Goal: Task Accomplishment & Management: Manage account settings

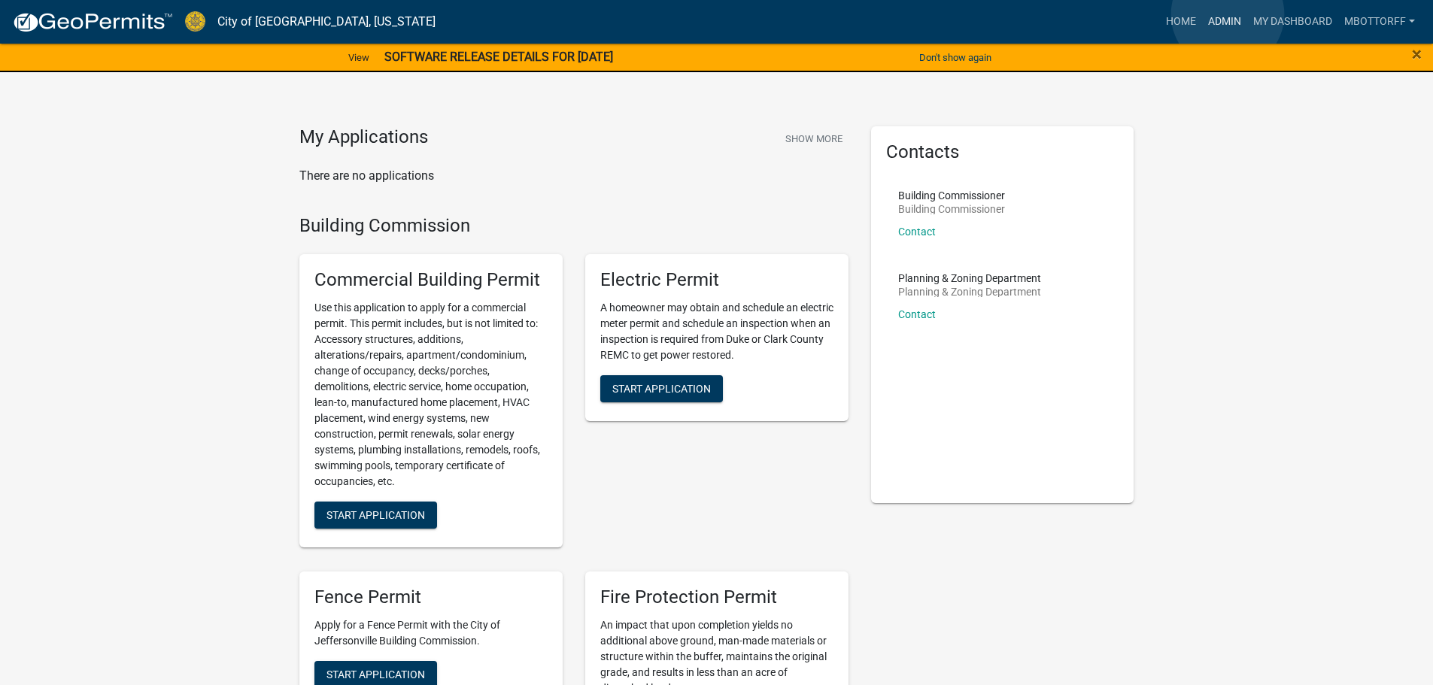
click at [1229, 14] on link "Admin" at bounding box center [1224, 22] width 45 height 29
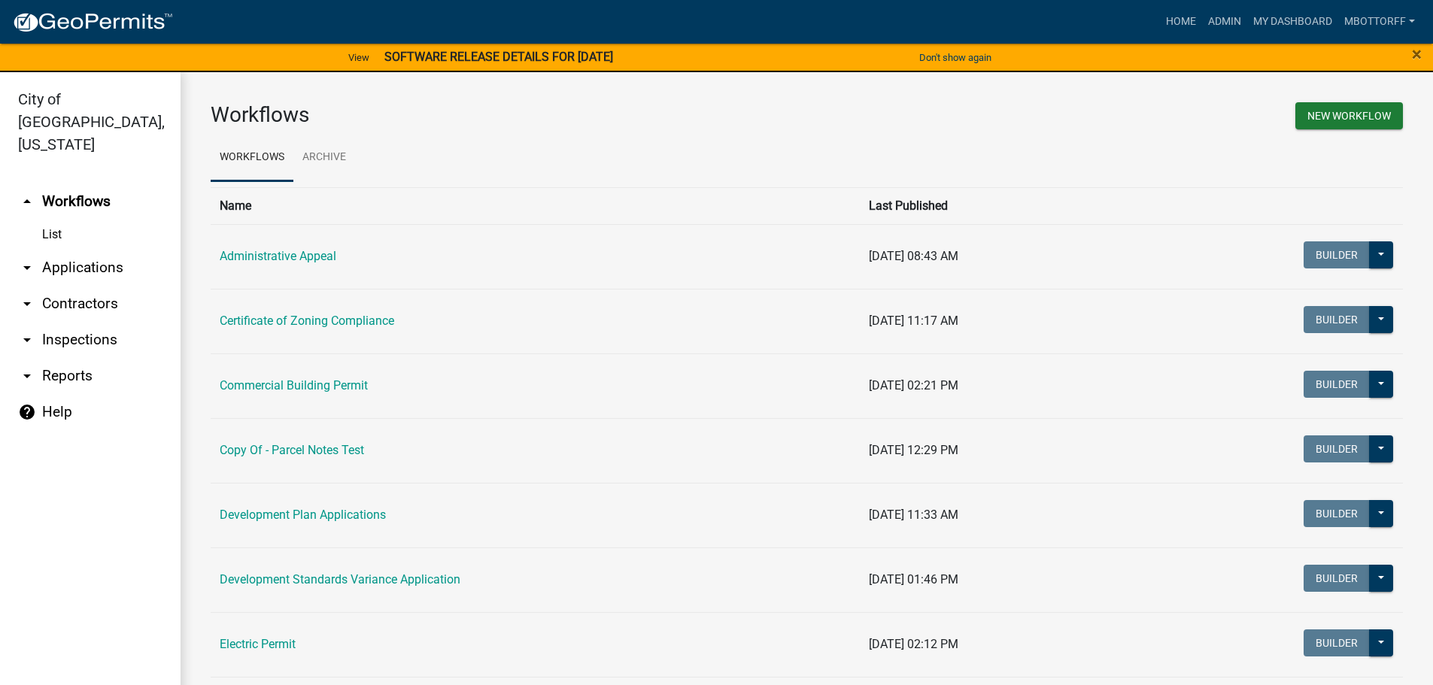
click at [58, 286] on link "arrow_drop_down Contractors" at bounding box center [90, 304] width 181 height 36
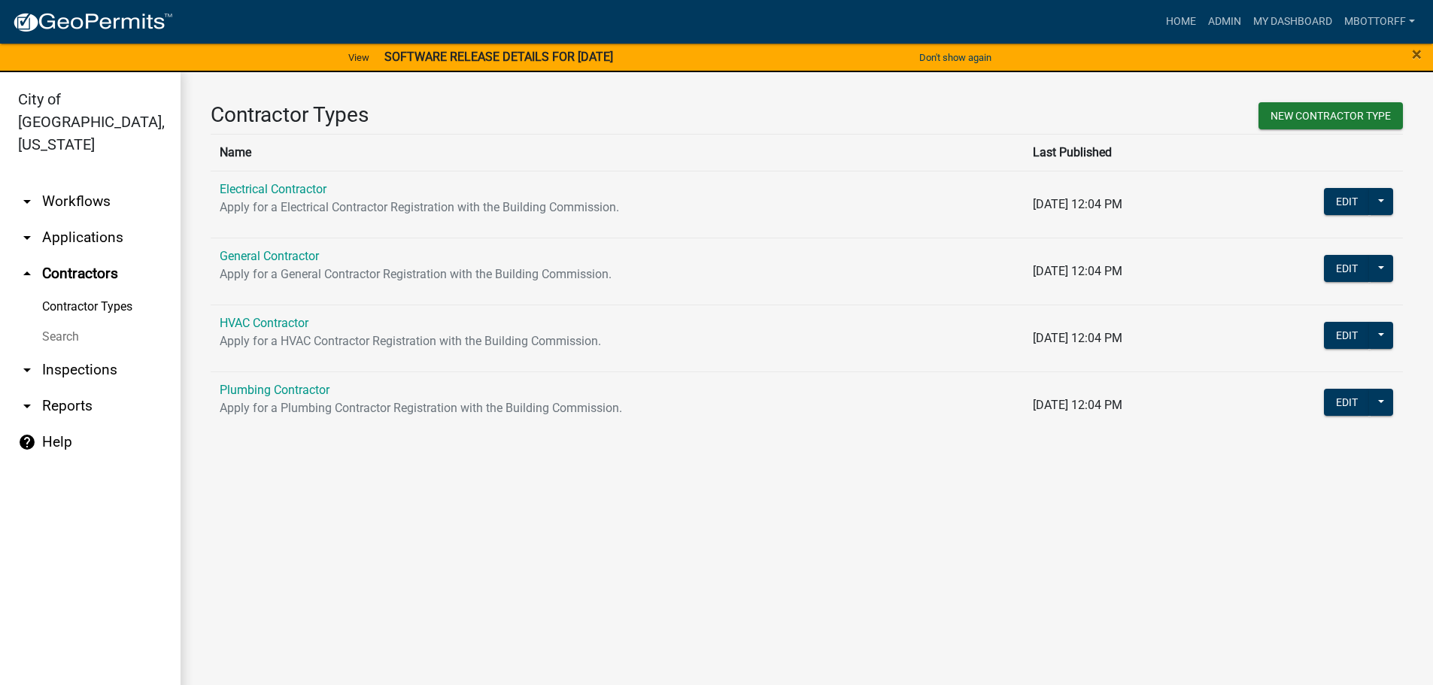
click at [55, 322] on link "Search" at bounding box center [90, 337] width 181 height 30
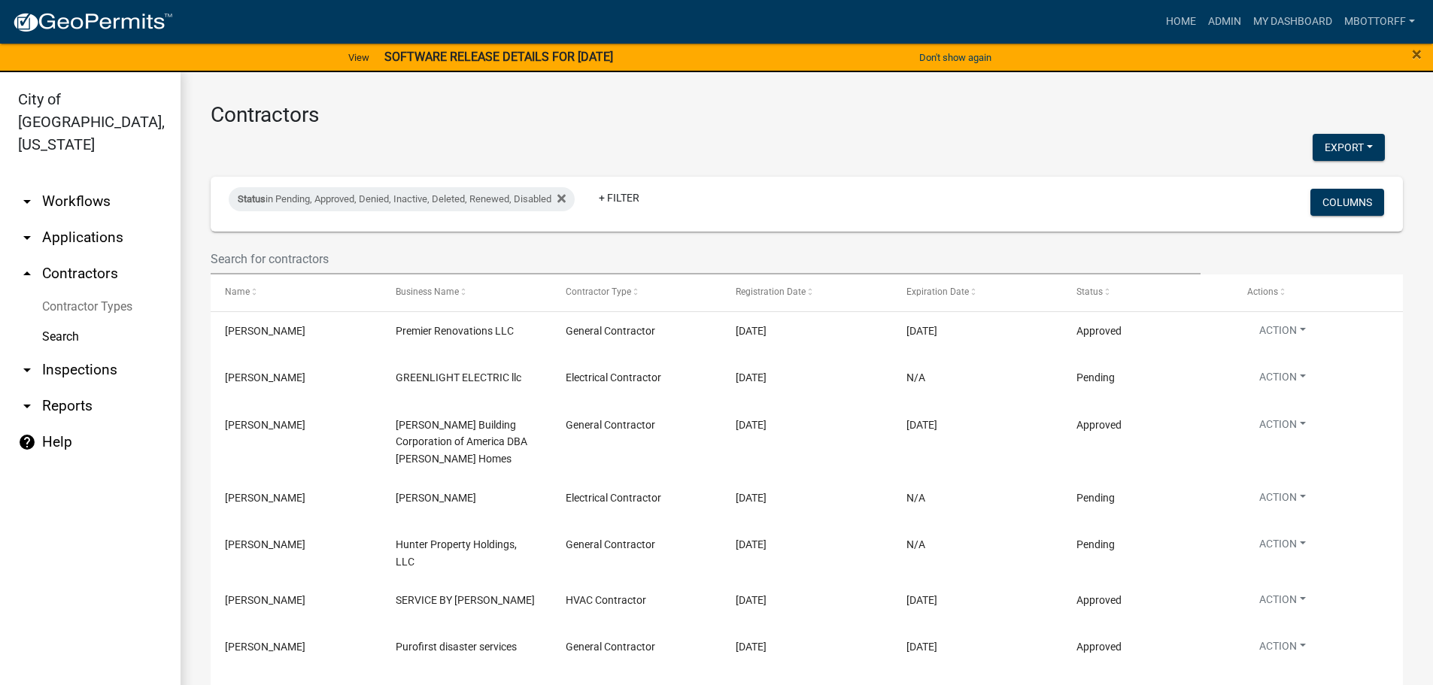
click at [71, 292] on link "Contractor Types" at bounding box center [90, 307] width 181 height 30
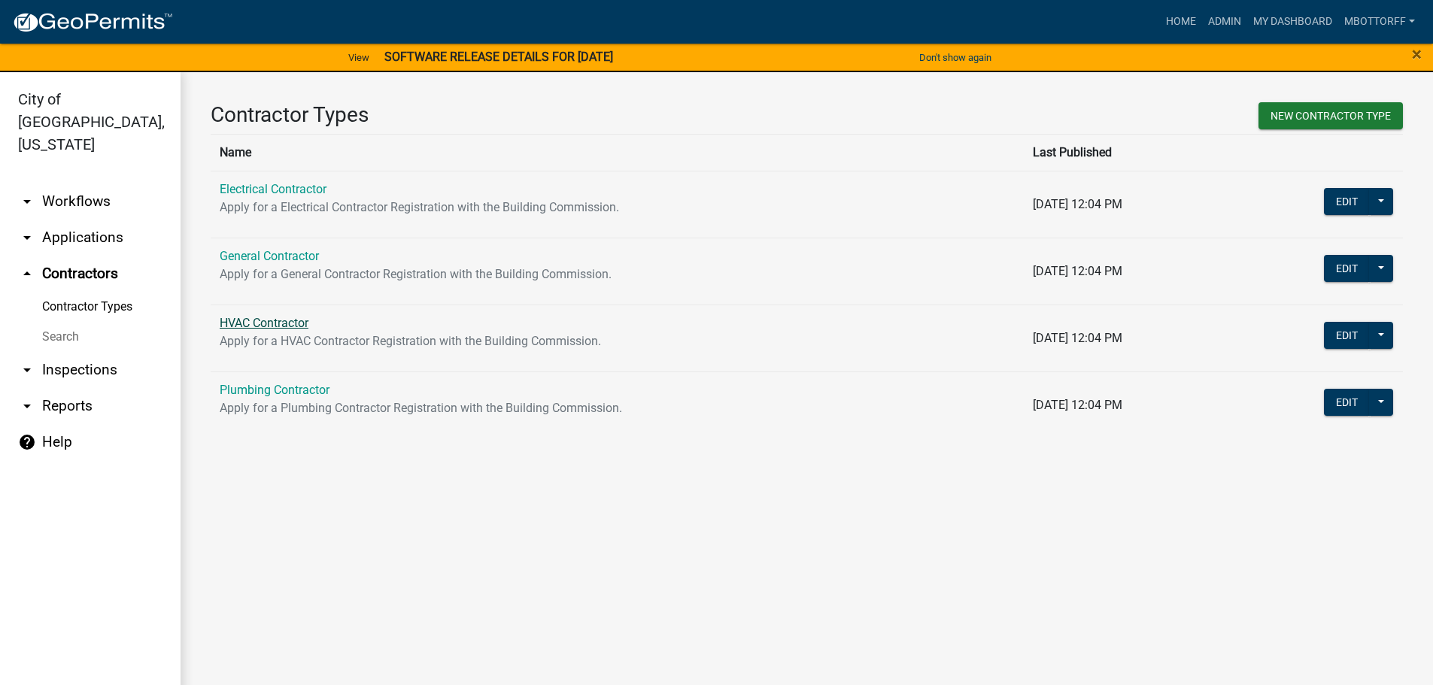
click at [259, 317] on link "HVAC Contractor" at bounding box center [264, 323] width 89 height 14
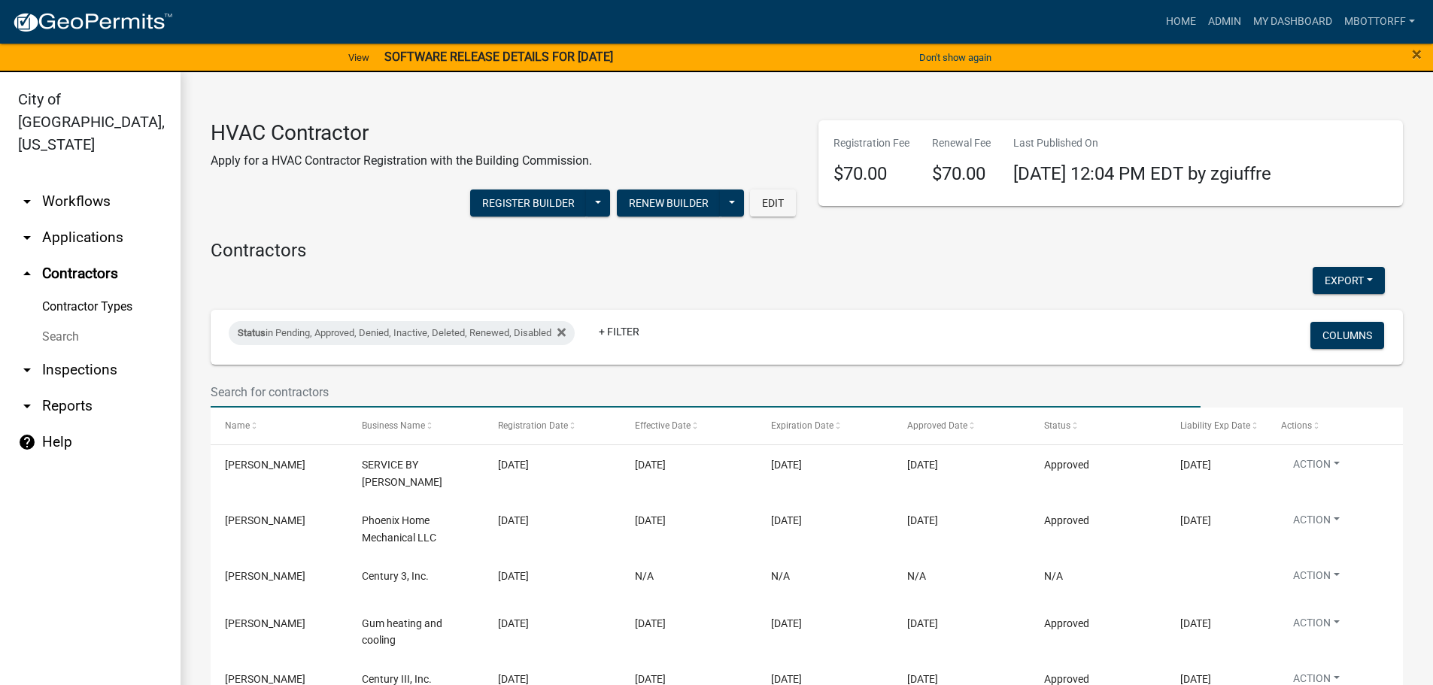
click at [230, 384] on input "text" at bounding box center [706, 392] width 990 height 31
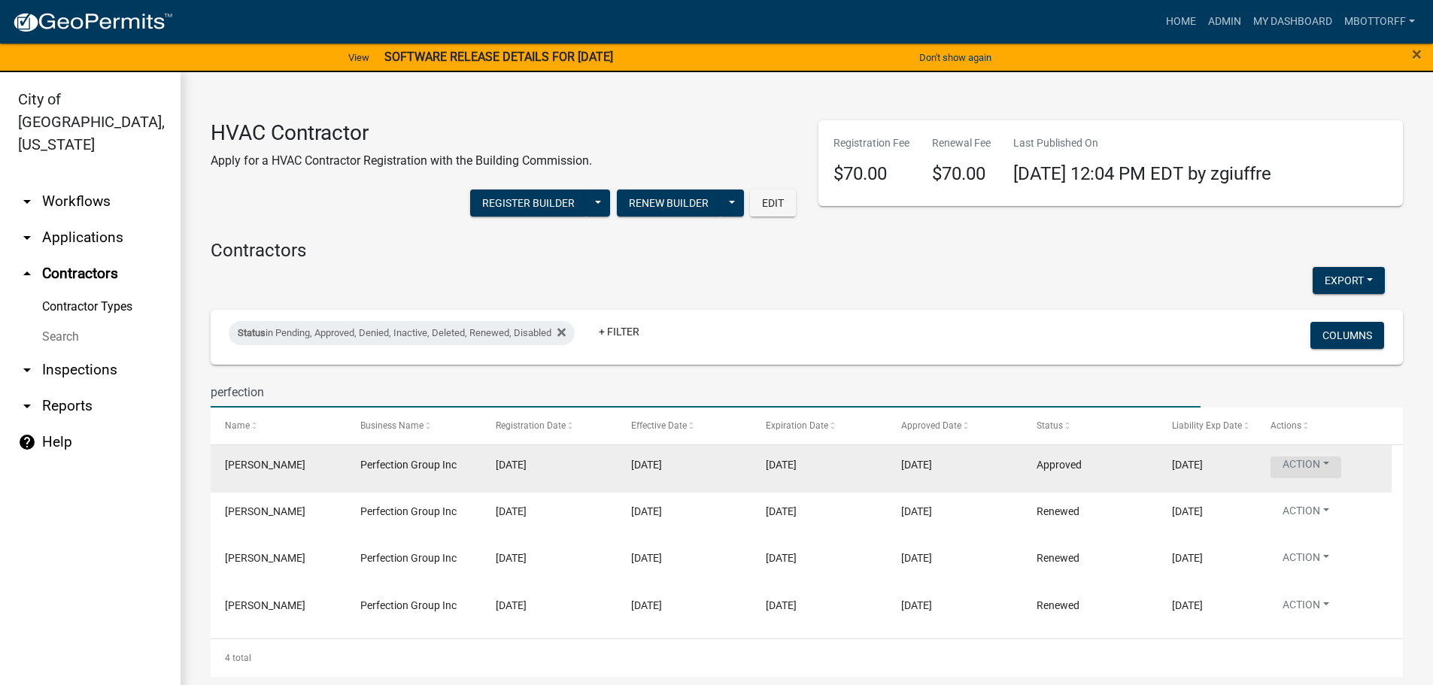
type input "perfection"
click at [1325, 462] on button "Action" at bounding box center [1306, 468] width 71 height 22
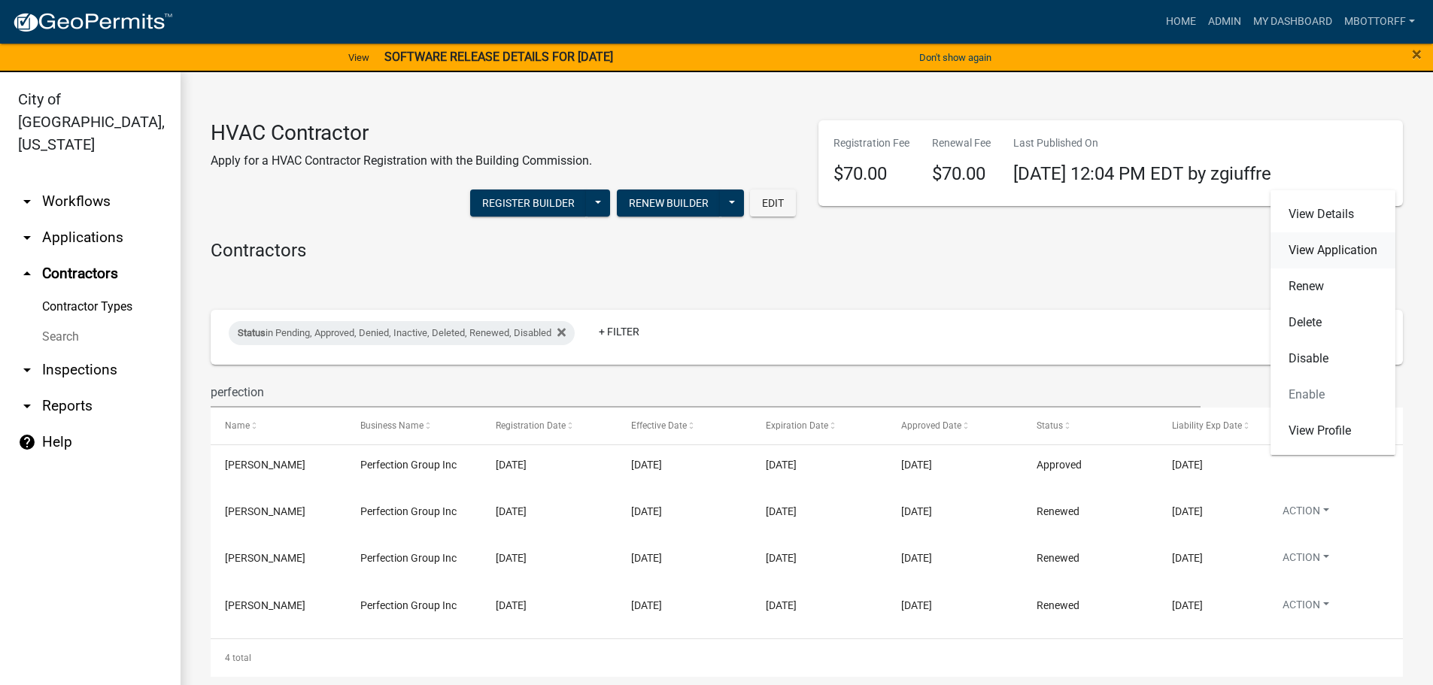
click at [1313, 252] on link "View Application" at bounding box center [1333, 250] width 125 height 36
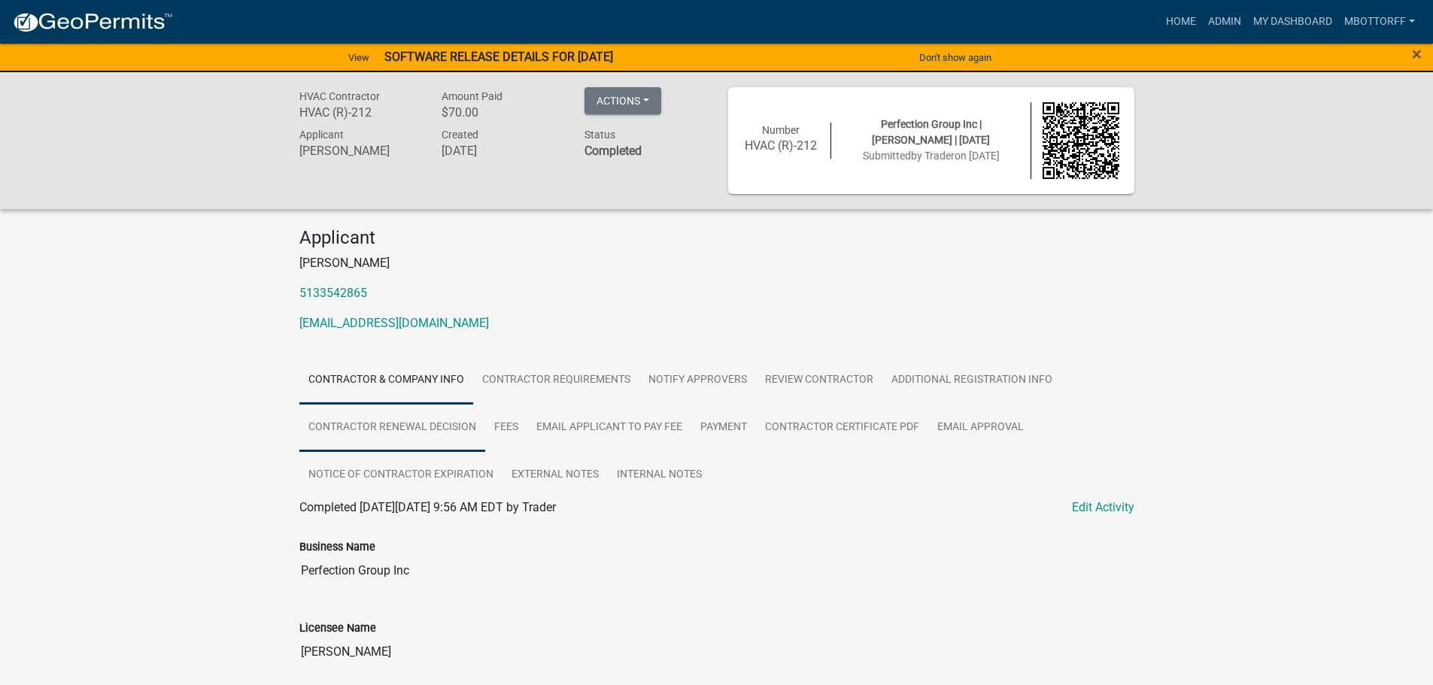
click at [411, 429] on link "Contractor Renewal Decision" at bounding box center [392, 428] width 186 height 48
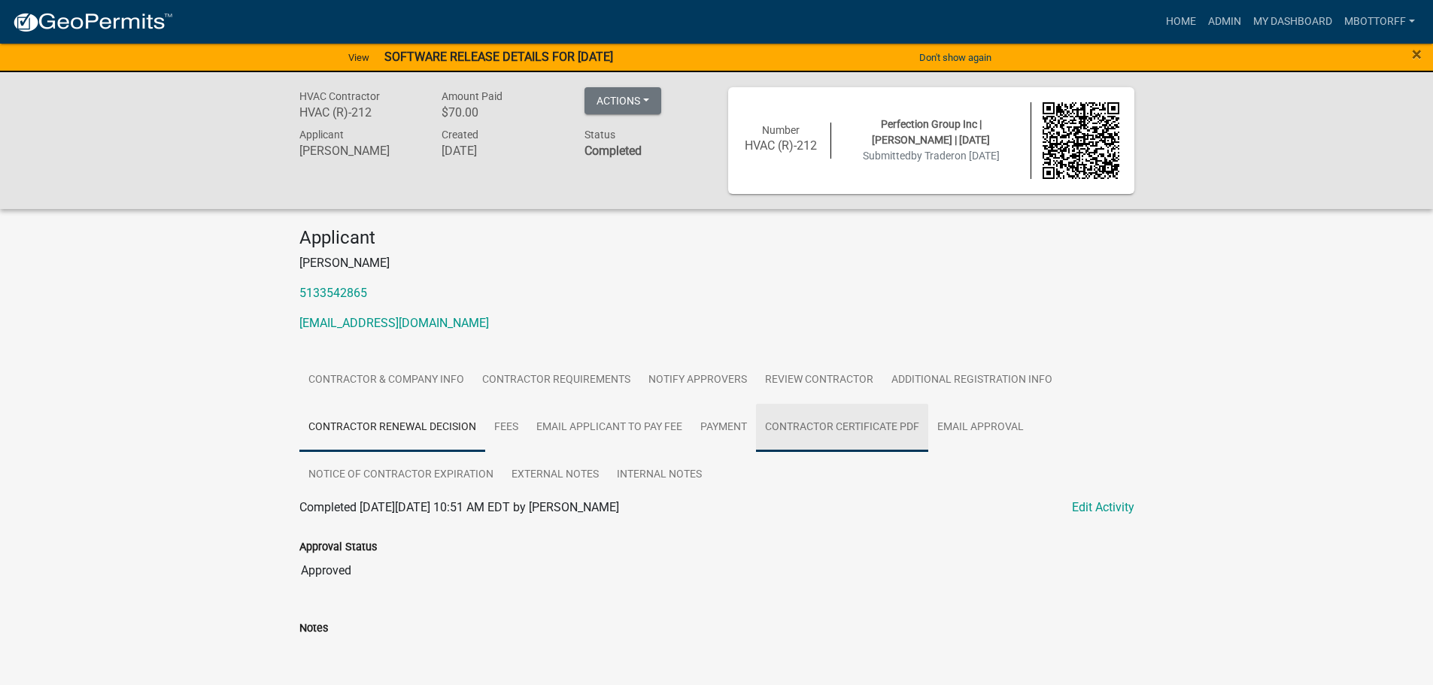
click at [853, 425] on link "Contractor Certificate PDF" at bounding box center [842, 428] width 172 height 48
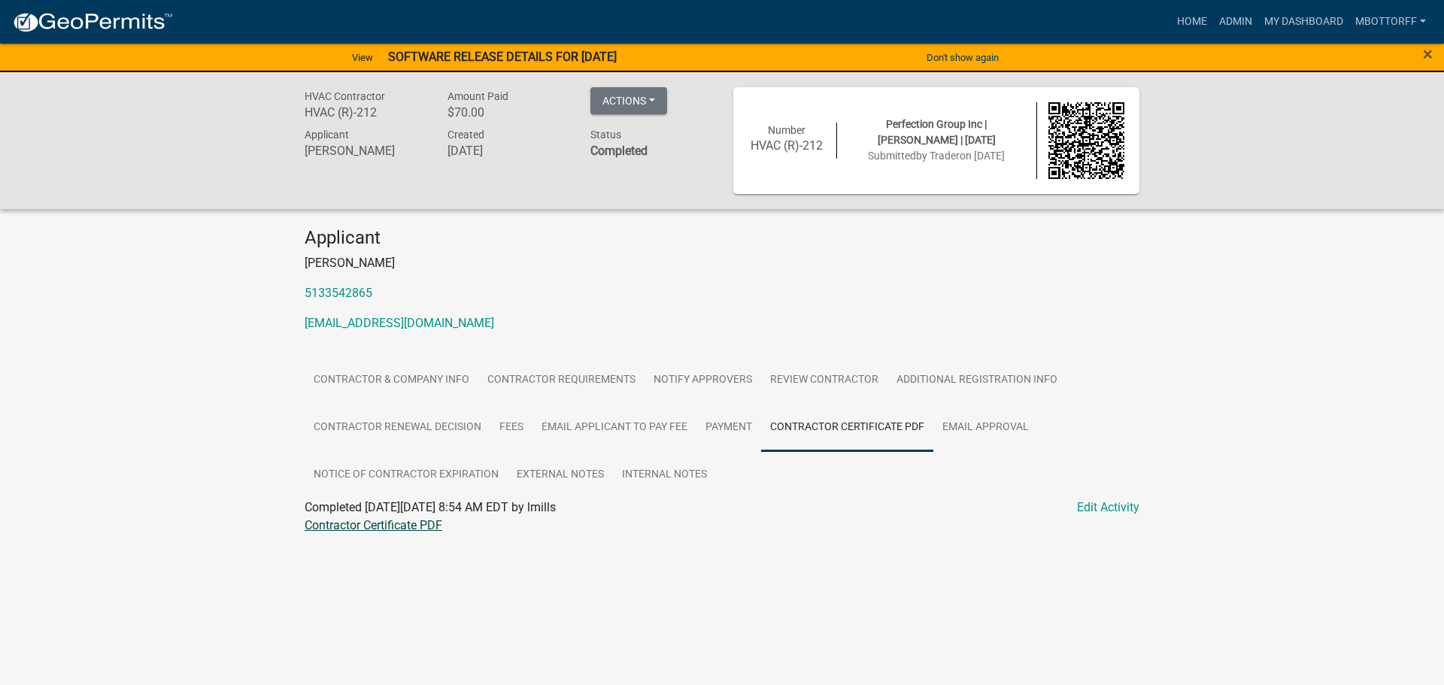
click at [380, 525] on link "Contractor Certificate PDF" at bounding box center [374, 525] width 138 height 14
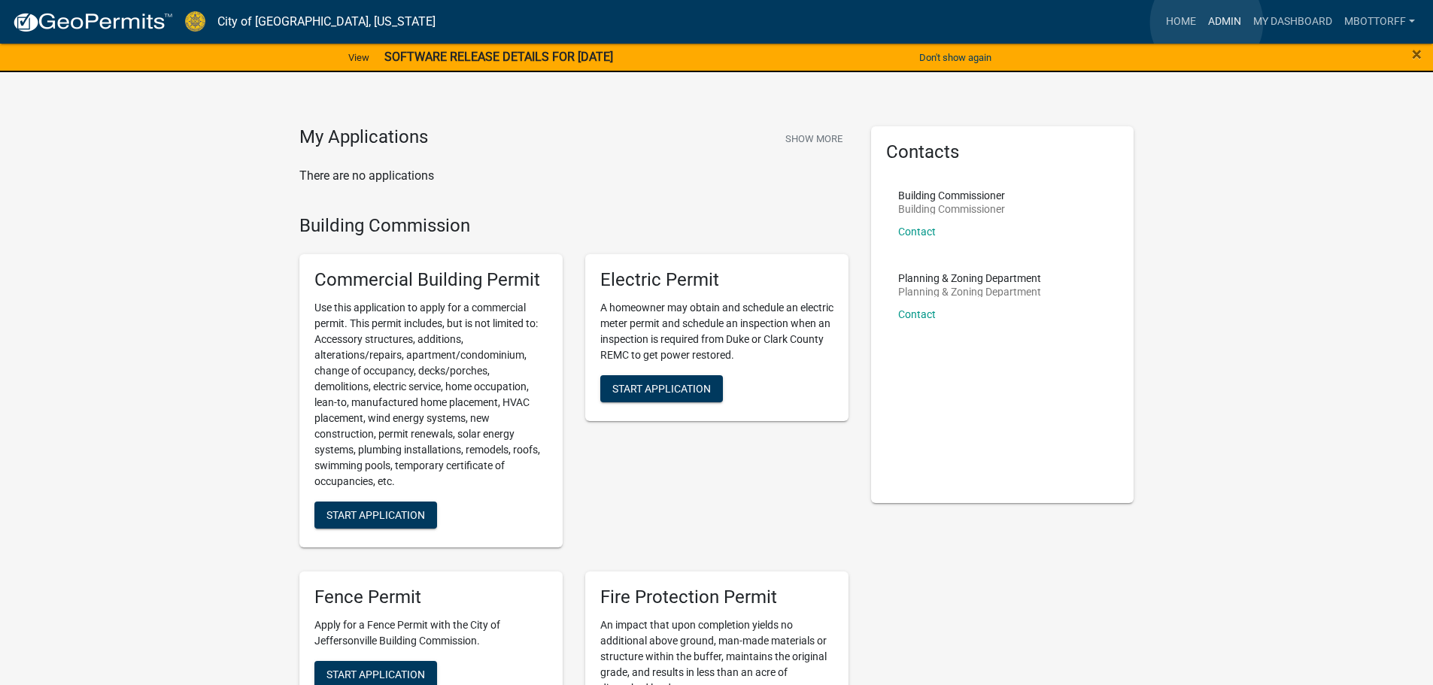
click at [1207, 23] on link "Admin" at bounding box center [1224, 22] width 45 height 29
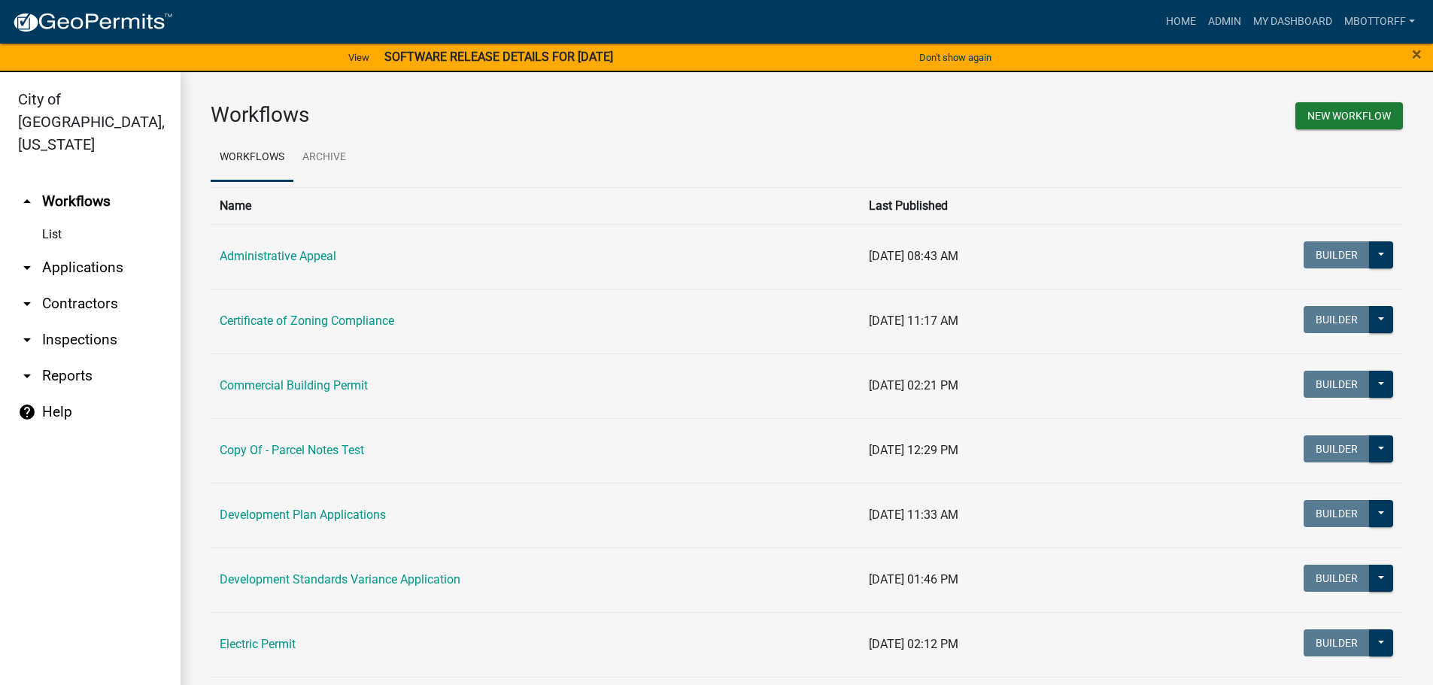
click at [66, 250] on link "arrow_drop_down Applications" at bounding box center [90, 268] width 181 height 36
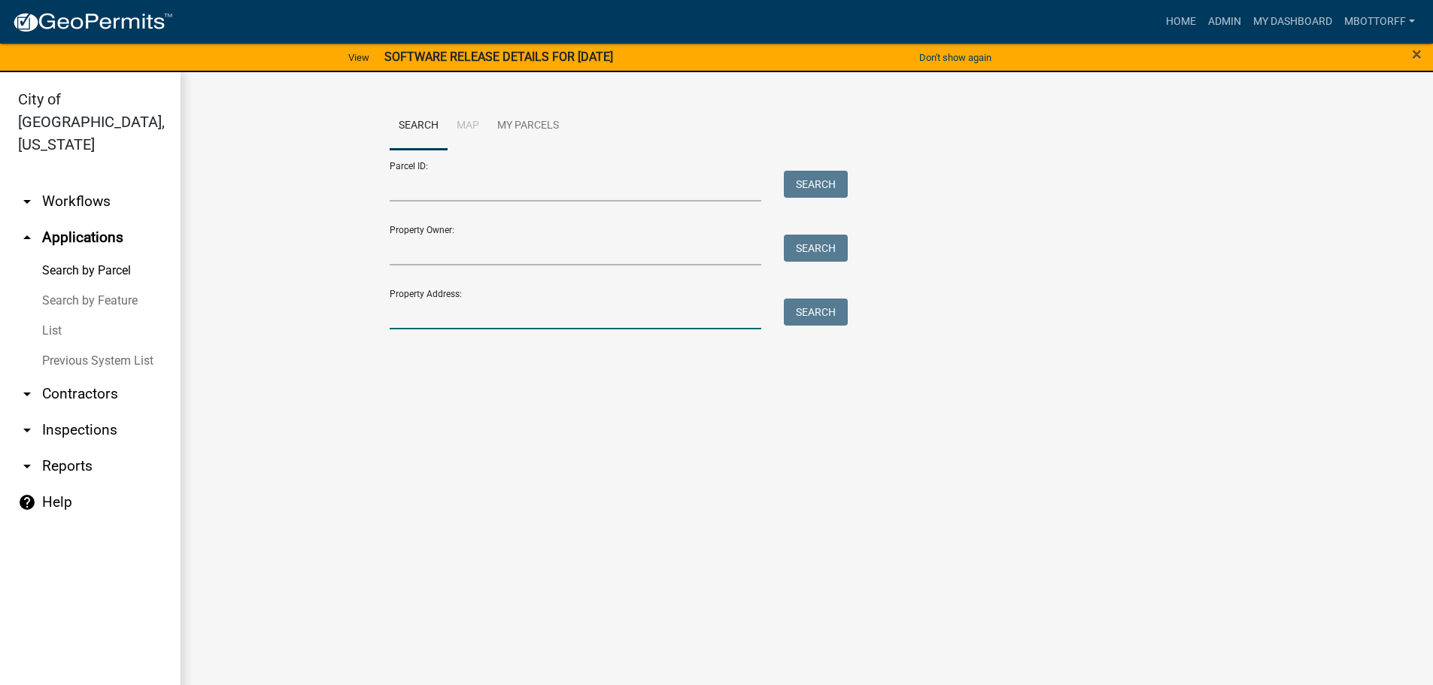
click at [445, 320] on input "Property Address:" at bounding box center [576, 314] width 372 height 31
type input "3517"
click at [801, 316] on button "Search" at bounding box center [816, 312] width 64 height 27
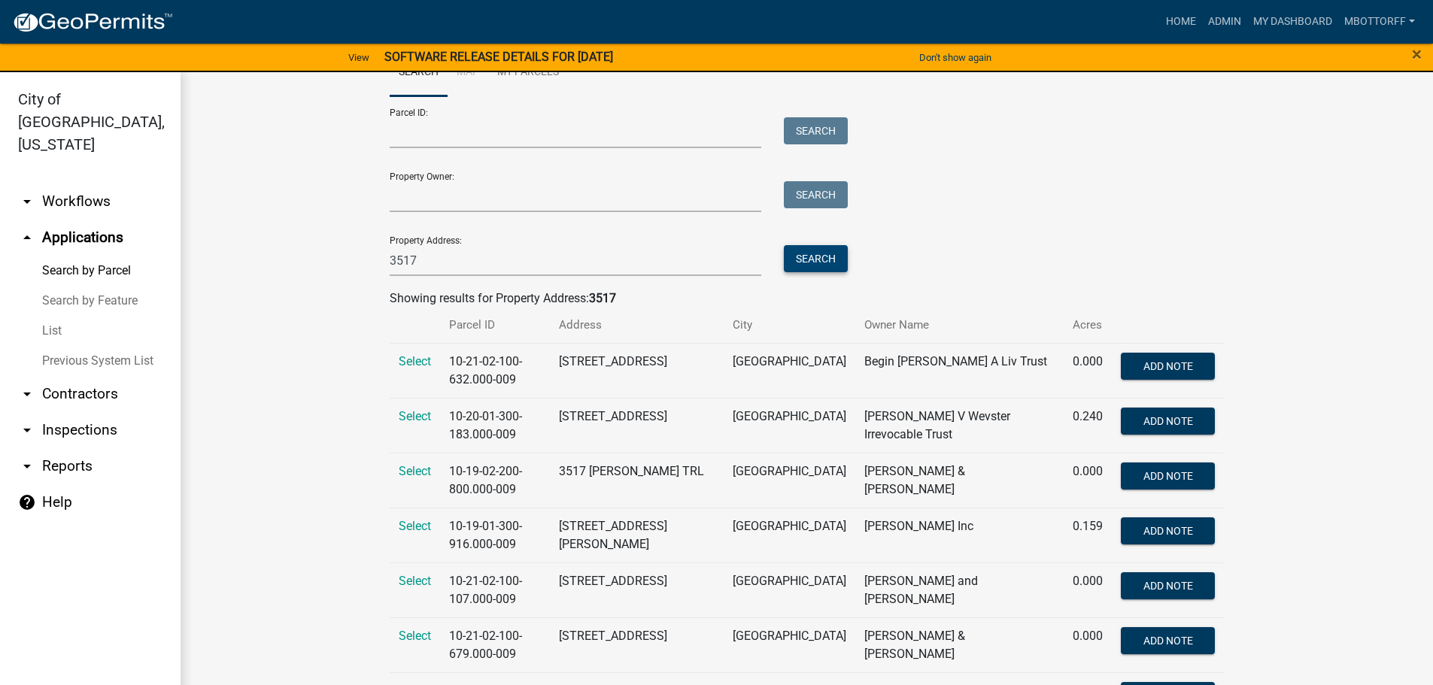
scroll to position [150, 0]
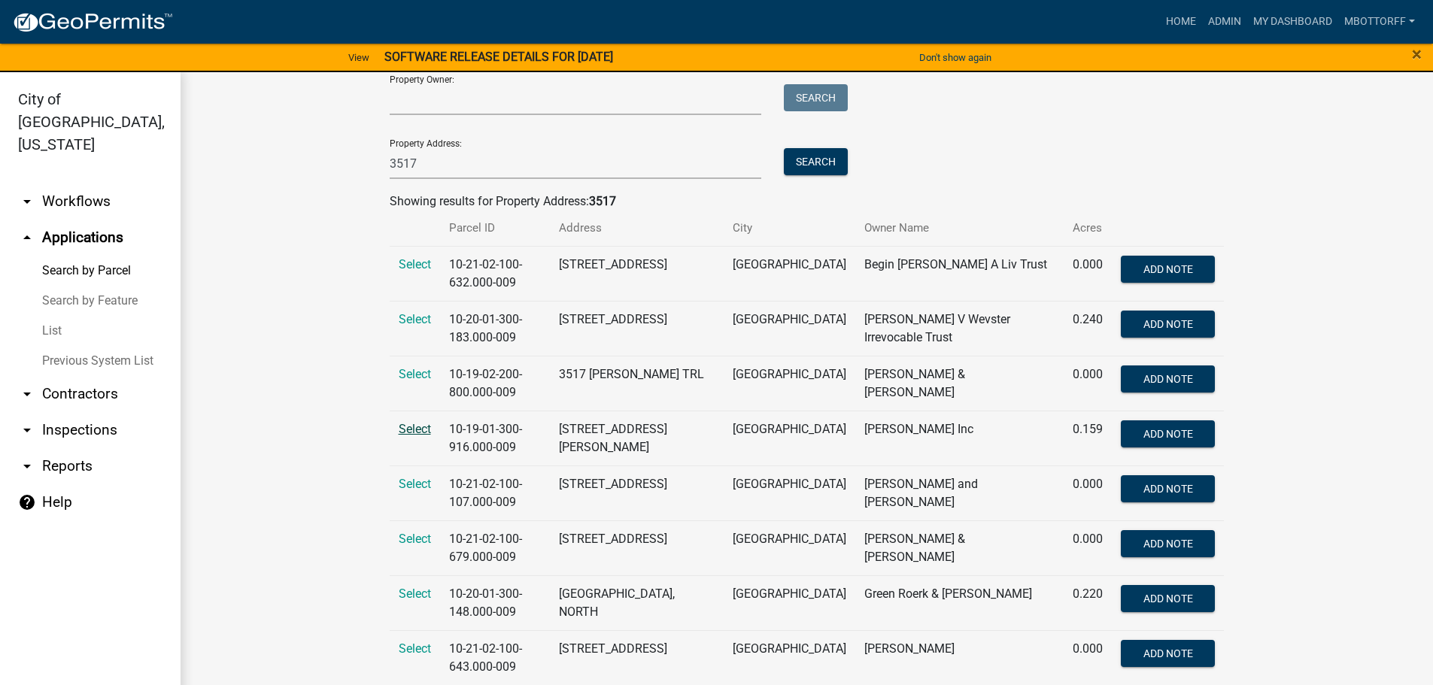
click at [409, 430] on span "Select" at bounding box center [415, 429] width 32 height 14
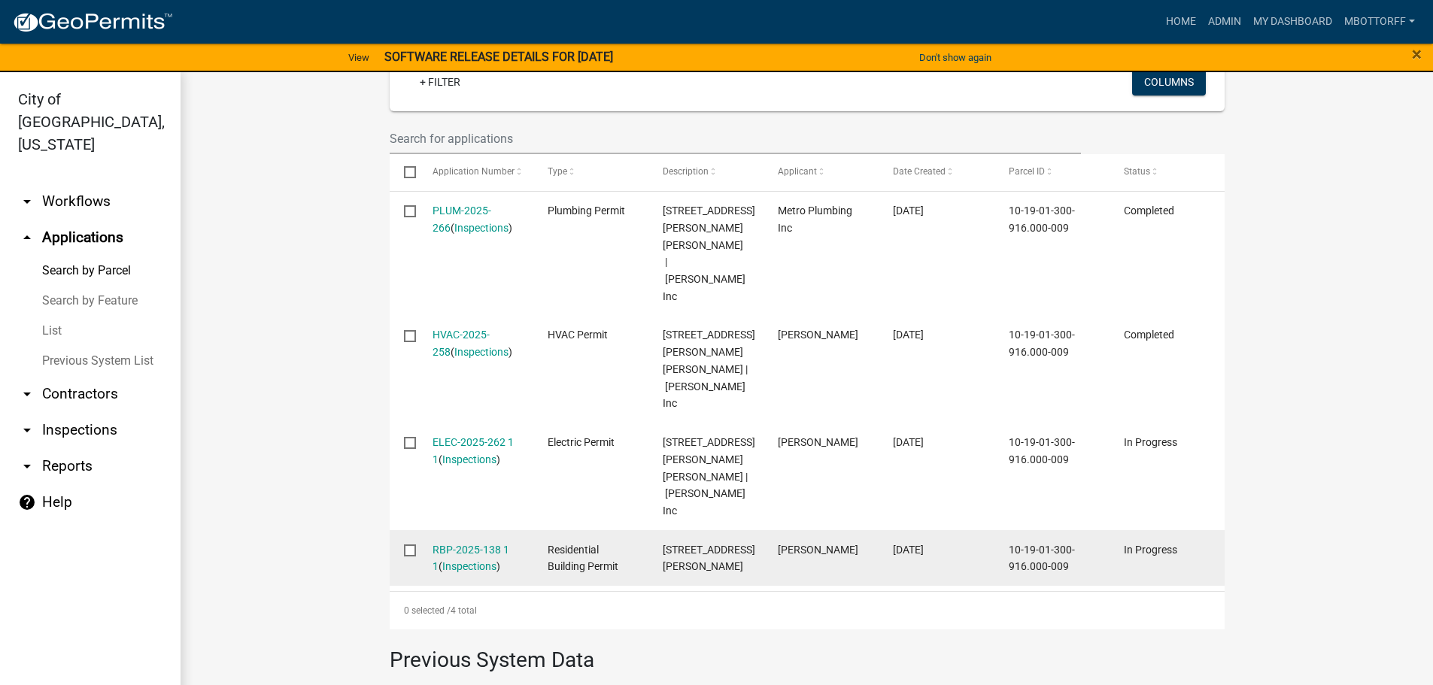
scroll to position [451, 0]
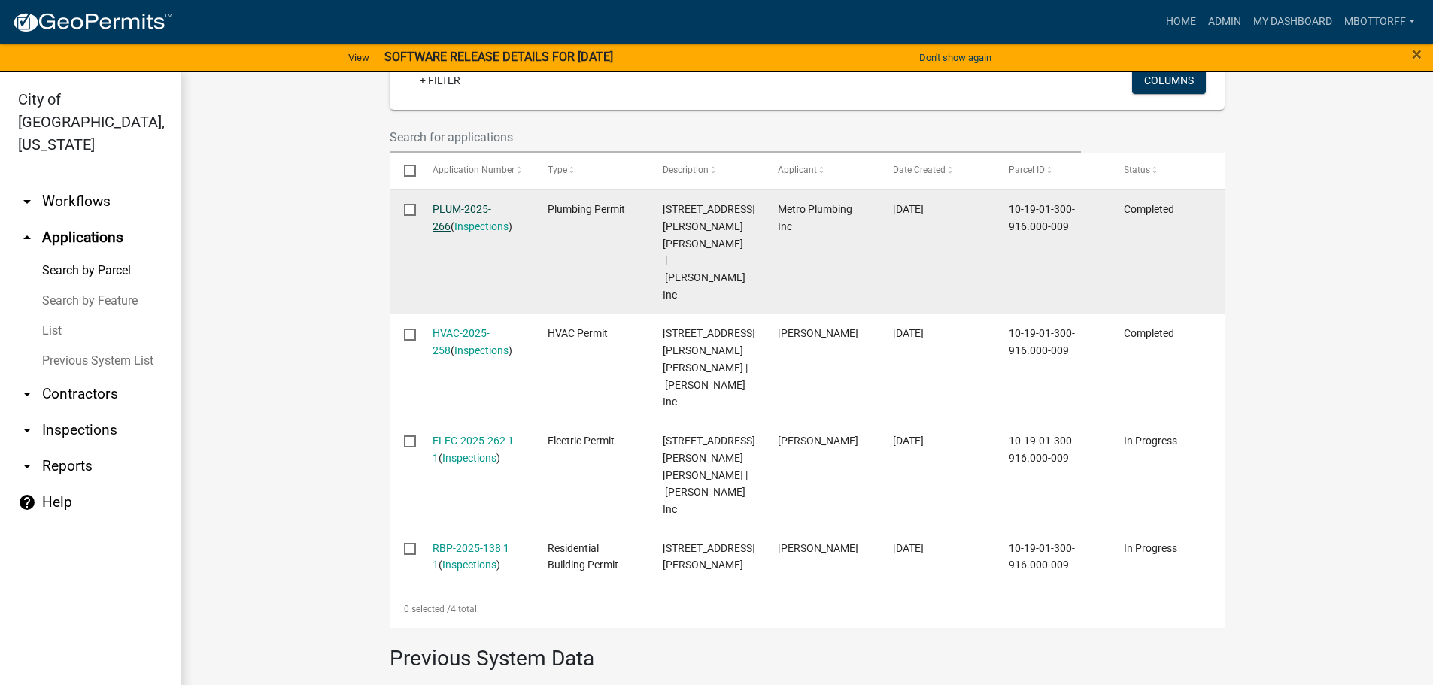
drag, startPoint x: 460, startPoint y: 195, endPoint x: 433, endPoint y: 203, distance: 27.6
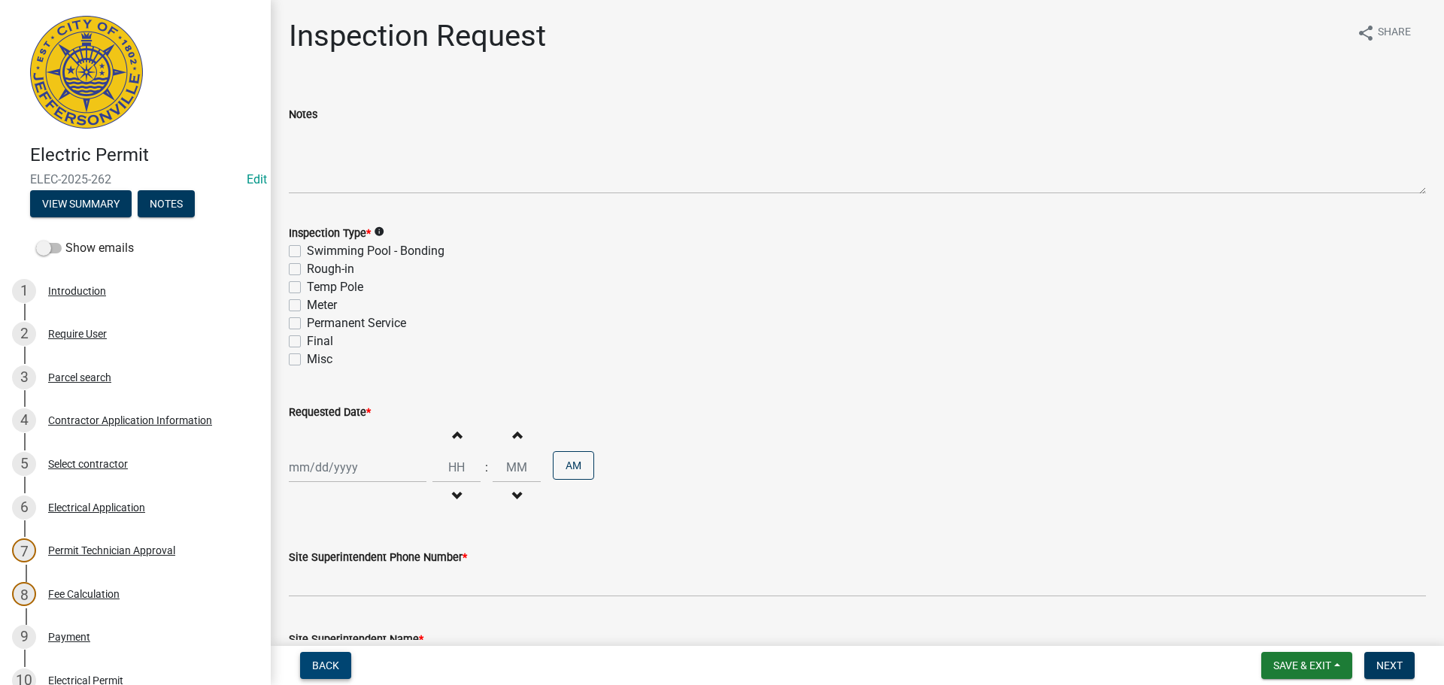
click at [315, 664] on span "Back" at bounding box center [325, 666] width 27 height 12
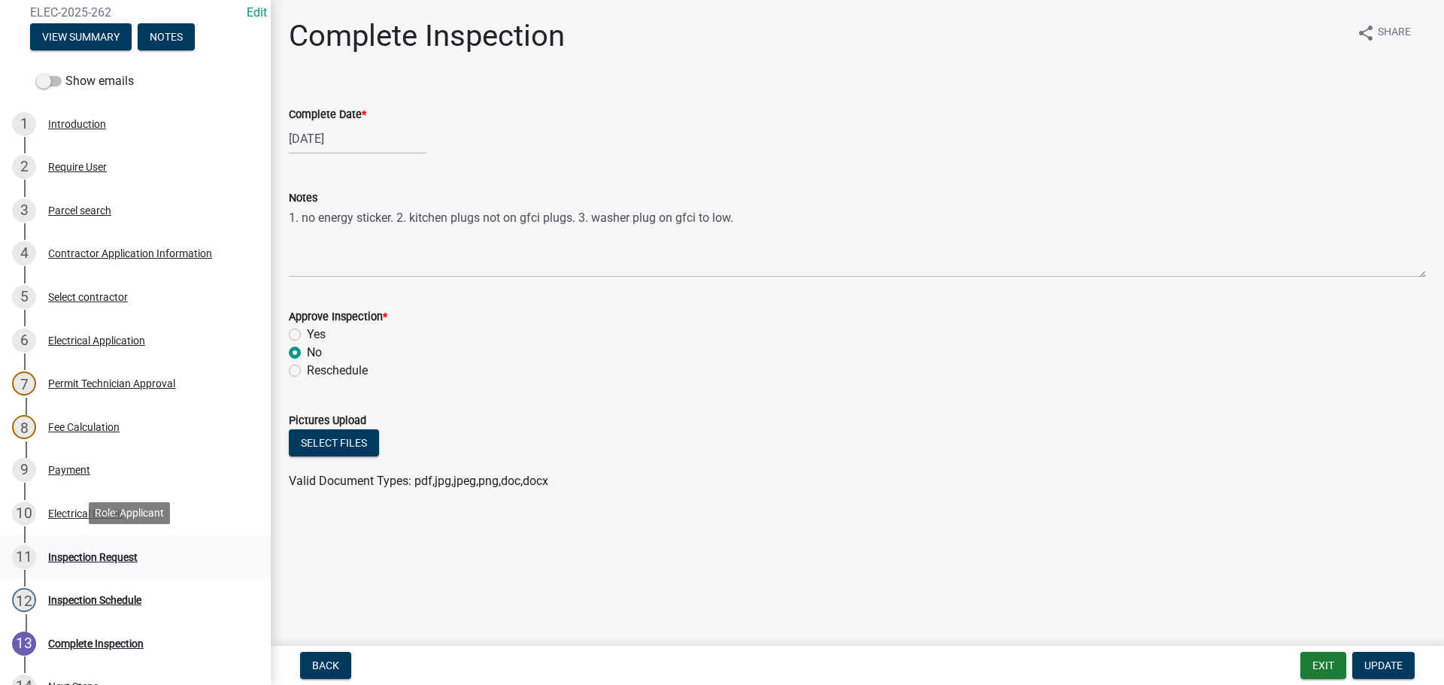
scroll to position [169, 0]
click at [106, 554] on div "Inspection Request" at bounding box center [93, 555] width 90 height 11
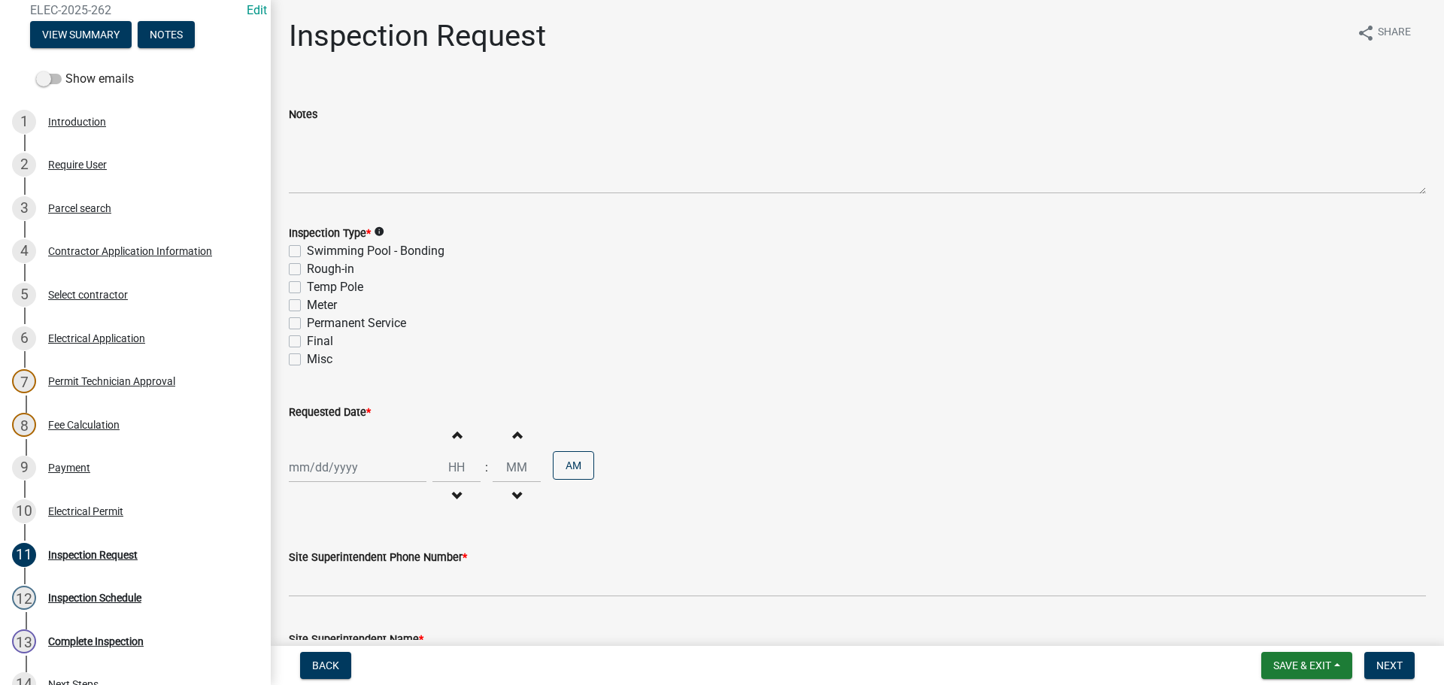
click at [307, 342] on label "Final" at bounding box center [320, 342] width 26 height 18
click at [307, 342] on input "Final" at bounding box center [312, 338] width 10 height 10
checkbox input "true"
checkbox input "false"
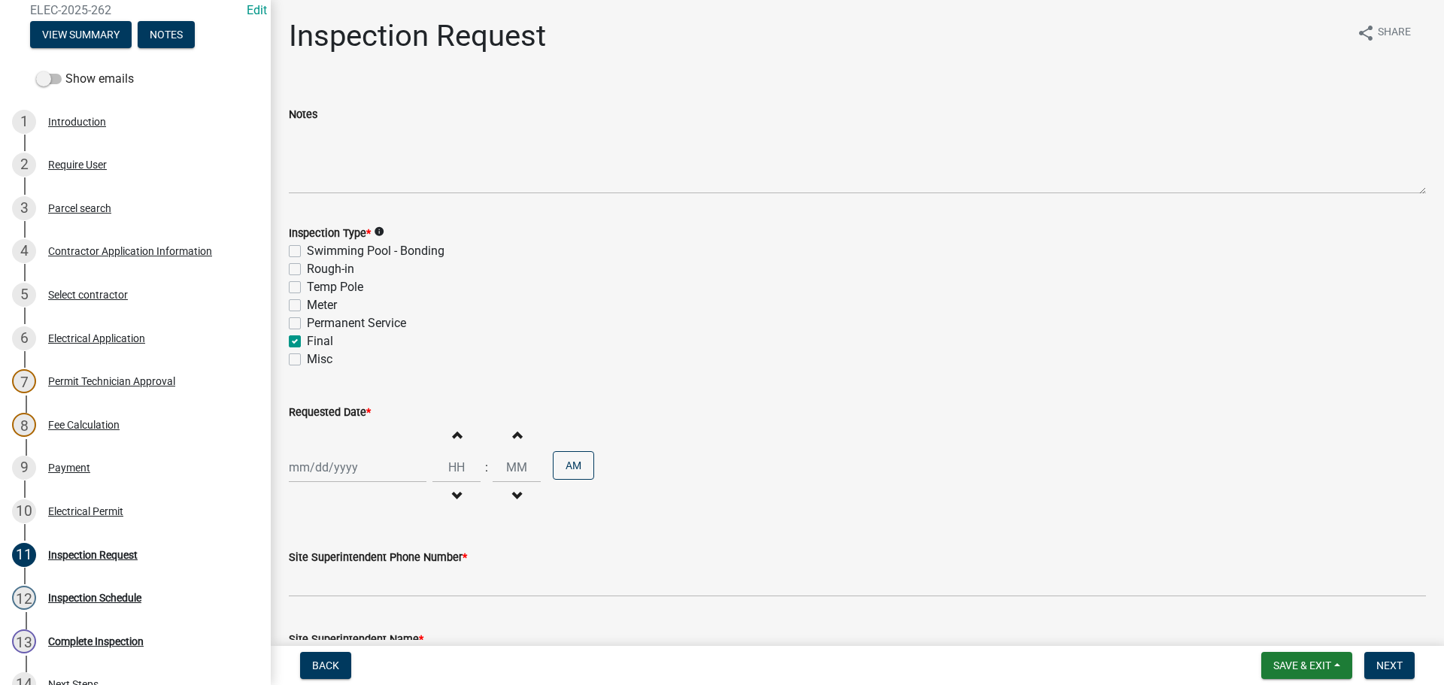
checkbox input "false"
checkbox input "true"
checkbox input "false"
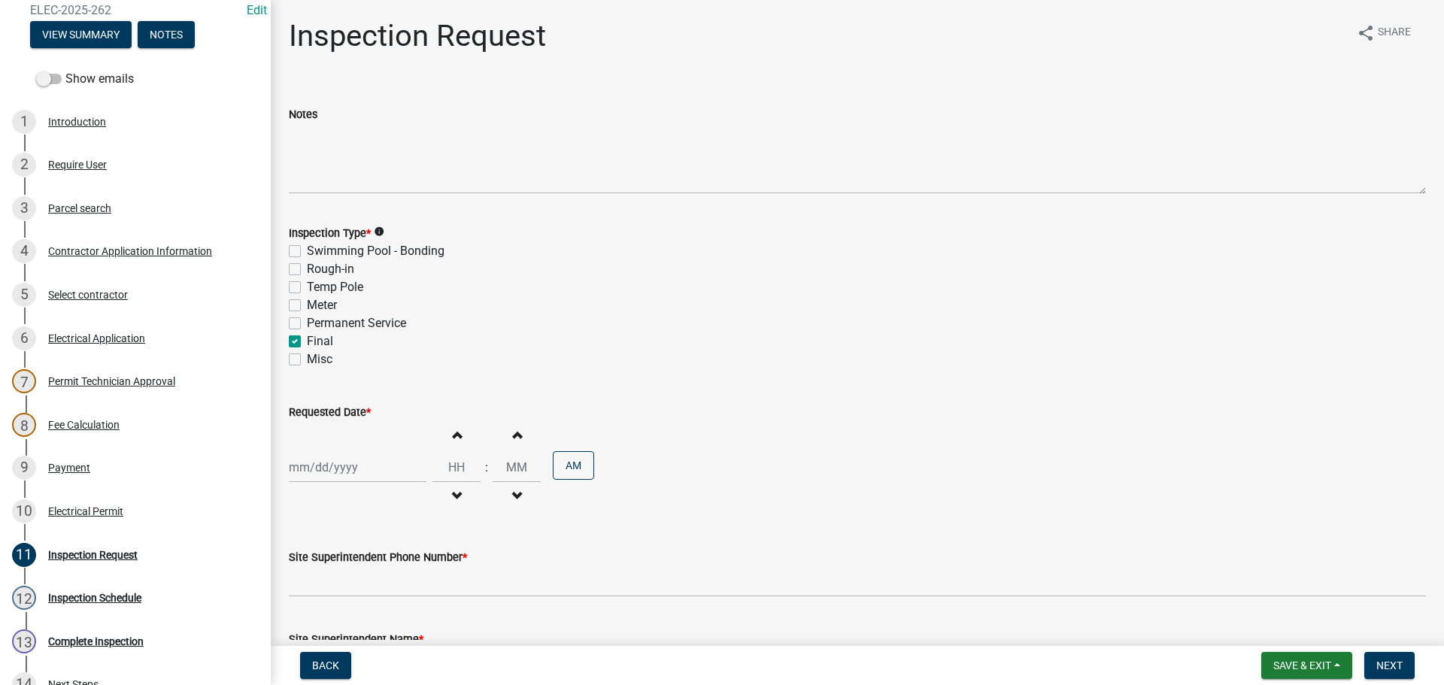
select select "9"
select select "2025"
click at [324, 472] on div "Jan Feb Mar Apr May Jun Jul Aug Sep Oct Nov Dec 1525 1526 1527 1528 1529 1530 1…" at bounding box center [358, 467] width 138 height 31
click at [335, 361] on div "16" at bounding box center [328, 363] width 24 height 24
type input "09/16/2025"
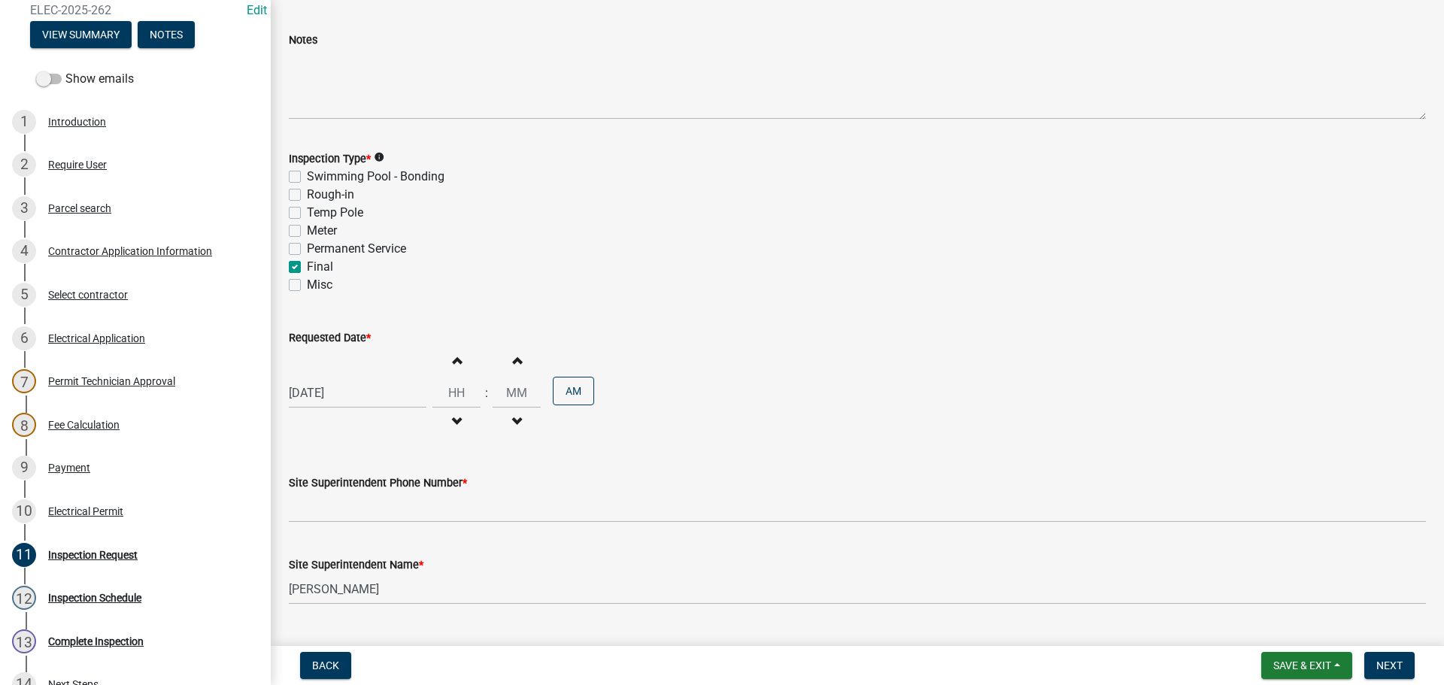
scroll to position [192, 0]
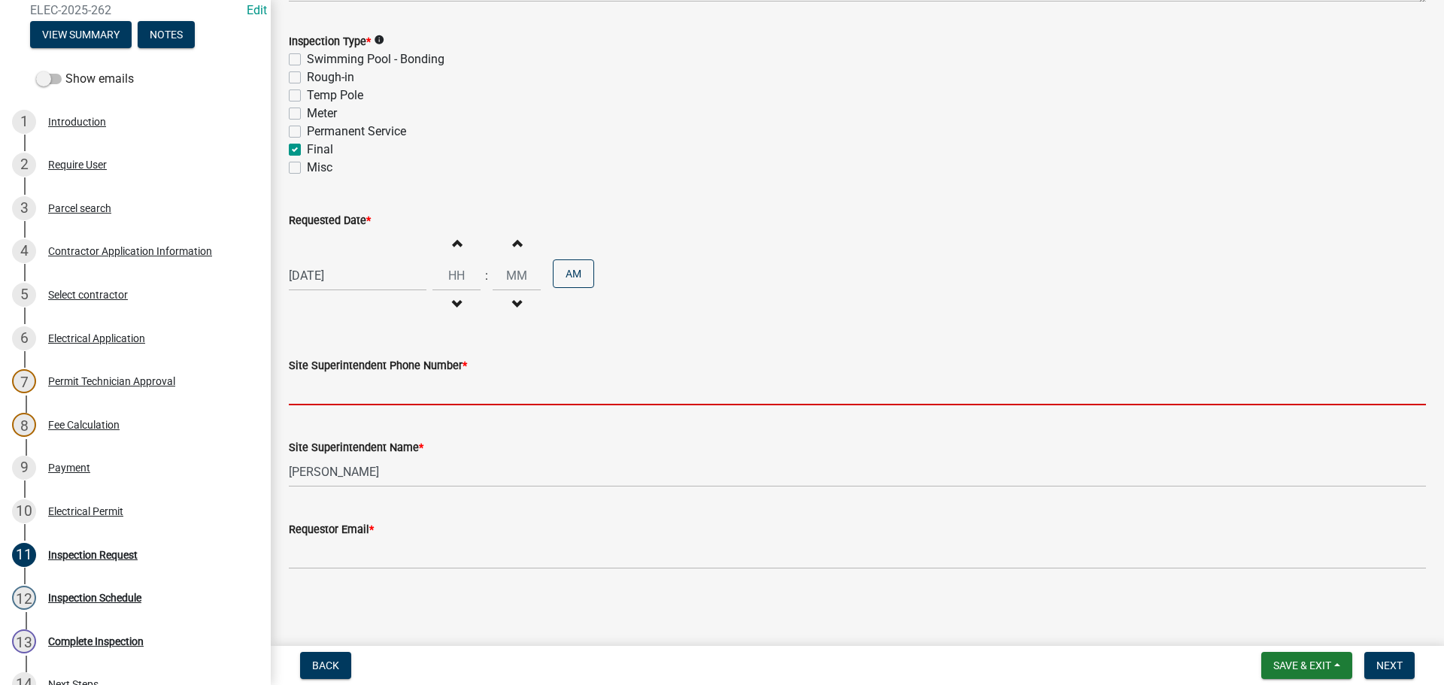
click at [327, 381] on input "Site Superintendent Phone Number *" at bounding box center [858, 390] width 1138 height 31
type input "000-000-0000"
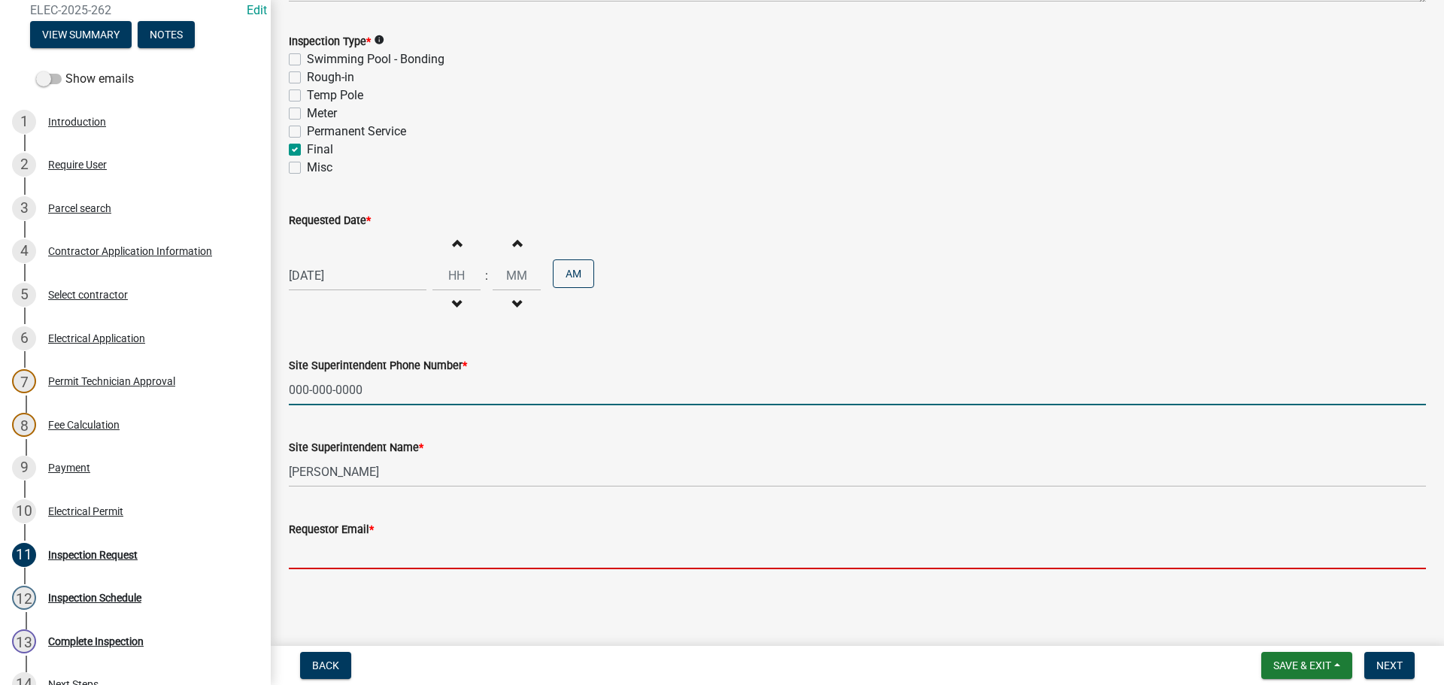
click at [335, 545] on input "Requestor Email *" at bounding box center [858, 554] width 1138 height 31
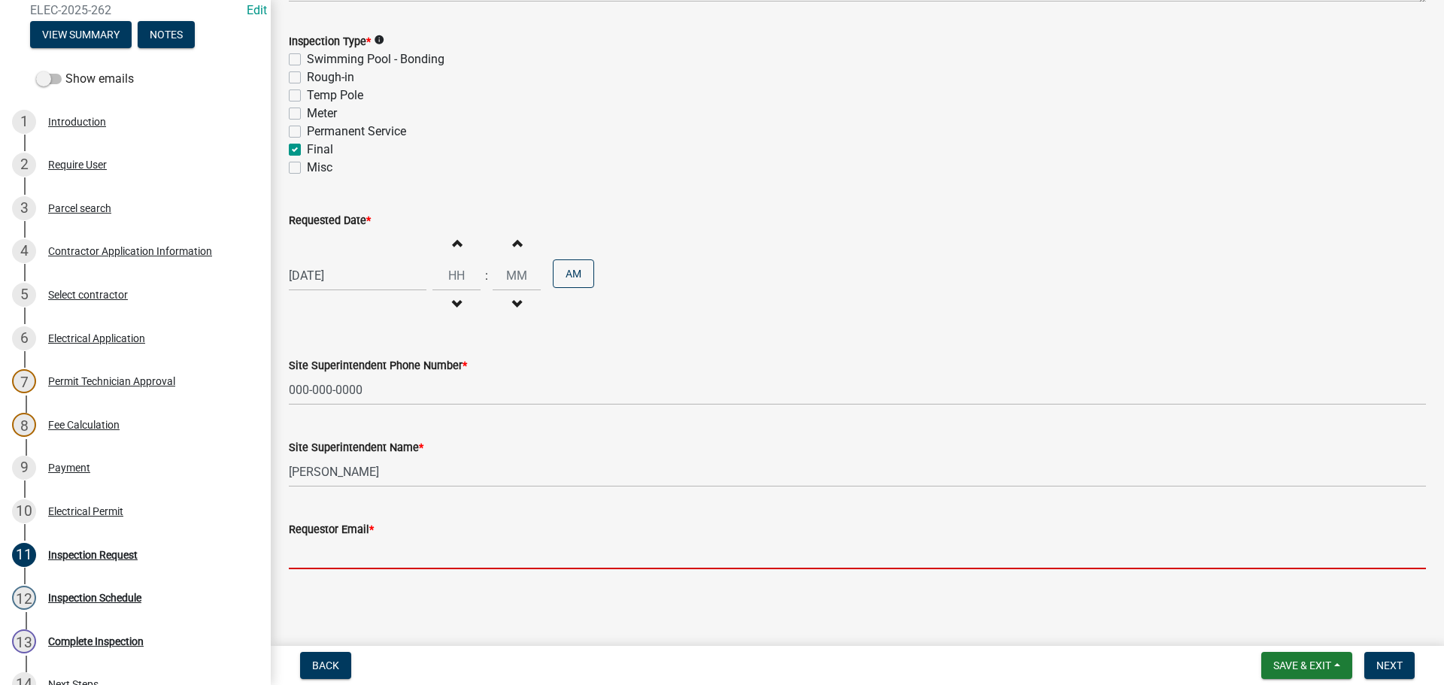
type input "mbottorff@cityofjeff.net"
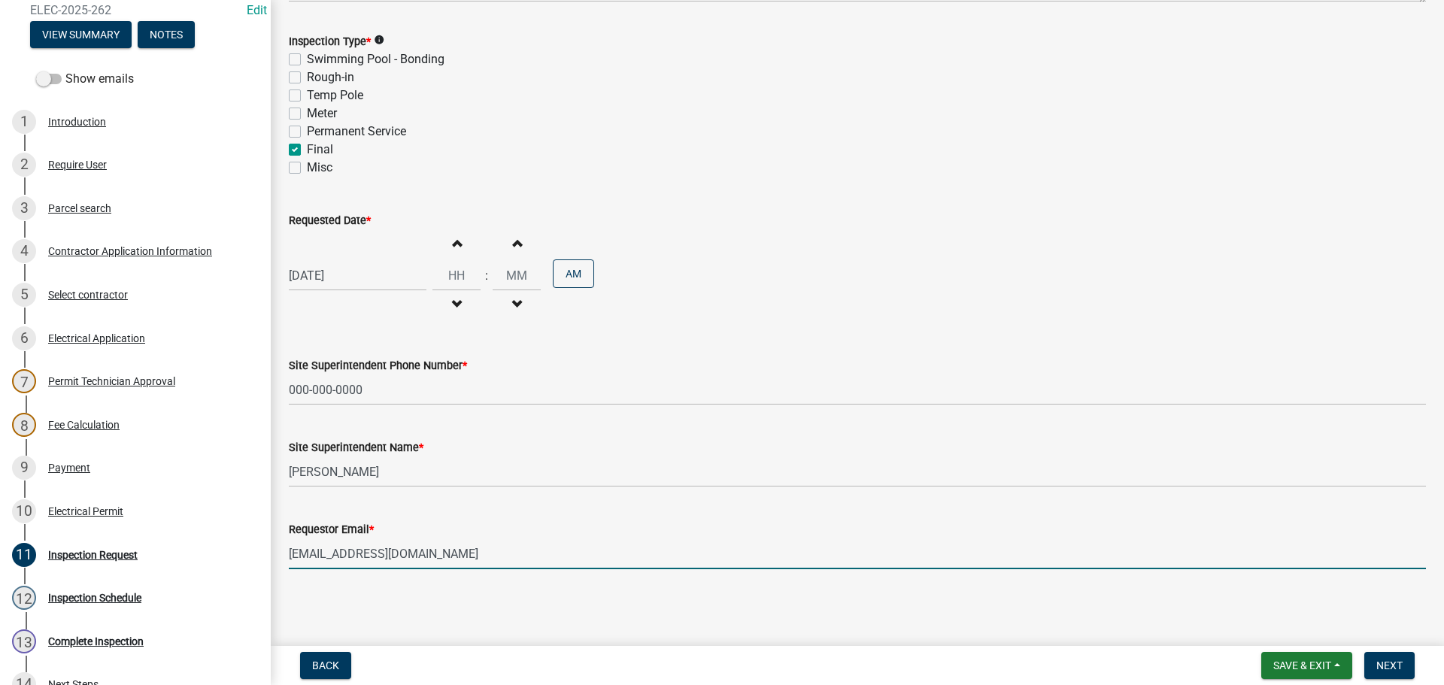
click at [322, 273] on div "09/16/2025" at bounding box center [358, 275] width 138 height 31
select select "9"
select select "2025"
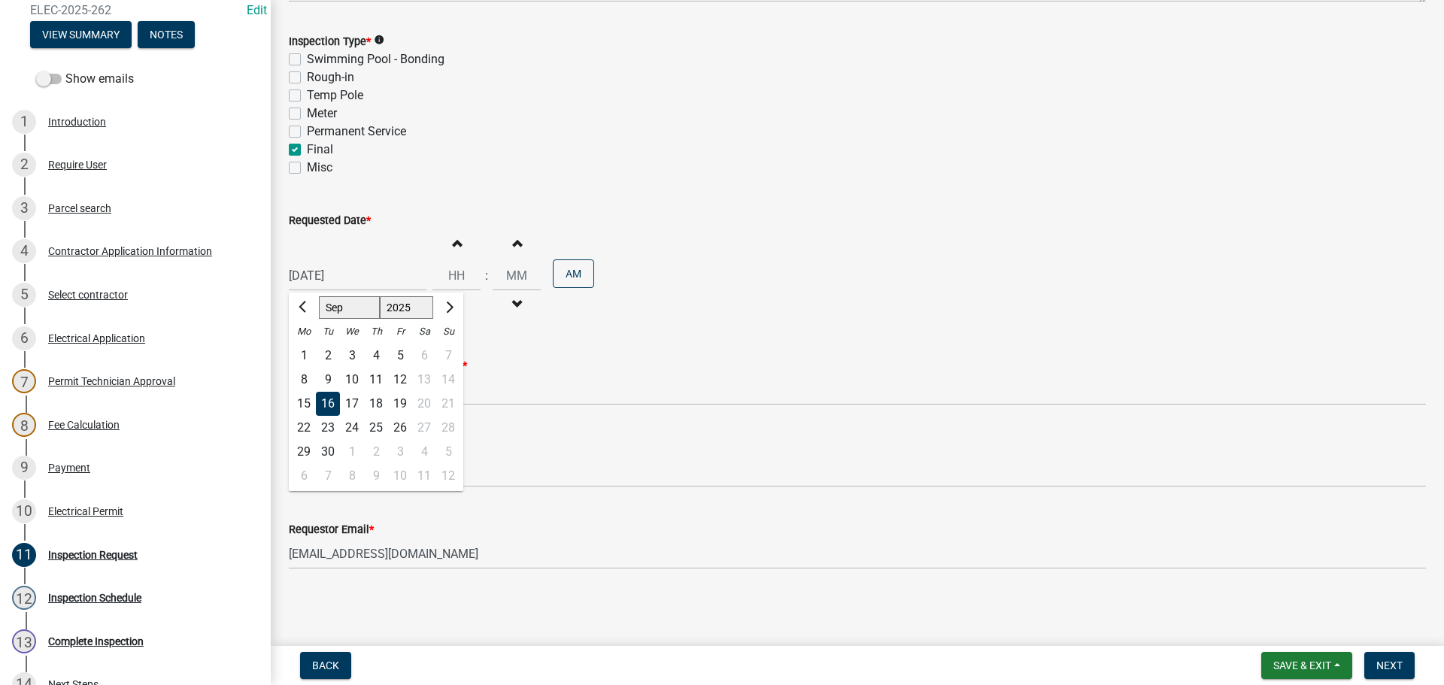
drag, startPoint x: 305, startPoint y: 405, endPoint x: 340, endPoint y: 410, distance: 35.0
click at [306, 402] on div "15" at bounding box center [304, 404] width 24 height 24
type input "09/15/2025"
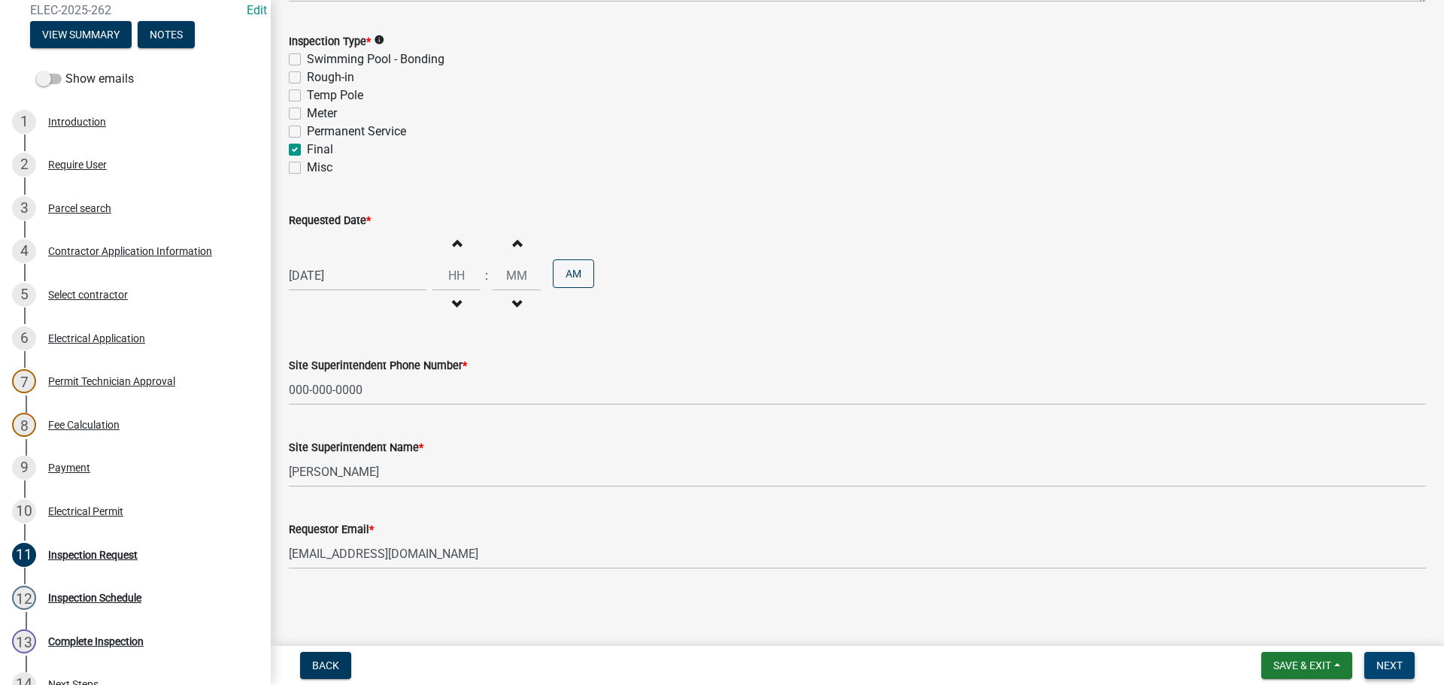
click at [1385, 663] on span "Next" at bounding box center [1390, 666] width 26 height 12
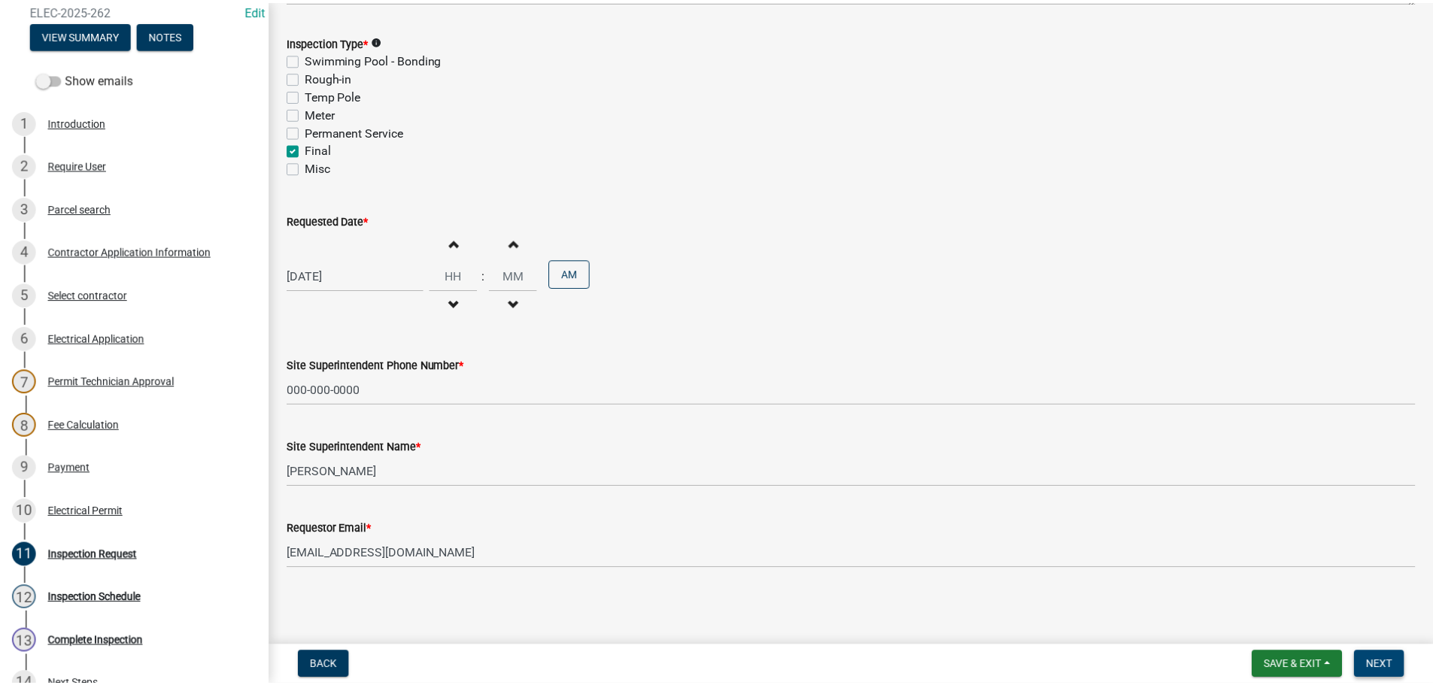
scroll to position [0, 0]
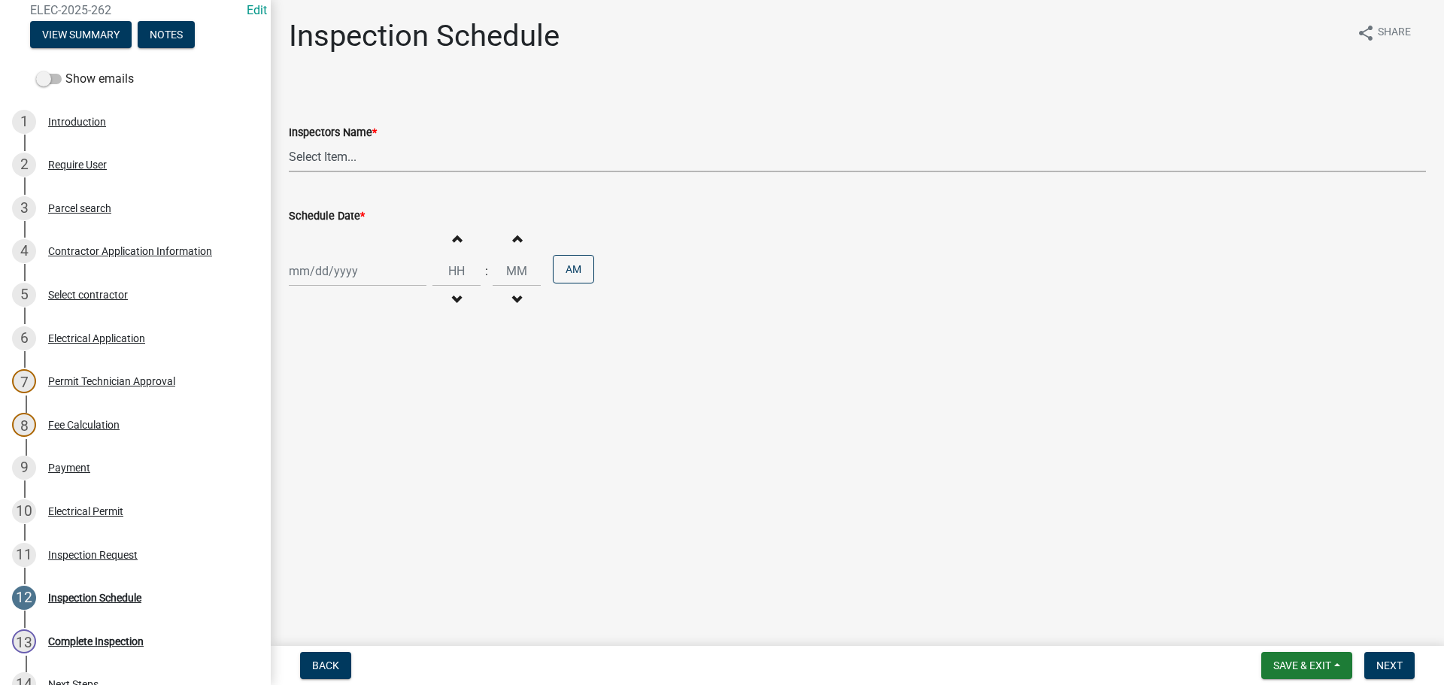
click at [338, 159] on select "Select Item... jramsey (Jeremy Ramsey) MaryFrey (Mary Frey) mkruer (Mike Kruer)…" at bounding box center [858, 156] width 1138 height 31
select select "36a8b8f0-2ef8-43e9-ae06-718f51af8d36"
click at [289, 141] on select "Select Item... jramsey (Jeremy Ramsey) MaryFrey (Mary Frey) mkruer (Mike Kruer)…" at bounding box center [858, 156] width 1138 height 31
click at [327, 264] on div at bounding box center [358, 271] width 138 height 31
select select "9"
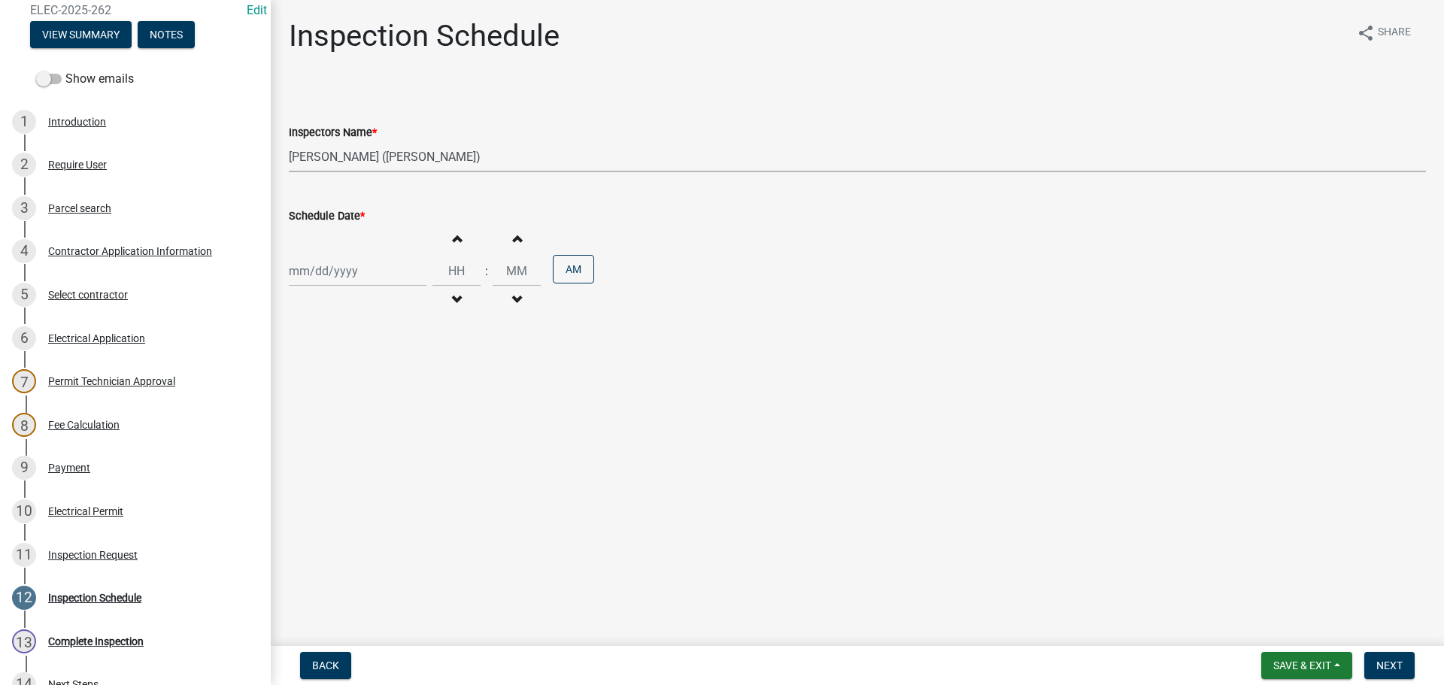
select select "2025"
click at [309, 399] on div "15" at bounding box center [304, 399] width 24 height 24
type input "09/15/2025"
click at [1396, 667] on span "Next" at bounding box center [1390, 666] width 26 height 12
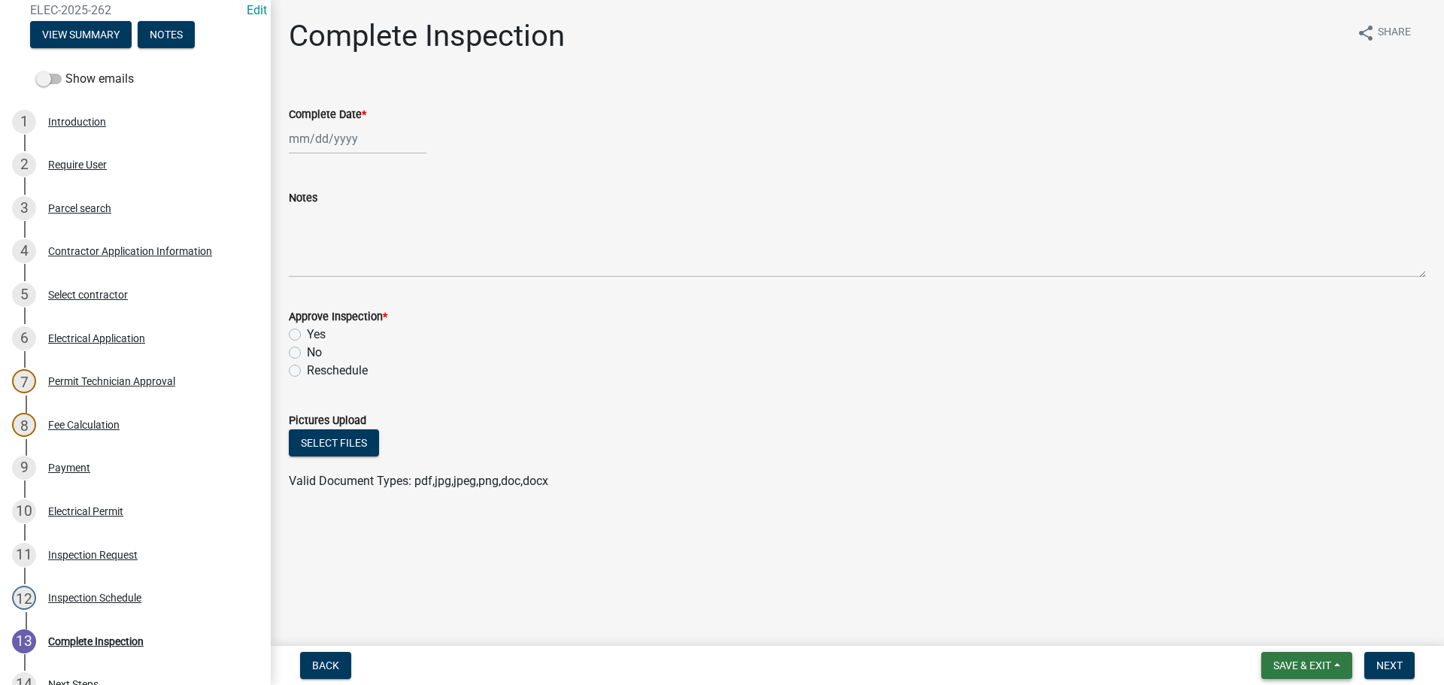
click at [1283, 671] on span "Save & Exit" at bounding box center [1303, 666] width 58 height 12
drag, startPoint x: 1289, startPoint y: 624, endPoint x: 753, endPoint y: 277, distance: 638.5
click at [1288, 624] on button "Save & Exit" at bounding box center [1292, 627] width 120 height 36
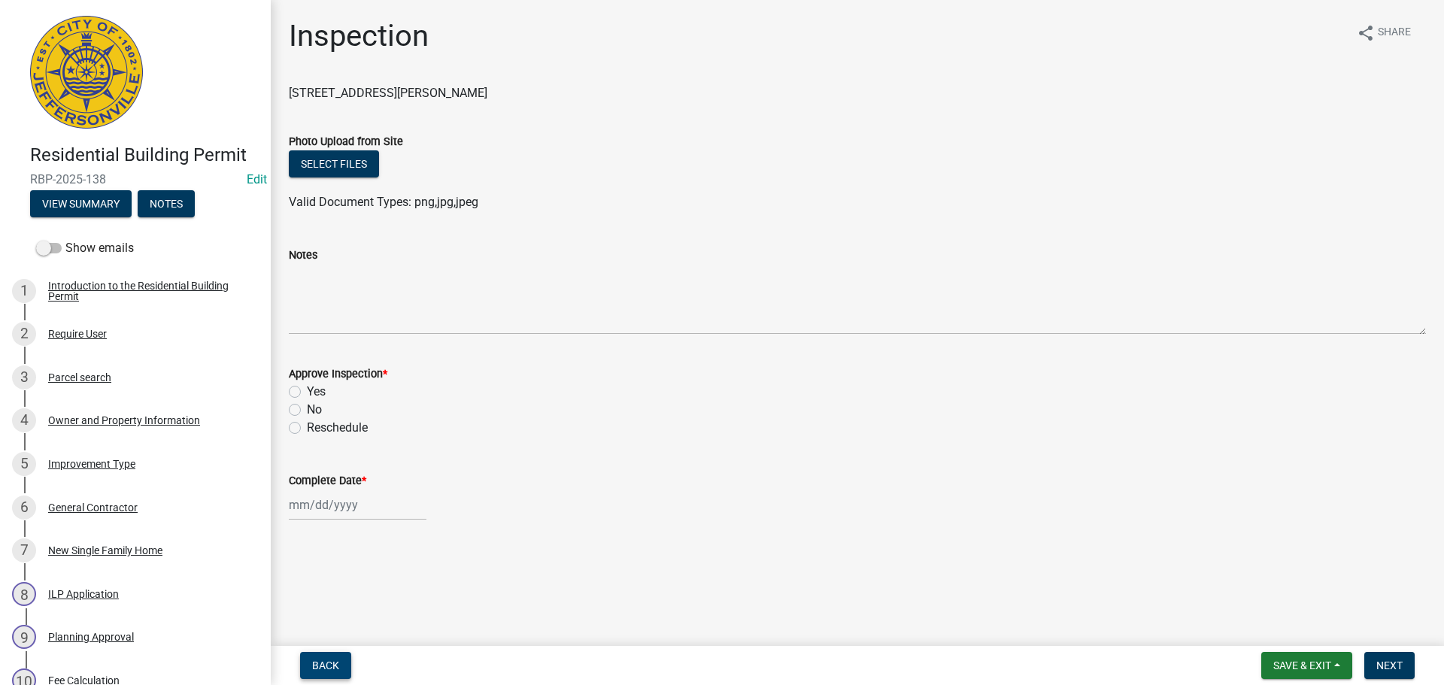
click at [311, 666] on button "Back" at bounding box center [325, 665] width 51 height 27
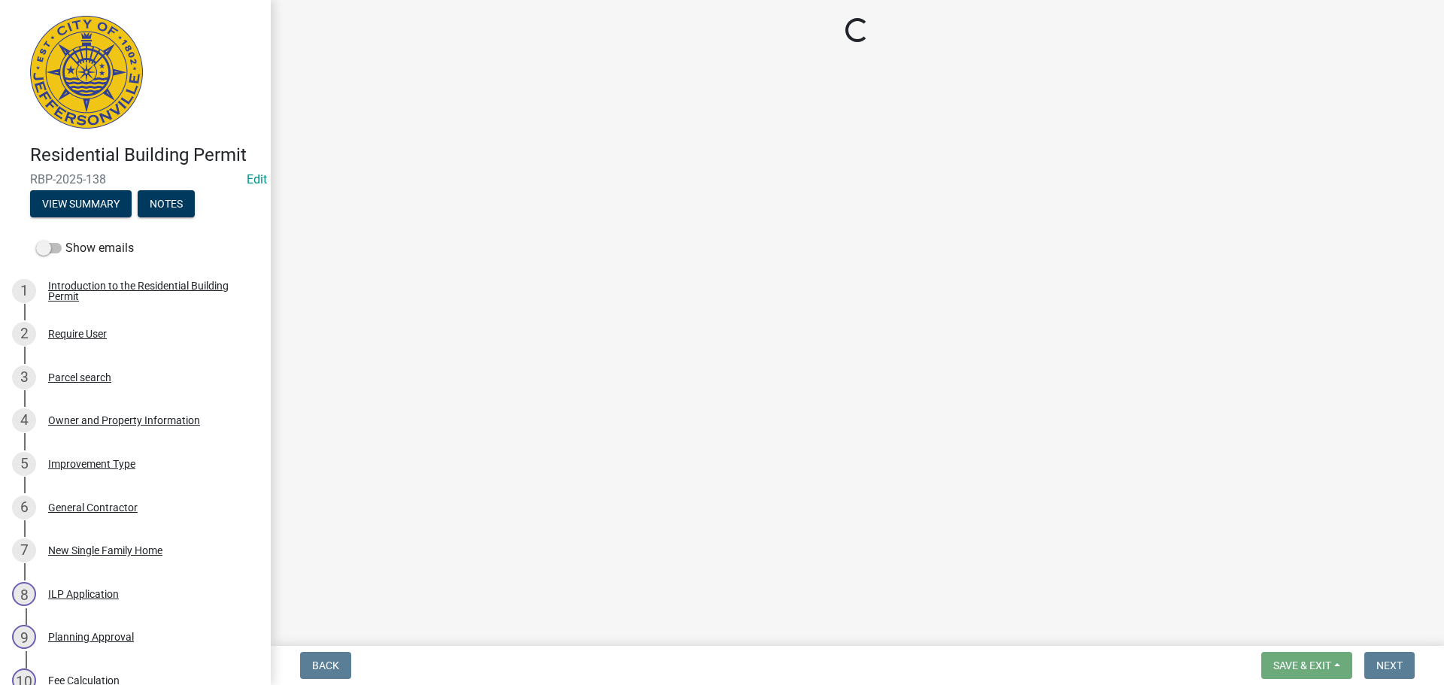
select select "fdb3bcc6-ce93-4663-8a18-5c08884dd177"
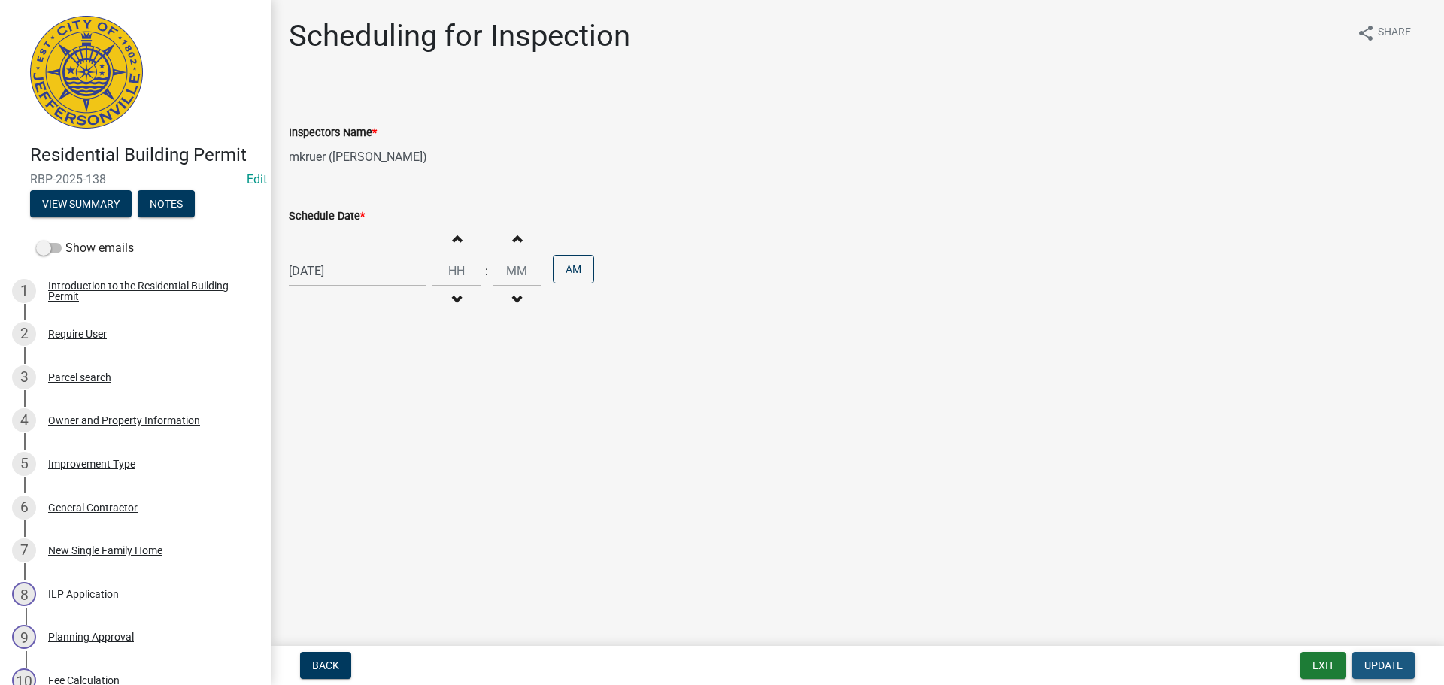
click at [1380, 666] on span "Update" at bounding box center [1384, 666] width 38 height 12
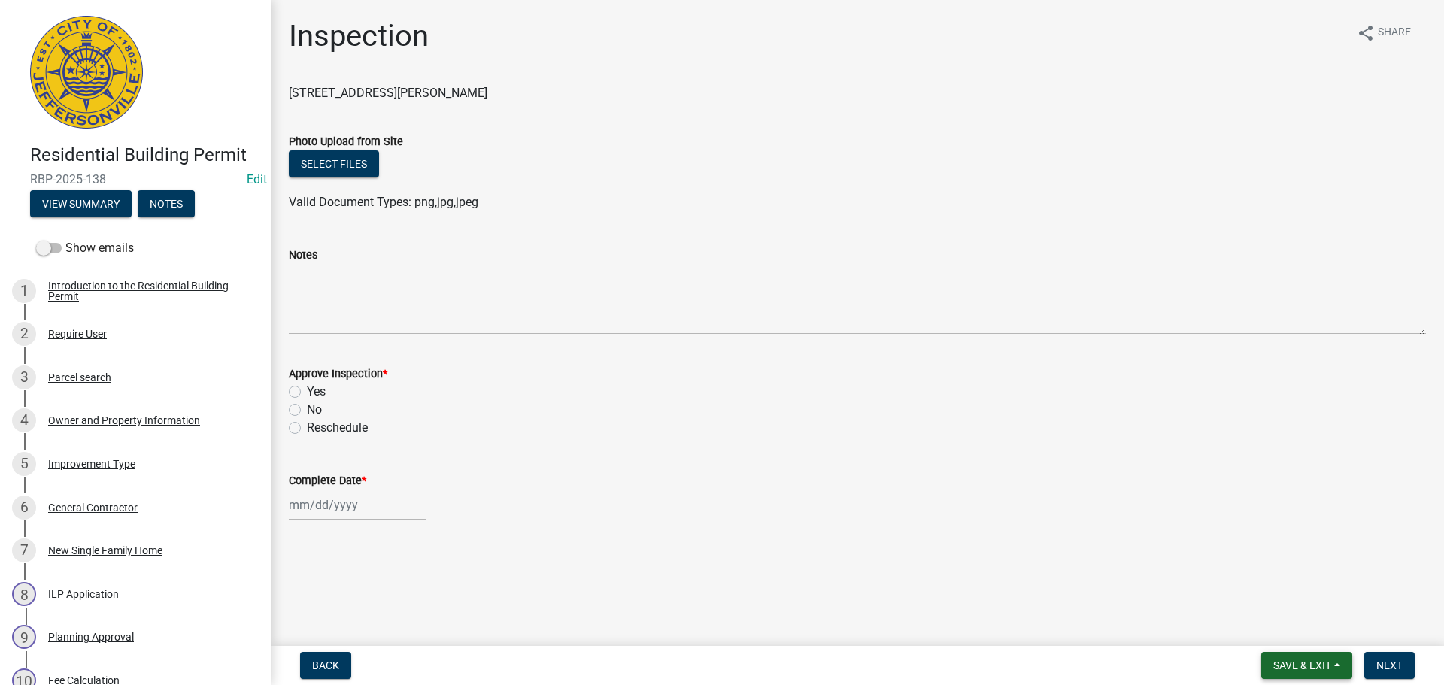
click at [1287, 668] on span "Save & Exit" at bounding box center [1303, 666] width 58 height 12
click at [1290, 630] on button "Save & Exit" at bounding box center [1292, 627] width 120 height 36
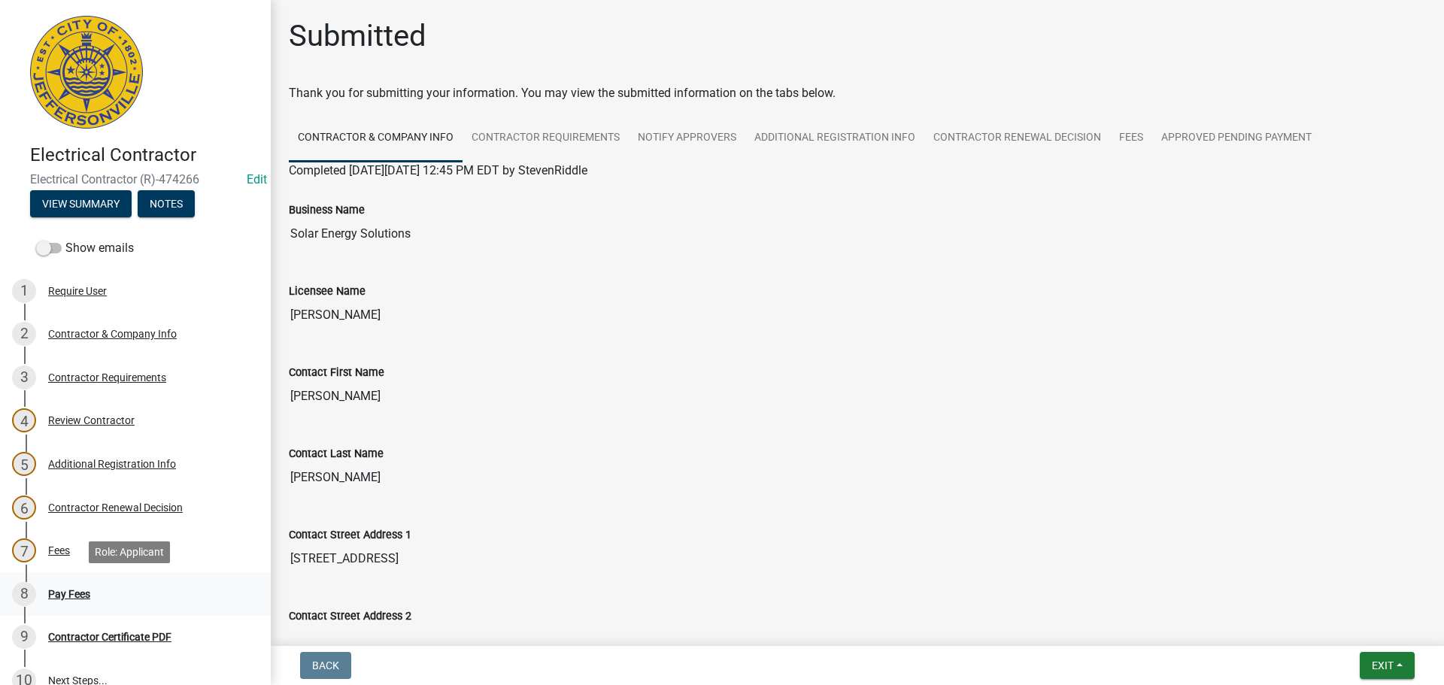
click at [65, 595] on div "Pay Fees" at bounding box center [69, 594] width 42 height 11
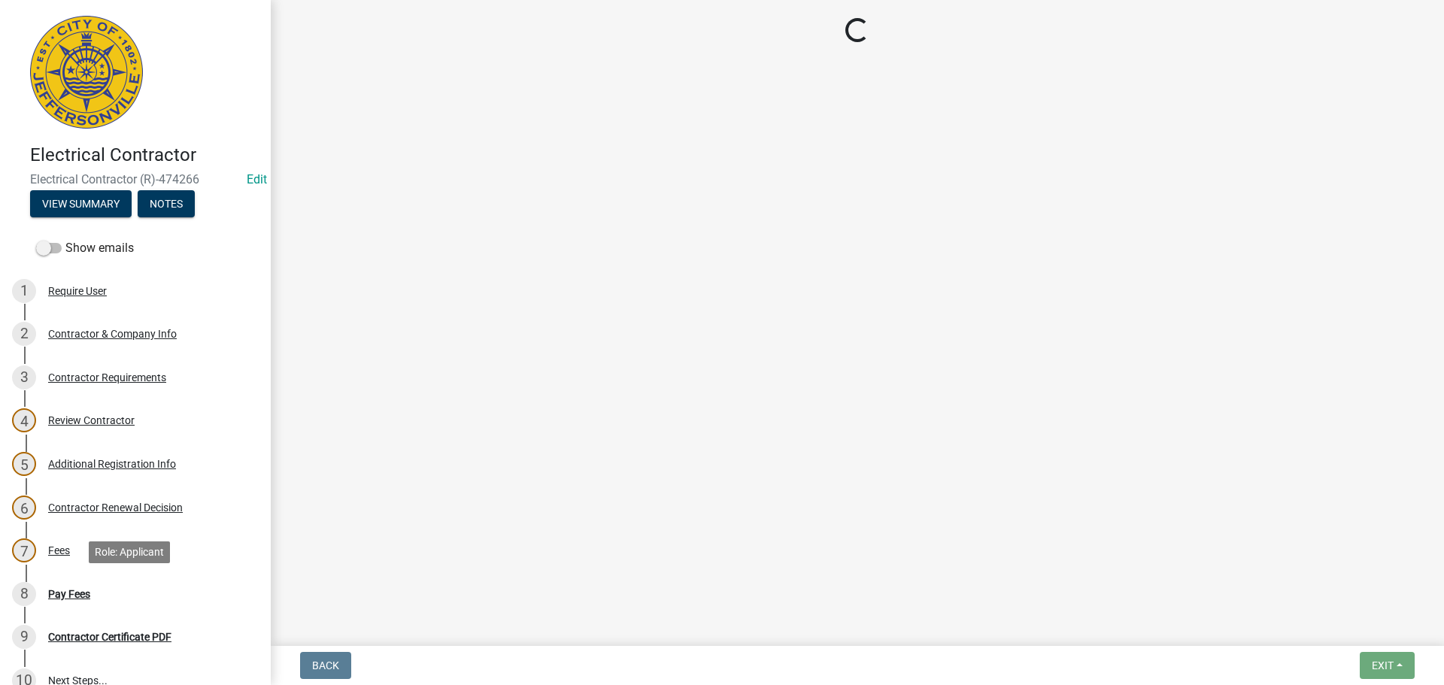
select select "3: 3"
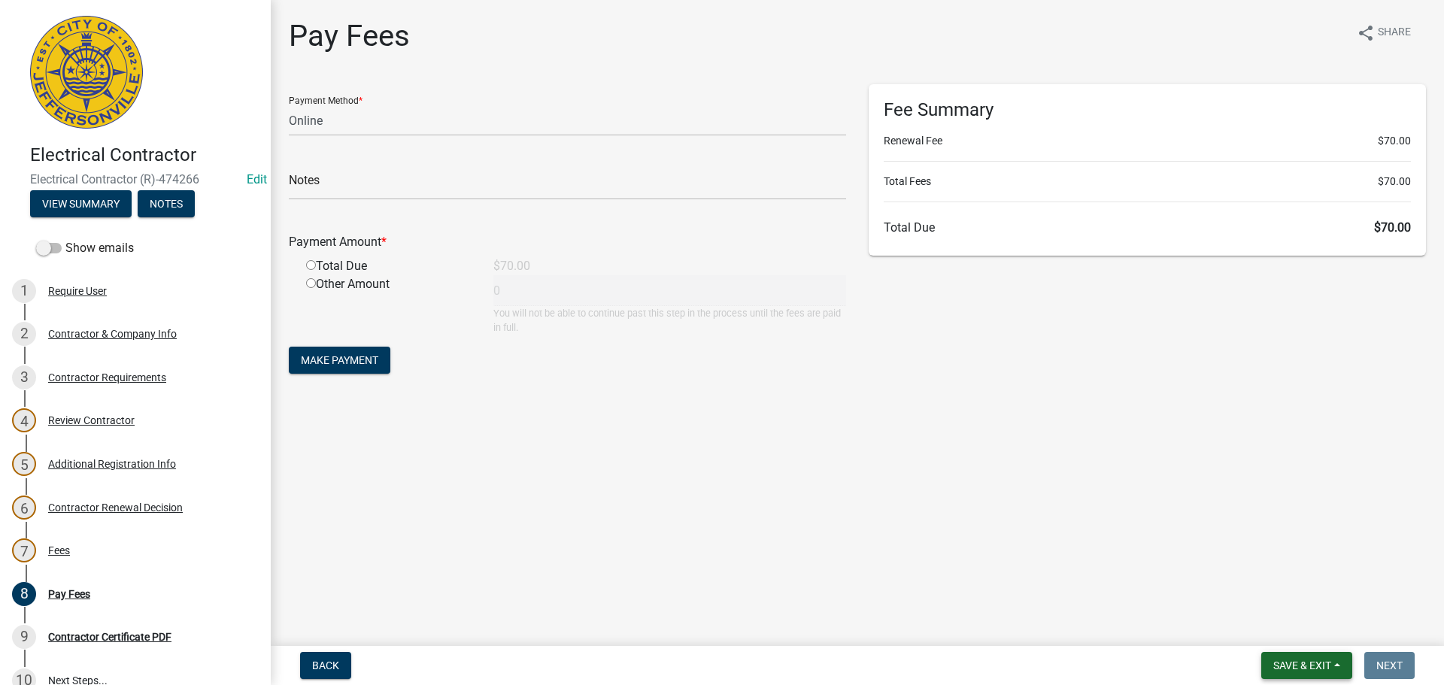
click at [1299, 664] on span "Save & Exit" at bounding box center [1303, 666] width 58 height 12
click at [1297, 633] on button "Save & Exit" at bounding box center [1292, 627] width 120 height 36
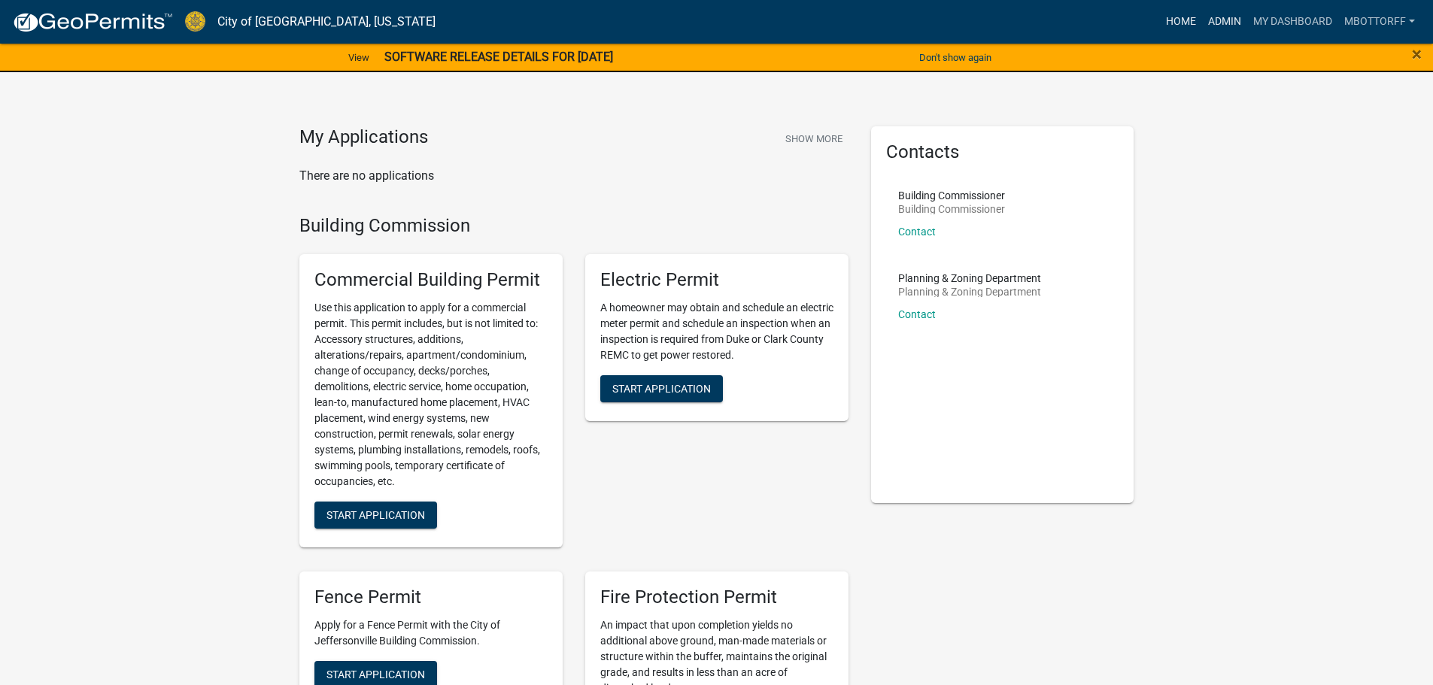
drag, startPoint x: 1220, startPoint y: 21, endPoint x: 1192, endPoint y: 28, distance: 28.6
click at [1220, 21] on link "Admin" at bounding box center [1224, 22] width 45 height 29
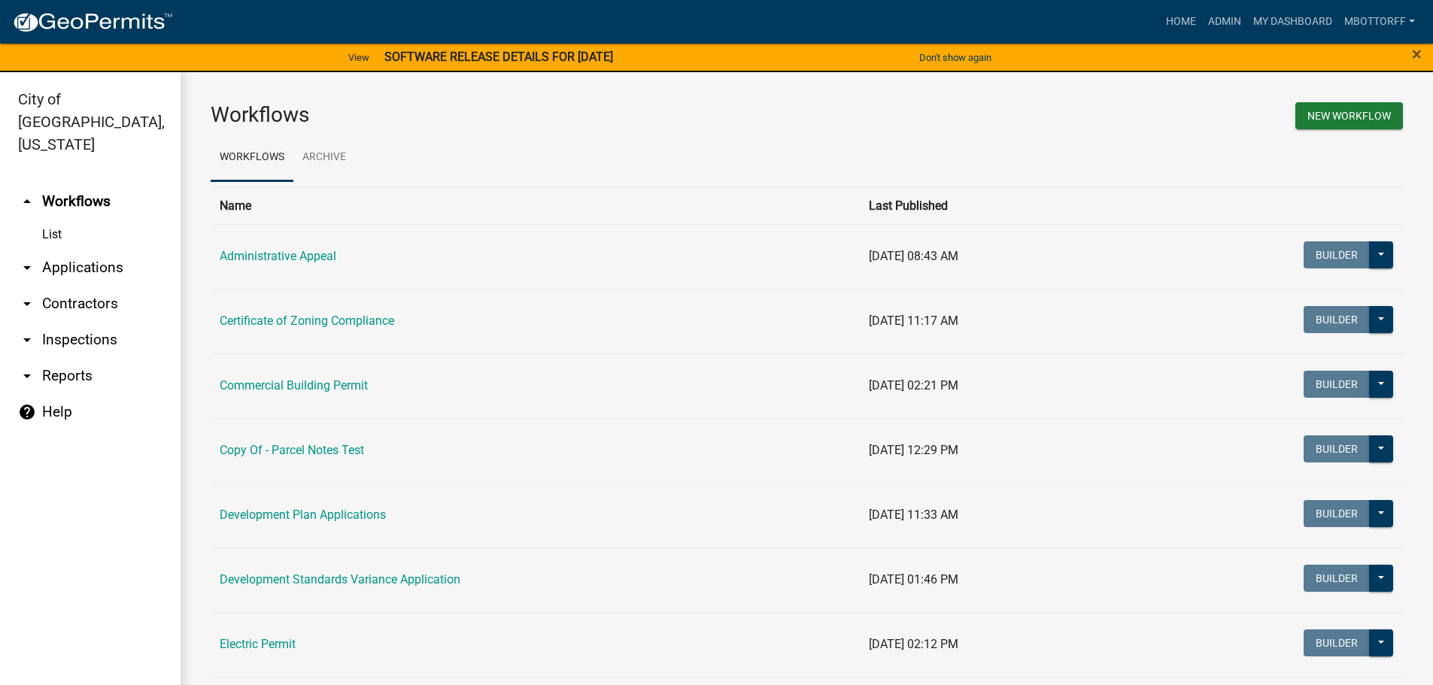
click at [54, 286] on link "arrow_drop_down Contractors" at bounding box center [90, 304] width 181 height 36
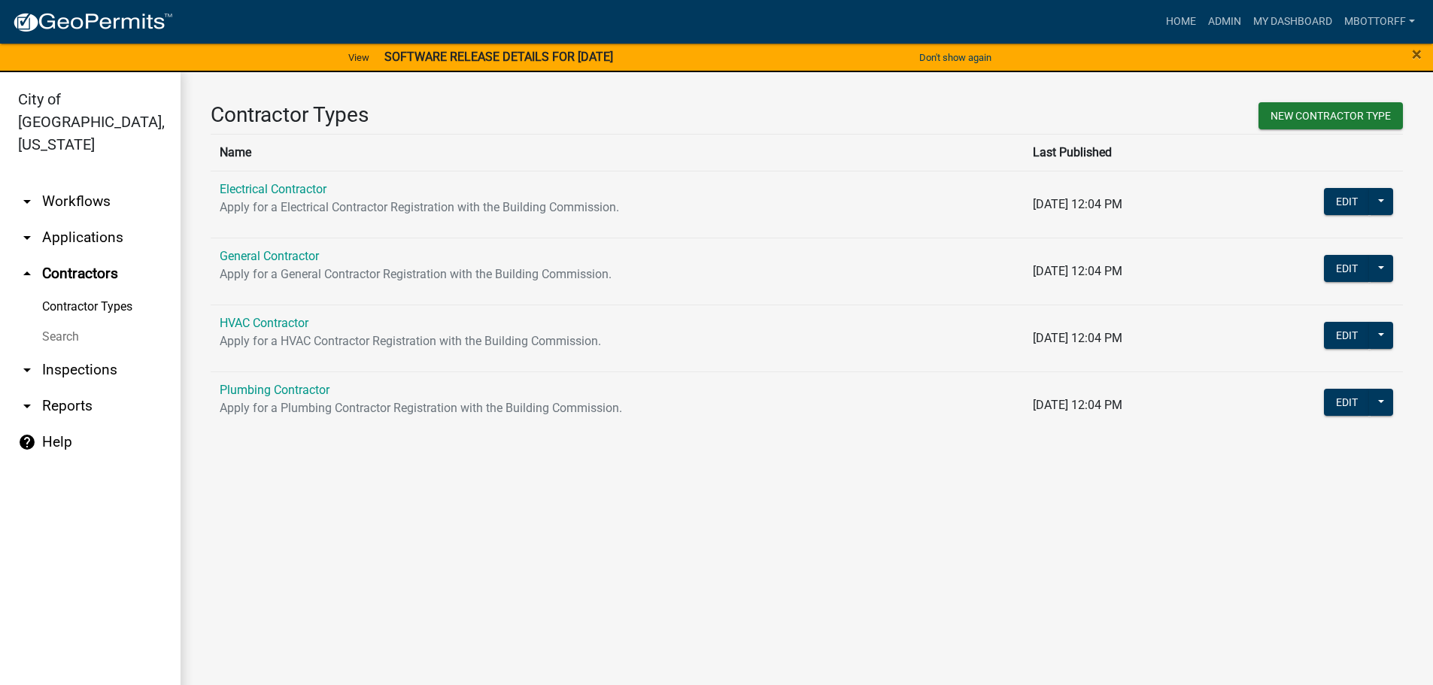
click at [73, 322] on link "Search" at bounding box center [90, 337] width 181 height 30
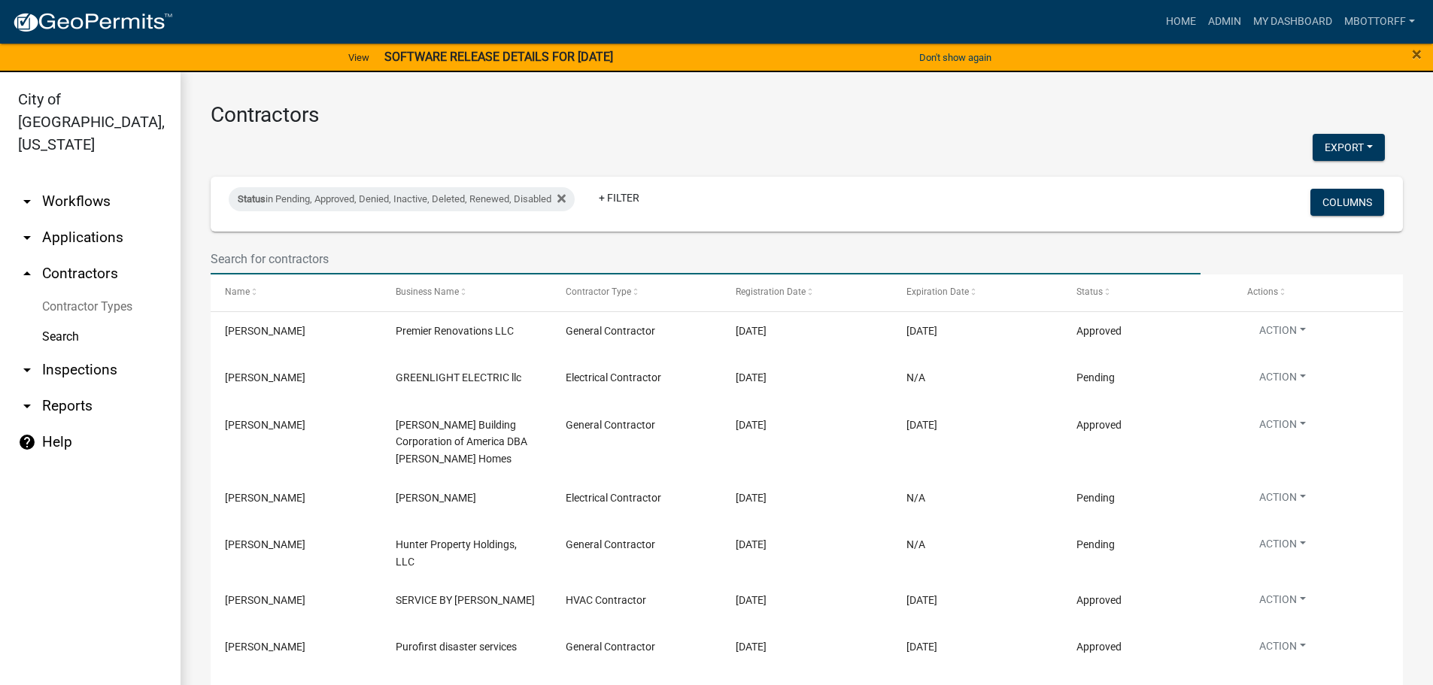
drag, startPoint x: 288, startPoint y: 262, endPoint x: 240, endPoint y: 262, distance: 48.1
click at [289, 261] on input "text" at bounding box center [706, 259] width 990 height 31
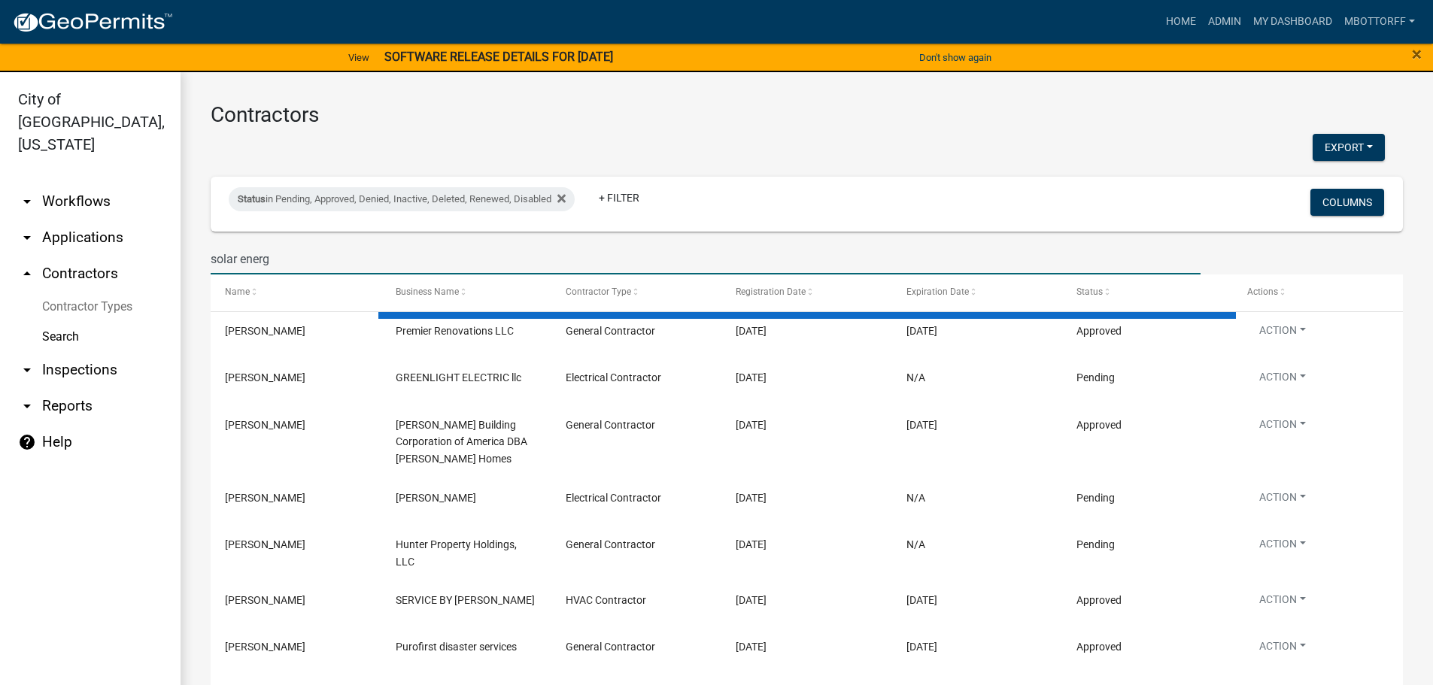
type input "solar energy"
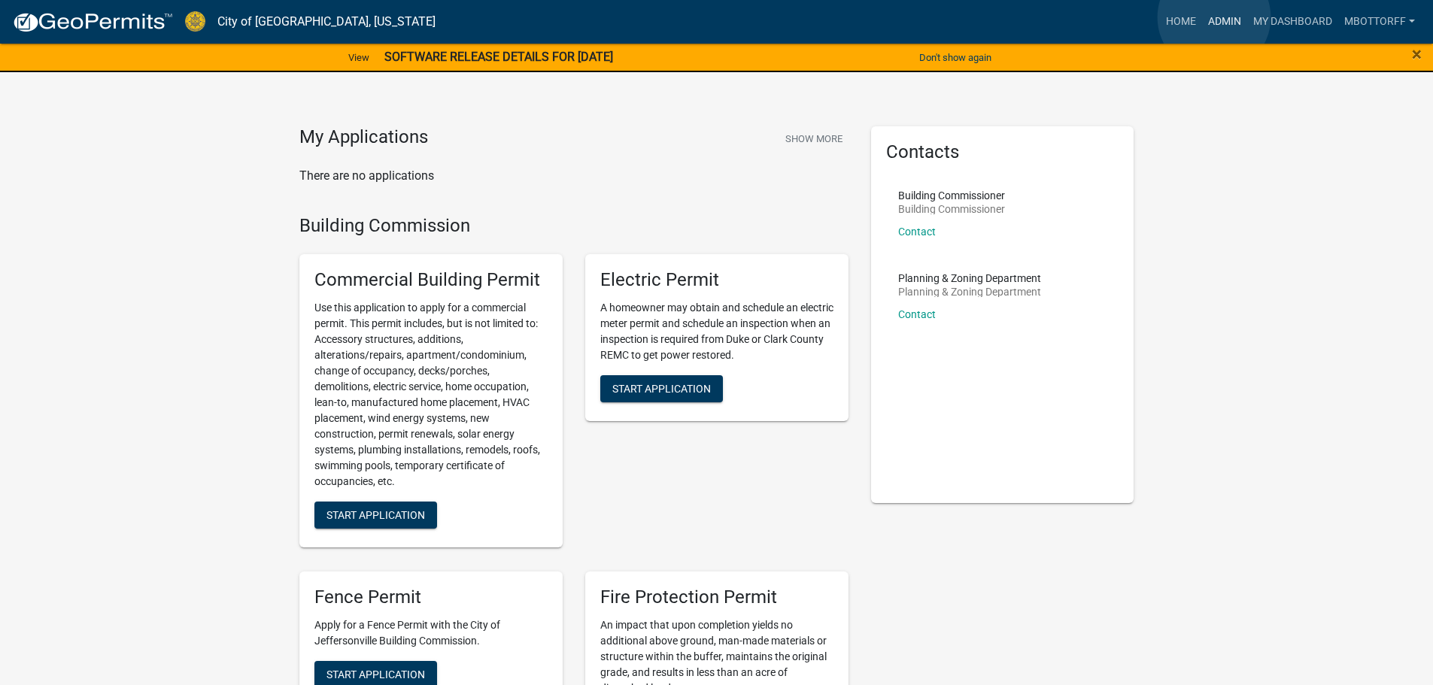
click at [1214, 17] on link "Admin" at bounding box center [1224, 22] width 45 height 29
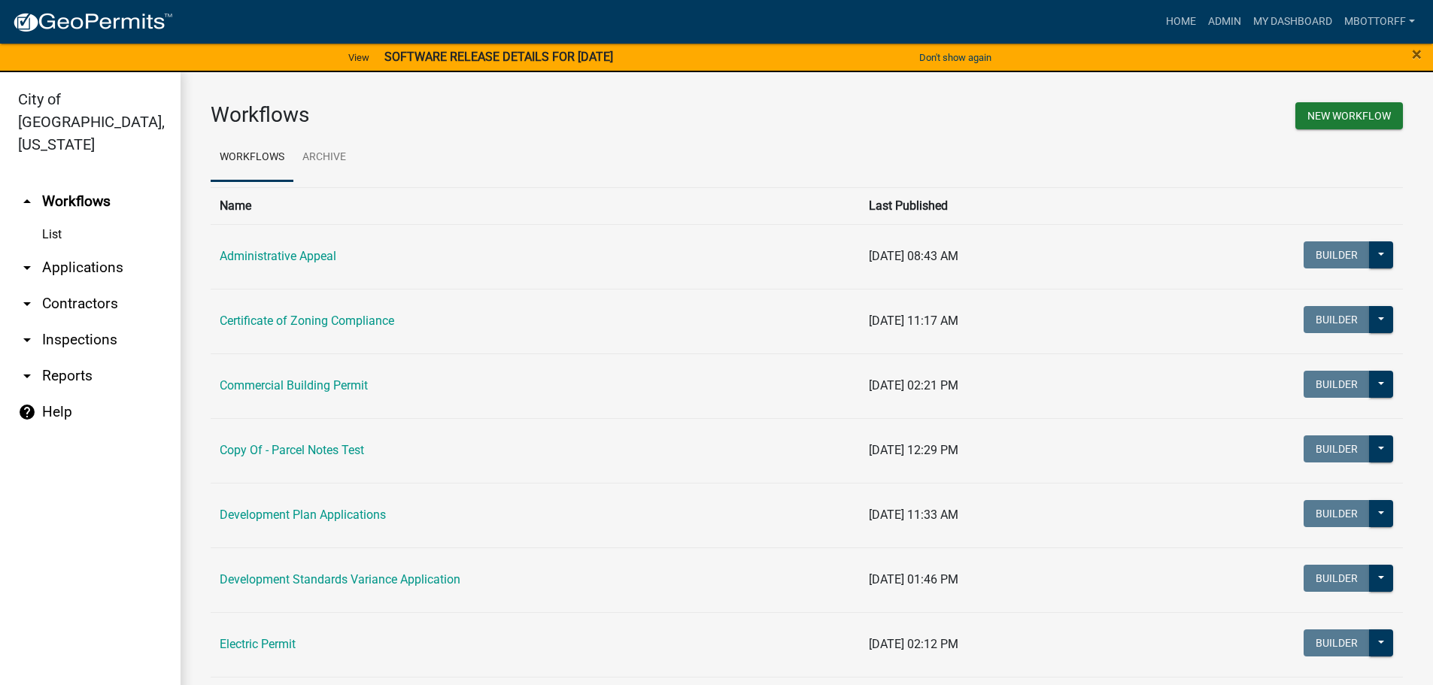
click at [57, 286] on link "arrow_drop_down Contractors" at bounding box center [90, 304] width 181 height 36
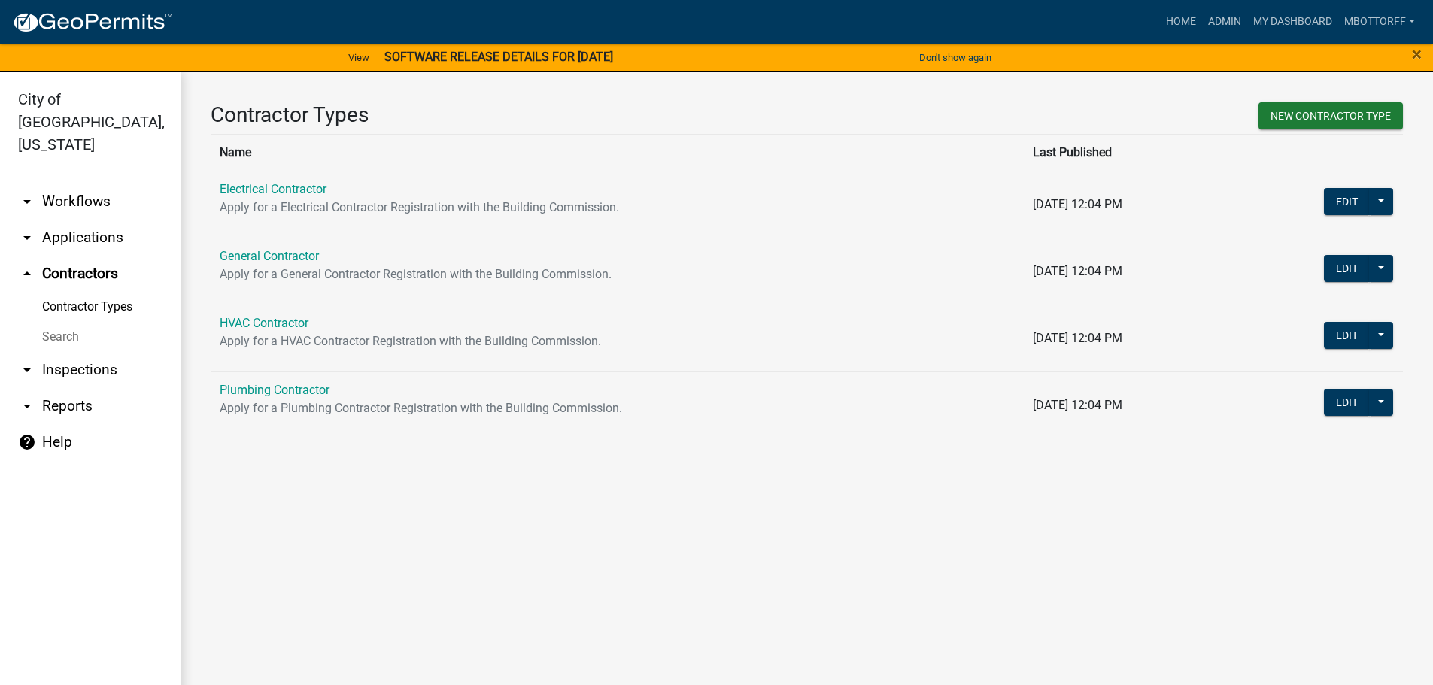
click at [56, 322] on link "Search" at bounding box center [90, 337] width 181 height 30
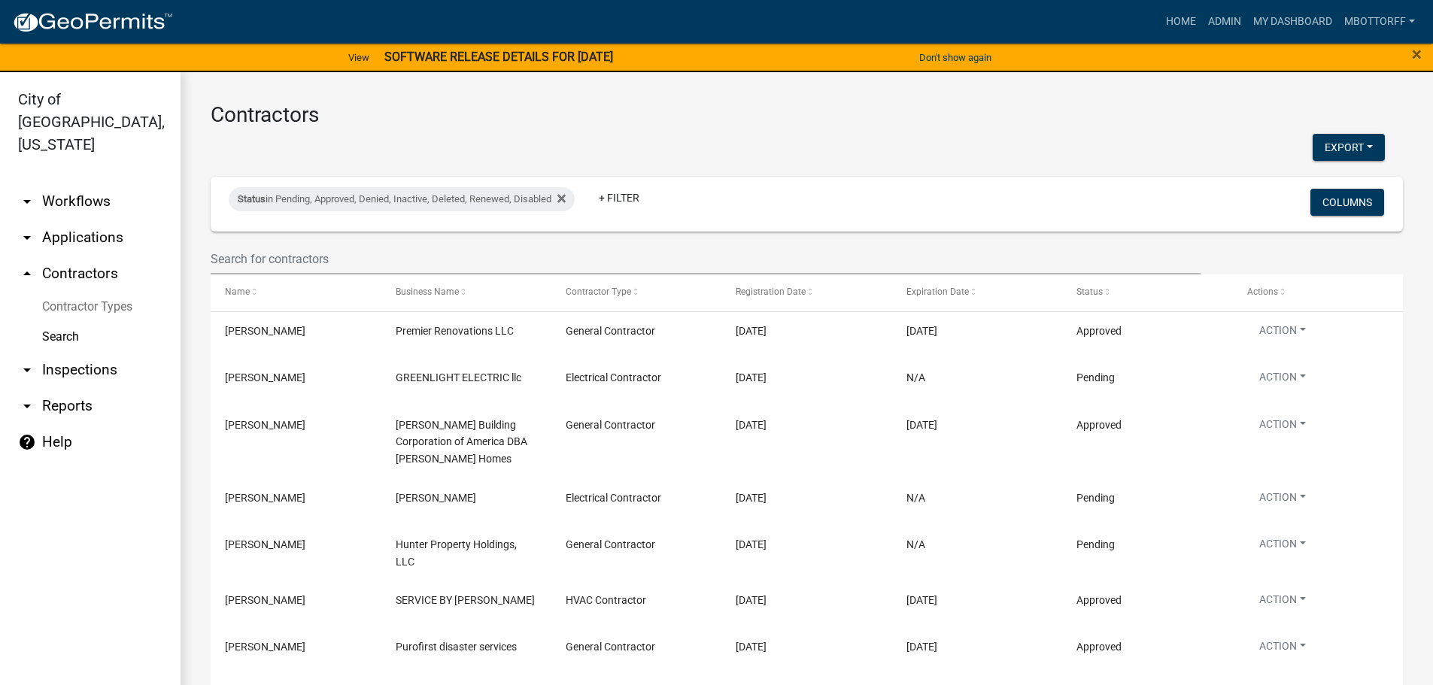
click at [309, 242] on wm-filter-builder "Status in Pending, Approved, Denied, Inactive, Deleted, Renewed, Disabled + Fil…" at bounding box center [807, 226] width 1192 height 98
click at [232, 259] on input "text" at bounding box center [706, 259] width 990 height 31
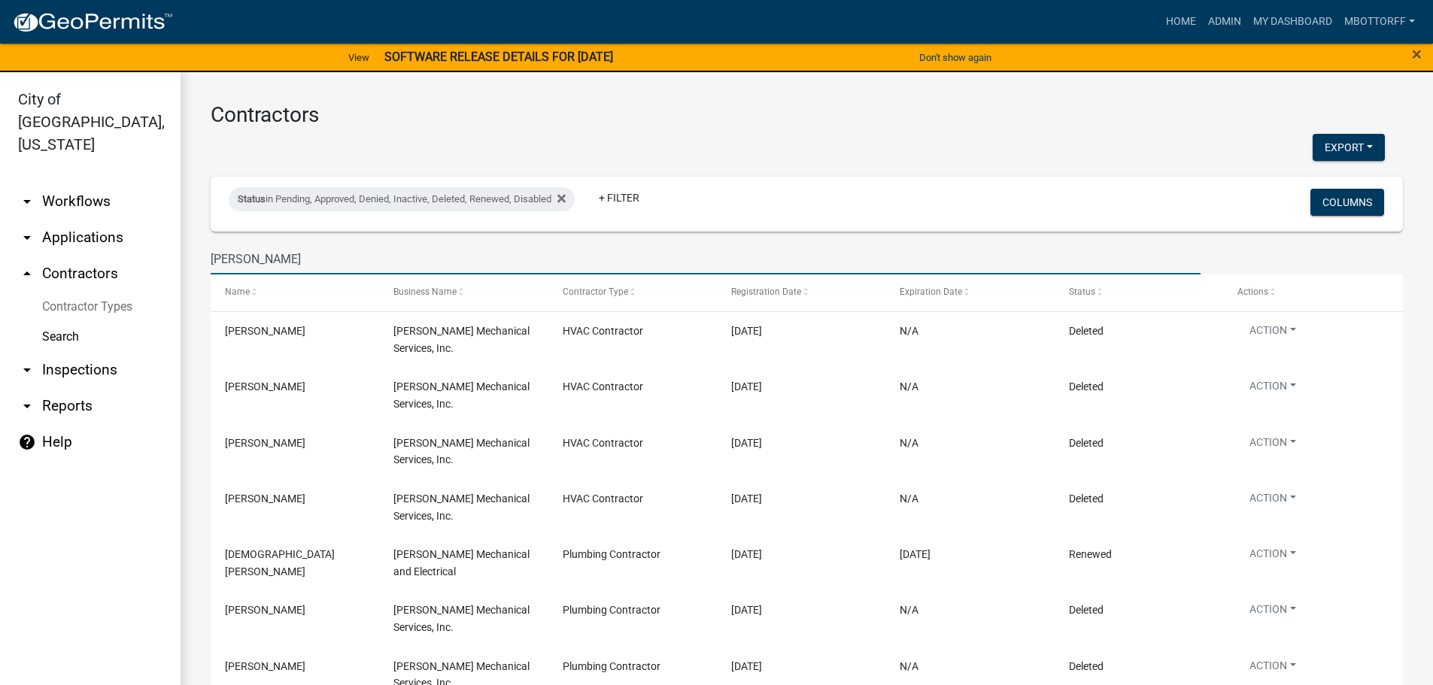
type input "FERRER"
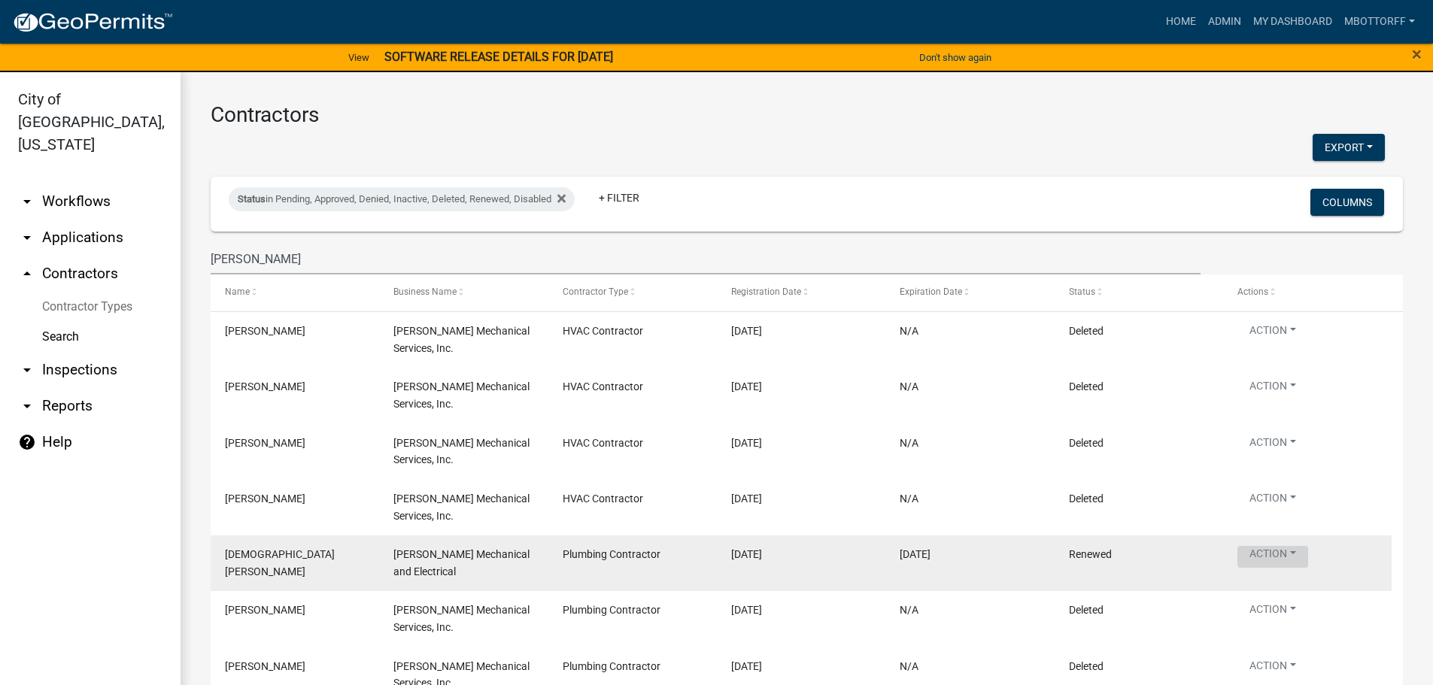
click at [1295, 554] on button "Action" at bounding box center [1273, 557] width 71 height 22
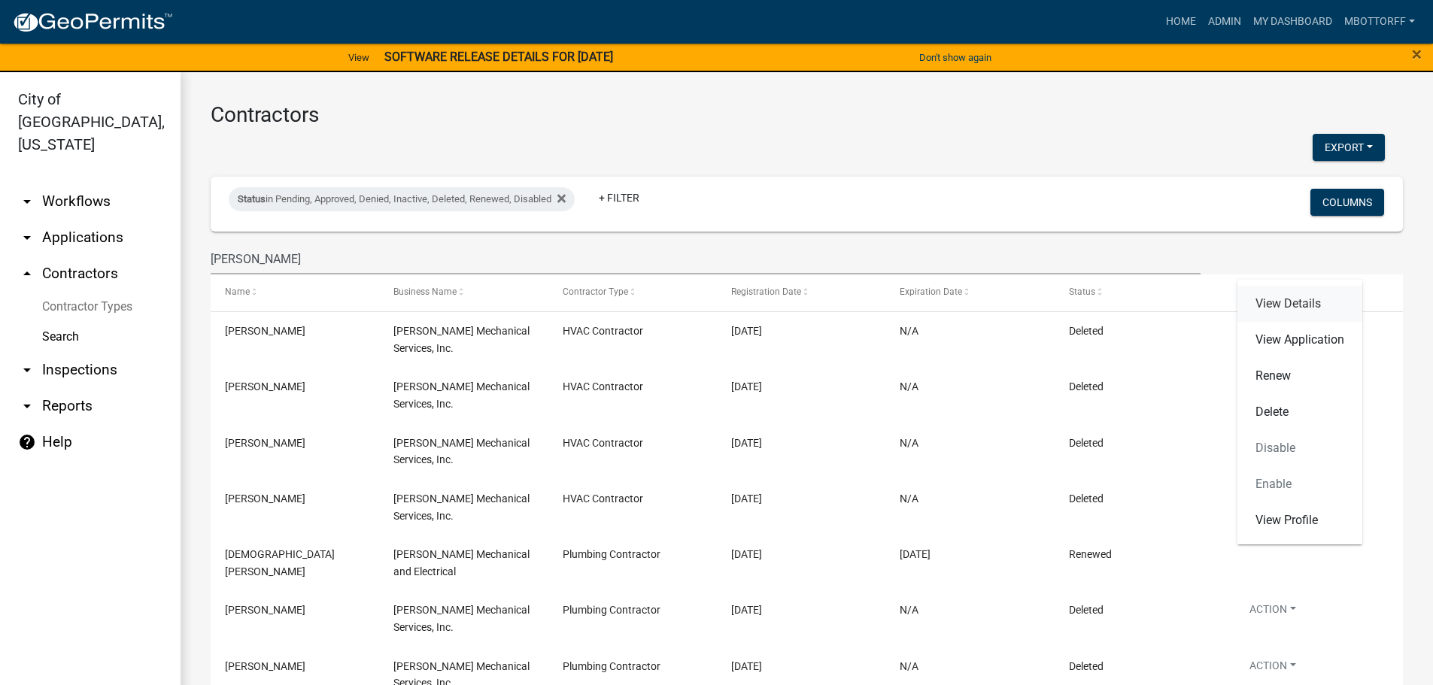
click at [1265, 305] on link "View Details" at bounding box center [1300, 304] width 125 height 36
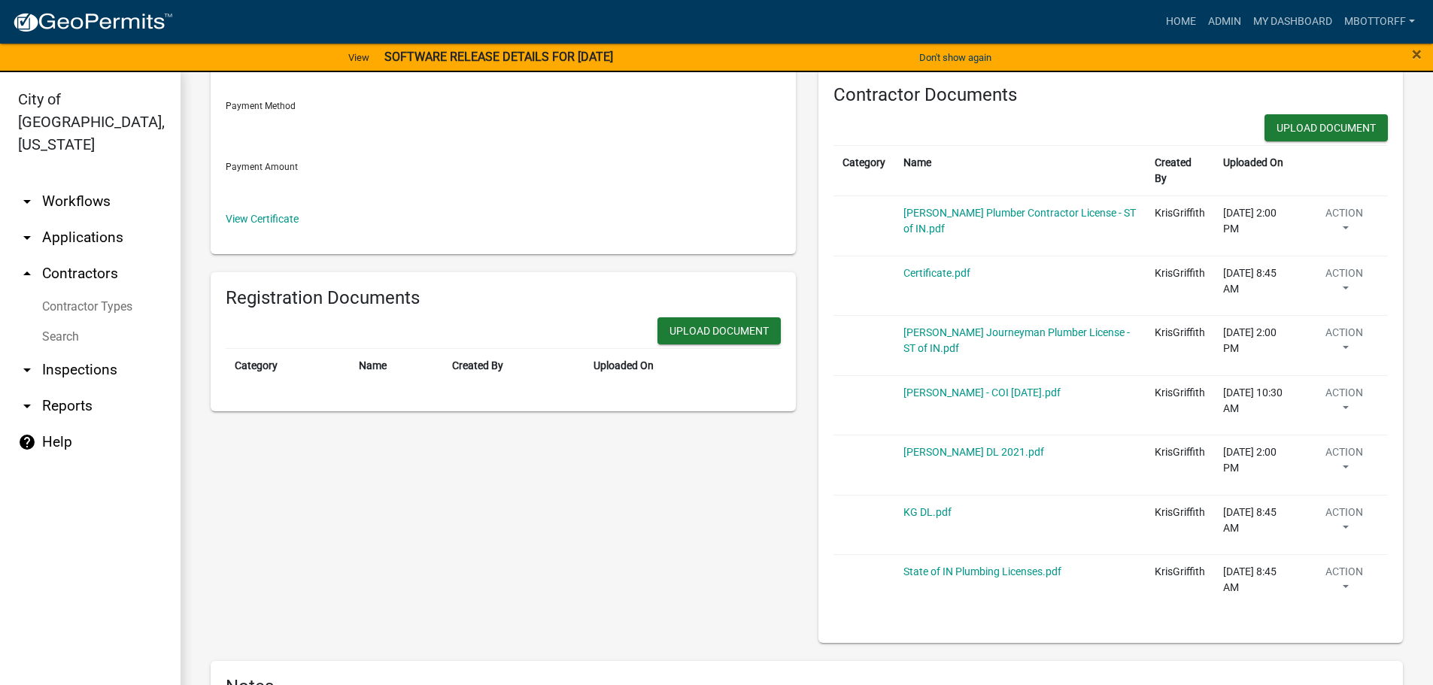
scroll to position [376, 0]
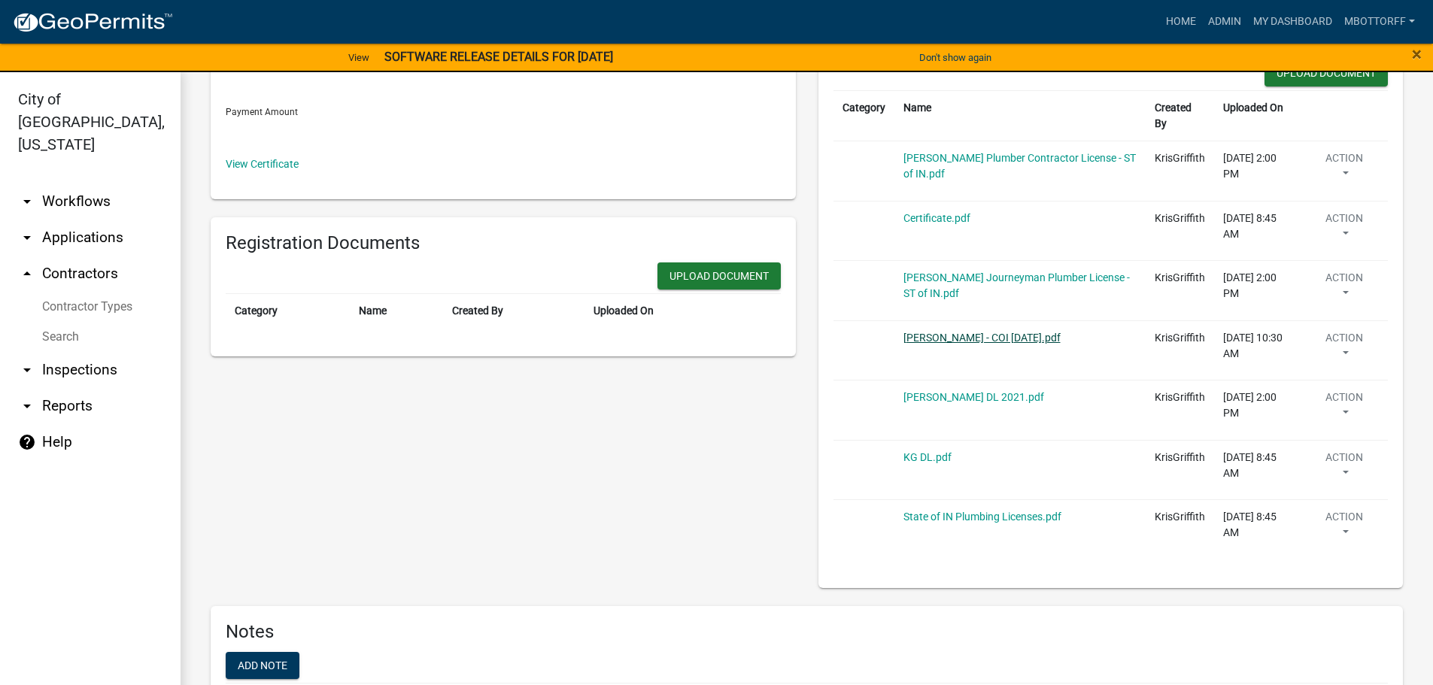
click at [931, 336] on link "Ferrer - COI 8-27-23.pdf" at bounding box center [982, 338] width 157 height 12
click at [932, 339] on link "Ferrer - COI 8-27-23.pdf" at bounding box center [982, 338] width 157 height 12
click at [1344, 222] on button "Action" at bounding box center [1345, 230] width 68 height 38
click at [1338, 275] on link "Delete" at bounding box center [1371, 274] width 120 height 36
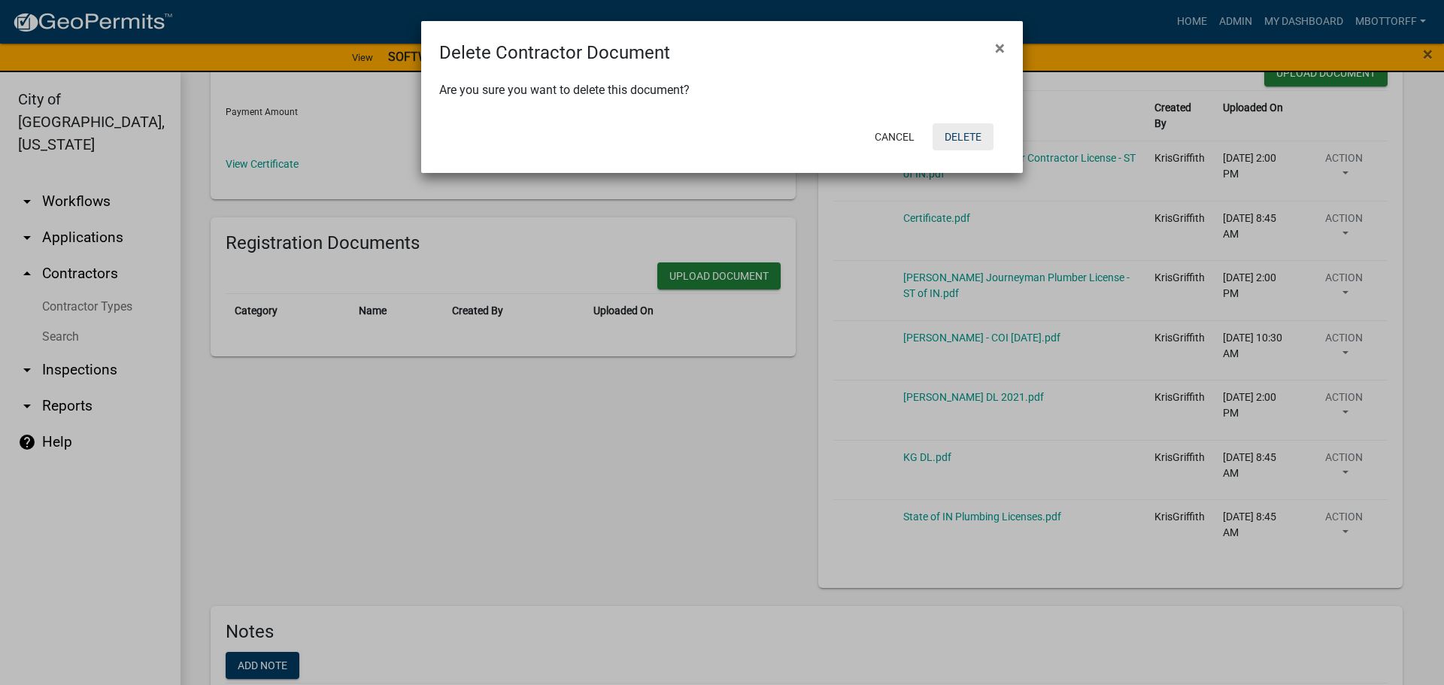
click at [972, 134] on button "Delete" at bounding box center [963, 136] width 61 height 27
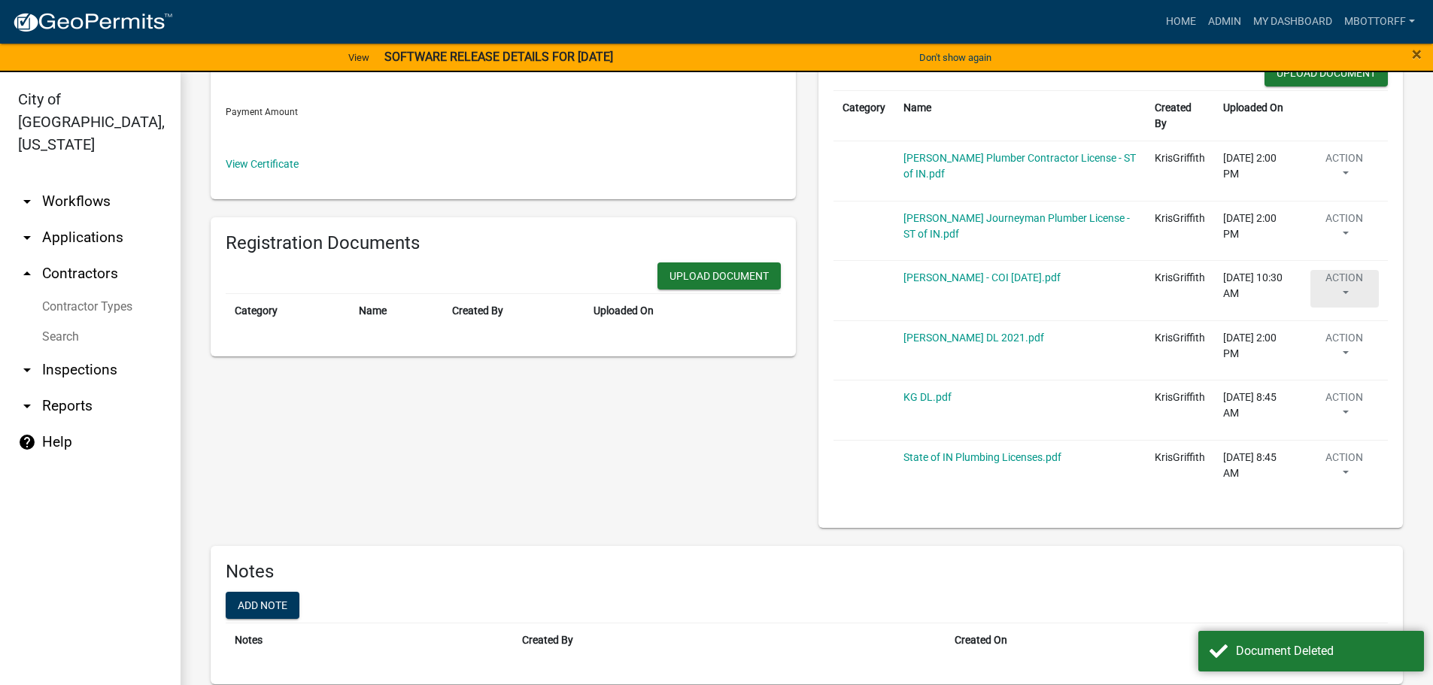
click at [1334, 279] on button "Action" at bounding box center [1345, 289] width 68 height 38
click at [1332, 328] on link "Delete" at bounding box center [1371, 333] width 120 height 36
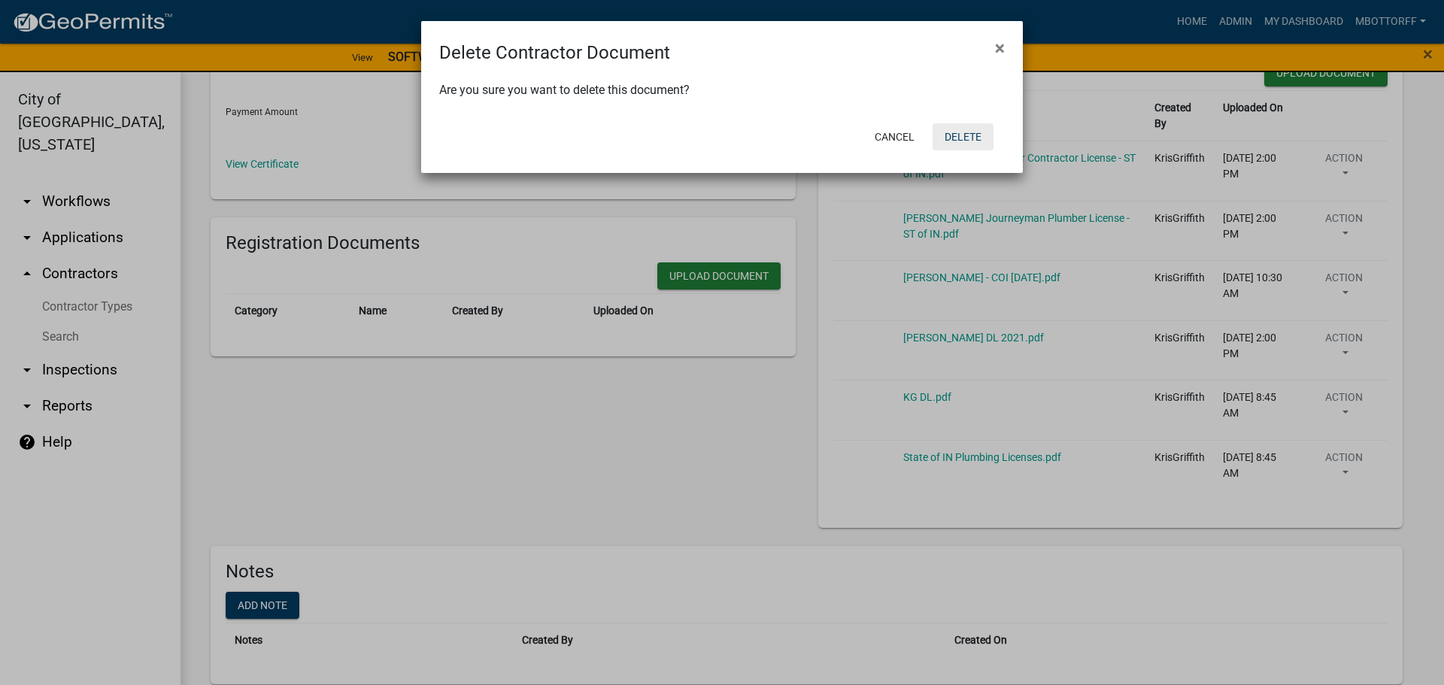
click at [974, 136] on button "Delete" at bounding box center [963, 136] width 61 height 27
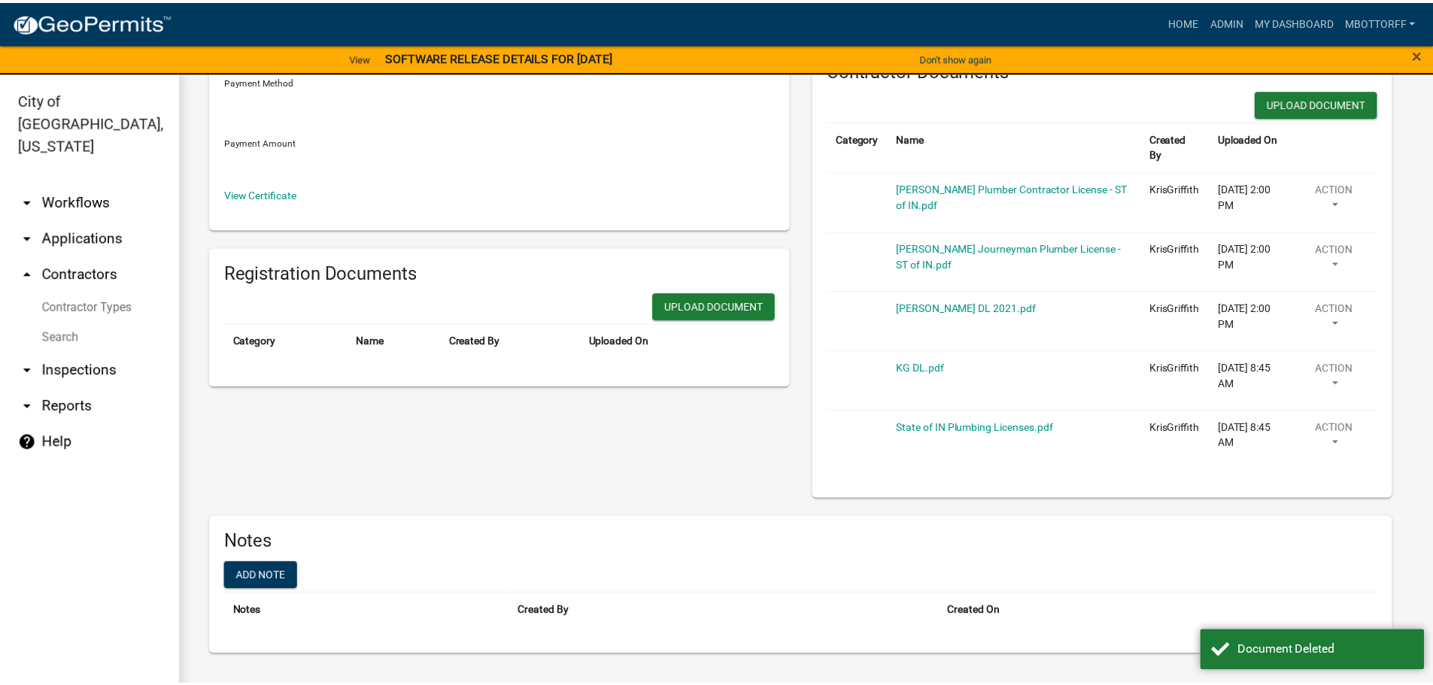
scroll to position [346, 0]
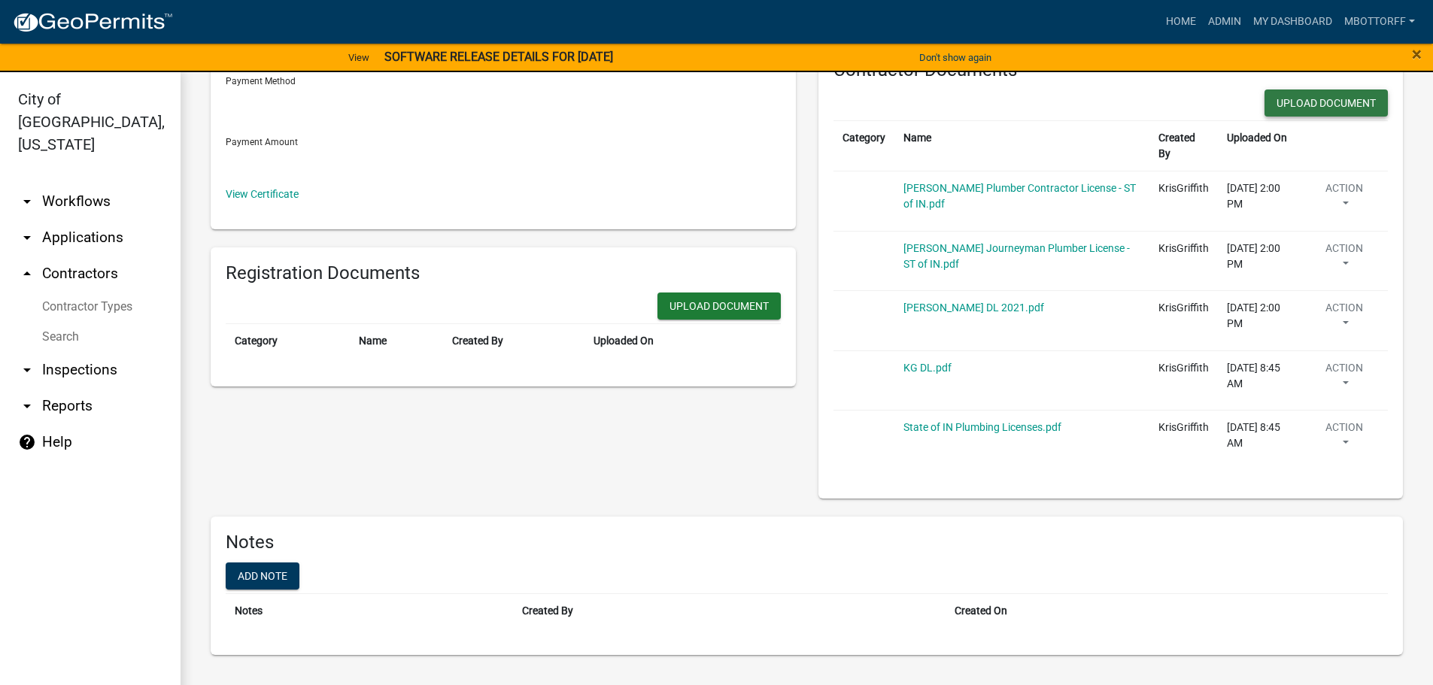
click at [1280, 103] on button "Upload Document" at bounding box center [1326, 103] width 123 height 27
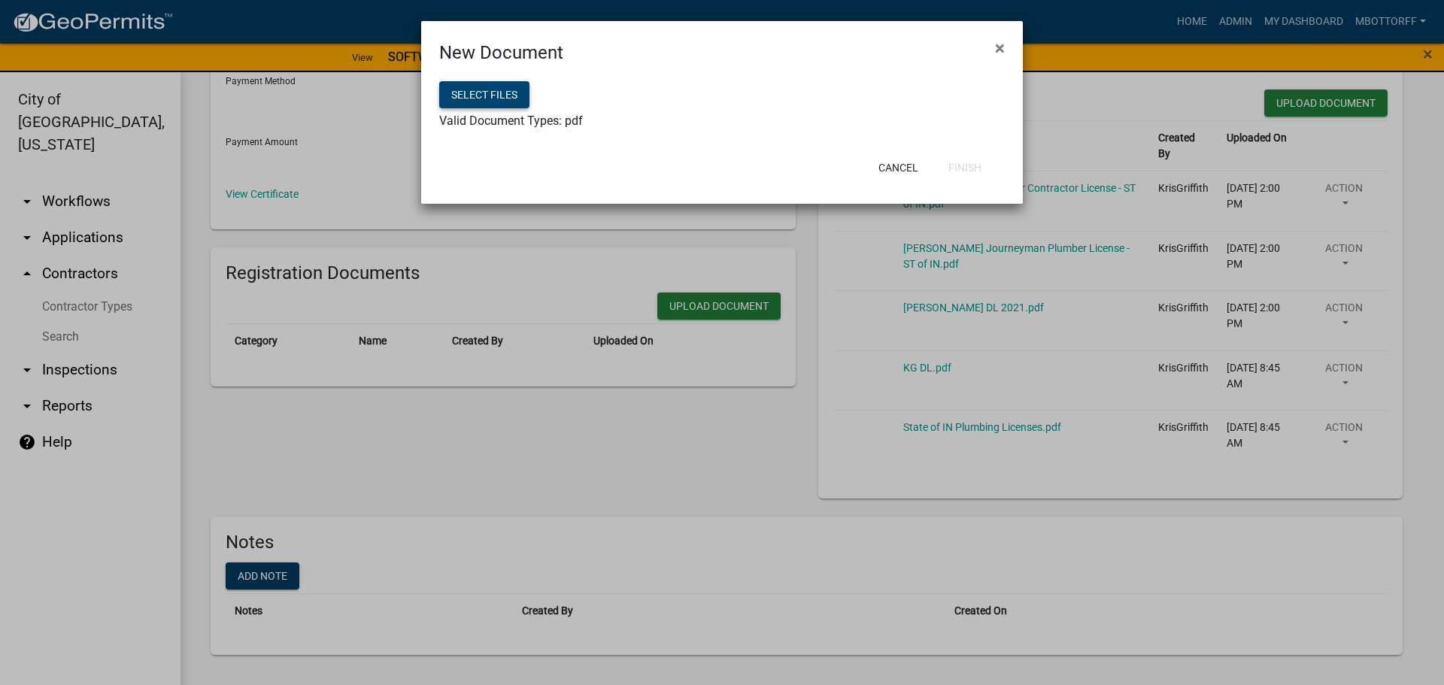
click at [486, 99] on button "Select files" at bounding box center [484, 94] width 90 height 27
click at [959, 169] on button "Finish" at bounding box center [965, 167] width 57 height 27
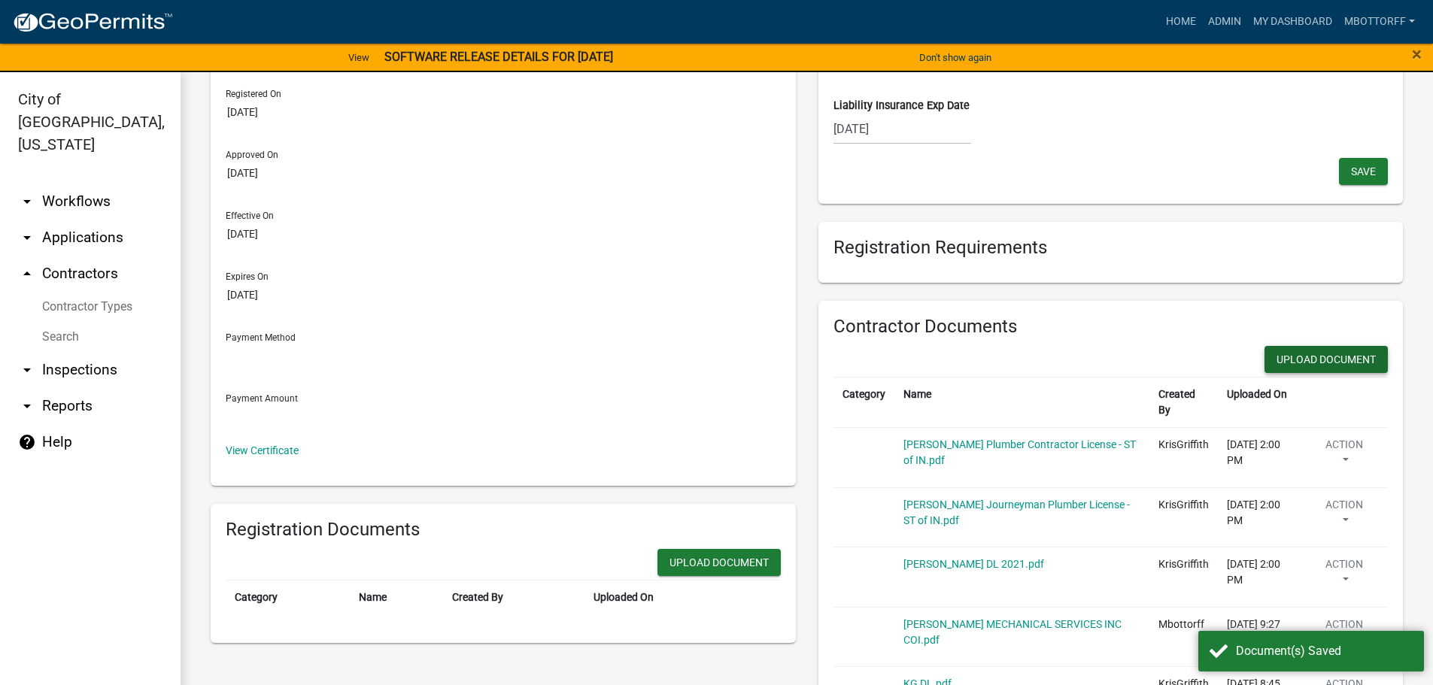
scroll to position [29, 0]
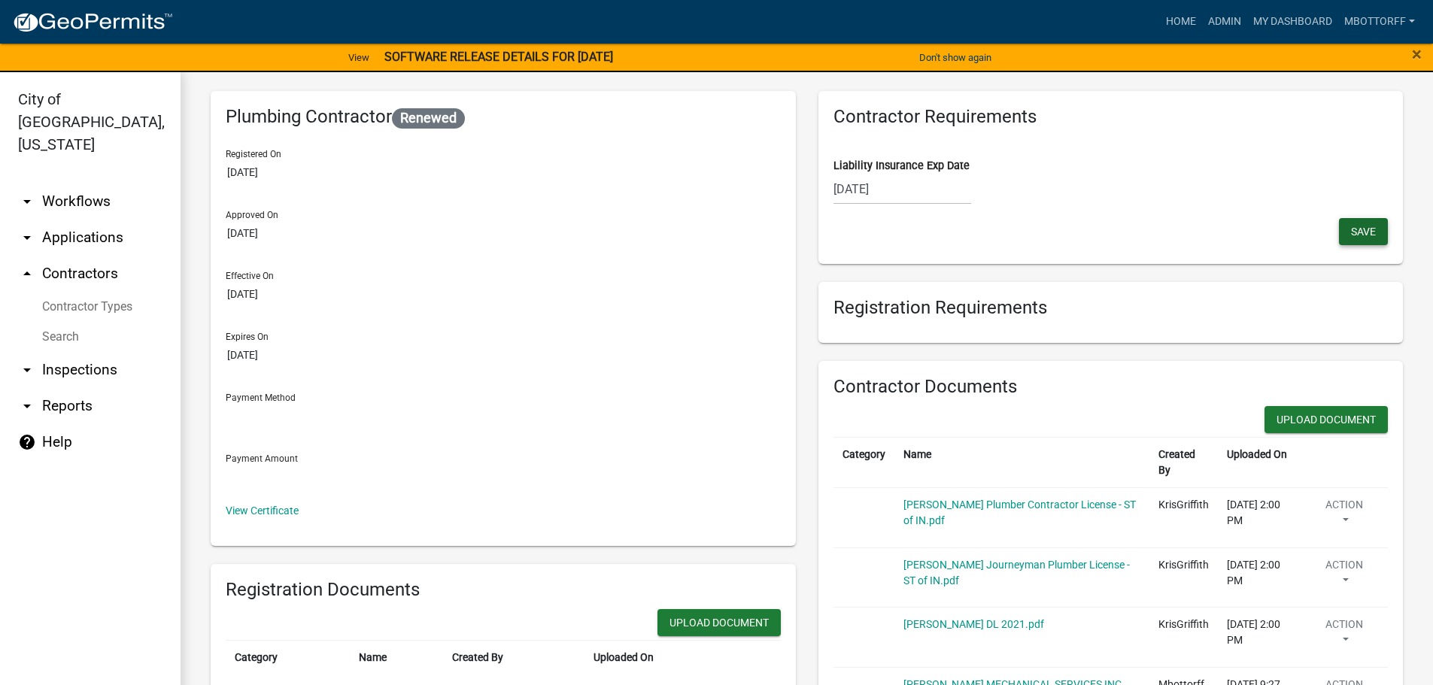
click at [1351, 228] on span "Save" at bounding box center [1363, 231] width 25 height 12
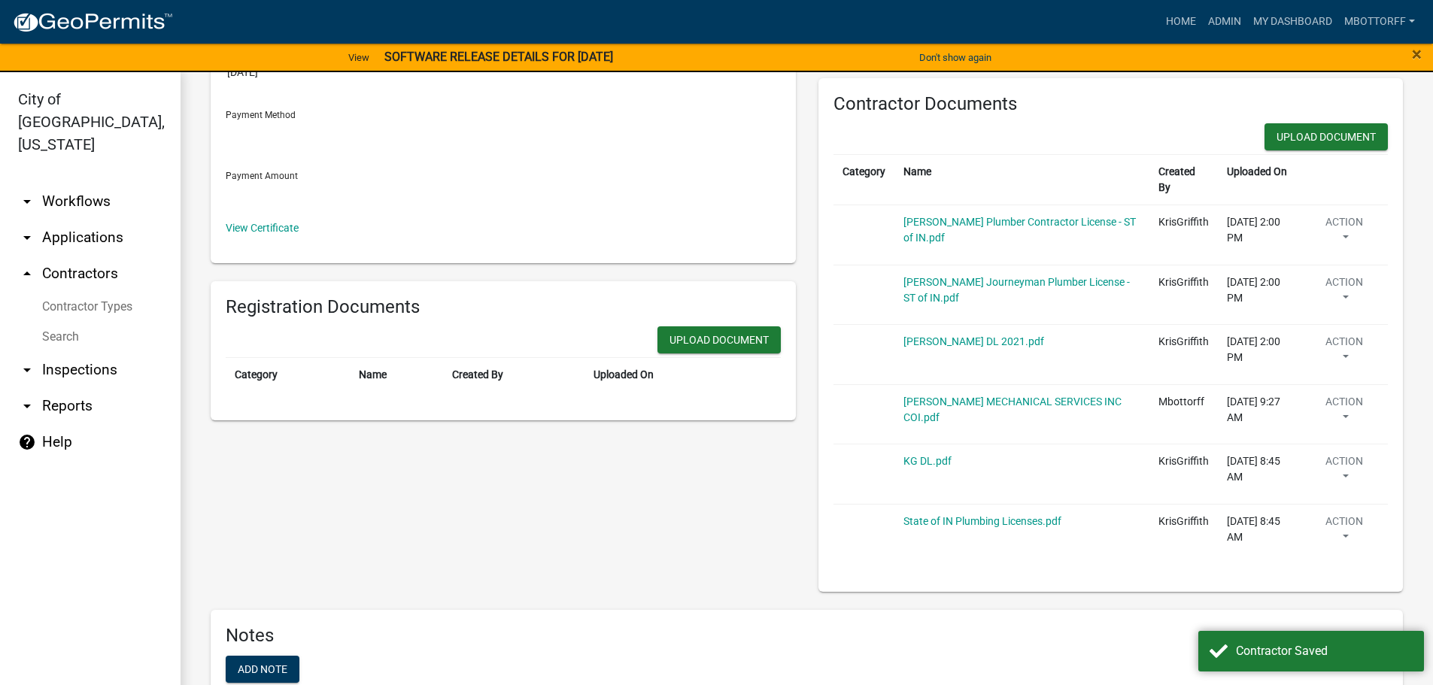
scroll to position [330, 0]
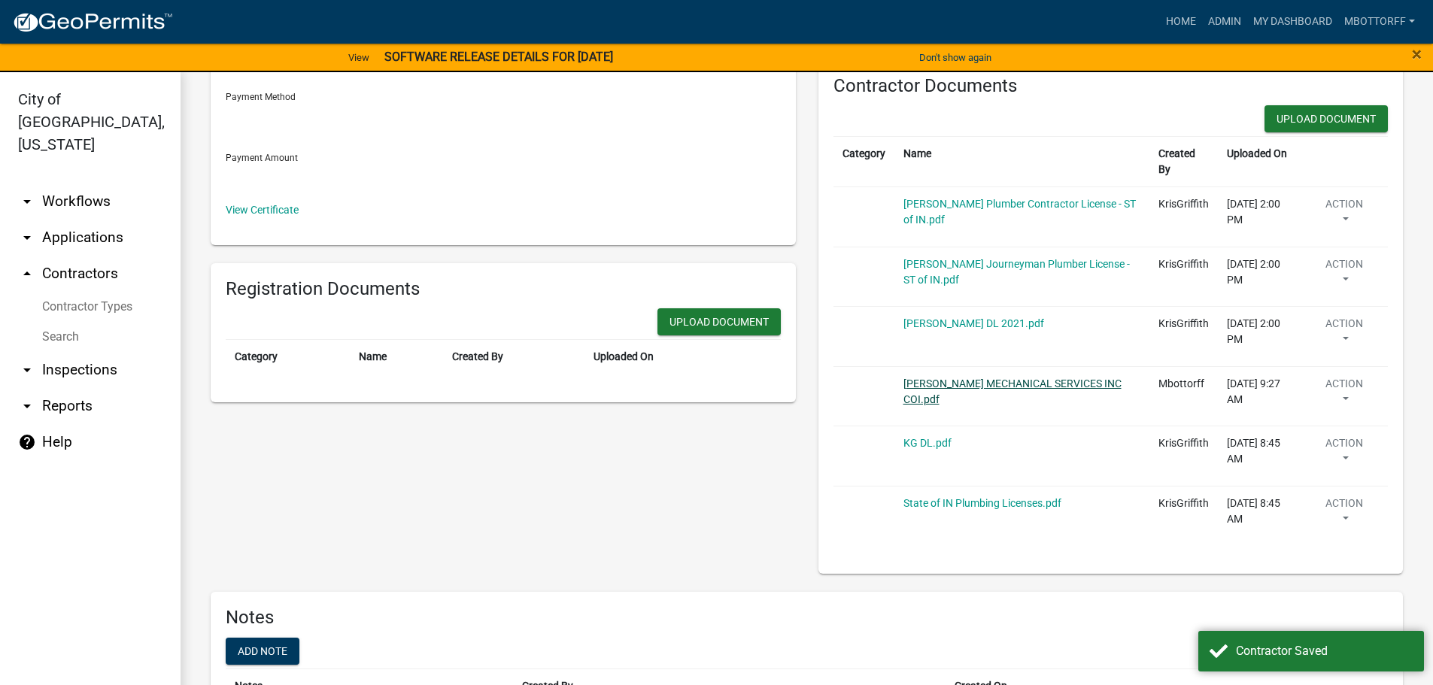
click at [923, 383] on link "FERRER MECHANICAL SERVICES INC COI.pdf" at bounding box center [1013, 392] width 218 height 28
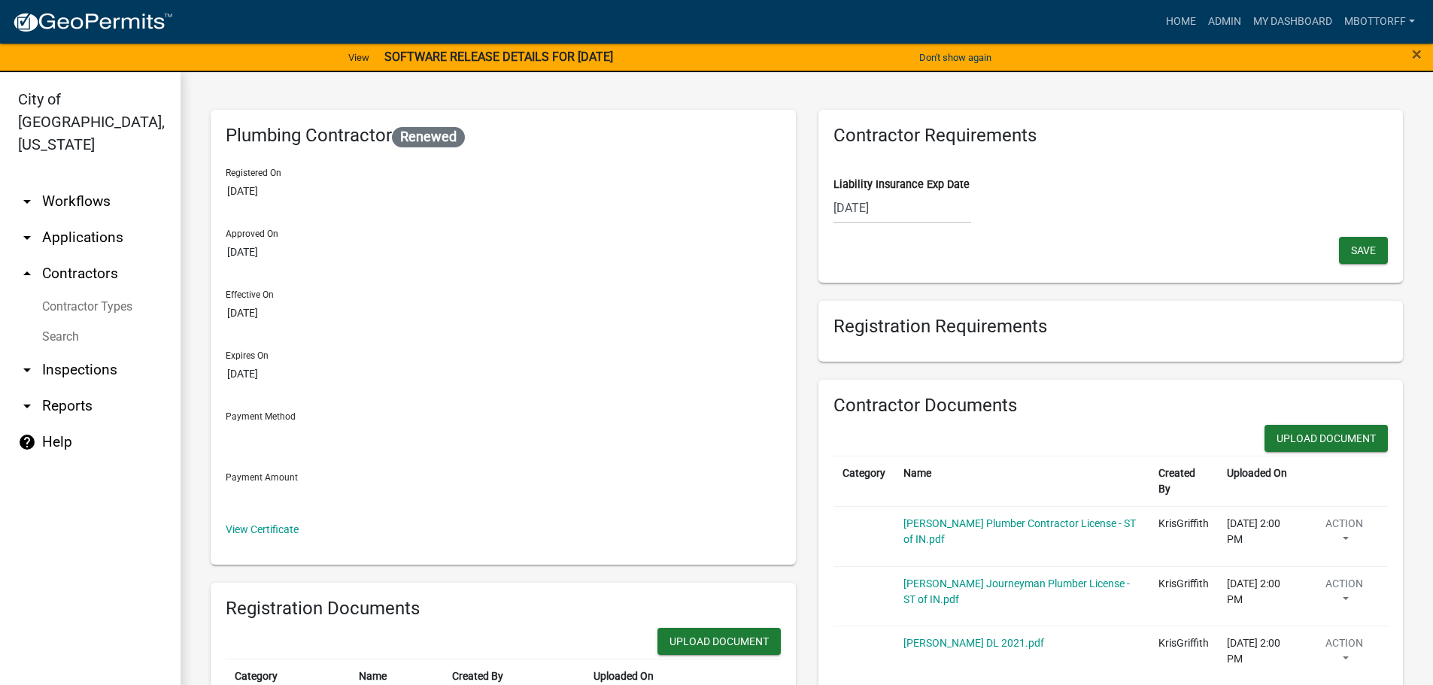
scroll to position [0, 0]
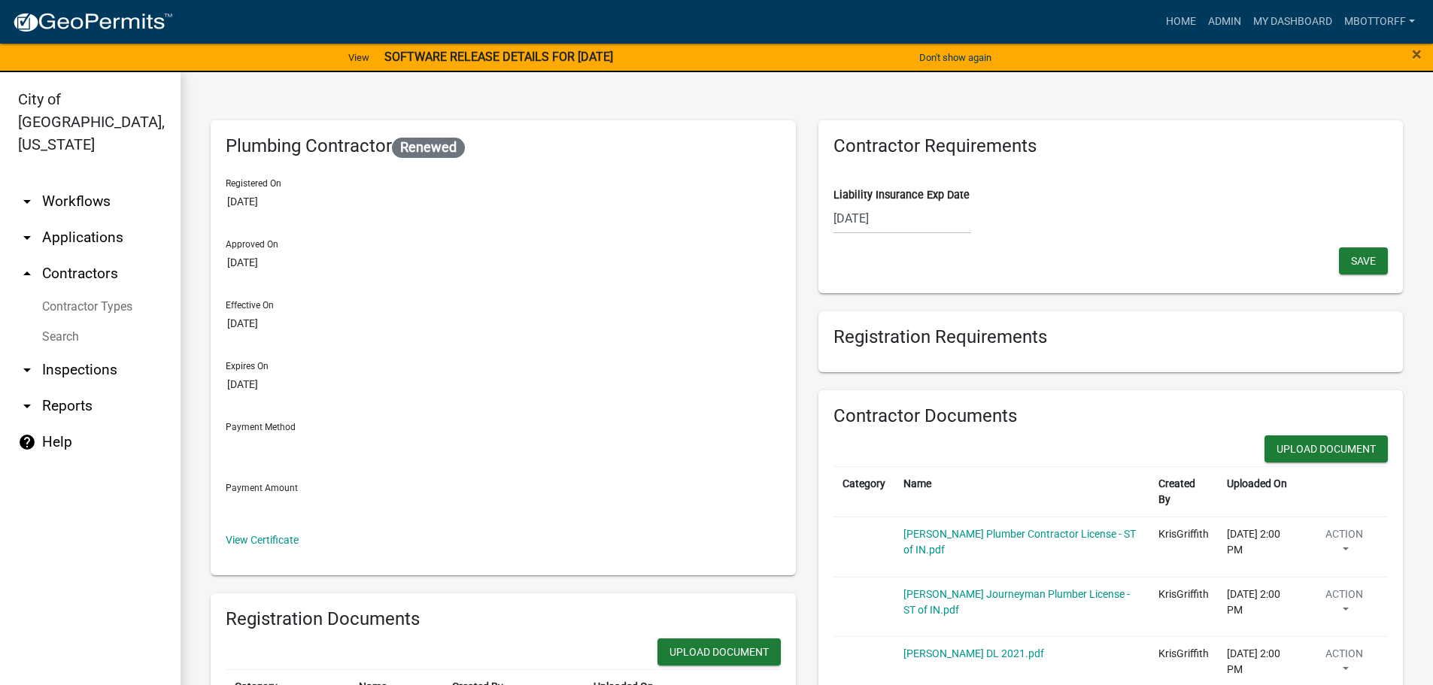
click at [861, 218] on div "08/26/2025" at bounding box center [903, 218] width 138 height 31
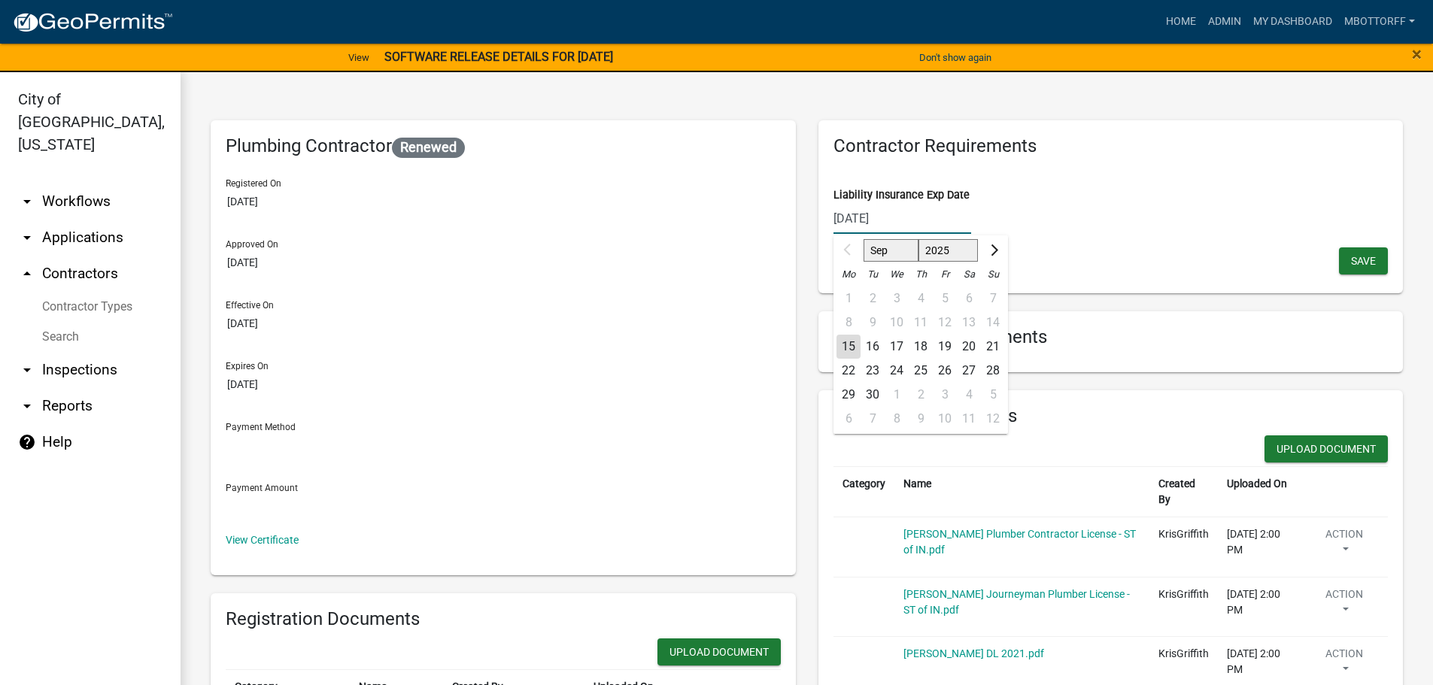
click at [862, 213] on input "08/26/2025" at bounding box center [903, 218] width 138 height 31
click at [859, 214] on input "08/26/2025" at bounding box center [903, 218] width 138 height 31
click at [904, 216] on input "08/27/2025" at bounding box center [903, 218] width 138 height 31
type input "08/27/2026"
click at [1351, 262] on span "Save" at bounding box center [1363, 260] width 25 height 12
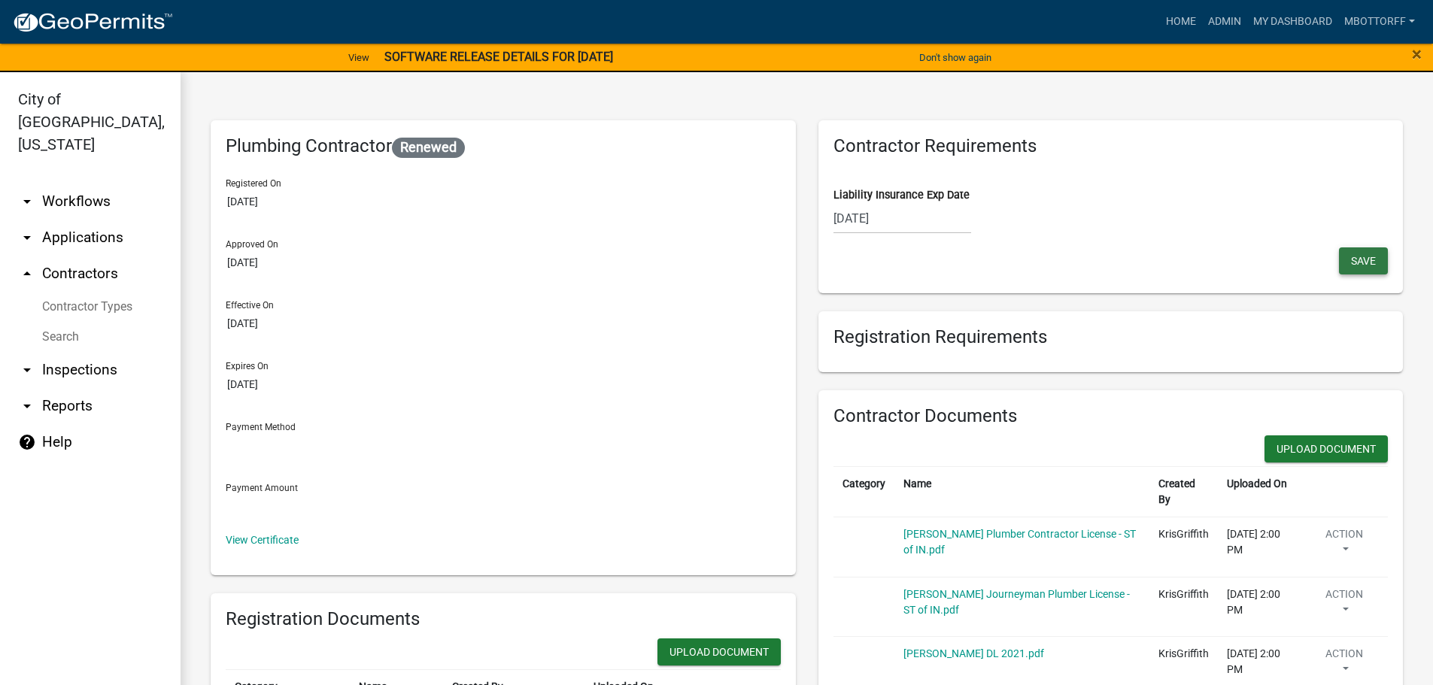
click at [1351, 260] on span "Save" at bounding box center [1363, 260] width 25 height 12
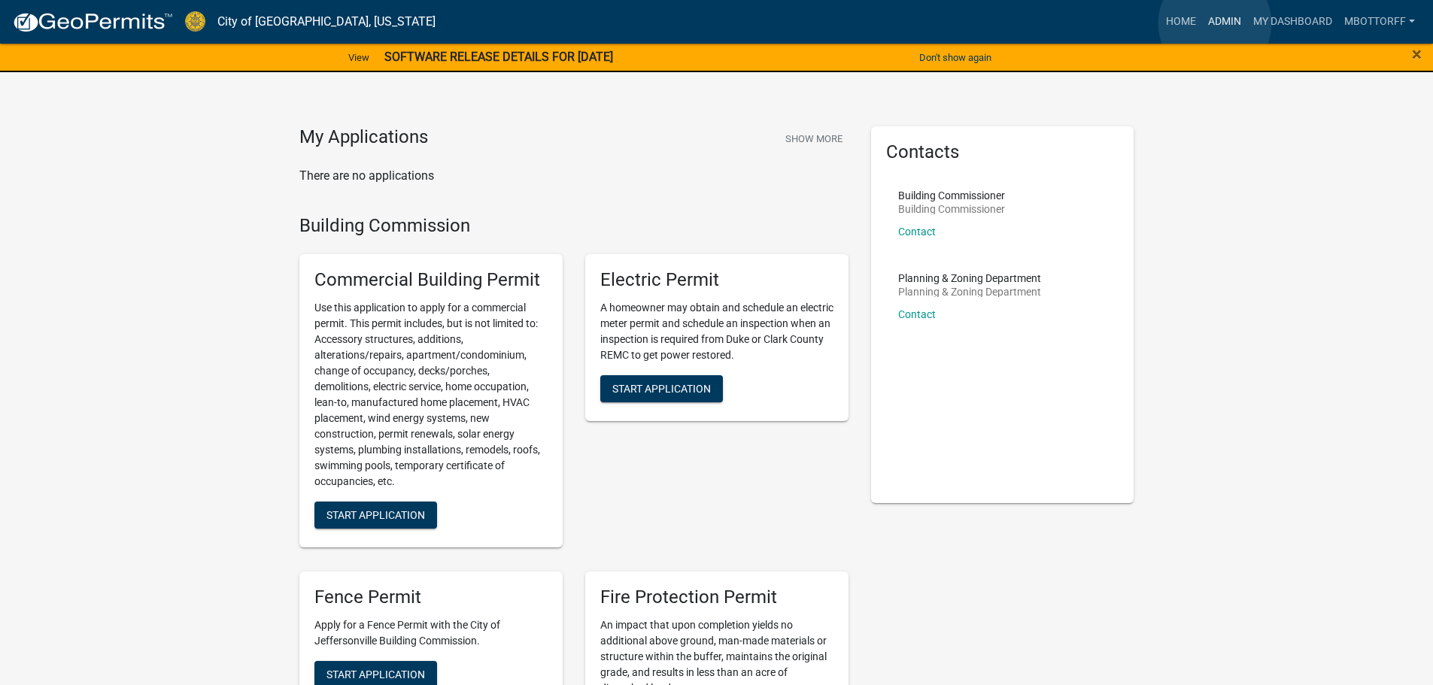
click at [1215, 23] on link "Admin" at bounding box center [1224, 22] width 45 height 29
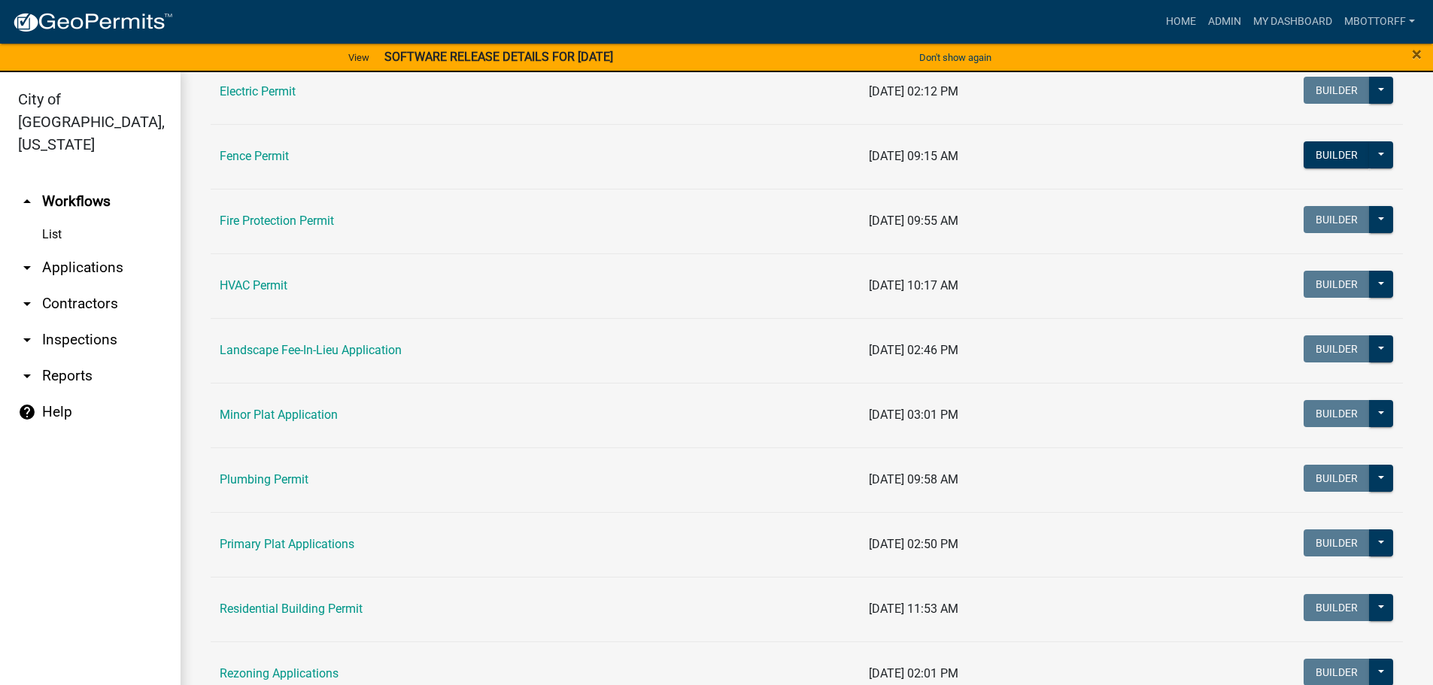
scroll to position [602, 0]
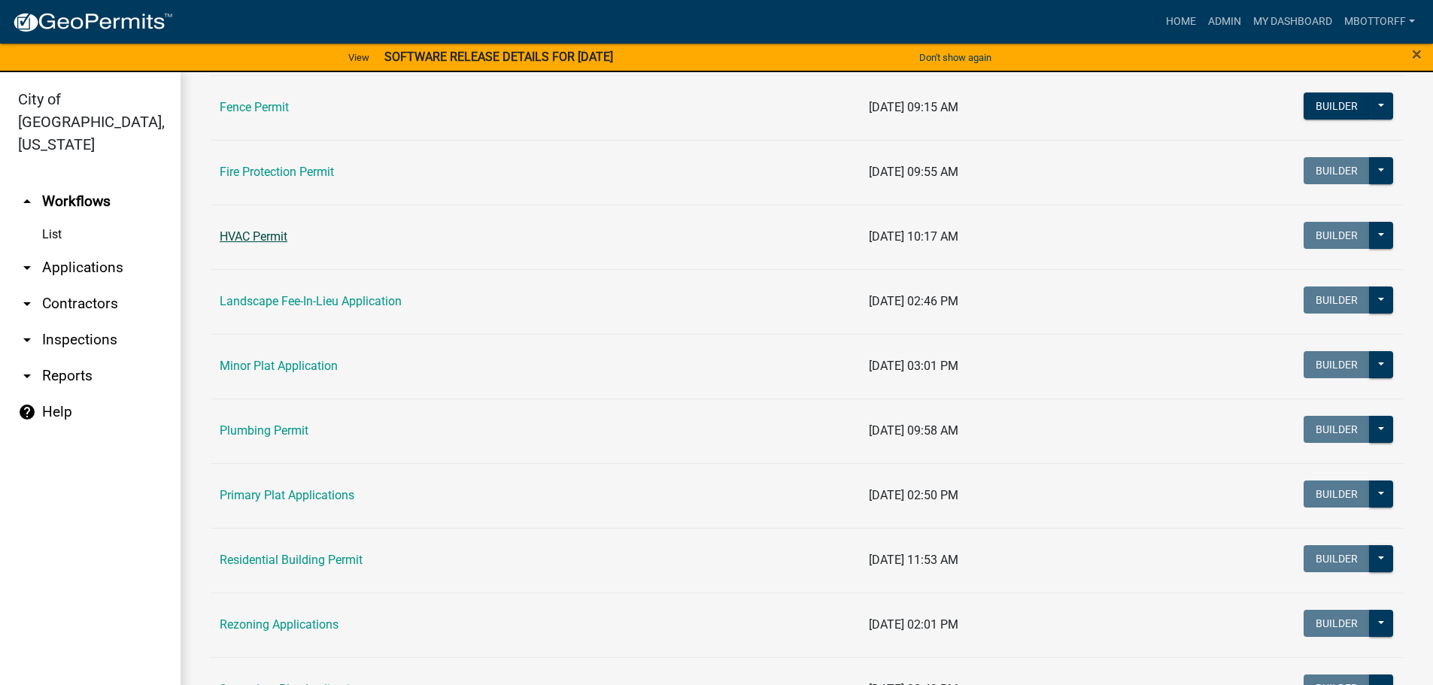
click at [249, 234] on link "HVAC Permit" at bounding box center [254, 236] width 68 height 14
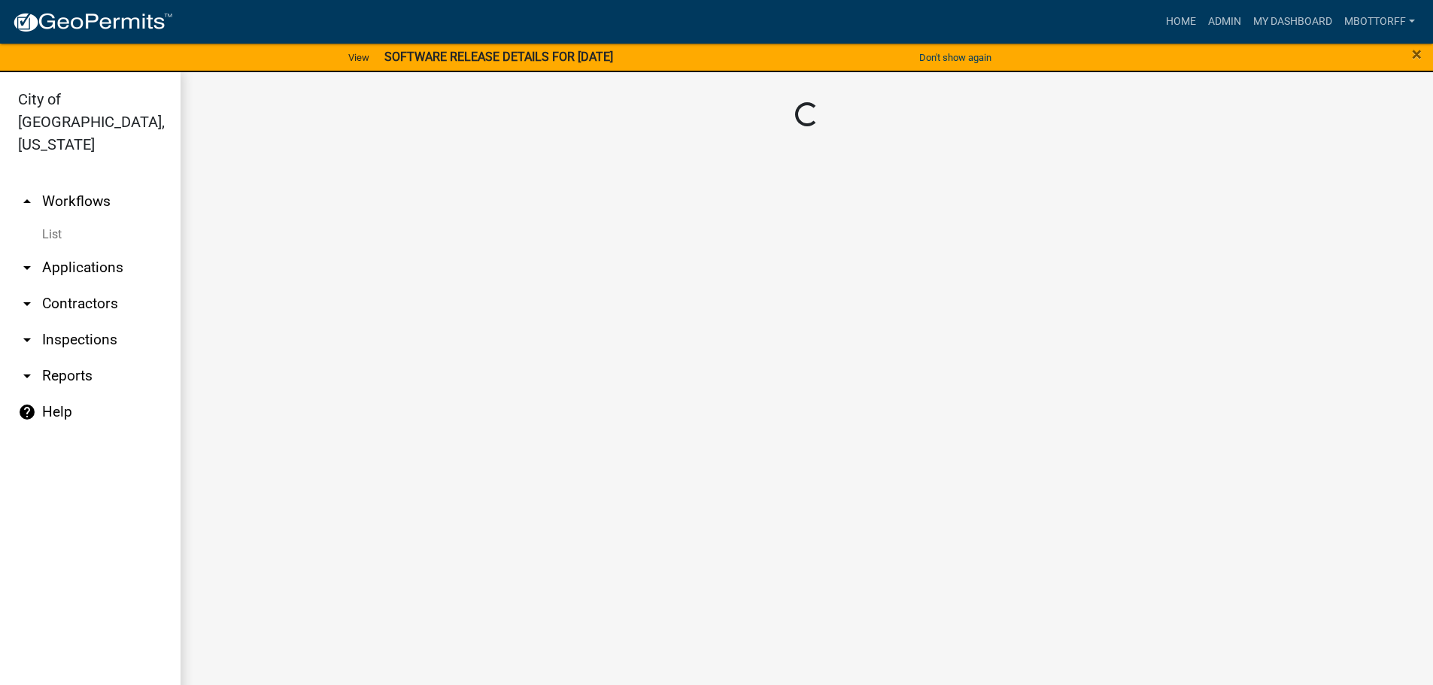
click at [249, 234] on main "Loading..." at bounding box center [807, 387] width 1253 height 631
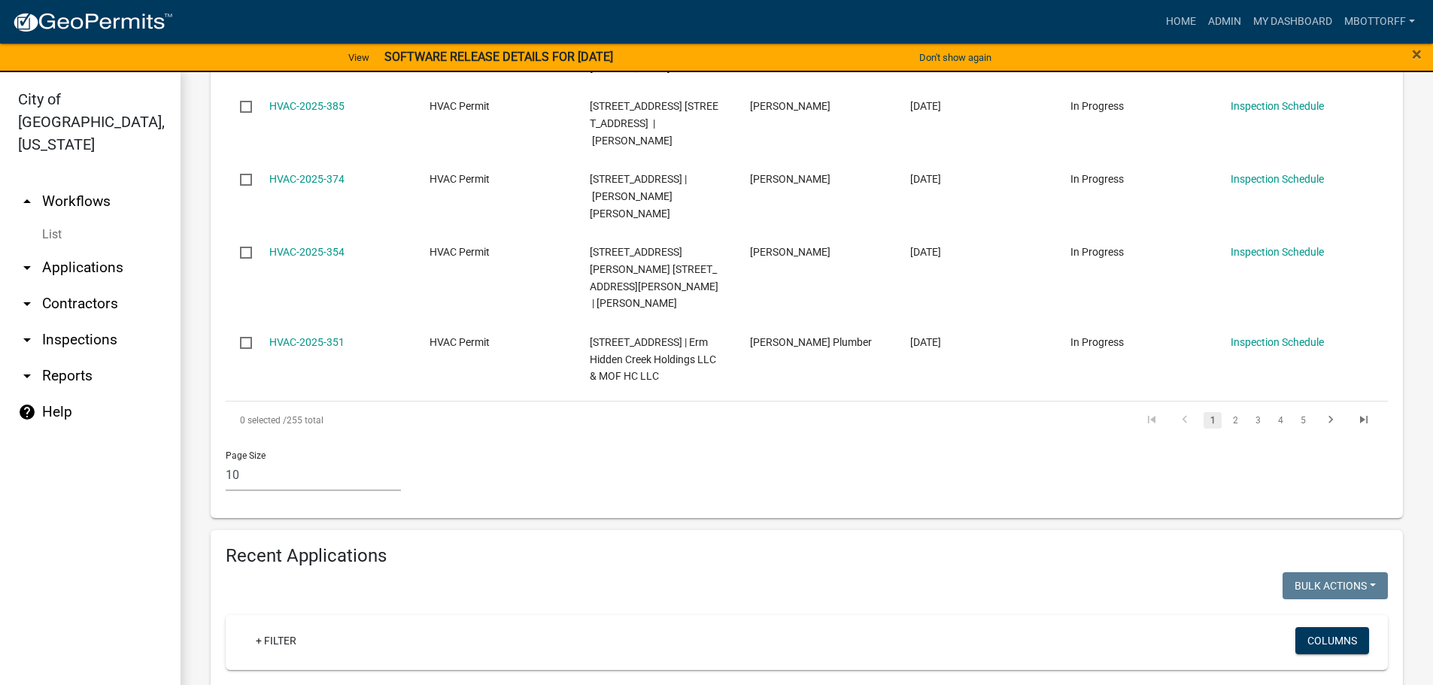
scroll to position [1204, 0]
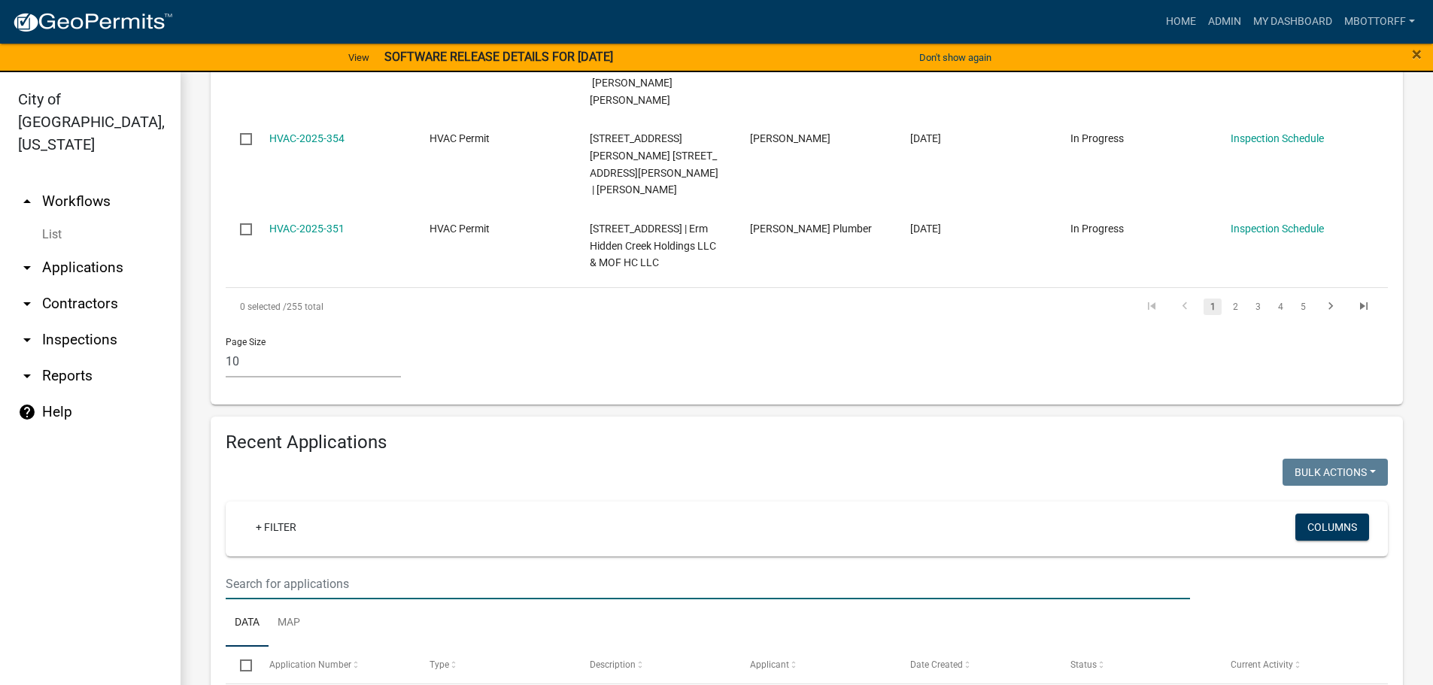
click at [253, 569] on input "text" at bounding box center [708, 584] width 964 height 31
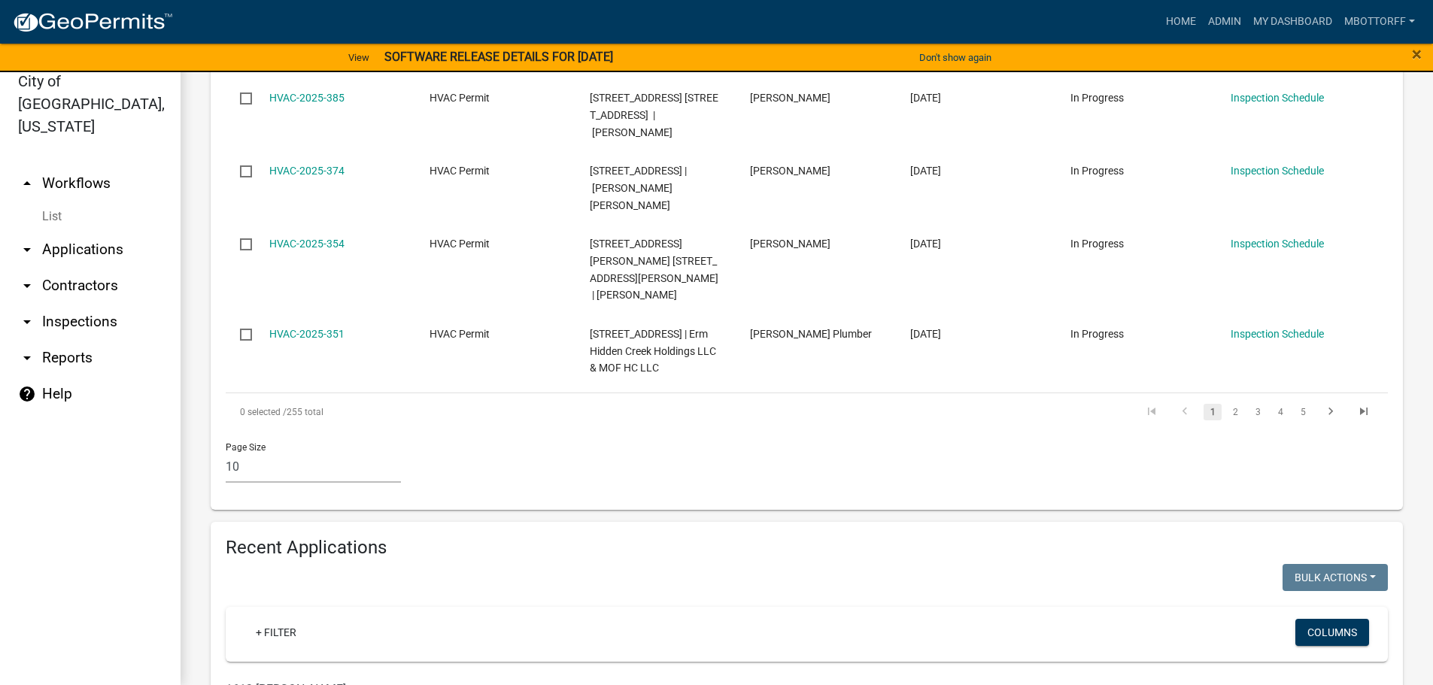
scroll to position [1118, 0]
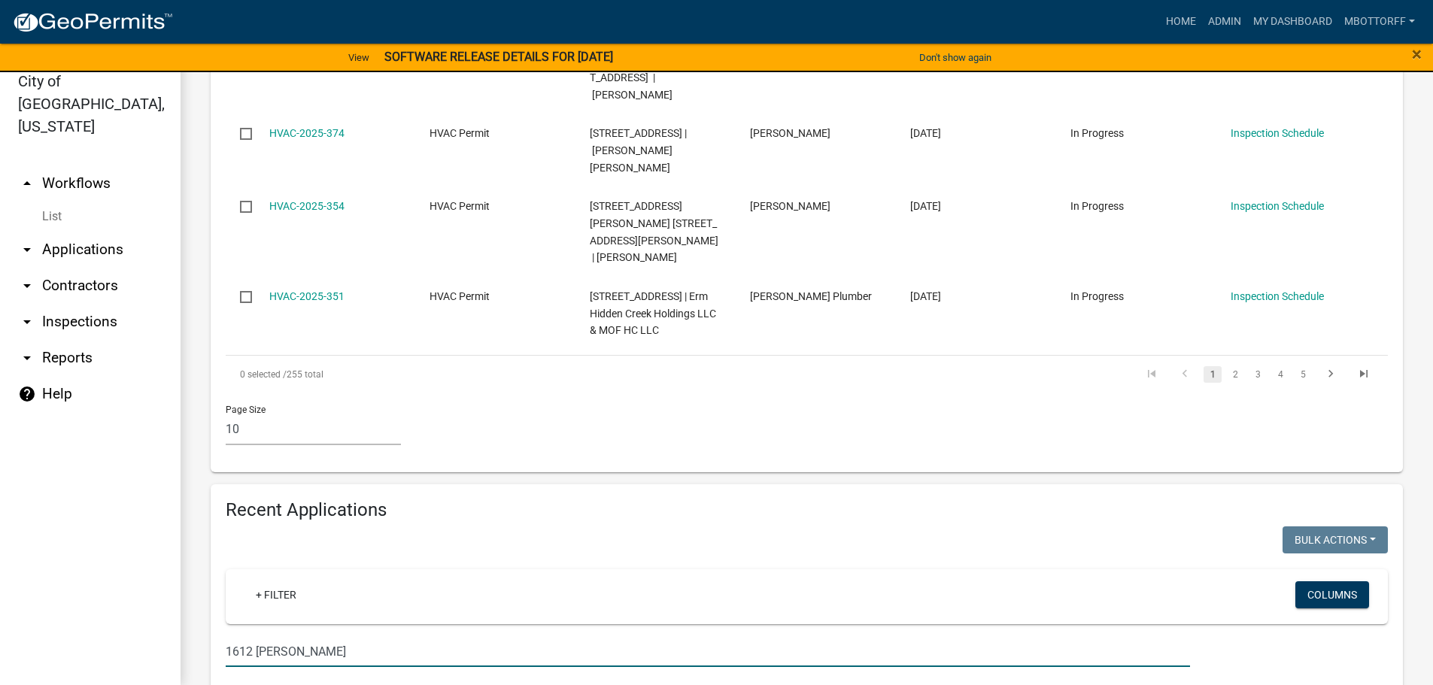
click at [252, 636] on input "1612 SCOTT" at bounding box center [708, 651] width 964 height 31
click at [251, 636] on input "1614 SCOTT" at bounding box center [708, 651] width 964 height 31
drag, startPoint x: 307, startPoint y: 460, endPoint x: 0, endPoint y: 449, distance: 307.2
click at [0, 449] on div "City of Jeffersonville, Indiana arrow_drop_up Workflows List arrow_drop_down Ap…" at bounding box center [716, 369] width 1433 height 631
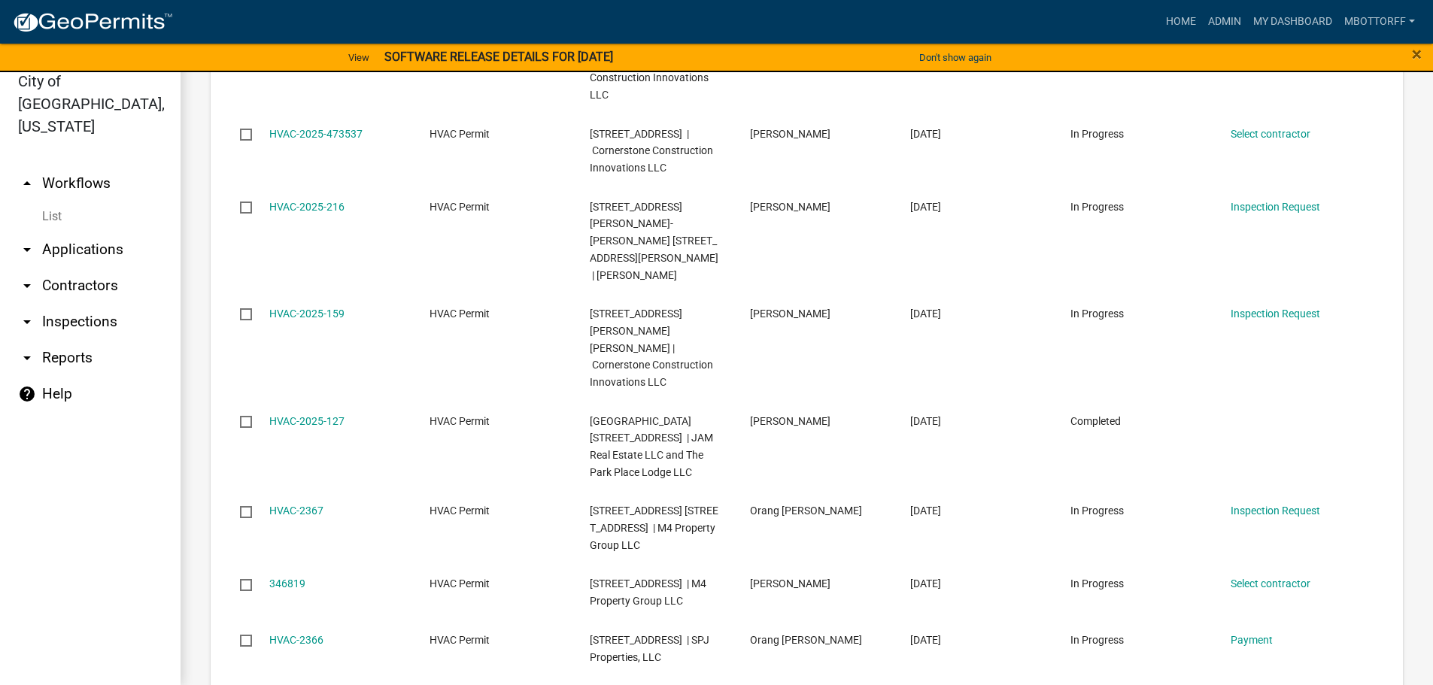
scroll to position [1896, 0]
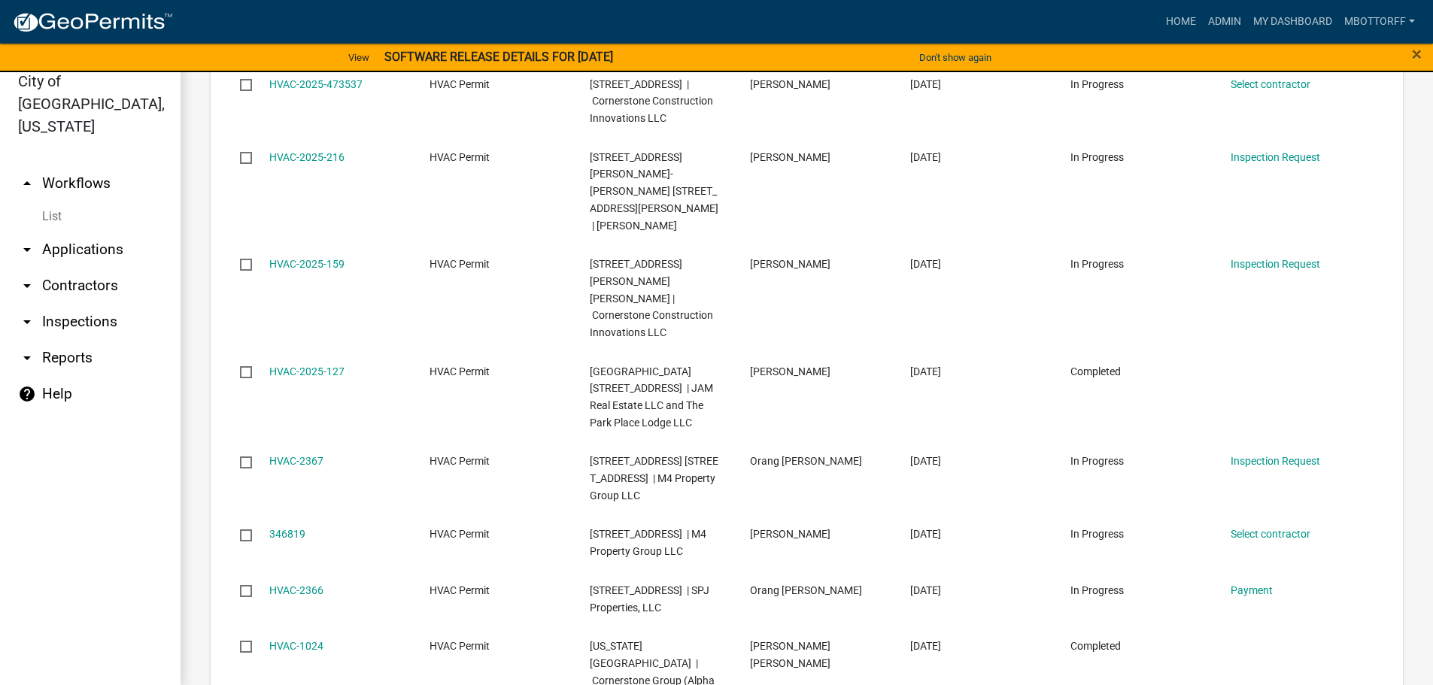
type input "ALPHA"
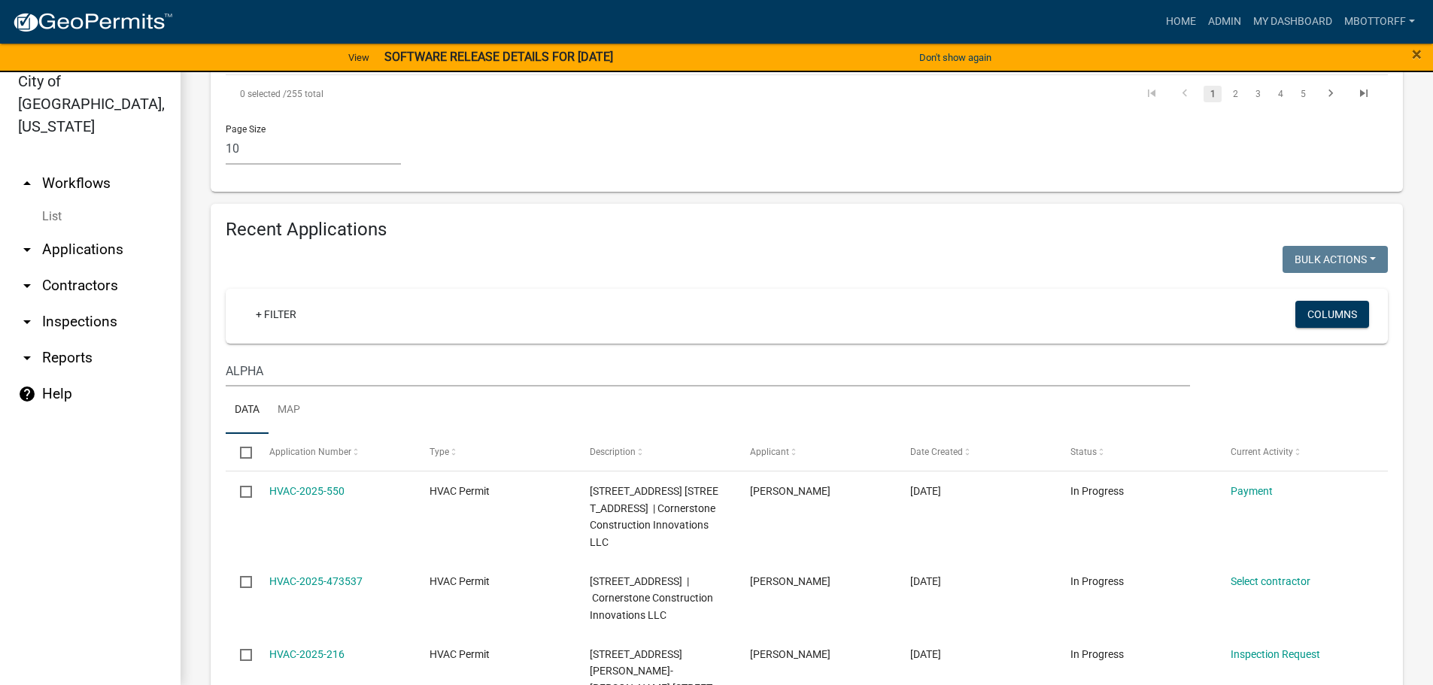
scroll to position [1430, 0]
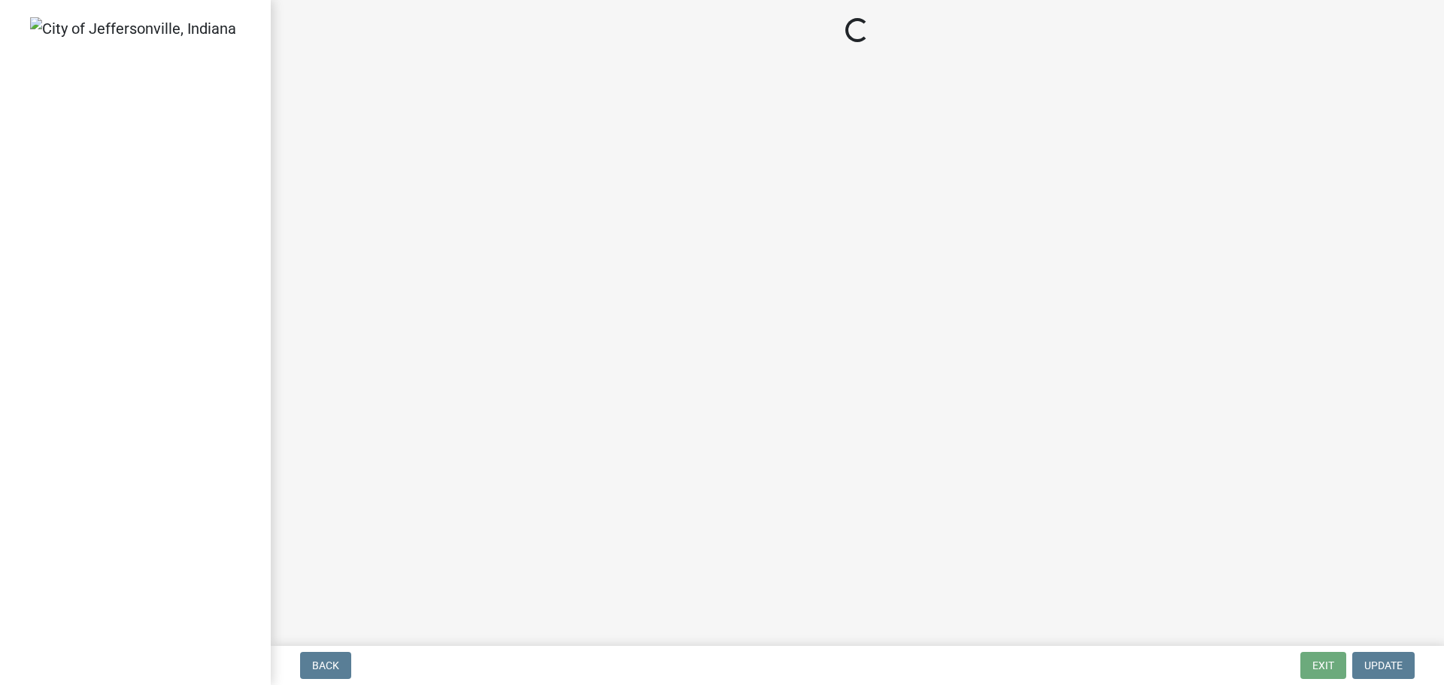
select select "3: 3"
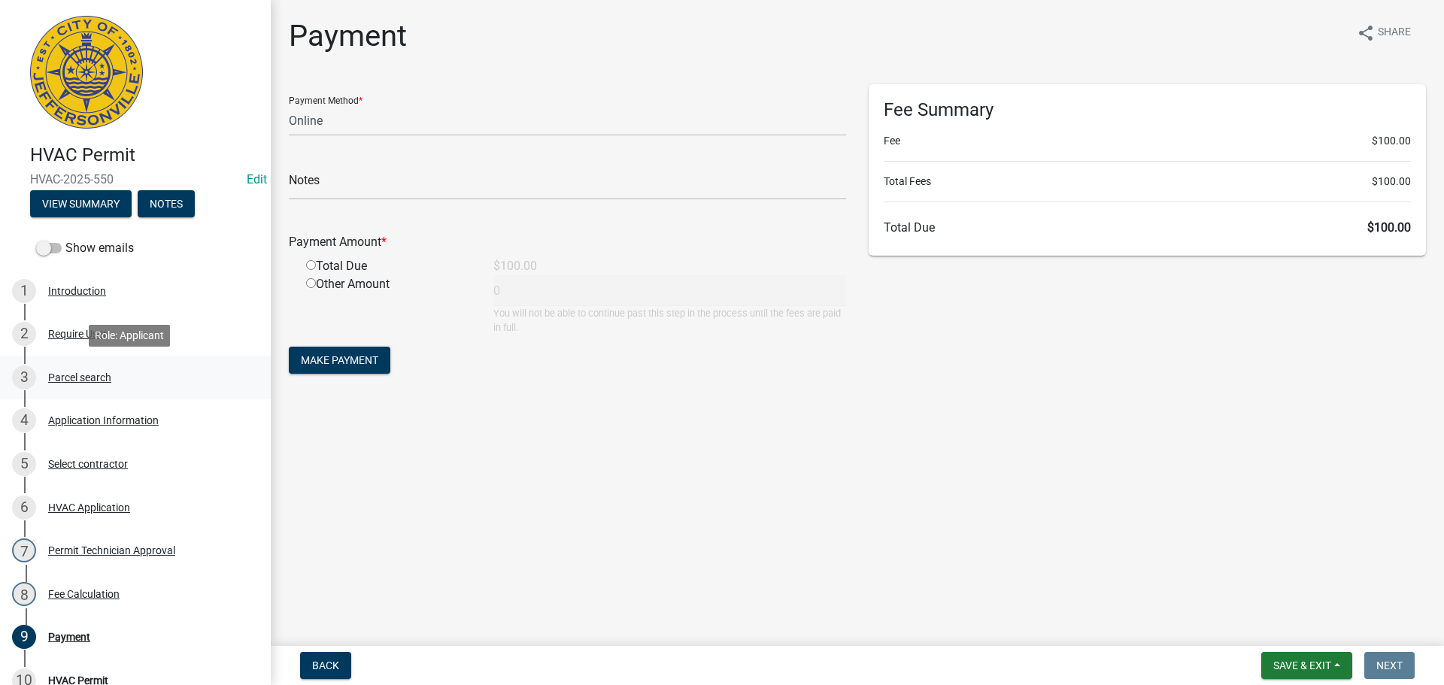
click at [54, 375] on div "Parcel search" at bounding box center [79, 377] width 63 height 11
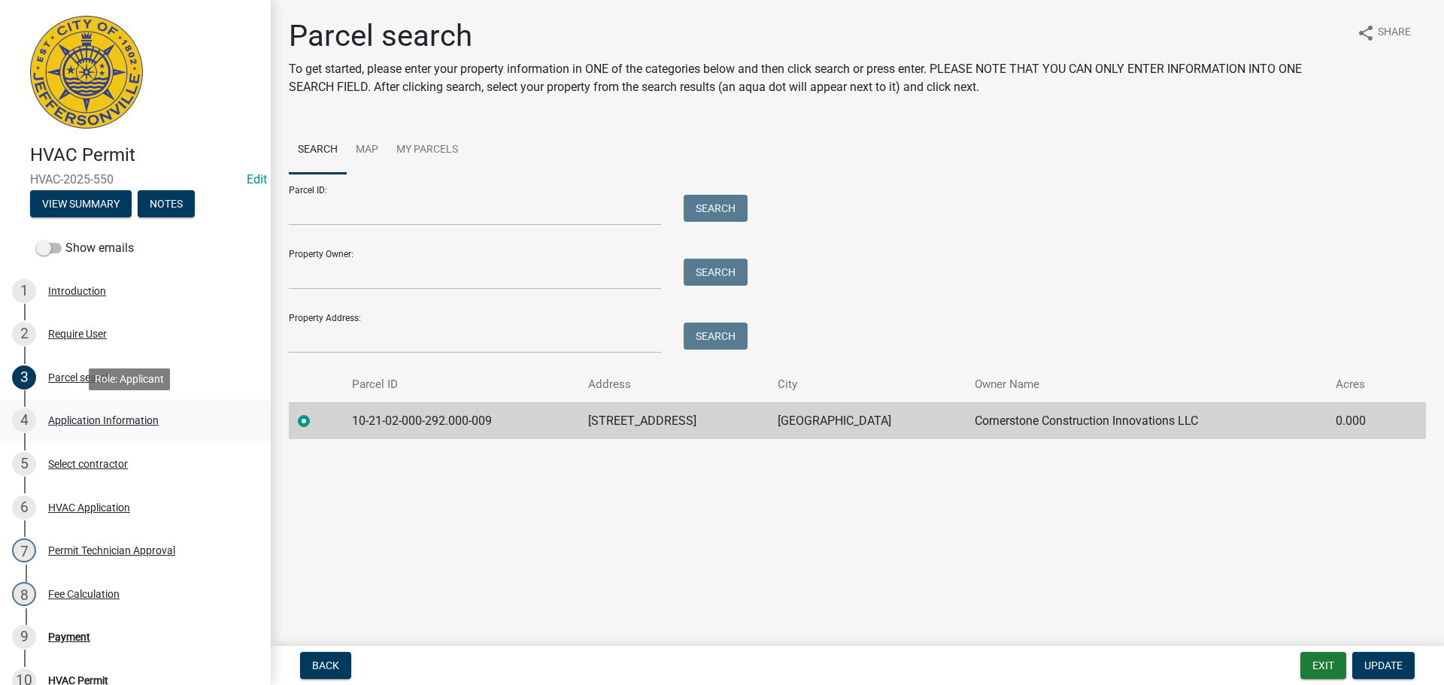
click at [81, 422] on div "Application Information" at bounding box center [103, 420] width 111 height 11
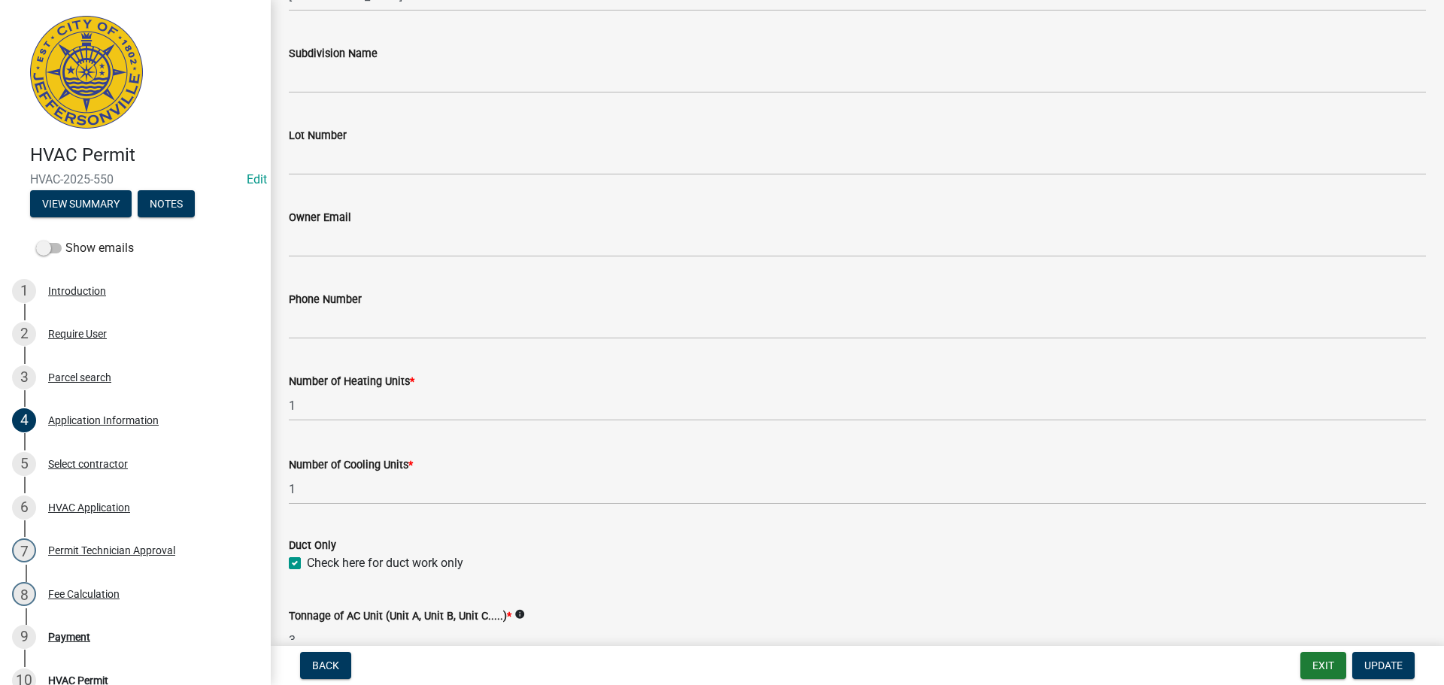
scroll to position [301, 0]
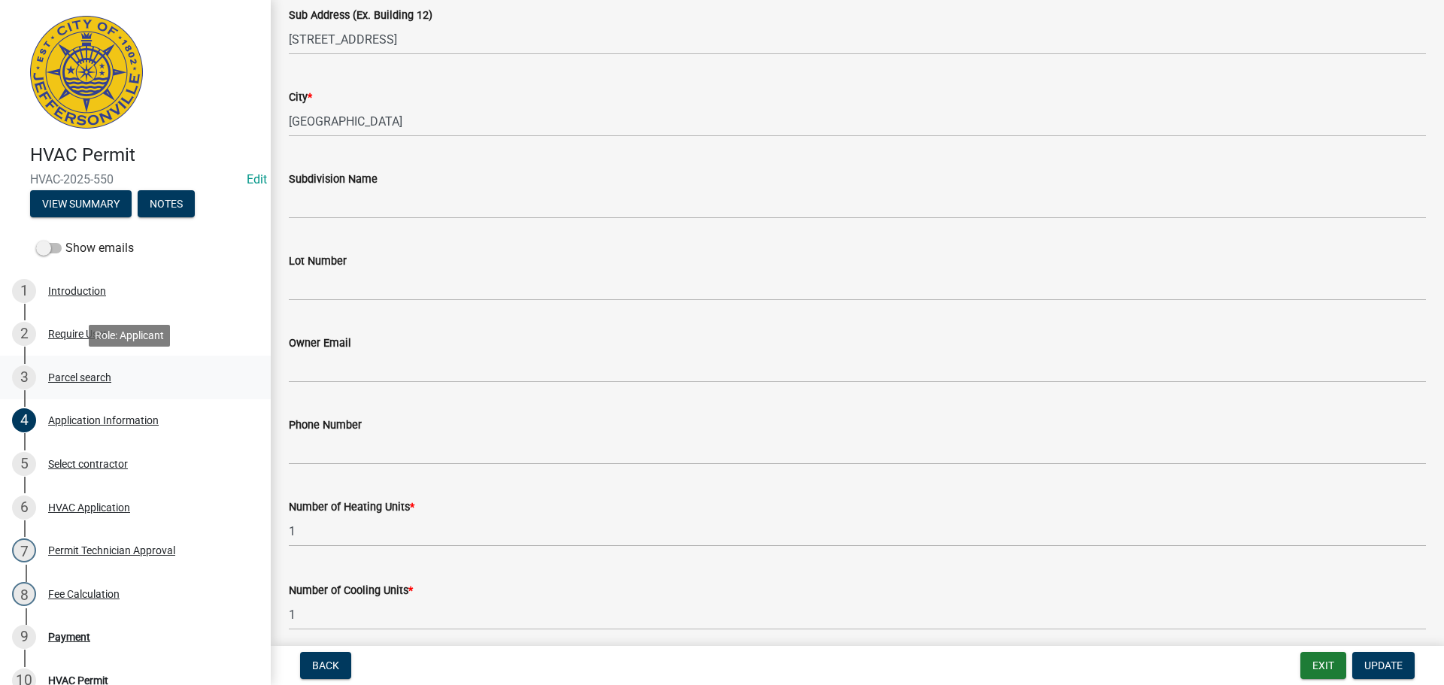
click at [73, 372] on div "Parcel search" at bounding box center [79, 377] width 63 height 11
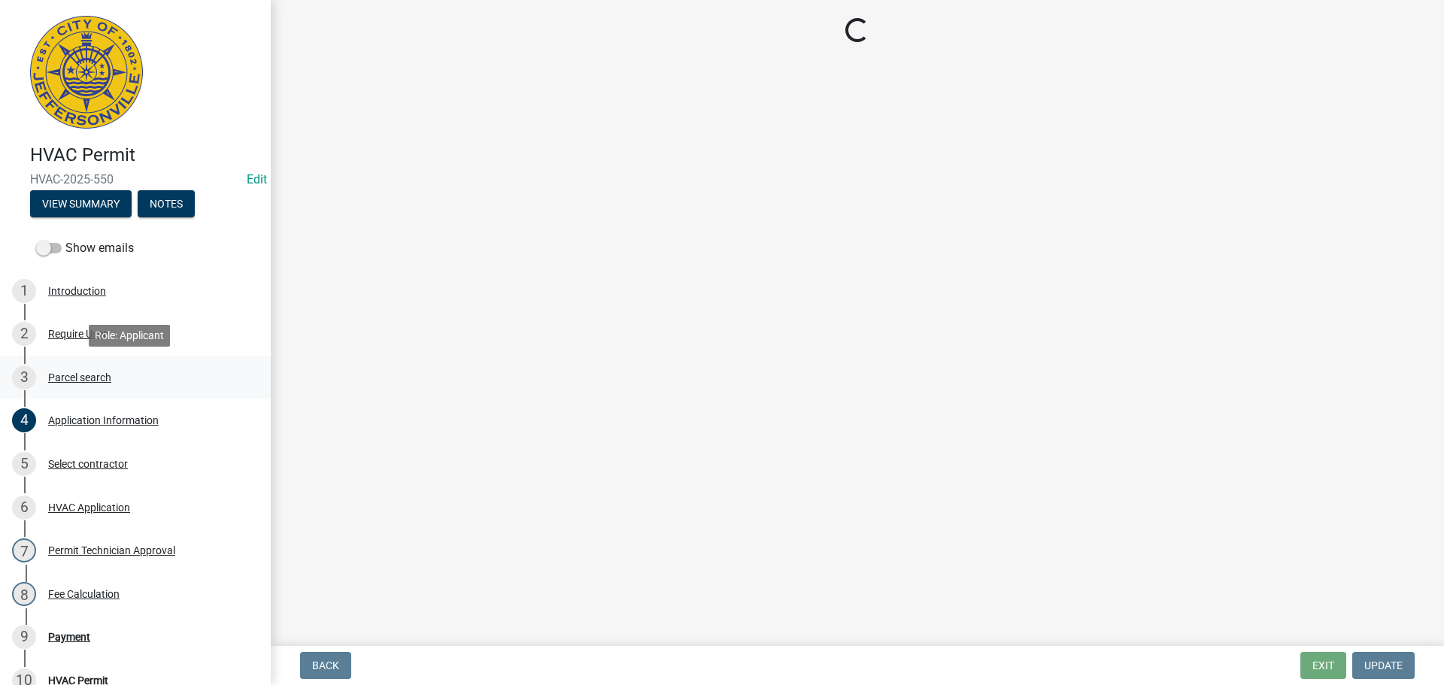
scroll to position [0, 0]
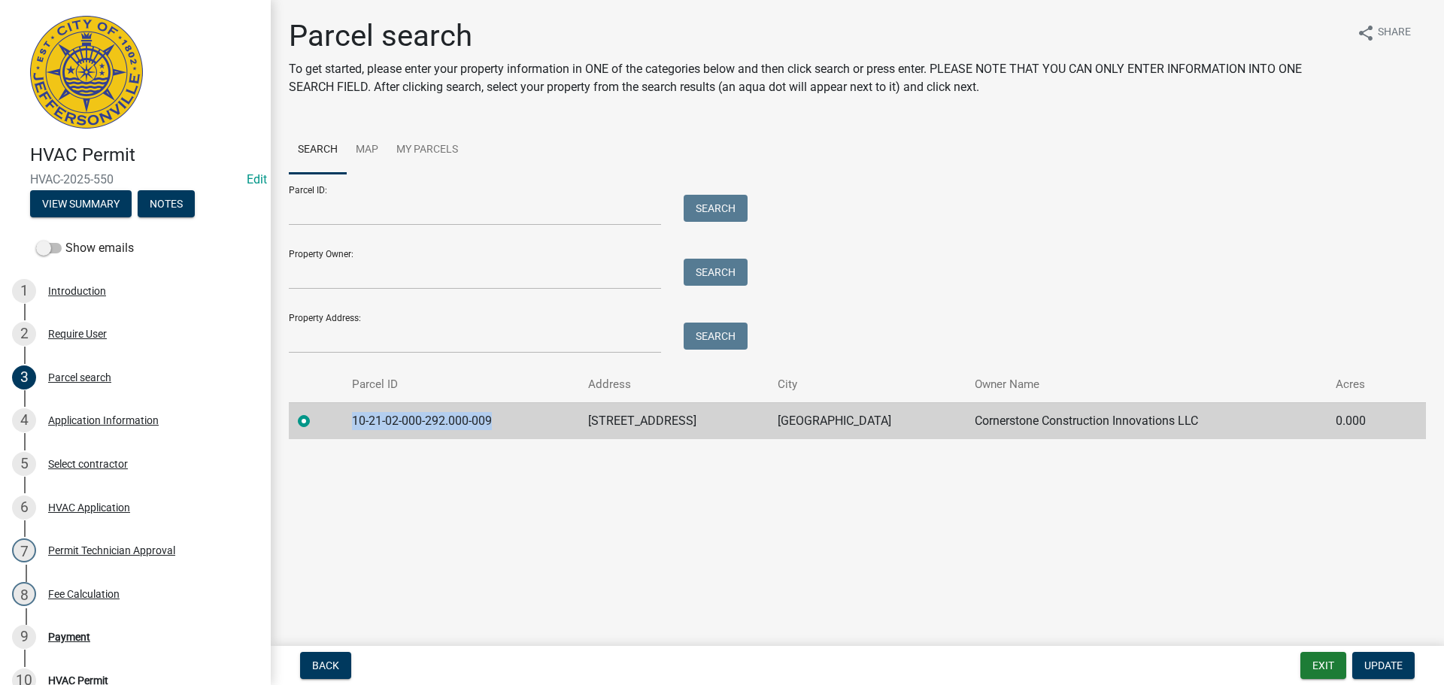
drag, startPoint x: 499, startPoint y: 420, endPoint x: 345, endPoint y: 421, distance: 154.2
click at [345, 421] on td "10-21-02-000-292.000-009" at bounding box center [461, 420] width 236 height 37
copy td "10-21-02-000-292.000-009"
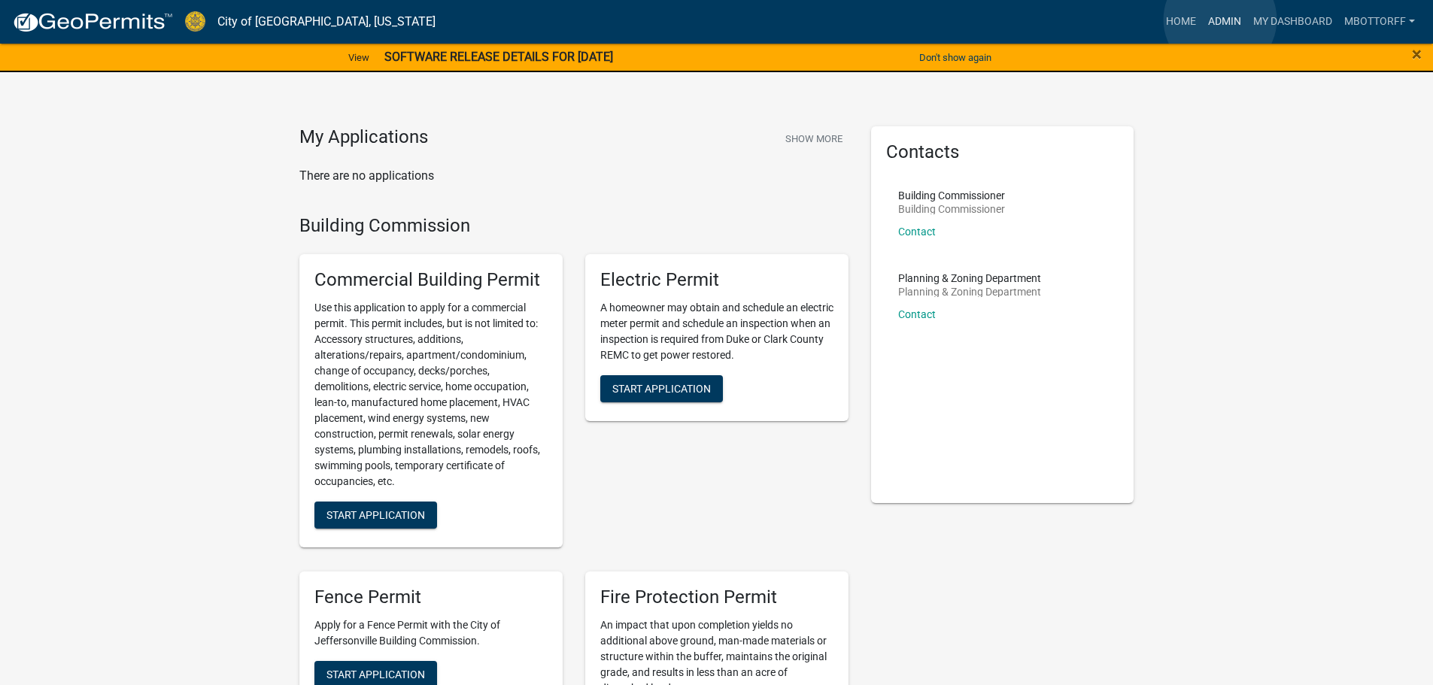
click at [1220, 20] on link "Admin" at bounding box center [1224, 22] width 45 height 29
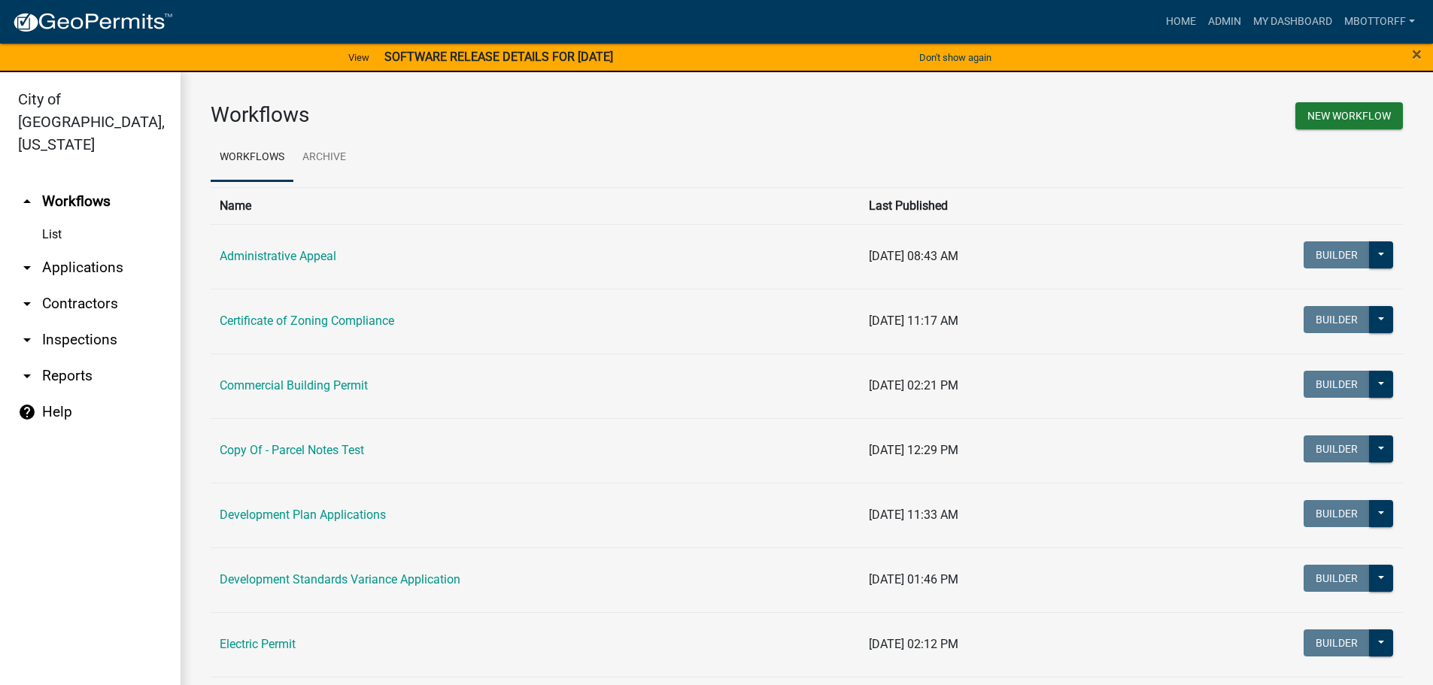
click at [88, 250] on link "arrow_drop_down Applications" at bounding box center [90, 268] width 181 height 36
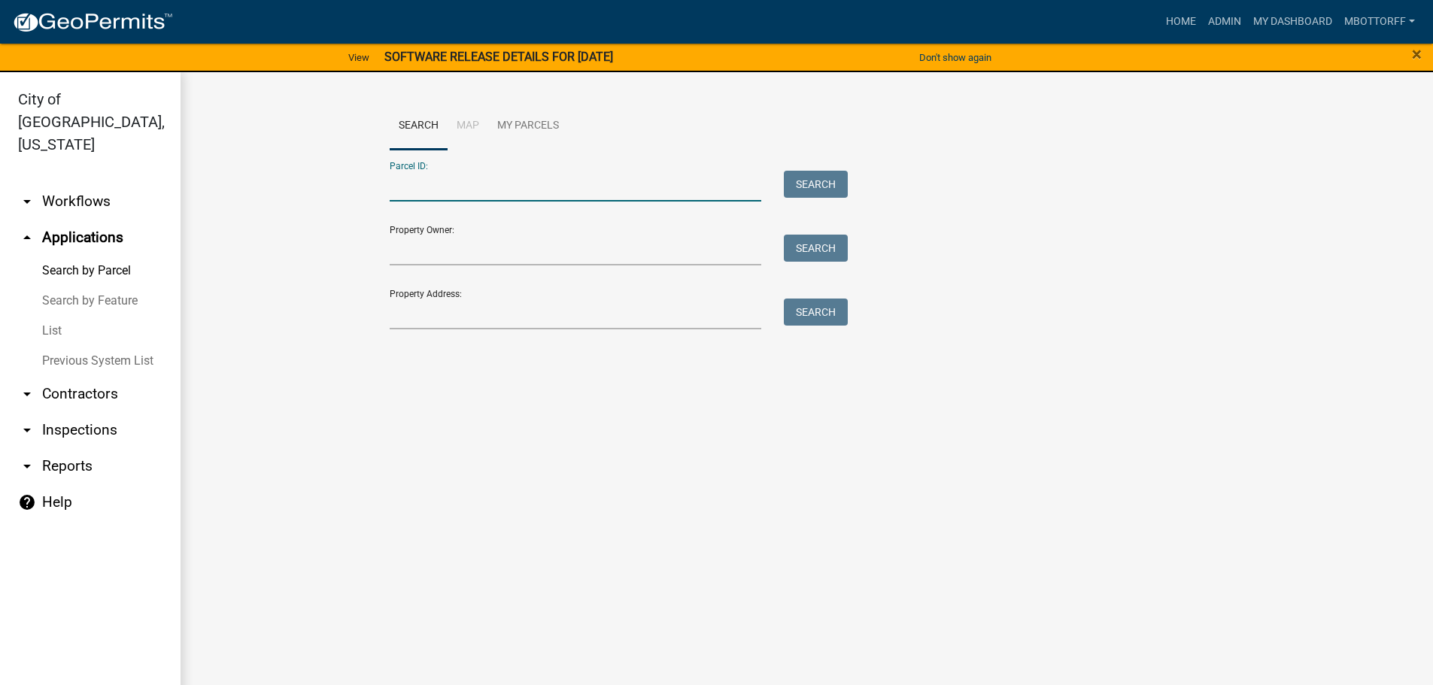
paste input "10-21-02-000-292.000-009"
type input "10-21-02-000-292.000-009"
click at [813, 191] on button "Search" at bounding box center [816, 184] width 64 height 27
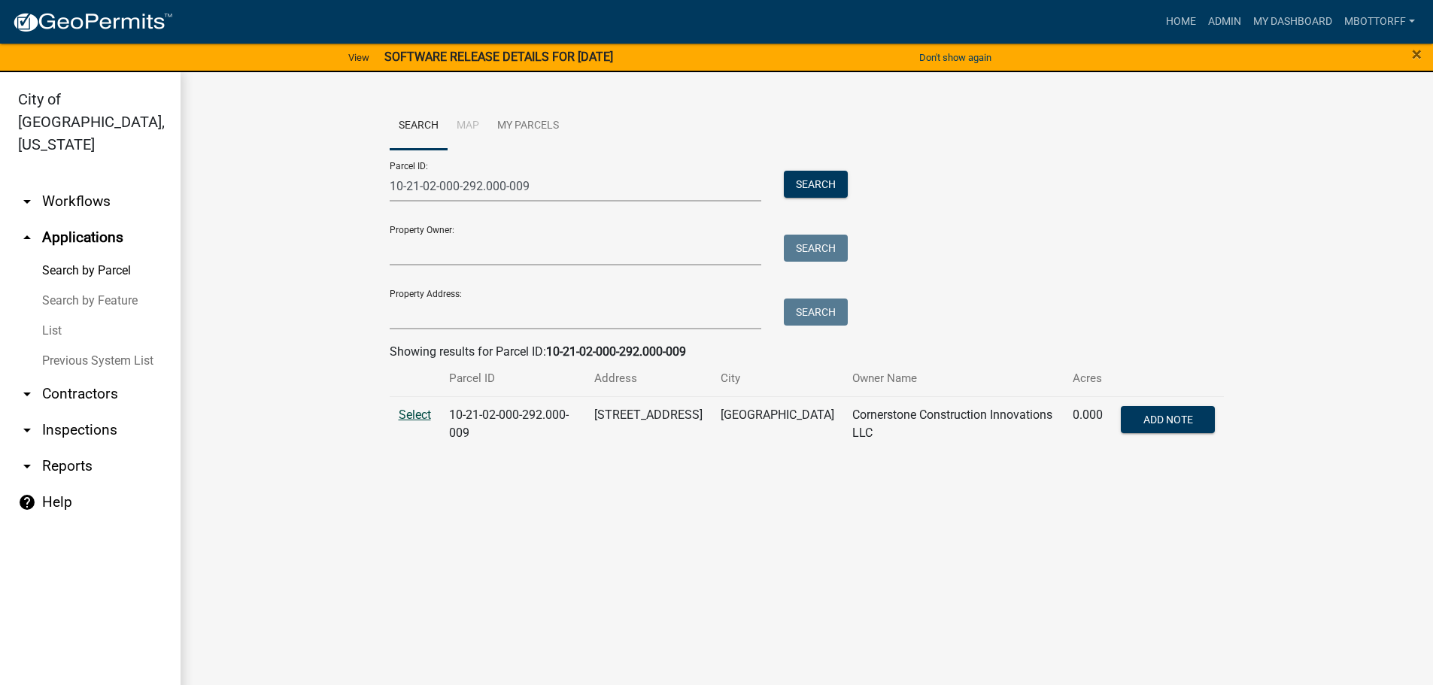
click at [411, 412] on span "Select" at bounding box center [415, 415] width 32 height 14
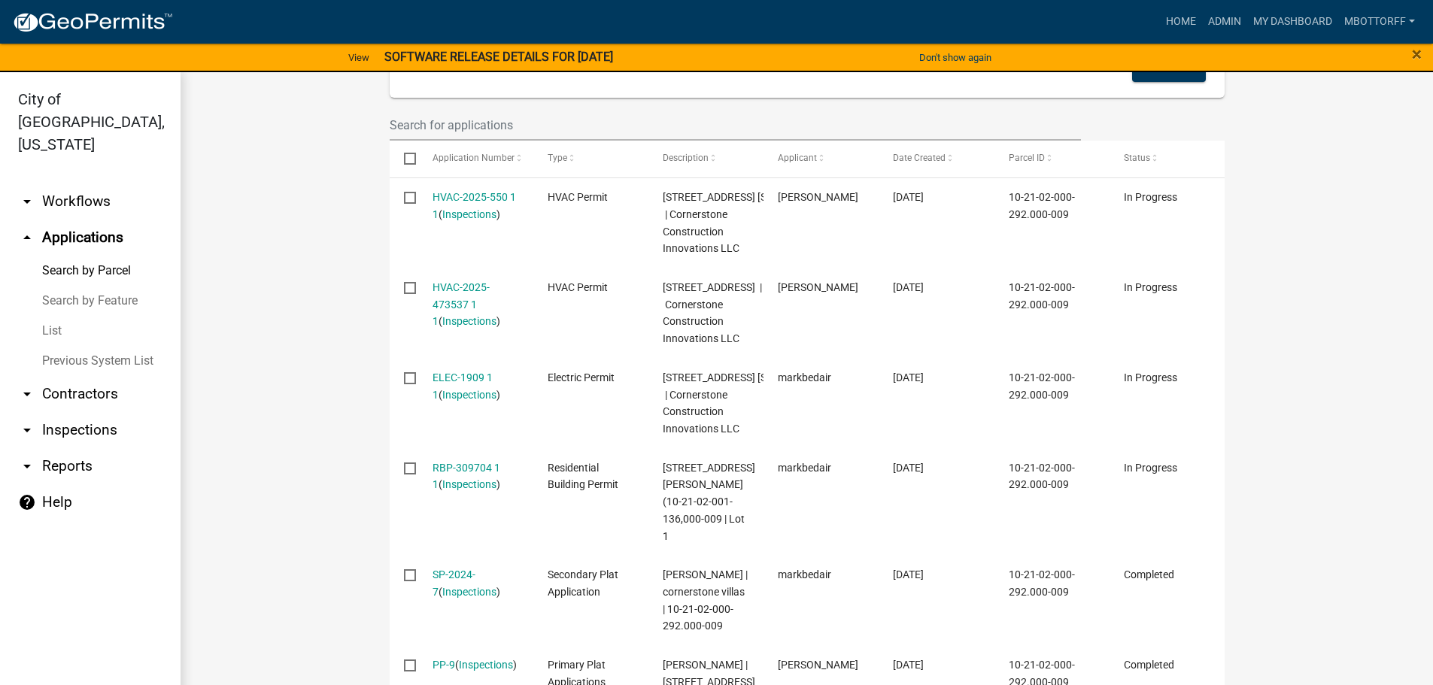
scroll to position [376, 0]
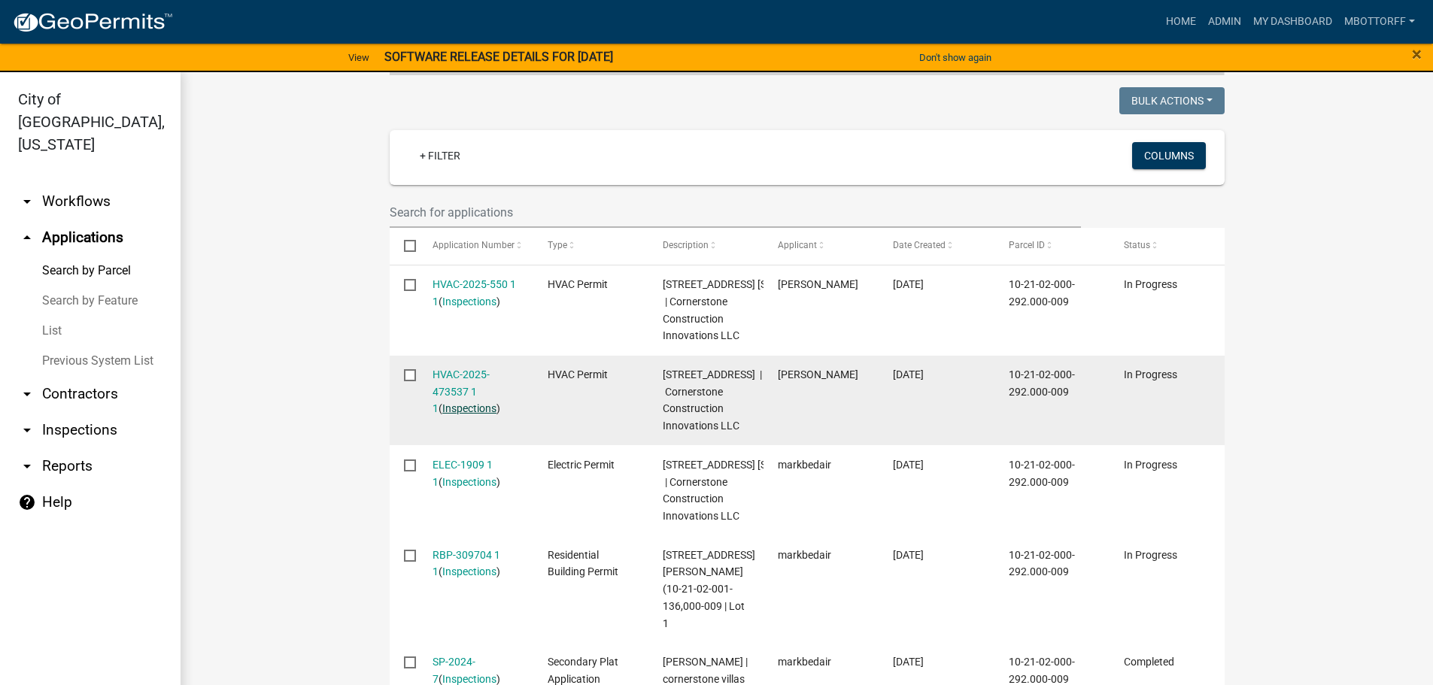
click at [458, 415] on link "Inspections" at bounding box center [469, 408] width 54 height 12
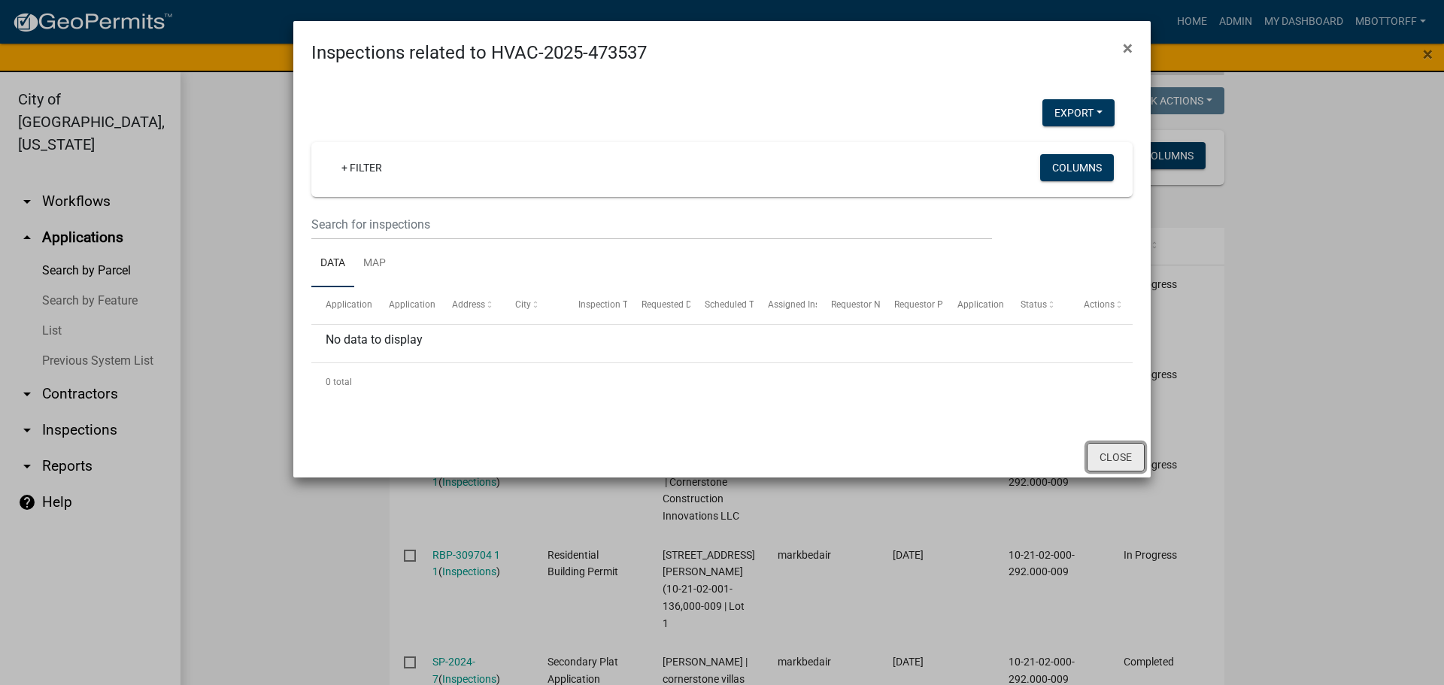
click at [1099, 455] on button "Close" at bounding box center [1116, 457] width 58 height 29
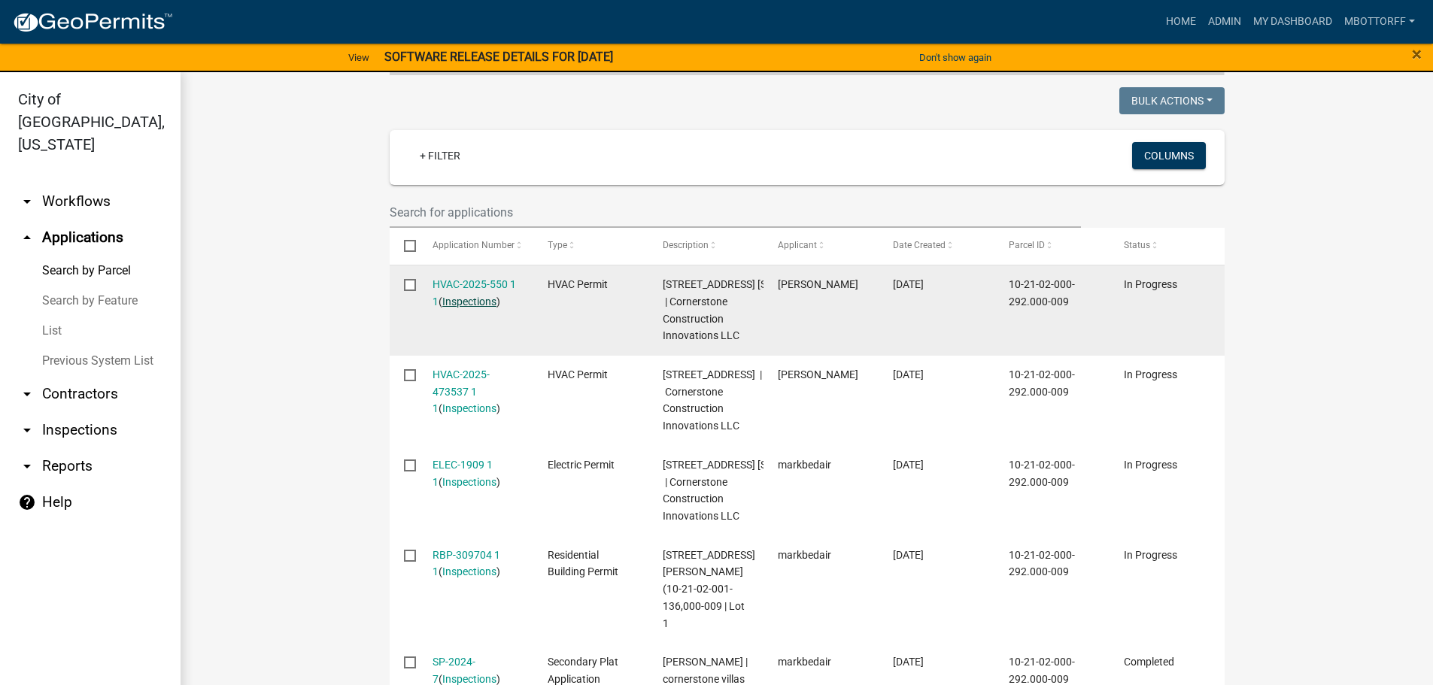
click at [457, 306] on link "Inspections" at bounding box center [469, 302] width 54 height 12
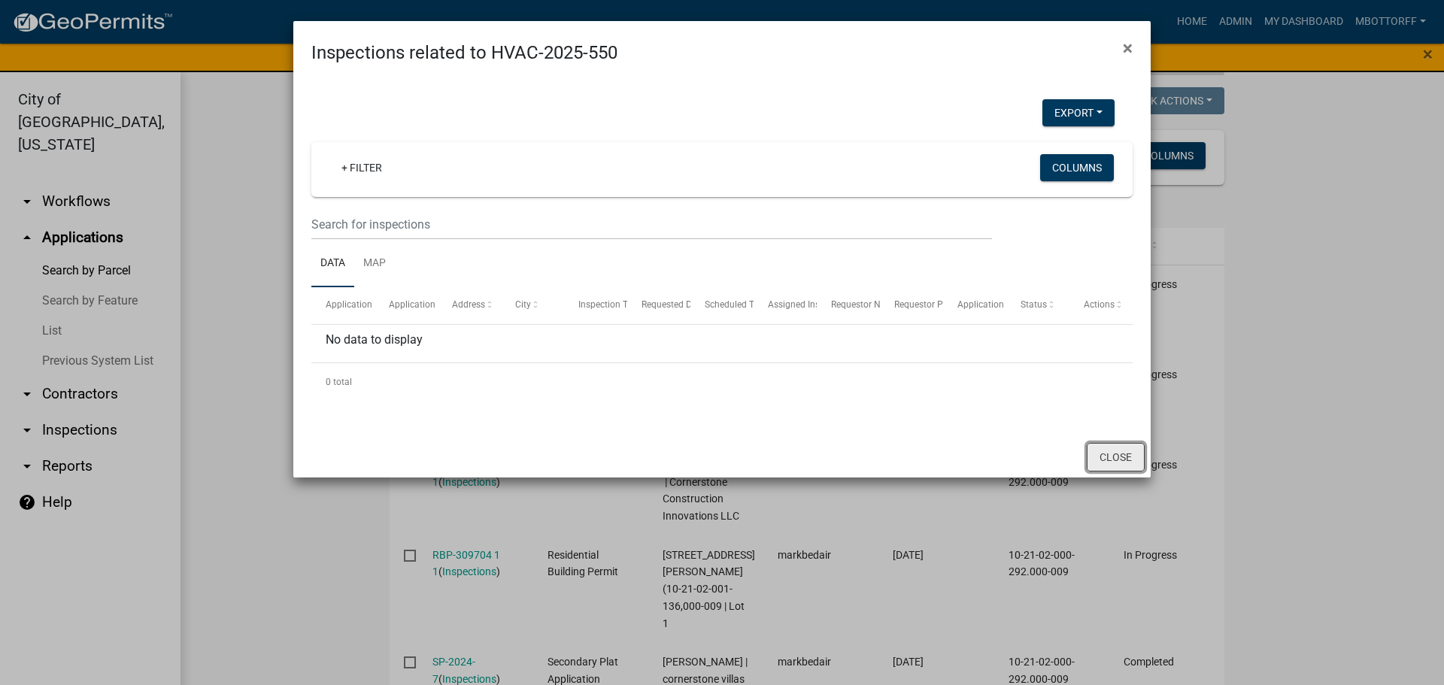
click at [1119, 458] on button "Close" at bounding box center [1116, 457] width 58 height 29
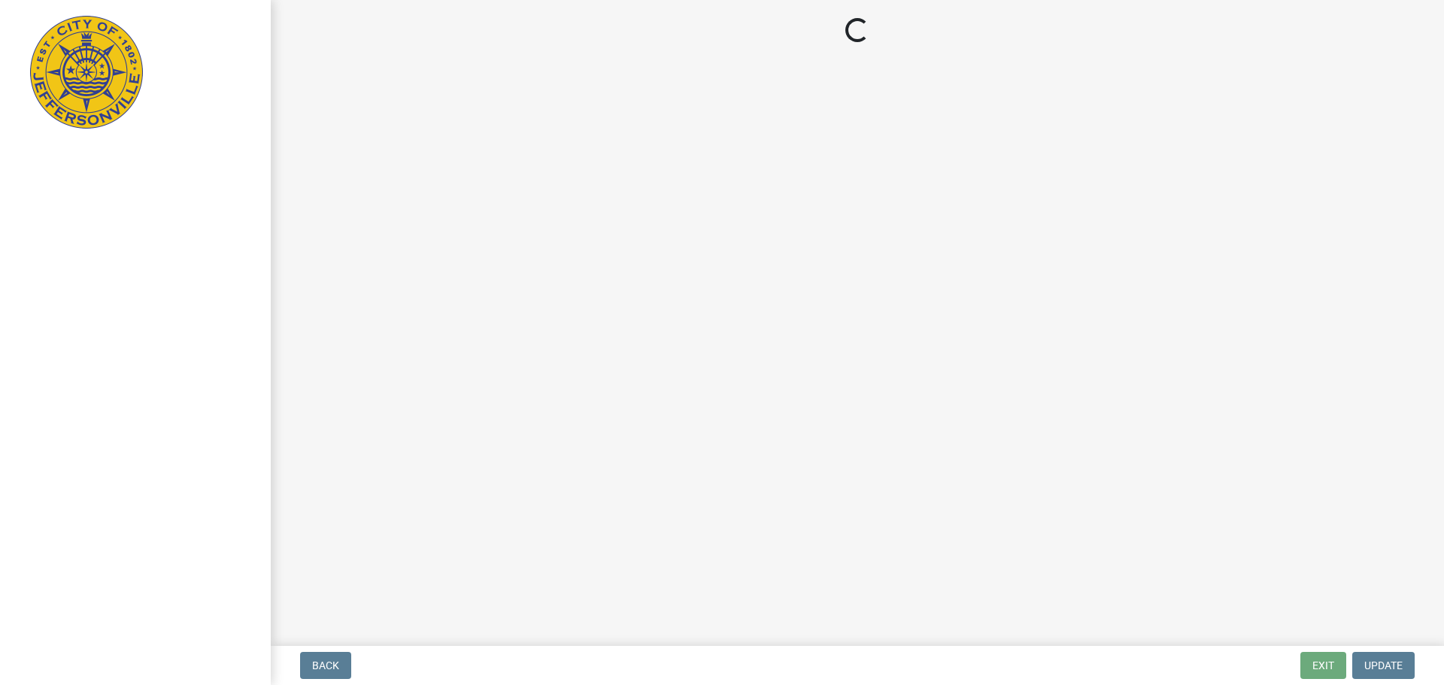
select select "3: 3"
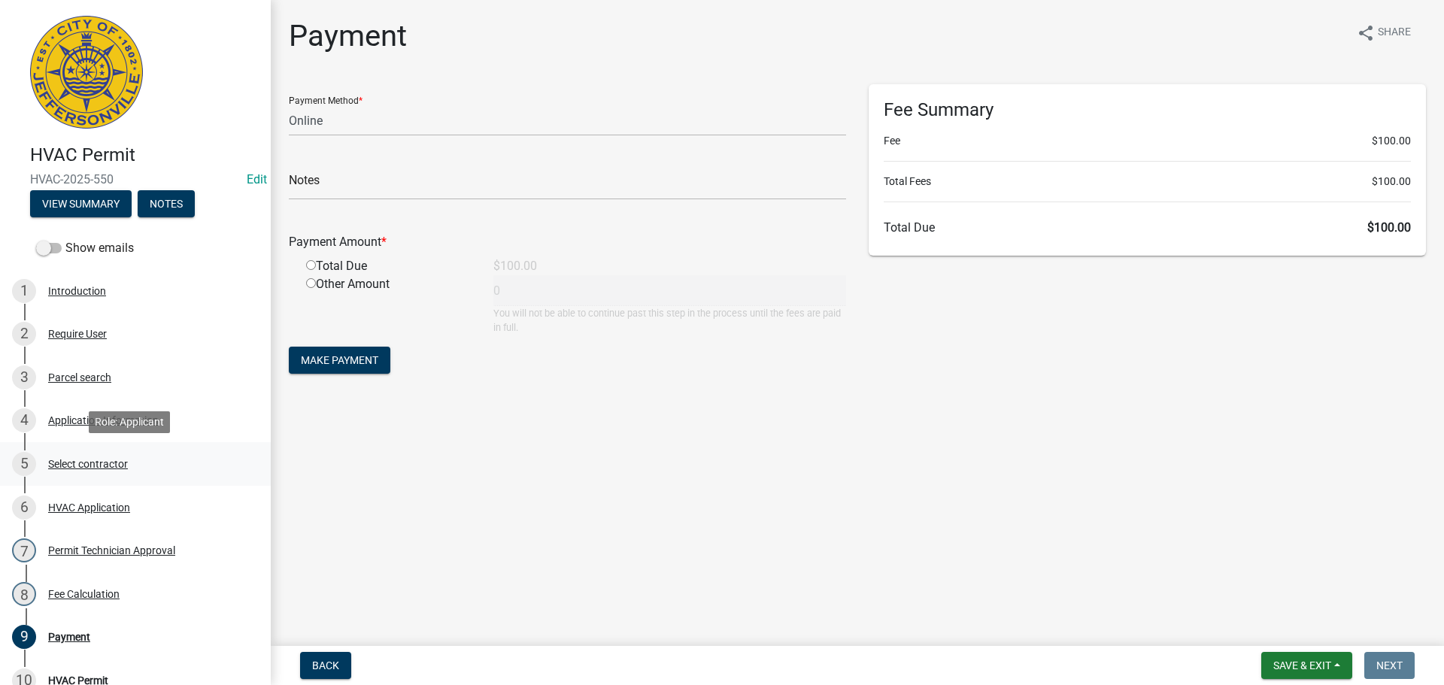
click at [71, 463] on div "Select contractor" at bounding box center [88, 464] width 80 height 11
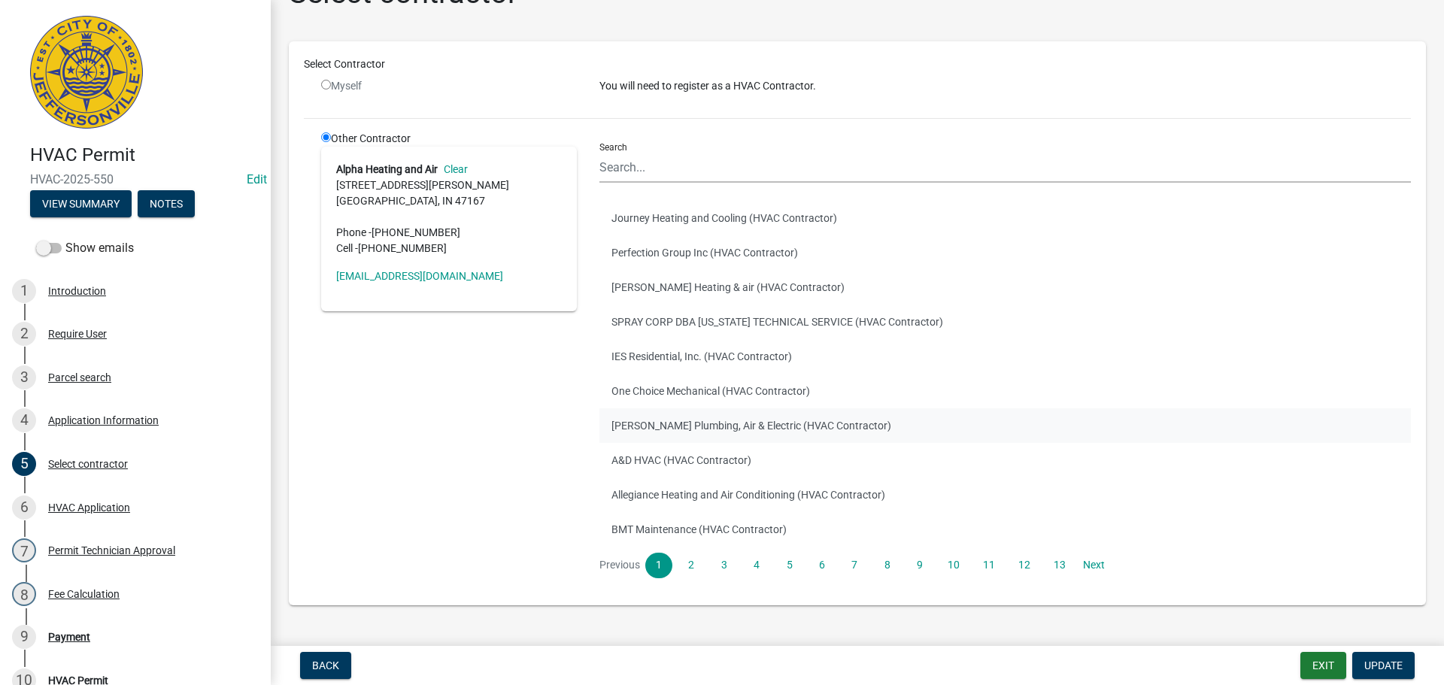
scroll to position [79, 0]
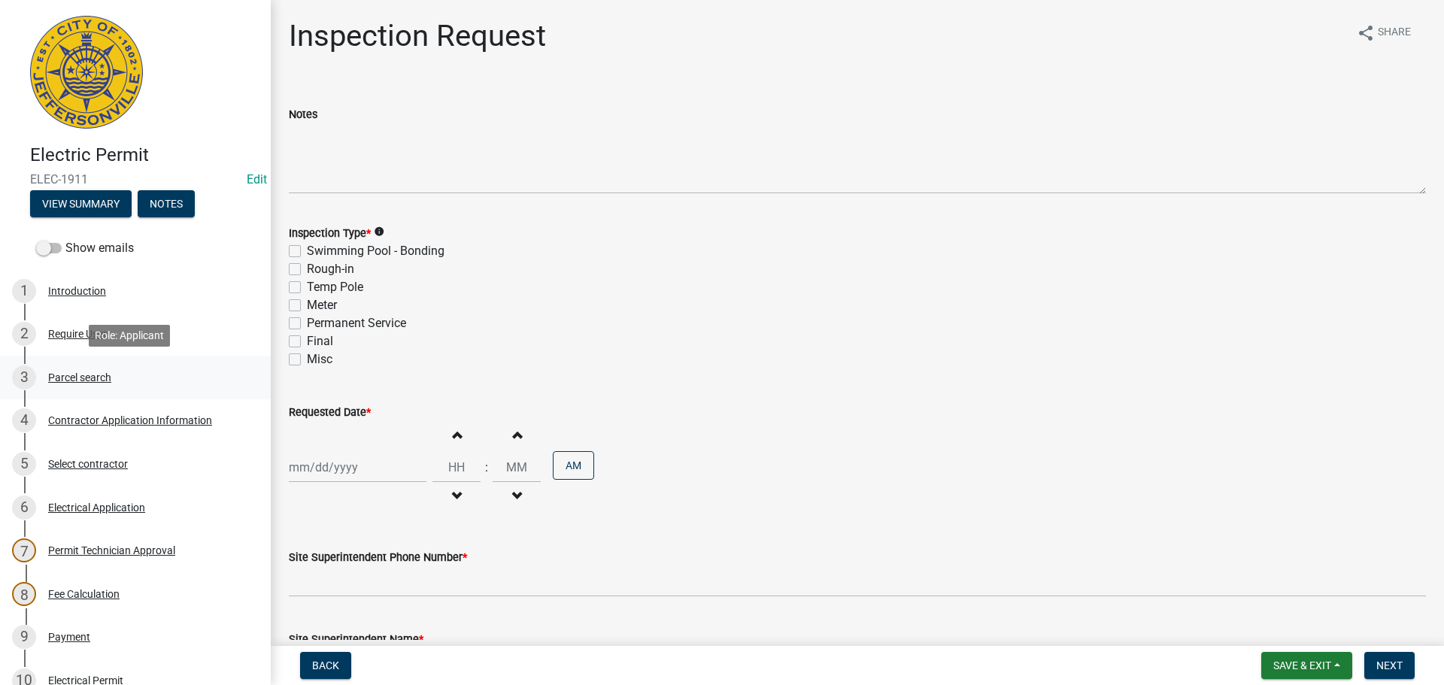
click at [69, 378] on div "Parcel search" at bounding box center [79, 377] width 63 height 11
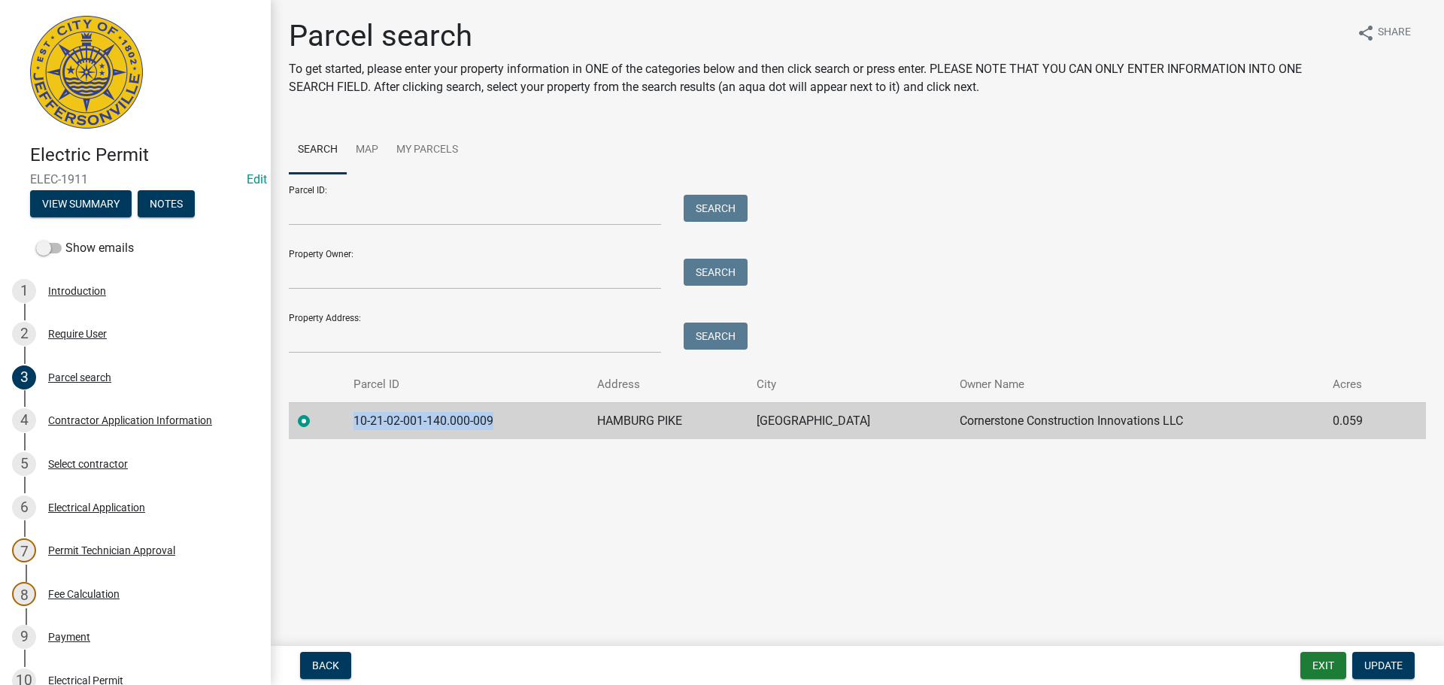
drag, startPoint x: 502, startPoint y: 421, endPoint x: 349, endPoint y: 418, distance: 152.8
click at [349, 418] on td "10-21-02-001-140.000-009" at bounding box center [467, 420] width 244 height 37
copy td "10-21-02-001-140.000-009"
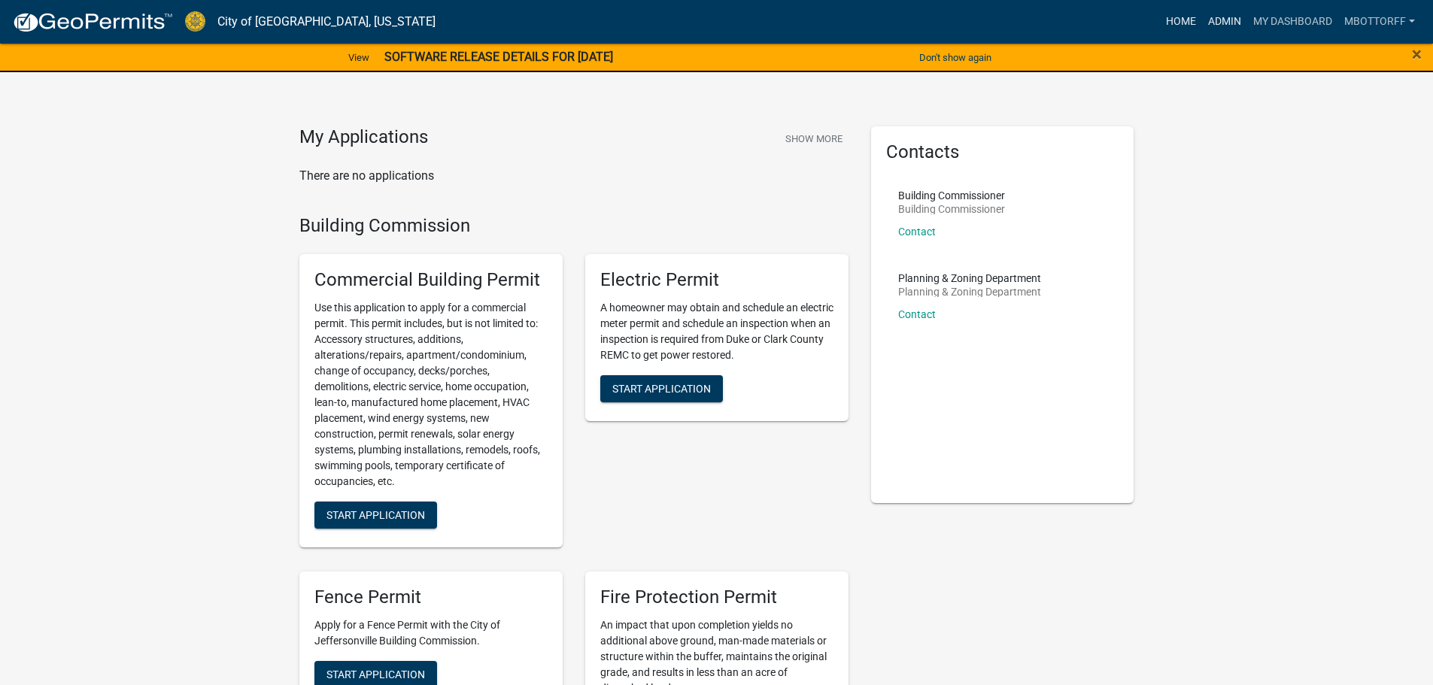
drag, startPoint x: 1218, startPoint y: 17, endPoint x: 1172, endPoint y: 17, distance: 45.9
click at [1218, 17] on link "Admin" at bounding box center [1224, 22] width 45 height 29
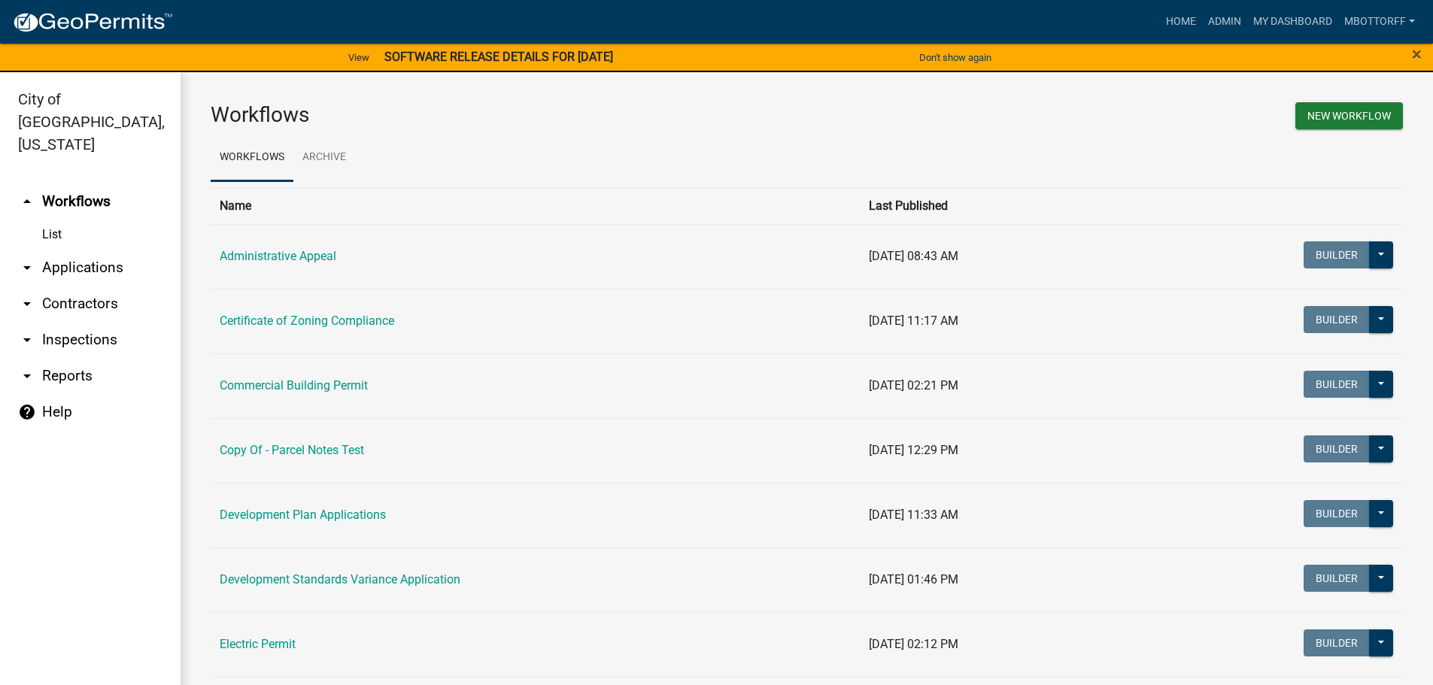
click at [100, 250] on link "arrow_drop_down Applications" at bounding box center [90, 268] width 181 height 36
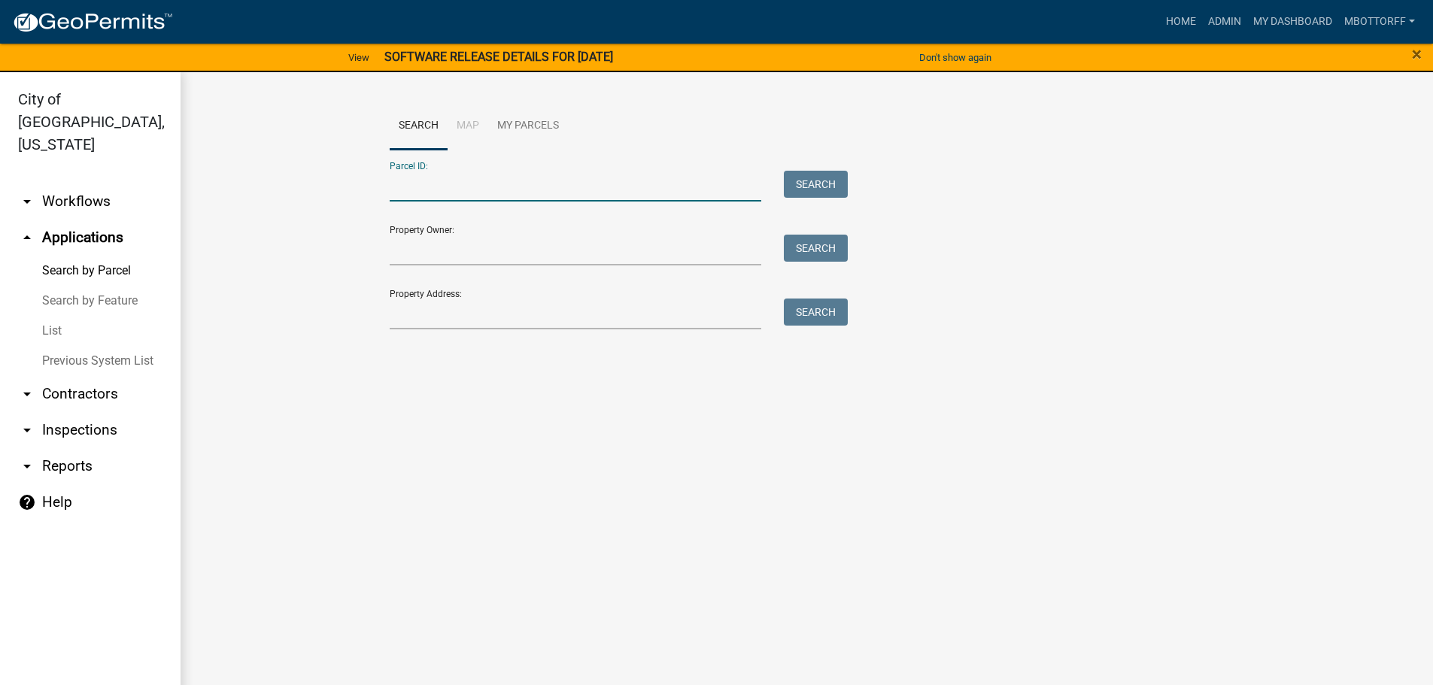
paste input "10-21-02-001-140.000-009"
type input "10-21-02-001-140.000-009"
click at [819, 188] on button "Search" at bounding box center [816, 184] width 64 height 27
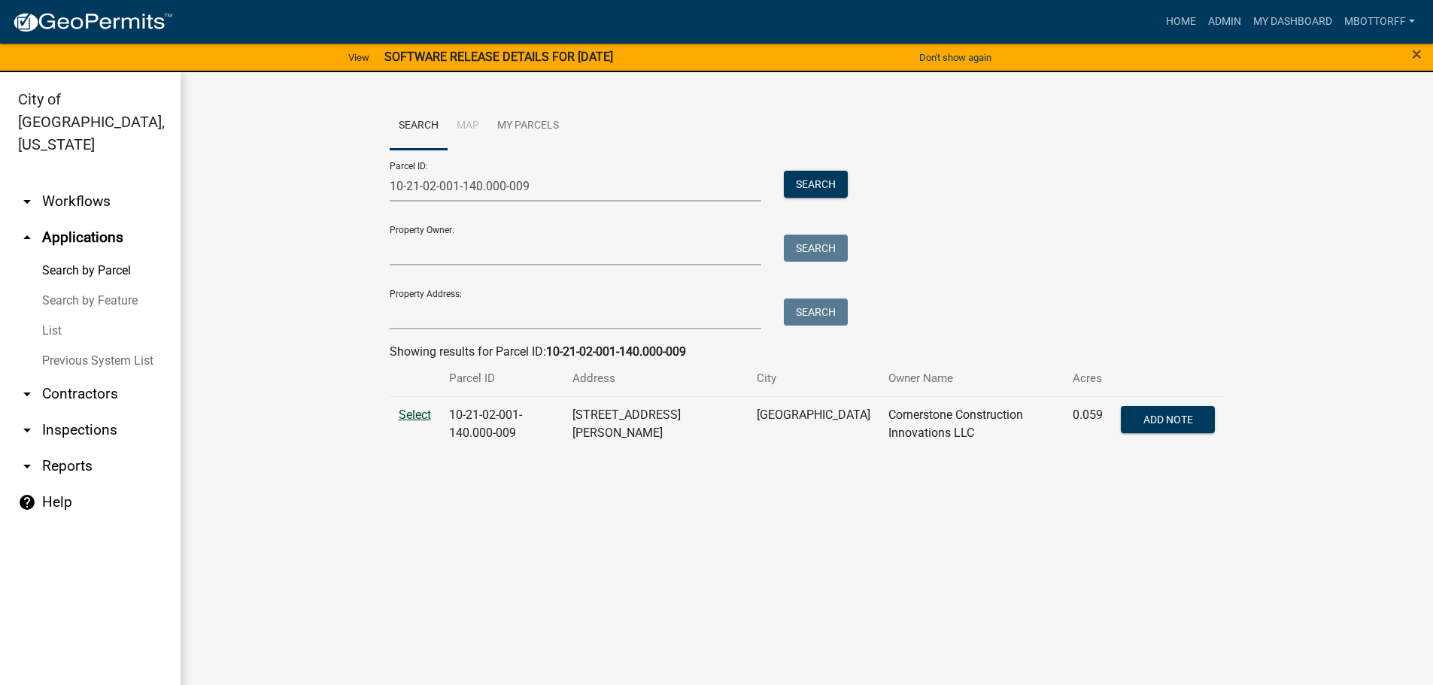
click at [424, 415] on span "Select" at bounding box center [415, 415] width 32 height 14
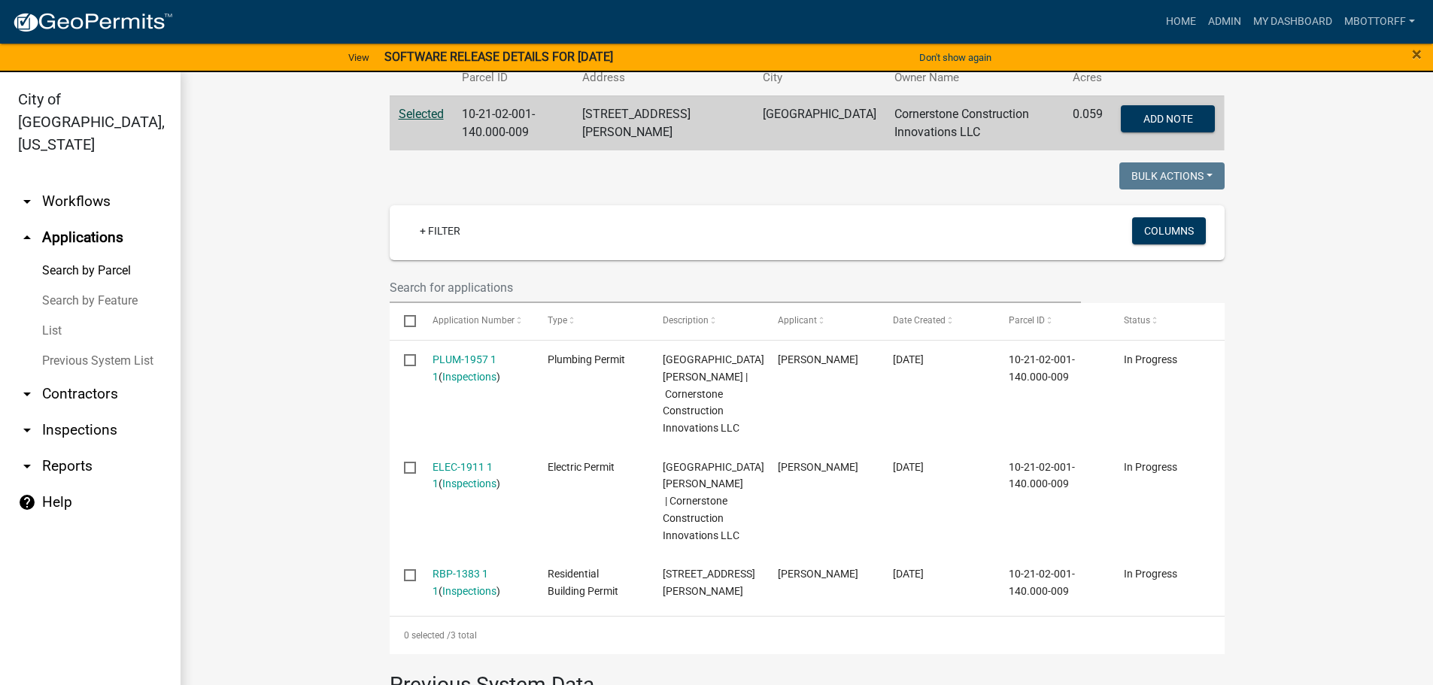
scroll to position [75, 0]
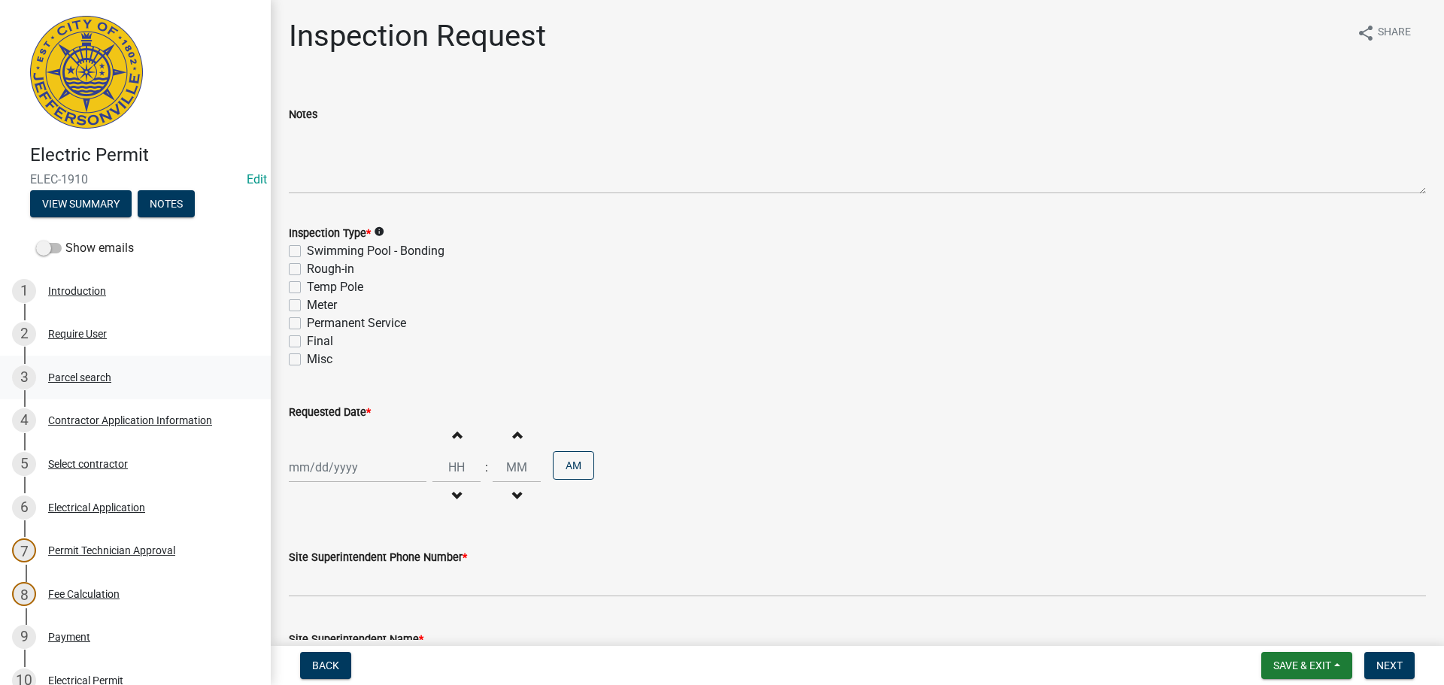
click at [79, 373] on div "Parcel search" at bounding box center [79, 377] width 63 height 11
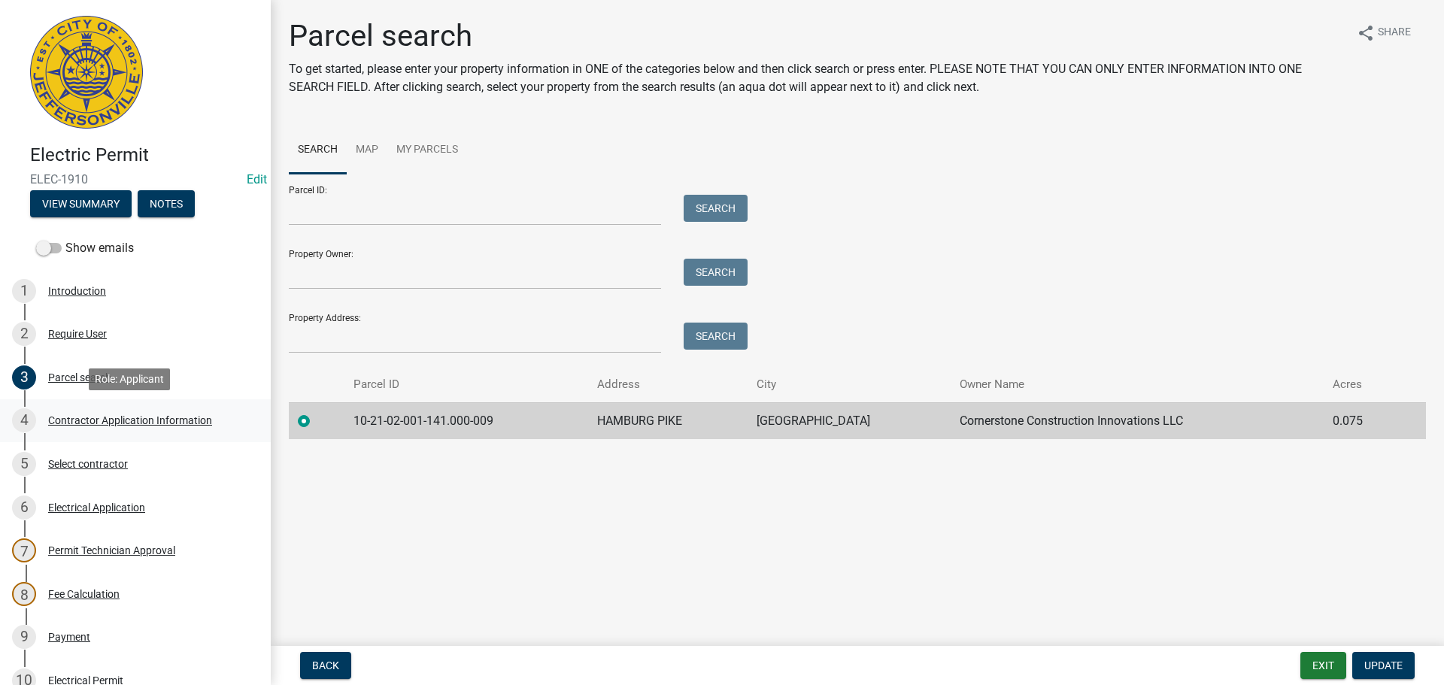
drag, startPoint x: 109, startPoint y: 420, endPoint x: 176, endPoint y: 433, distance: 68.2
click at [110, 420] on div "Contractor Application Information" at bounding box center [130, 420] width 164 height 11
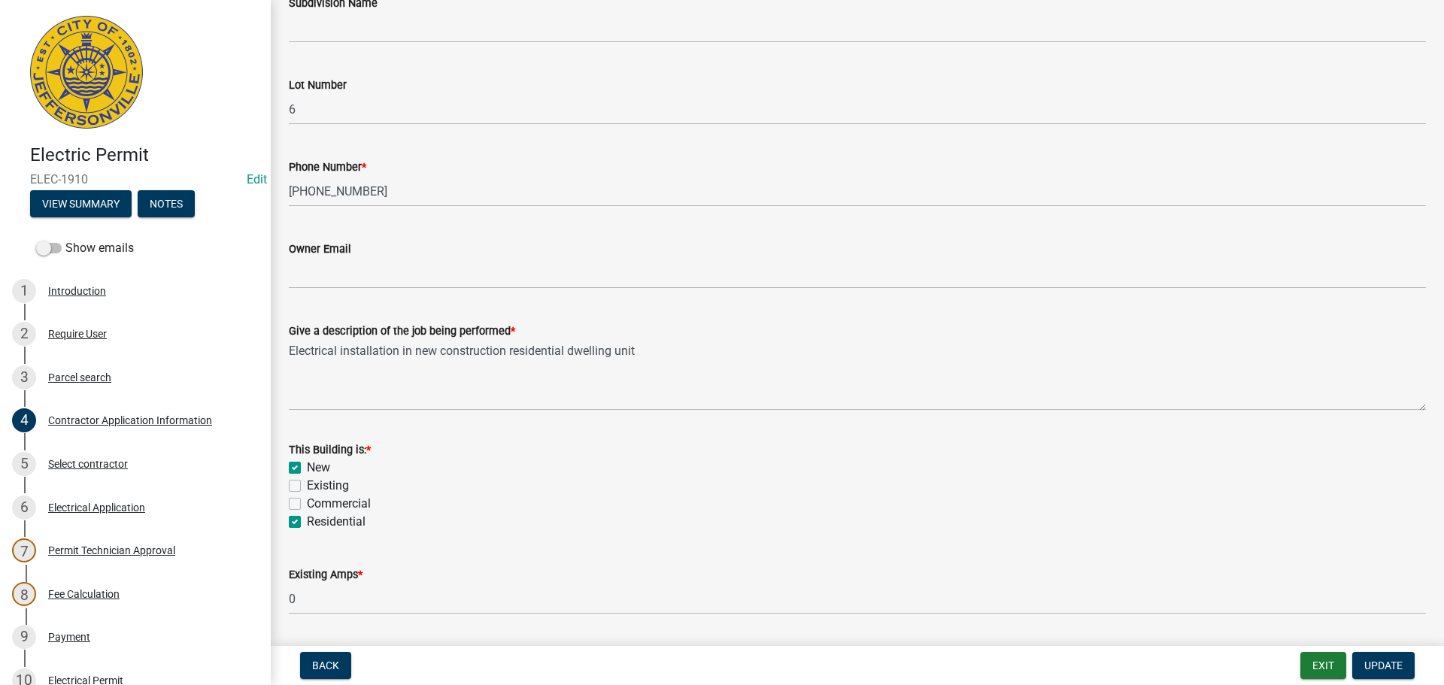
scroll to position [607, 0]
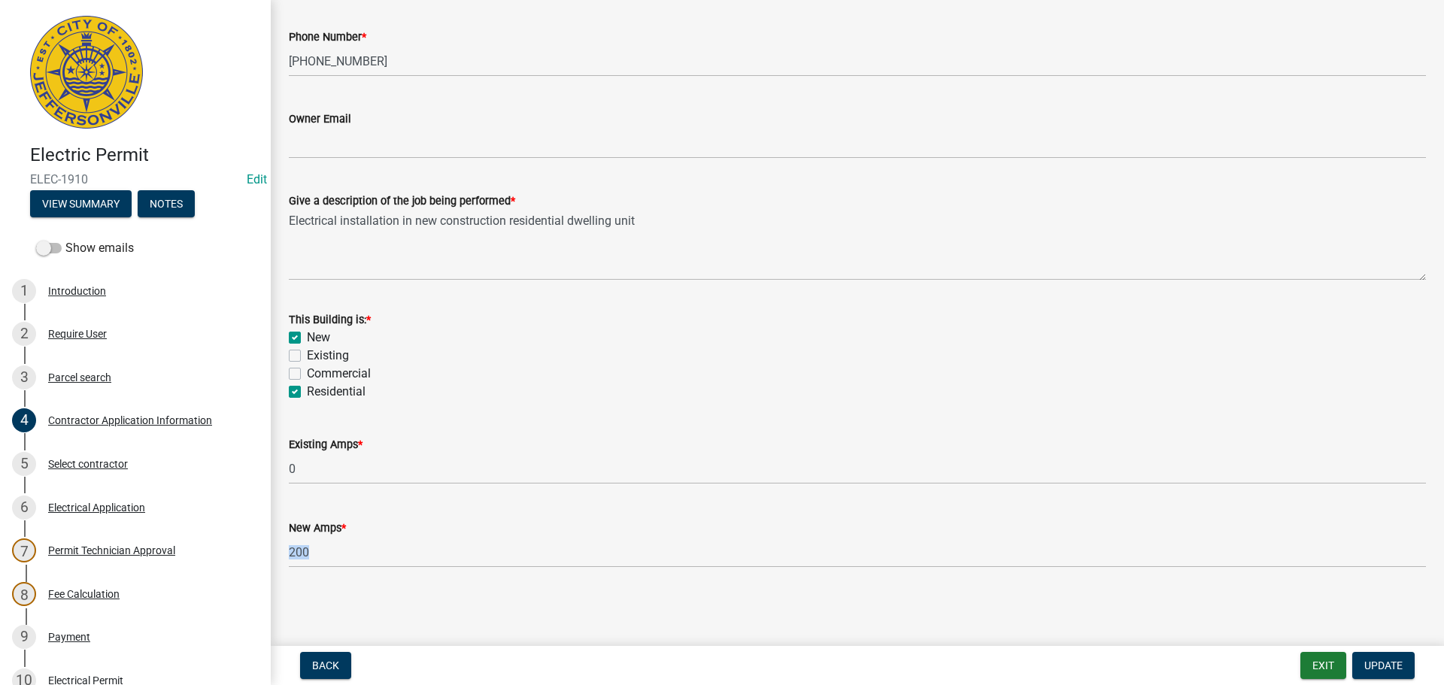
click at [272, 641] on div "Electric Permit ELEC-1910 Edit View Summary Notes Show emails 1 Introduction 2 …" at bounding box center [722, 342] width 1444 height 685
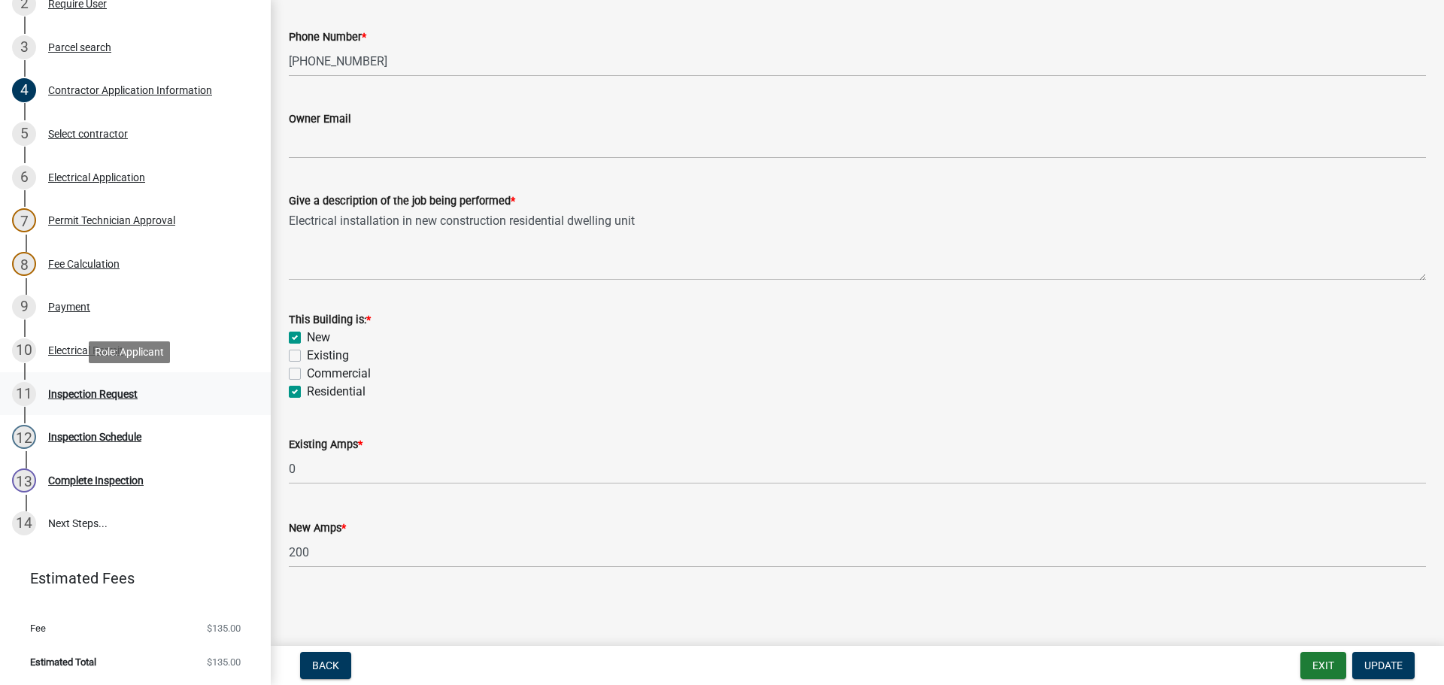
click at [50, 396] on div "Inspection Request" at bounding box center [93, 394] width 90 height 11
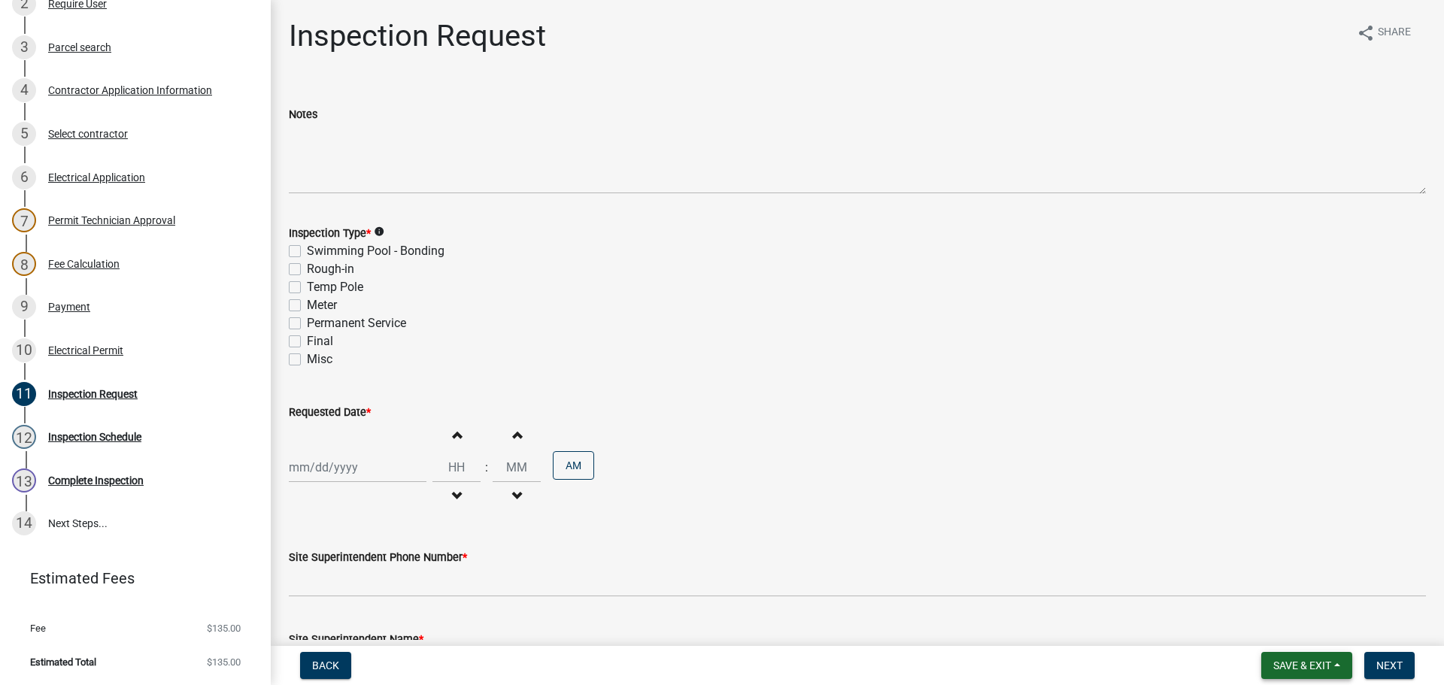
click at [1293, 667] on span "Save & Exit" at bounding box center [1303, 666] width 58 height 12
click at [1259, 623] on button "Save & Exit" at bounding box center [1292, 627] width 120 height 36
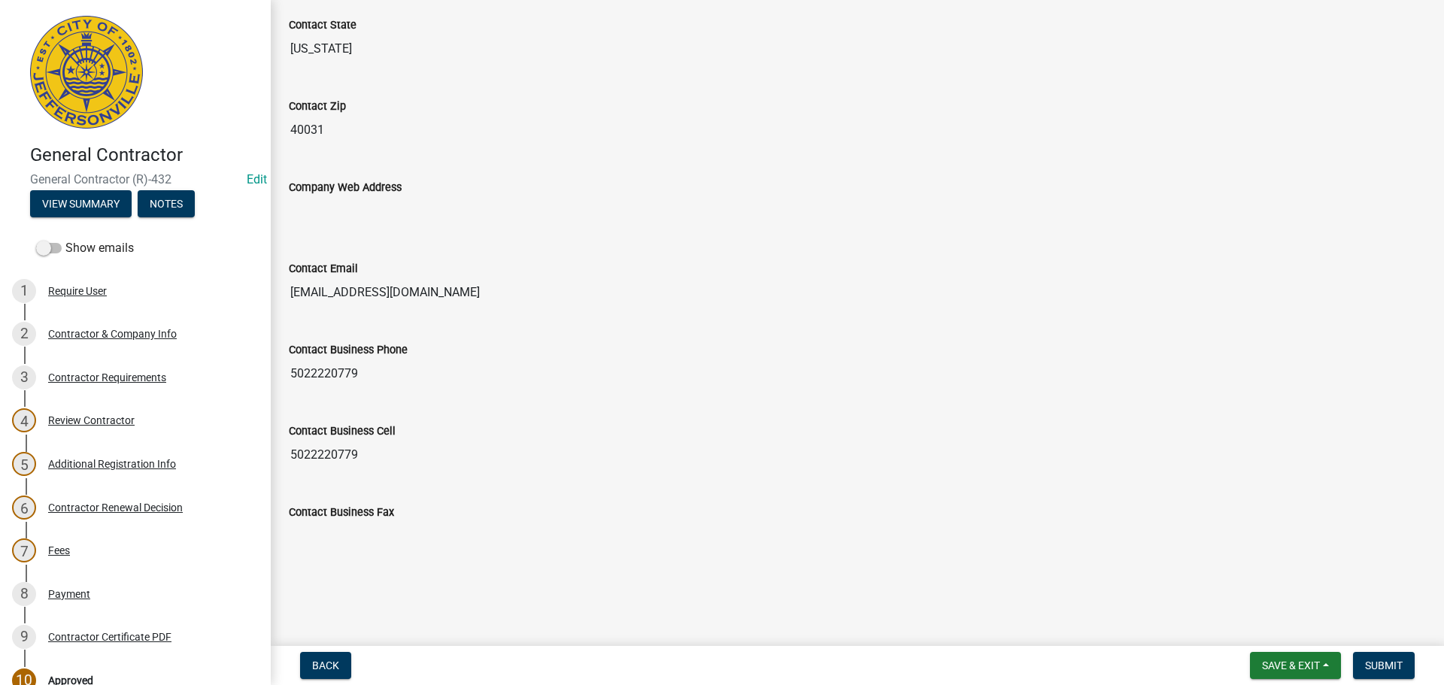
scroll to position [157, 0]
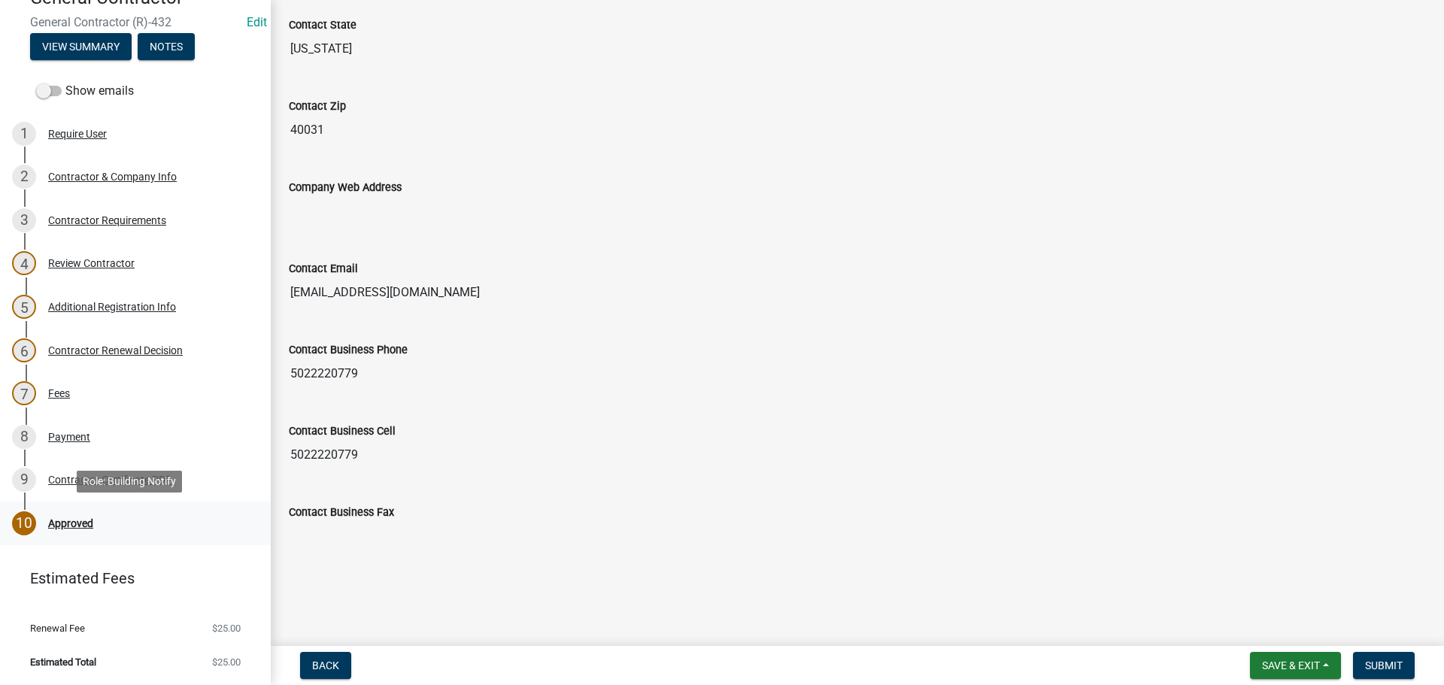
click at [73, 523] on div "Approved" at bounding box center [70, 523] width 45 height 11
click at [1381, 666] on span "Submit" at bounding box center [1384, 666] width 38 height 12
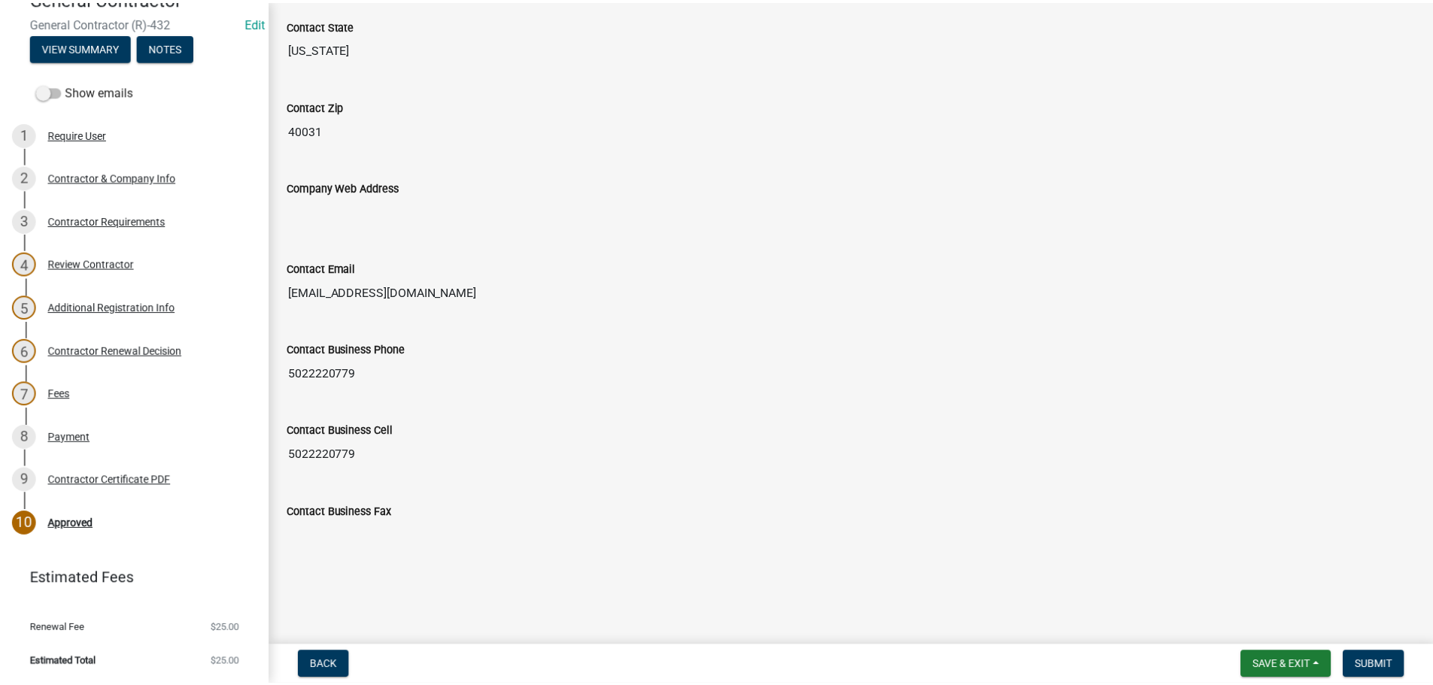
scroll to position [0, 0]
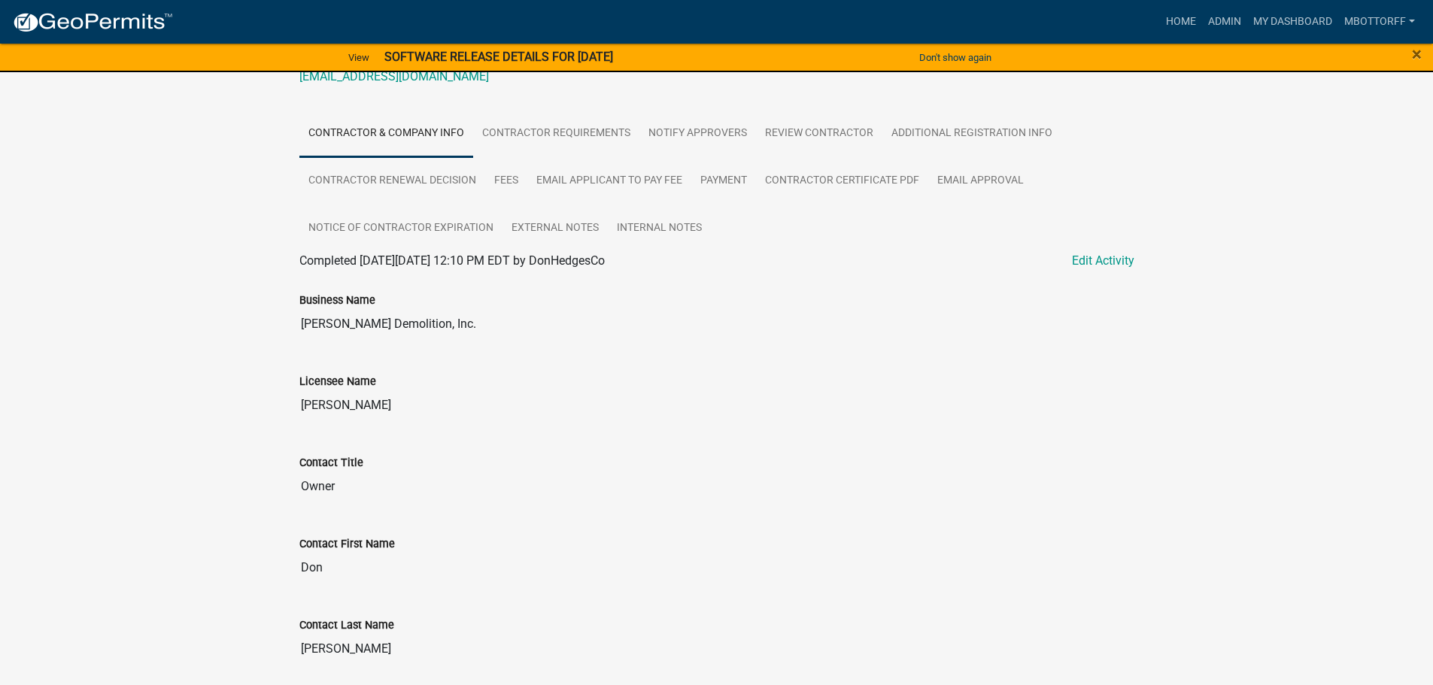
scroll to position [60, 0]
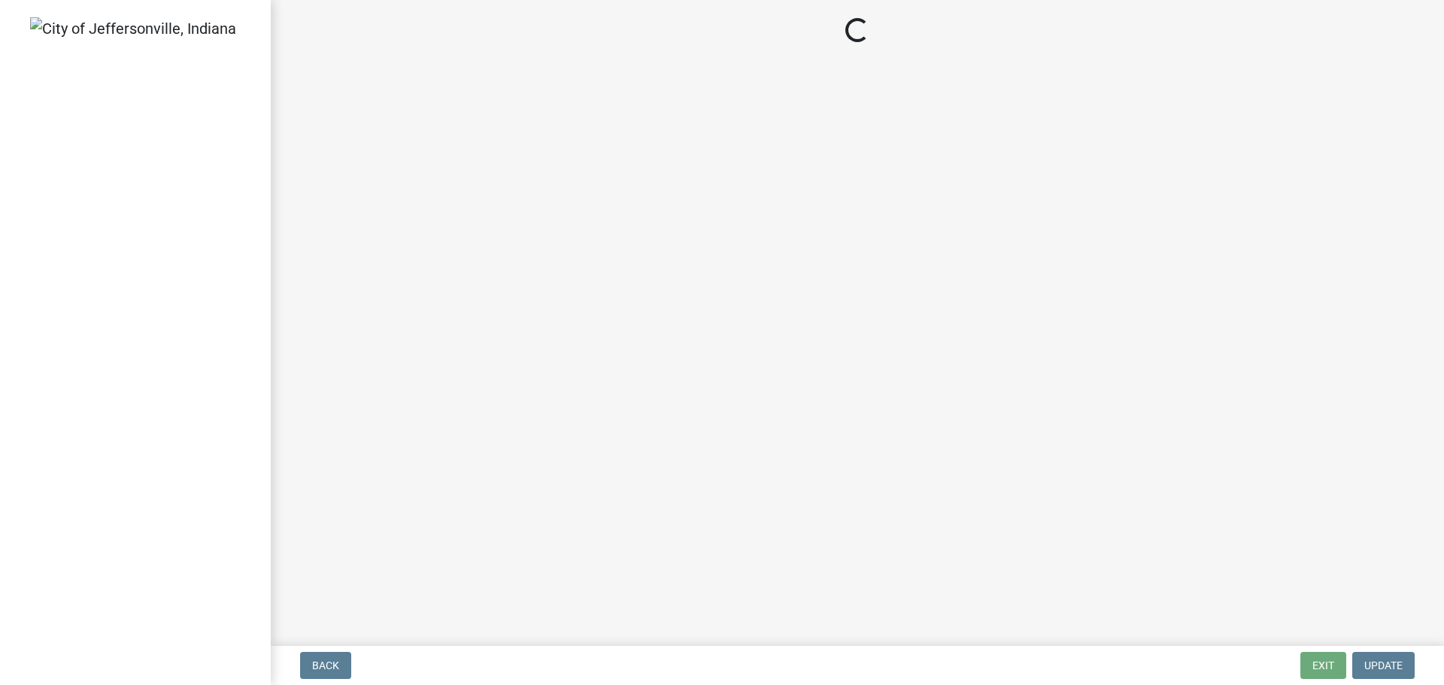
select select "3: 3"
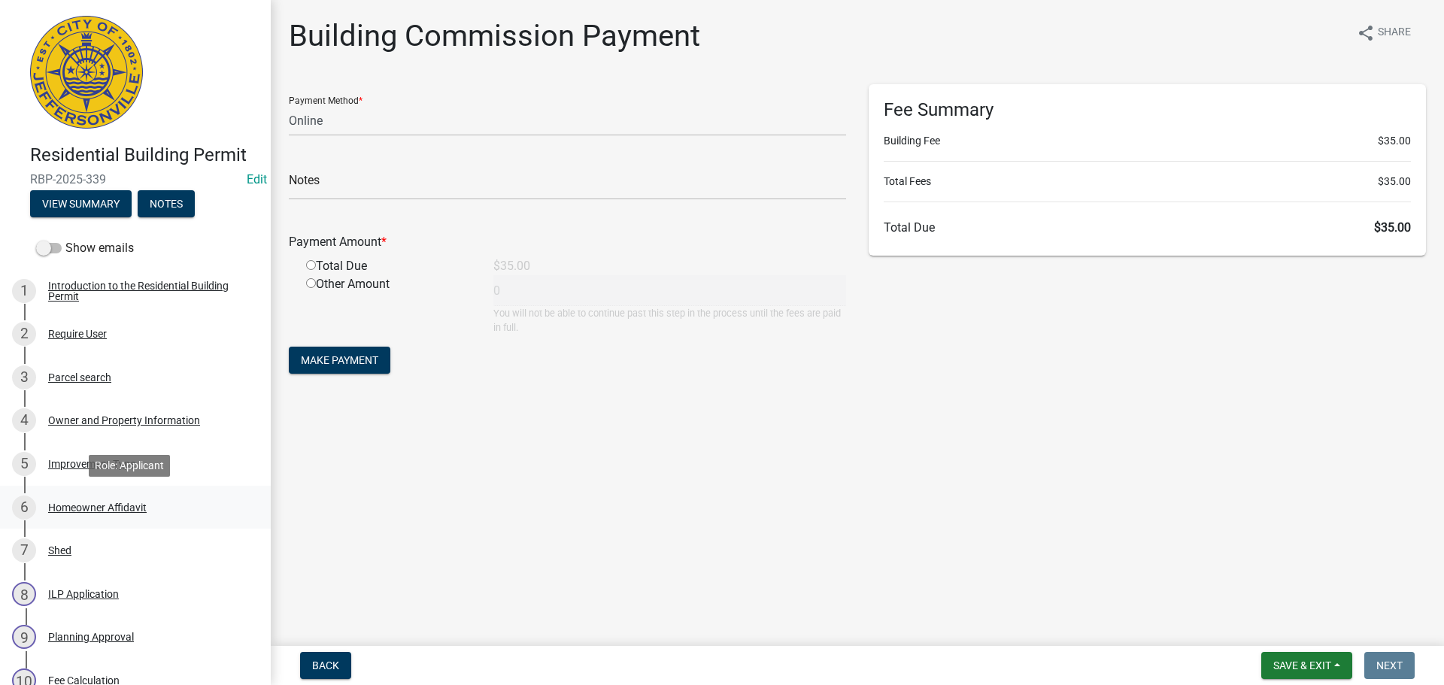
click at [89, 504] on div "Homeowner Affidavit" at bounding box center [97, 508] width 99 height 11
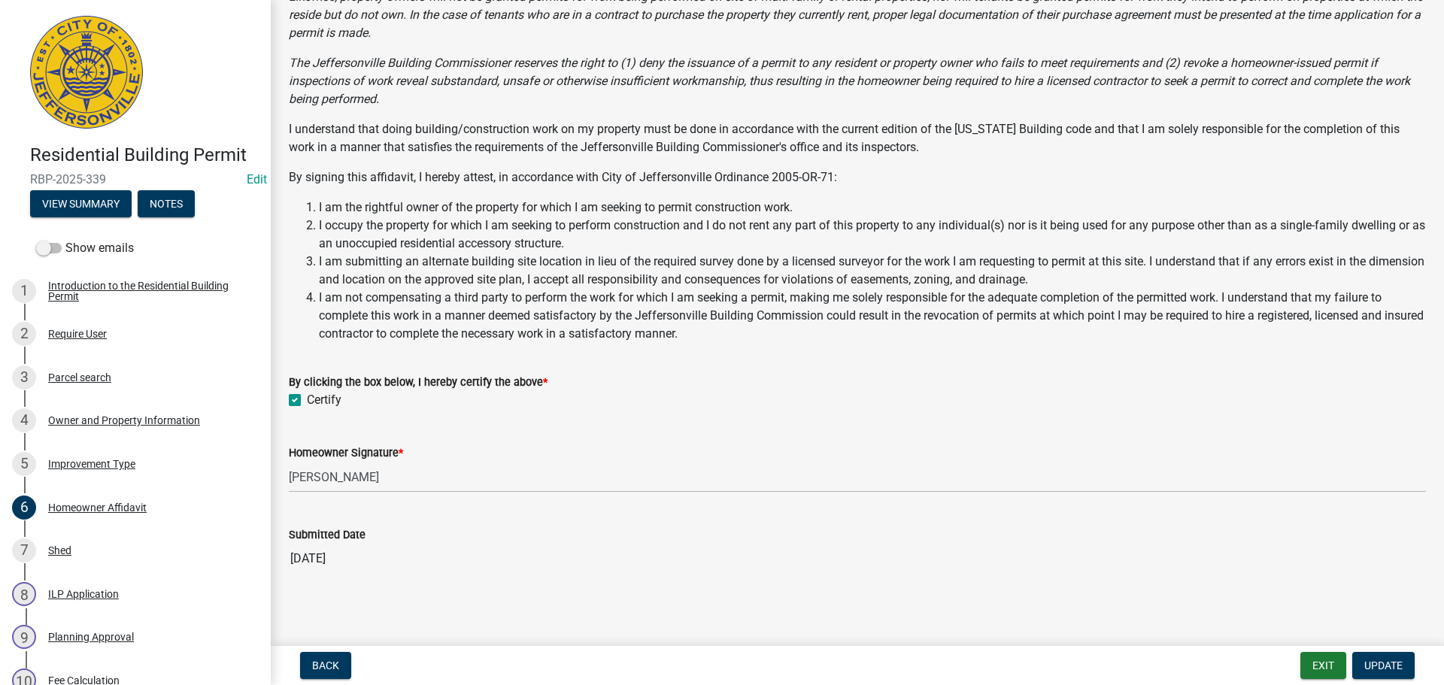
scroll to position [209, 0]
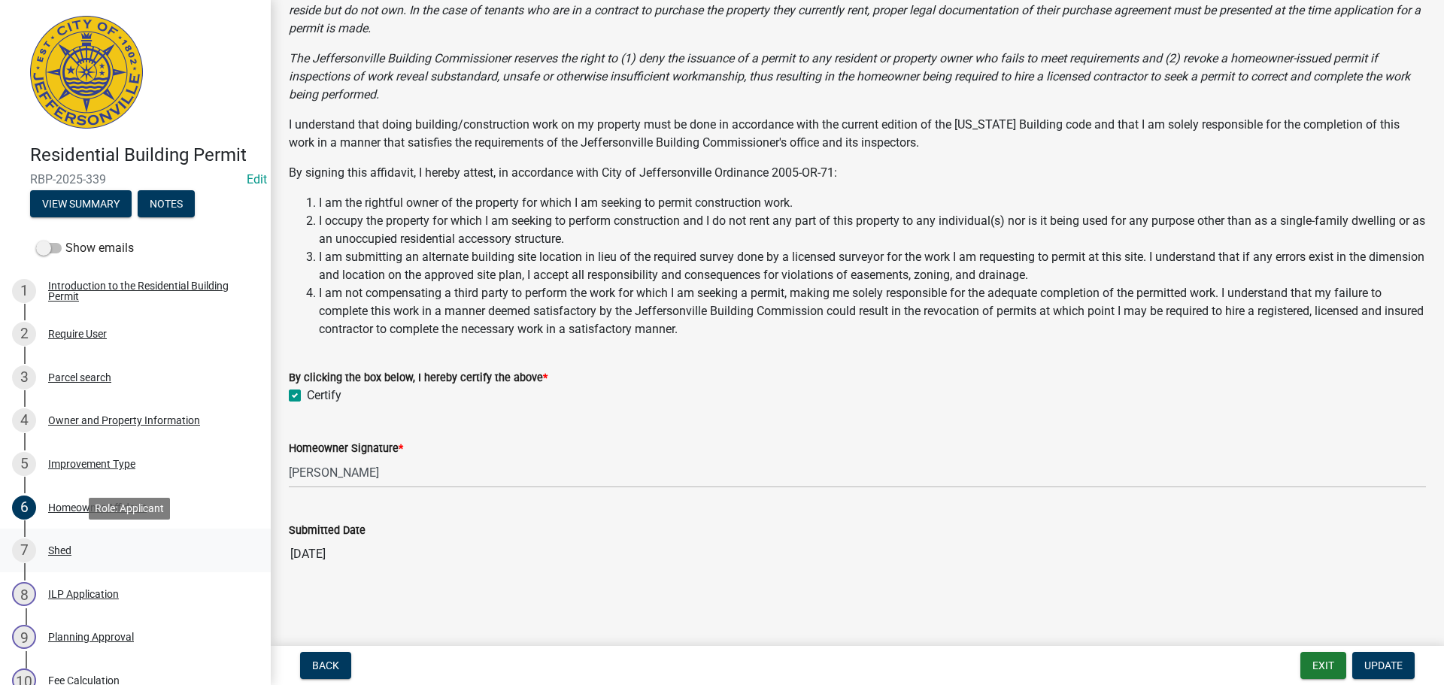
click at [65, 549] on div "Shed" at bounding box center [59, 550] width 23 height 11
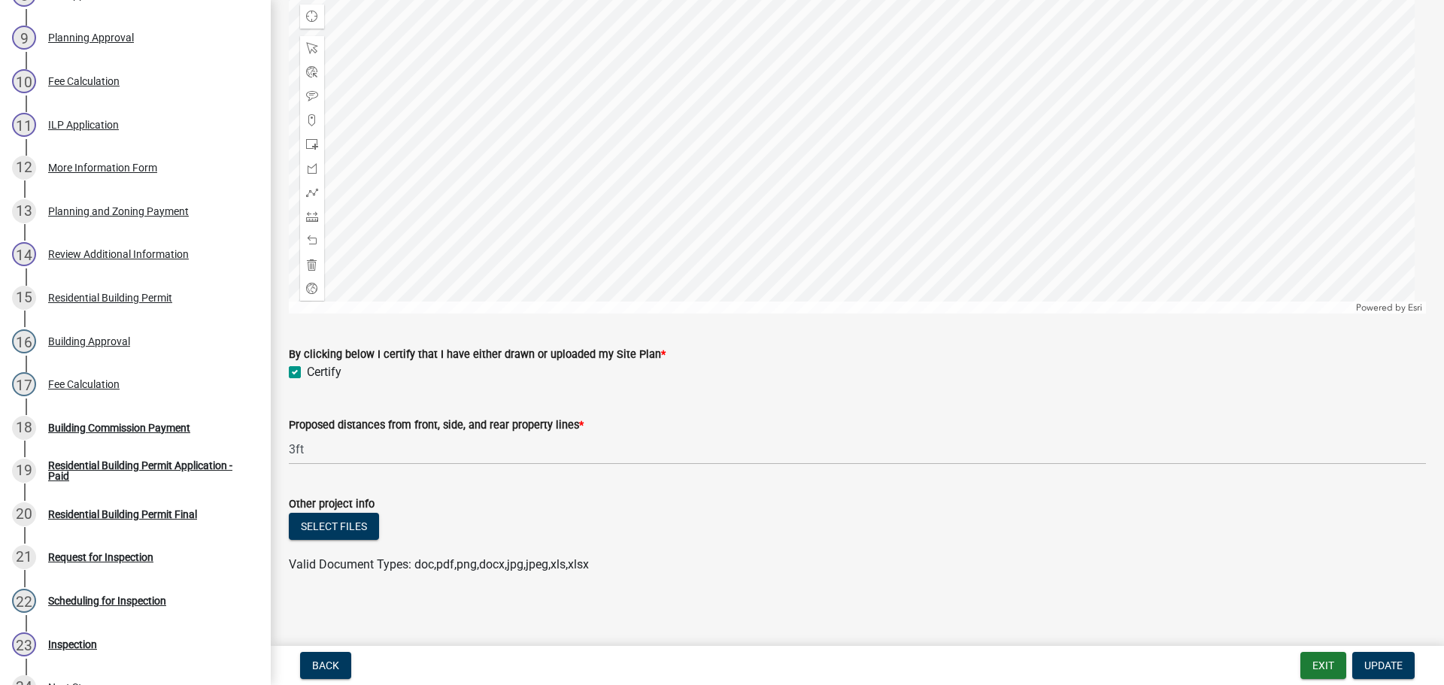
scroll to position [800, 0]
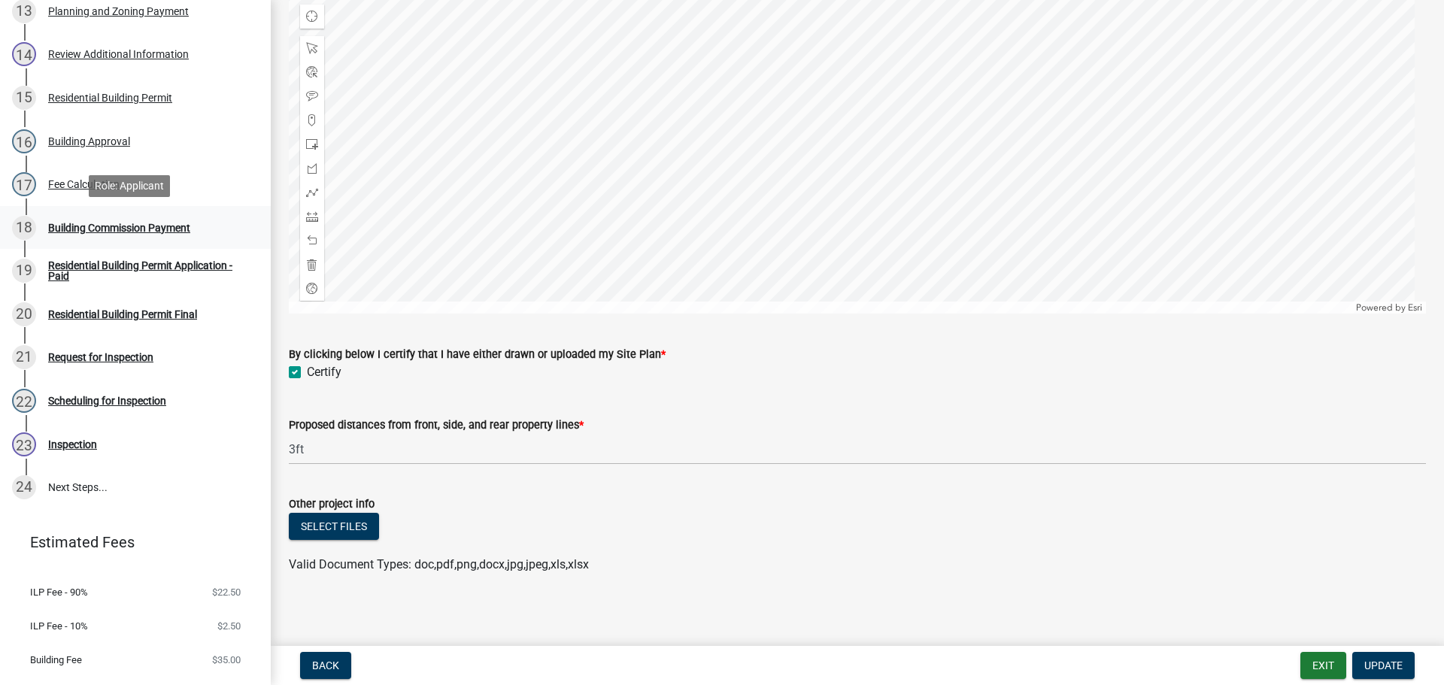
click at [106, 223] on div "Building Commission Payment" at bounding box center [119, 228] width 142 height 11
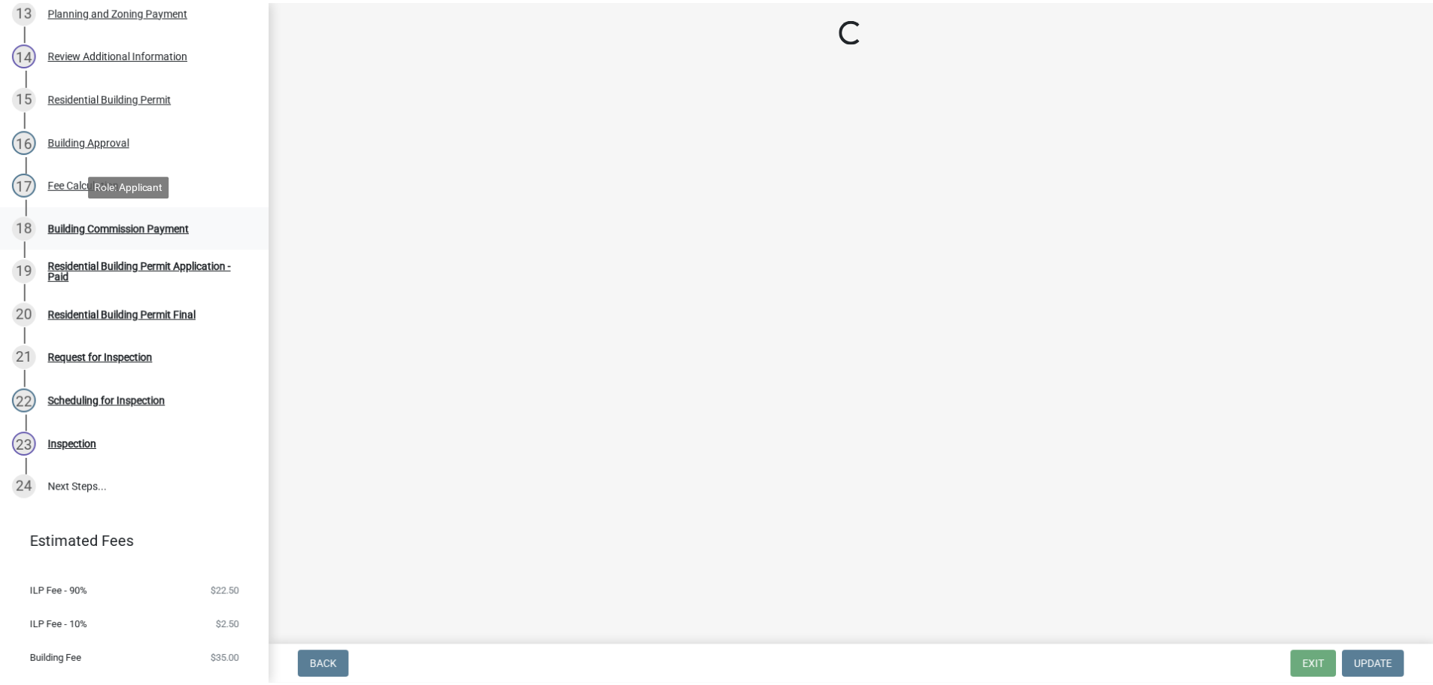
scroll to position [0, 0]
select select "3: 3"
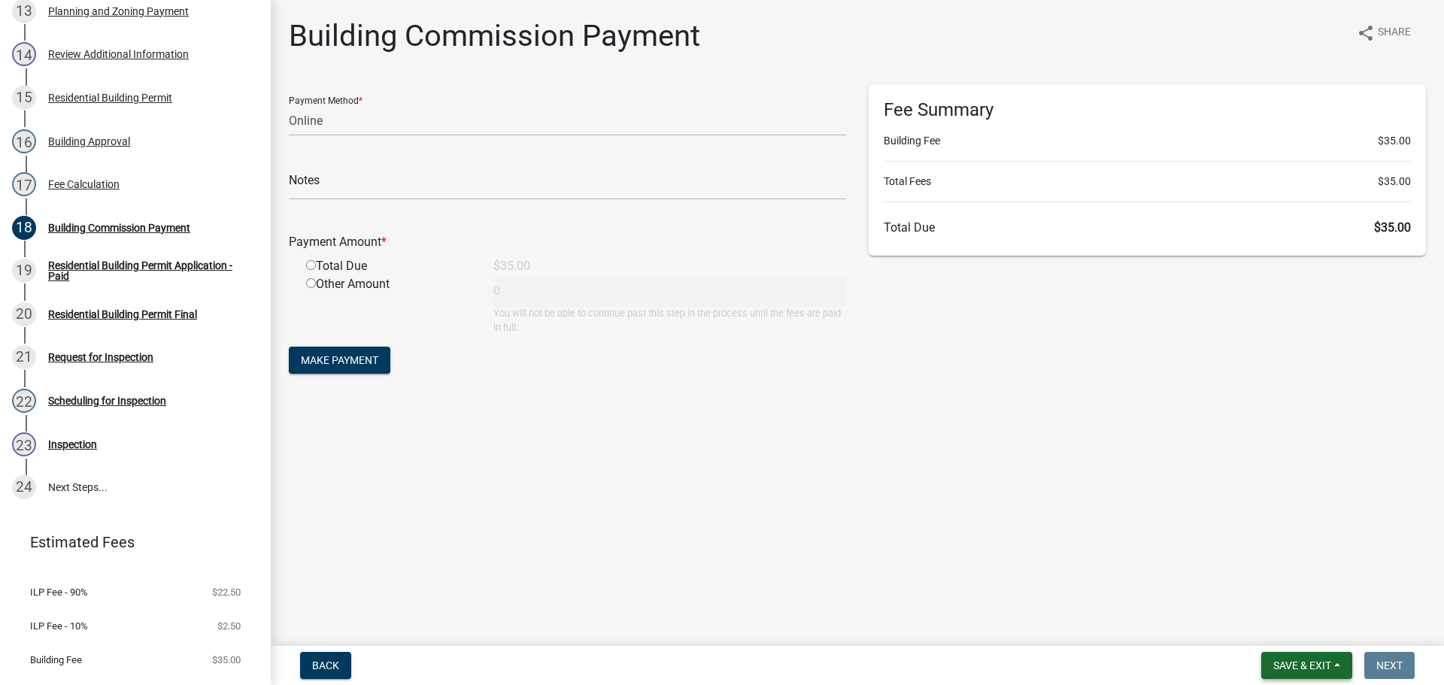
click at [1300, 661] on span "Save & Exit" at bounding box center [1303, 666] width 58 height 12
click at [1292, 626] on button "Save & Exit" at bounding box center [1292, 627] width 120 height 36
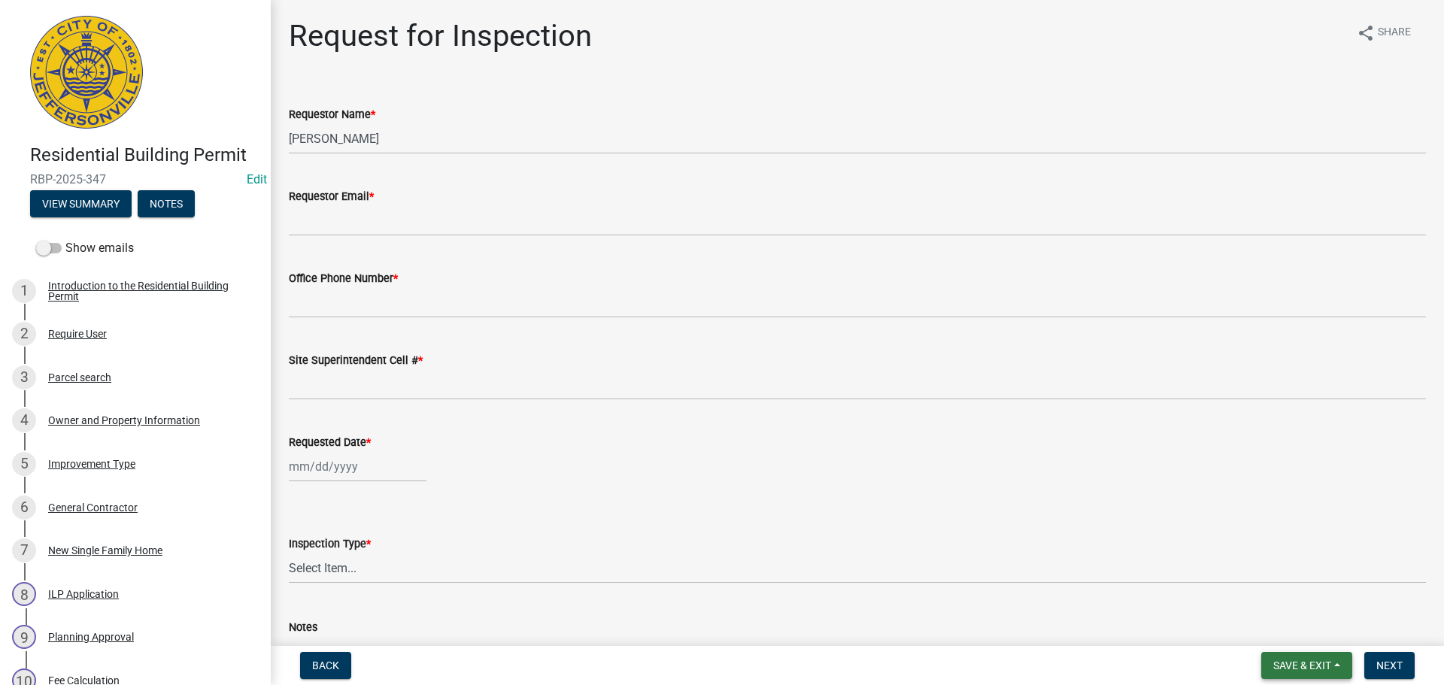
drag, startPoint x: 1292, startPoint y: 664, endPoint x: 1290, endPoint y: 650, distance: 13.6
click at [1292, 663] on span "Save & Exit" at bounding box center [1303, 666] width 58 height 12
click at [1293, 628] on button "Save & Exit" at bounding box center [1292, 627] width 120 height 36
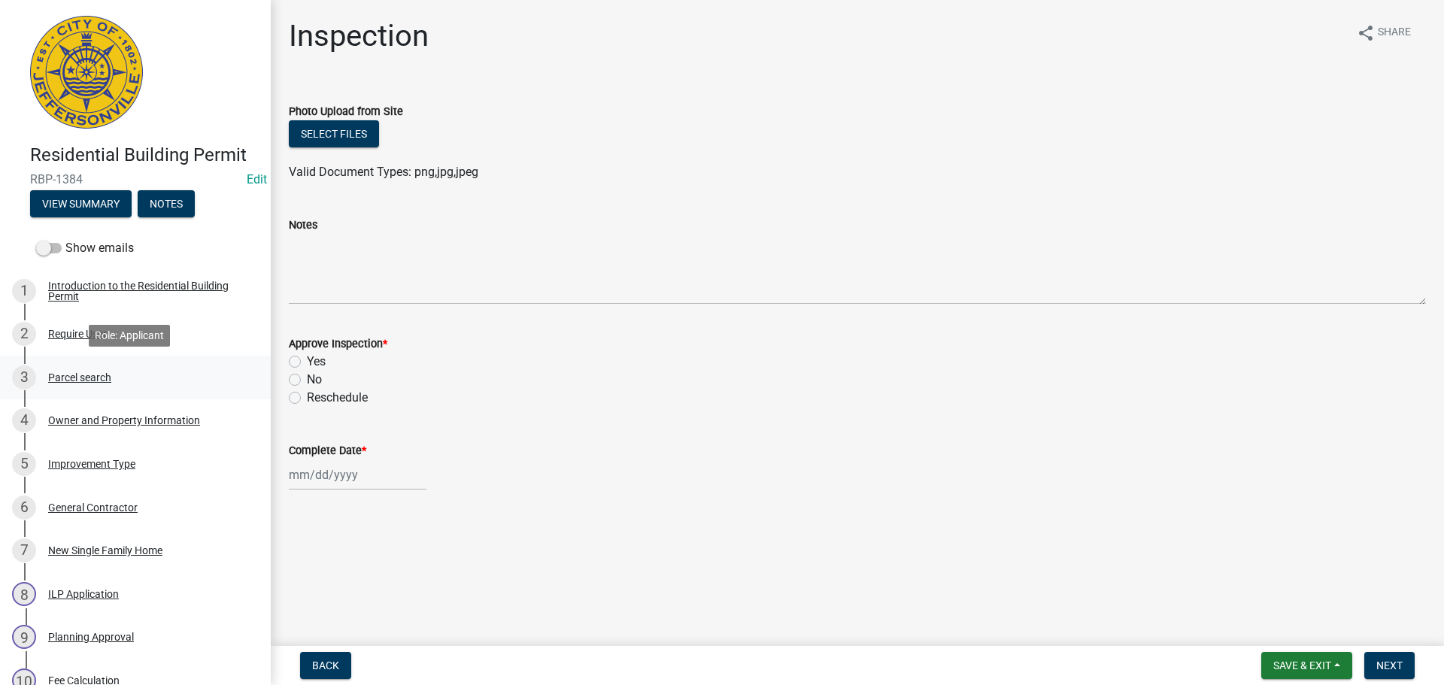
click at [88, 375] on div "Parcel search" at bounding box center [79, 377] width 63 height 11
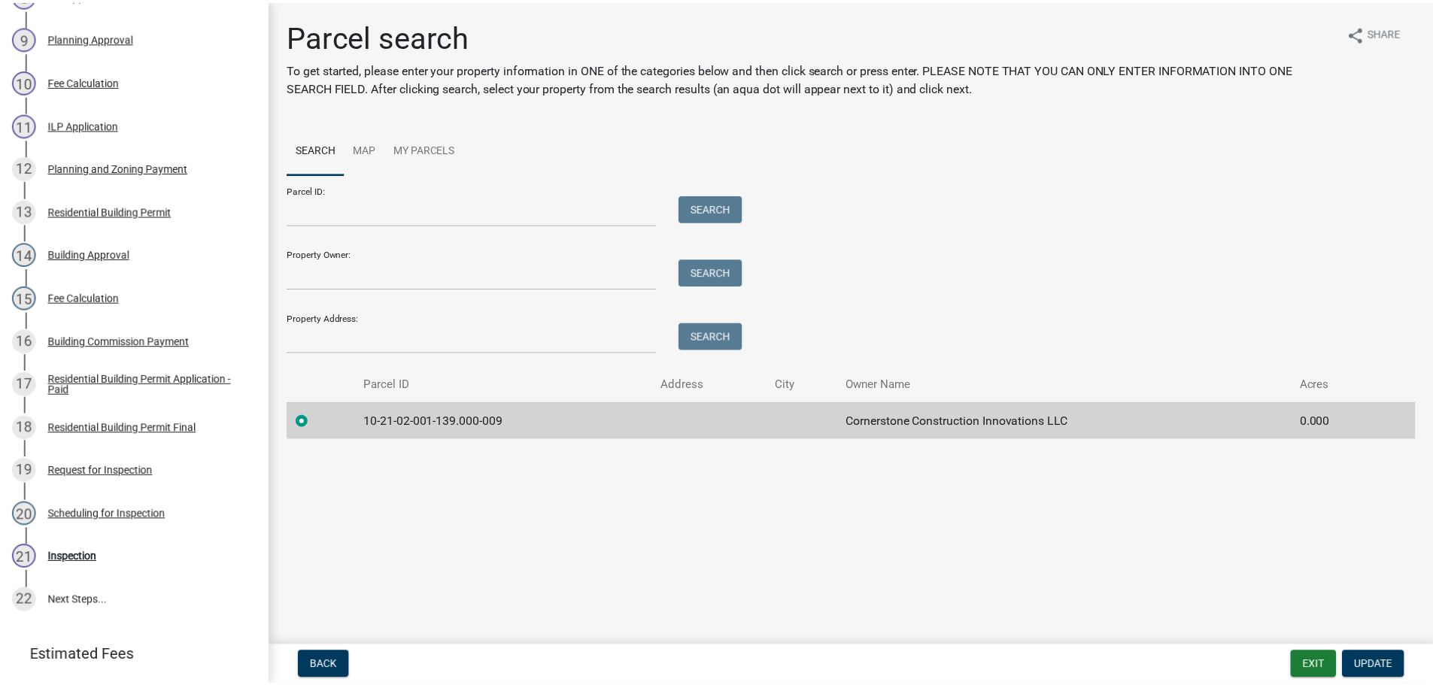
scroll to position [779, 0]
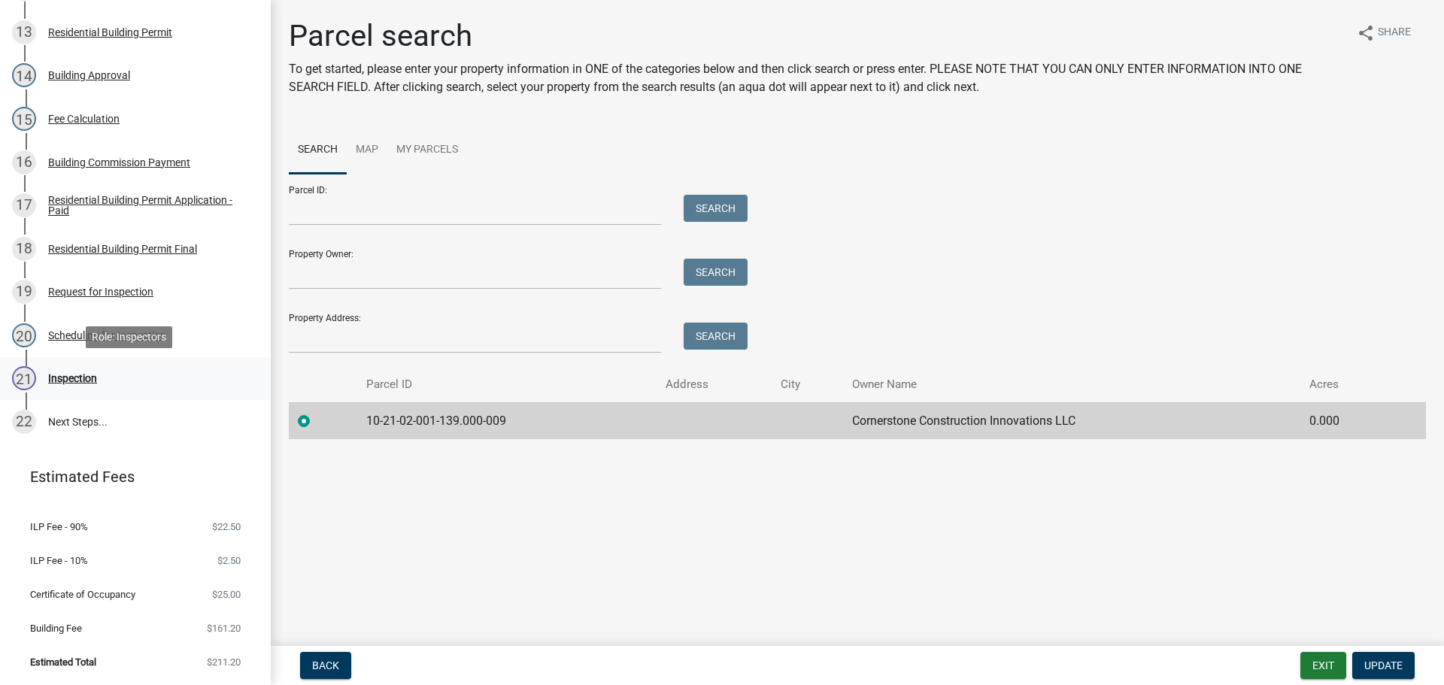
click at [55, 376] on div "Inspection" at bounding box center [72, 378] width 49 height 11
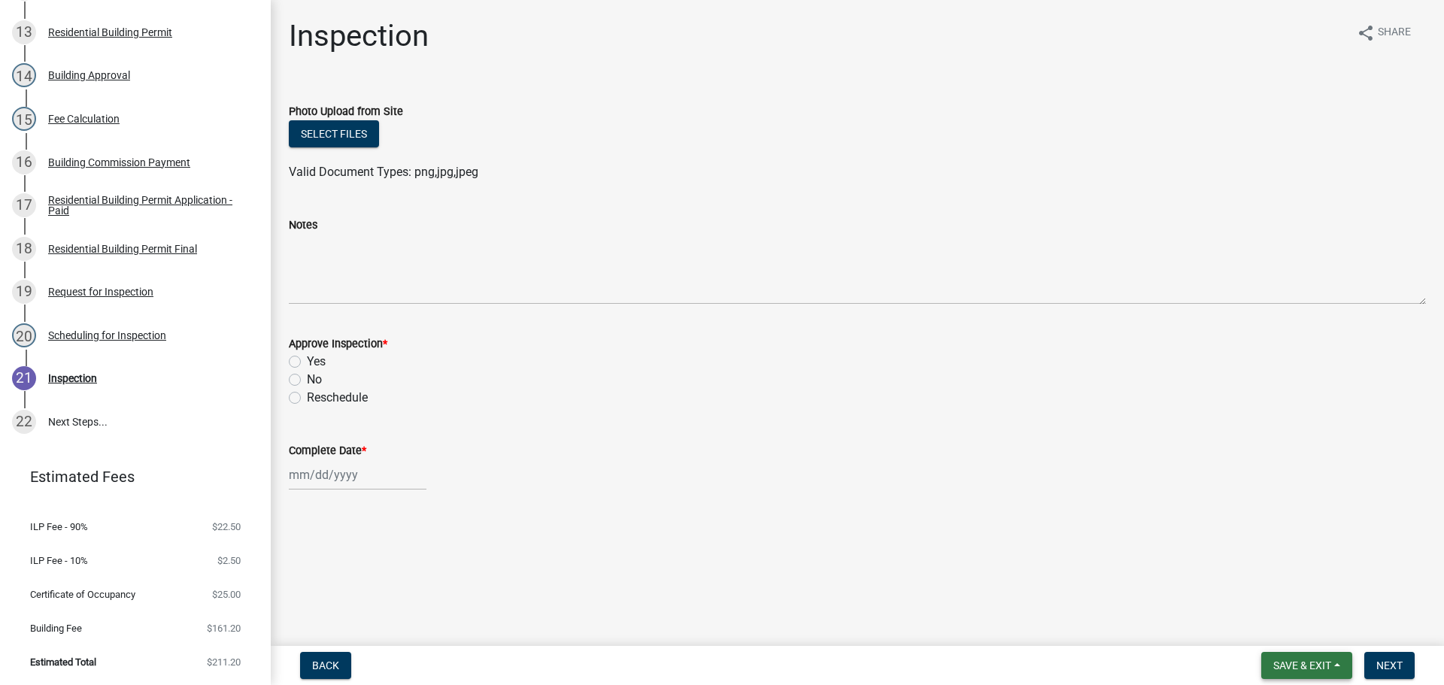
click at [1303, 671] on span "Save & Exit" at bounding box center [1303, 666] width 58 height 12
click at [1283, 628] on button "Save & Exit" at bounding box center [1292, 627] width 120 height 36
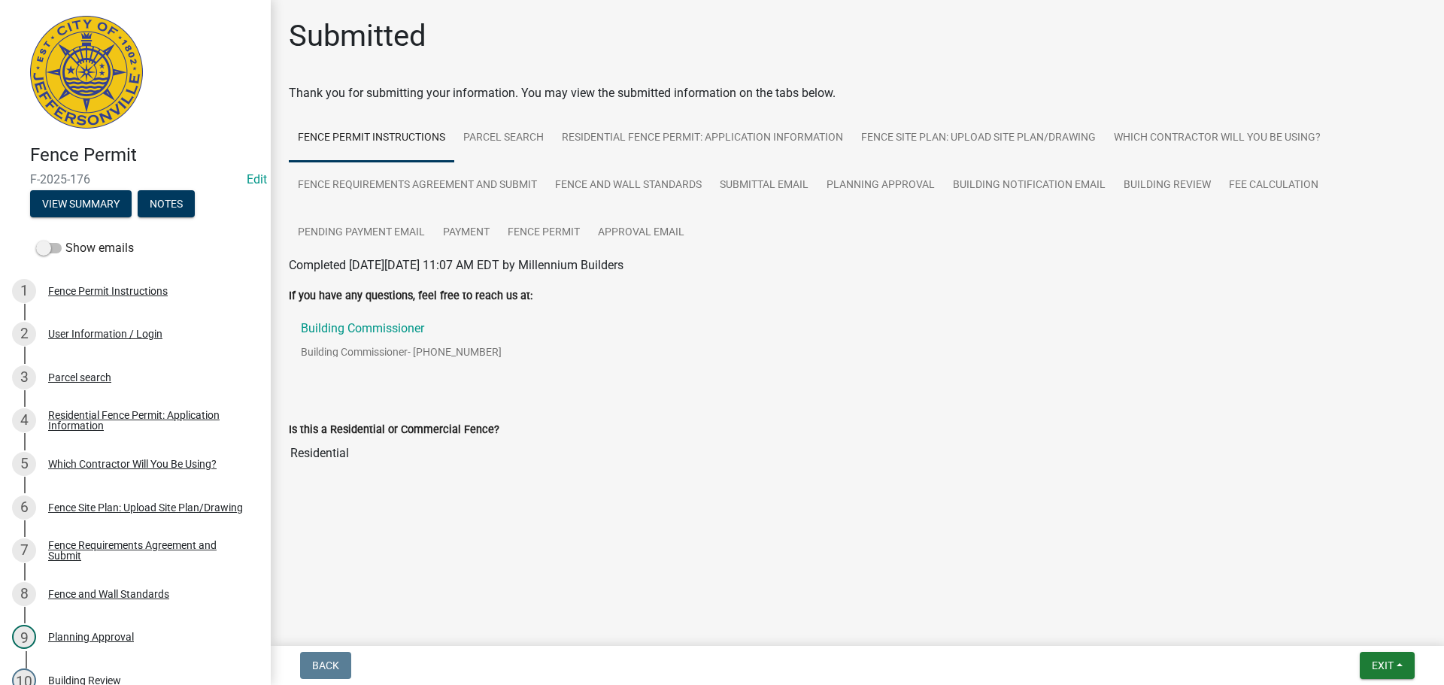
scroll to position [460, 0]
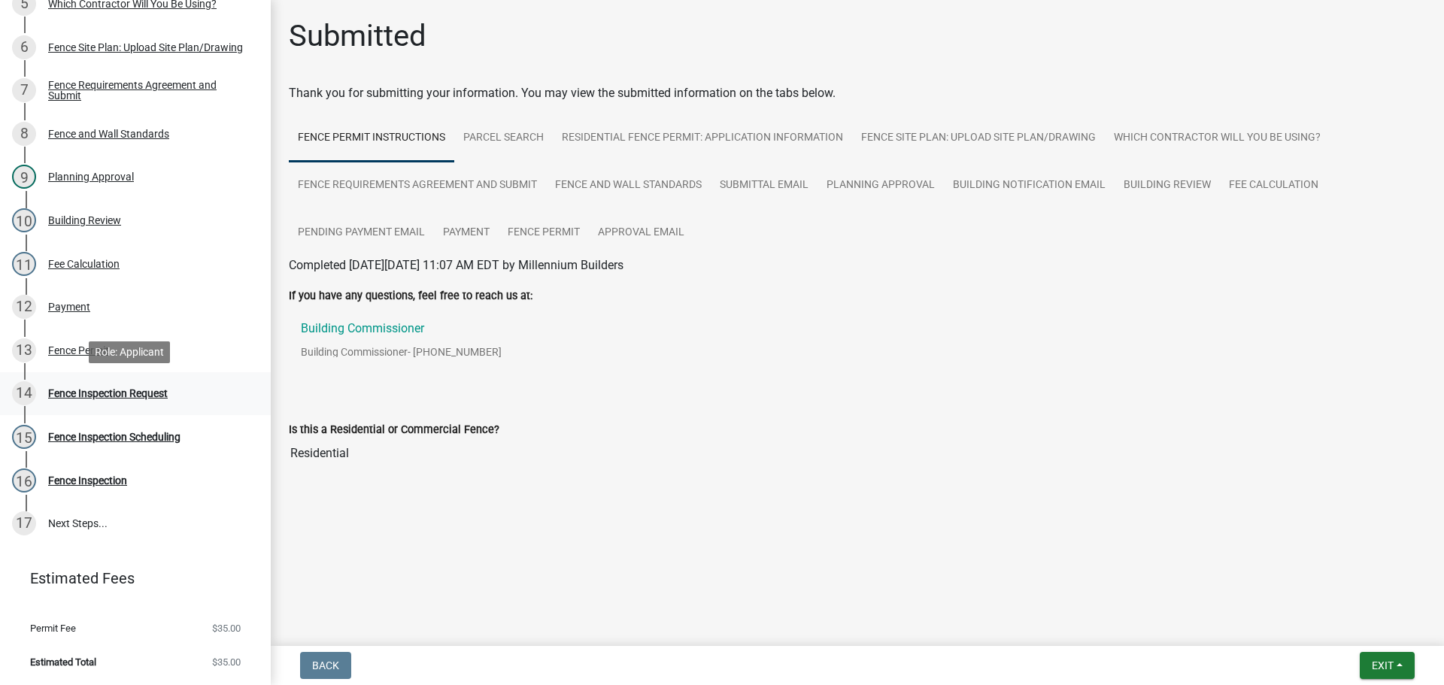
click at [80, 391] on div "Fence Inspection Request" at bounding box center [108, 393] width 120 height 11
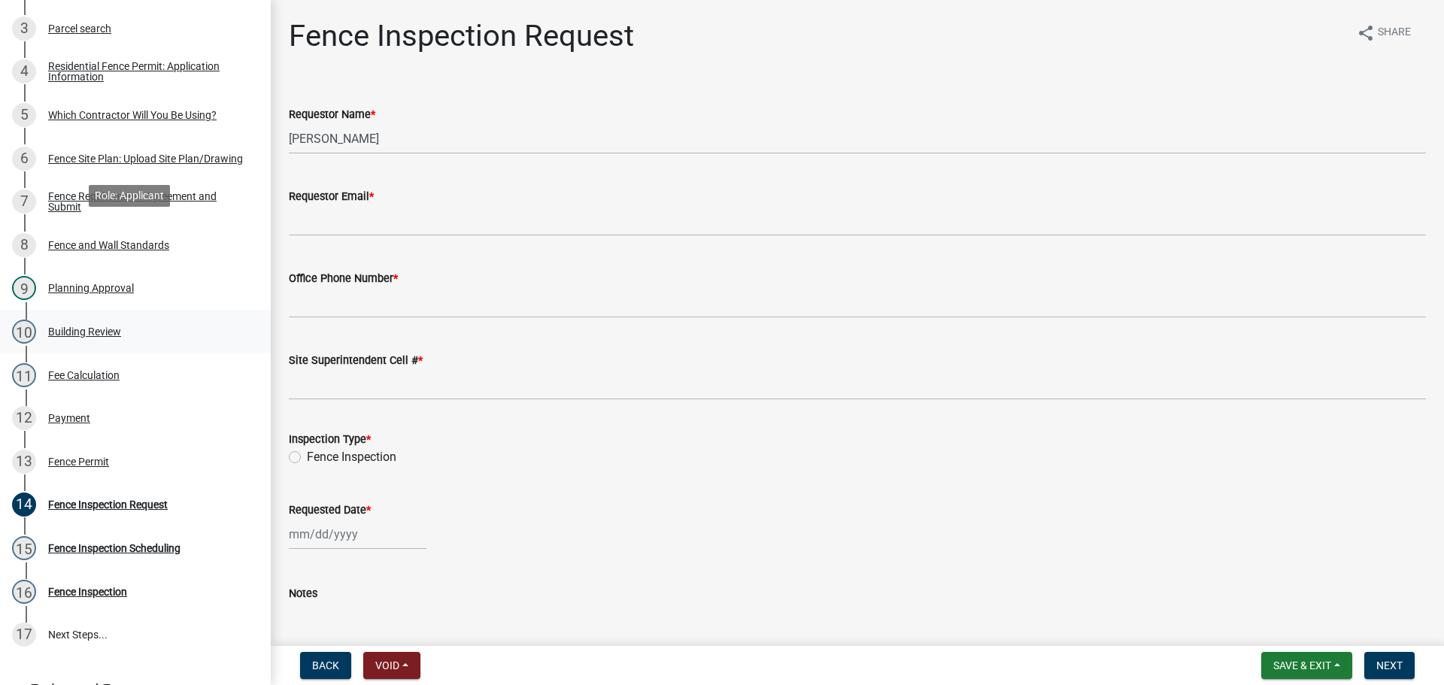
scroll to position [235, 0]
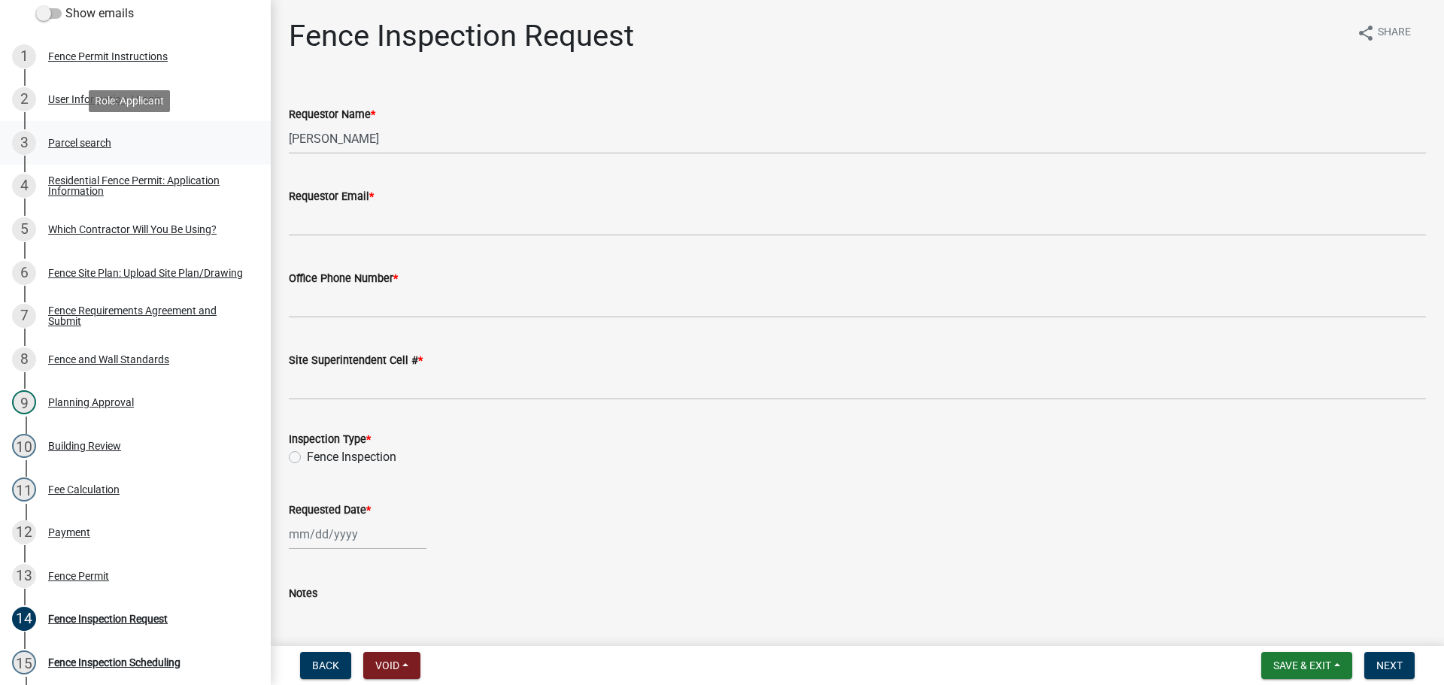
click at [71, 143] on div "Parcel search" at bounding box center [79, 143] width 63 height 11
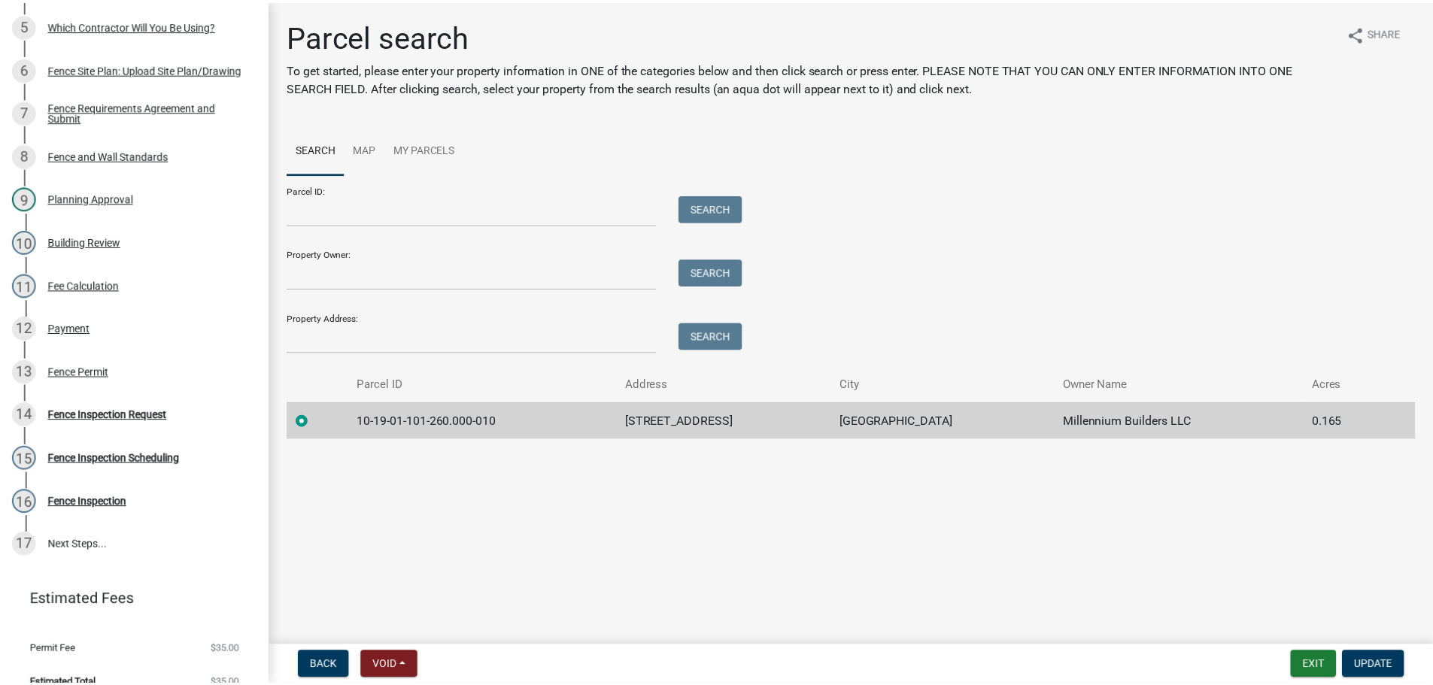
scroll to position [460, 0]
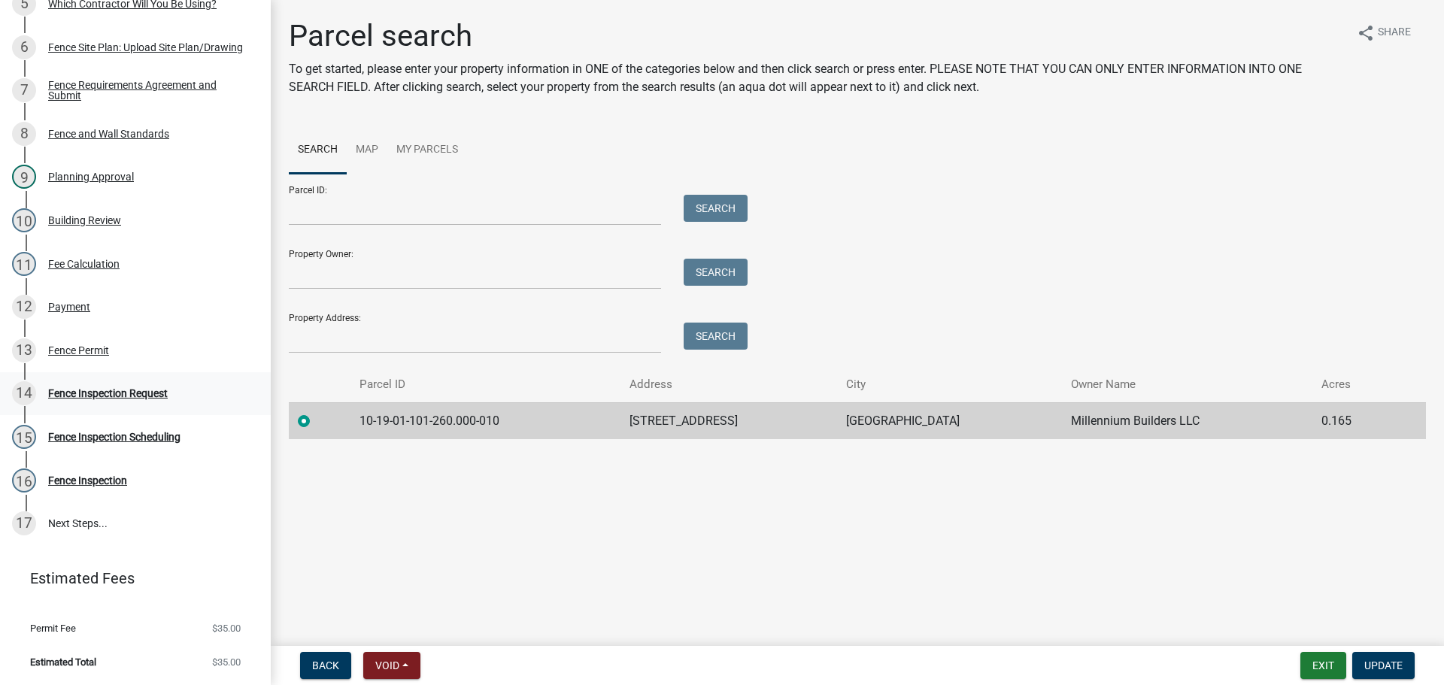
click at [68, 388] on div "Fence Inspection Request" at bounding box center [108, 393] width 120 height 11
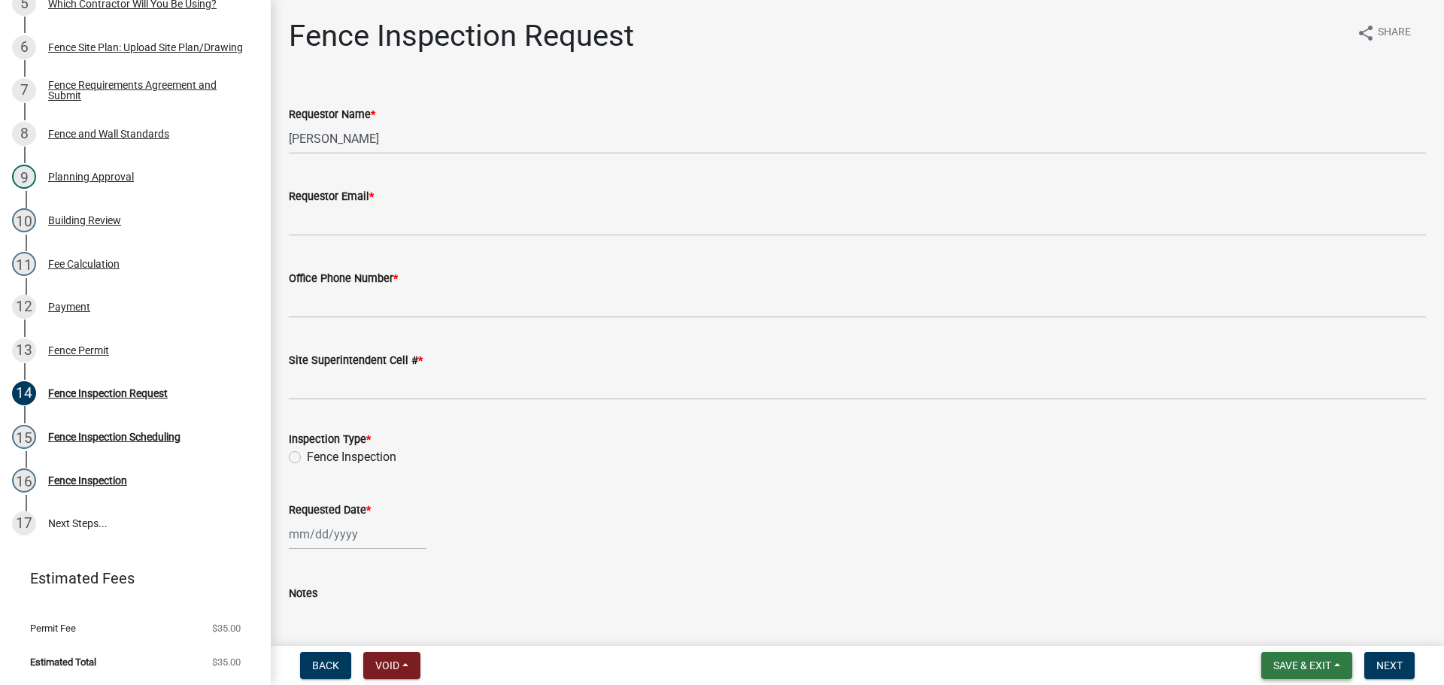
click at [1308, 664] on span "Save & Exit" at bounding box center [1303, 666] width 58 height 12
click at [1285, 632] on button "Save & Exit" at bounding box center [1292, 627] width 120 height 36
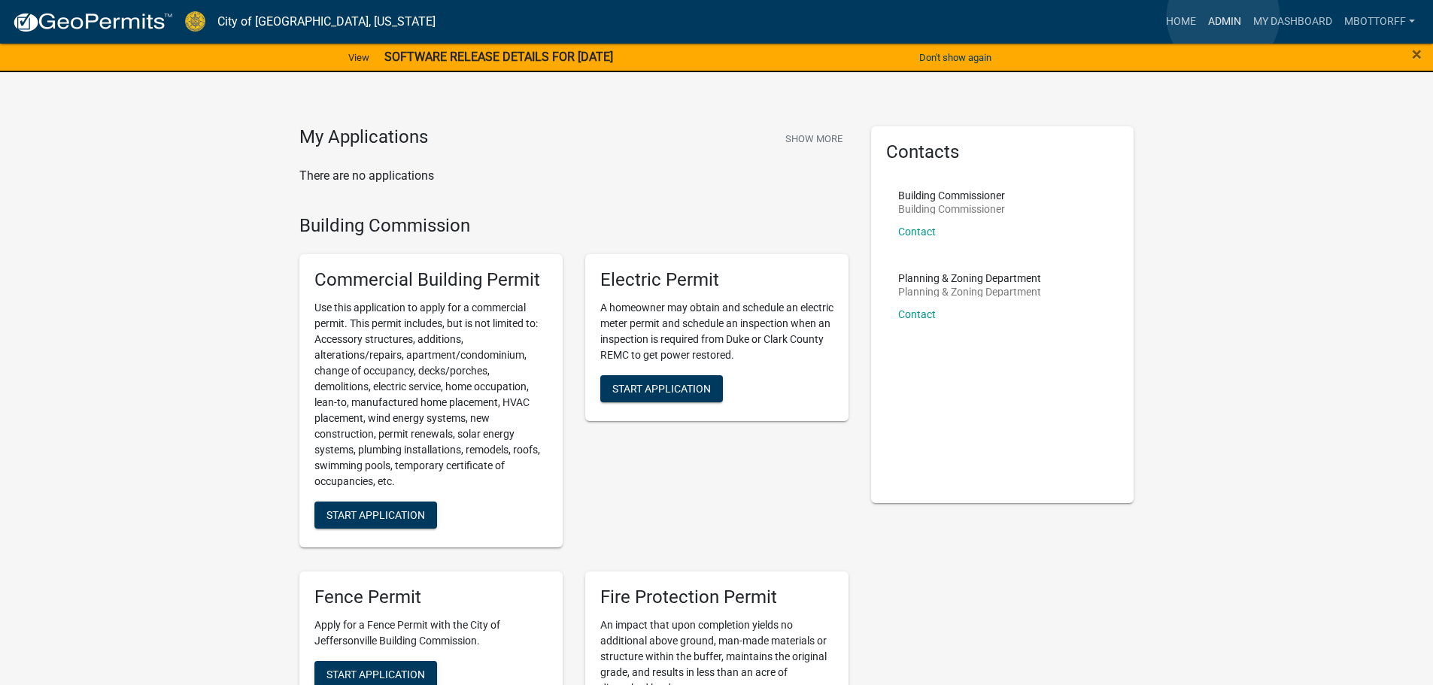
drag, startPoint x: 1223, startPoint y: 17, endPoint x: 1174, endPoint y: 29, distance: 51.1
click at [1221, 17] on link "Admin" at bounding box center [1224, 22] width 45 height 29
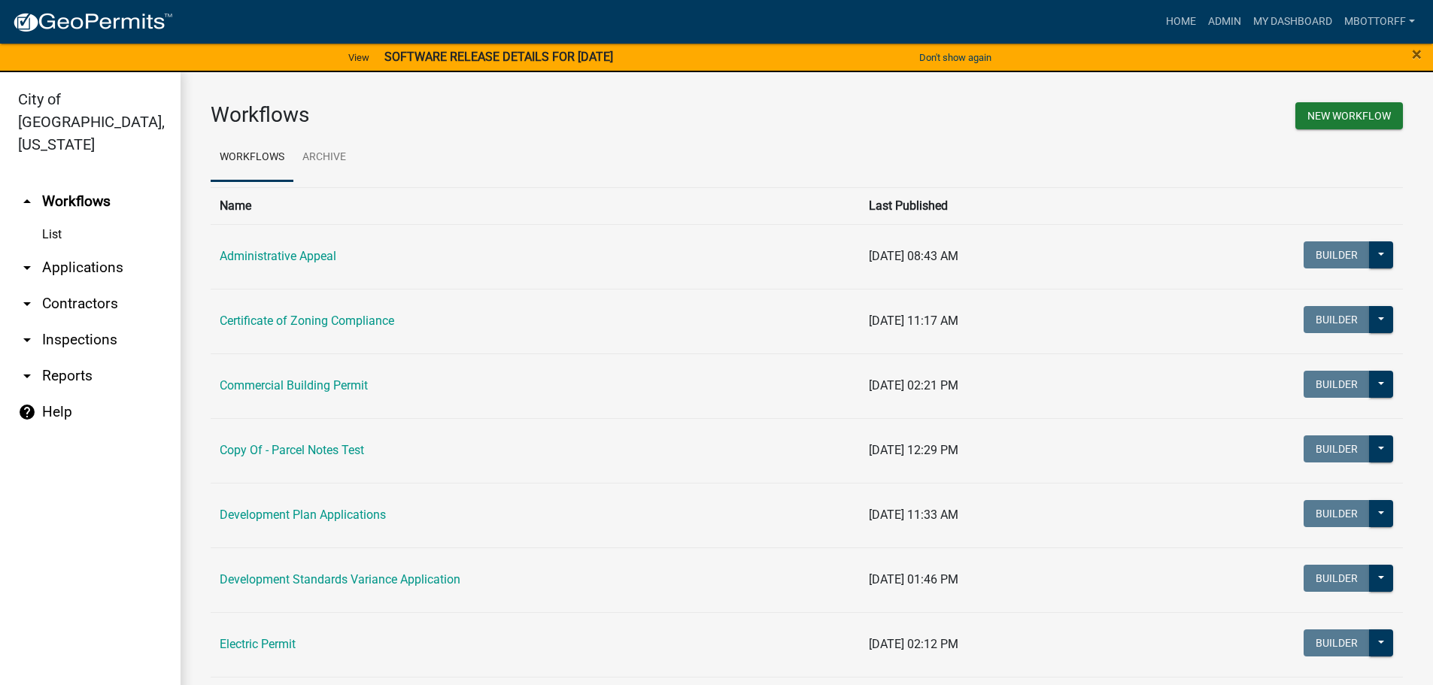
click at [56, 286] on link "arrow_drop_down Contractors" at bounding box center [90, 304] width 181 height 36
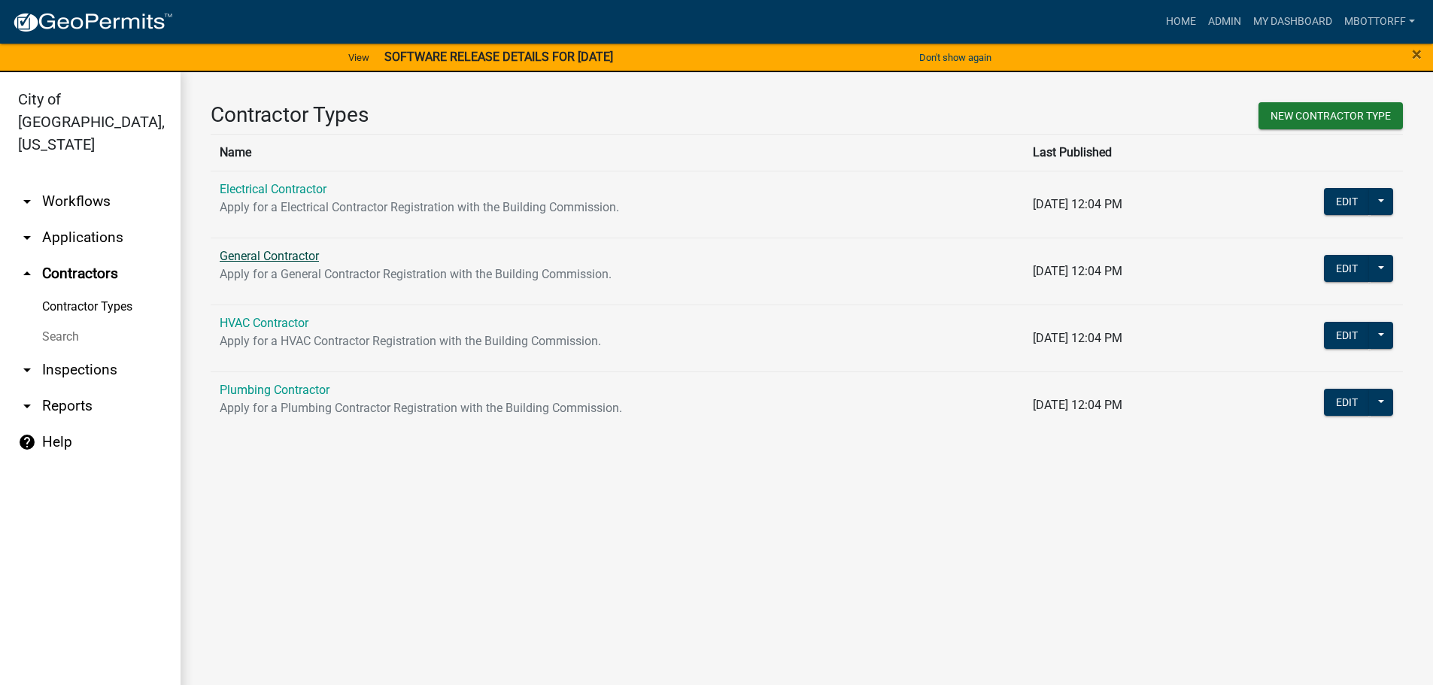
click at [262, 259] on link "General Contractor" at bounding box center [269, 256] width 99 height 14
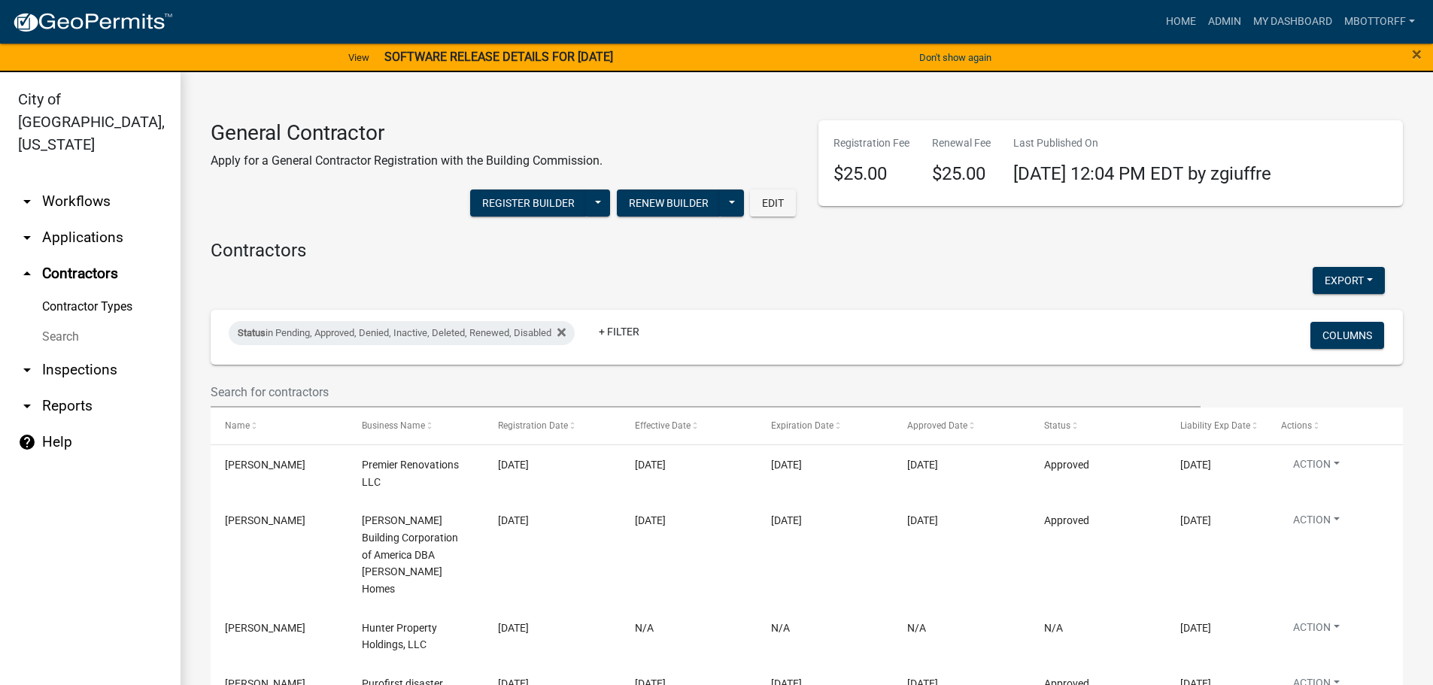
click at [272, 372] on wm-filter-builder "Status in Pending, Approved, Denied, Inactive, Deleted, Renewed, Disabled + Fil…" at bounding box center [807, 359] width 1192 height 98
click at [269, 383] on input "text" at bounding box center [706, 392] width 990 height 31
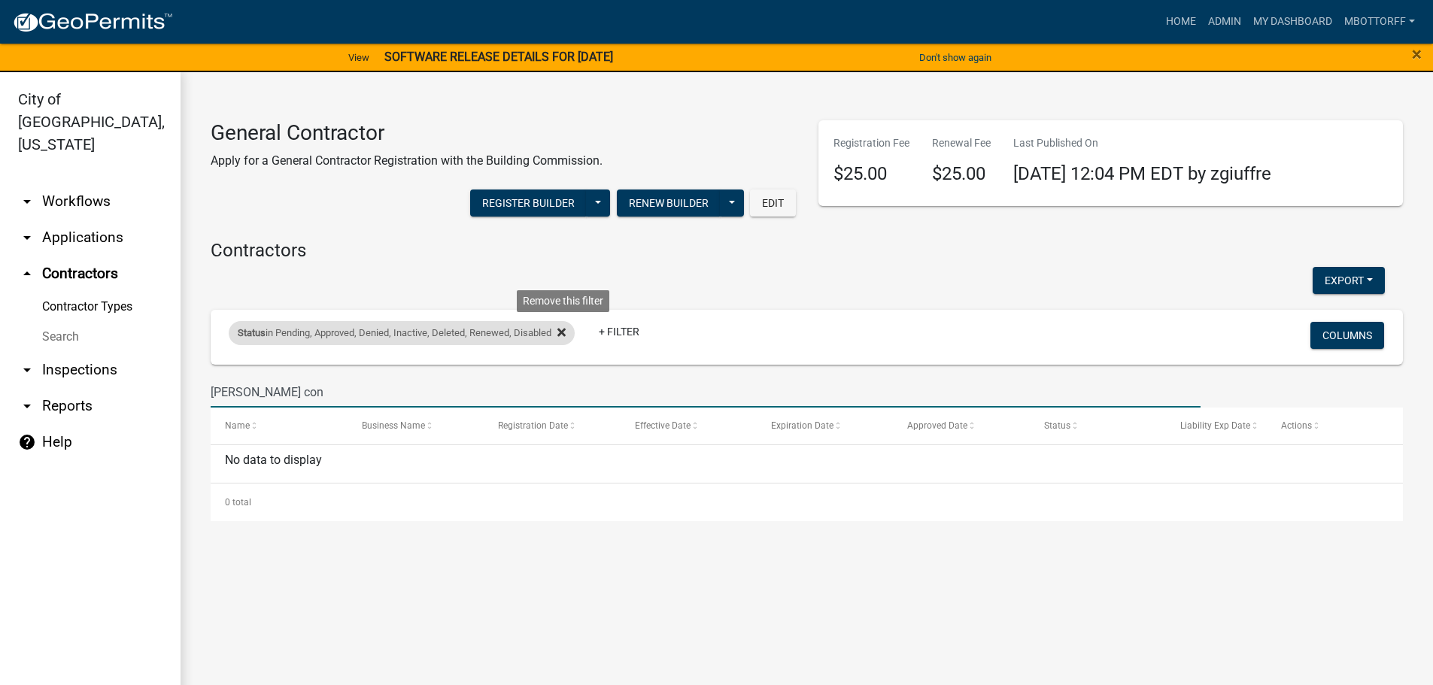
type input "[PERSON_NAME] con"
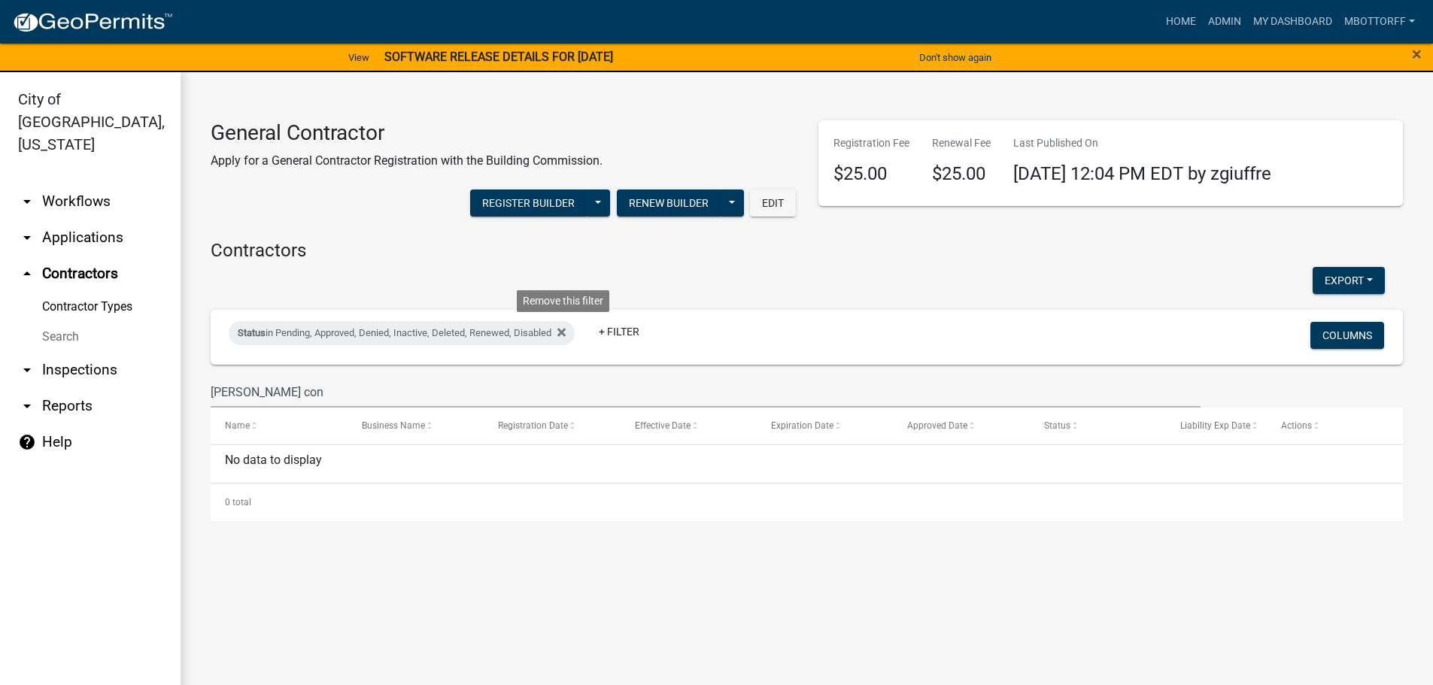
click at [563, 329] on icon at bounding box center [561, 333] width 8 height 12
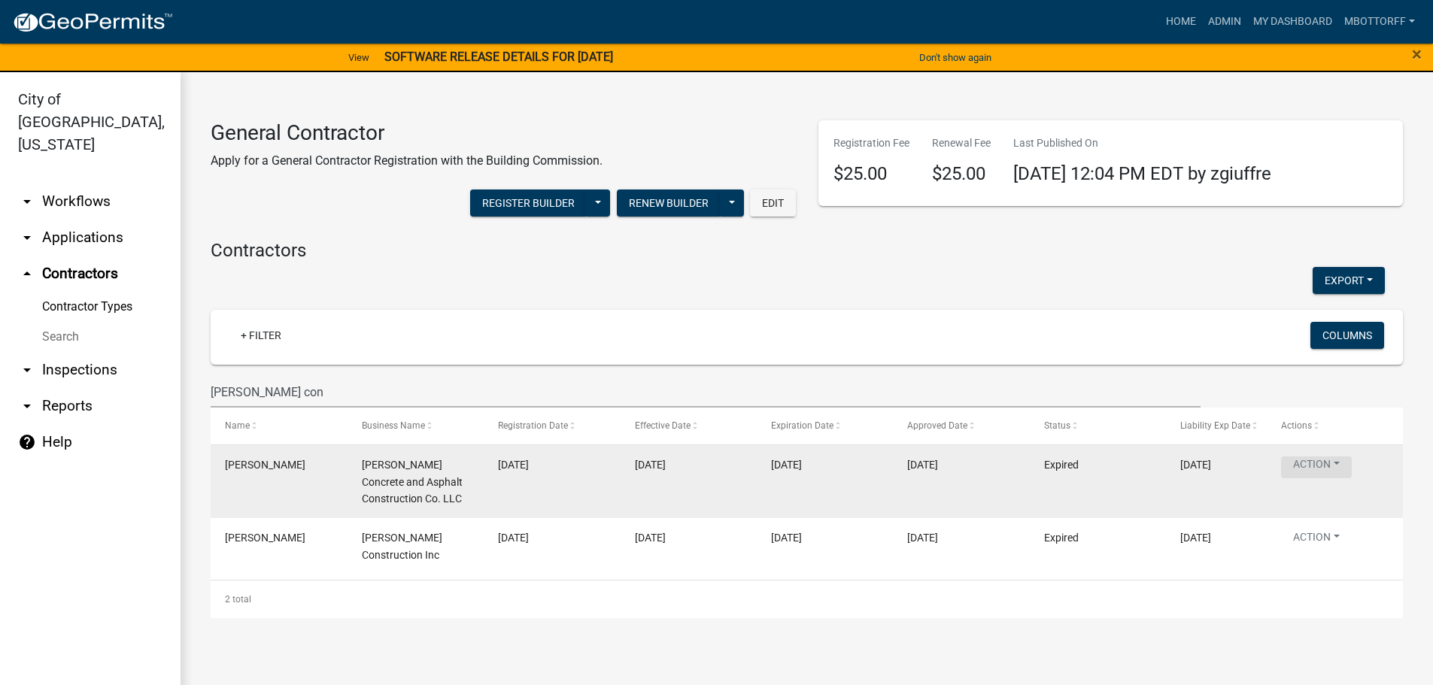
click at [1338, 466] on button "Action" at bounding box center [1316, 468] width 71 height 22
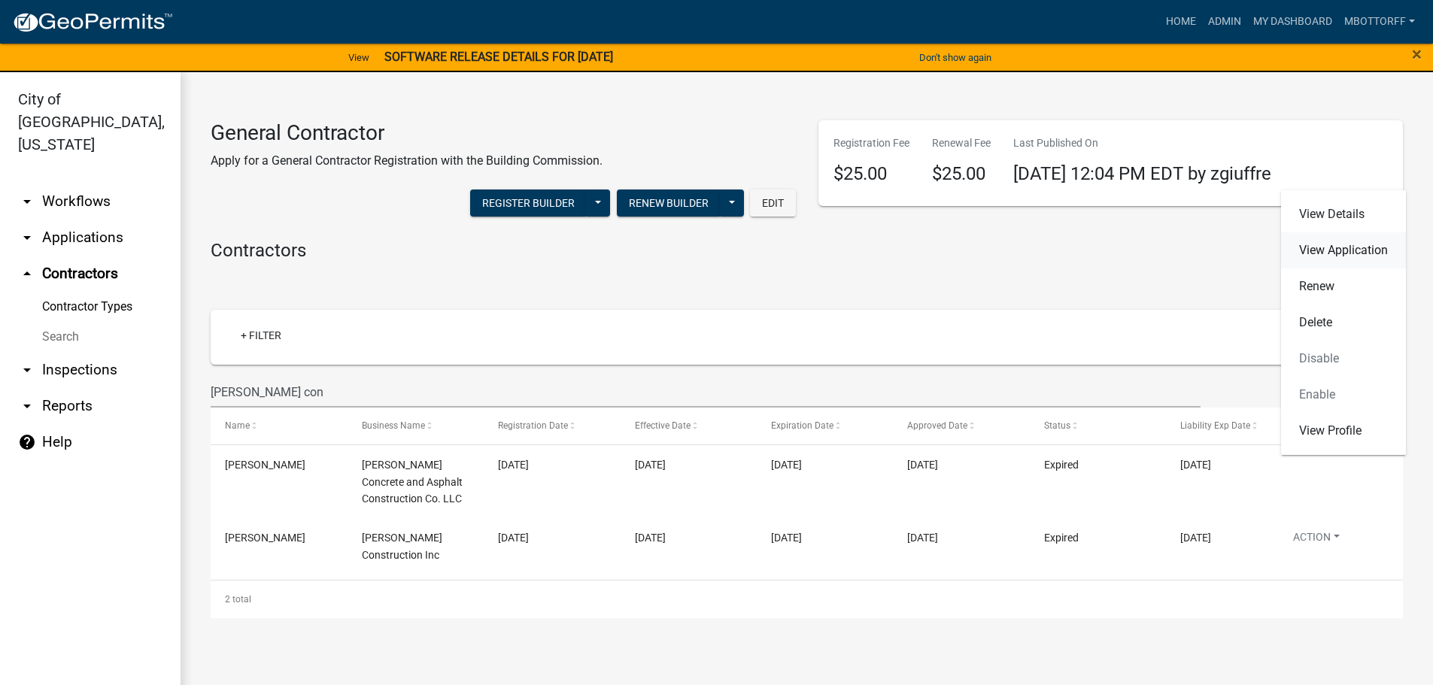
click at [1314, 246] on link "View Application" at bounding box center [1343, 250] width 125 height 36
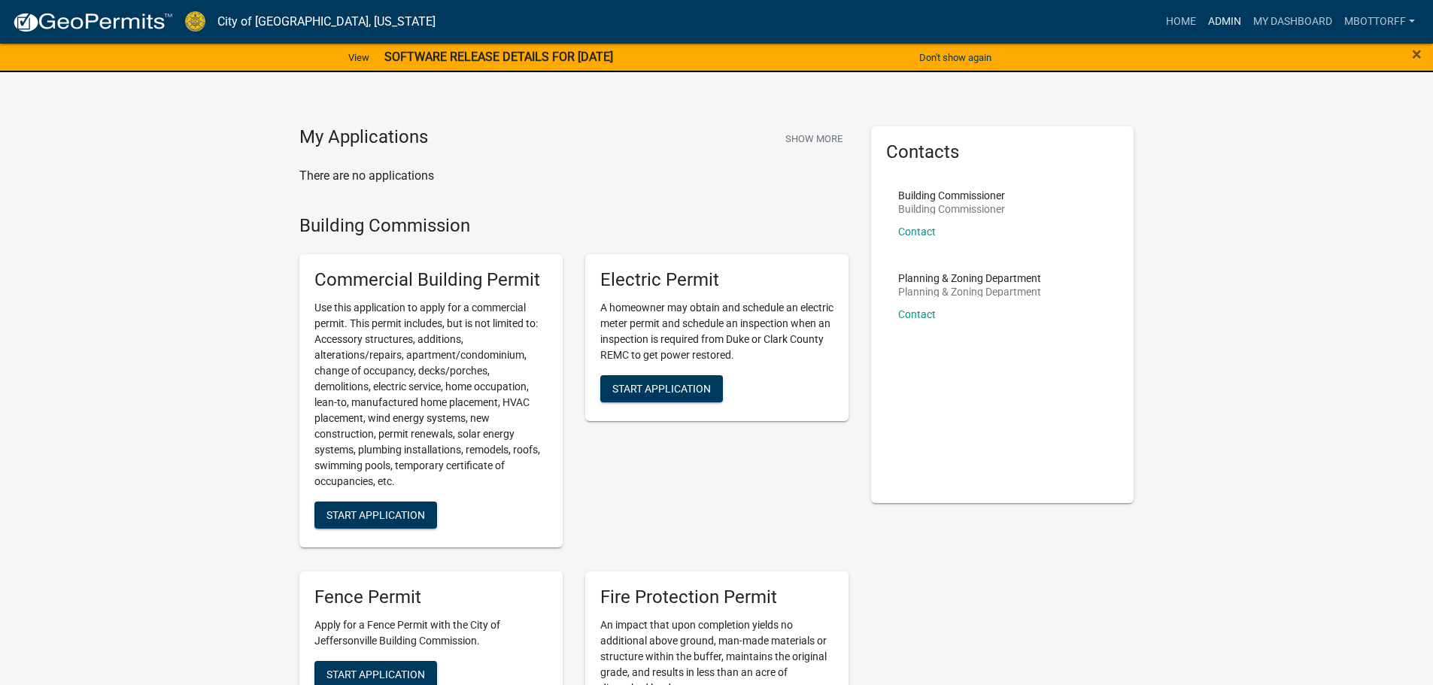
click at [1223, 20] on link "Admin" at bounding box center [1224, 22] width 45 height 29
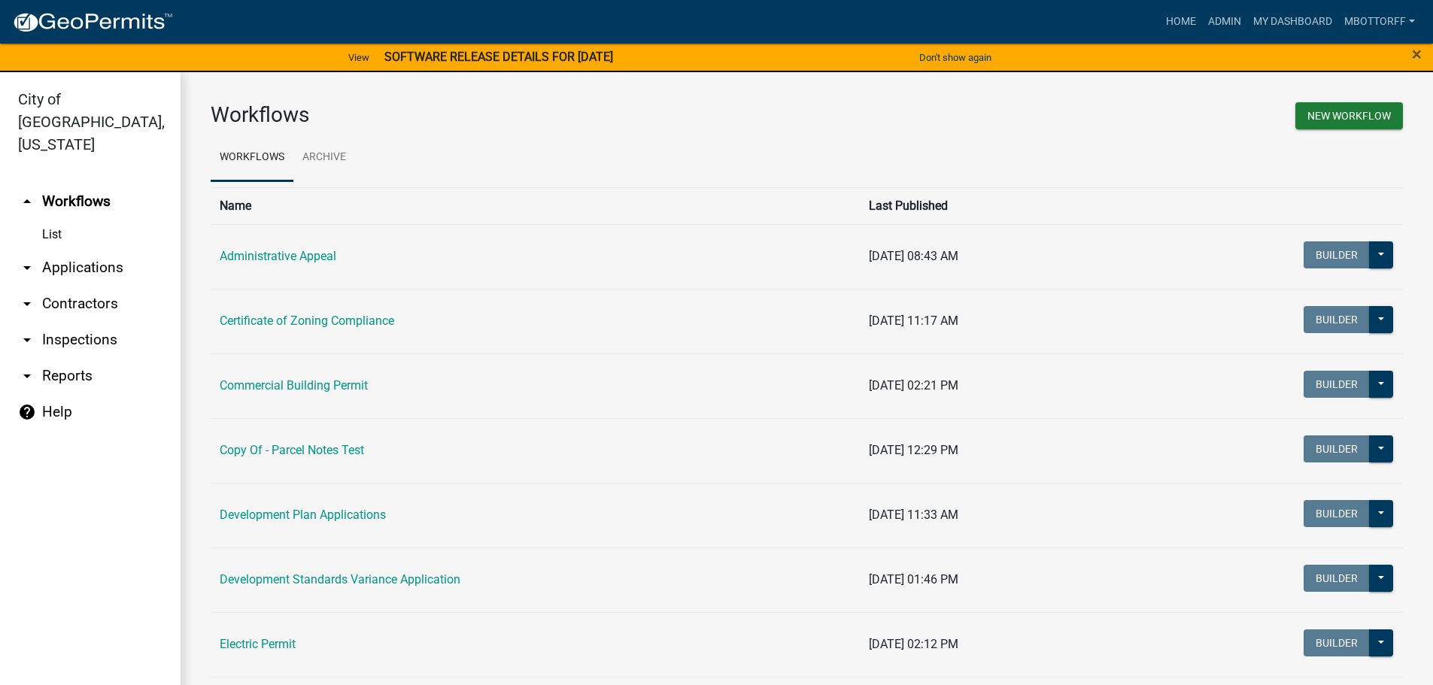
click at [74, 286] on link "arrow_drop_down Contractors" at bounding box center [90, 304] width 181 height 36
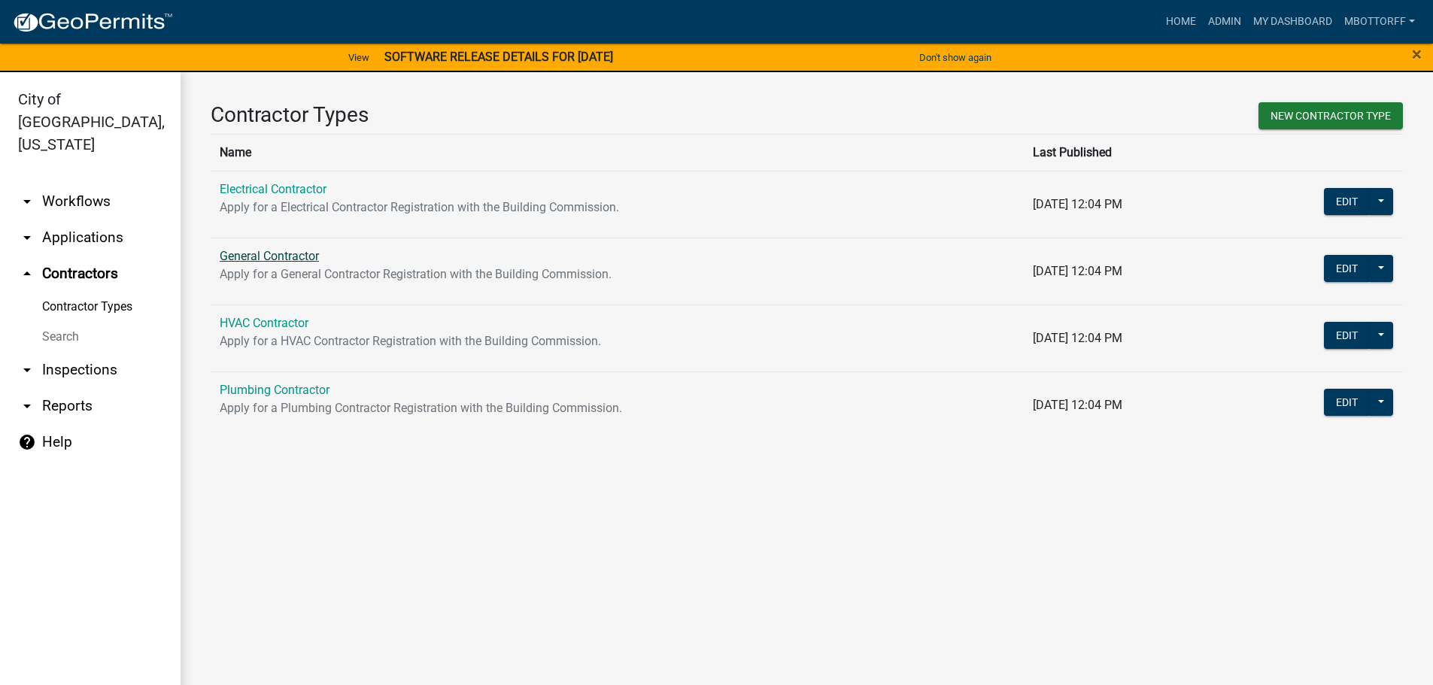
click at [251, 252] on link "General Contractor" at bounding box center [269, 256] width 99 height 14
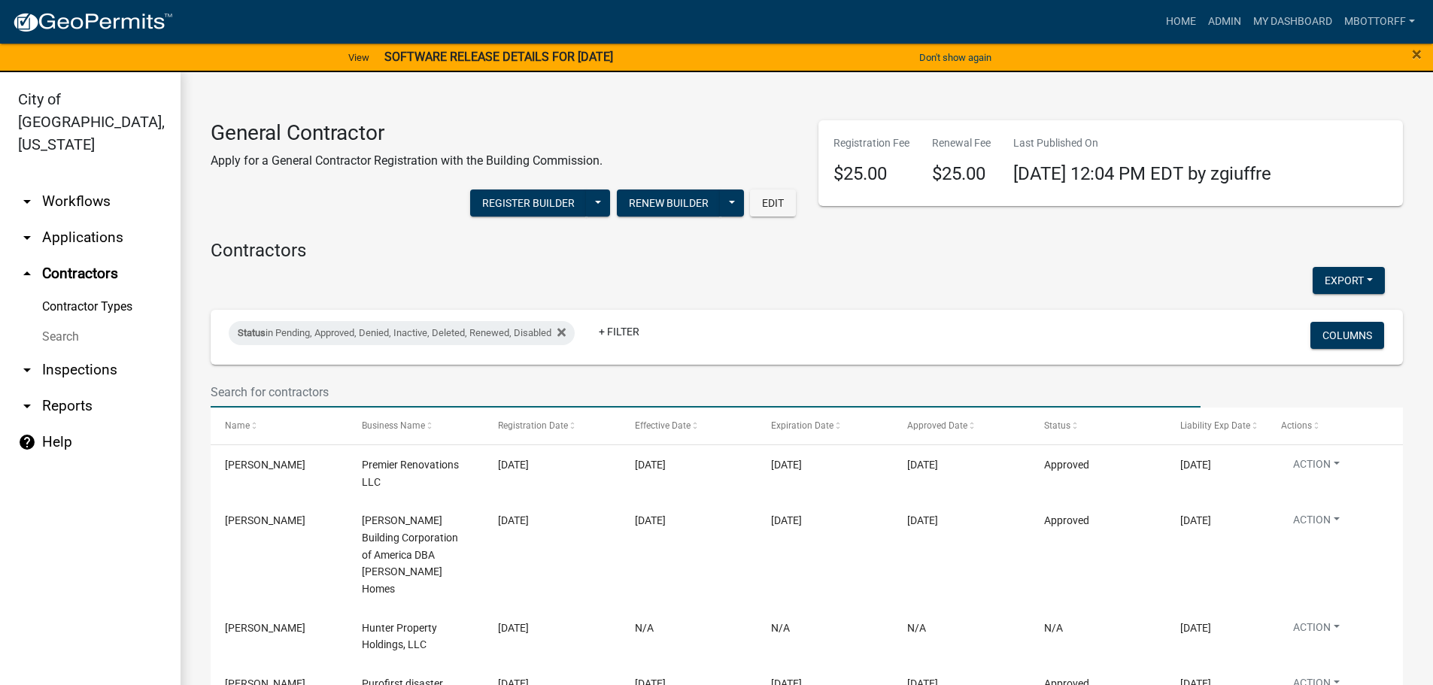
click at [246, 389] on input "text" at bounding box center [706, 392] width 990 height 31
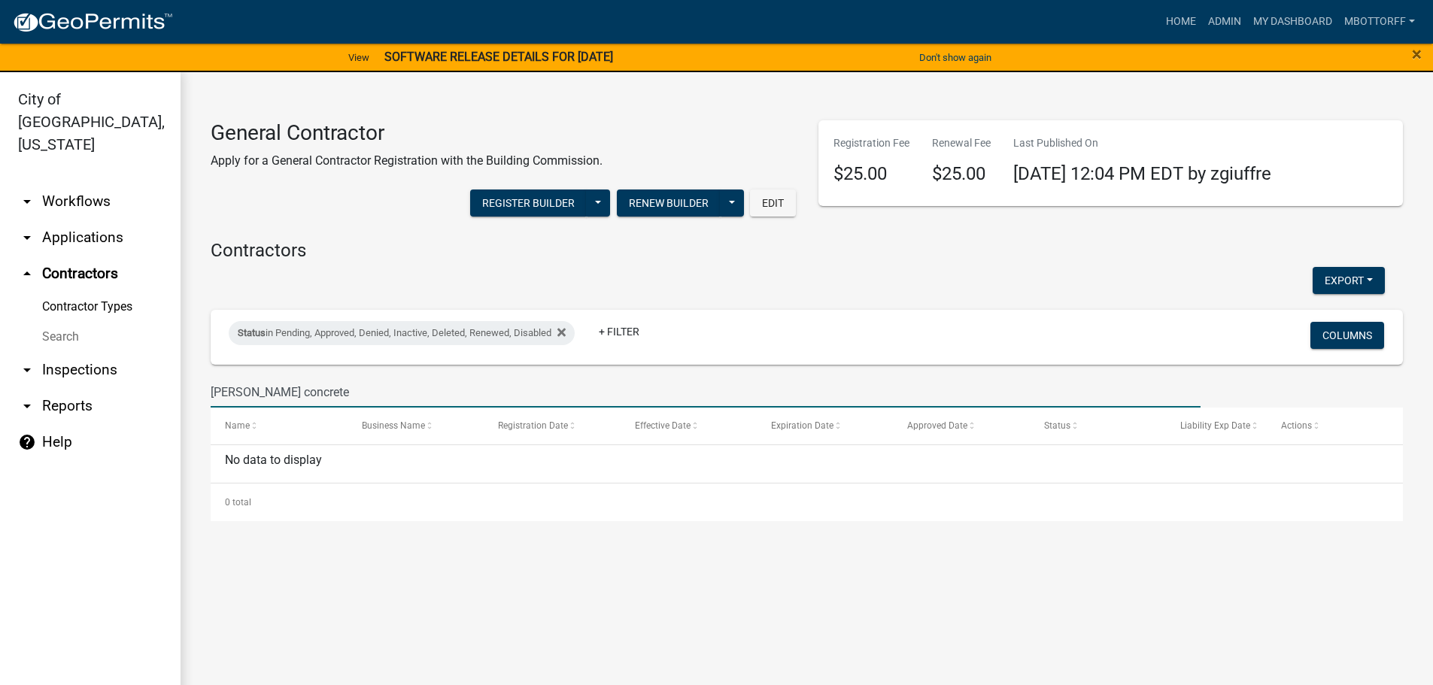
type input "[PERSON_NAME] concrete"
click at [566, 330] on icon at bounding box center [561, 333] width 8 height 12
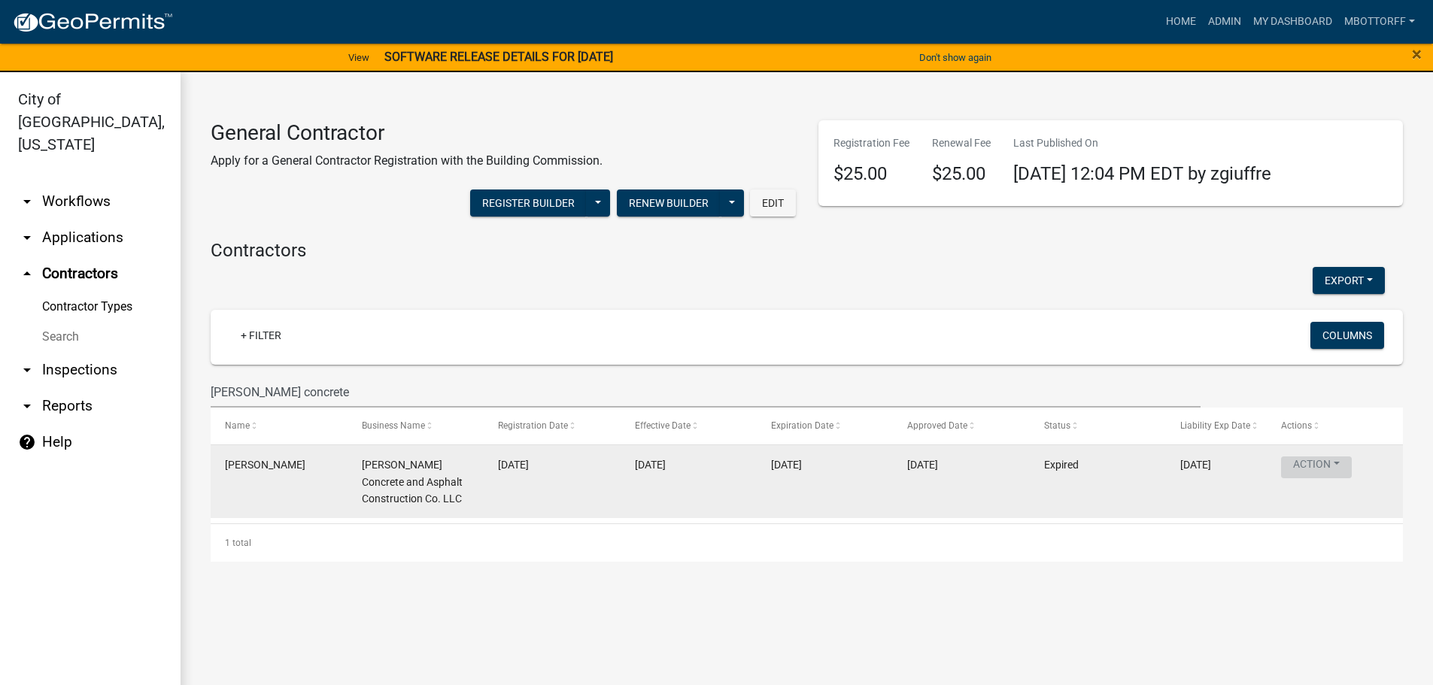
click at [1338, 461] on button "Action" at bounding box center [1316, 468] width 71 height 22
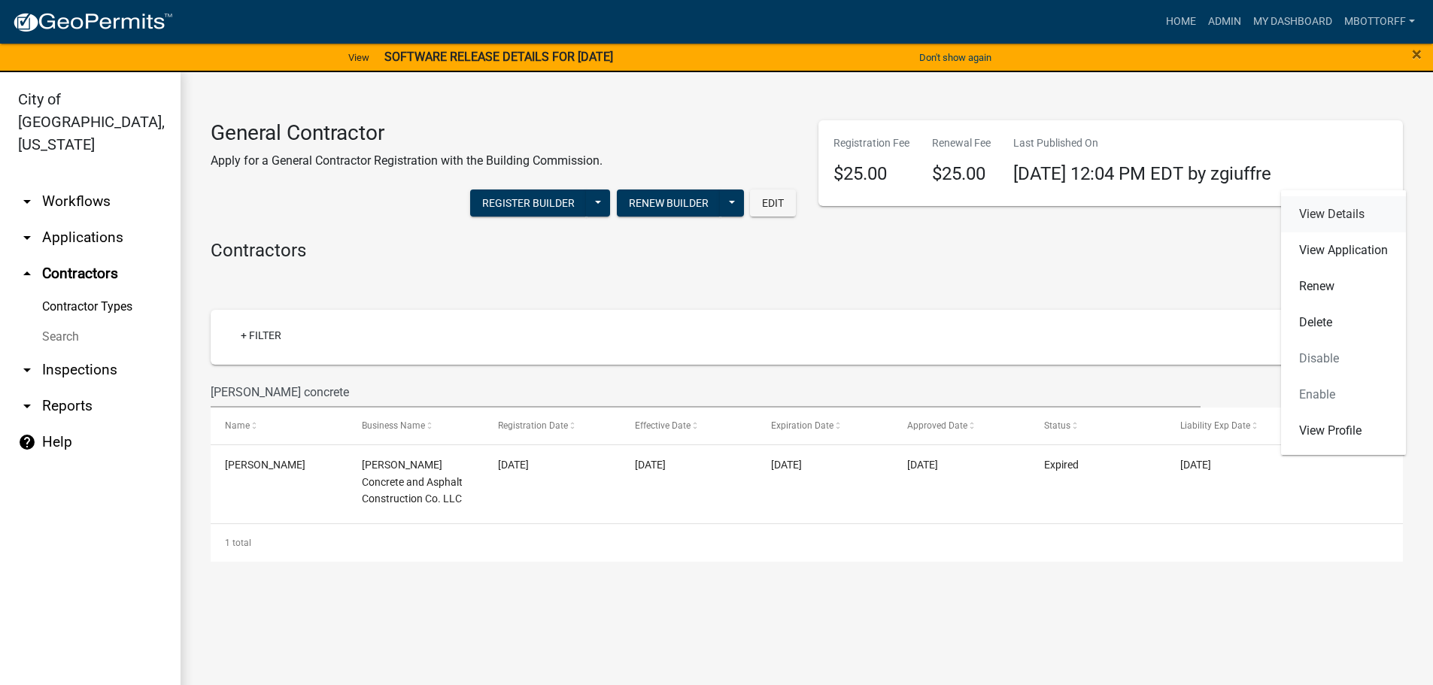
click at [1308, 218] on link "View Details" at bounding box center [1343, 214] width 125 height 36
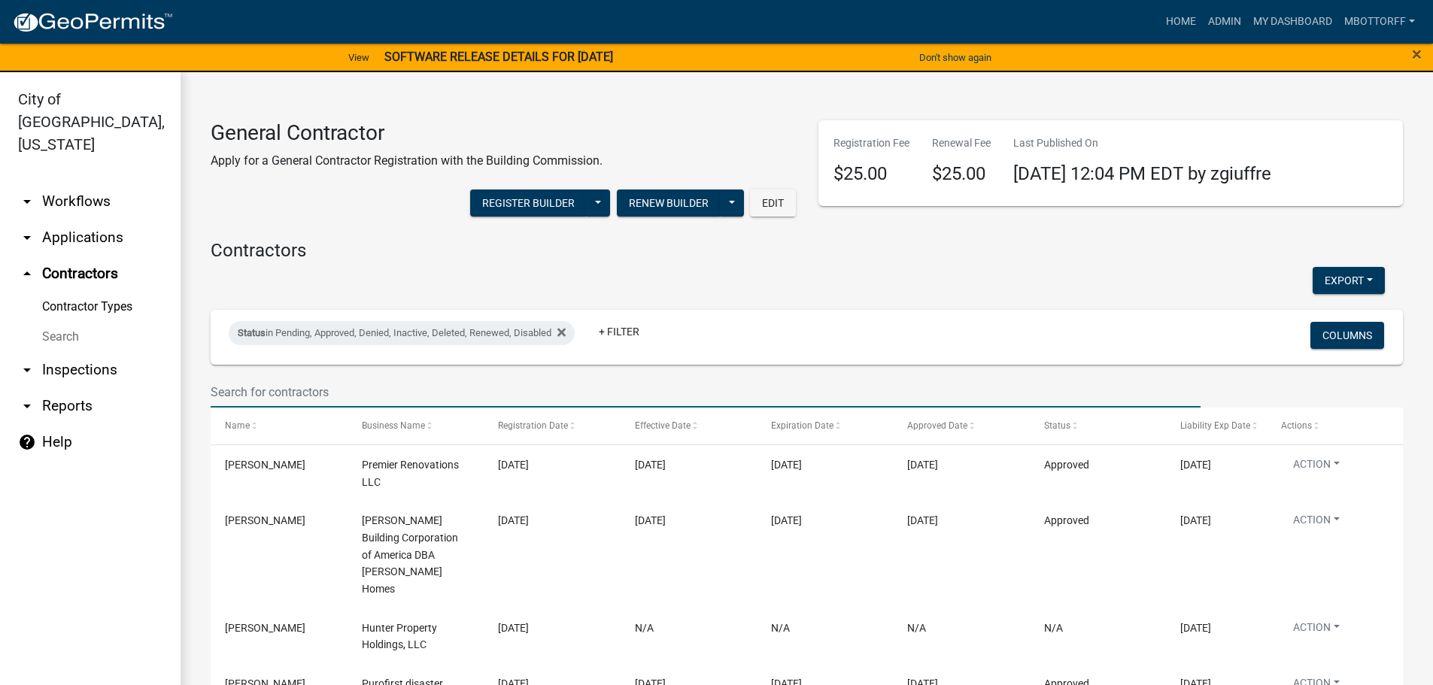
click at [239, 390] on input "text" at bounding box center [706, 392] width 990 height 31
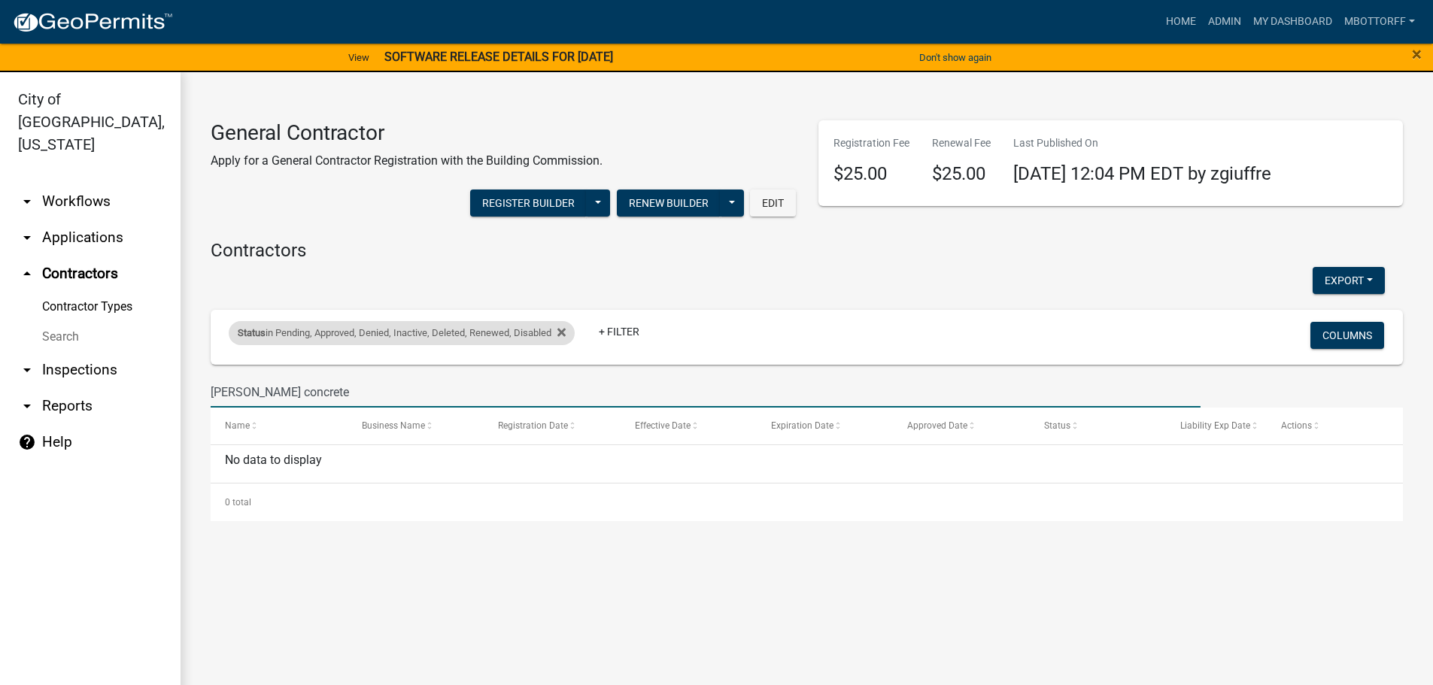
type input "[PERSON_NAME] concrete"
click at [571, 333] on div "Status in Pending, Approved, Denied, Inactive, Deleted, Renewed, Disabled" at bounding box center [402, 333] width 346 height 24
select select "1: '0'"
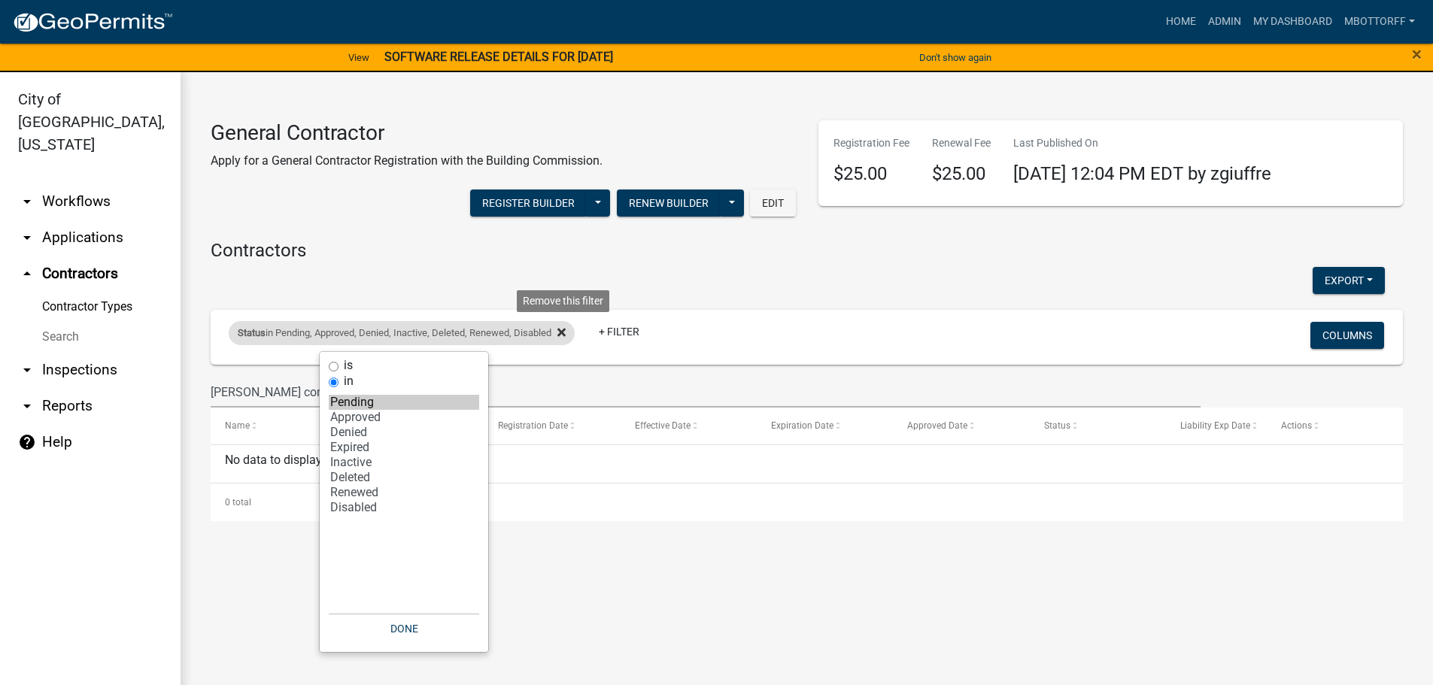
click at [563, 335] on icon at bounding box center [561, 332] width 8 height 8
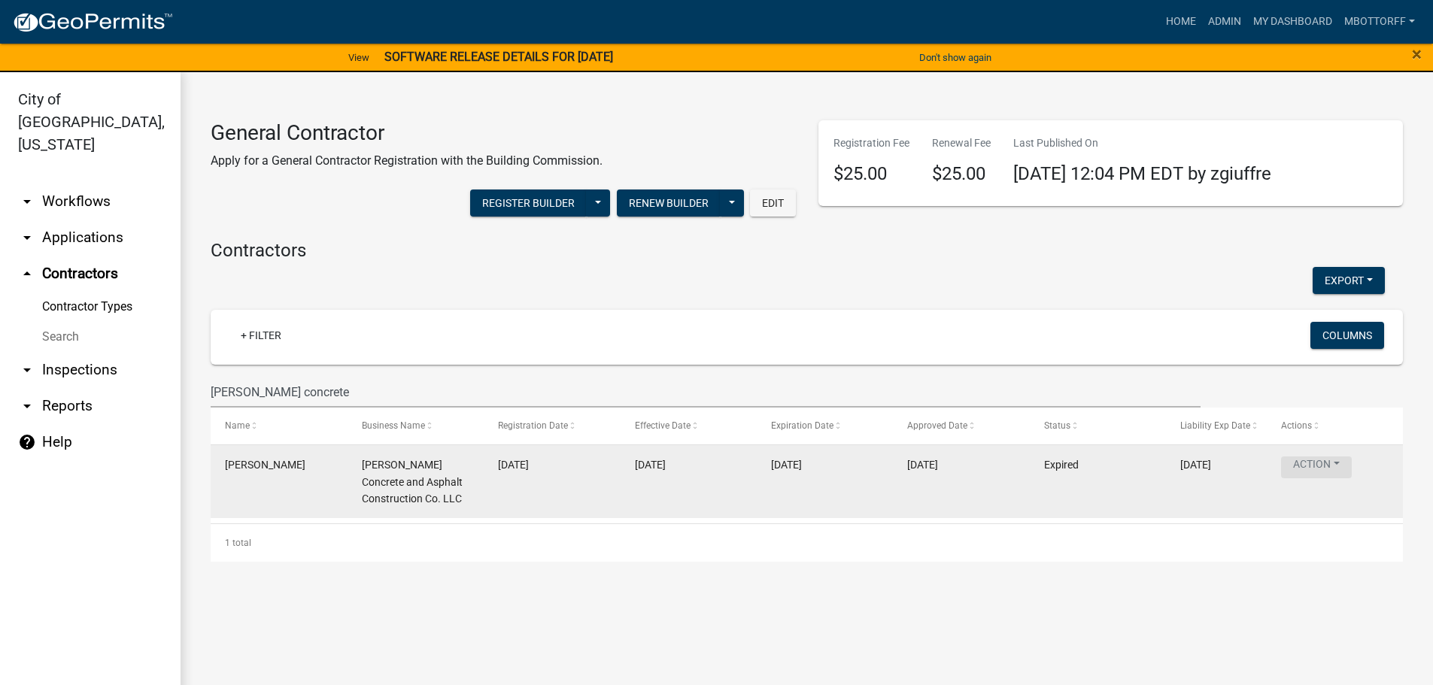
click at [1337, 464] on button "Action" at bounding box center [1316, 468] width 71 height 22
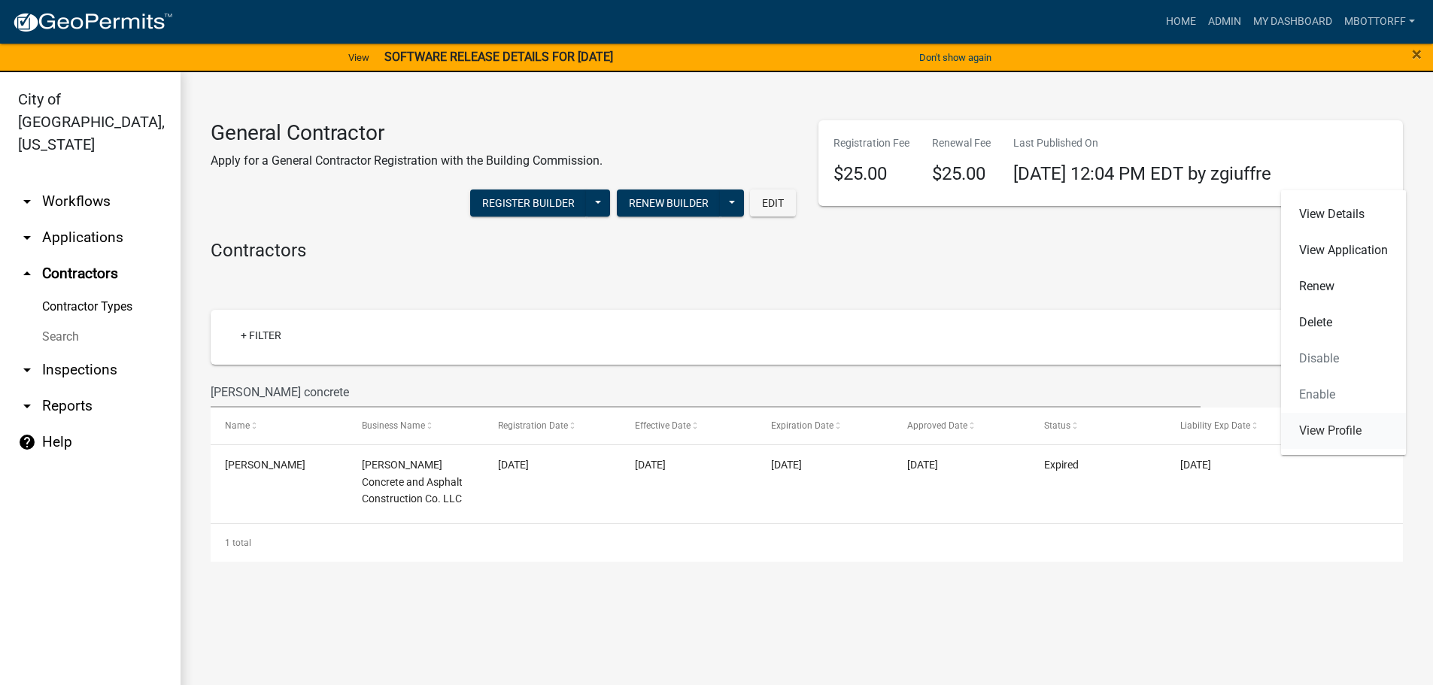
click at [1335, 424] on link "View Profile" at bounding box center [1343, 431] width 125 height 36
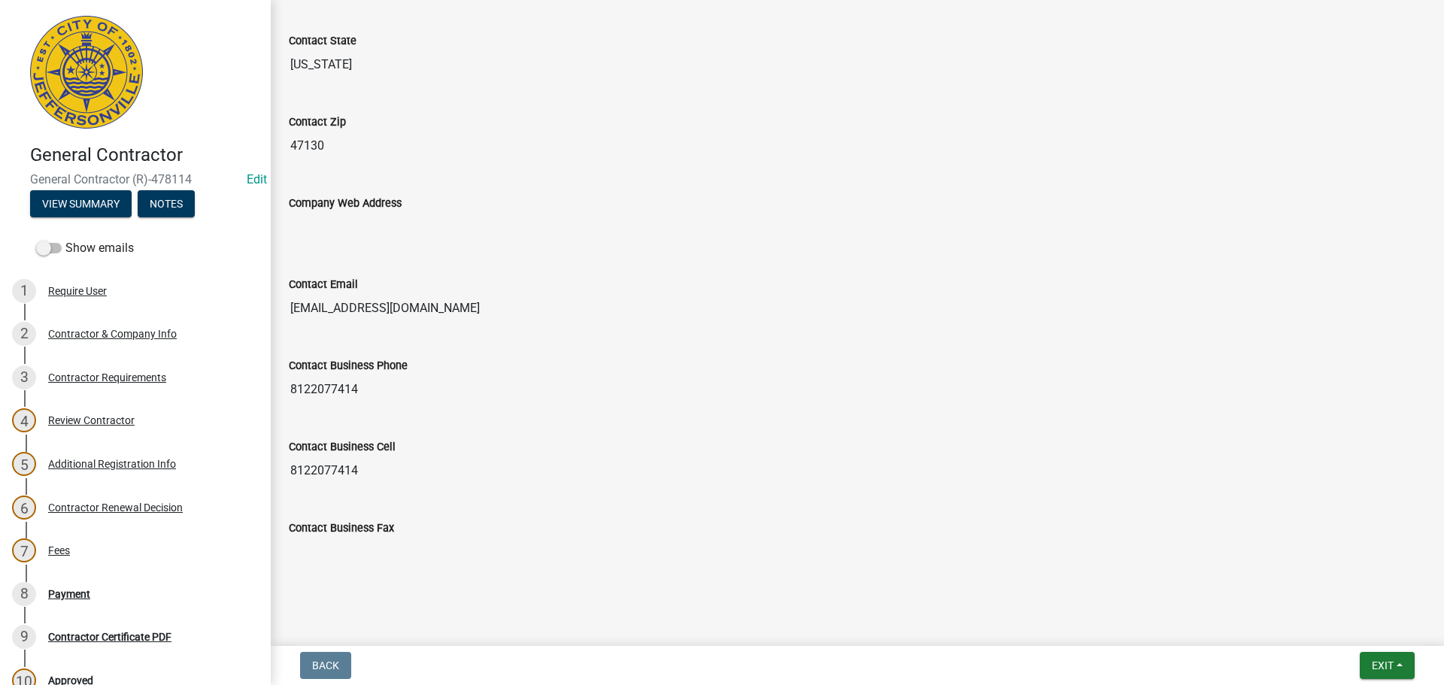
scroll to position [835, 0]
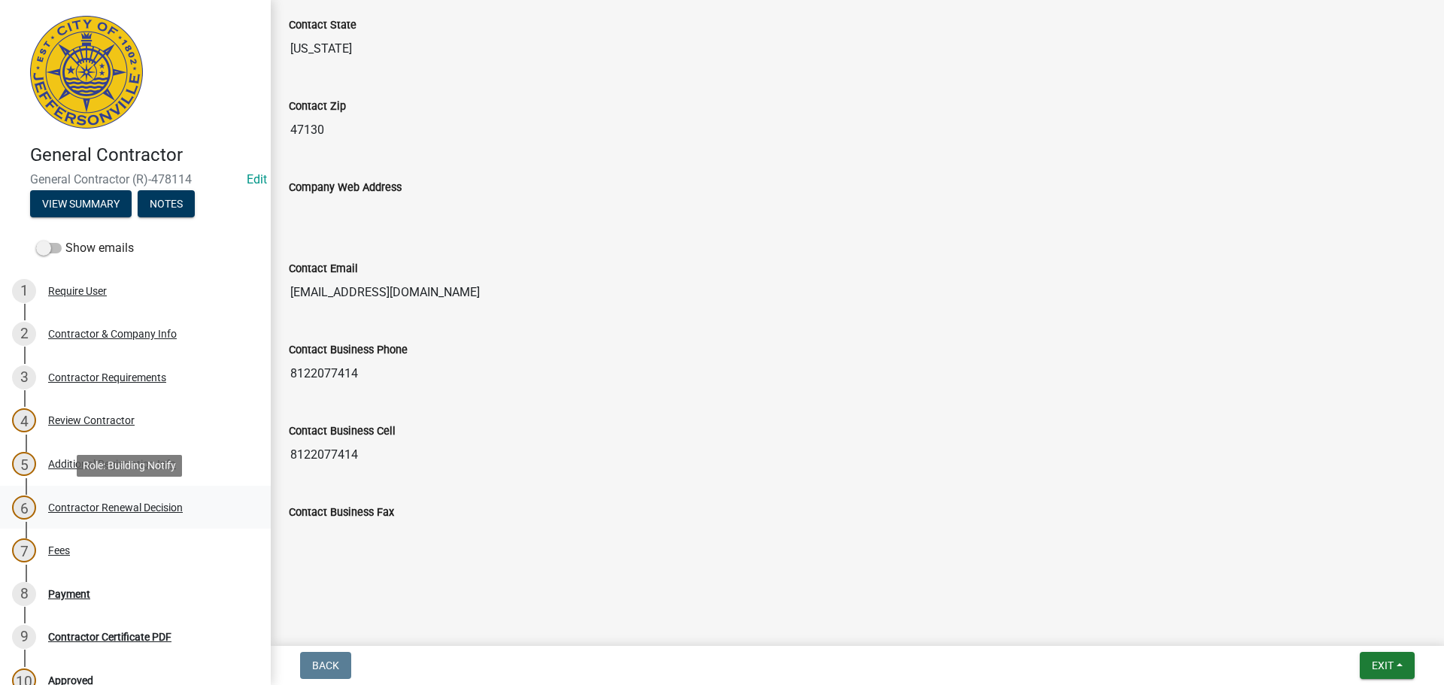
click at [123, 507] on div "Contractor Renewal Decision" at bounding box center [115, 508] width 135 height 11
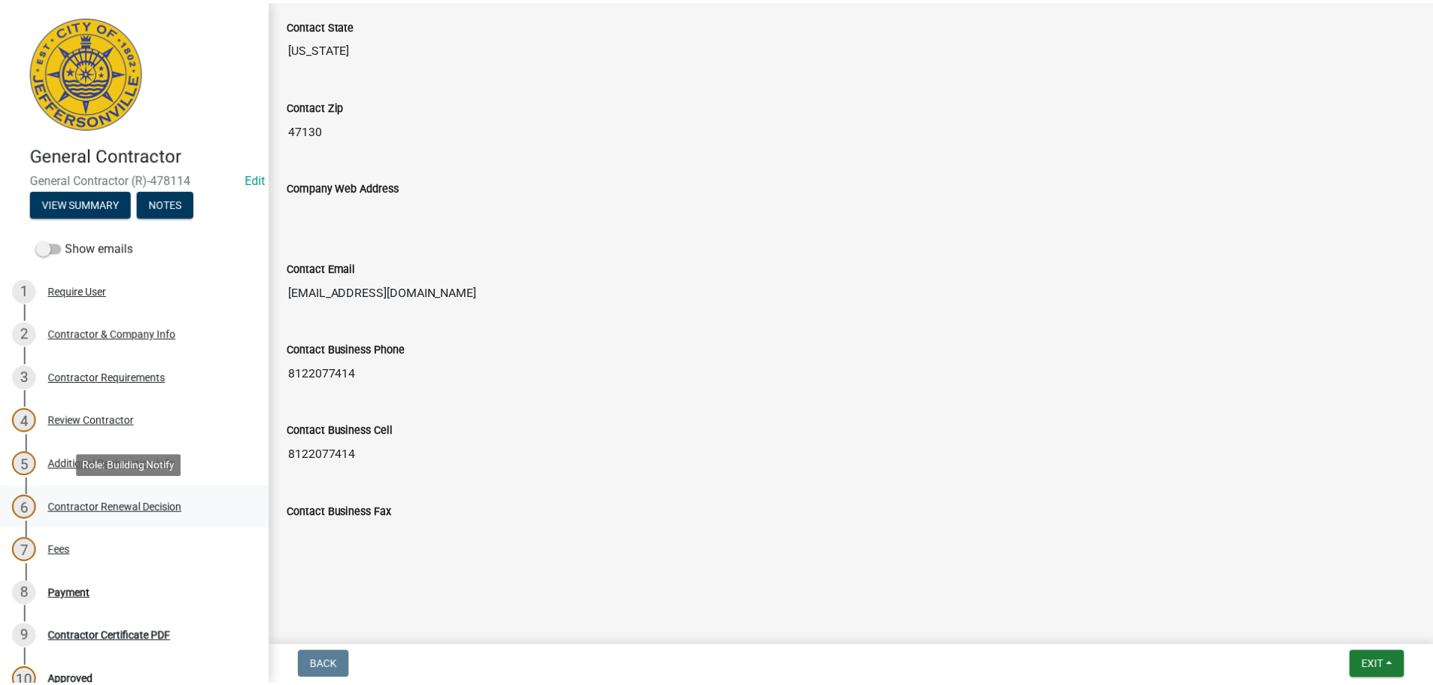
scroll to position [0, 0]
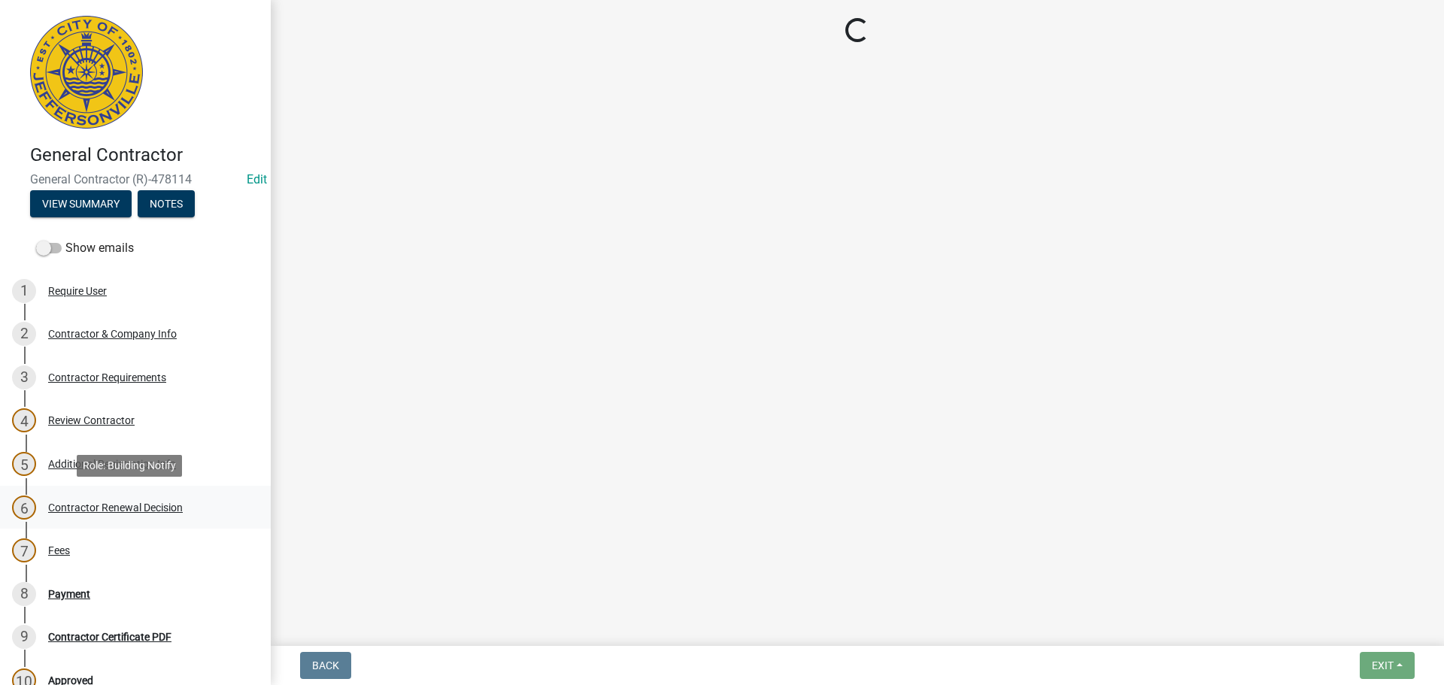
select select "30db8998-795d-4bbe-8e49-f1ade8865815"
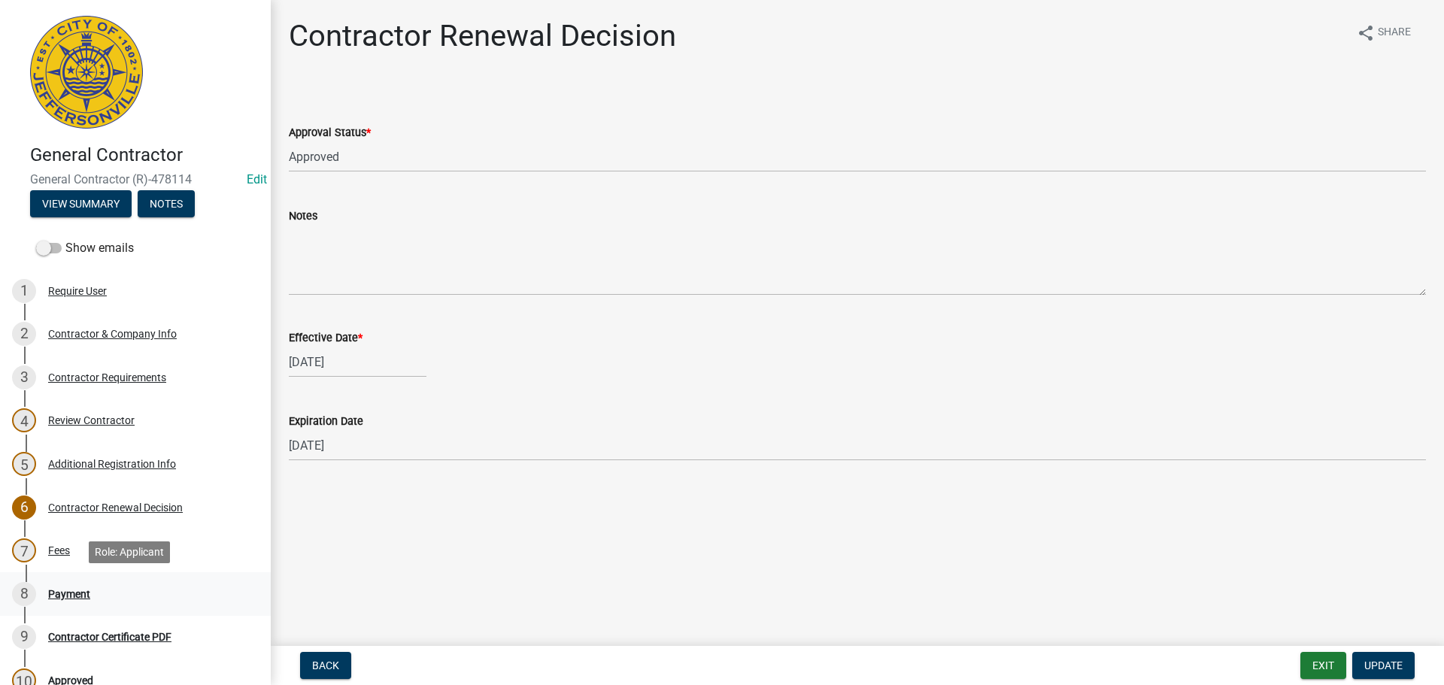
click at [59, 596] on div "Payment" at bounding box center [69, 594] width 42 height 11
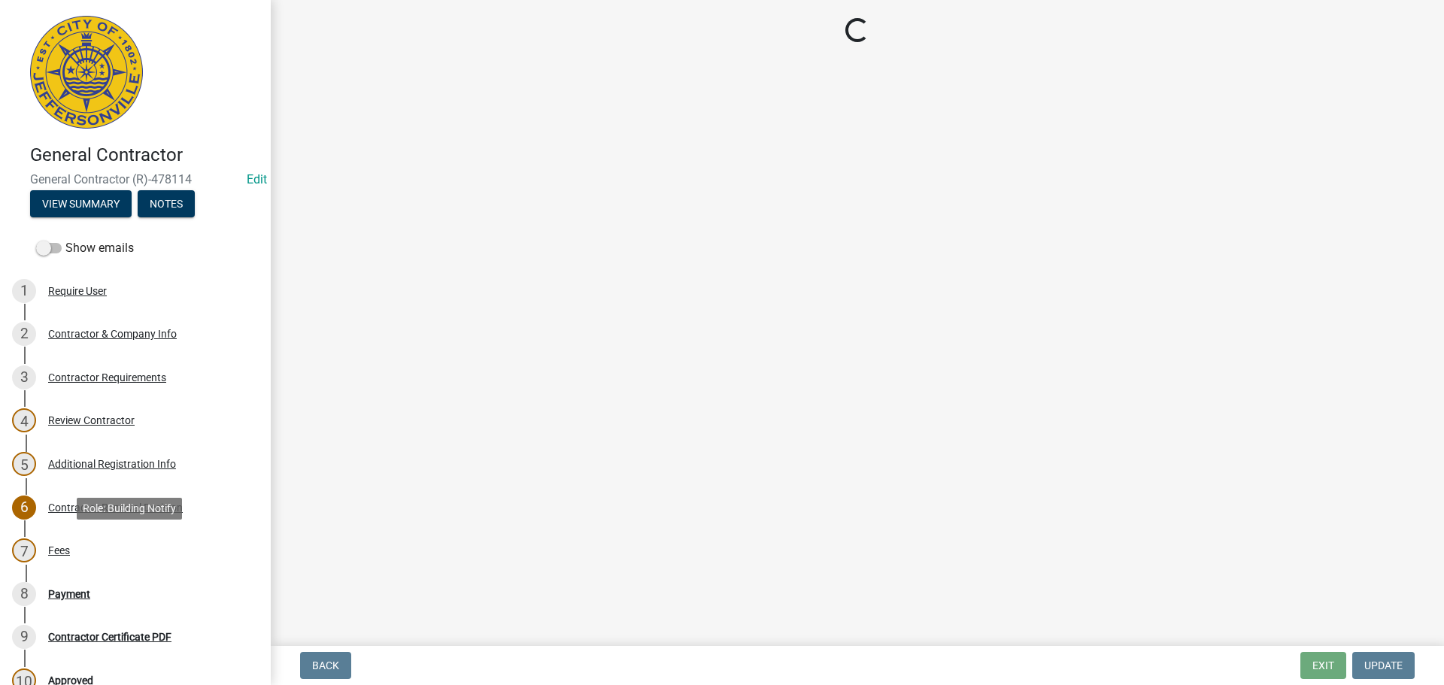
select select "3: 3"
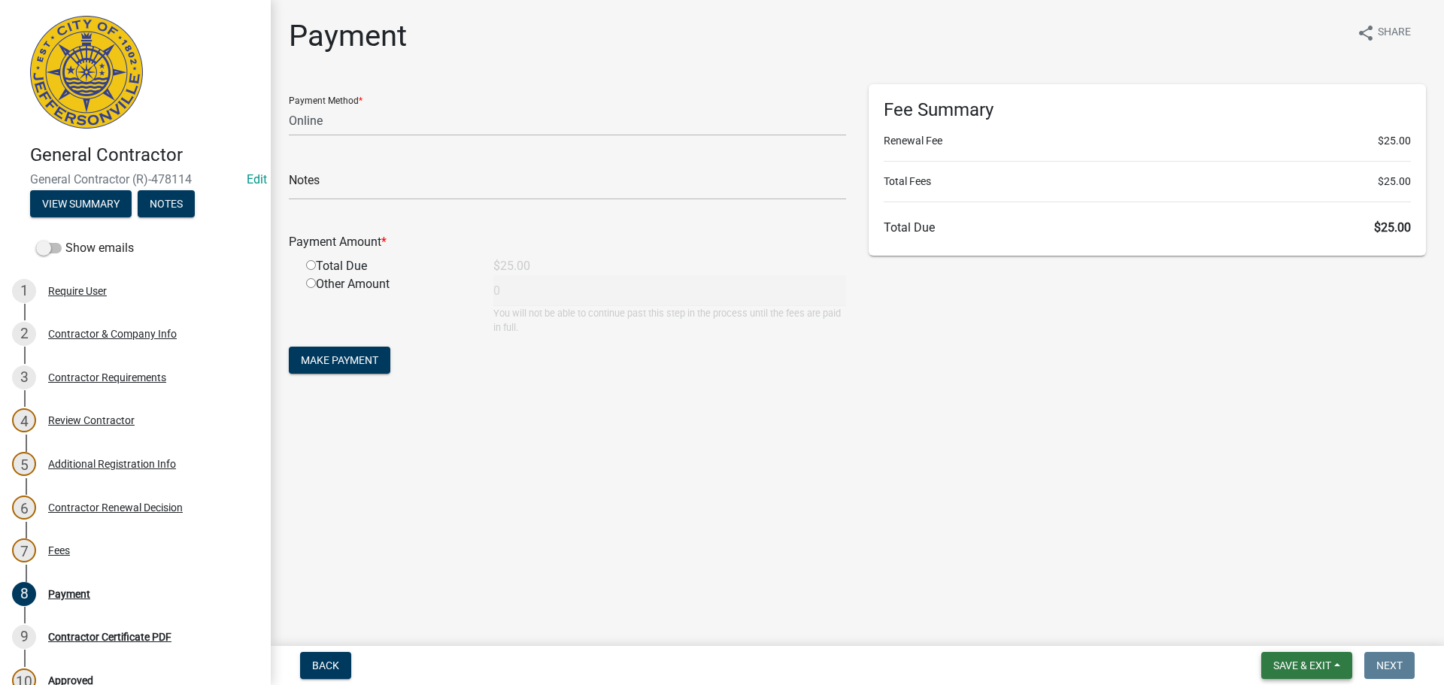
drag, startPoint x: 1293, startPoint y: 669, endPoint x: 1282, endPoint y: 647, distance: 24.6
click at [1293, 667] on span "Save & Exit" at bounding box center [1303, 666] width 58 height 12
click at [1279, 632] on button "Save & Exit" at bounding box center [1292, 627] width 120 height 36
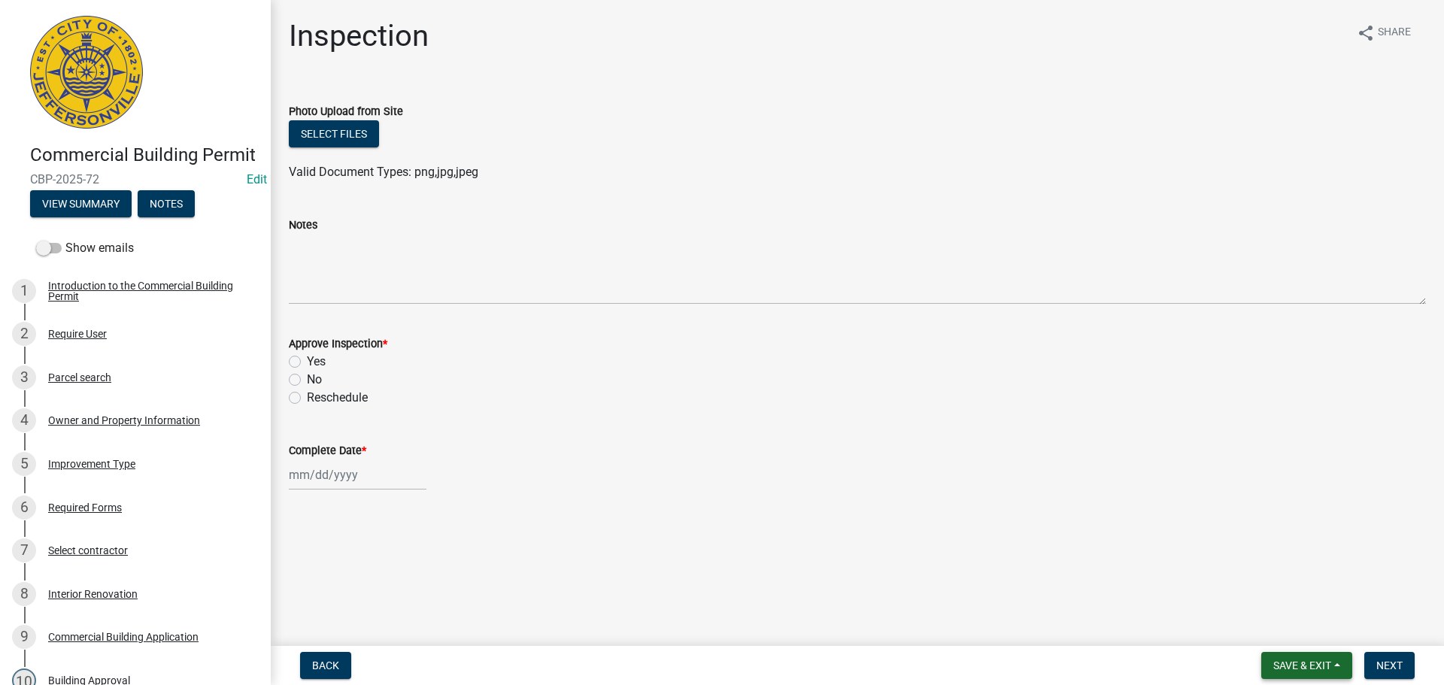
click at [1298, 661] on span "Save & Exit" at bounding box center [1303, 666] width 58 height 12
click at [1271, 635] on button "Save & Exit" at bounding box center [1292, 627] width 120 height 36
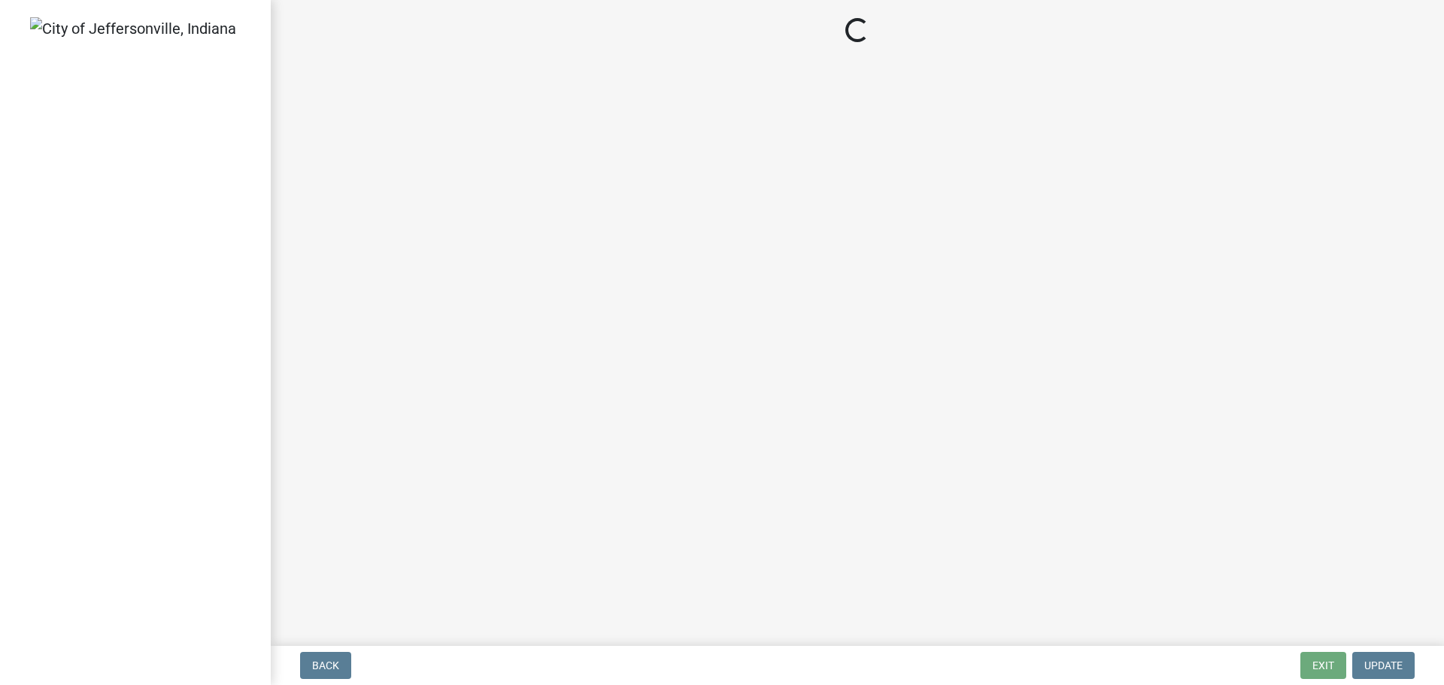
select select "3: 3"
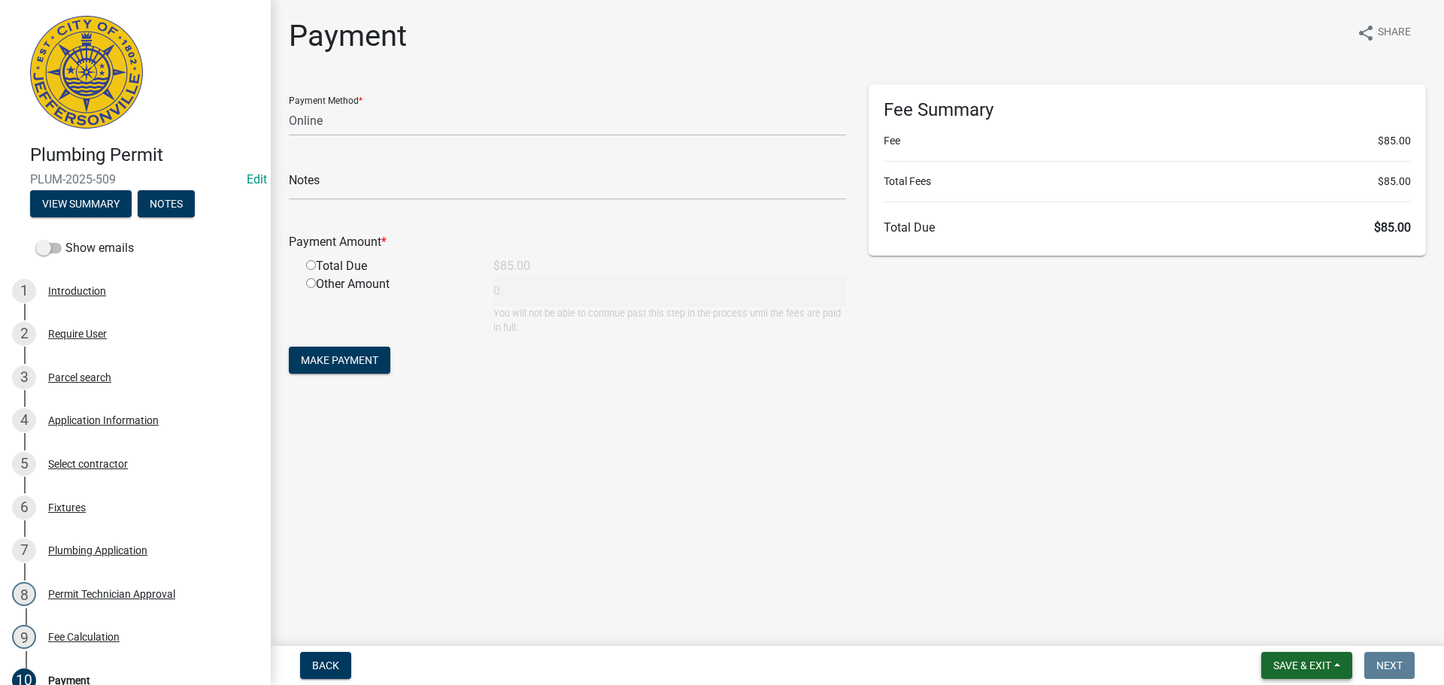
click at [1280, 662] on span "Save & Exit" at bounding box center [1303, 666] width 58 height 12
click at [1270, 624] on button "Save & Exit" at bounding box center [1292, 627] width 120 height 36
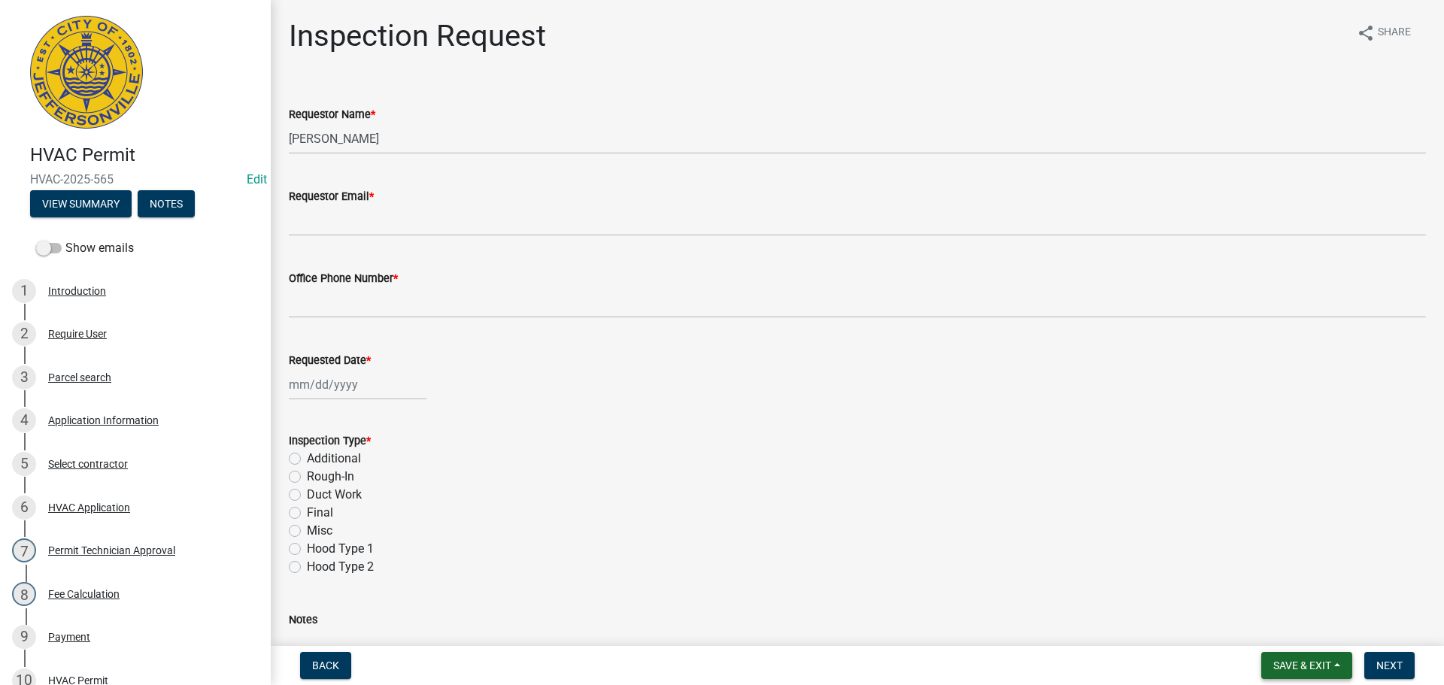
click at [1305, 670] on span "Save & Exit" at bounding box center [1303, 666] width 58 height 12
click at [1292, 630] on button "Save & Exit" at bounding box center [1292, 627] width 120 height 36
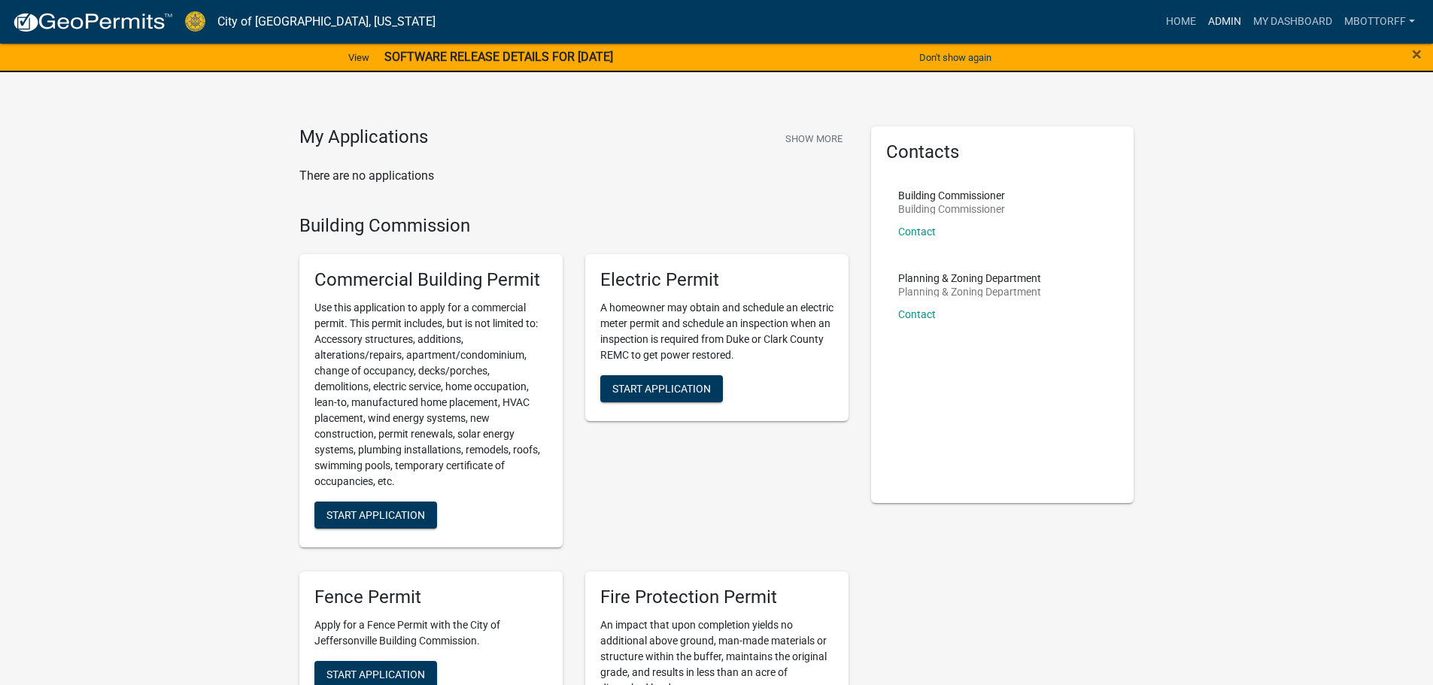
drag, startPoint x: 1217, startPoint y: 21, endPoint x: 1078, endPoint y: 21, distance: 138.4
click at [1217, 21] on link "Admin" at bounding box center [1224, 22] width 45 height 29
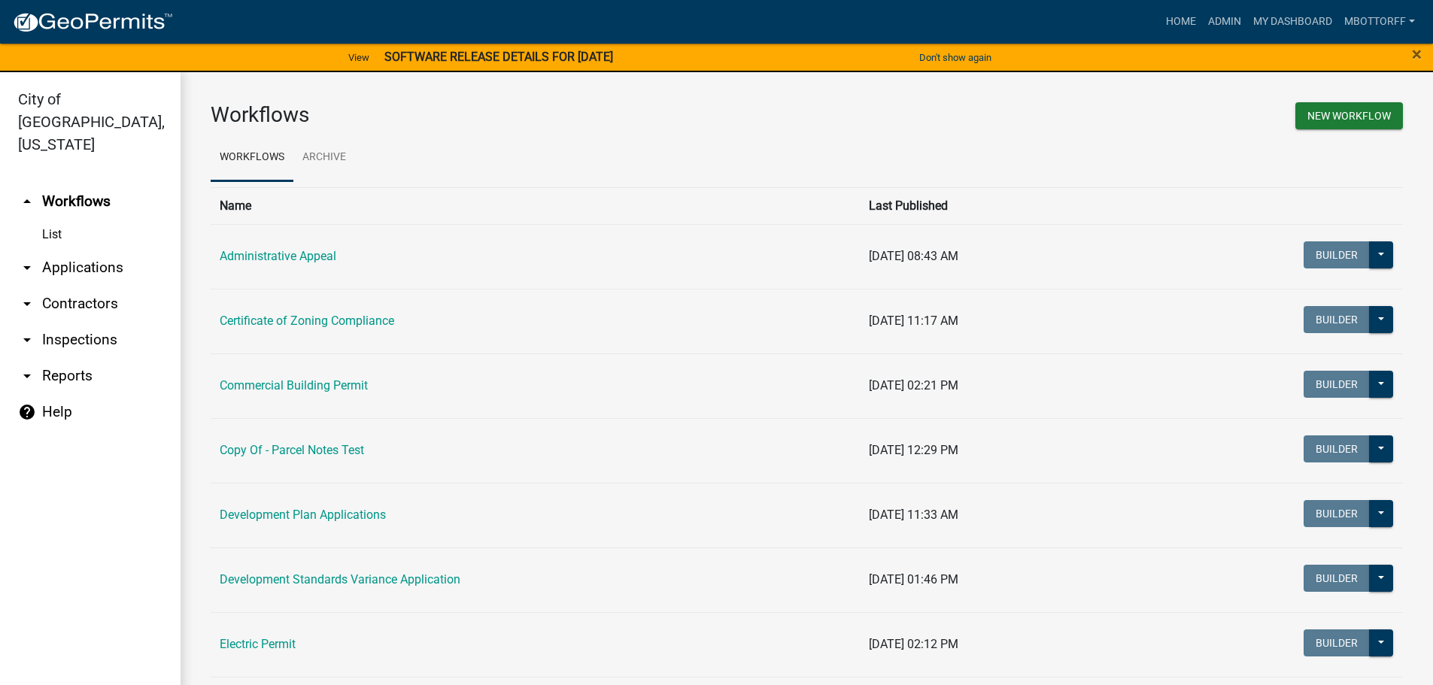
click at [82, 250] on link "arrow_drop_down Applications" at bounding box center [90, 268] width 181 height 36
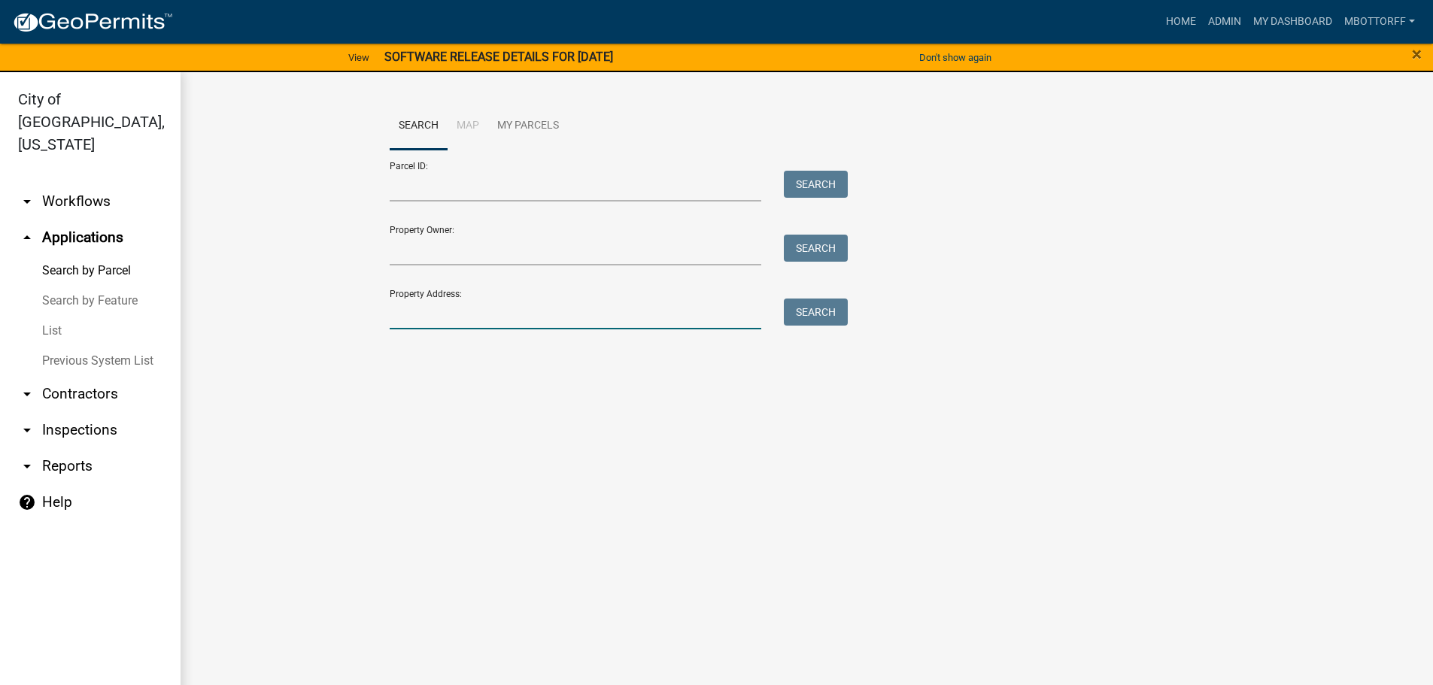
drag, startPoint x: 418, startPoint y: 315, endPoint x: 591, endPoint y: 230, distance: 193.5
click at [418, 315] on input "Property Address:" at bounding box center [576, 314] width 372 height 31
type input "3604"
click at [812, 311] on button "Search" at bounding box center [816, 312] width 64 height 27
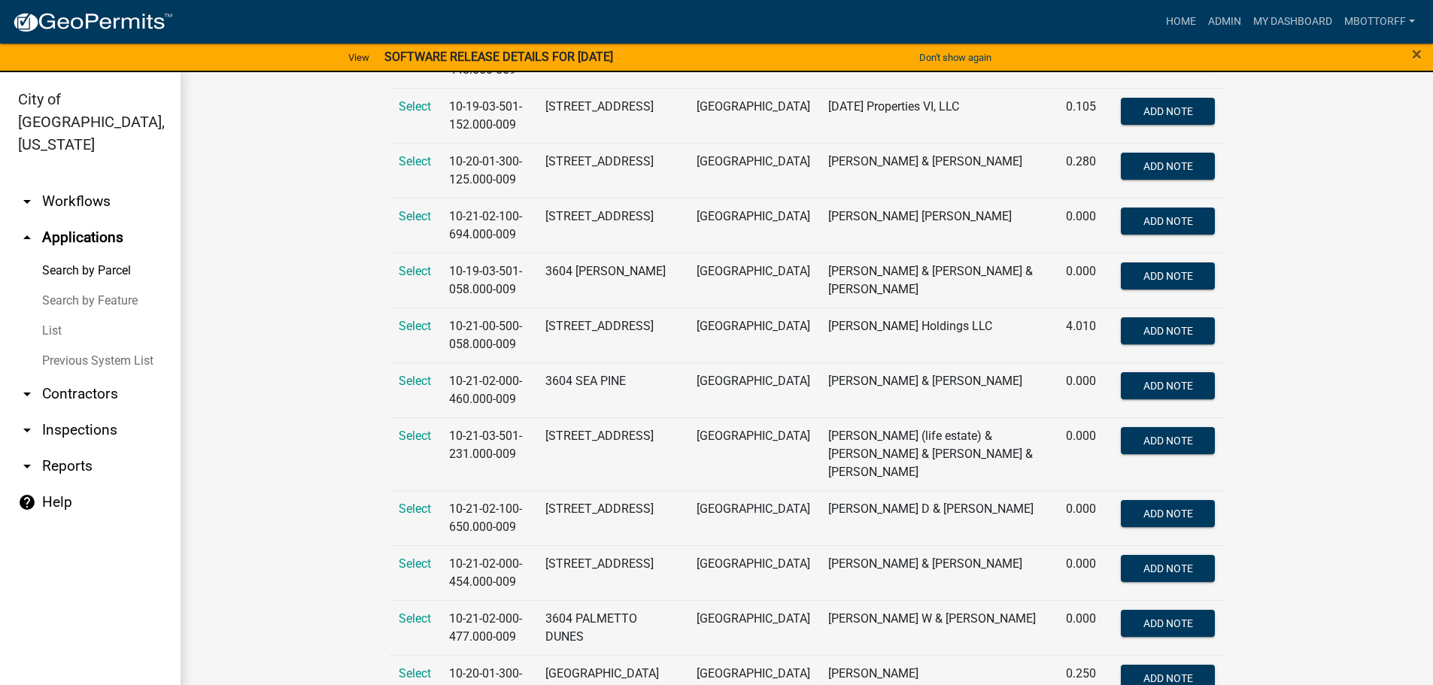
scroll to position [669, 0]
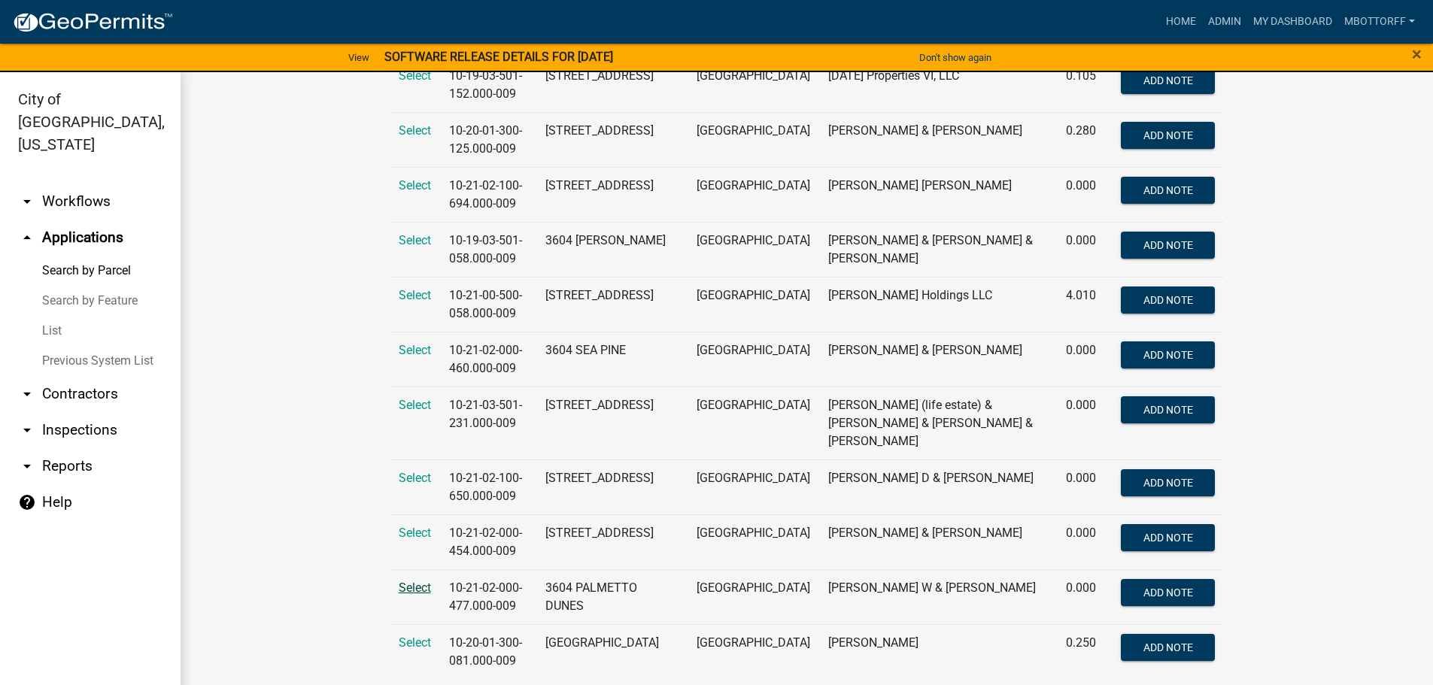
click at [415, 581] on span "Select" at bounding box center [415, 588] width 32 height 14
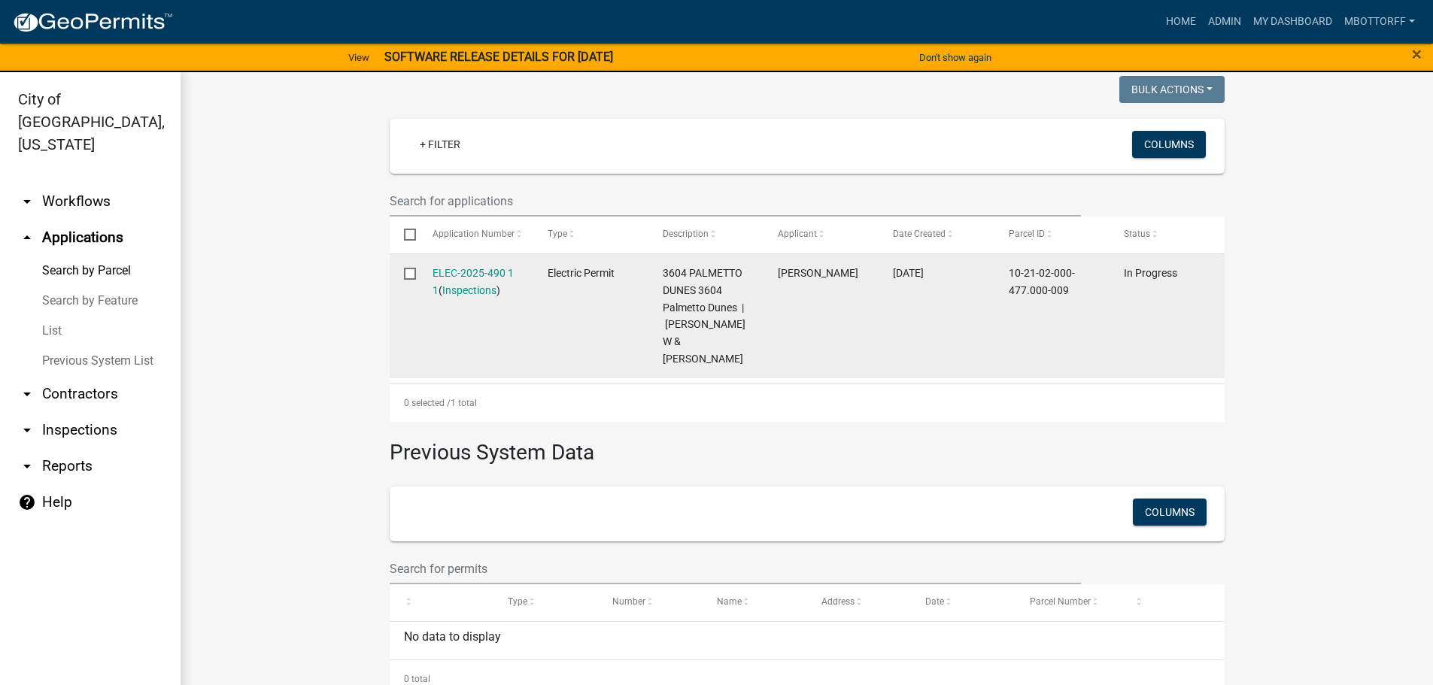
scroll to position [390, 0]
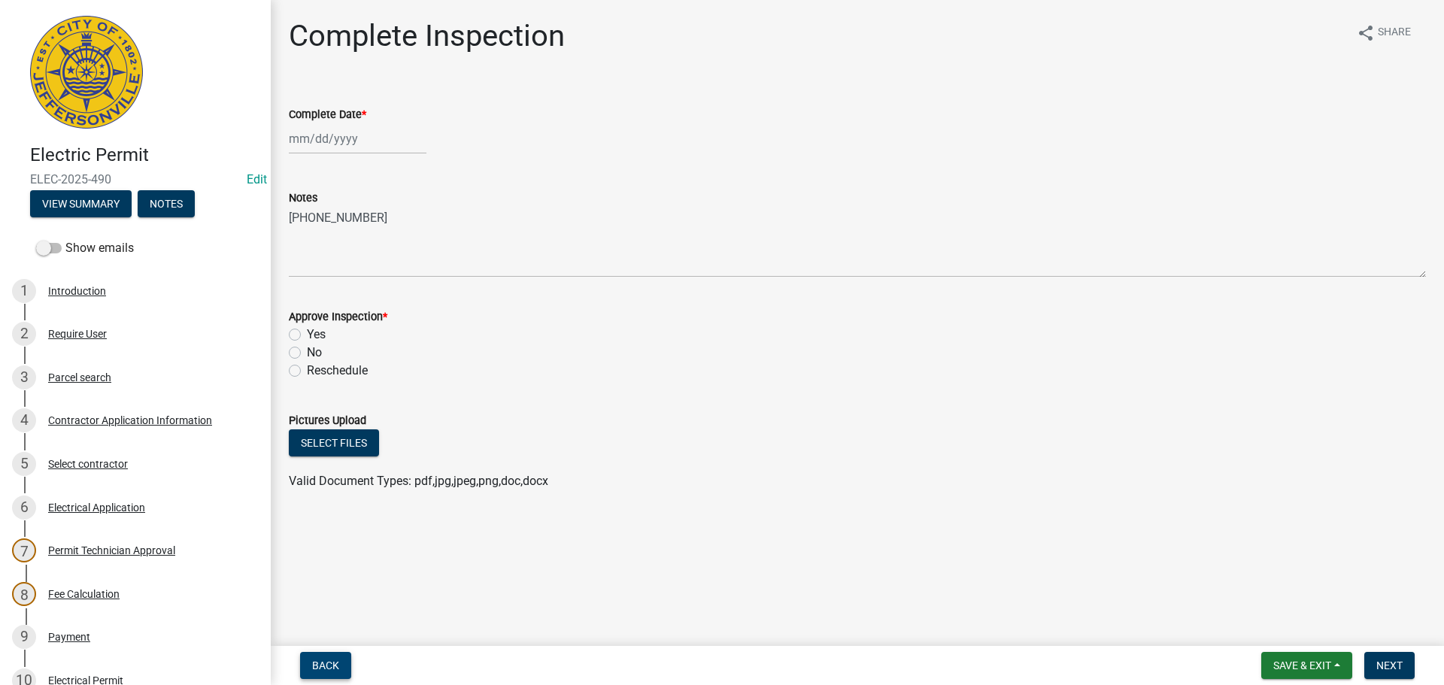
drag, startPoint x: 319, startPoint y: 657, endPoint x: 397, endPoint y: 619, distance: 86.8
click at [322, 655] on button "Back" at bounding box center [325, 665] width 51 height 27
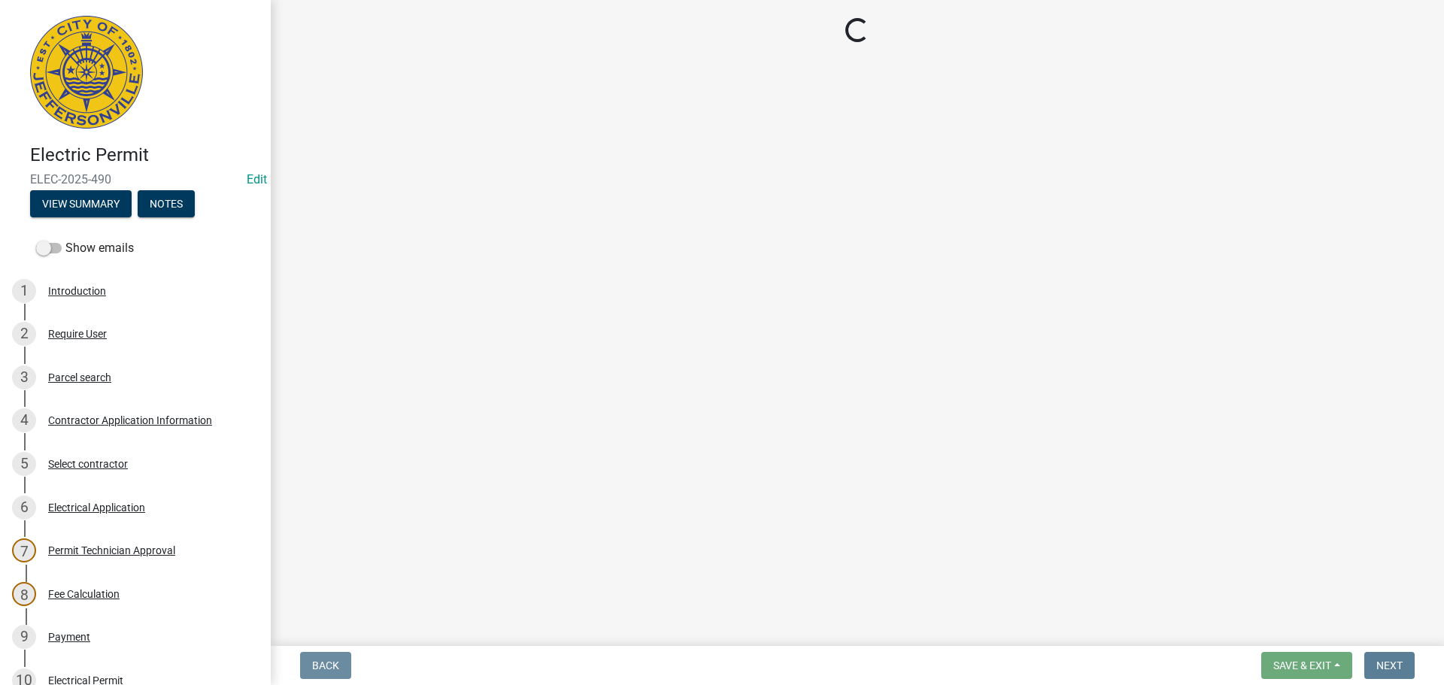
select select "36a8b8f0-2ef8-43e9-ae06-718f51af8d36"
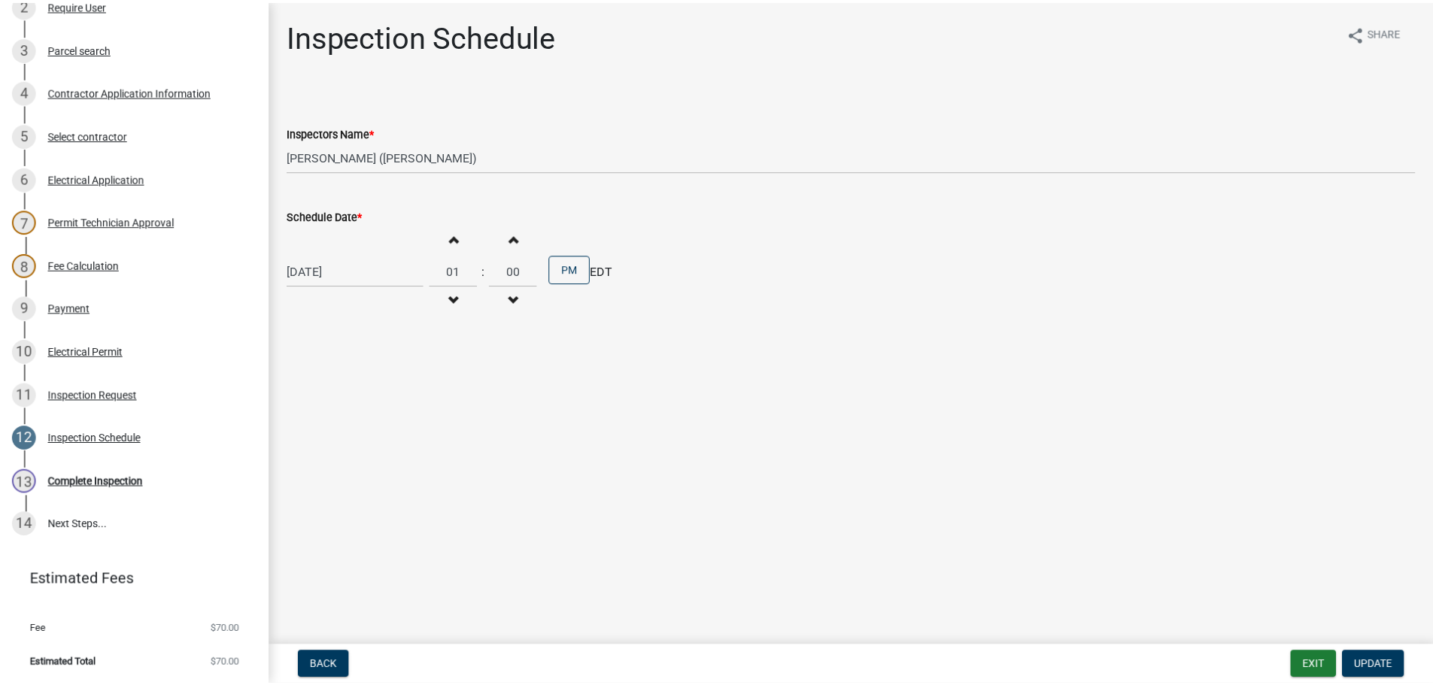
scroll to position [330, 0]
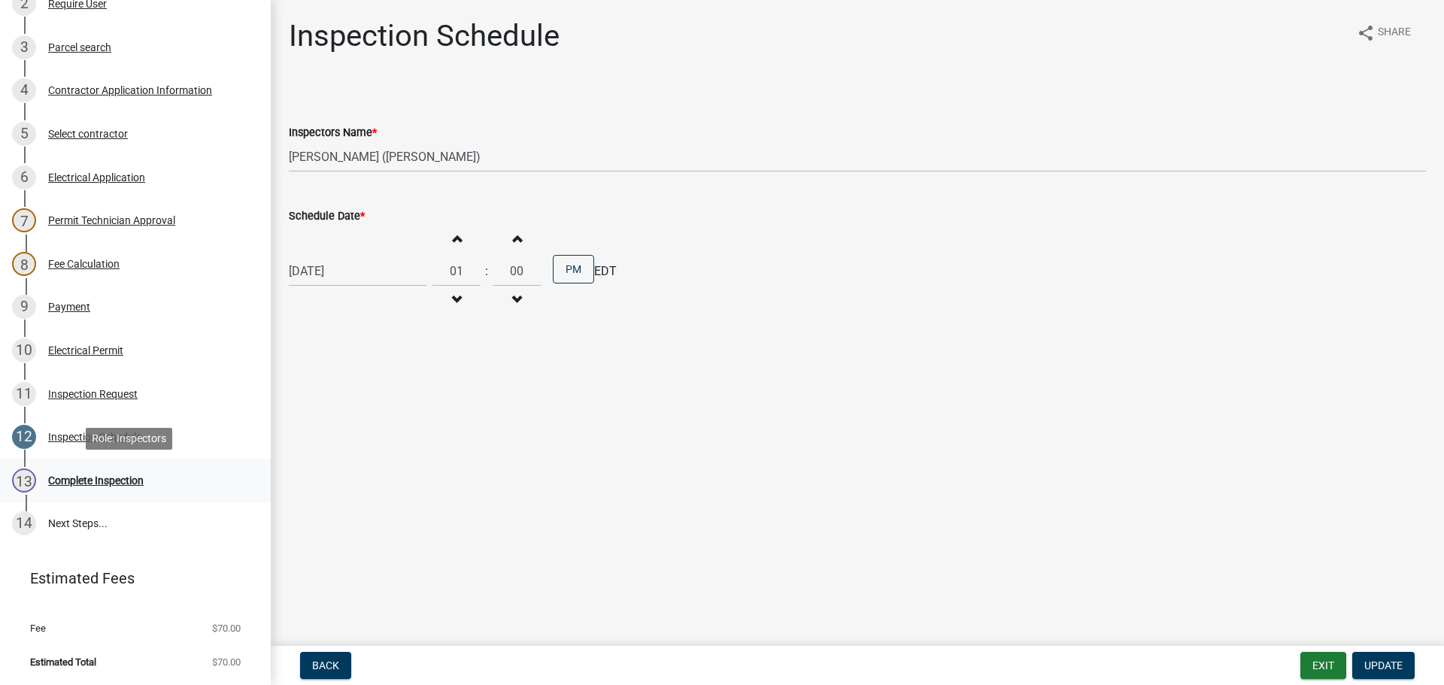
click at [93, 478] on div "Complete Inspection" at bounding box center [96, 480] width 96 height 11
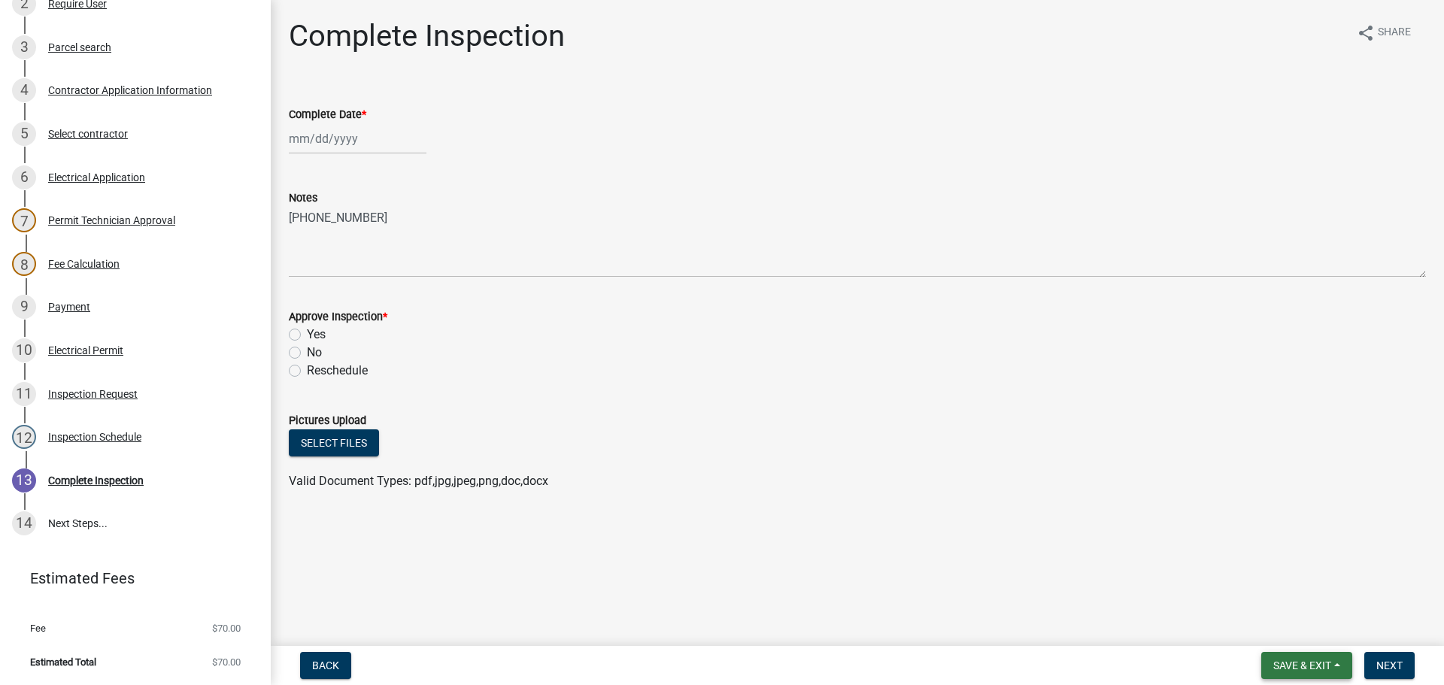
click at [1308, 671] on span "Save & Exit" at bounding box center [1303, 666] width 58 height 12
click at [1283, 636] on button "Save & Exit" at bounding box center [1292, 627] width 120 height 36
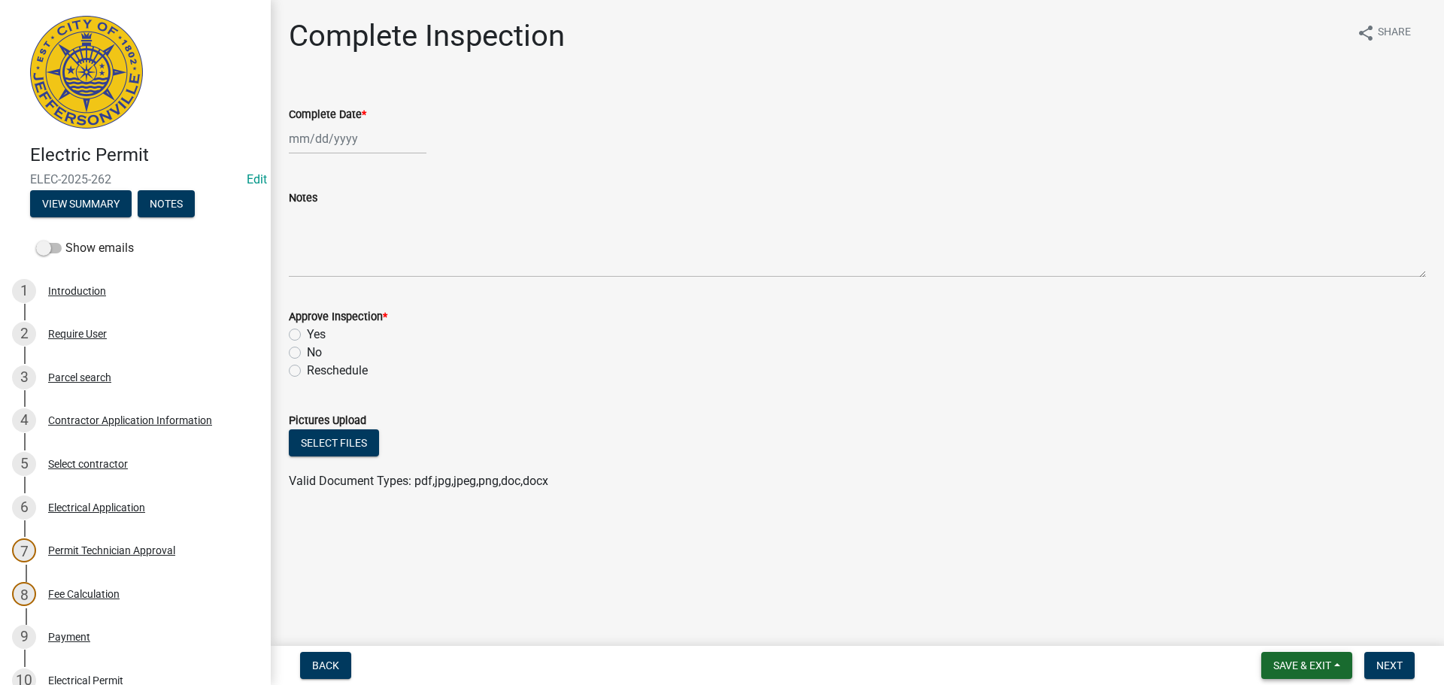
click at [1288, 658] on button "Save & Exit" at bounding box center [1307, 665] width 91 height 27
click at [1275, 638] on button "Save & Exit" at bounding box center [1292, 627] width 120 height 36
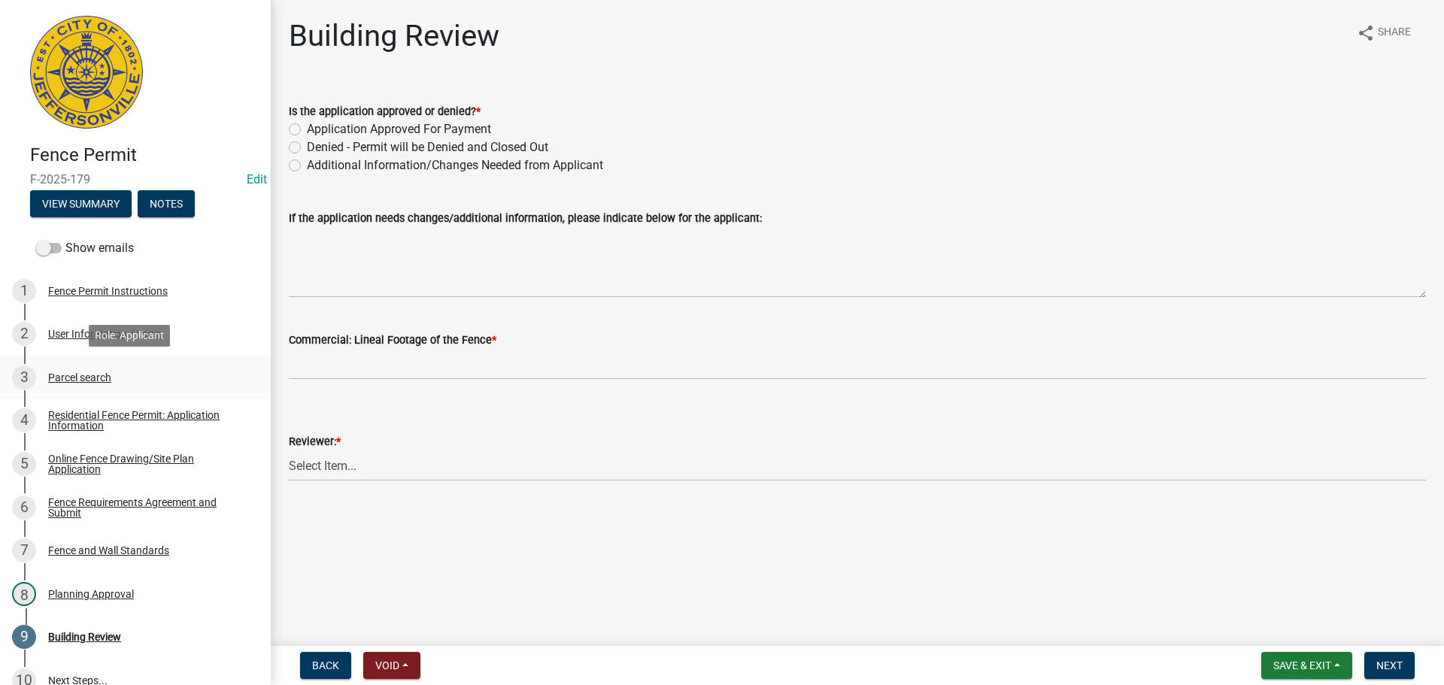
click at [85, 378] on div "Parcel search" at bounding box center [79, 377] width 63 height 11
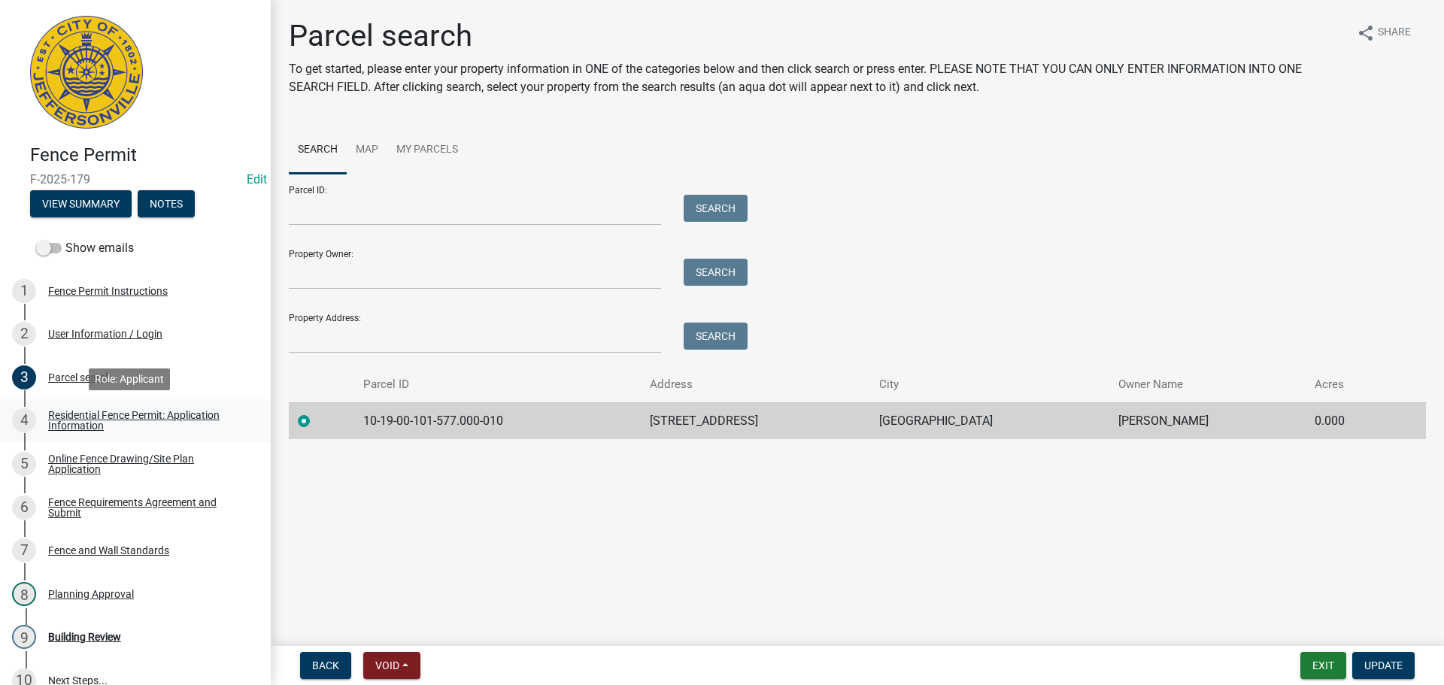
click at [117, 411] on div "Residential Fence Permit: Application Information" at bounding box center [147, 420] width 199 height 21
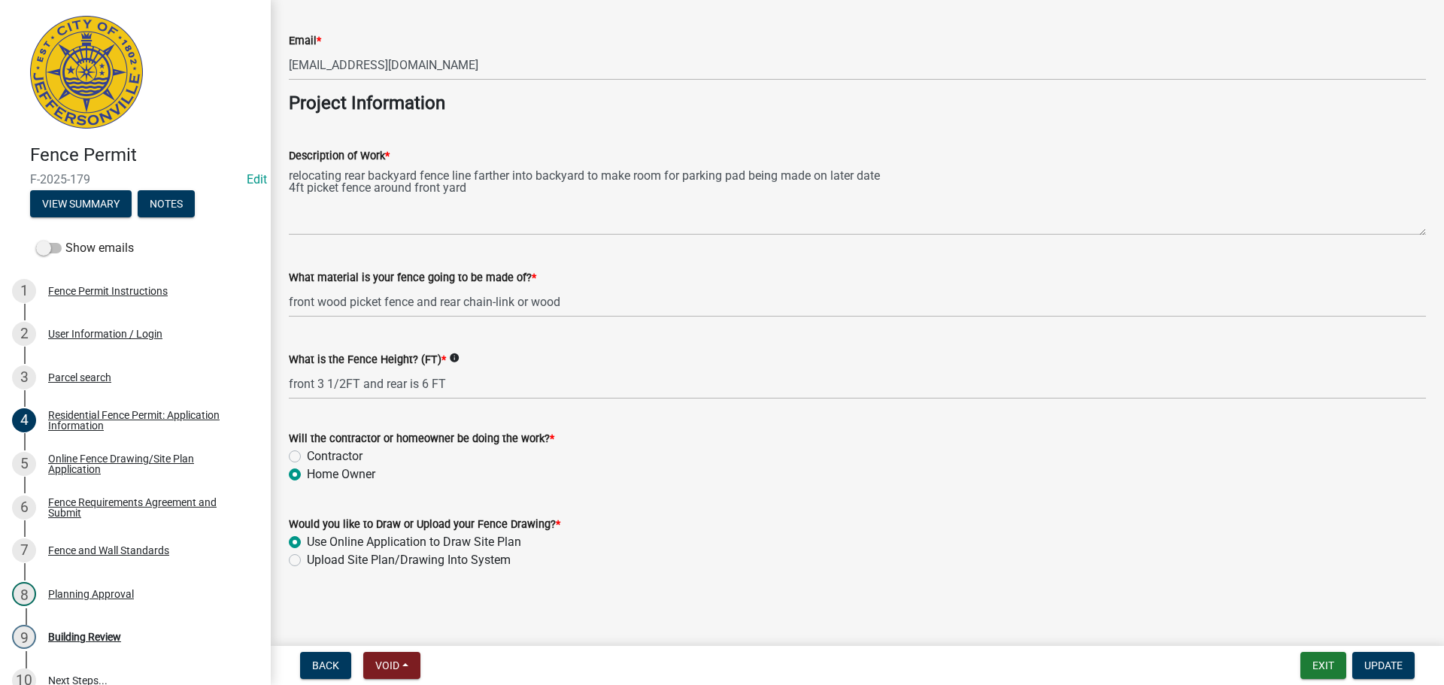
scroll to position [1224, 0]
click at [102, 457] on div "Online Fence Drawing/Site Plan Application" at bounding box center [147, 464] width 199 height 21
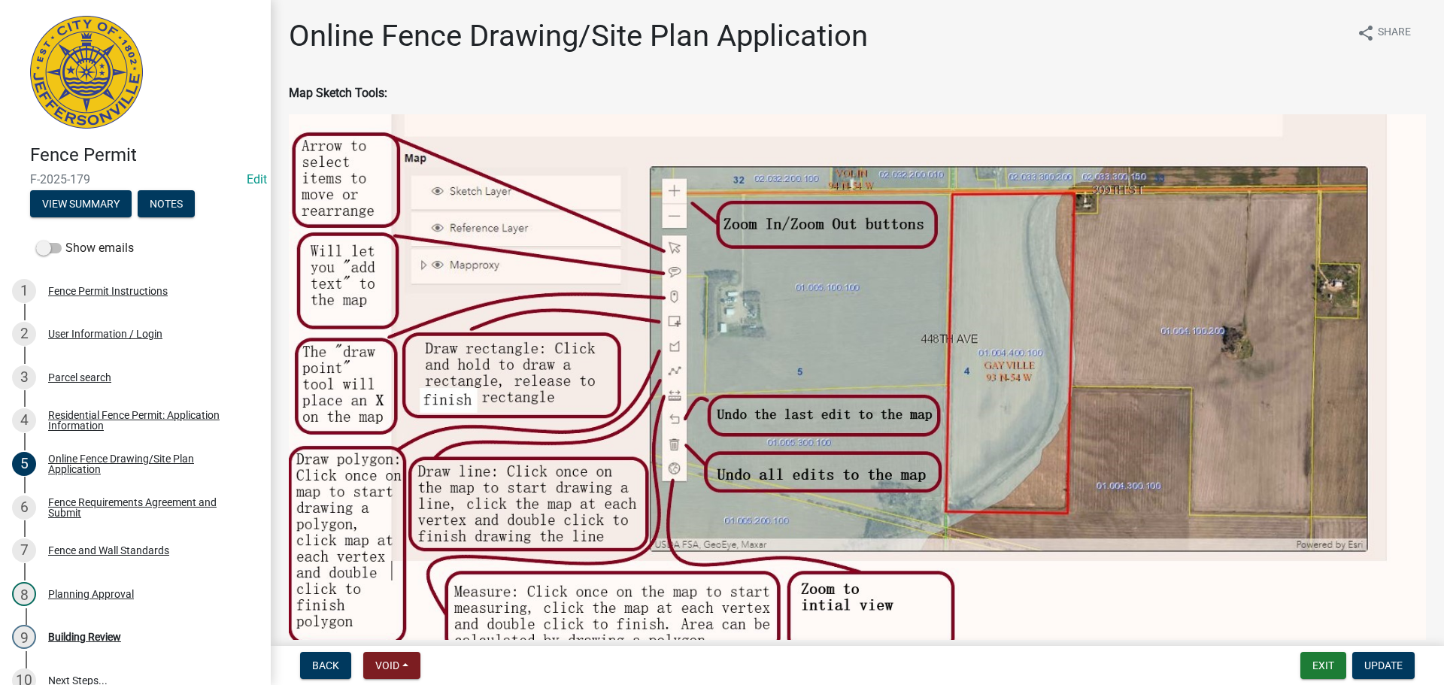
scroll to position [376, 0]
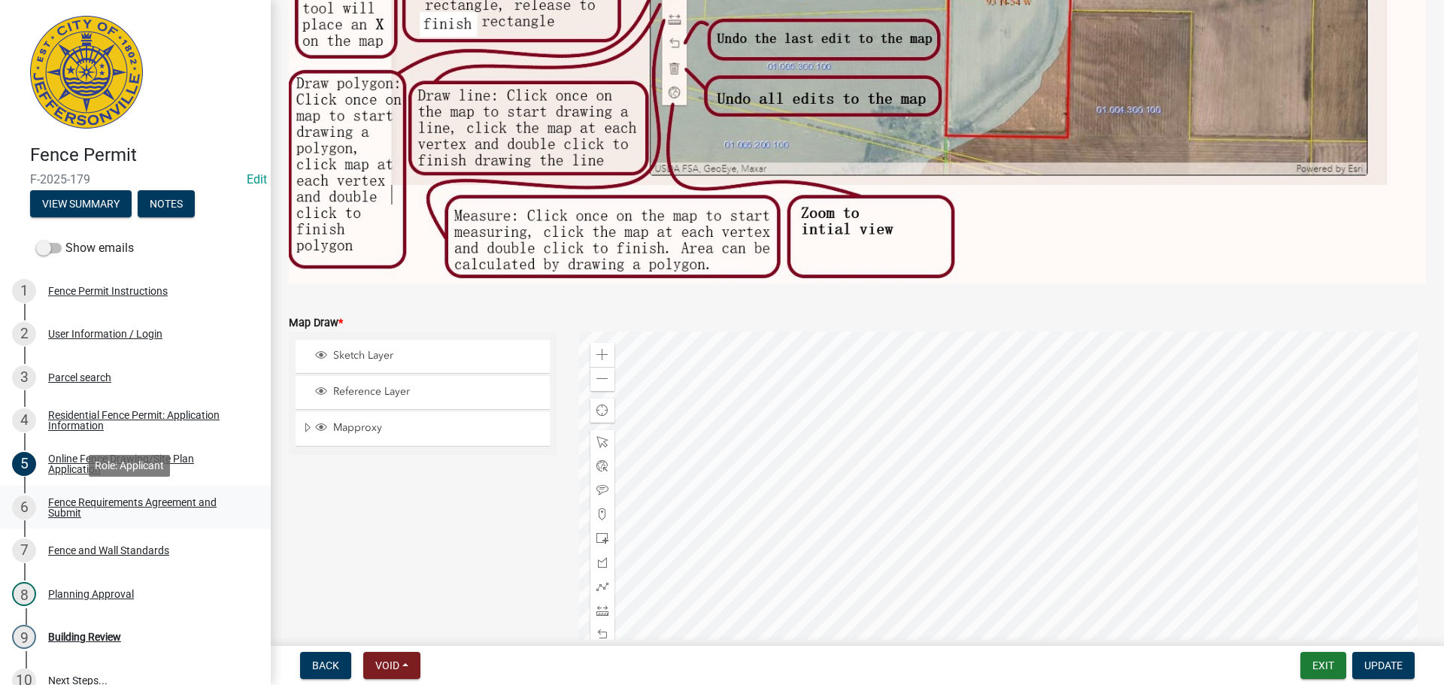
click at [62, 505] on div "Fence Requirements Agreement and Submit" at bounding box center [147, 507] width 199 height 21
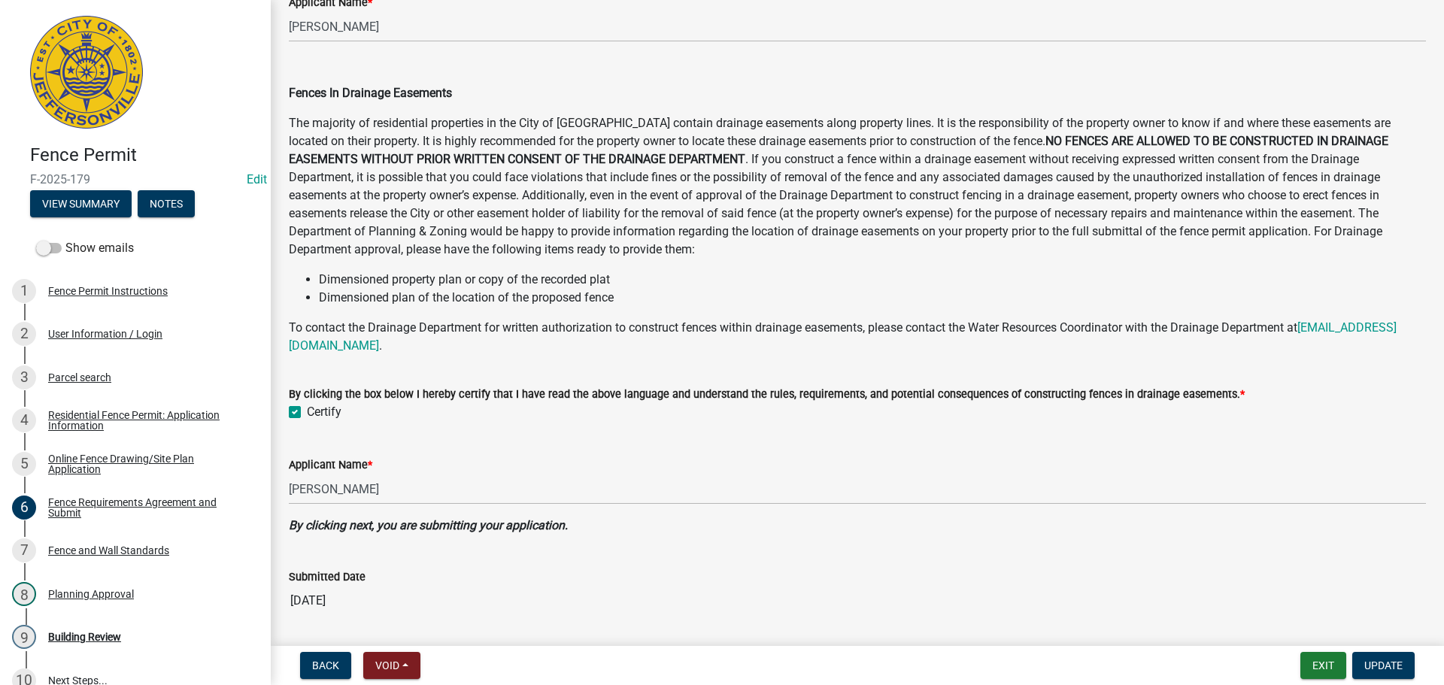
scroll to position [739, 0]
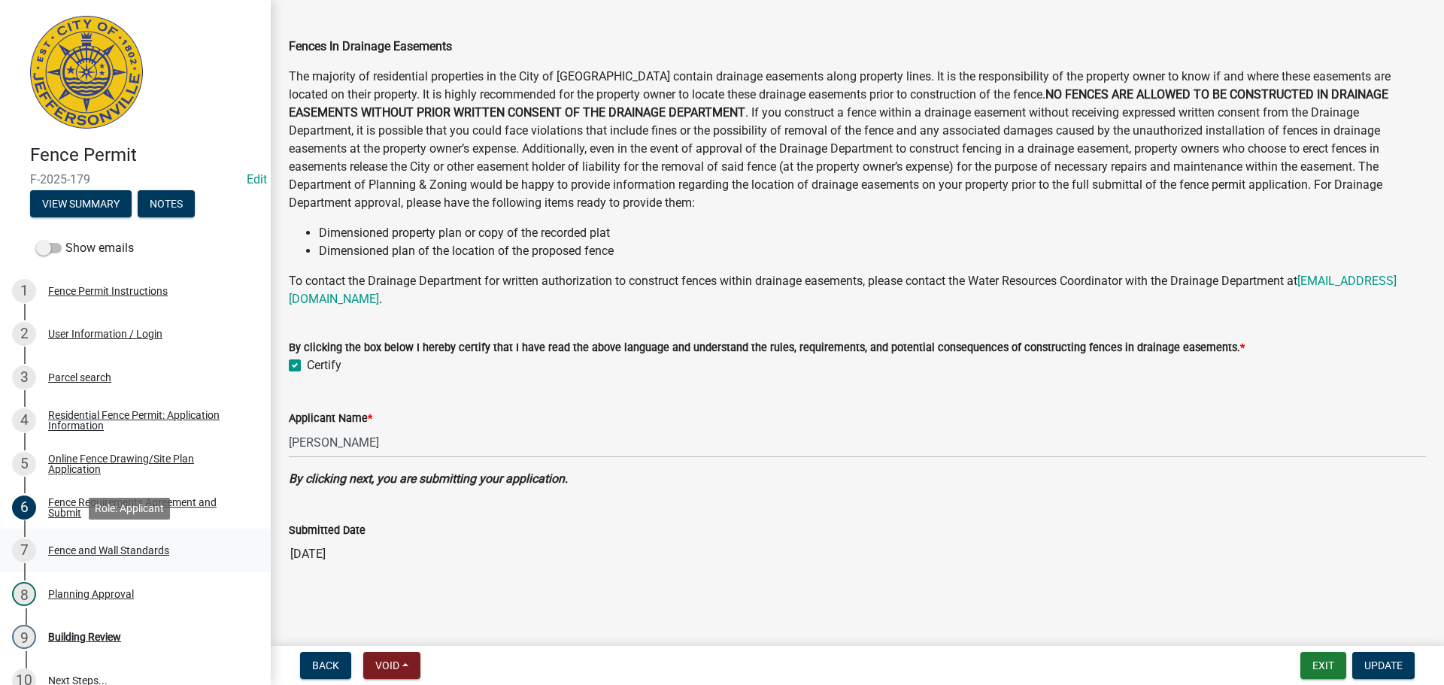
click at [84, 554] on div "Fence and Wall Standards" at bounding box center [108, 550] width 121 height 11
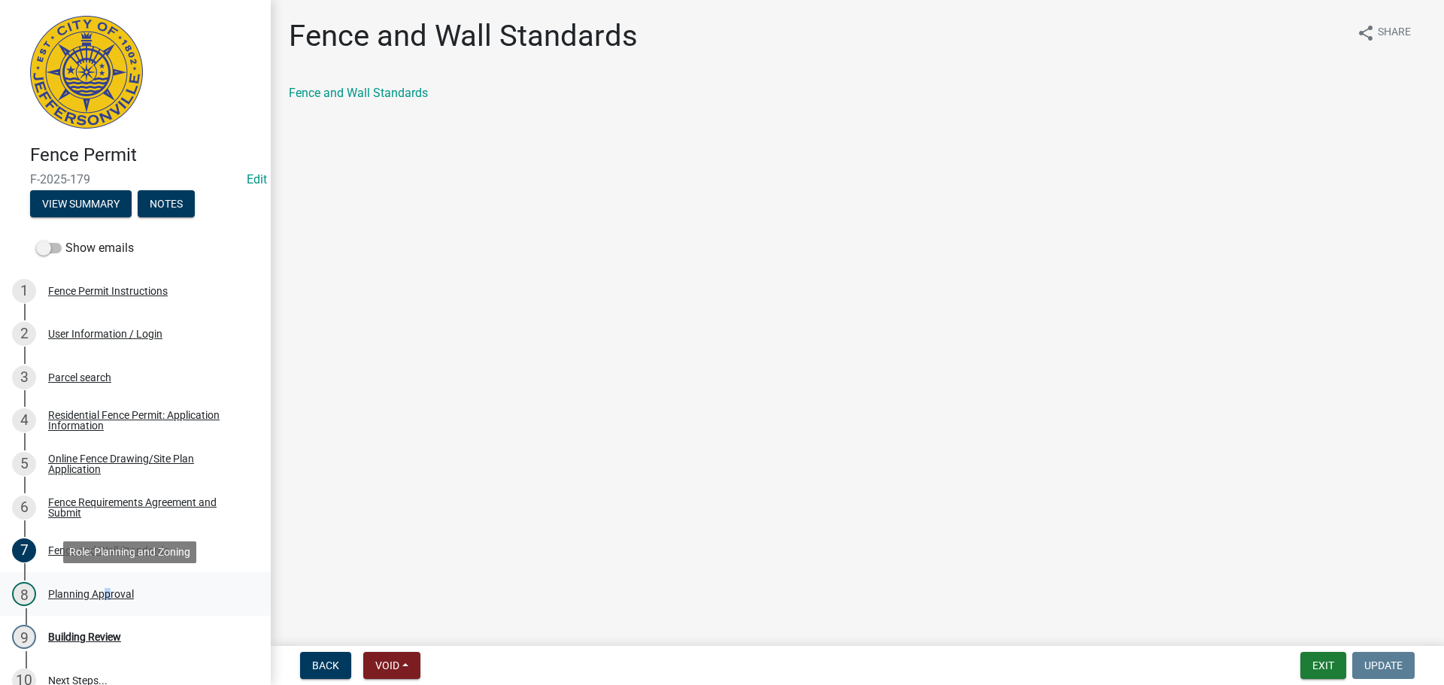
click at [102, 593] on div "Planning Approval" at bounding box center [91, 594] width 86 height 11
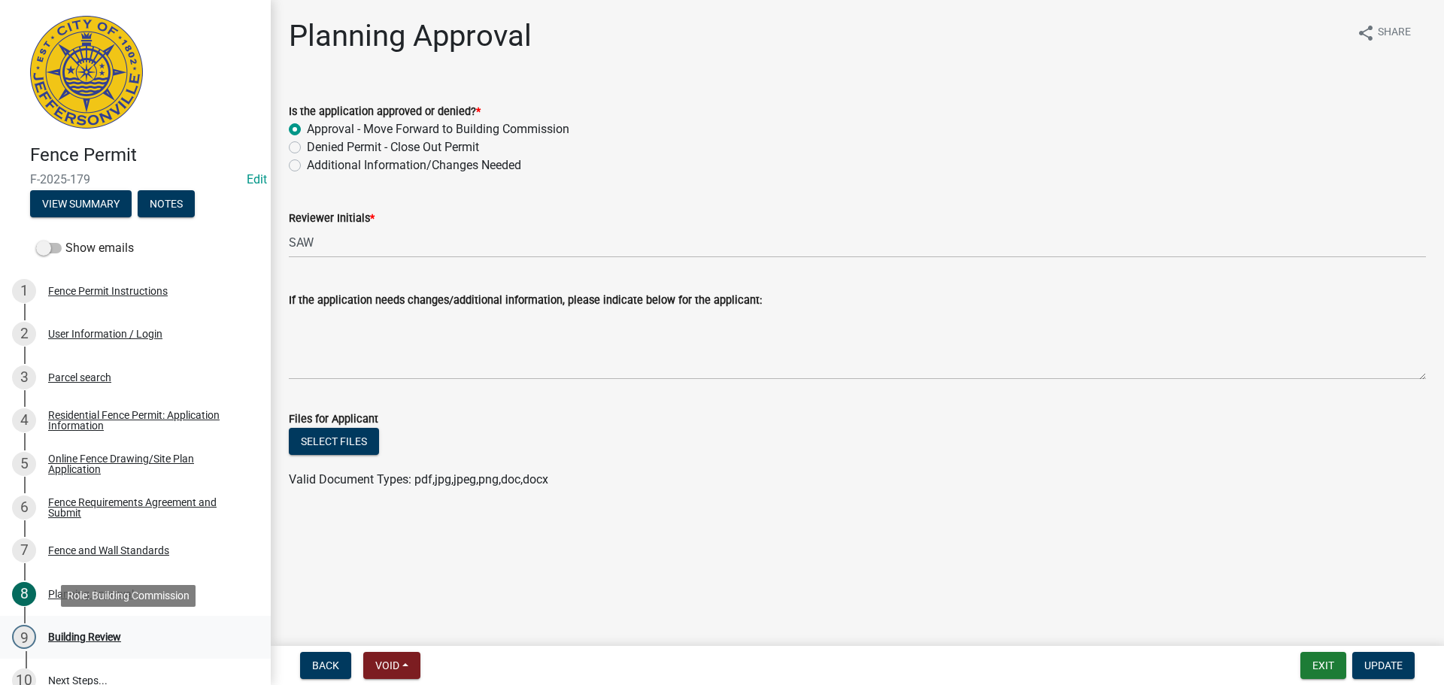
drag, startPoint x: 65, startPoint y: 636, endPoint x: 97, endPoint y: 625, distance: 33.3
click at [67, 636] on div "Building Review" at bounding box center [84, 637] width 73 height 11
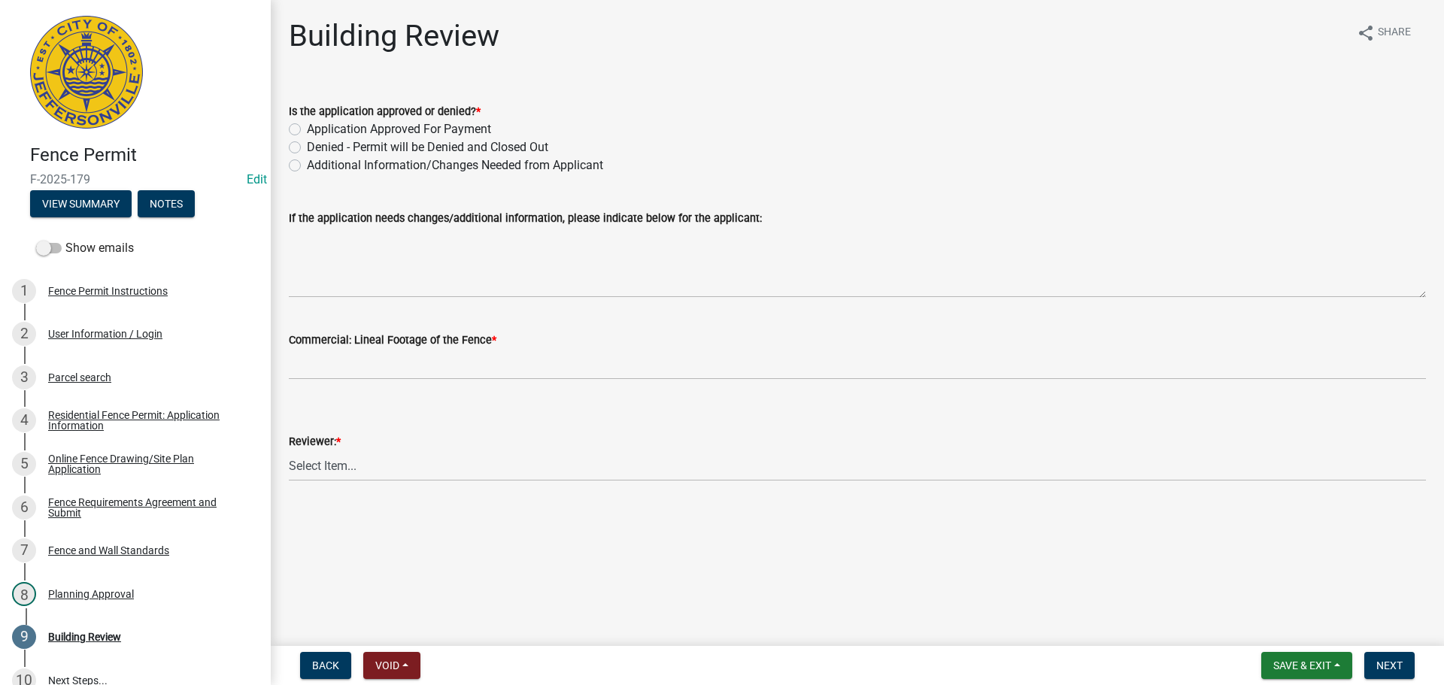
click at [307, 128] on label "Application Approved For Payment" at bounding box center [399, 129] width 184 height 18
click at [307, 128] on input "Application Approved For Payment" at bounding box center [312, 125] width 10 height 10
radio input "true"
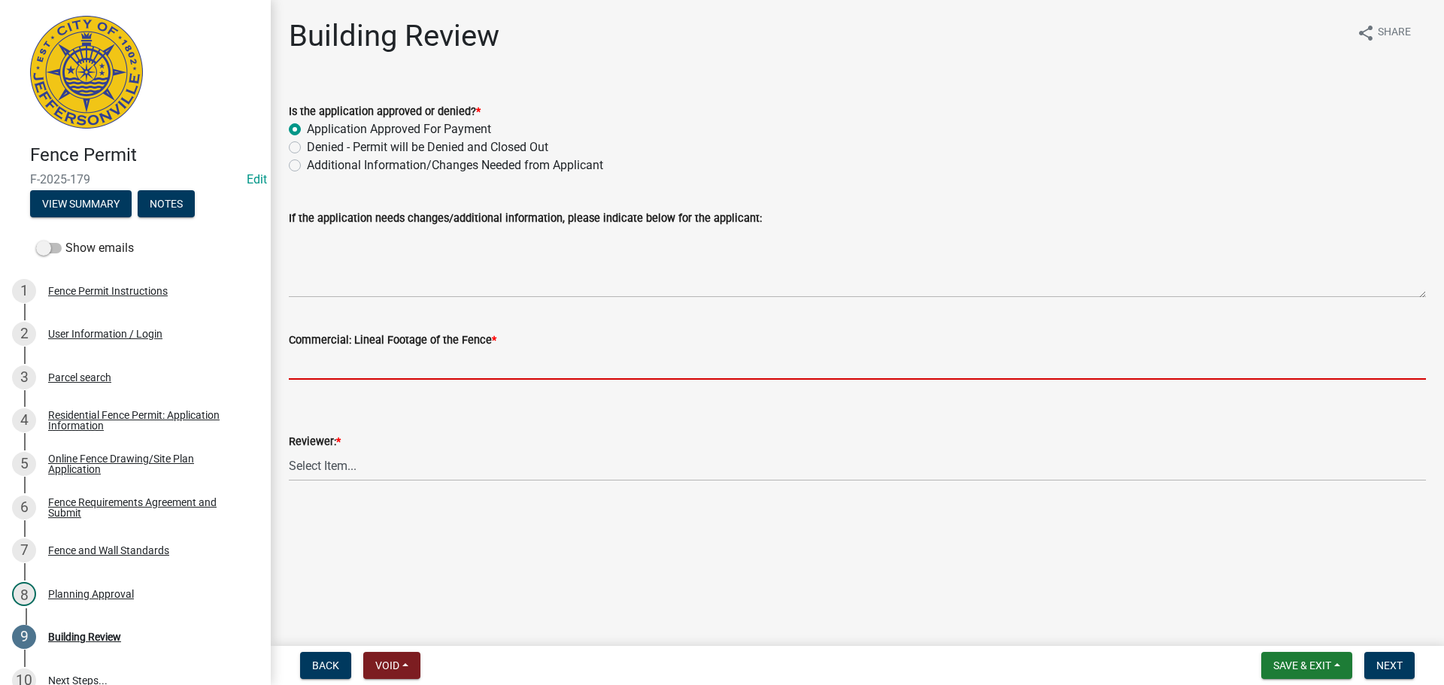
click at [352, 366] on input "text" at bounding box center [858, 364] width 1138 height 31
type input "0"
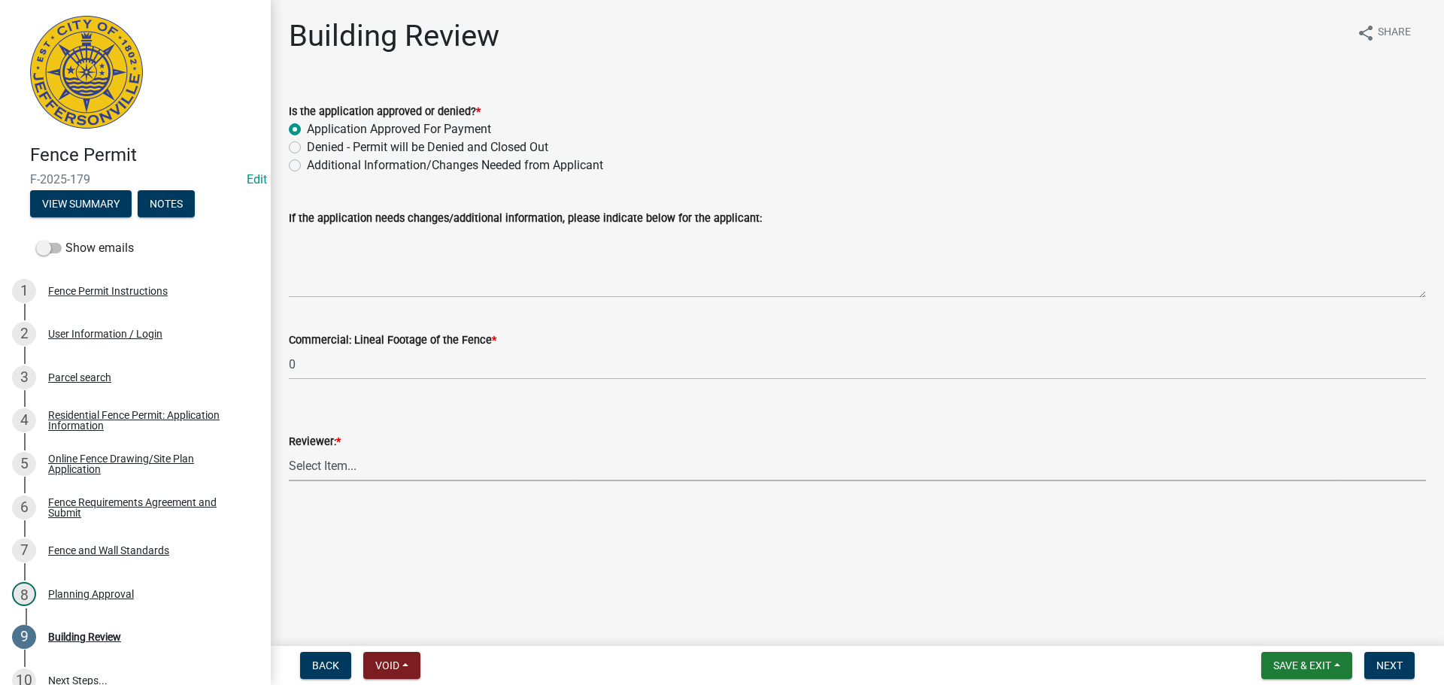
click at [345, 468] on select "Select Item... [PERSON_NAME] [PERSON_NAME] [PERSON_NAME] [PERSON_NAME] [PERSON_…" at bounding box center [858, 466] width 1138 height 31
click at [289, 451] on select "Select Item... [PERSON_NAME] [PERSON_NAME] [PERSON_NAME] [PERSON_NAME] [PERSON_…" at bounding box center [858, 466] width 1138 height 31
select select "e36977bf-af8d-40c9-935f-0f479ad9eb24"
click at [1403, 666] on span "Next" at bounding box center [1390, 666] width 26 height 12
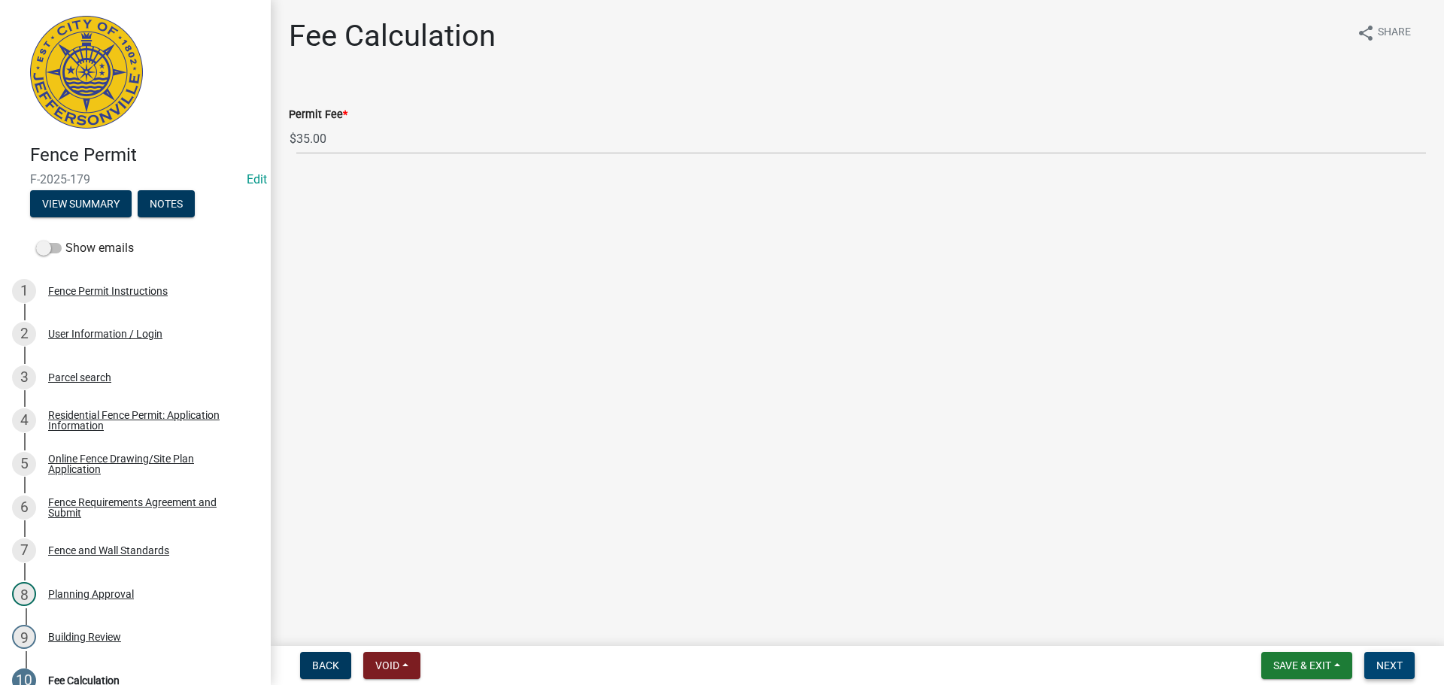
click at [1396, 667] on span "Next" at bounding box center [1390, 666] width 26 height 12
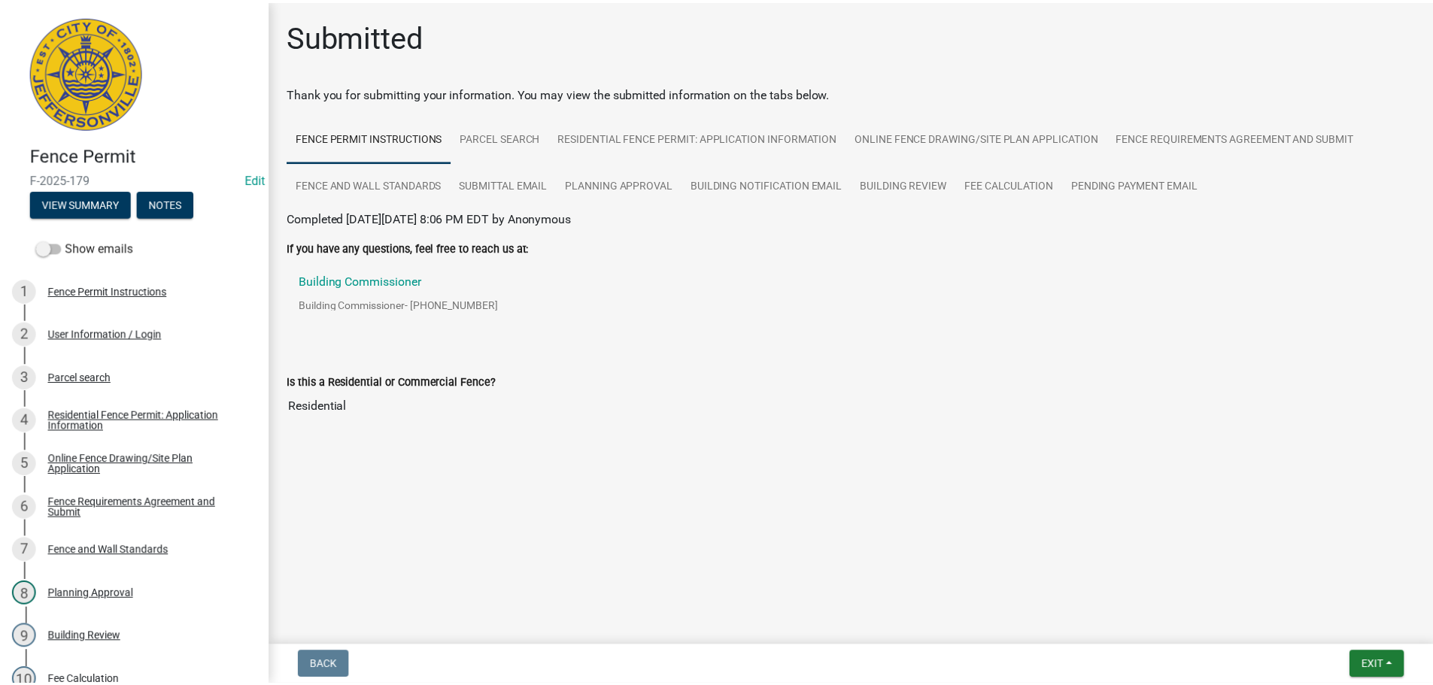
scroll to position [417, 0]
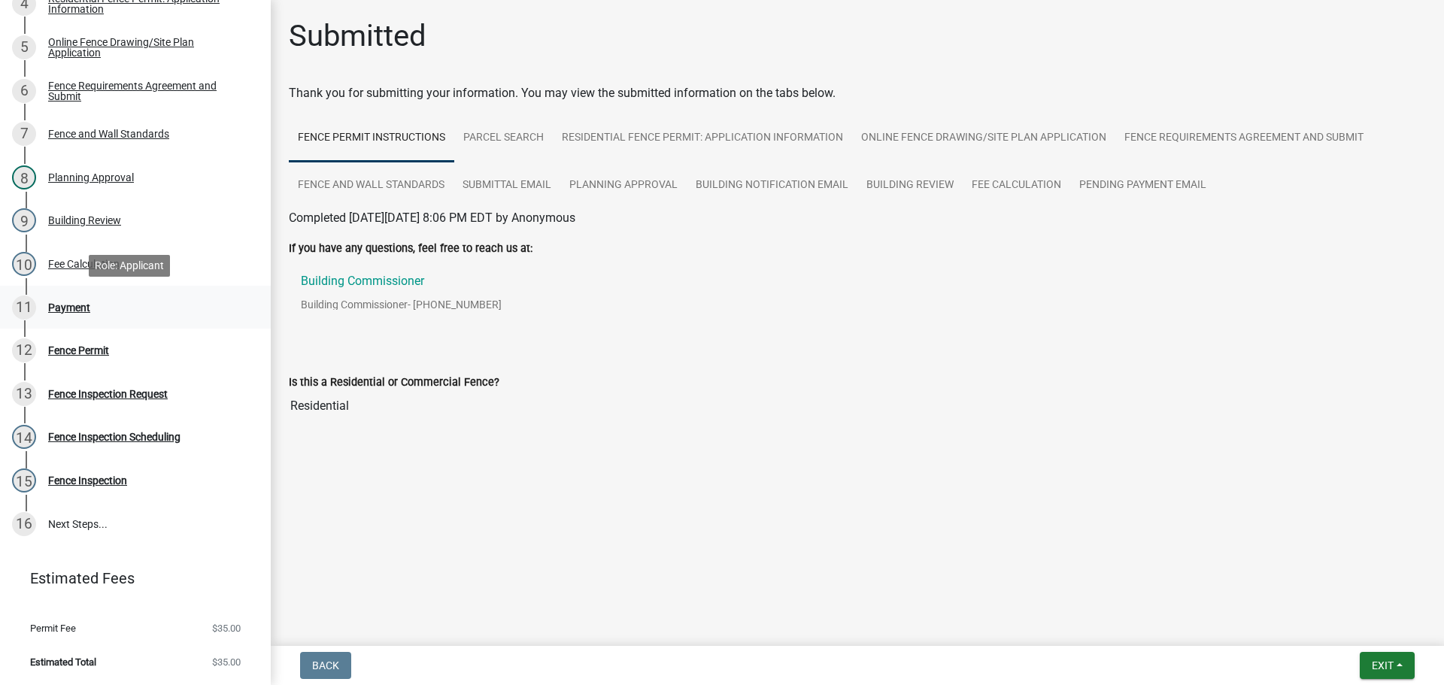
click at [54, 306] on div "Payment" at bounding box center [69, 307] width 42 height 11
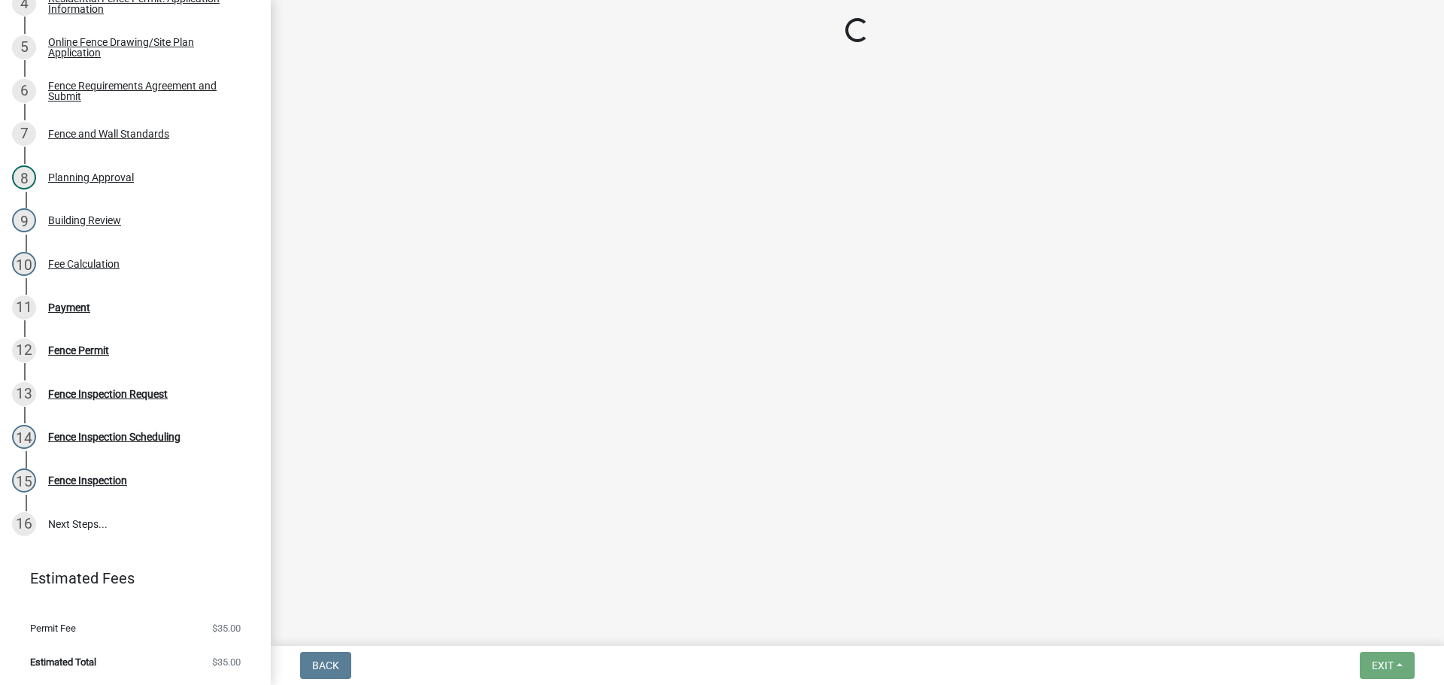
select select "3: 3"
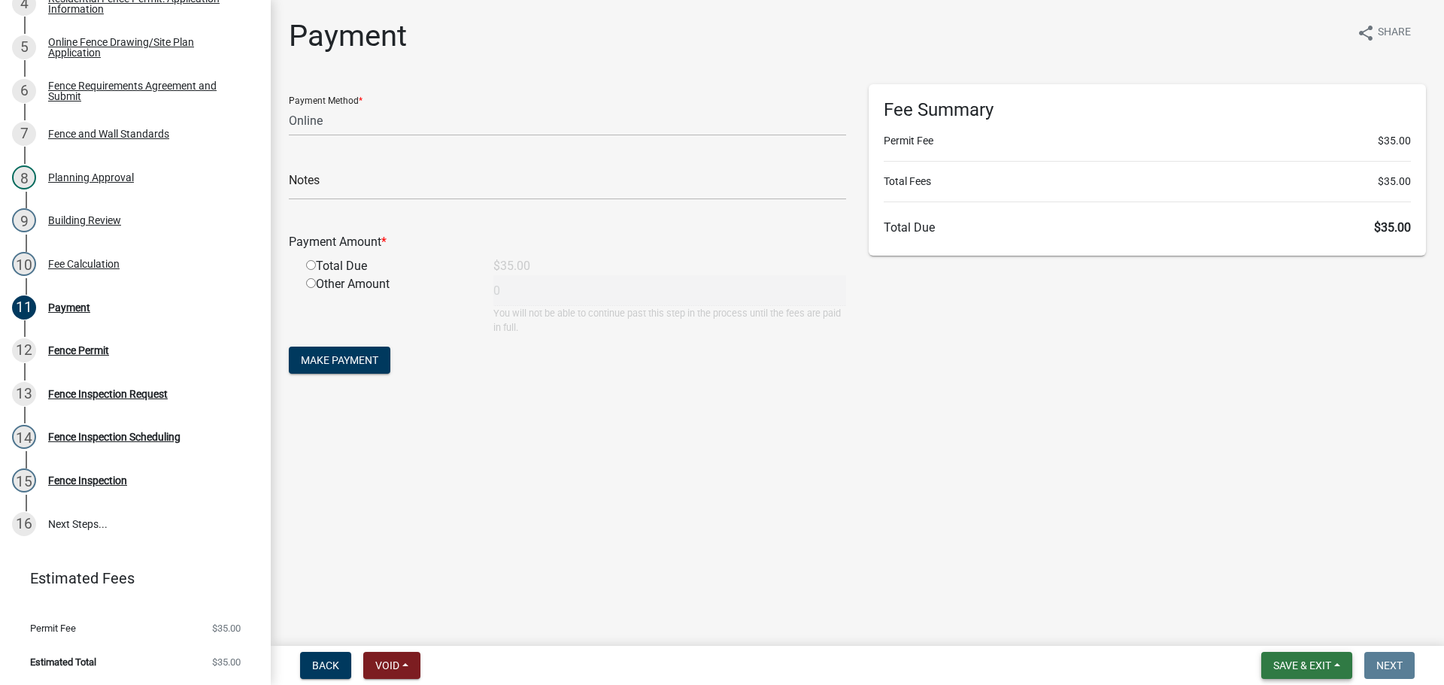
click at [1311, 662] on span "Save & Exit" at bounding box center [1303, 666] width 58 height 12
click at [1292, 624] on button "Save & Exit" at bounding box center [1292, 627] width 120 height 36
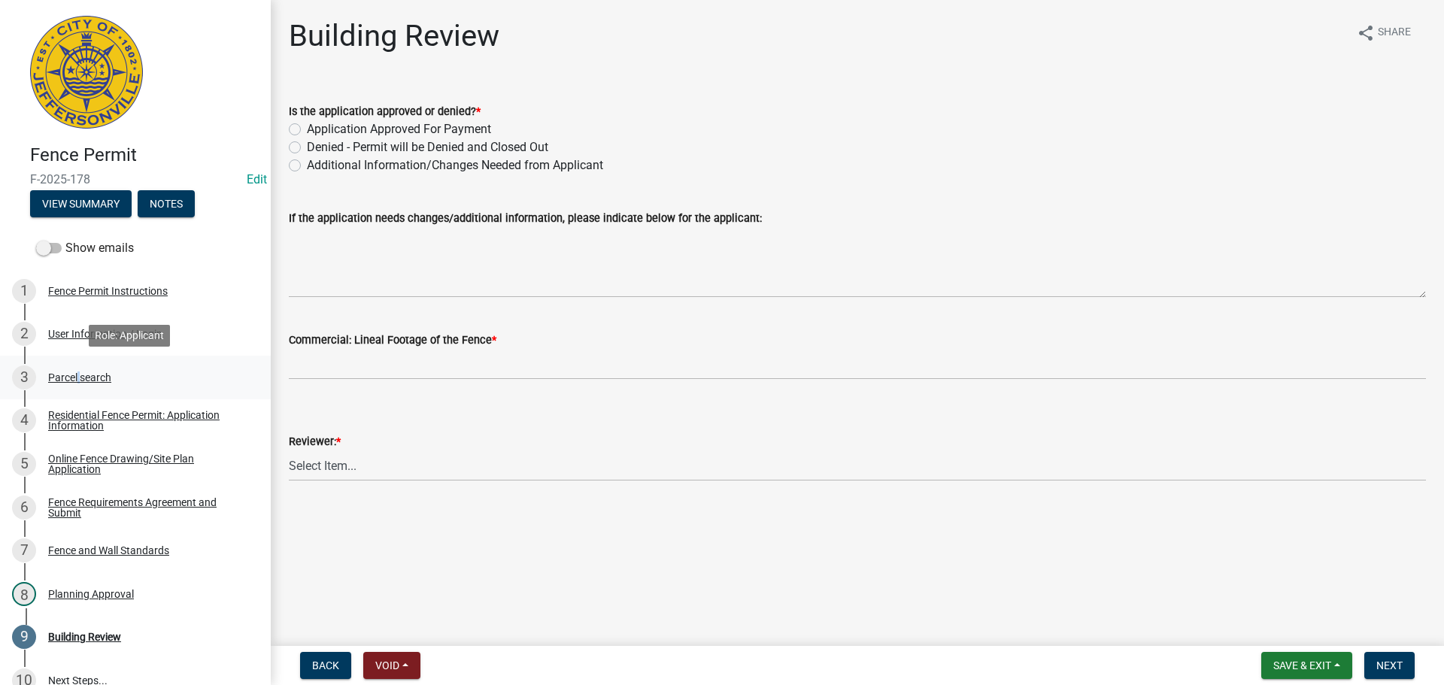
click at [77, 379] on div "Parcel search" at bounding box center [79, 377] width 63 height 11
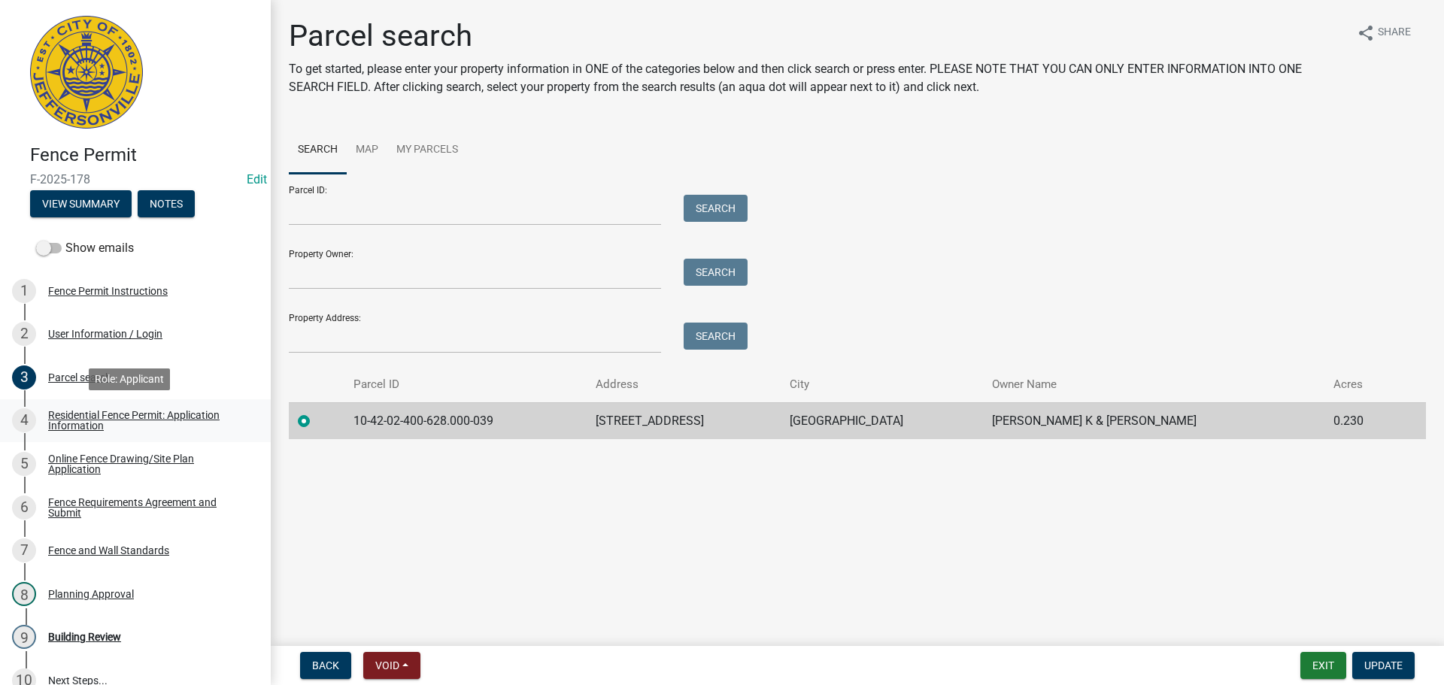
click at [68, 416] on div "Residential Fence Permit: Application Information" at bounding box center [147, 420] width 199 height 21
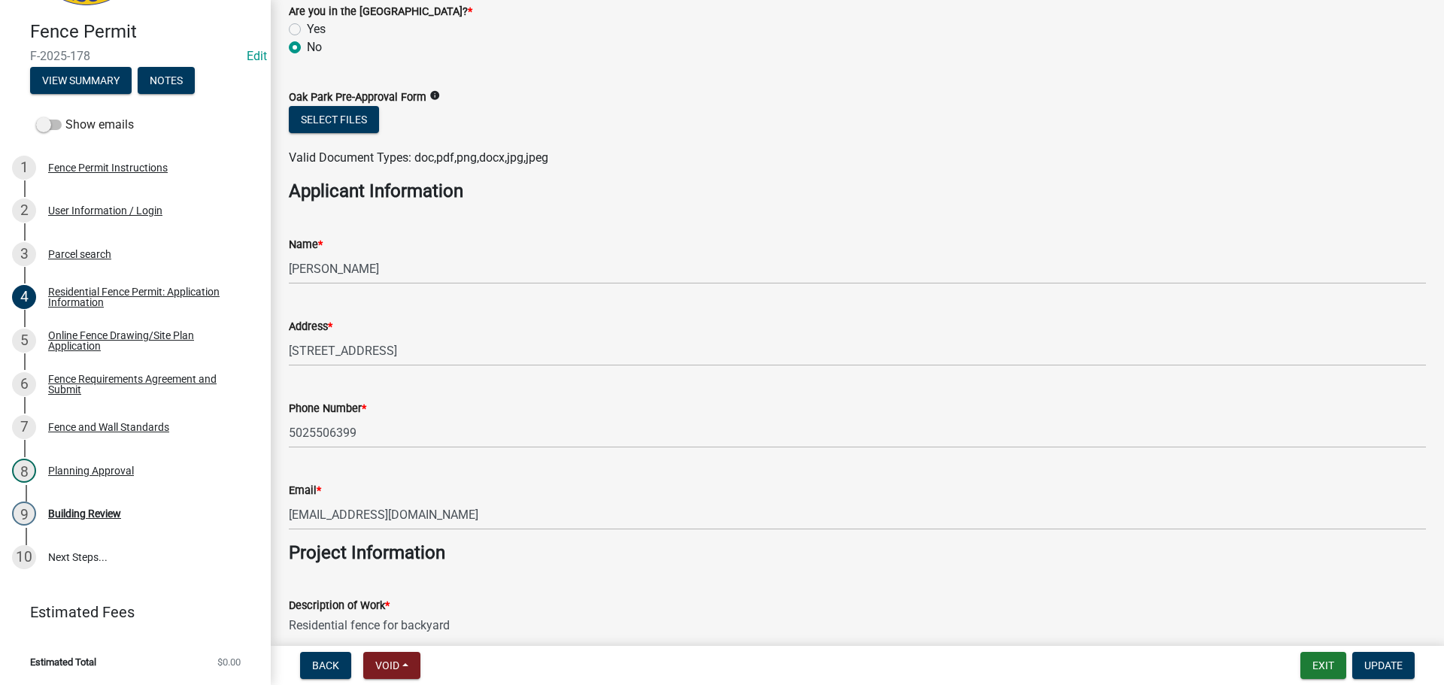
scroll to position [396, 0]
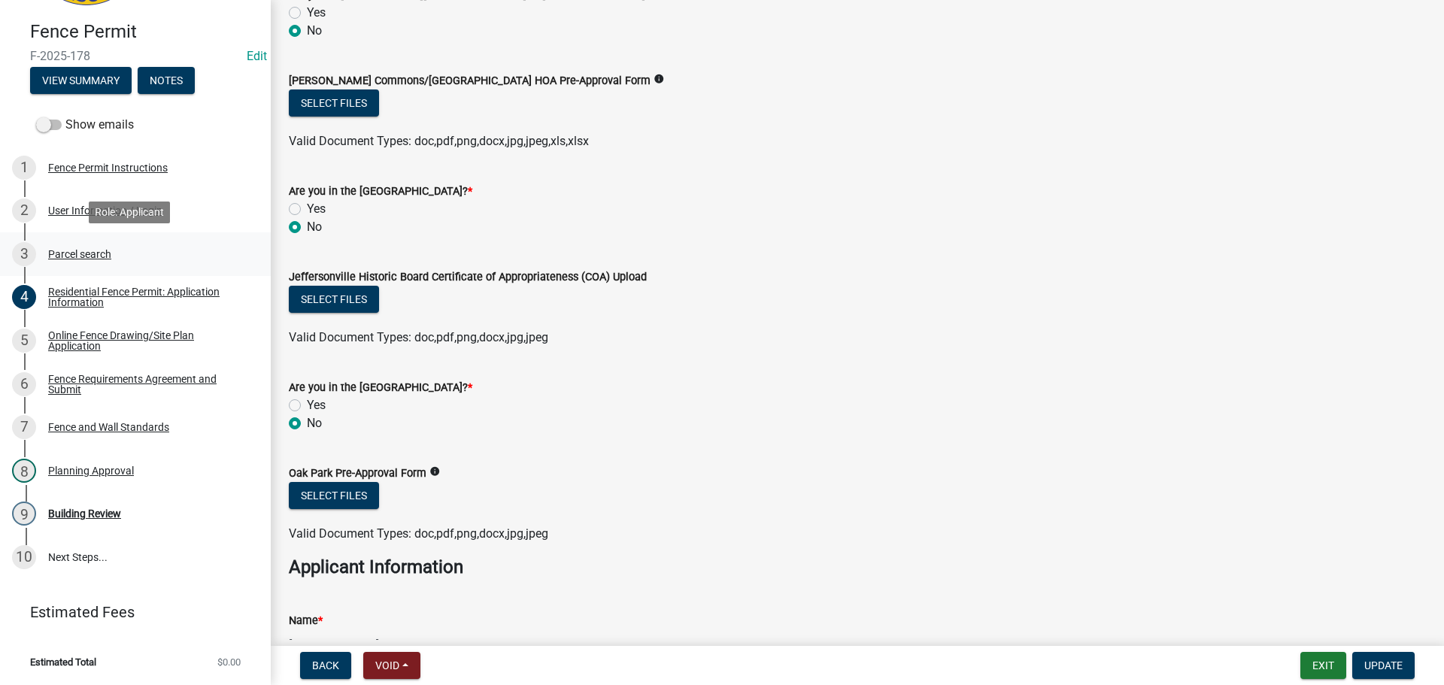
click at [80, 256] on div "Parcel search" at bounding box center [79, 254] width 63 height 11
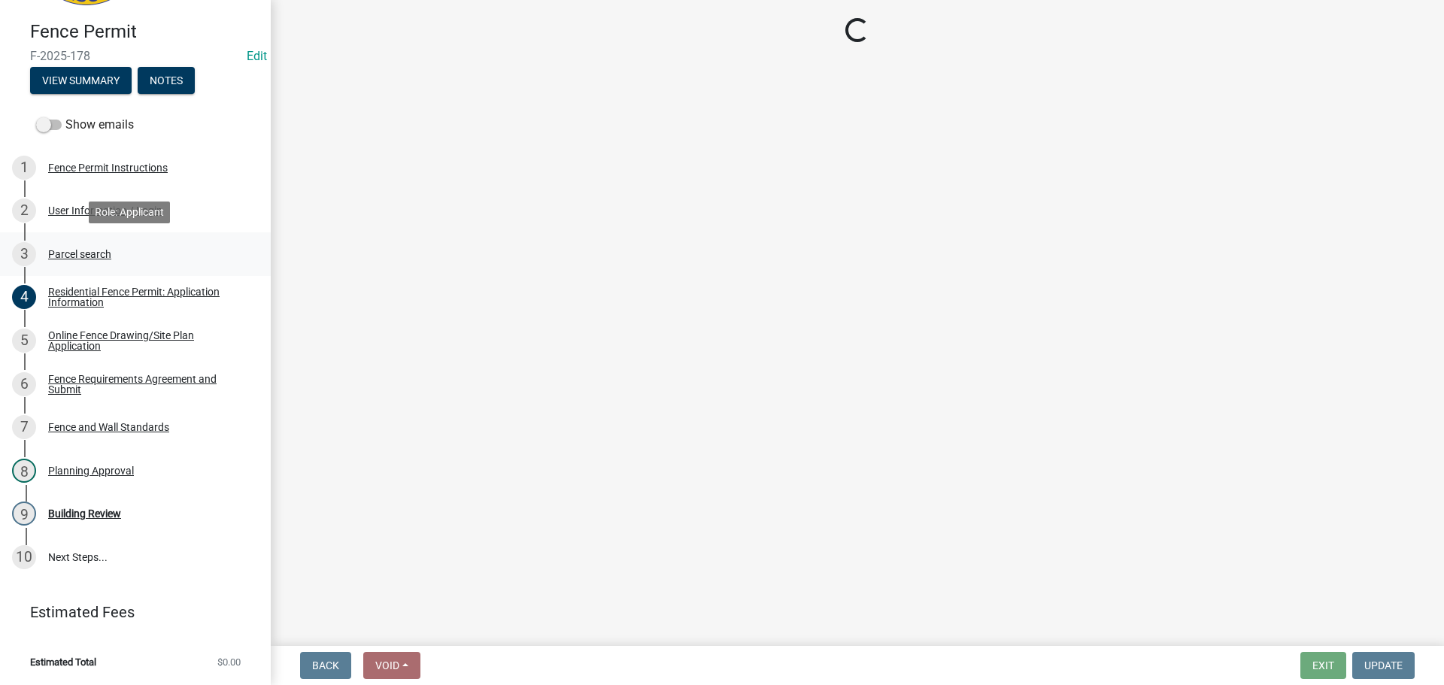
scroll to position [0, 0]
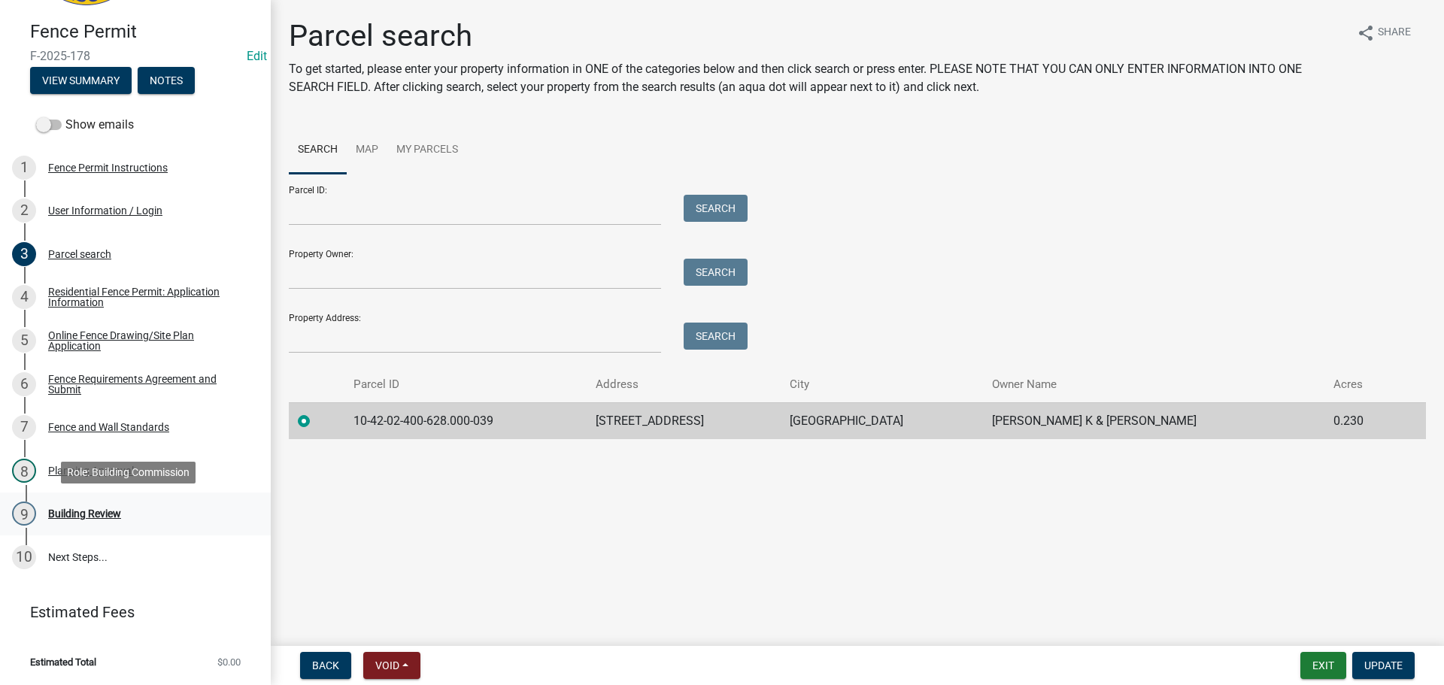
drag, startPoint x: 68, startPoint y: 510, endPoint x: 144, endPoint y: 520, distance: 77.4
click at [68, 510] on div "Building Review" at bounding box center [84, 514] width 73 height 11
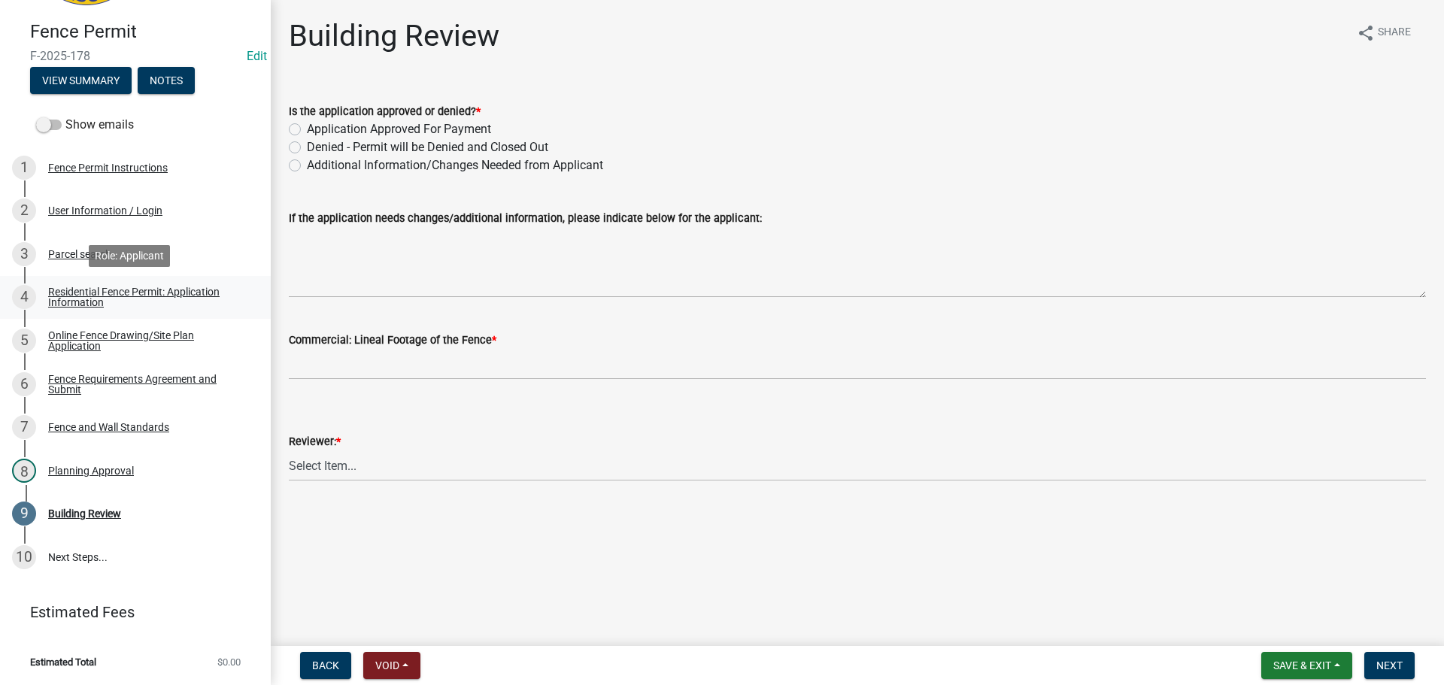
click at [68, 297] on div "Residential Fence Permit: Application Information" at bounding box center [147, 297] width 199 height 21
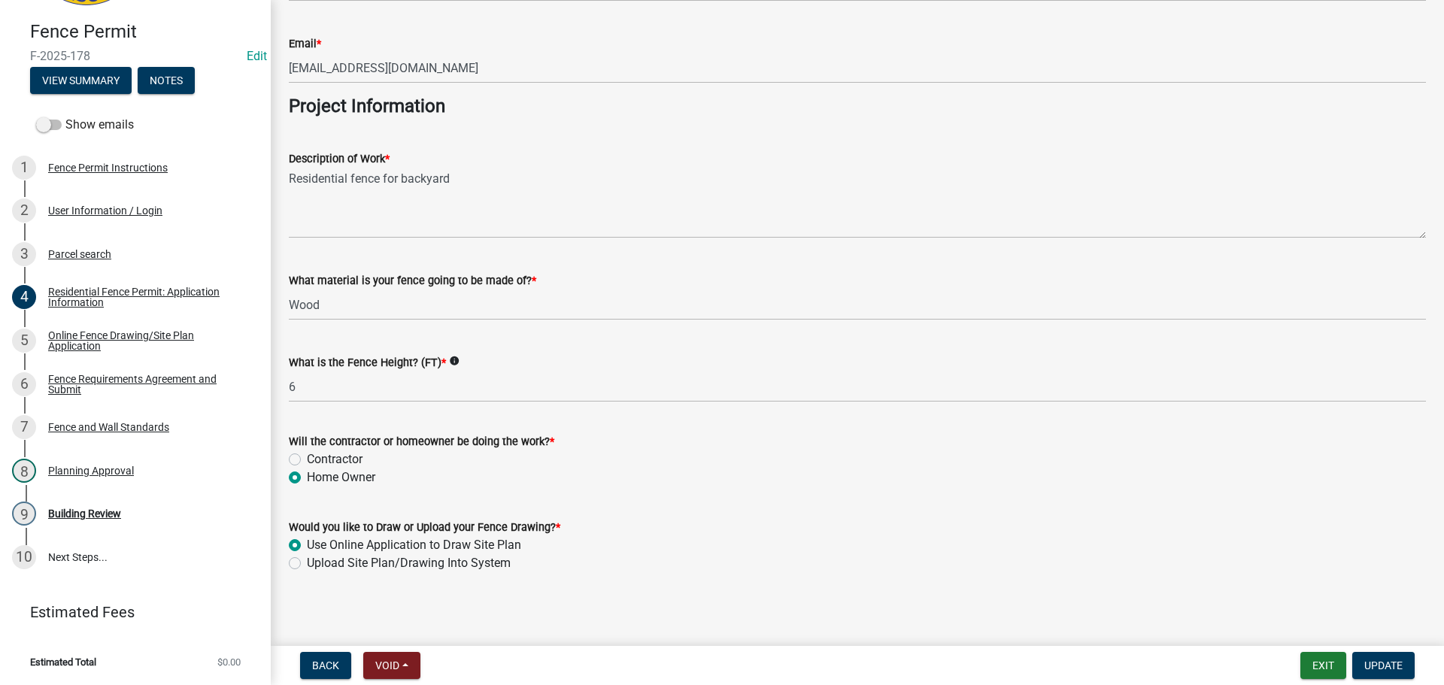
scroll to position [1224, 0]
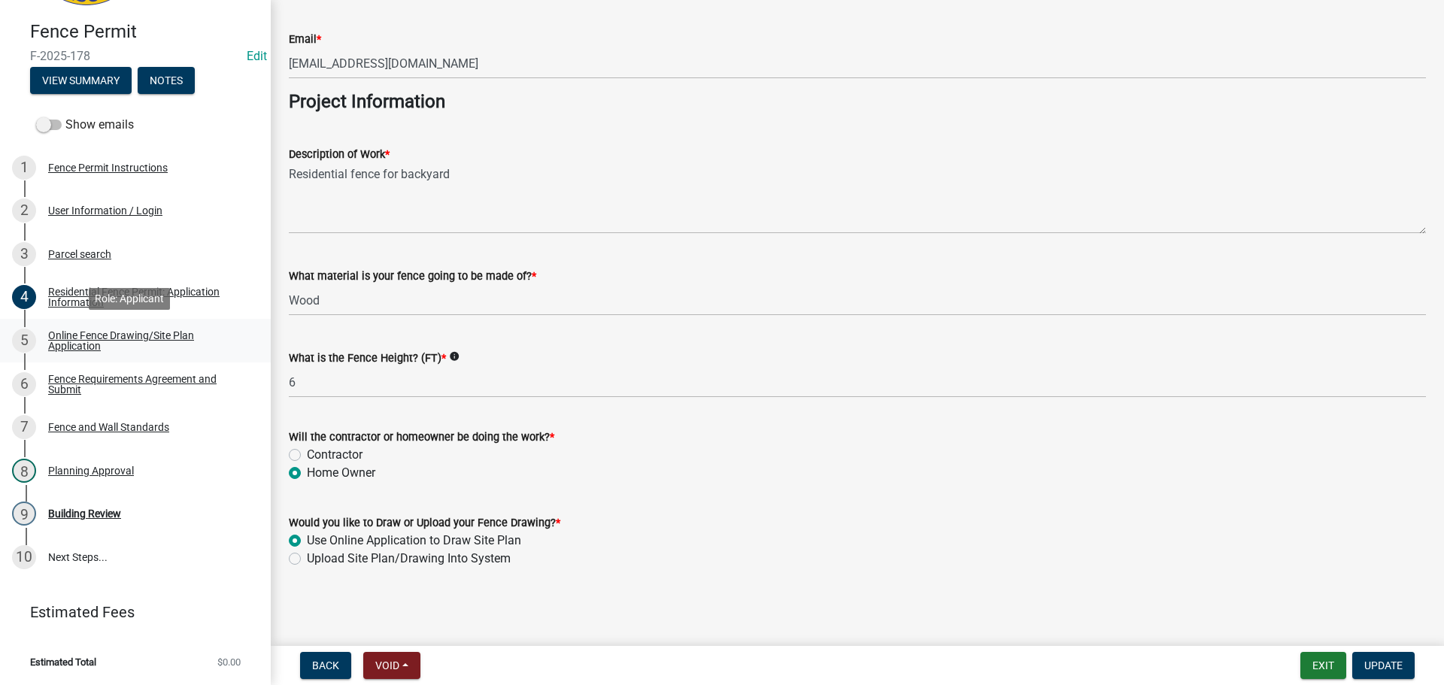
click at [76, 340] on div "Online Fence Drawing/Site Plan Application" at bounding box center [147, 340] width 199 height 21
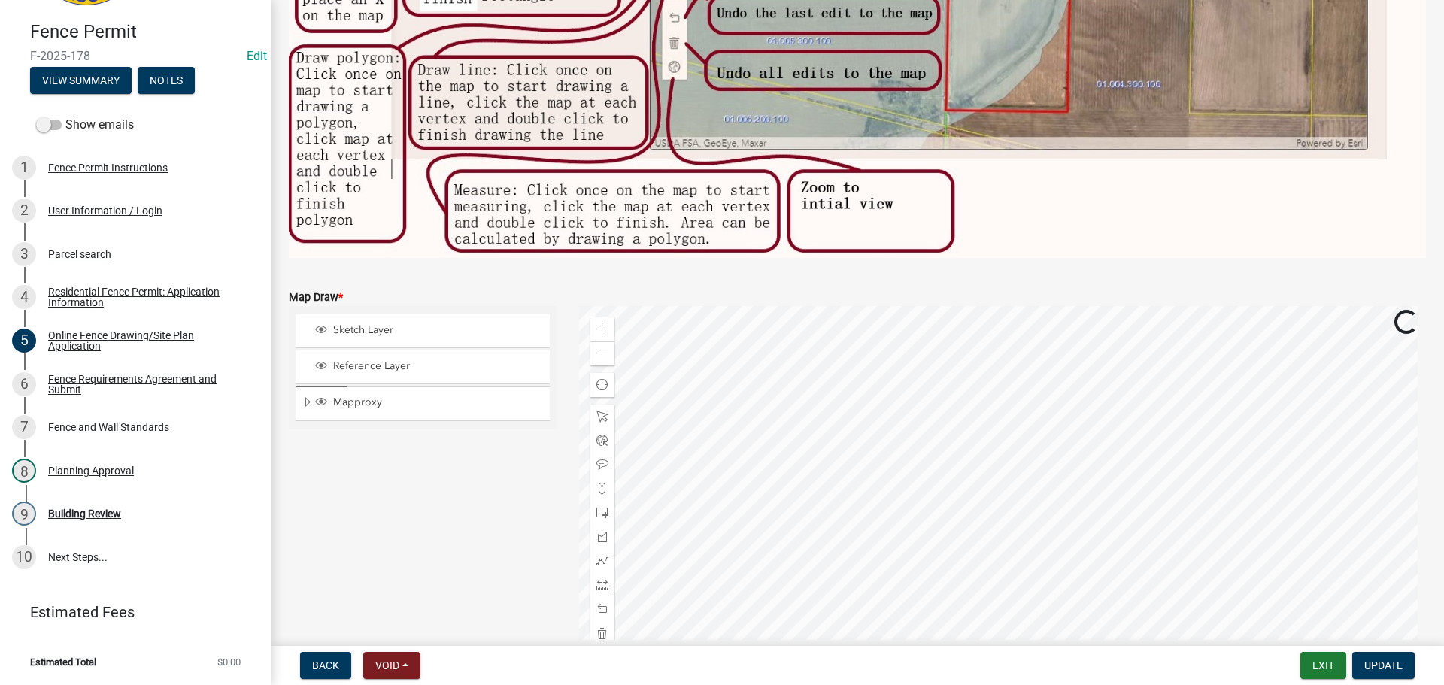
scroll to position [510, 0]
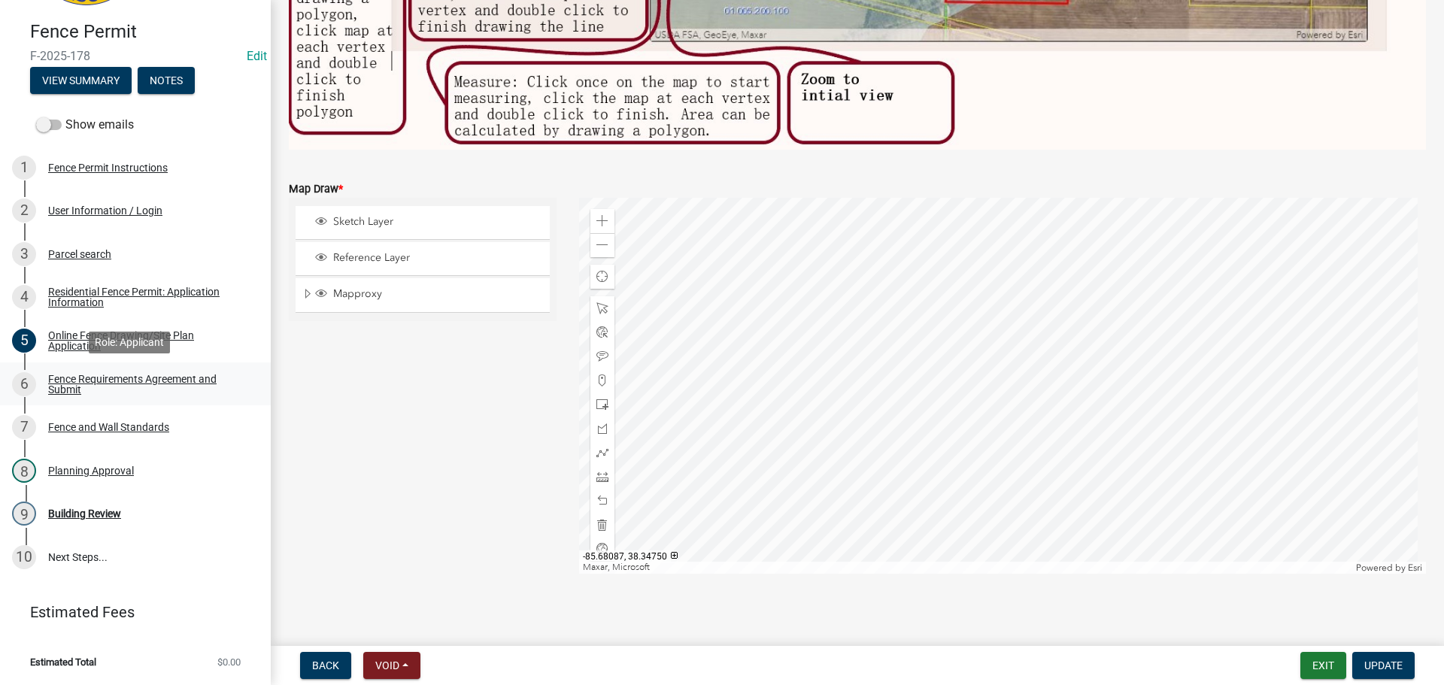
click at [90, 379] on div "Fence Requirements Agreement and Submit" at bounding box center [147, 384] width 199 height 21
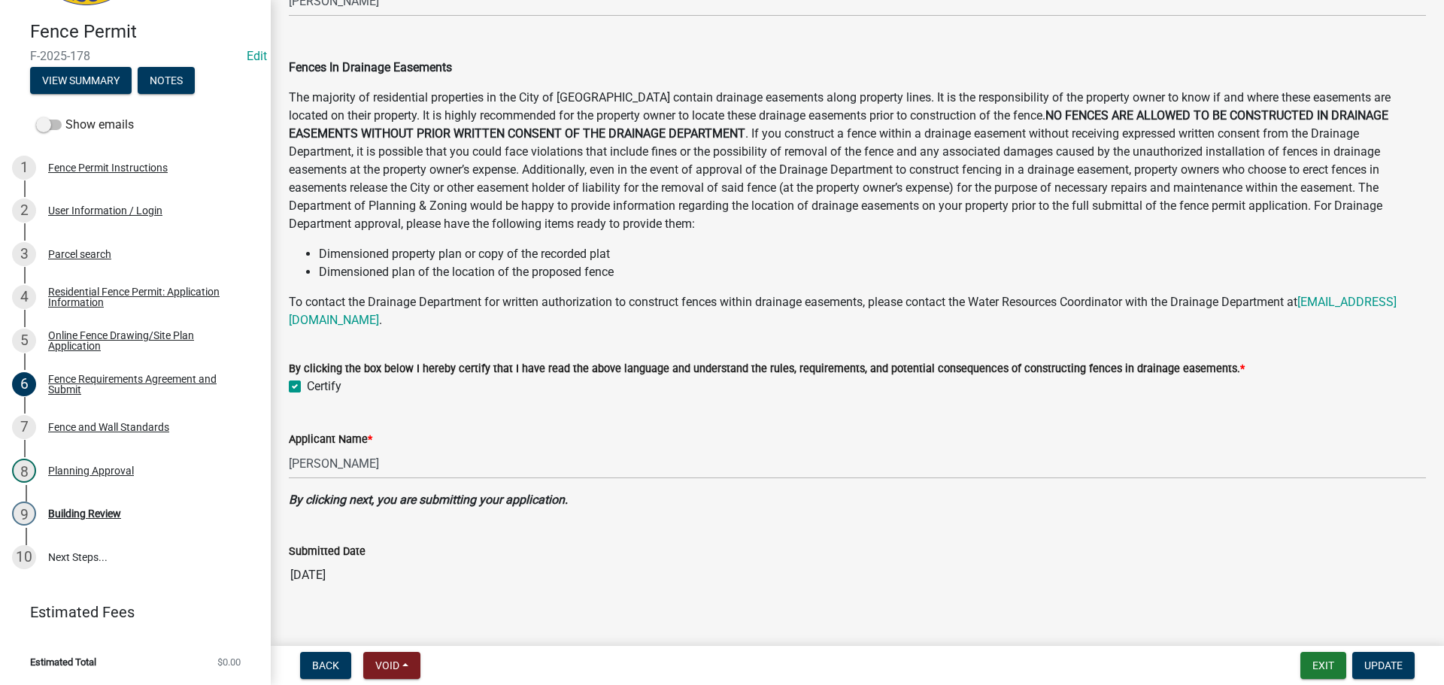
scroll to position [739, 0]
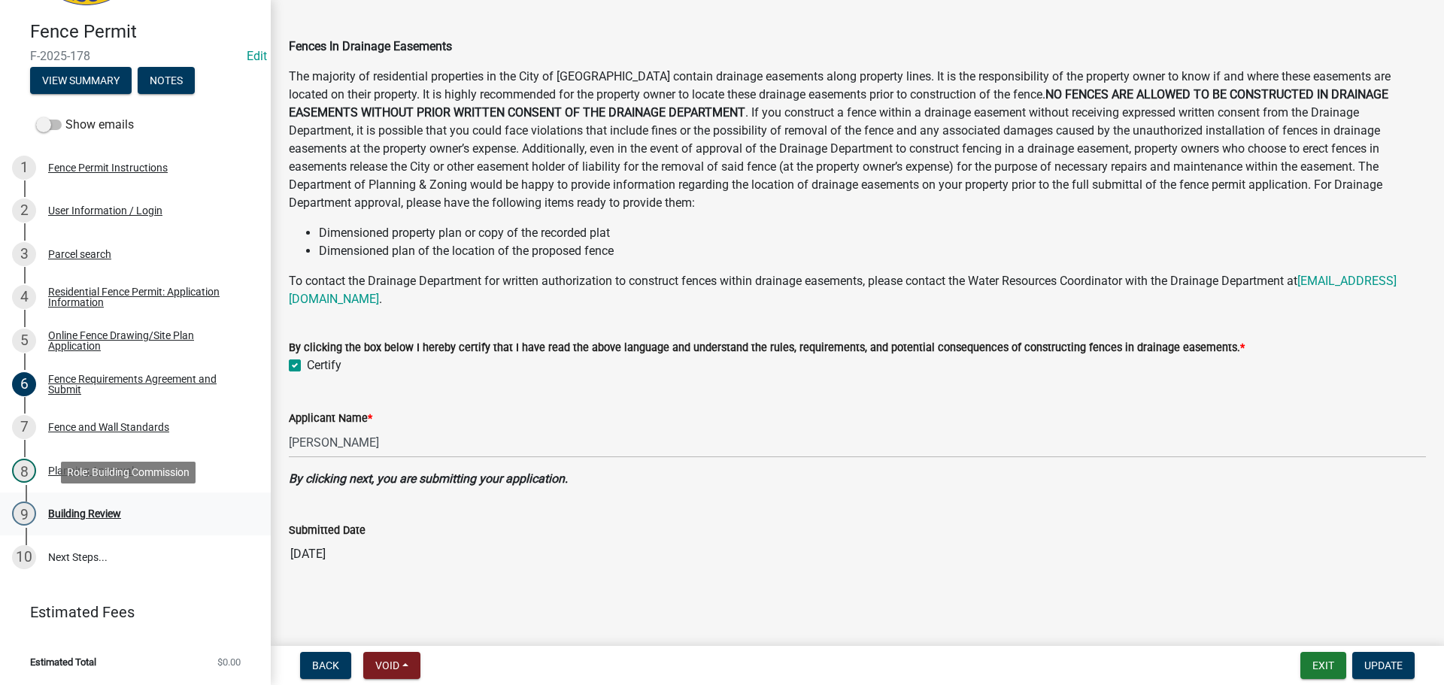
click at [84, 512] on div "Building Review" at bounding box center [84, 514] width 73 height 11
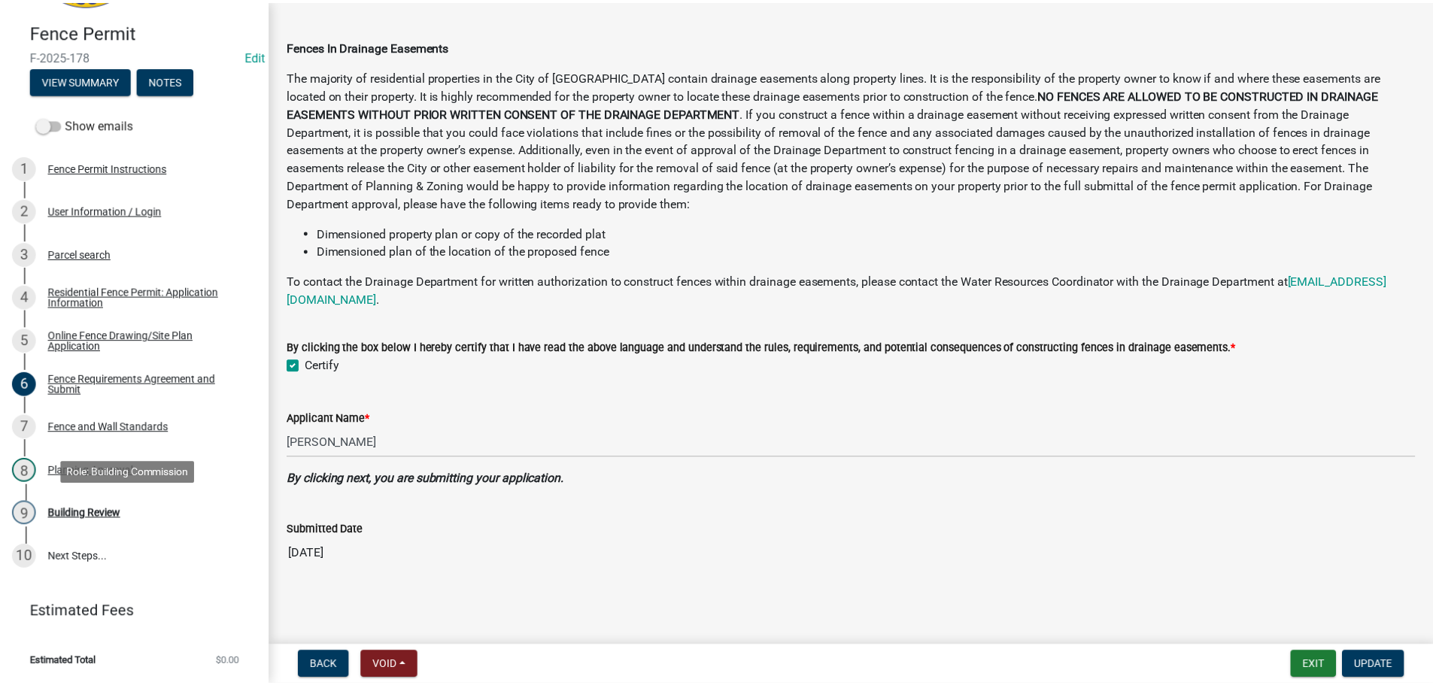
scroll to position [0, 0]
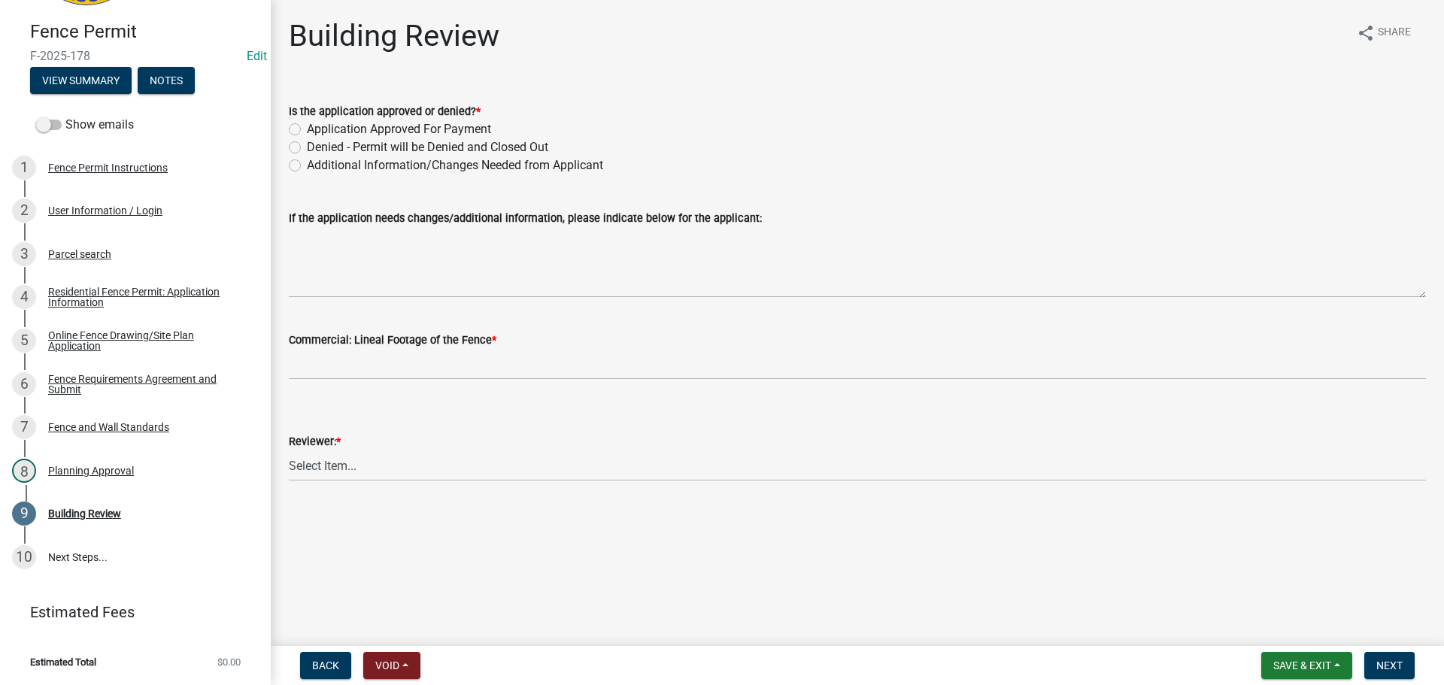
click at [307, 131] on label "Application Approved For Payment" at bounding box center [399, 129] width 184 height 18
click at [307, 130] on input "Application Approved For Payment" at bounding box center [312, 125] width 10 height 10
radio input "true"
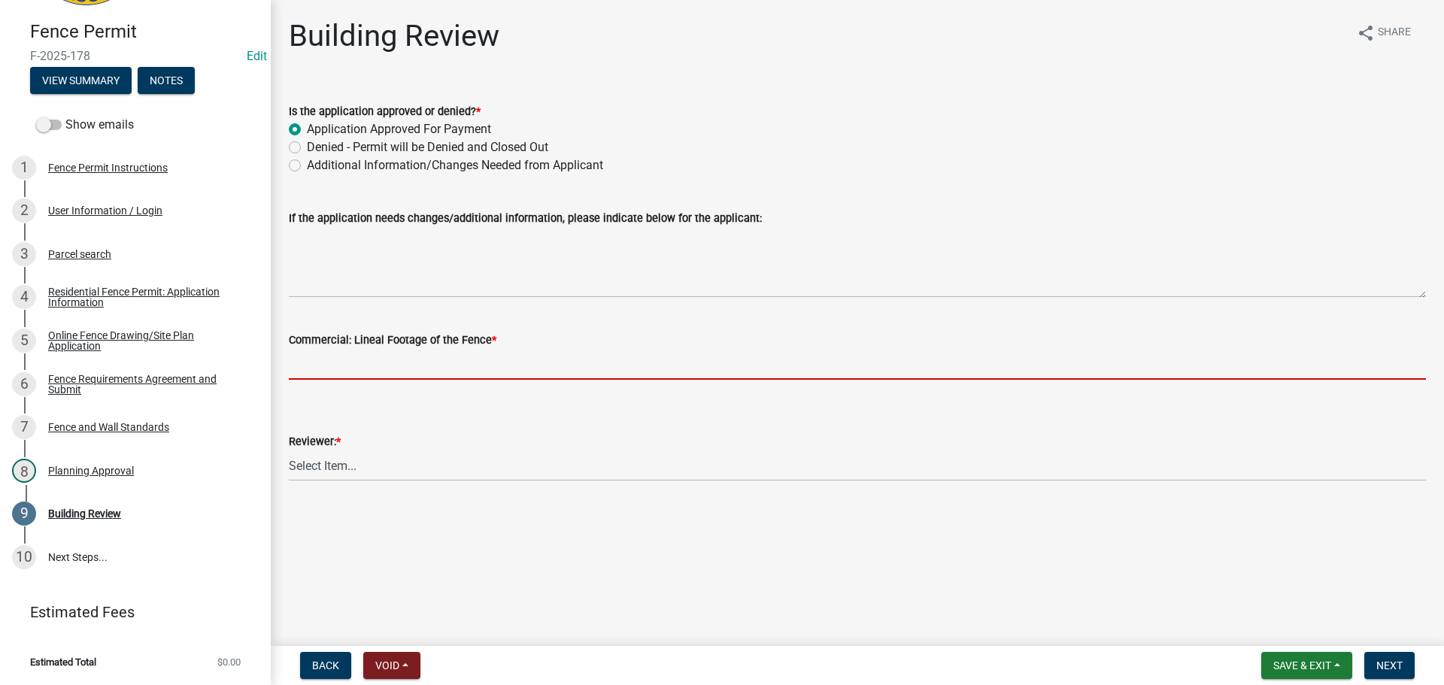
click at [319, 361] on input "text" at bounding box center [858, 364] width 1138 height 31
type input "0"
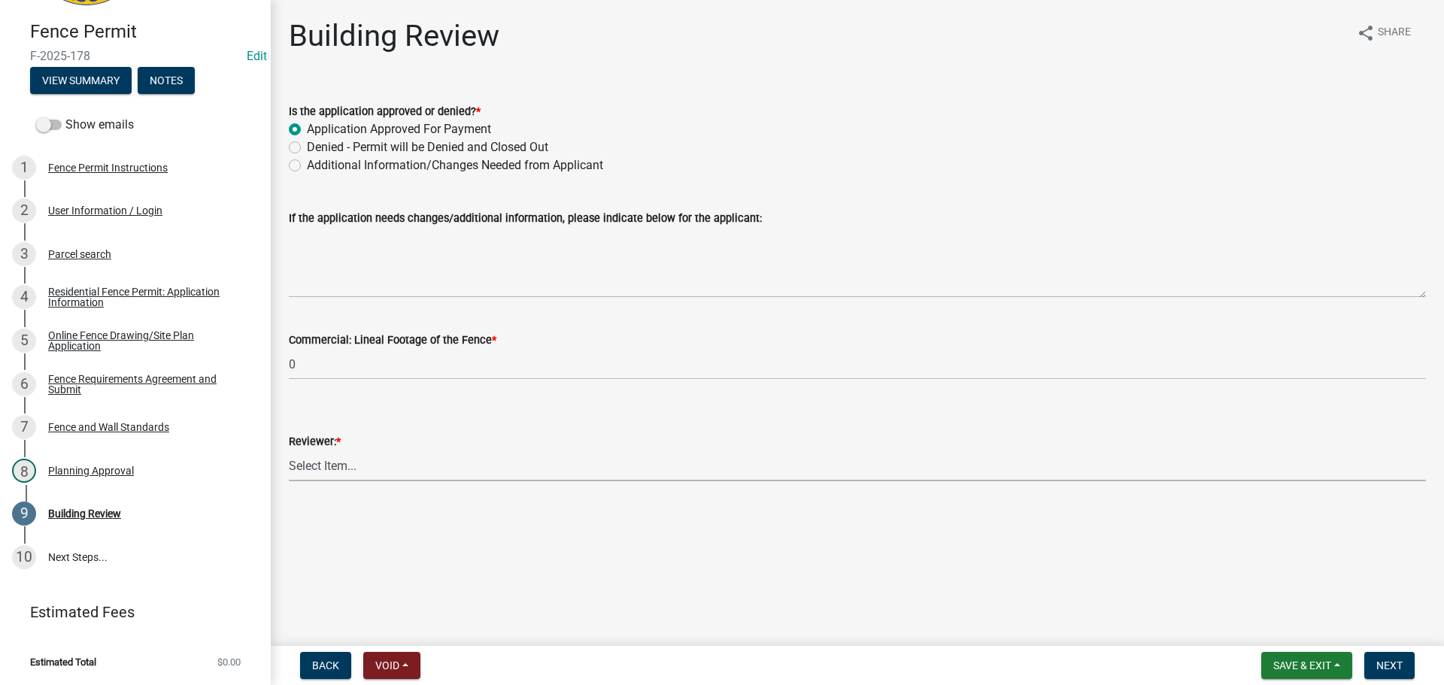
click at [334, 466] on select "Select Item... [PERSON_NAME] [PERSON_NAME] [PERSON_NAME] [PERSON_NAME] [PERSON_…" at bounding box center [858, 466] width 1138 height 31
click at [289, 451] on select "Select Item... Jim Wilkinson Mary Frey Mike Kruer Missy Bottorff Linda Mills" at bounding box center [858, 466] width 1138 height 31
select select "e36977bf-af8d-40c9-935f-0f479ad9eb24"
click at [1384, 662] on span "Next" at bounding box center [1390, 666] width 26 height 12
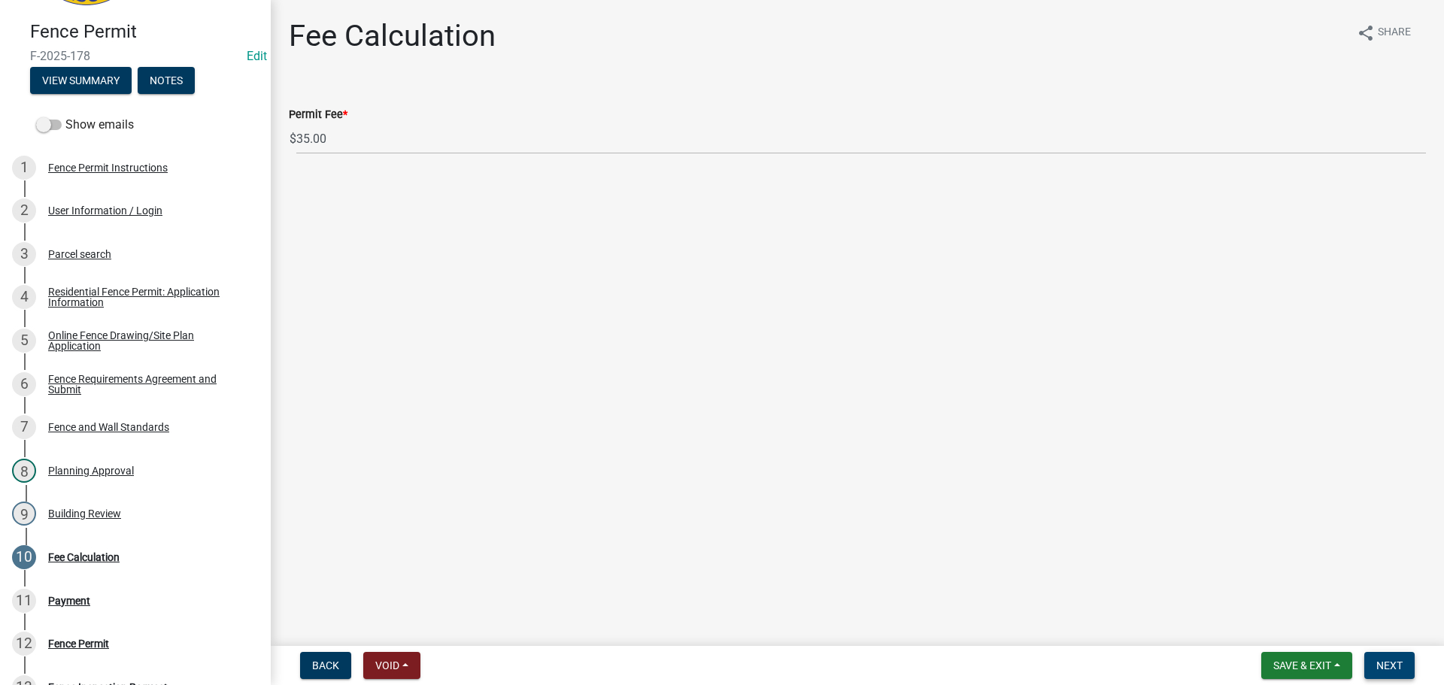
click at [1387, 664] on span "Next" at bounding box center [1390, 666] width 26 height 12
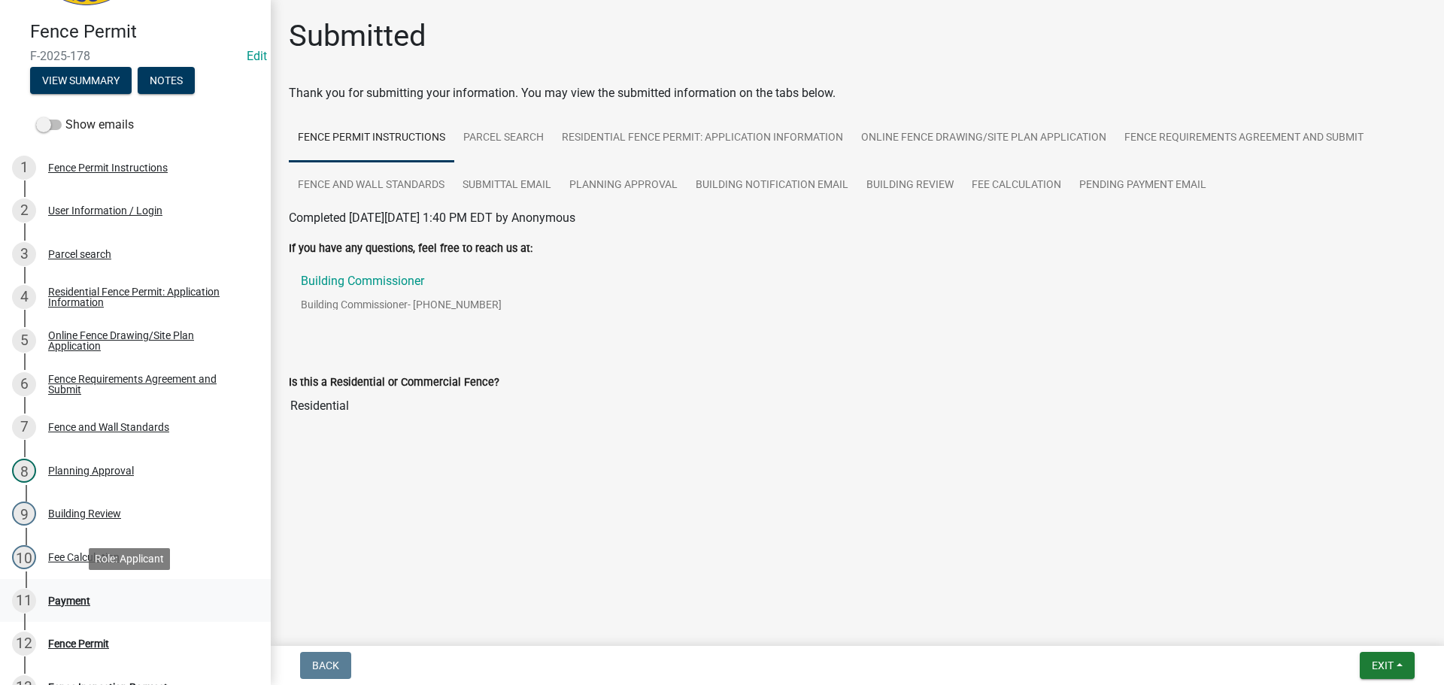
click at [53, 601] on div "Payment" at bounding box center [69, 601] width 42 height 11
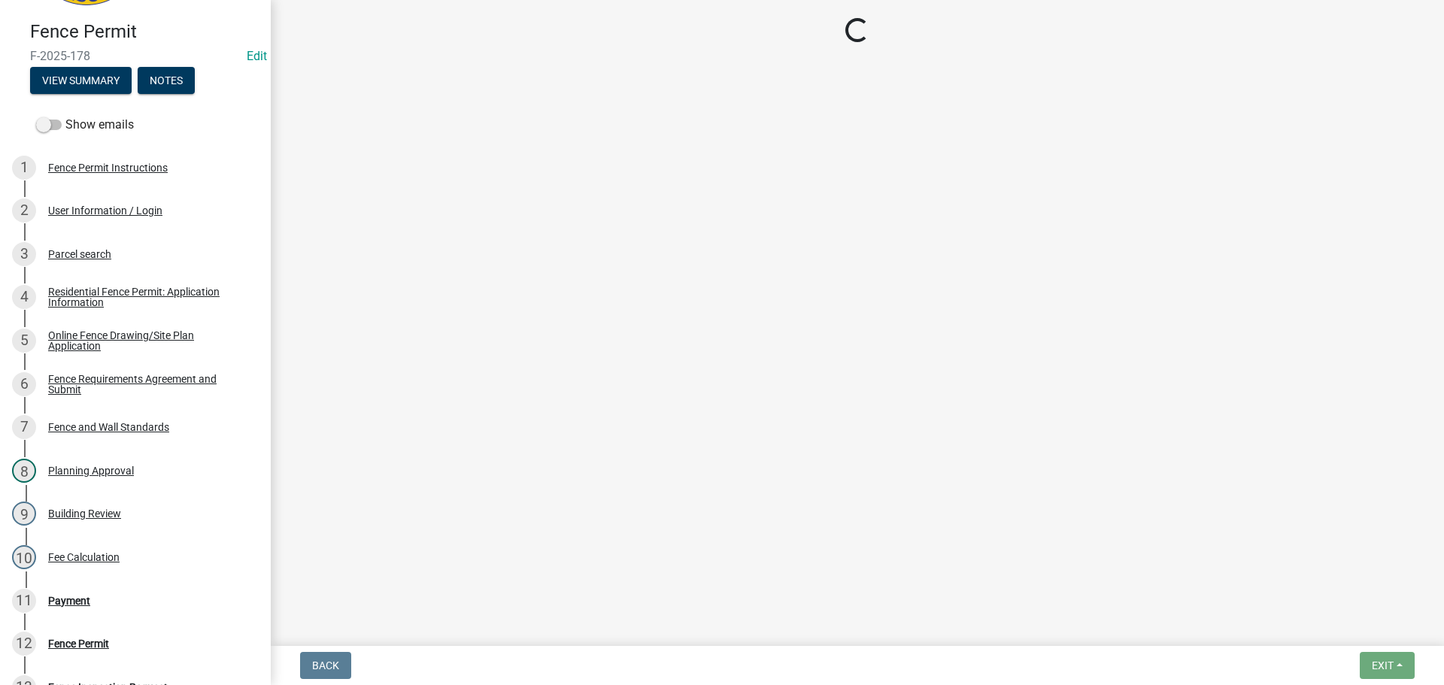
select select "3: 3"
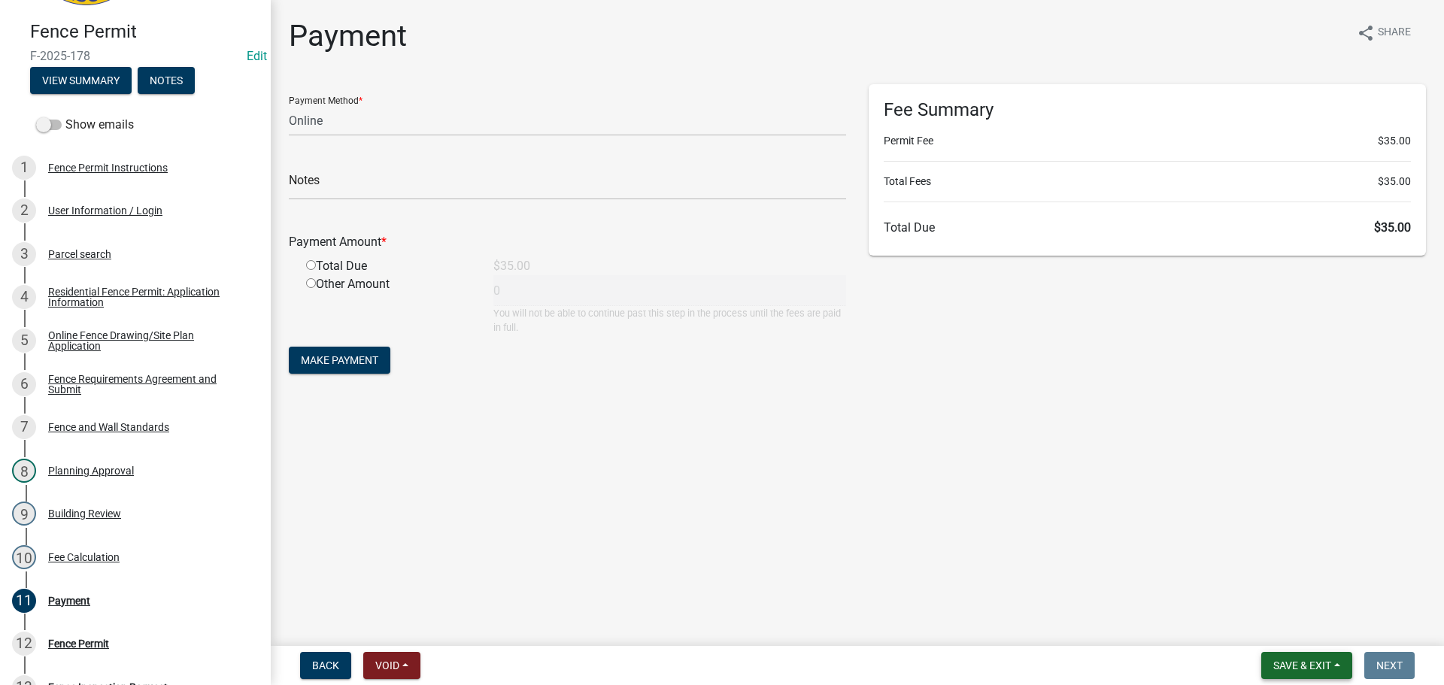
click at [1291, 661] on span "Save & Exit" at bounding box center [1303, 666] width 58 height 12
click at [1271, 627] on button "Save & Exit" at bounding box center [1292, 627] width 120 height 36
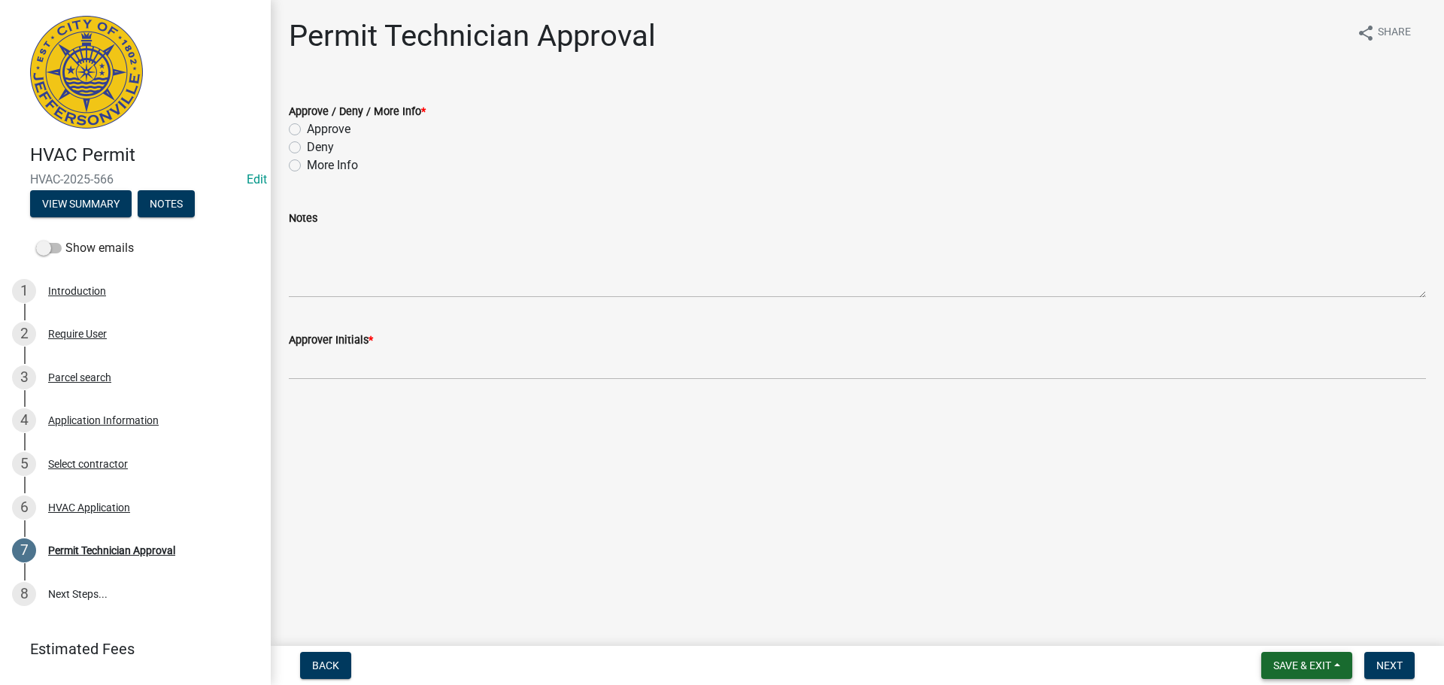
click at [1301, 661] on span "Save & Exit" at bounding box center [1303, 666] width 58 height 12
click at [1284, 627] on button "Save & Exit" at bounding box center [1292, 627] width 120 height 36
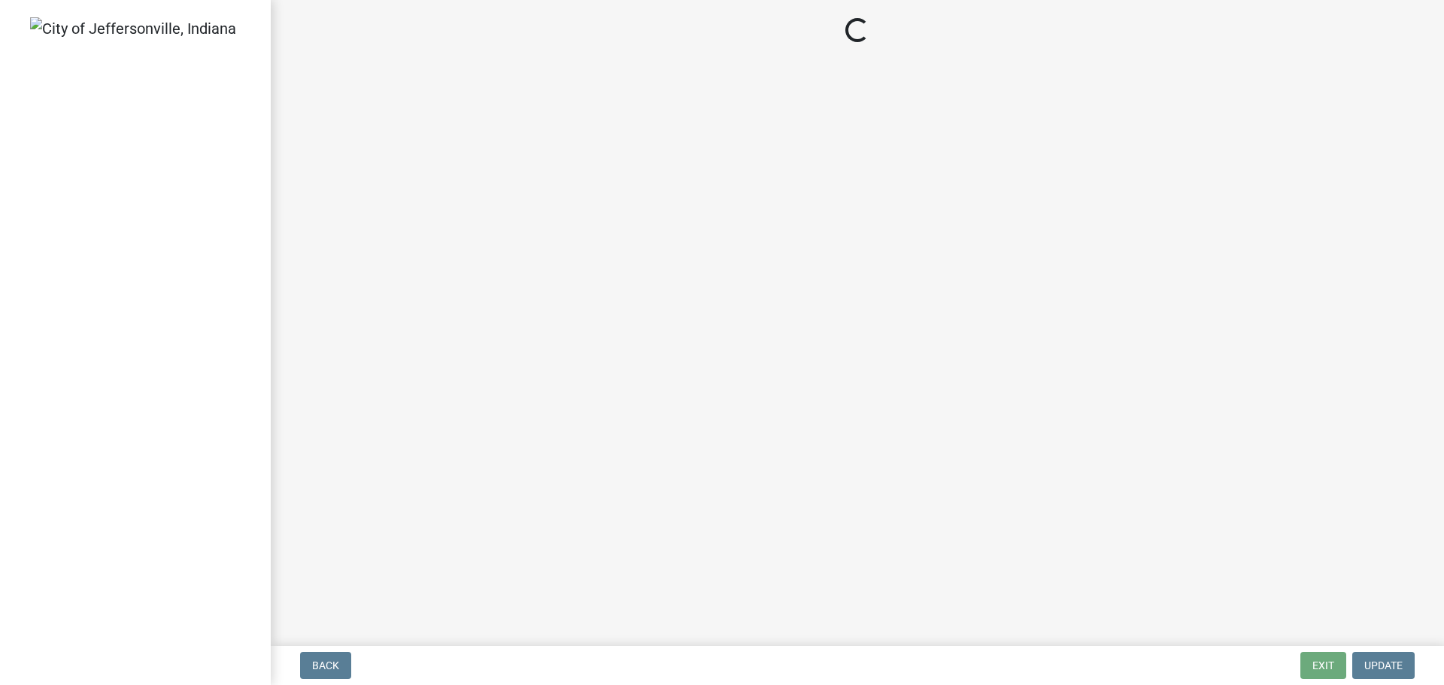
select select "3: 3"
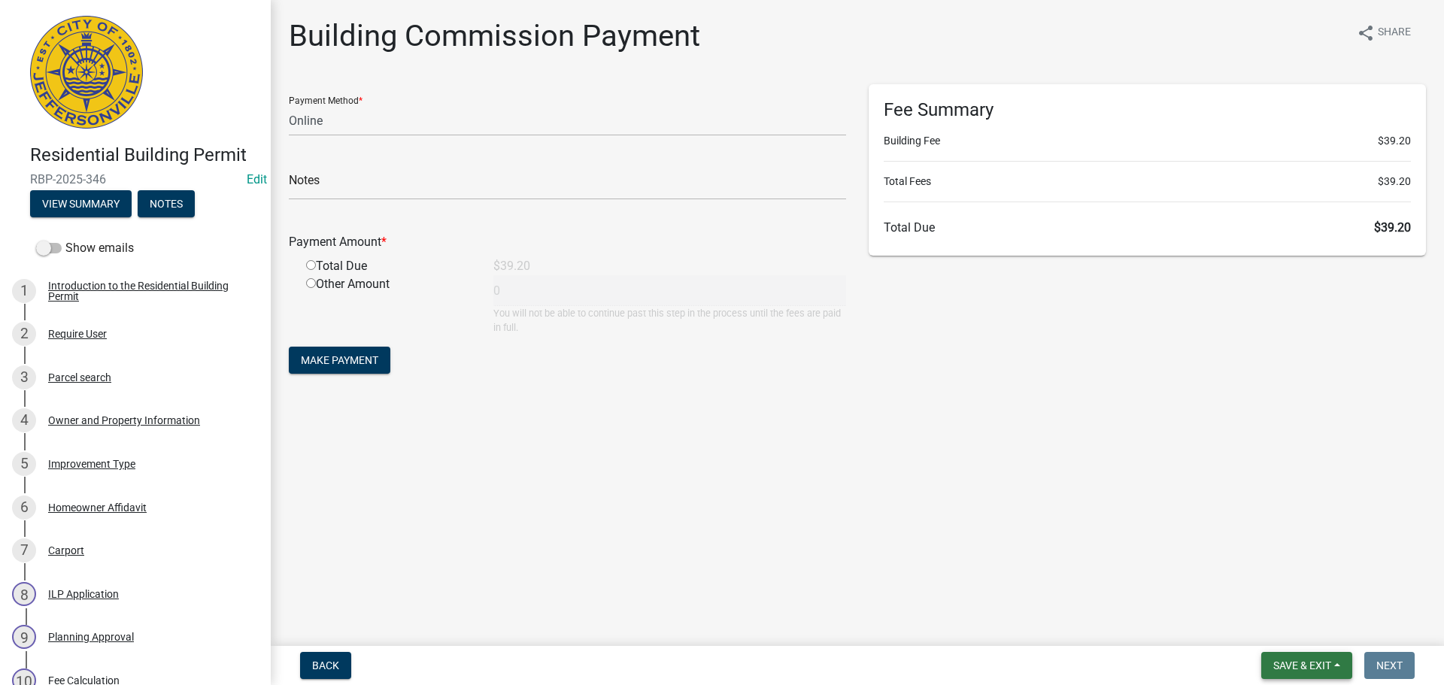
click at [1289, 665] on span "Save & Exit" at bounding box center [1303, 666] width 58 height 12
click at [1258, 630] on button "Save & Exit" at bounding box center [1292, 627] width 120 height 36
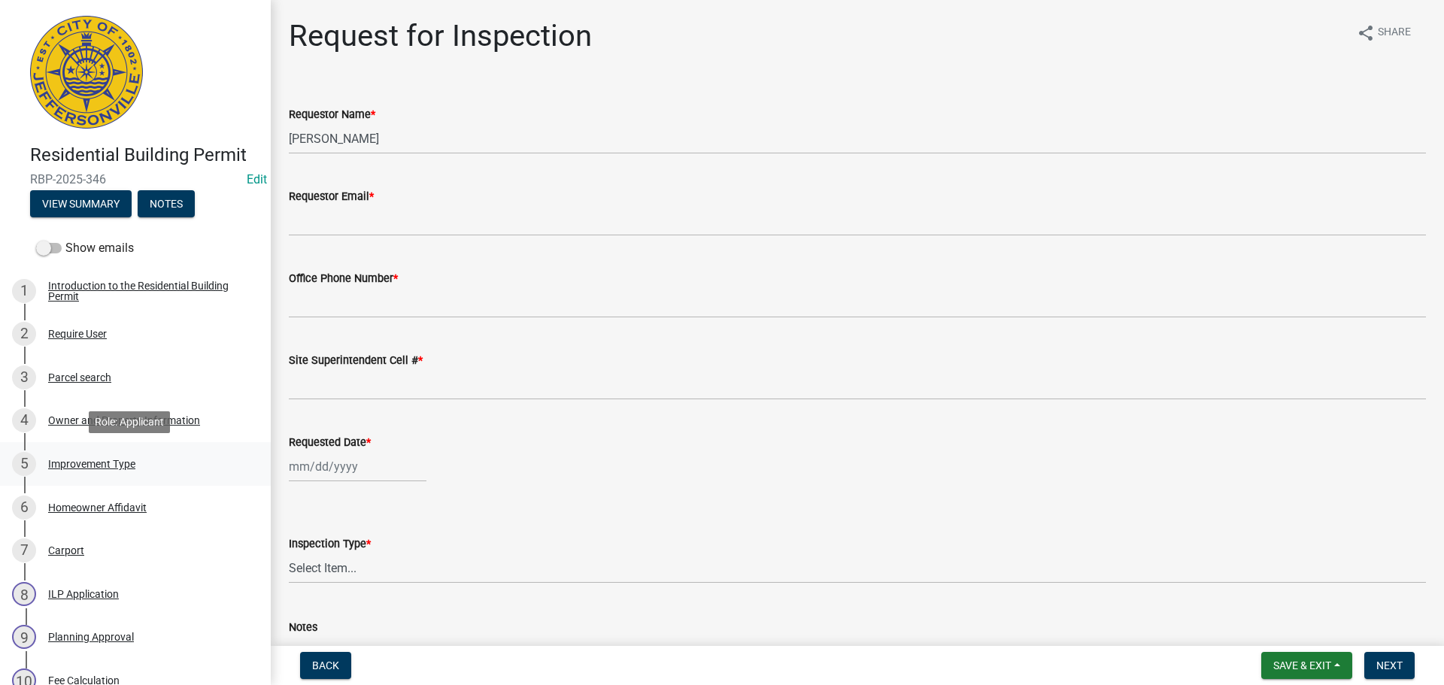
click at [98, 464] on div "Improvement Type" at bounding box center [91, 464] width 87 height 11
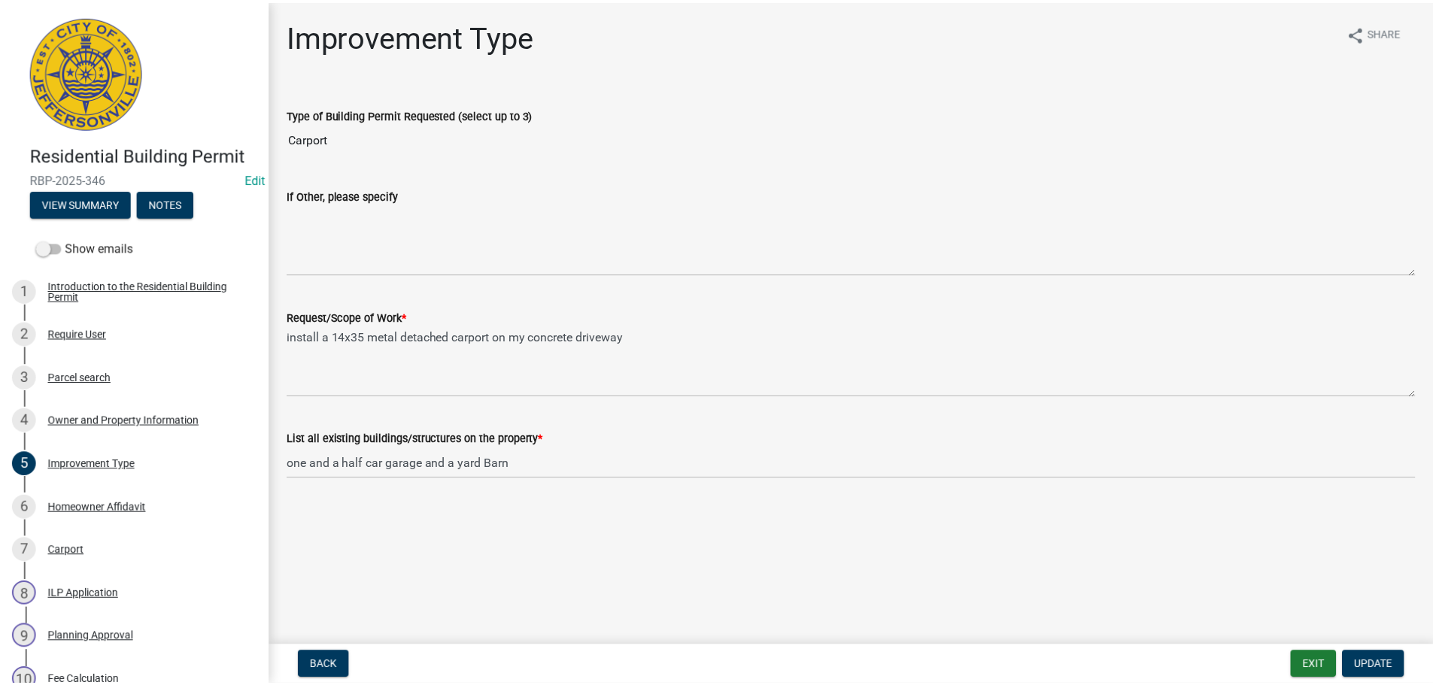
scroll to position [600, 0]
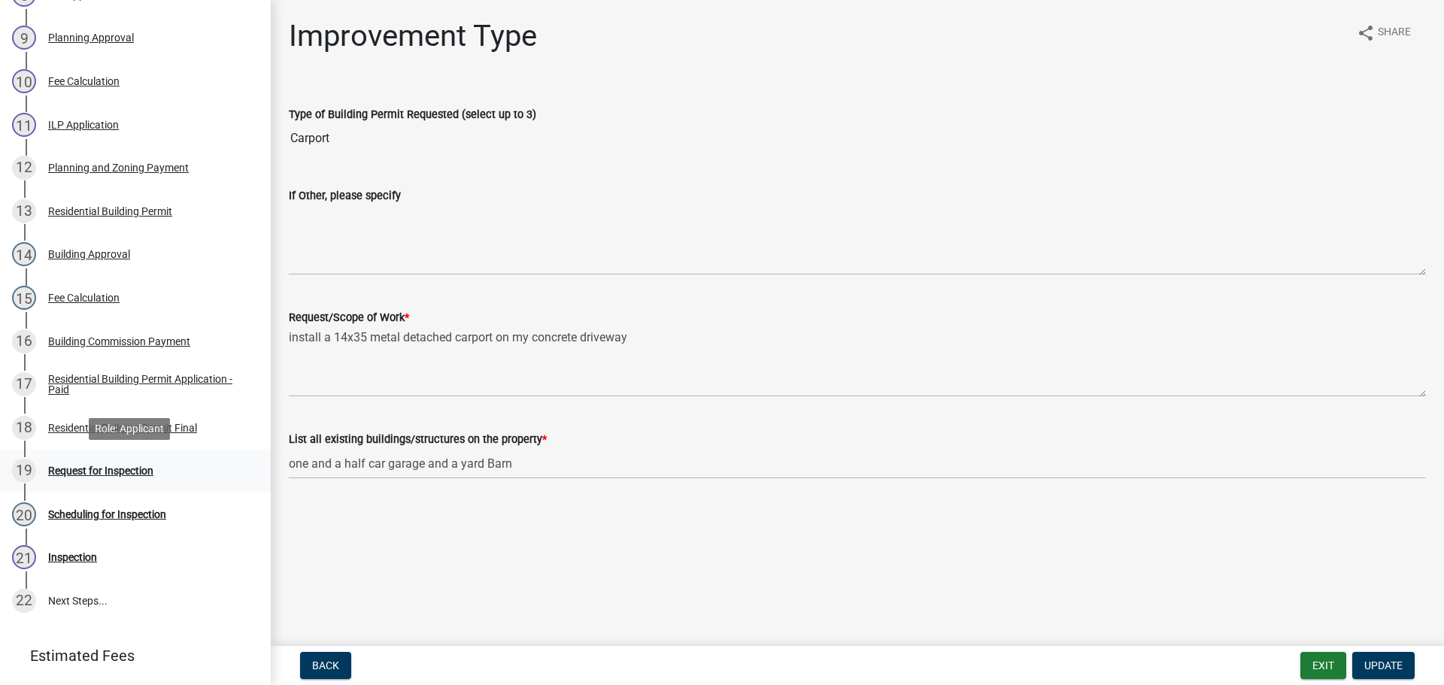
click at [115, 475] on div "Request for Inspection" at bounding box center [100, 471] width 105 height 11
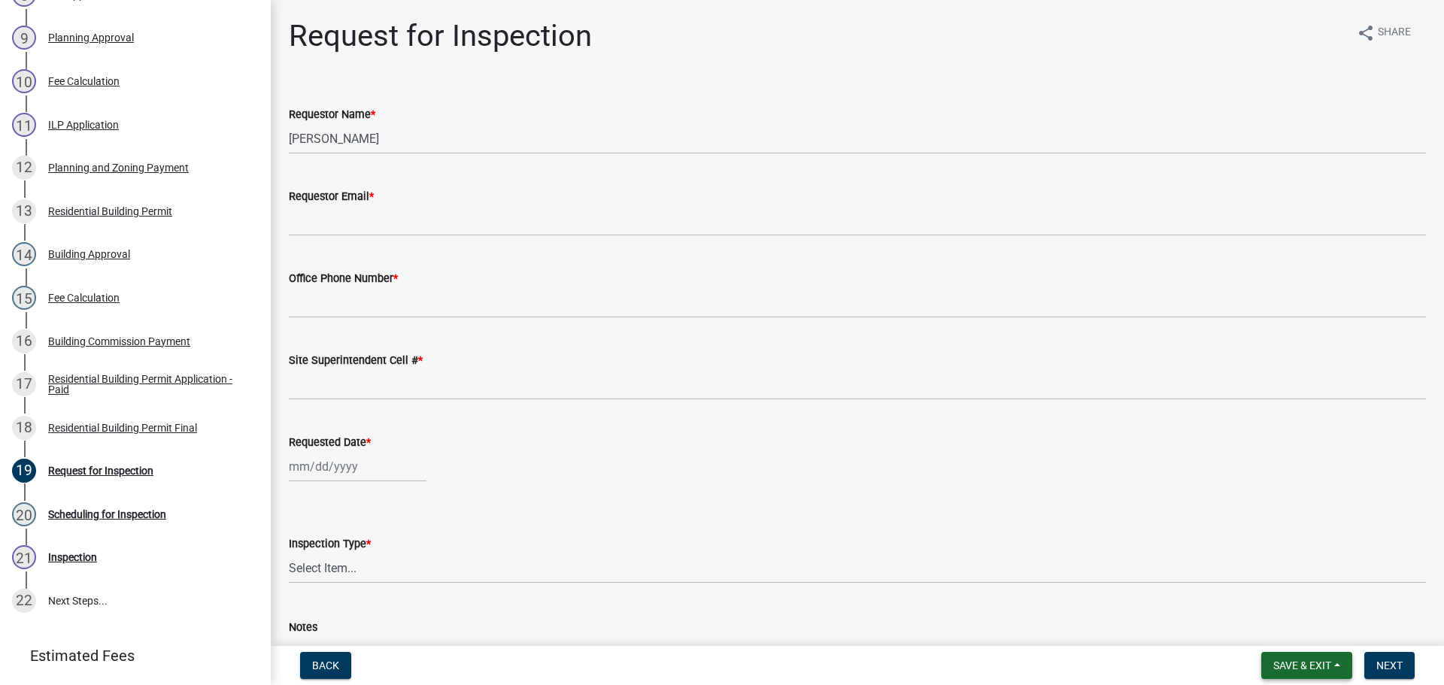
click at [1292, 667] on span "Save & Exit" at bounding box center [1303, 666] width 58 height 12
click at [1274, 624] on button "Save & Exit" at bounding box center [1292, 627] width 120 height 36
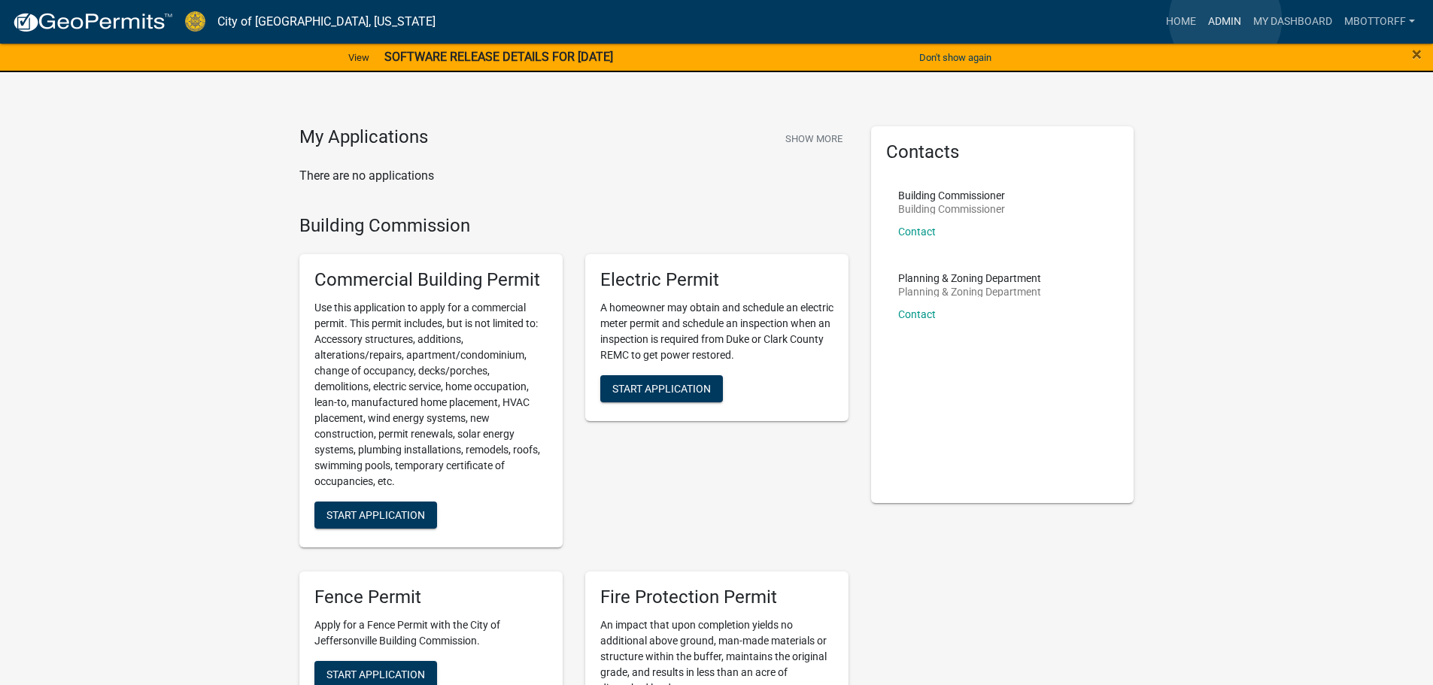
drag, startPoint x: 1226, startPoint y: 20, endPoint x: 1171, endPoint y: 33, distance: 56.6
click at [1225, 20] on link "Admin" at bounding box center [1224, 22] width 45 height 29
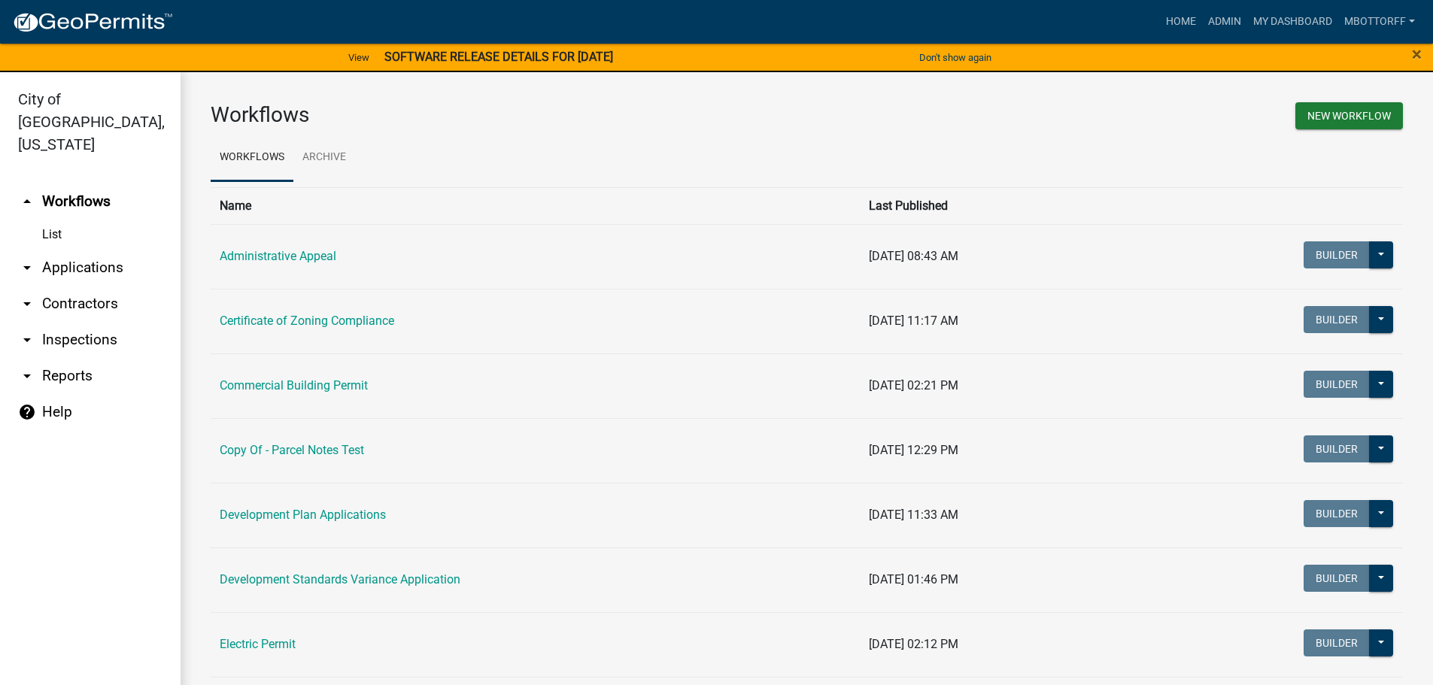
click at [57, 250] on link "arrow_drop_down Applications" at bounding box center [90, 268] width 181 height 36
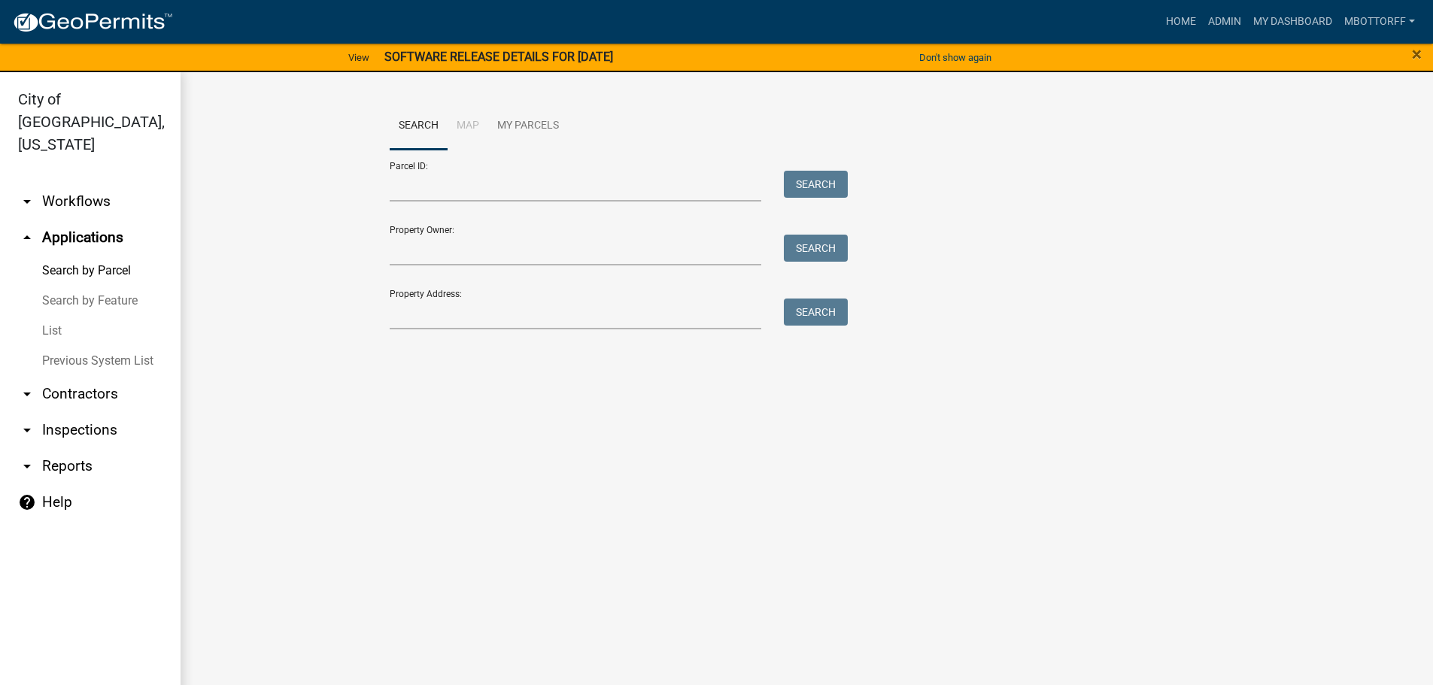
drag, startPoint x: 60, startPoint y: 305, endPoint x: 93, endPoint y: 299, distance: 33.6
click at [61, 316] on link "List" at bounding box center [90, 331] width 181 height 30
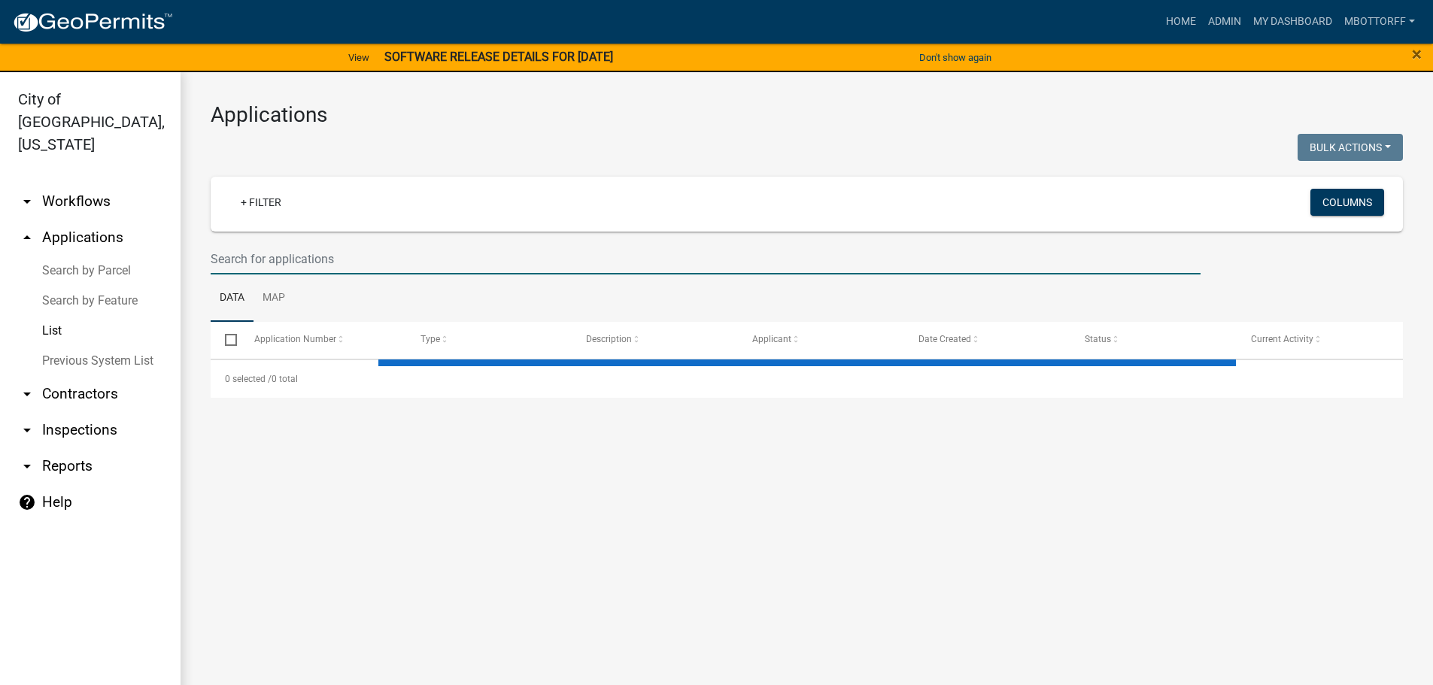
click at [291, 258] on input "text" at bounding box center [706, 259] width 990 height 31
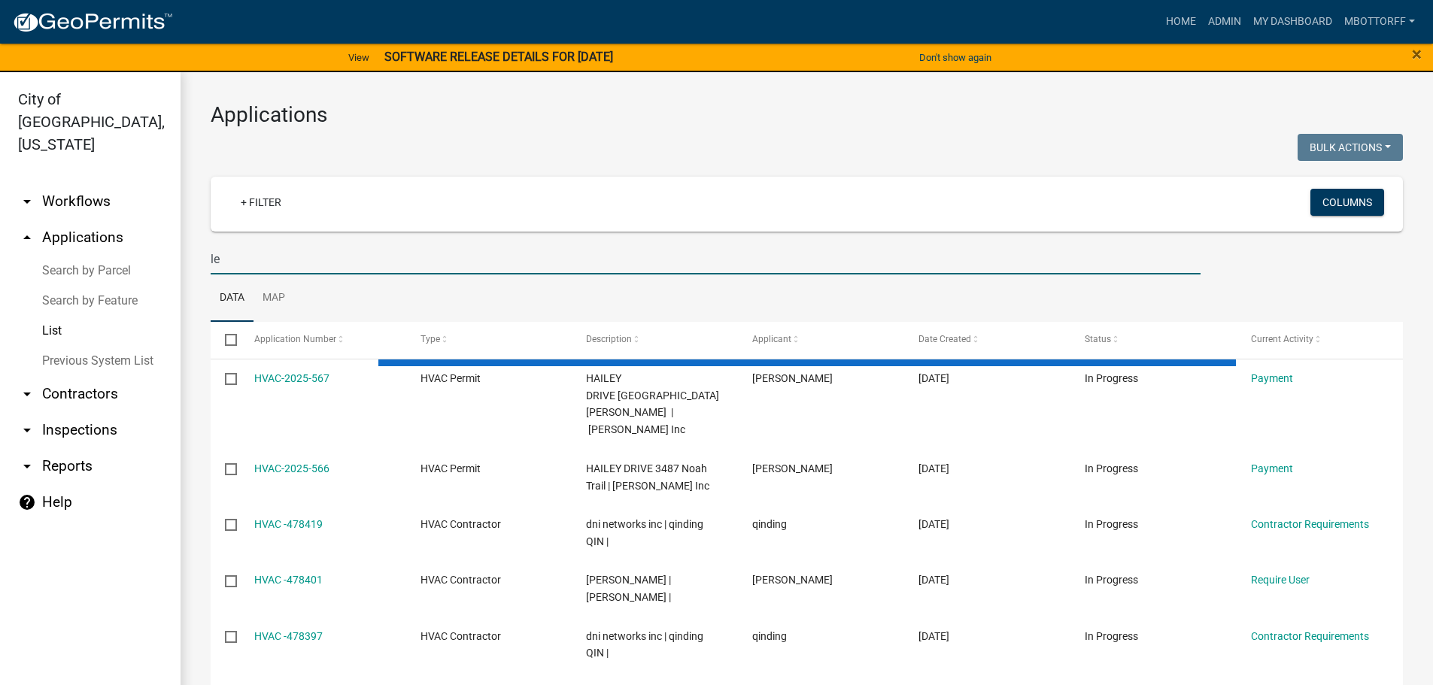
type input "l"
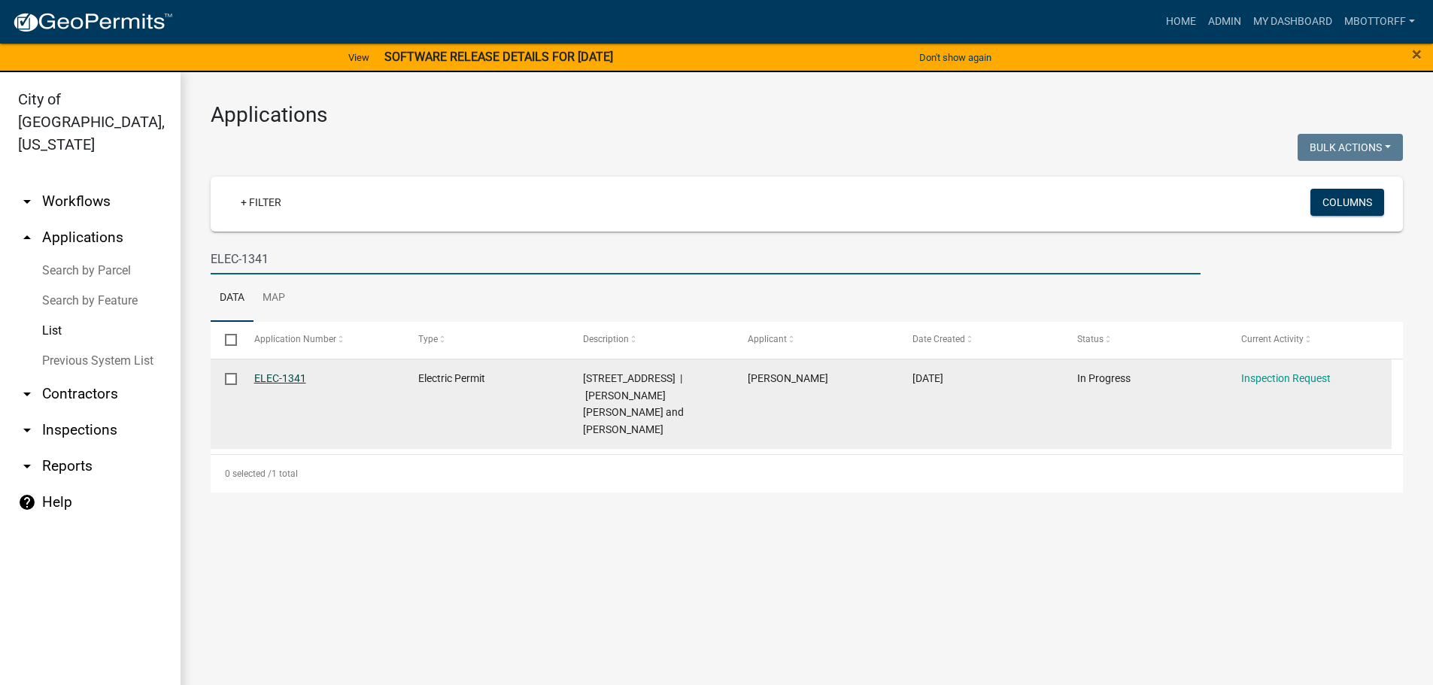
type input "ELEC-1341"
click at [275, 378] on link "ELEC-1341" at bounding box center [280, 378] width 52 height 12
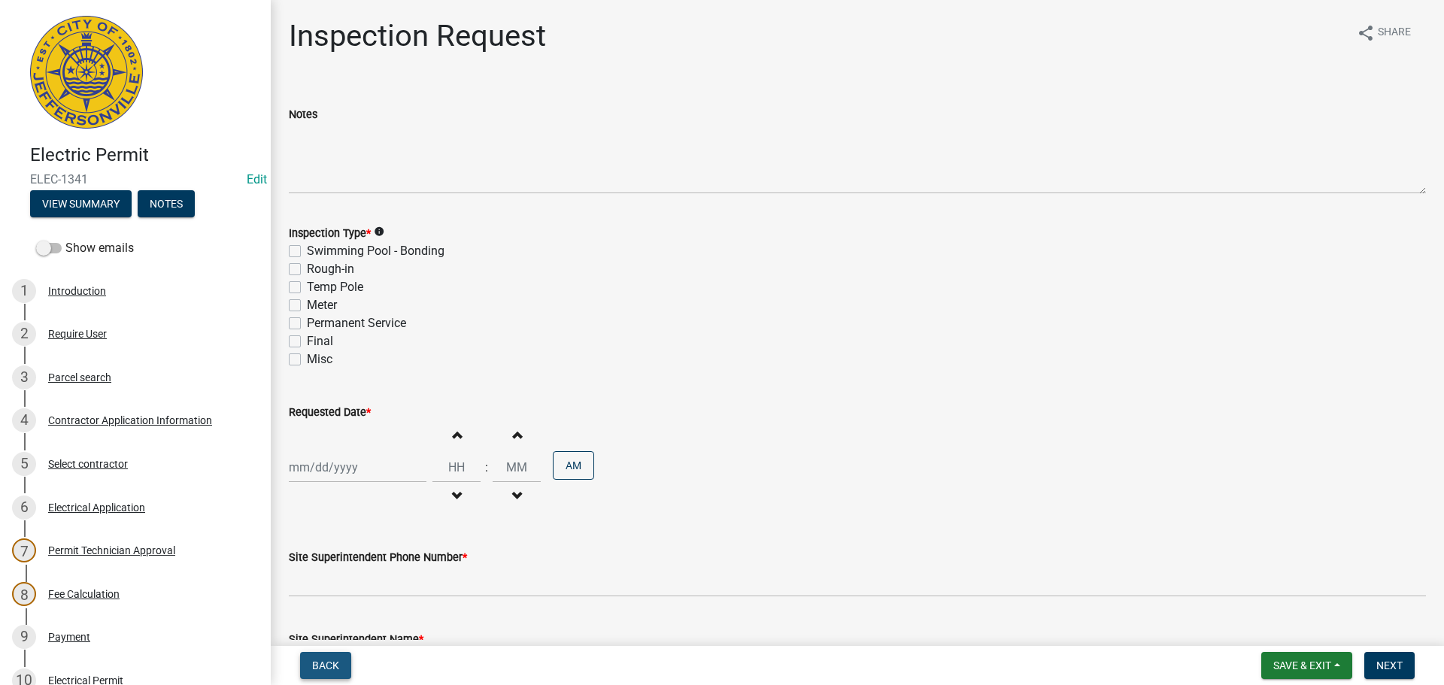
drag, startPoint x: 314, startPoint y: 670, endPoint x: 354, endPoint y: 579, distance: 99.7
click at [313, 664] on span "Back" at bounding box center [325, 666] width 27 height 12
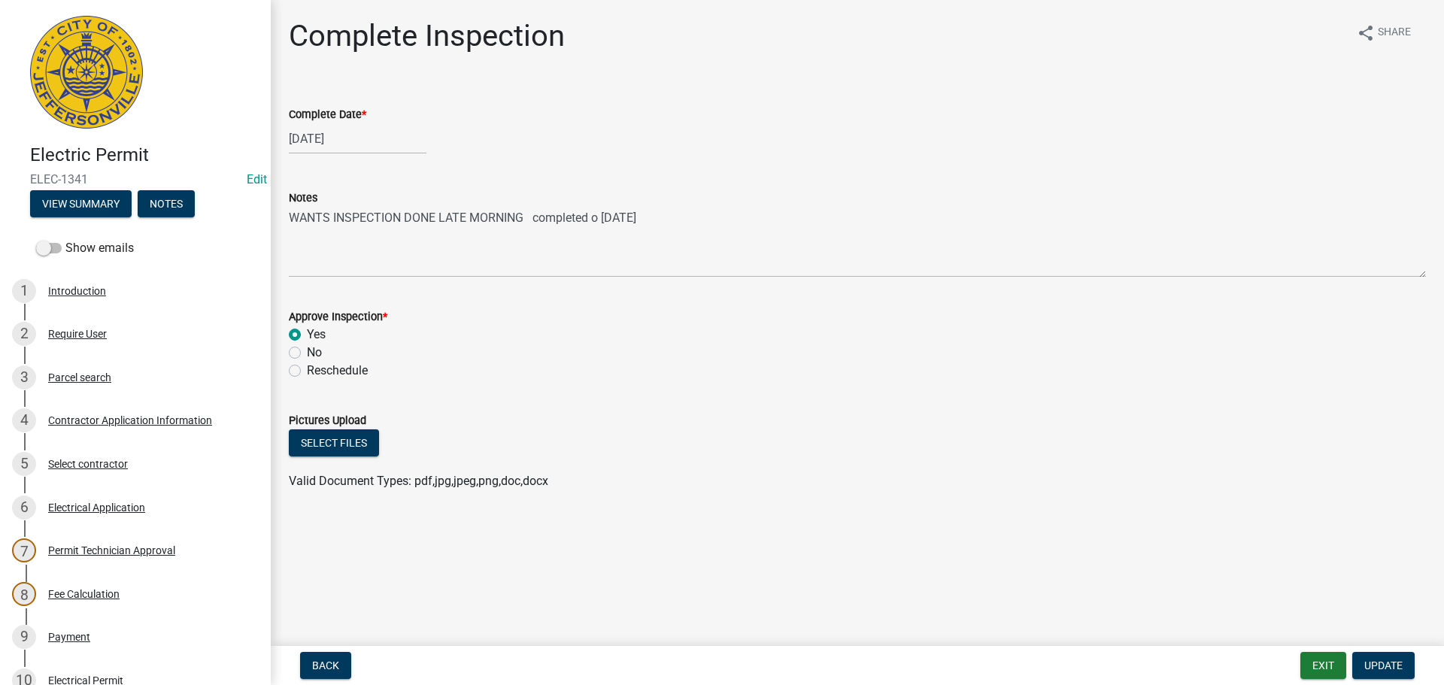
scroll to position [330, 0]
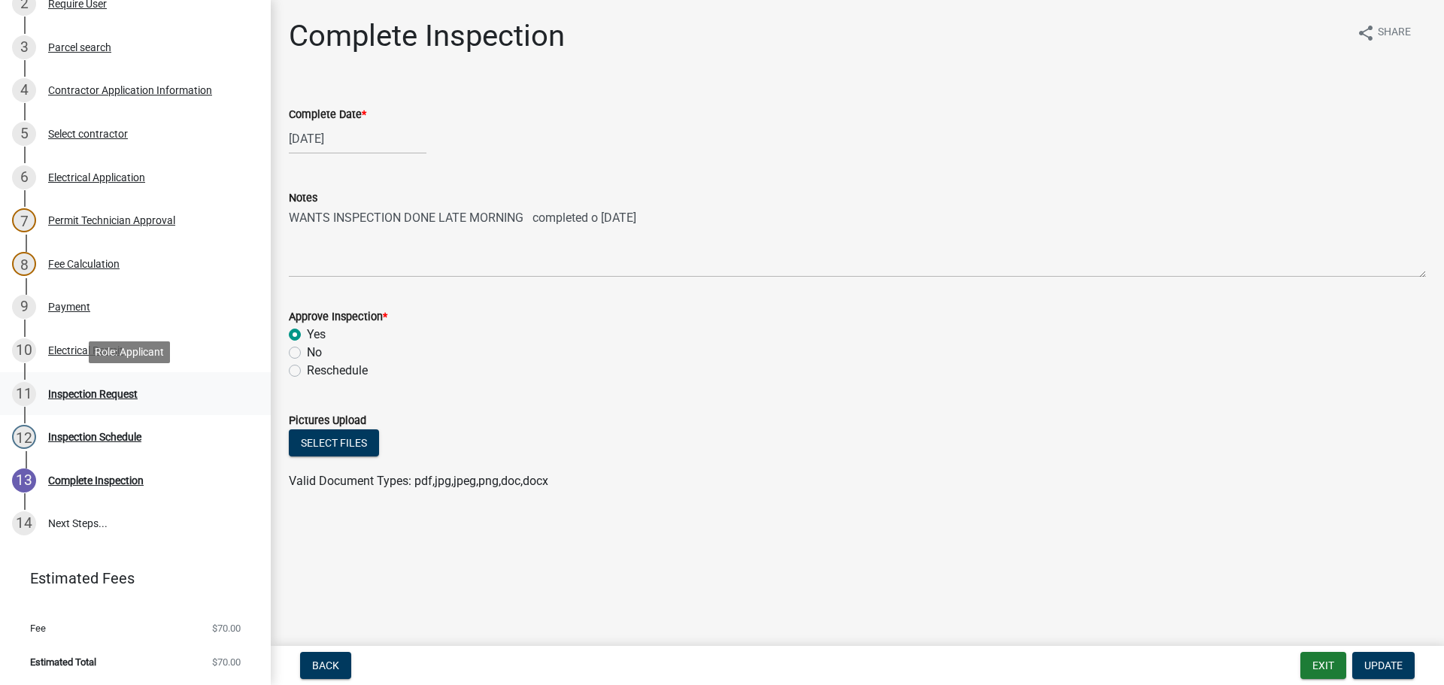
click at [77, 396] on div "Inspection Request" at bounding box center [93, 394] width 90 height 11
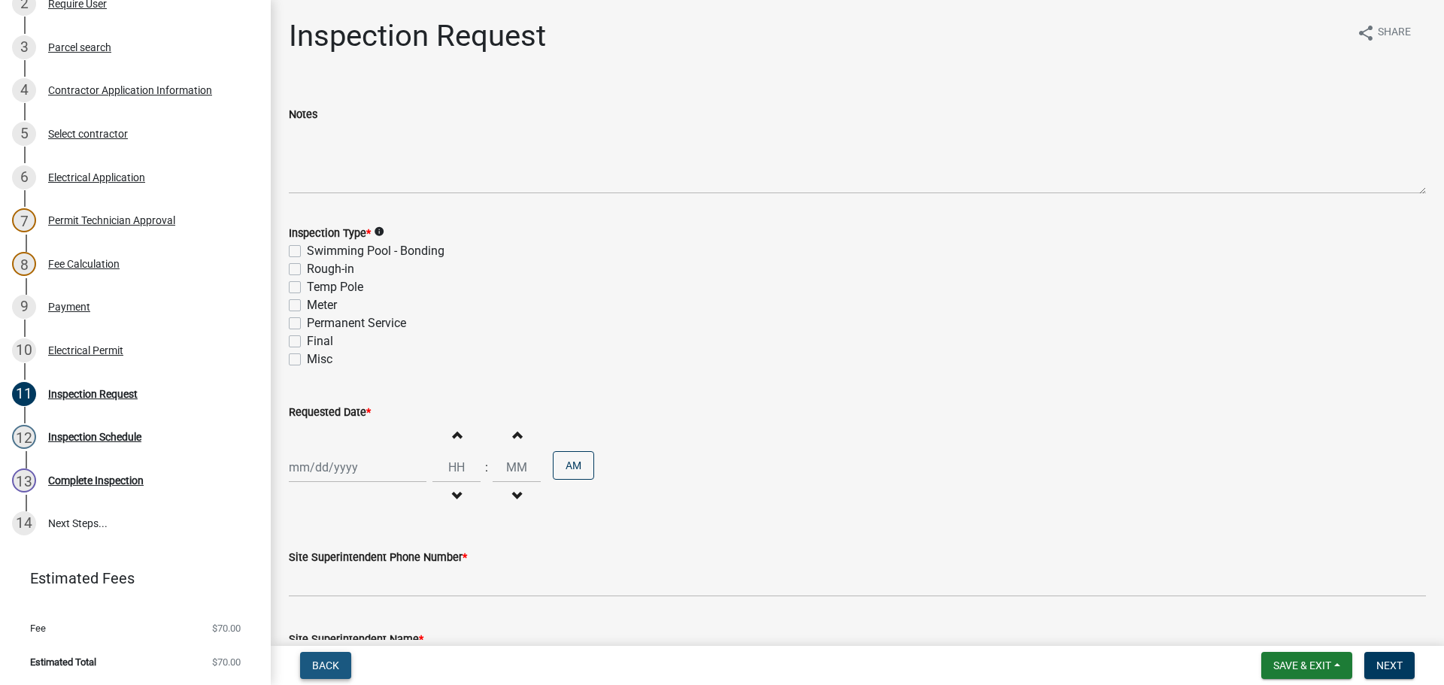
click at [331, 658] on button "Back" at bounding box center [325, 665] width 51 height 27
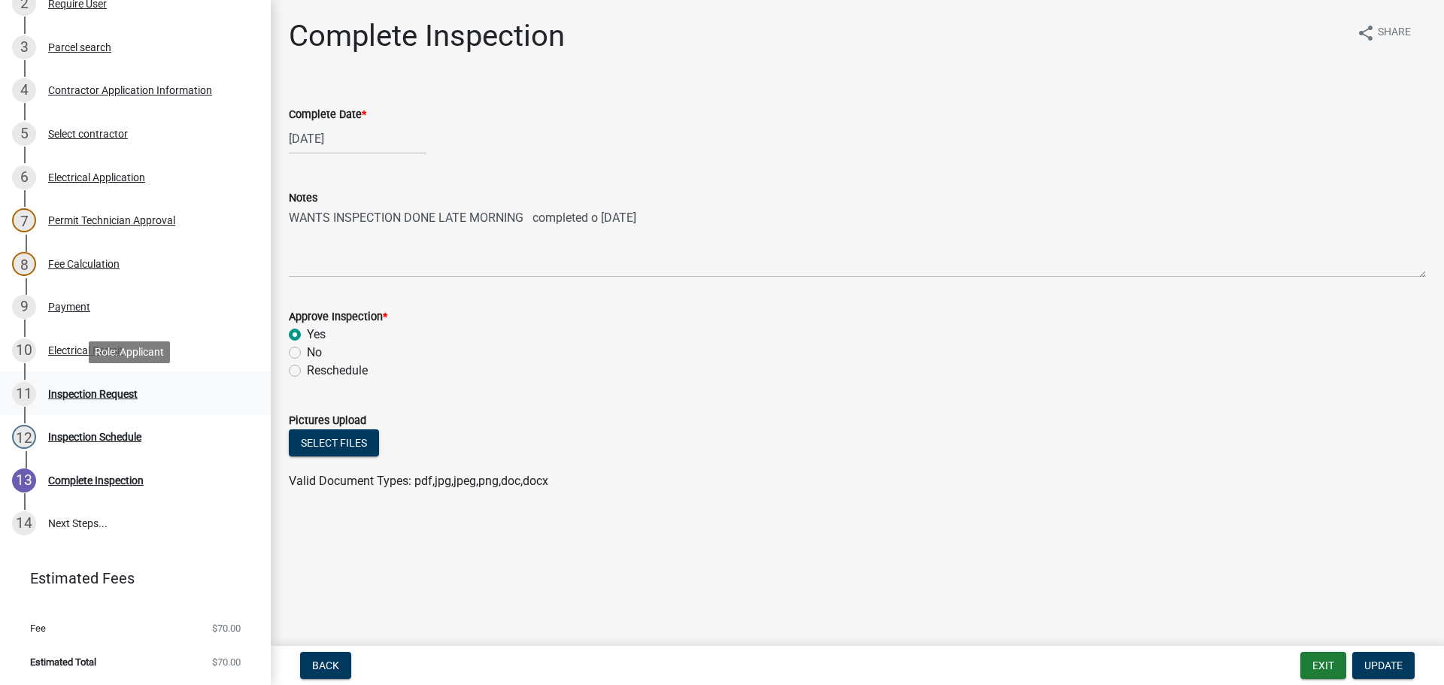
click at [83, 390] on div "Inspection Request" at bounding box center [93, 394] width 90 height 11
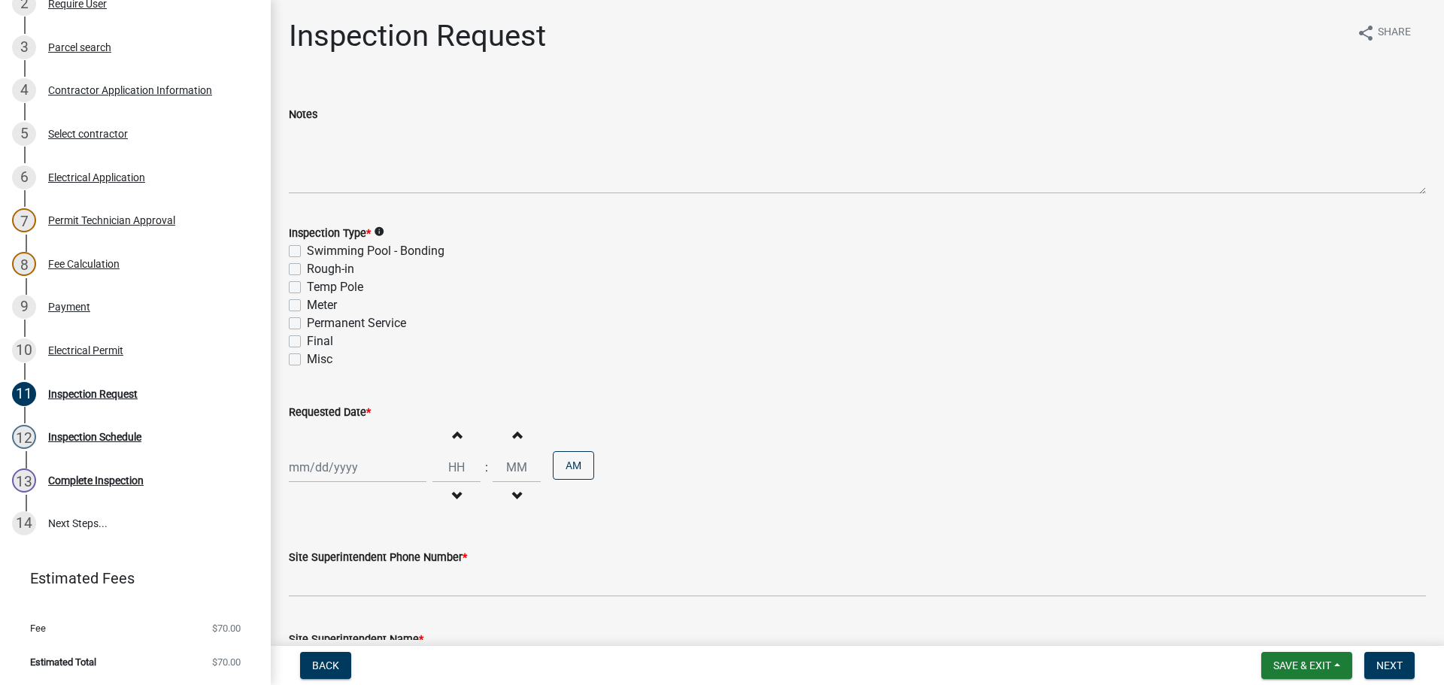
click at [307, 338] on label "Final" at bounding box center [320, 342] width 26 height 18
click at [307, 338] on input "Final" at bounding box center [312, 338] width 10 height 10
checkbox input "true"
checkbox input "false"
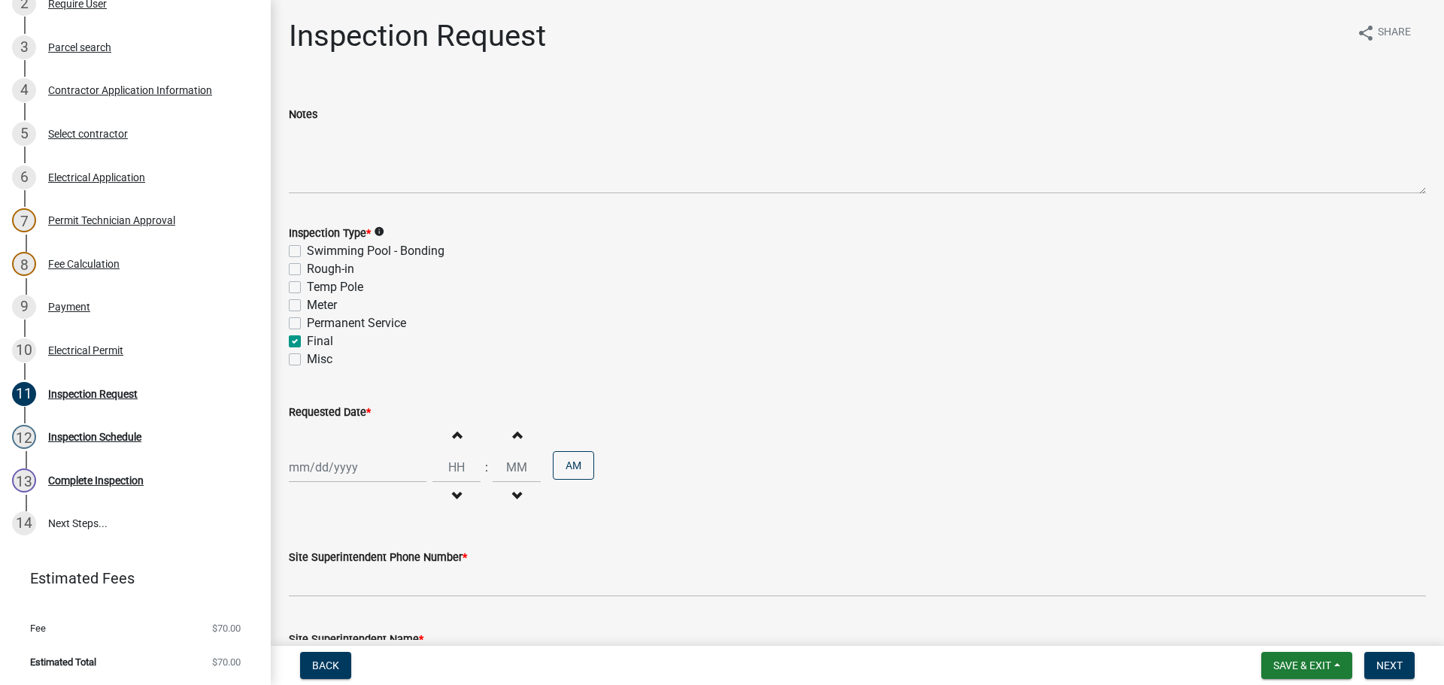
checkbox input "false"
checkbox input "true"
checkbox input "false"
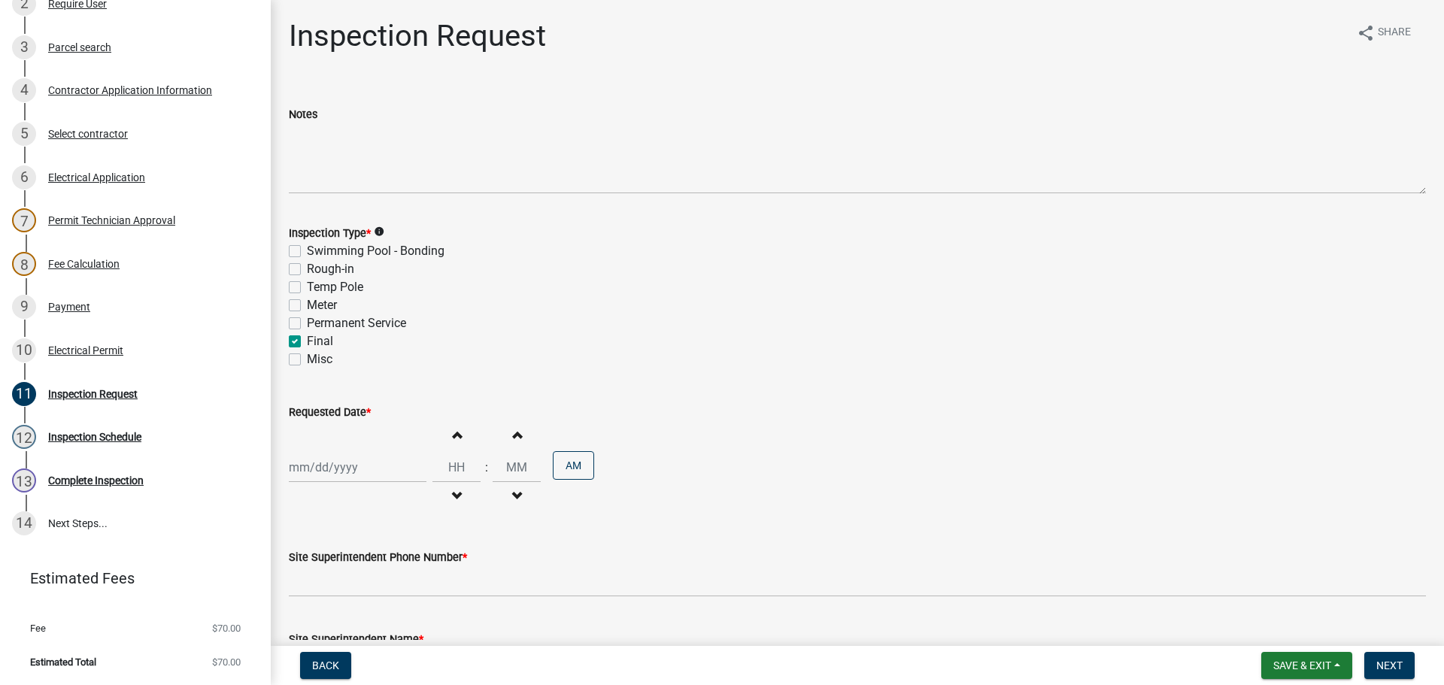
click at [327, 474] on div at bounding box center [358, 467] width 138 height 31
select select "9"
select select "2025"
click at [305, 360] on div "15" at bounding box center [304, 363] width 24 height 24
type input "09/15/2025"
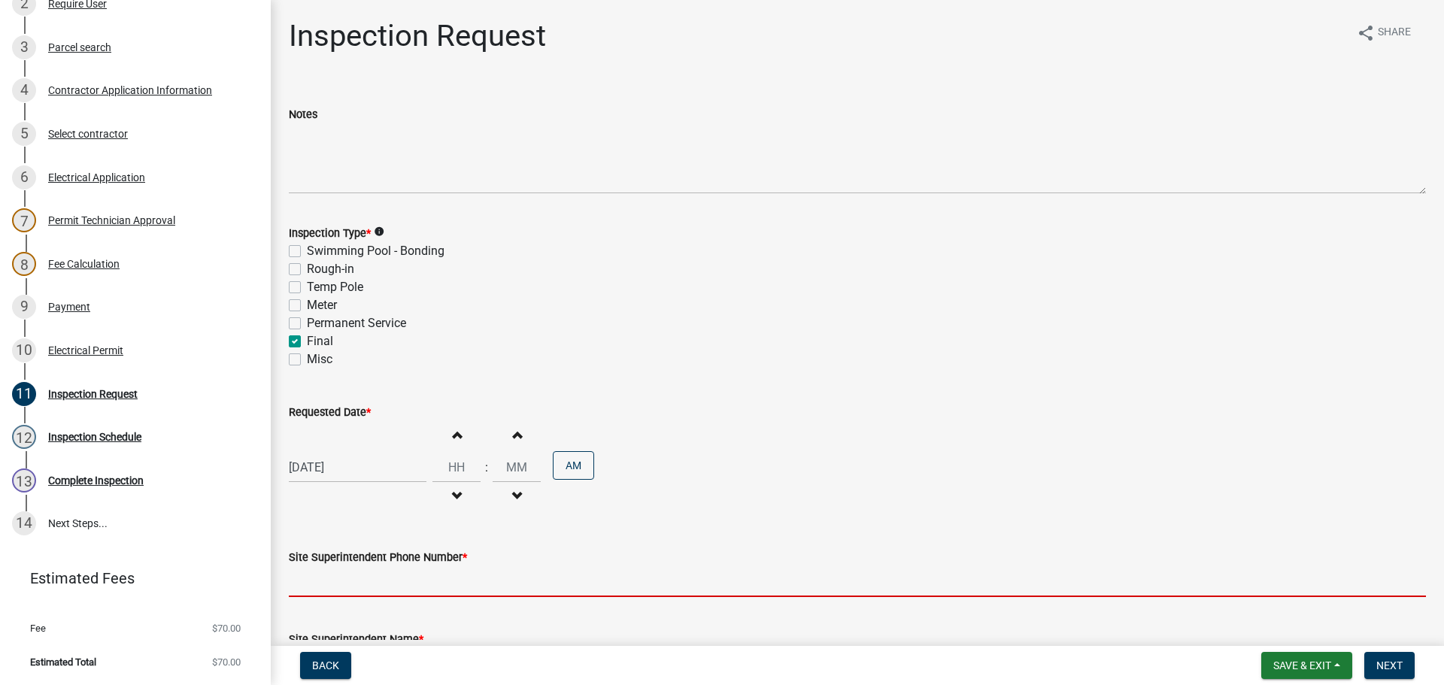
click at [352, 574] on input "Site Superintendent Phone Number *" at bounding box center [858, 582] width 1138 height 31
type input "000-000-0000"
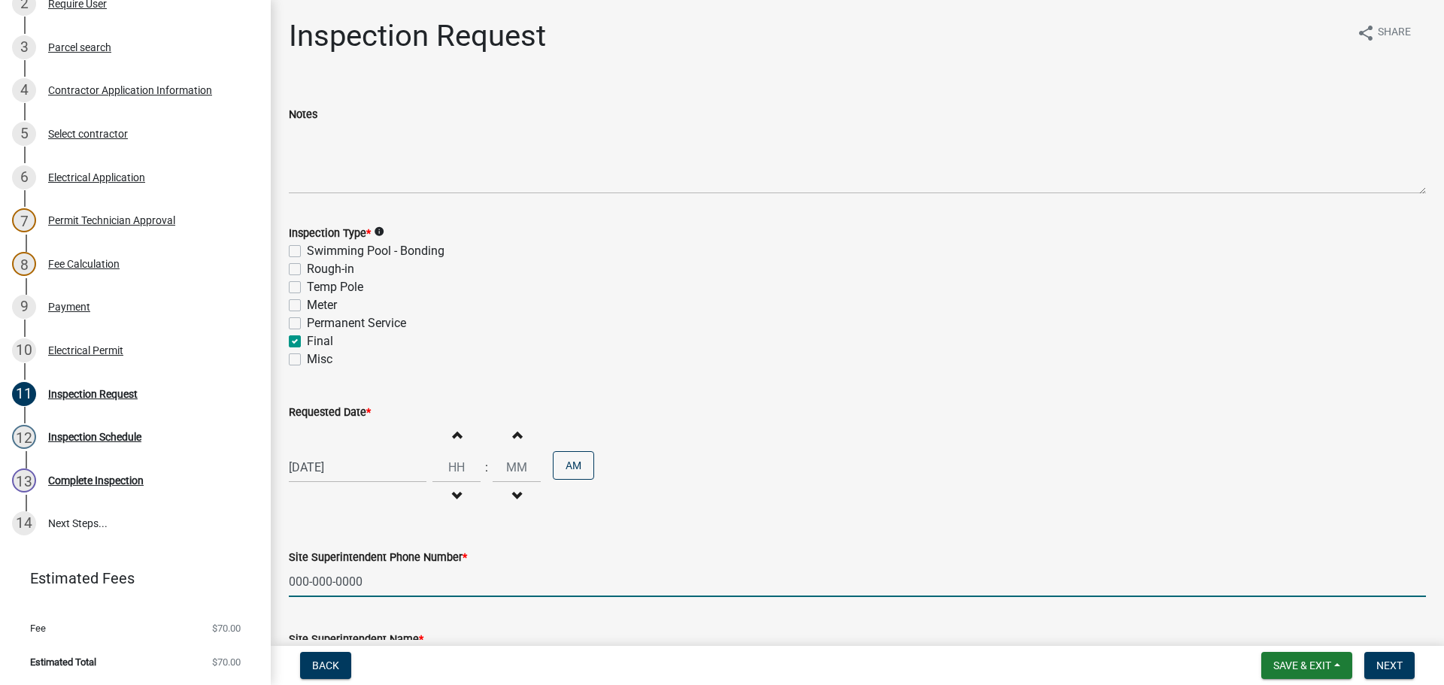
scroll to position [192, 0]
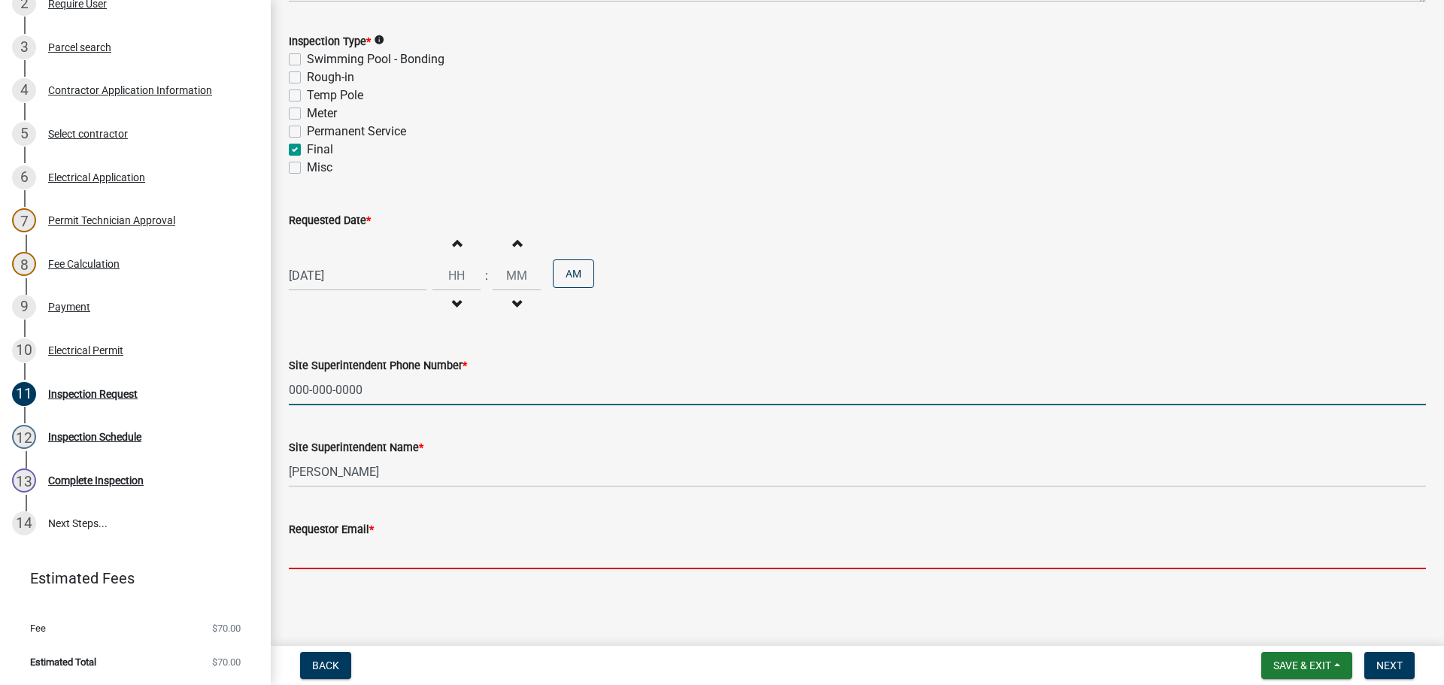
click at [309, 551] on input "Requestor Email *" at bounding box center [858, 554] width 1138 height 31
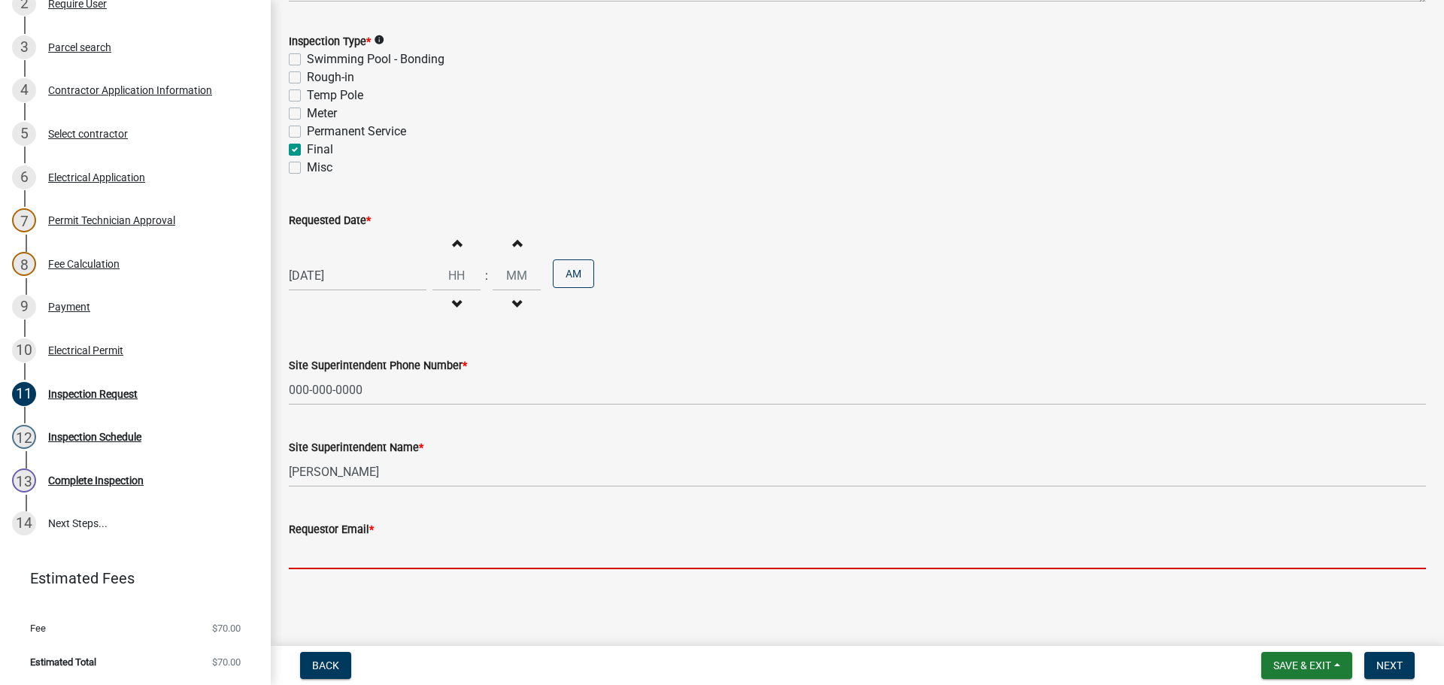
type input "mbottorff@cityofjeff.net"
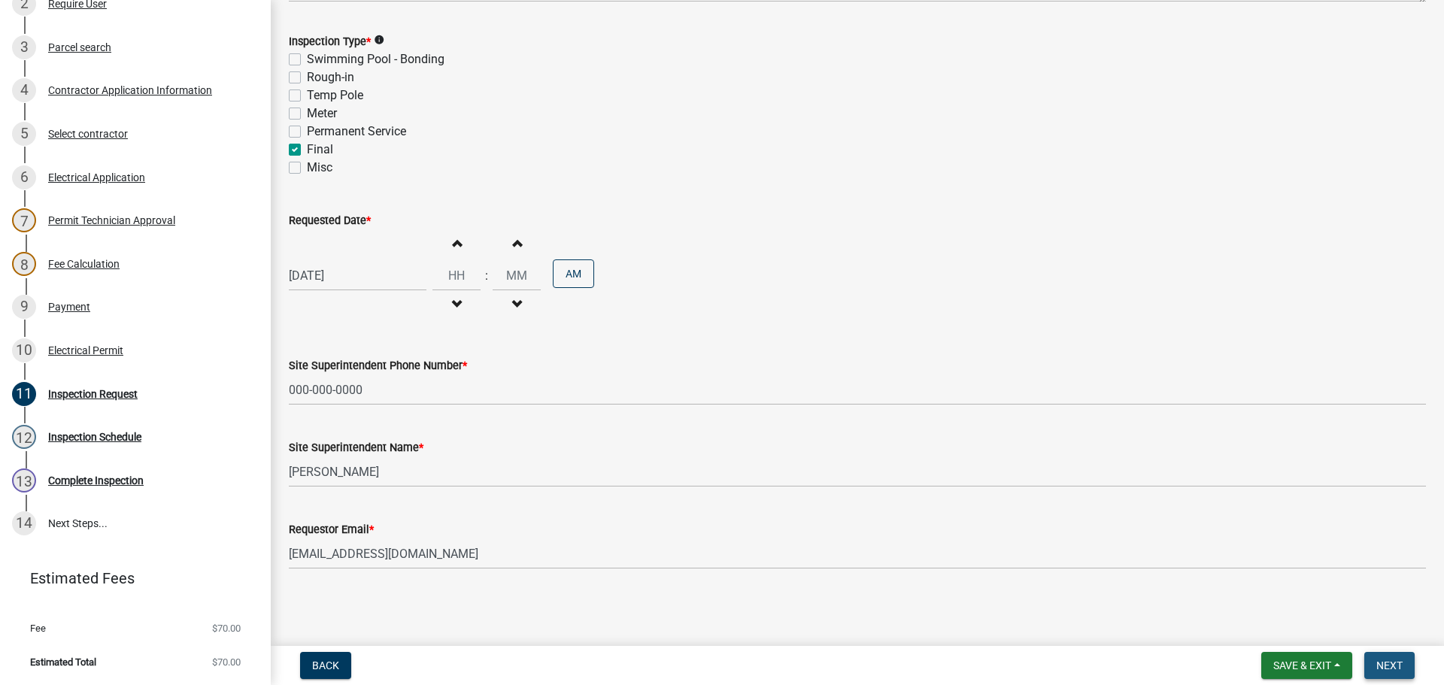
click at [1399, 662] on span "Next" at bounding box center [1390, 666] width 26 height 12
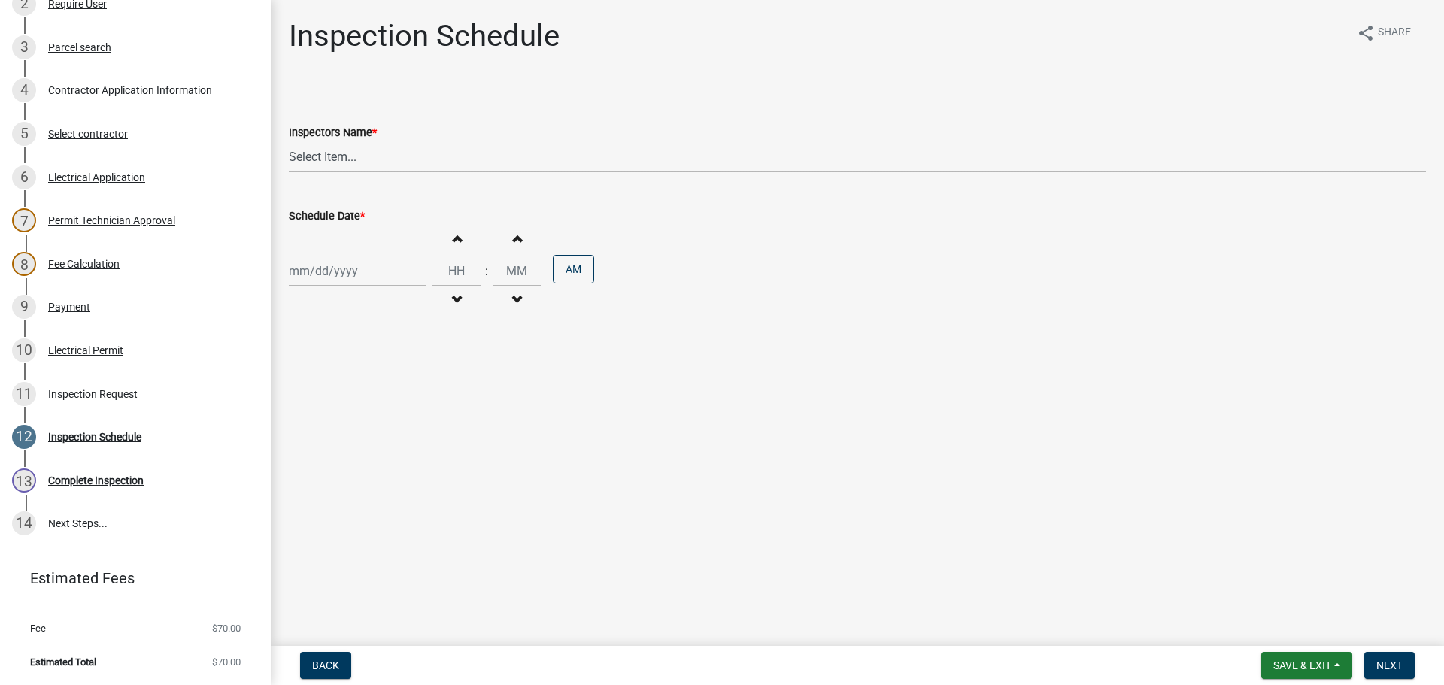
click at [311, 160] on select "Select Item... jramsey (Jeremy Ramsey) MaryFrey (Mary Frey) mkruer (Mike Kruer)…" at bounding box center [858, 156] width 1138 height 31
select select "36a8b8f0-2ef8-43e9-ae06-718f51af8d36"
click at [289, 141] on select "Select Item... jramsey (Jeremy Ramsey) MaryFrey (Mary Frey) mkruer (Mike Kruer)…" at bounding box center [858, 156] width 1138 height 31
select select "9"
select select "2025"
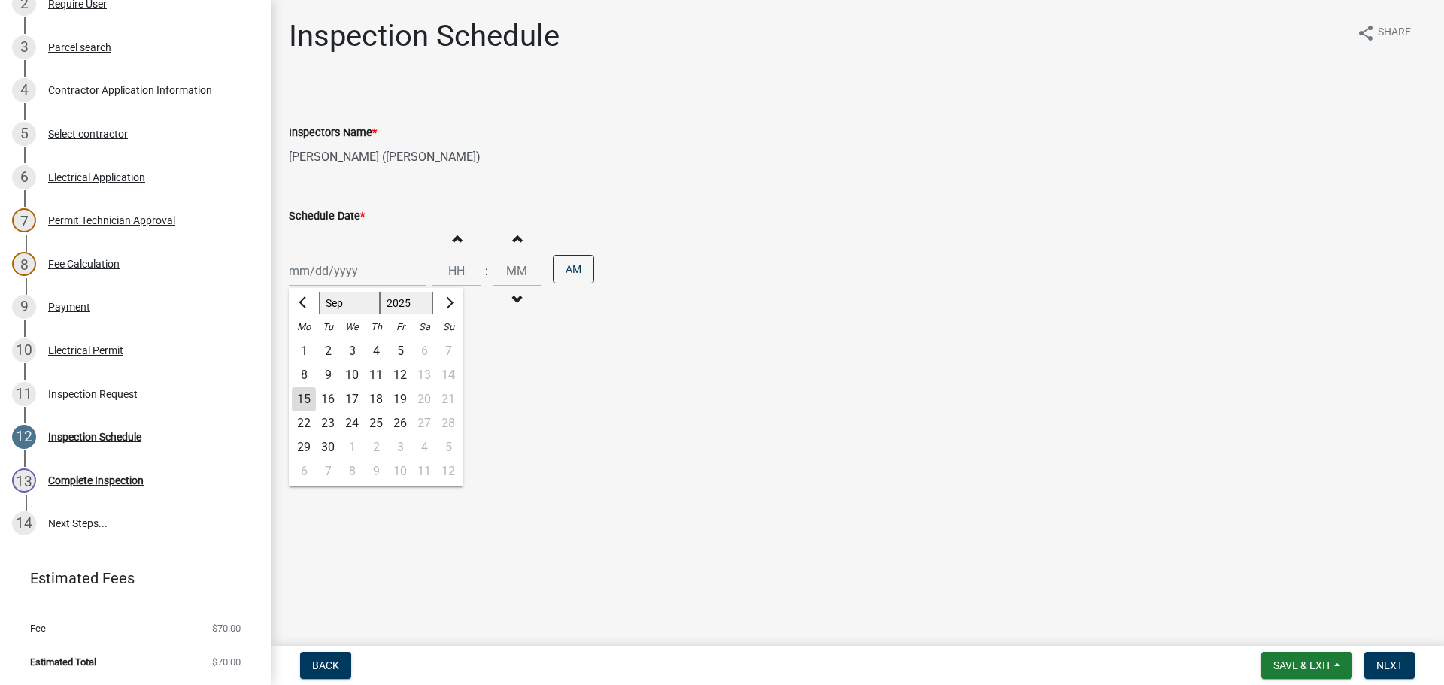
click at [308, 280] on div "Jan Feb Mar Apr May Jun Jul Aug Sep Oct Nov Dec 1525 1526 1527 1528 1529 1530 1…" at bounding box center [358, 271] width 138 height 31
click at [300, 406] on div "15" at bounding box center [304, 399] width 24 height 24
type input "09/15/2025"
click at [1402, 660] on span "Next" at bounding box center [1390, 666] width 26 height 12
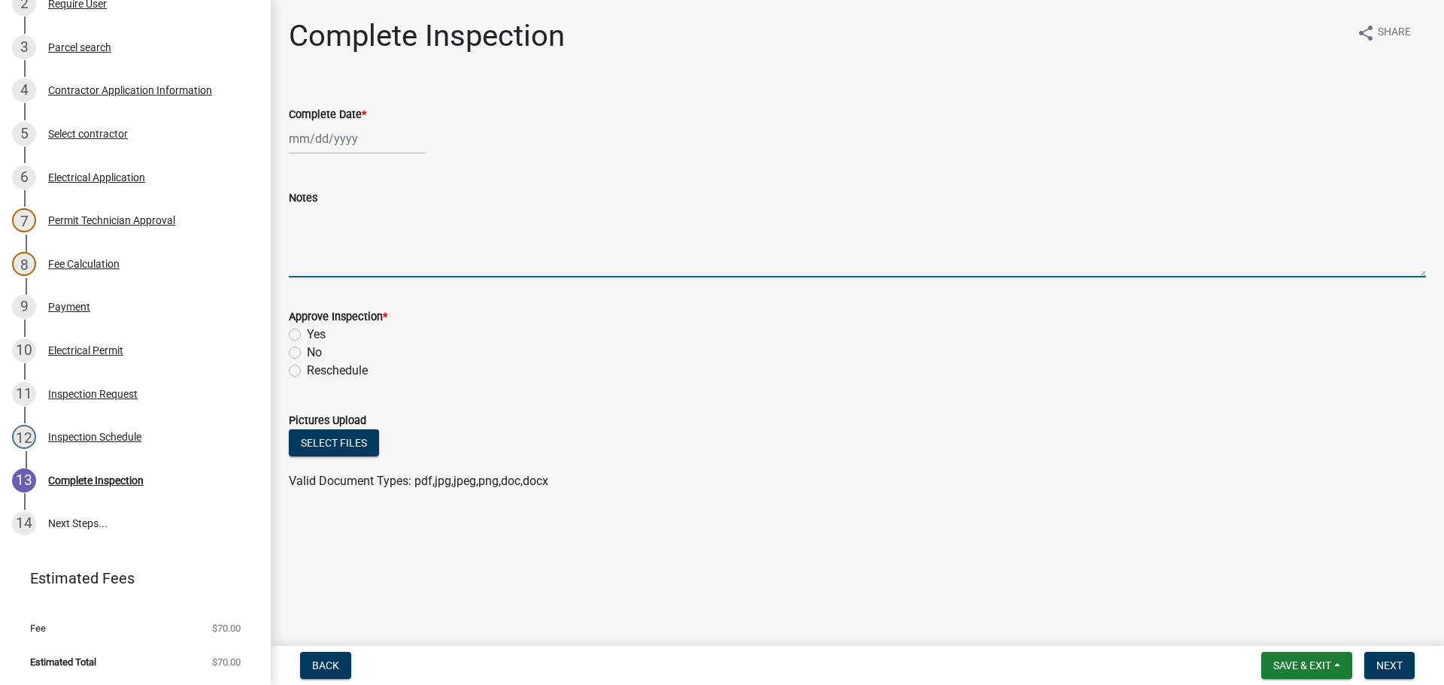
click at [308, 224] on textarea "Notes" at bounding box center [858, 242] width 1138 height 71
click at [321, 134] on div at bounding box center [358, 138] width 138 height 31
select select "9"
select select "2025"
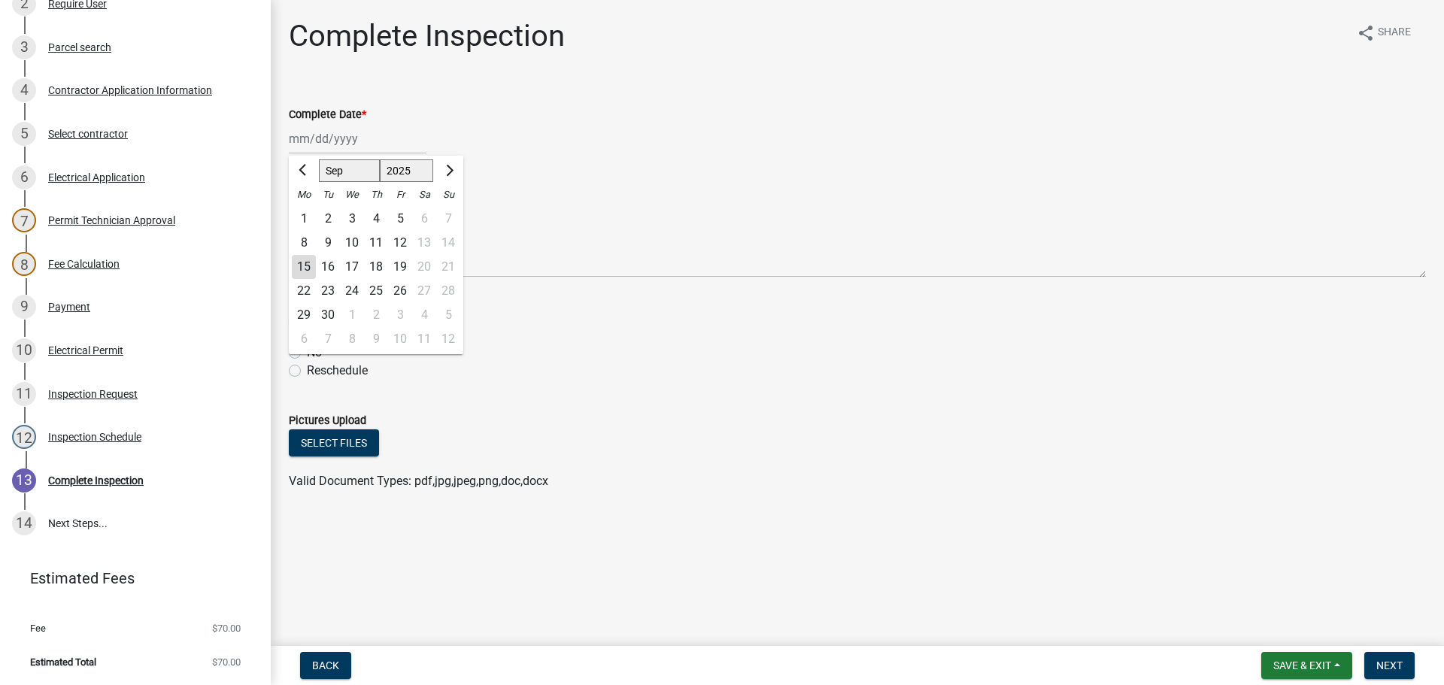
drag, startPoint x: 311, startPoint y: 265, endPoint x: 308, endPoint y: 282, distance: 17.7
click at [312, 265] on div "15" at bounding box center [304, 267] width 24 height 24
type input "09/15/2025"
click at [307, 339] on label "Yes" at bounding box center [316, 335] width 19 height 18
click at [307, 336] on input "Yes" at bounding box center [312, 331] width 10 height 10
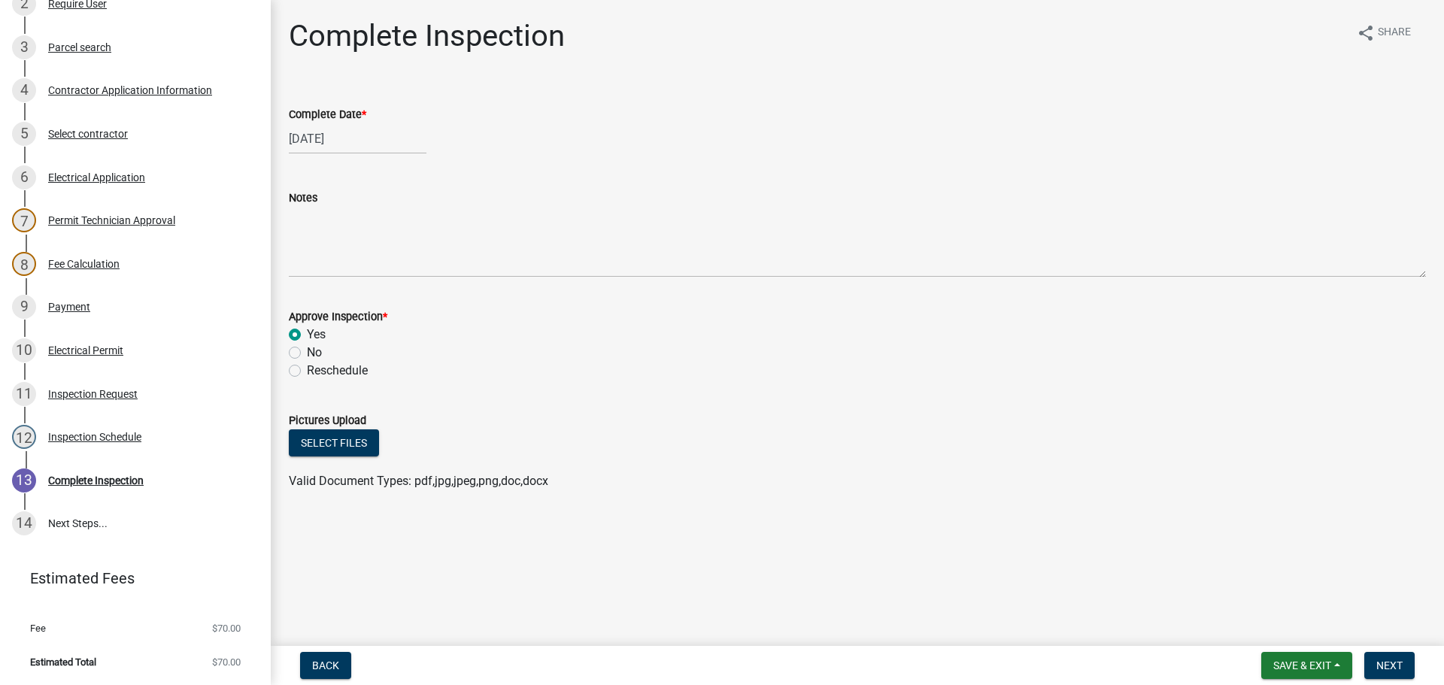
radio input "true"
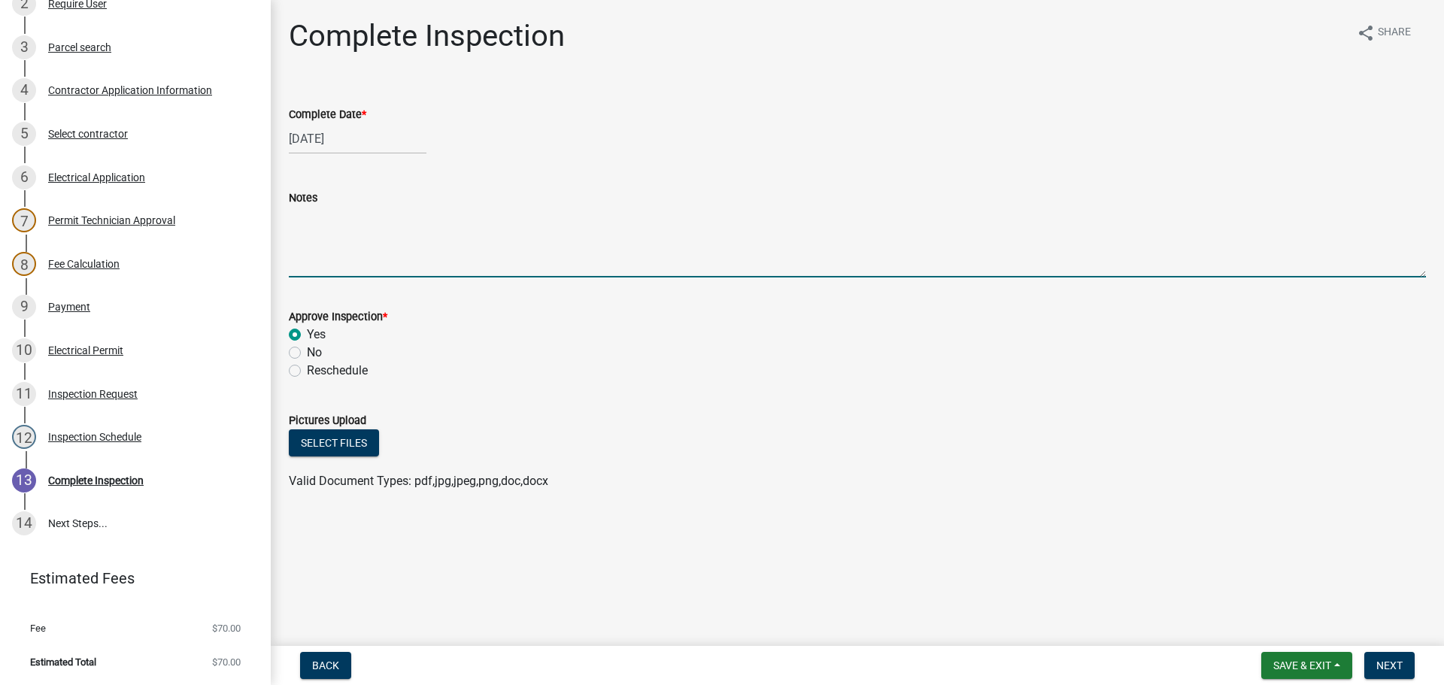
click at [313, 237] on textarea "Notes" at bounding box center [858, 242] width 1138 height 71
type textarea "c"
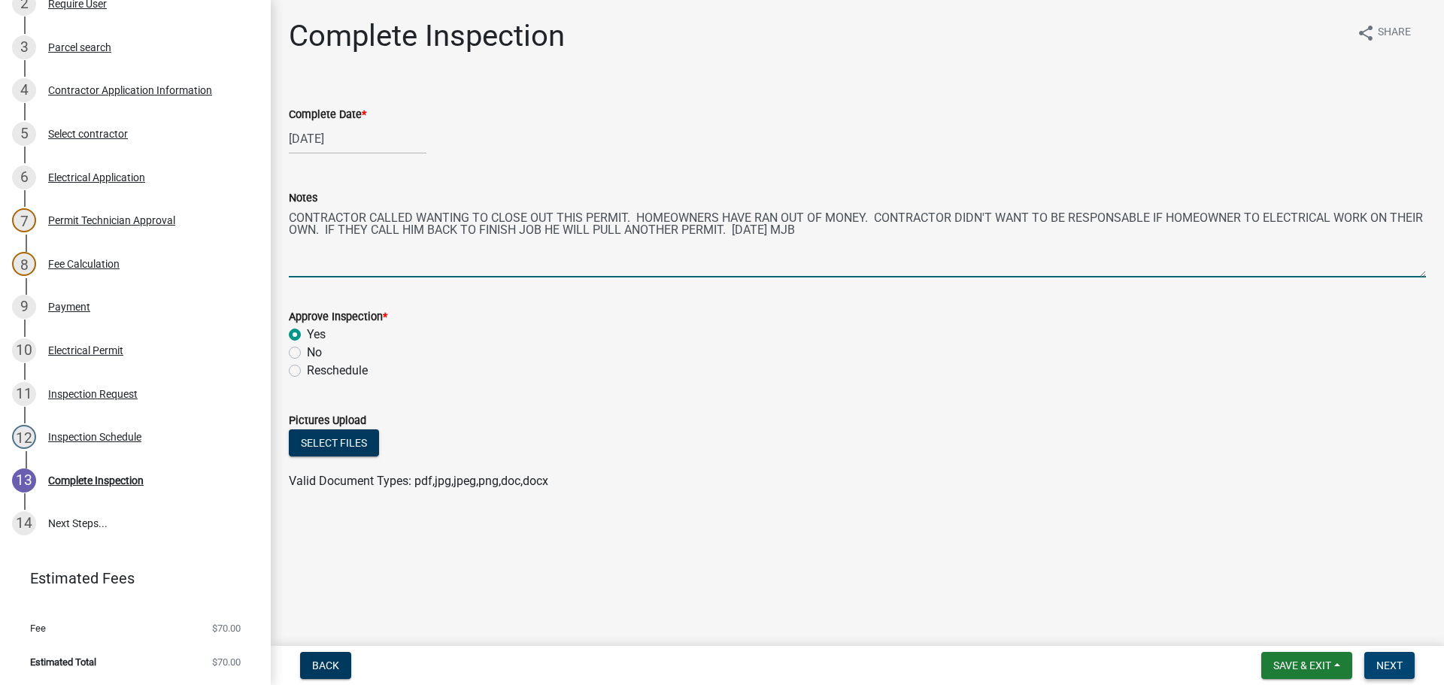
type textarea "CONTRACTOR CALLED WANTING TO CLOSE OUT THIS PERMIT. HOMEOWNERS HAVE RAN OUT OF …"
click at [1393, 662] on span "Next" at bounding box center [1390, 666] width 26 height 12
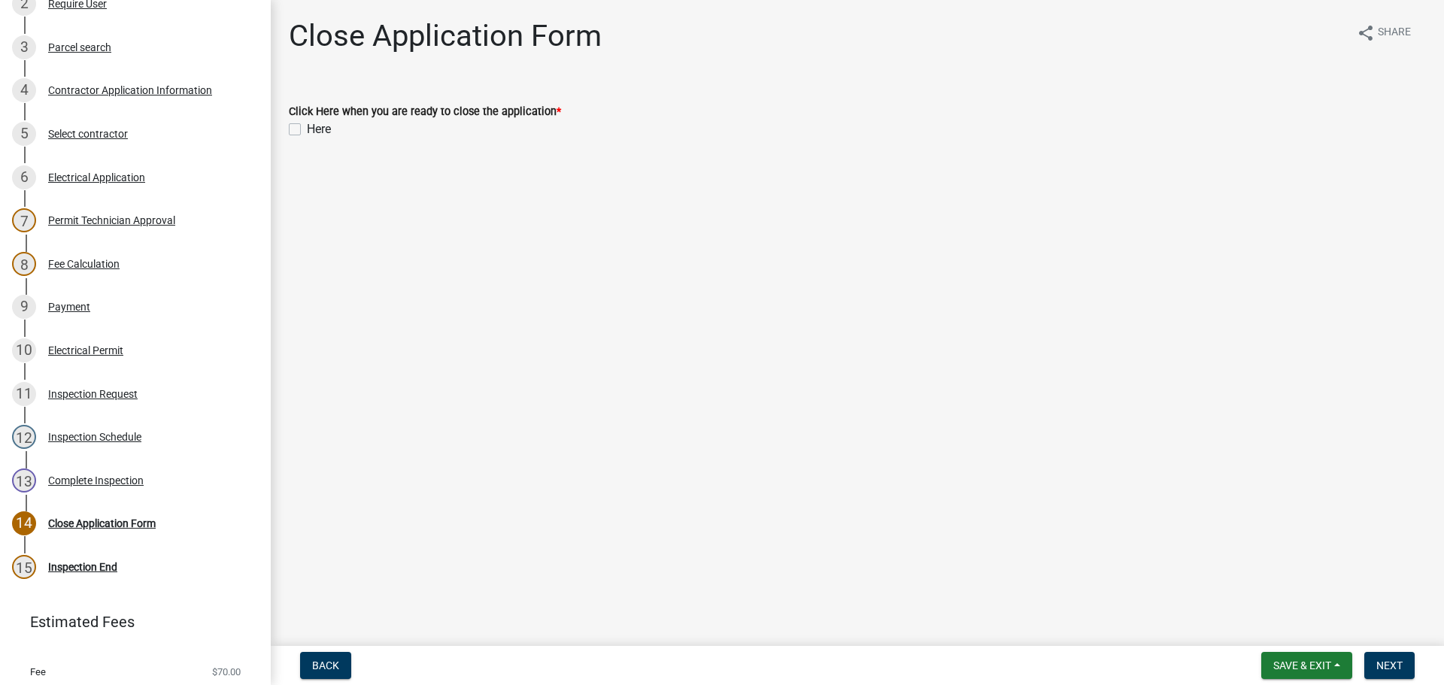
click at [307, 127] on label "Here" at bounding box center [319, 129] width 24 height 18
click at [307, 127] on input "Here" at bounding box center [312, 125] width 10 height 10
checkbox input "true"
click at [1399, 667] on span "Next" at bounding box center [1390, 666] width 26 height 12
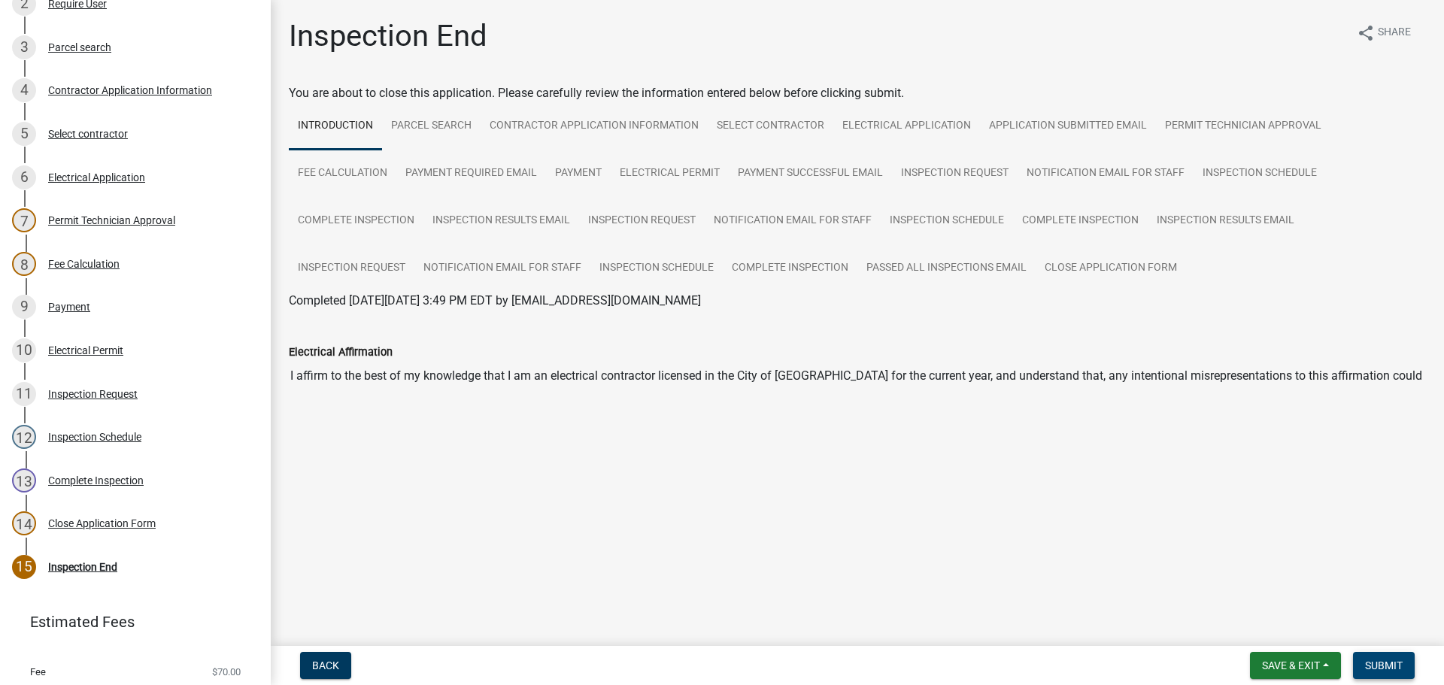
click at [1390, 662] on span "Submit" at bounding box center [1384, 666] width 38 height 12
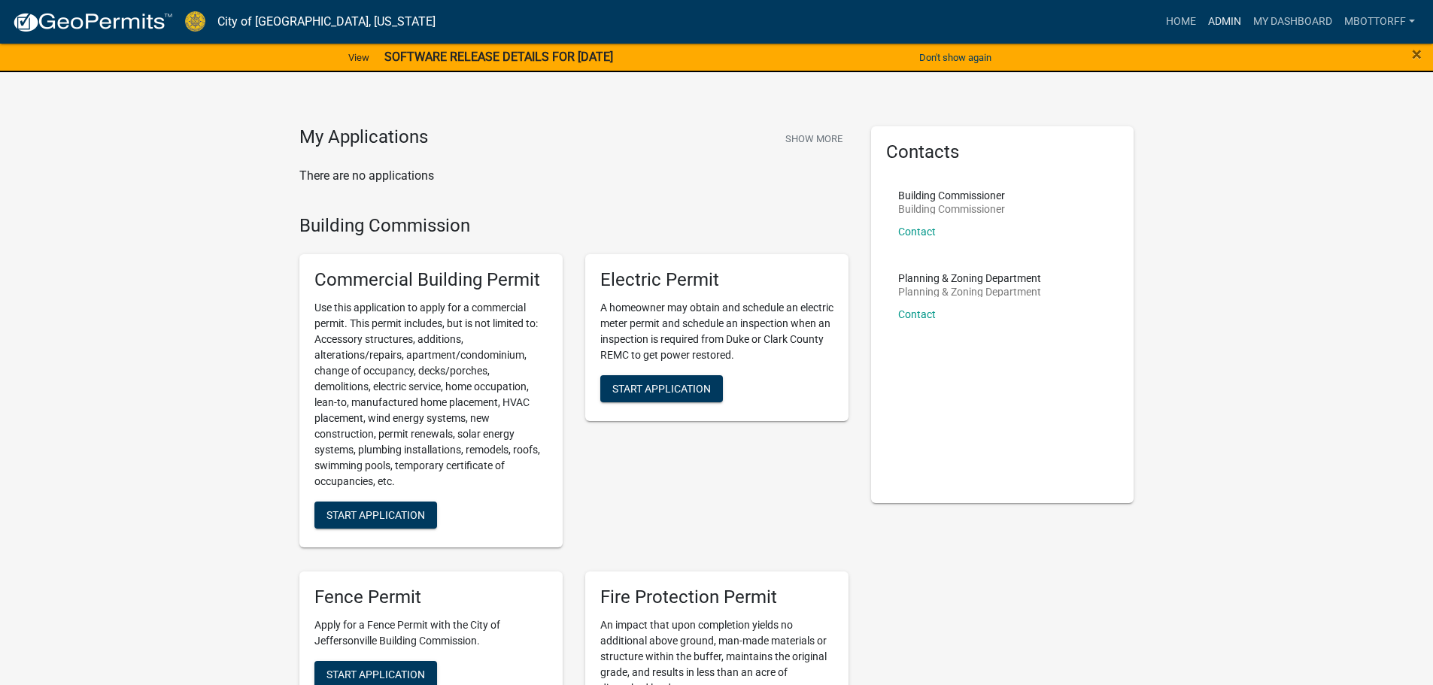
drag, startPoint x: 1208, startPoint y: 25, endPoint x: 1049, endPoint y: 31, distance: 158.9
click at [1209, 25] on link "Admin" at bounding box center [1224, 22] width 45 height 29
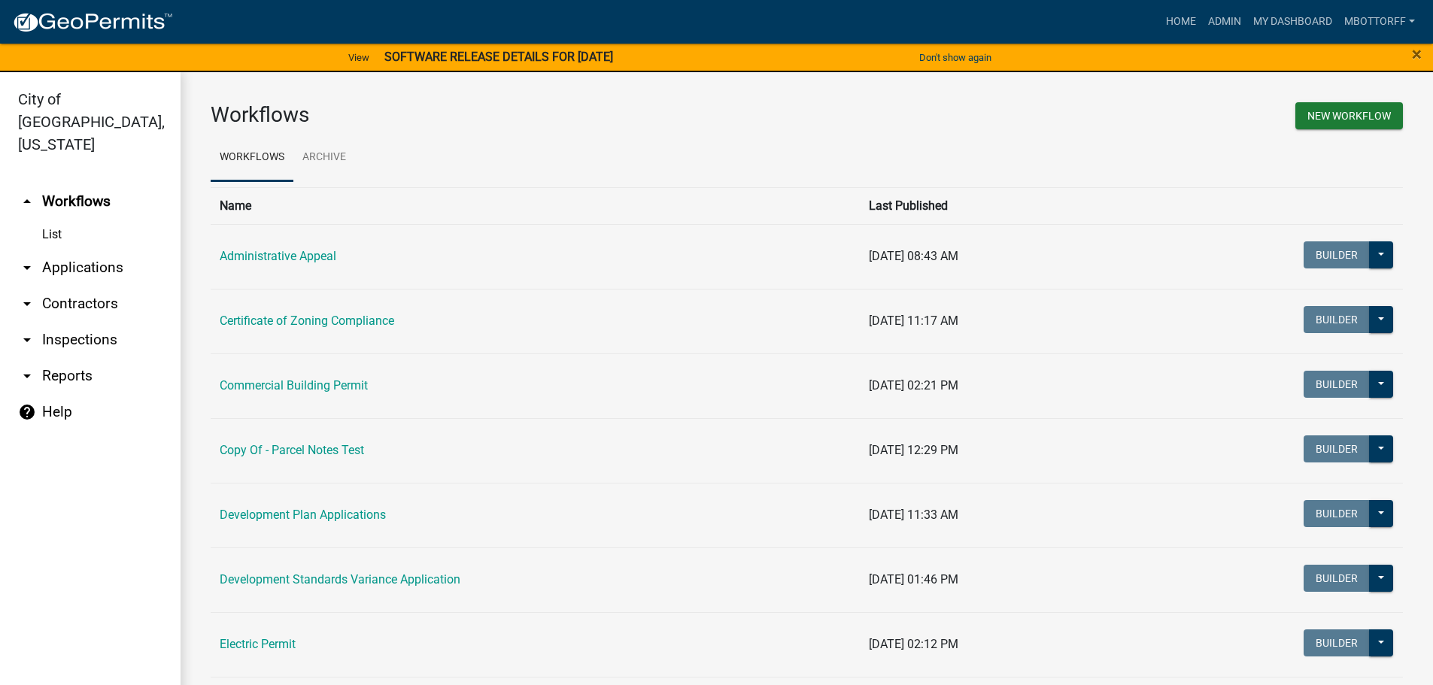
click at [68, 286] on link "arrow_drop_down Contractors" at bounding box center [90, 304] width 181 height 36
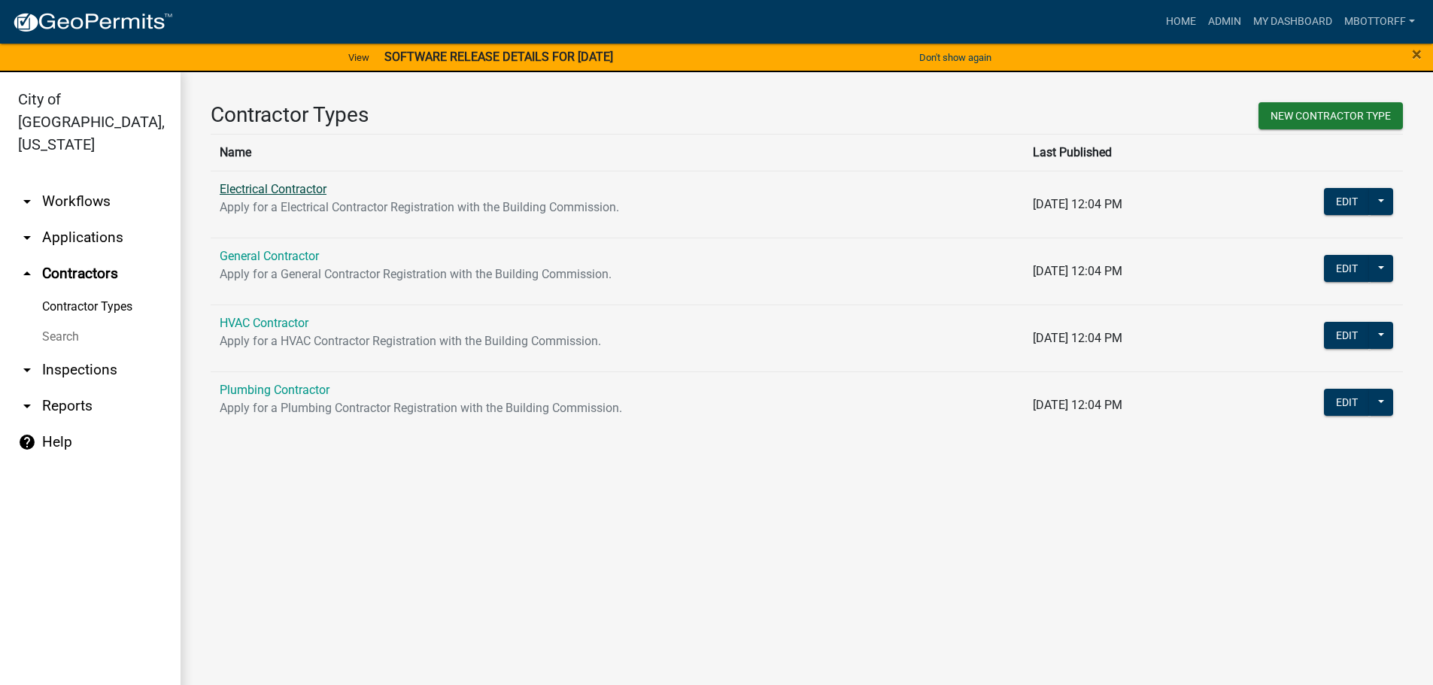
click at [297, 187] on link "Electrical Contractor" at bounding box center [273, 189] width 107 height 14
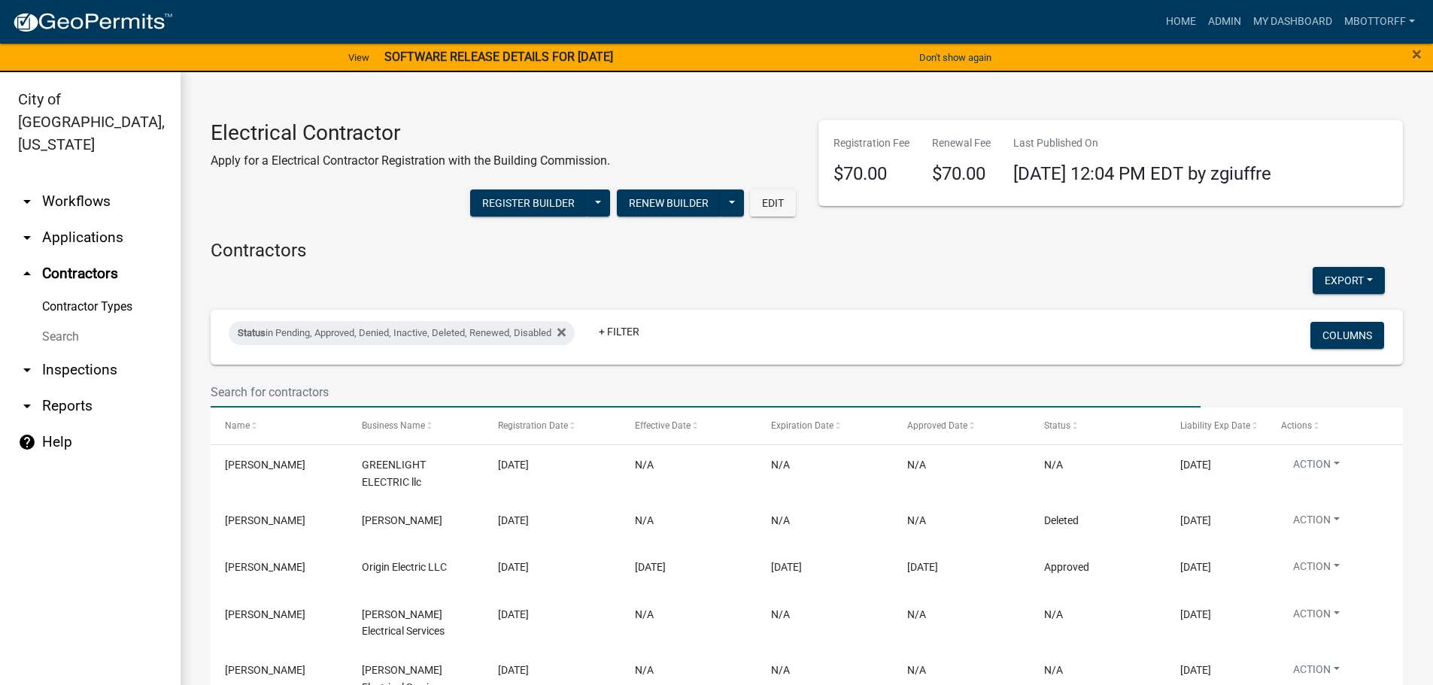
click at [272, 394] on input "text" at bounding box center [706, 392] width 990 height 31
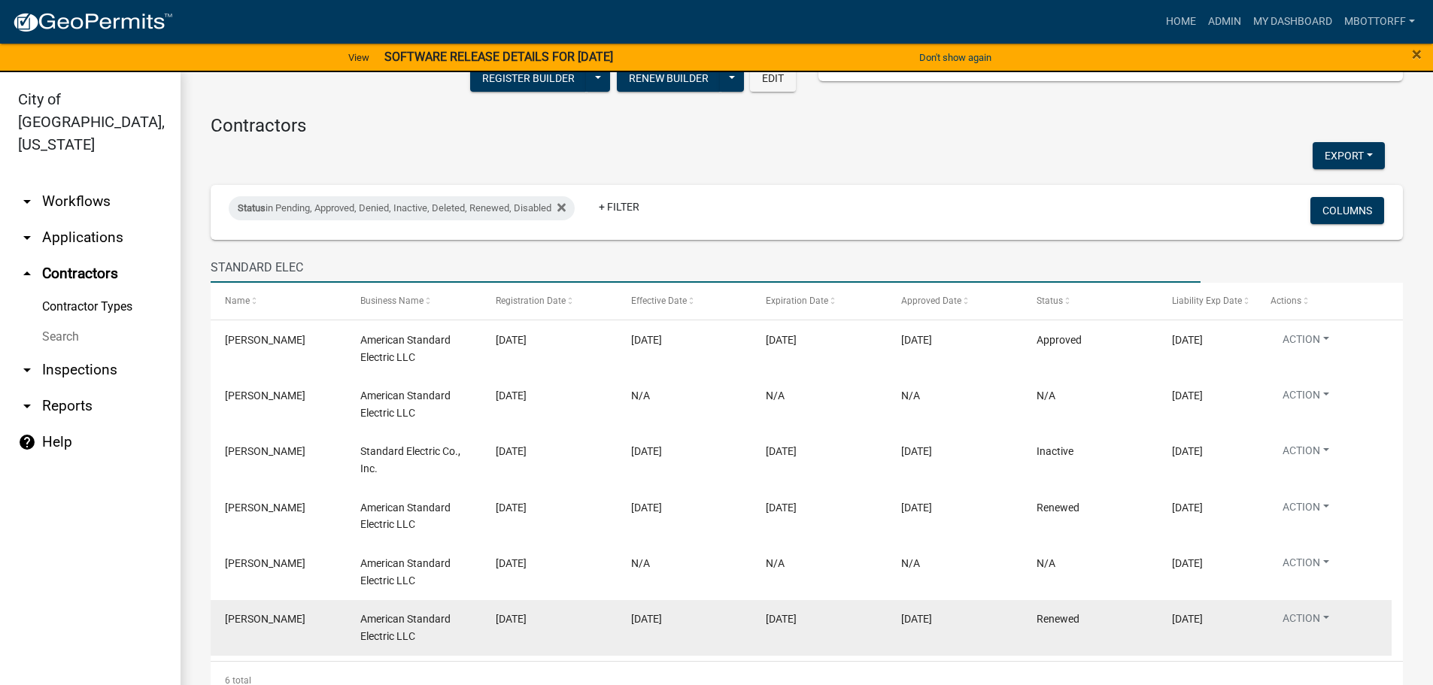
scroll to position [151, 0]
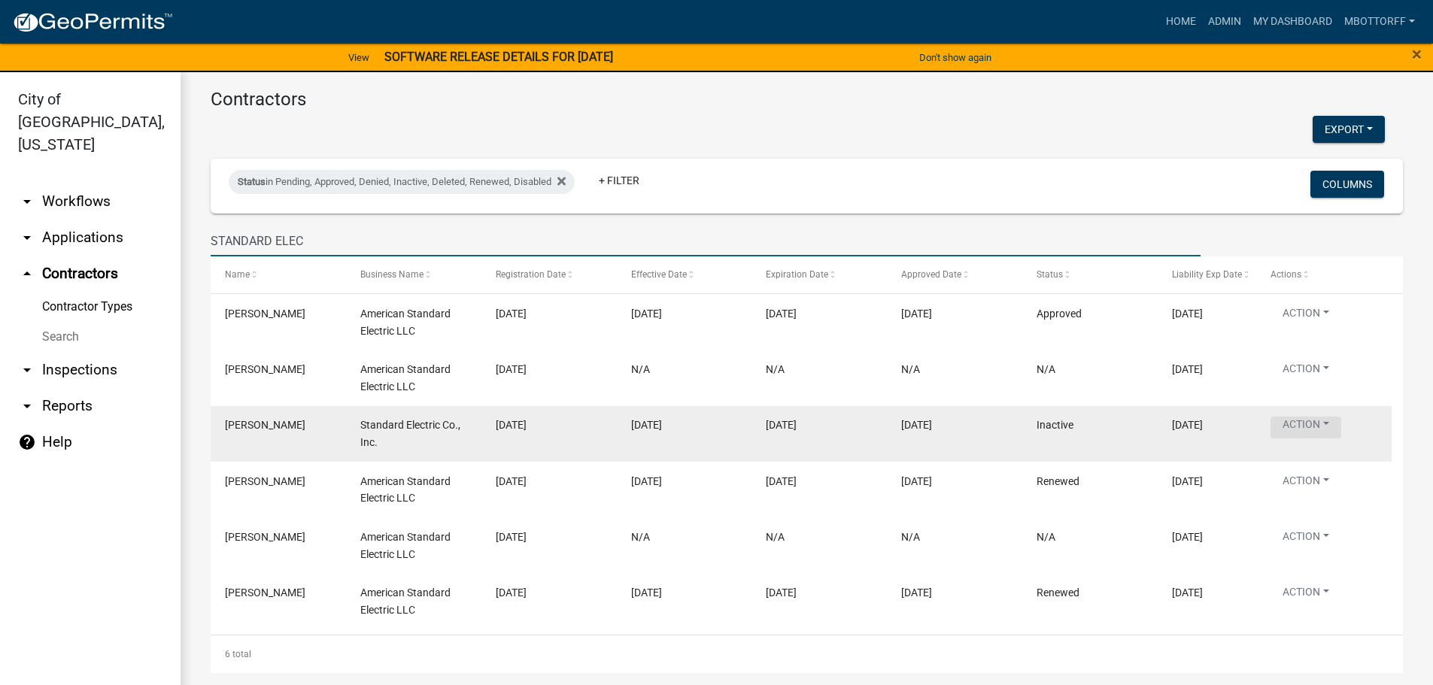
type input "STANDARD ELEC"
click at [1329, 423] on button "Action" at bounding box center [1306, 428] width 71 height 22
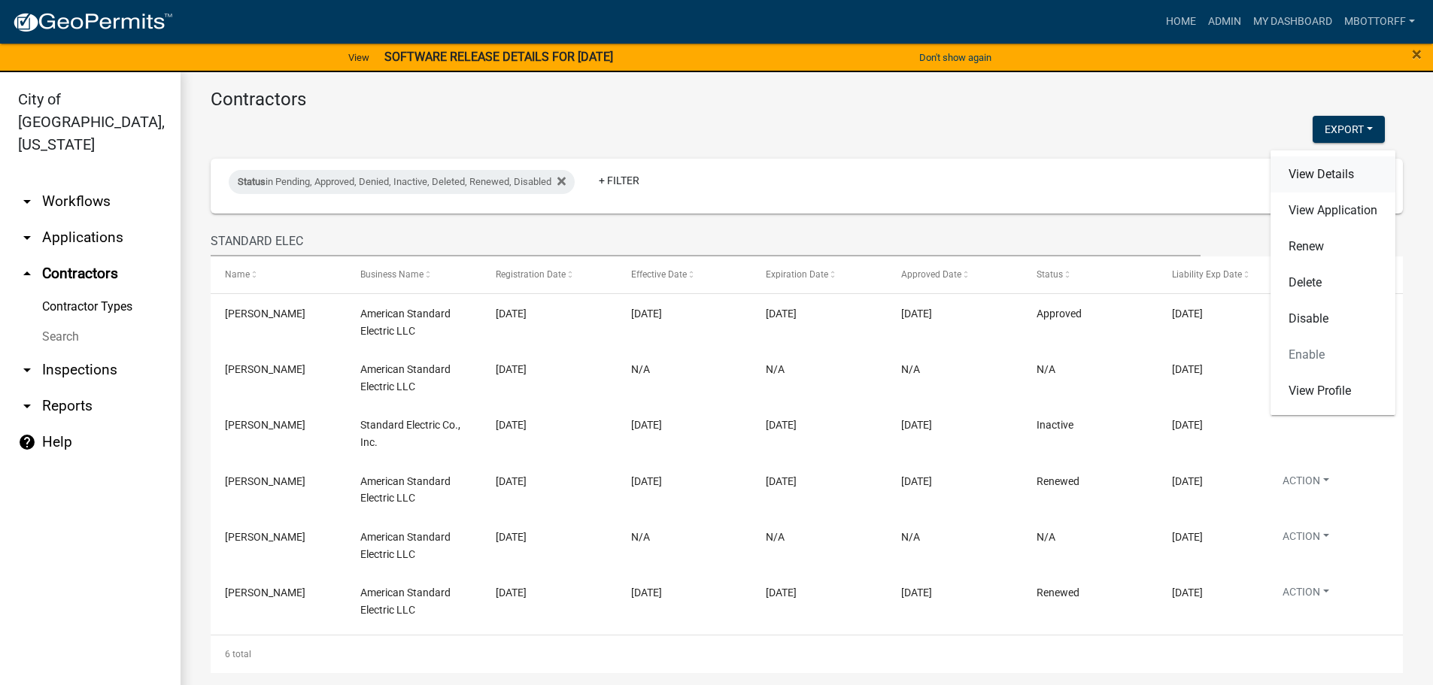
click at [1316, 175] on link "View Details" at bounding box center [1333, 174] width 125 height 36
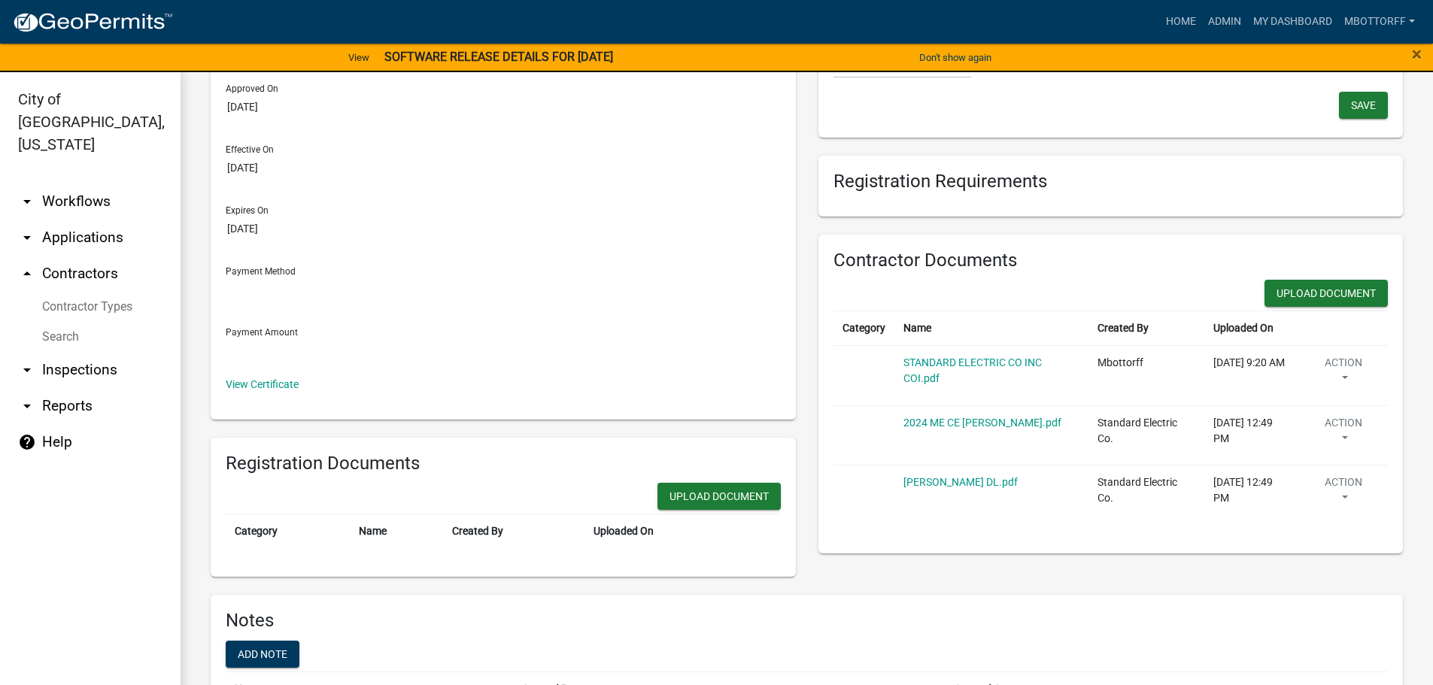
scroll to position [234, 0]
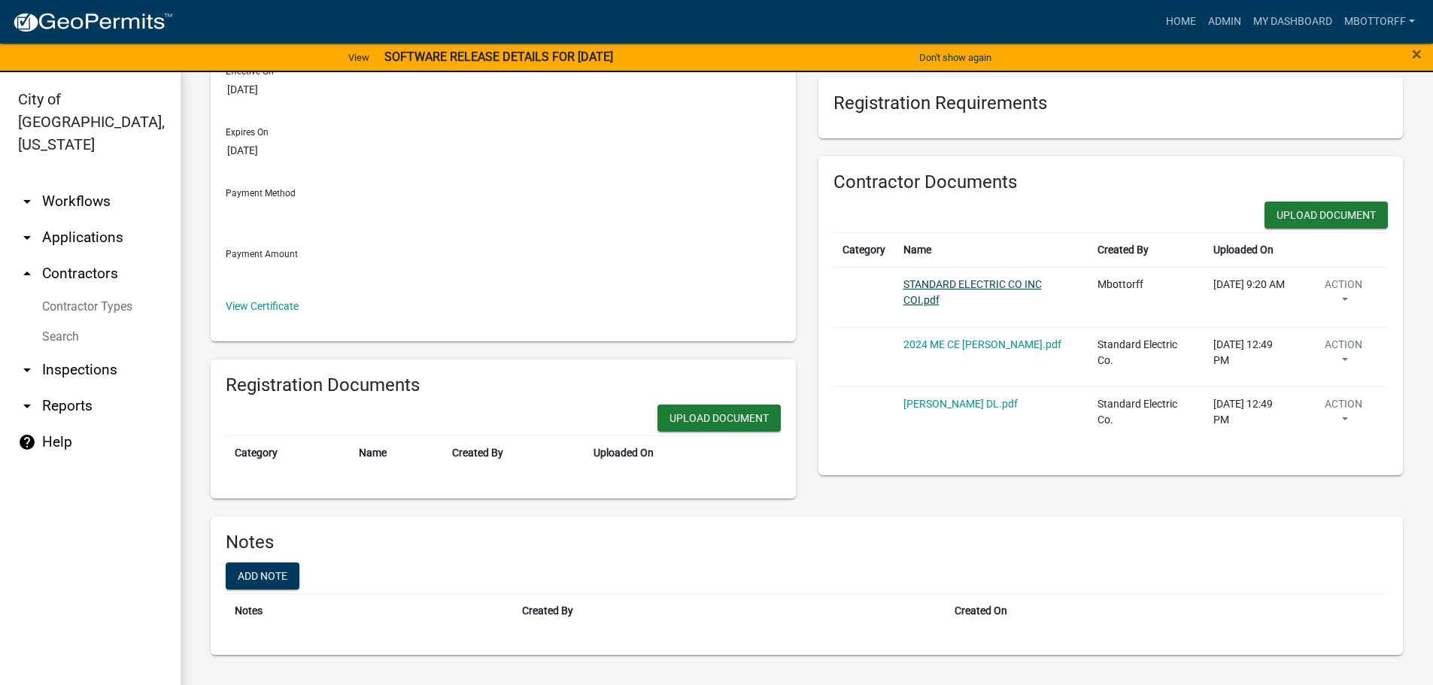
click at [928, 287] on link "STANDARD ELECTRIC CO INC COI.pdf" at bounding box center [973, 292] width 138 height 28
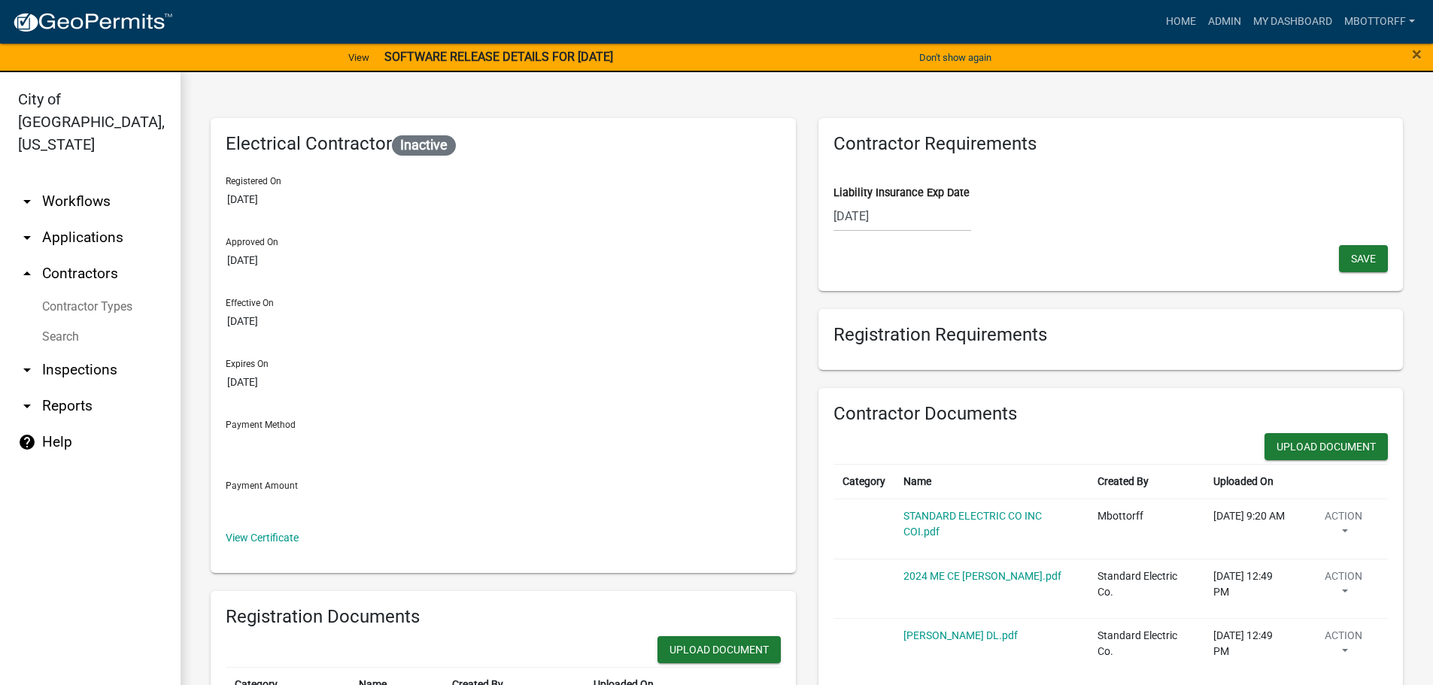
scroll to position [0, 0]
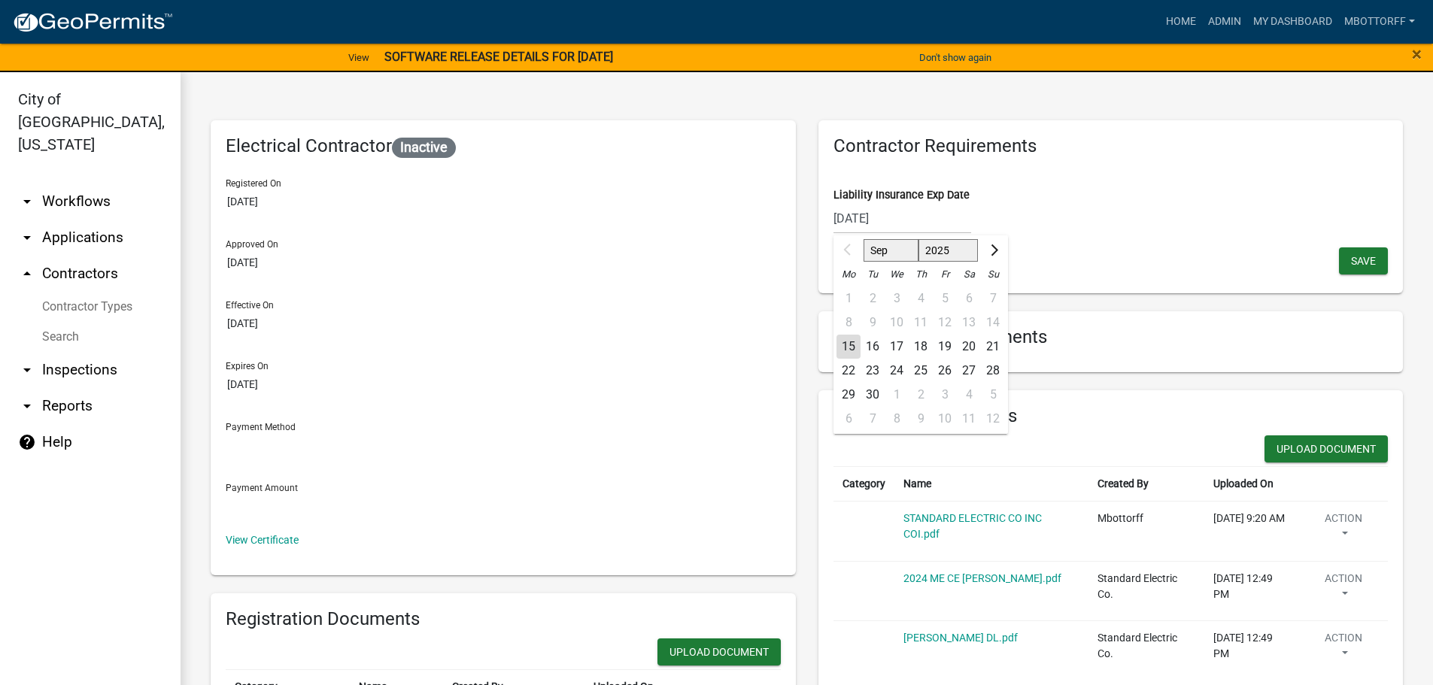
click at [895, 218] on div "02/28/2025 Sep Oct Nov Dec 2025 2026 2027 2028 2029 2030 2031 2032 2033 2034 20…" at bounding box center [903, 218] width 138 height 31
click at [895, 218] on input "02/28/2025" at bounding box center [903, 218] width 138 height 31
type input "02/28/2026"
click at [1351, 255] on span "Save" at bounding box center [1363, 260] width 25 height 12
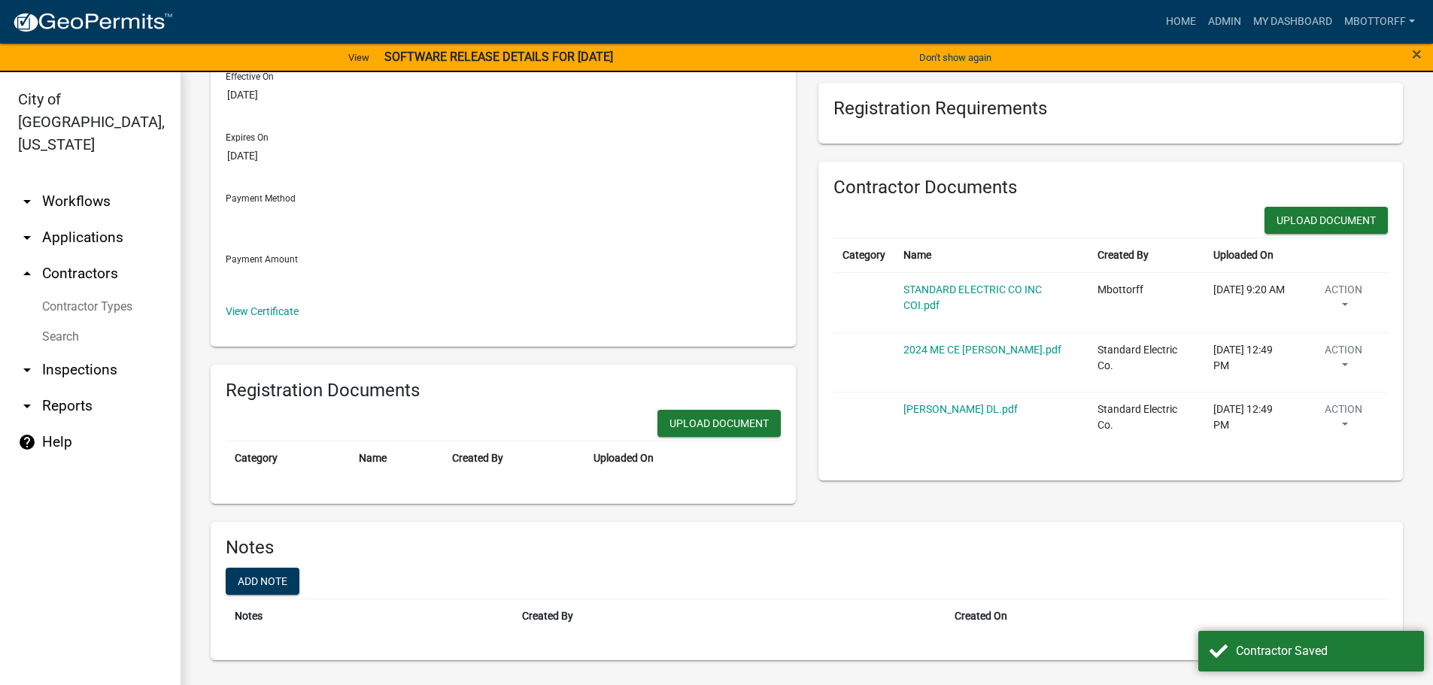
scroll to position [234, 0]
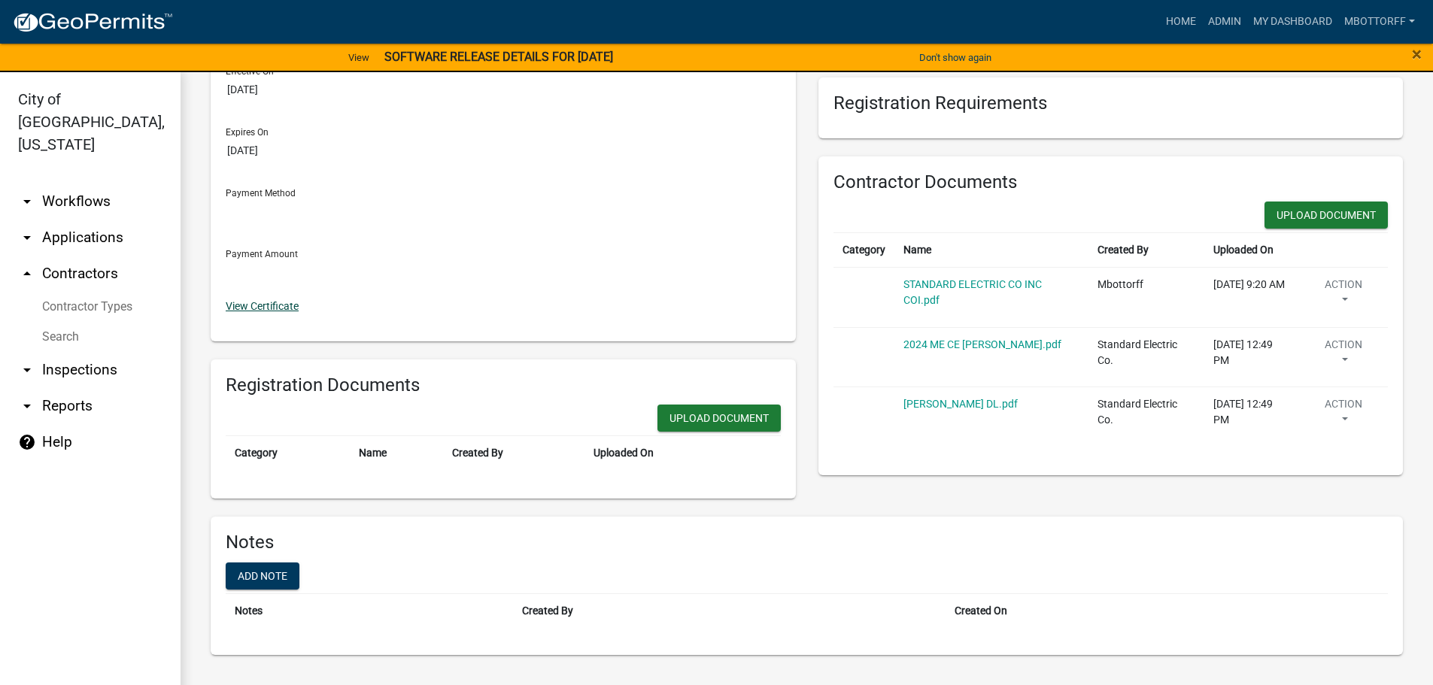
click at [263, 306] on link "View Certificate" at bounding box center [262, 306] width 73 height 12
click at [923, 289] on link "STANDARD ELECTRIC CO INC COI.pdf" at bounding box center [973, 292] width 138 height 28
click at [257, 307] on link "View Certificate" at bounding box center [262, 306] width 73 height 12
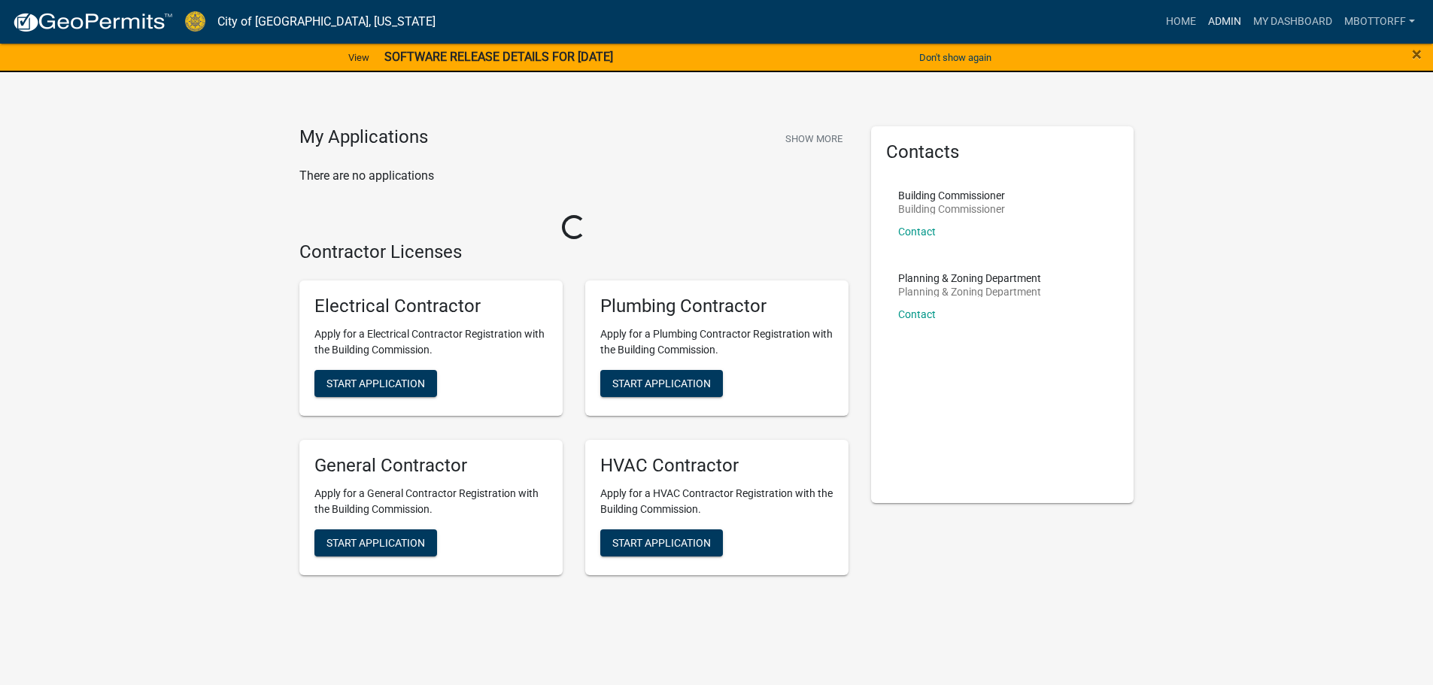
click at [1223, 22] on link "Admin" at bounding box center [1224, 22] width 45 height 29
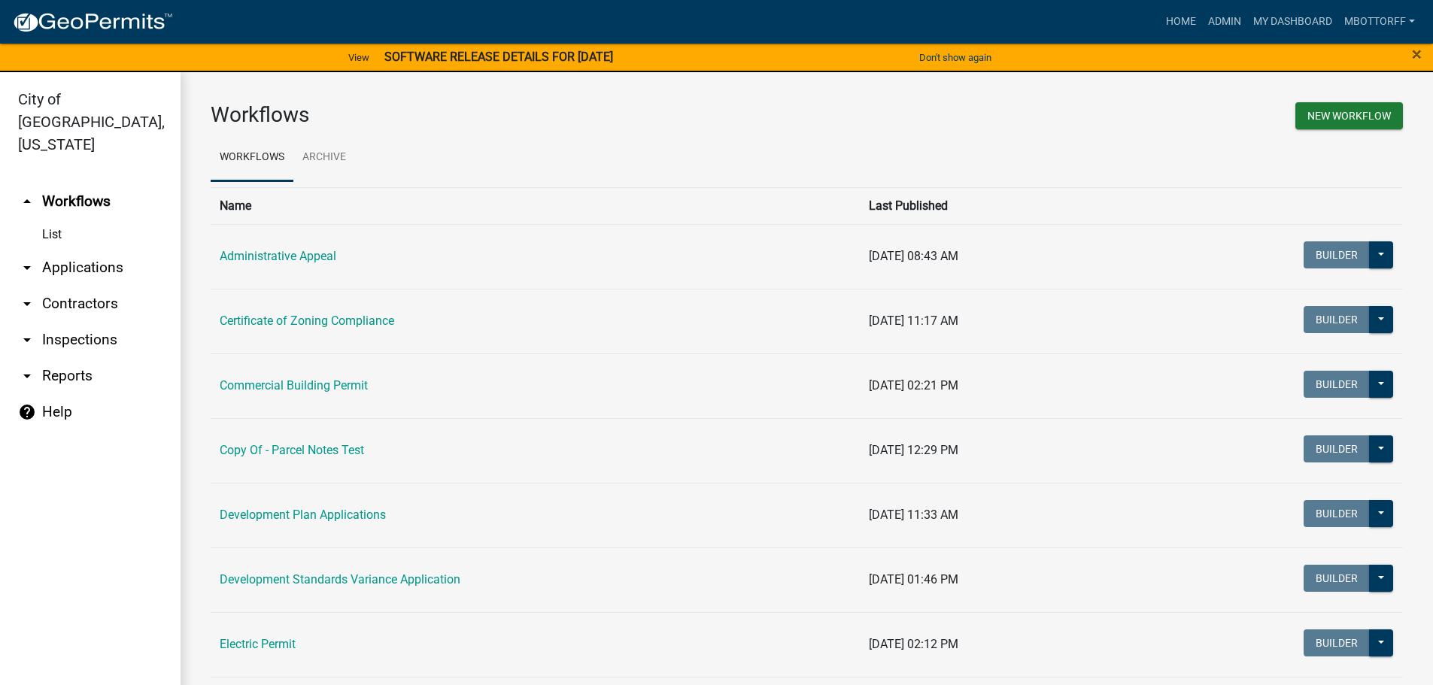
click at [93, 250] on link "arrow_drop_down Applications" at bounding box center [90, 268] width 181 height 36
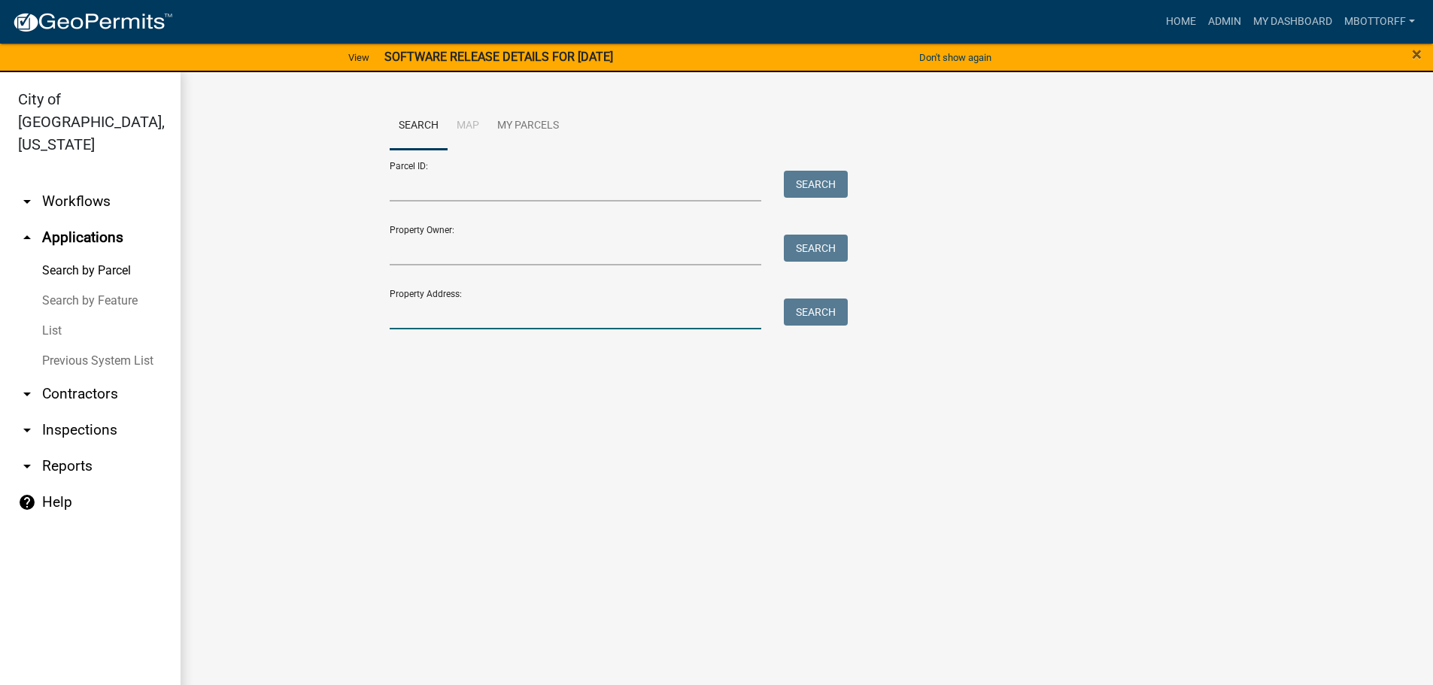
click at [475, 321] on input "Property Address:" at bounding box center [576, 314] width 372 height 31
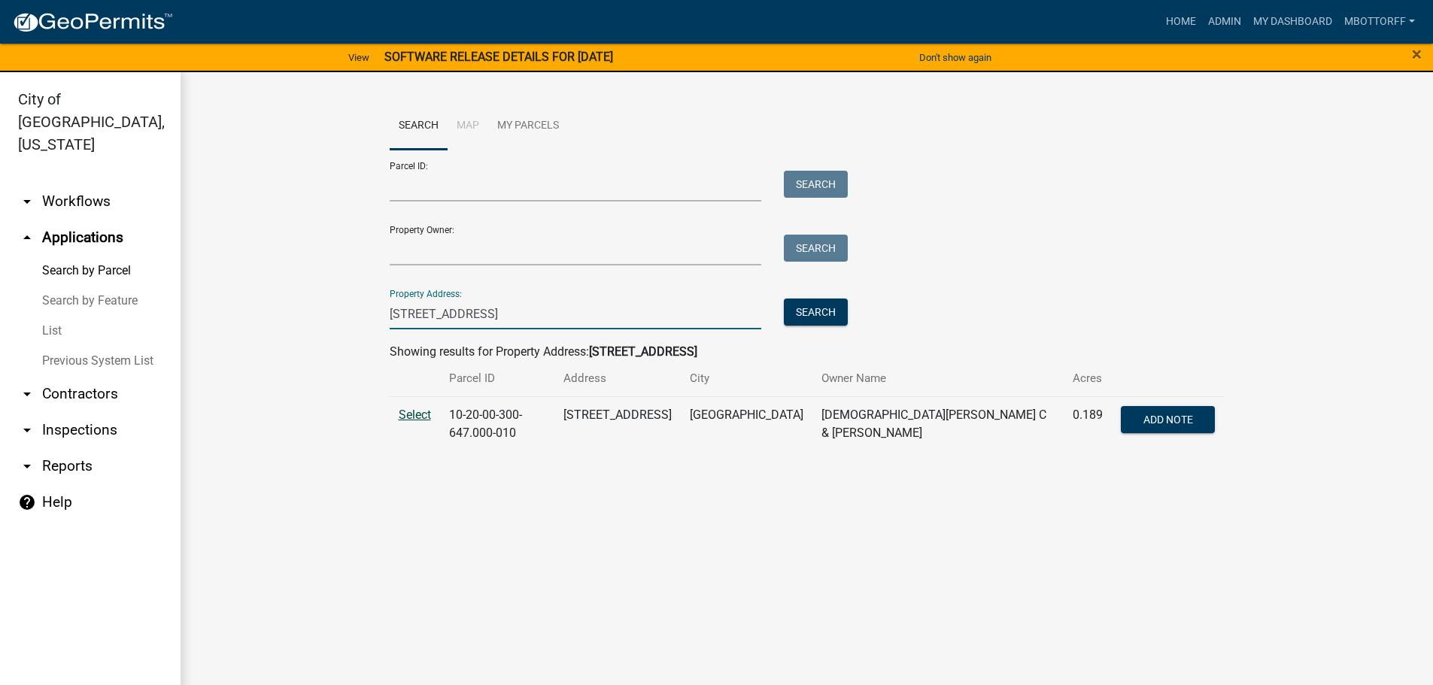
type input "710 PLAZA DRIVE"
click at [418, 415] on span "Select" at bounding box center [415, 415] width 32 height 14
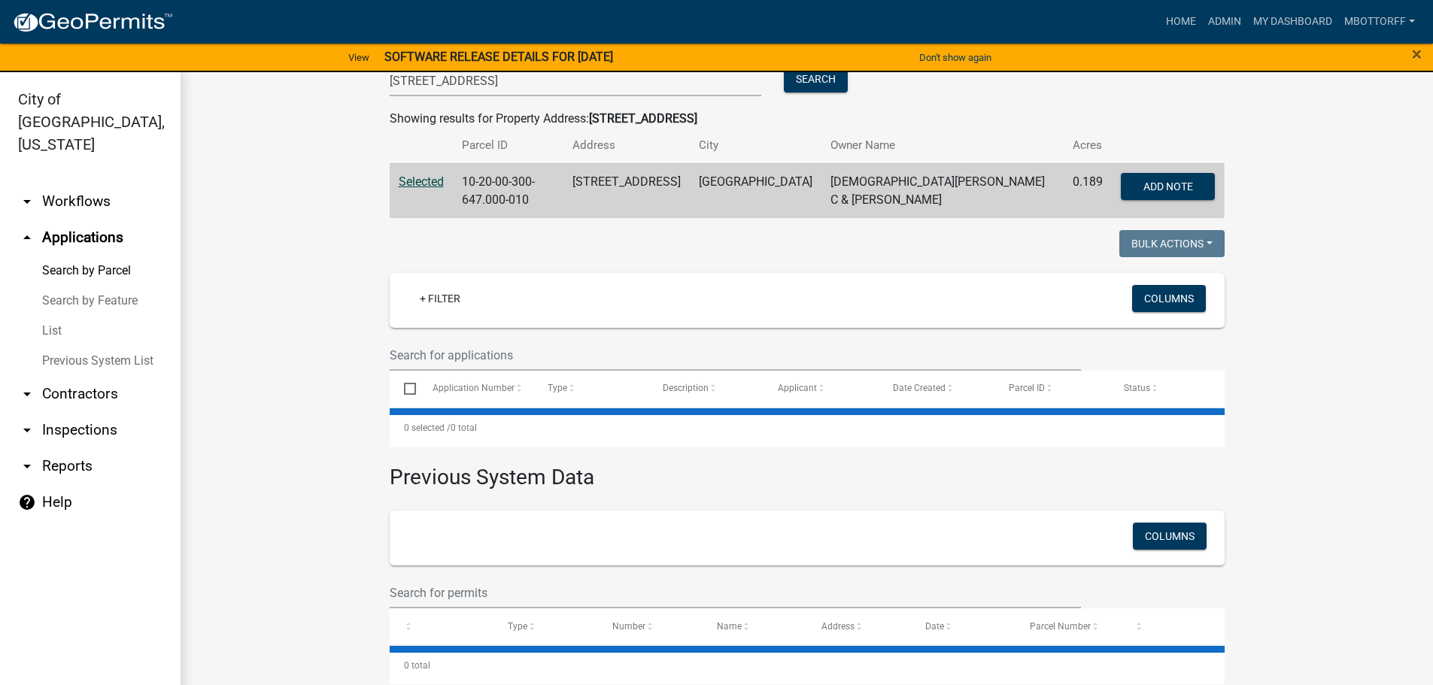
scroll to position [239, 0]
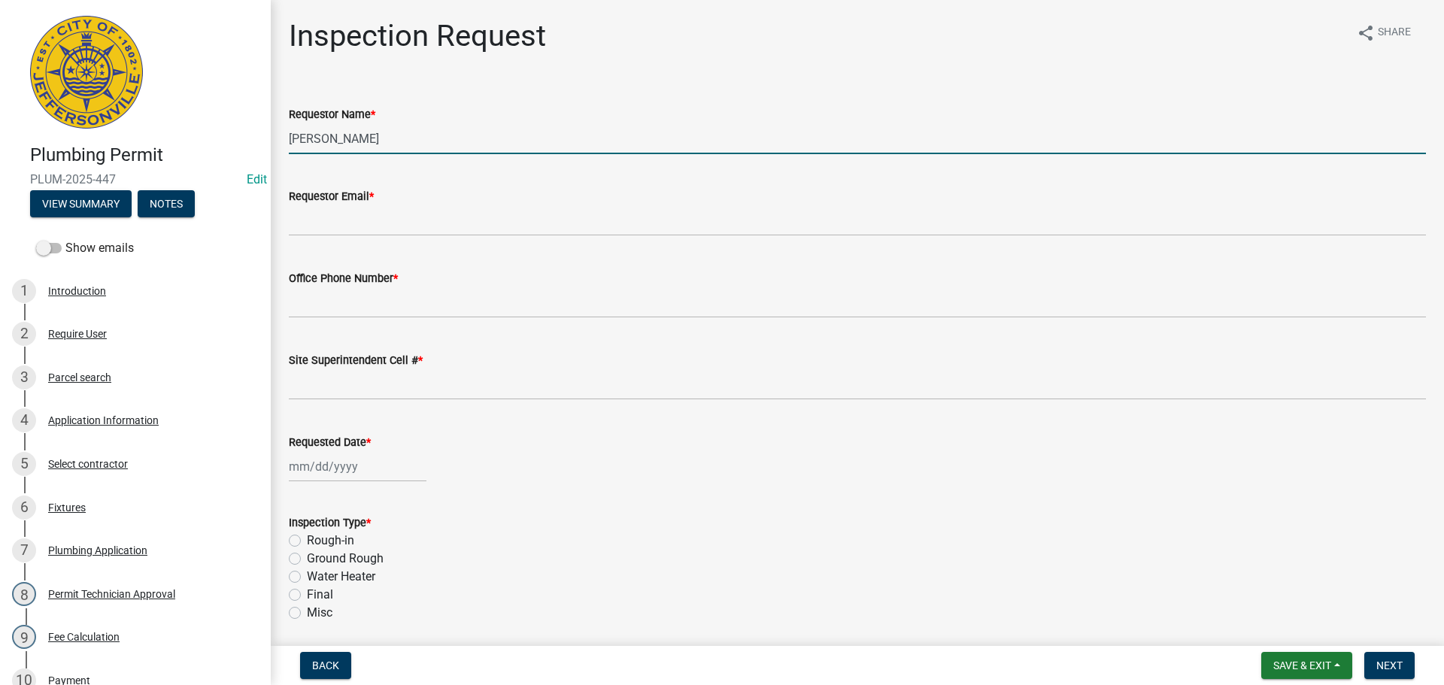
drag, startPoint x: 376, startPoint y: 139, endPoint x: 70, endPoint y: 120, distance: 306.8
click at [108, 130] on div "Plumbing Permit PLUM-2025-447 Edit View Summary Notes Show emails 1 Introductio…" at bounding box center [722, 342] width 1444 height 685
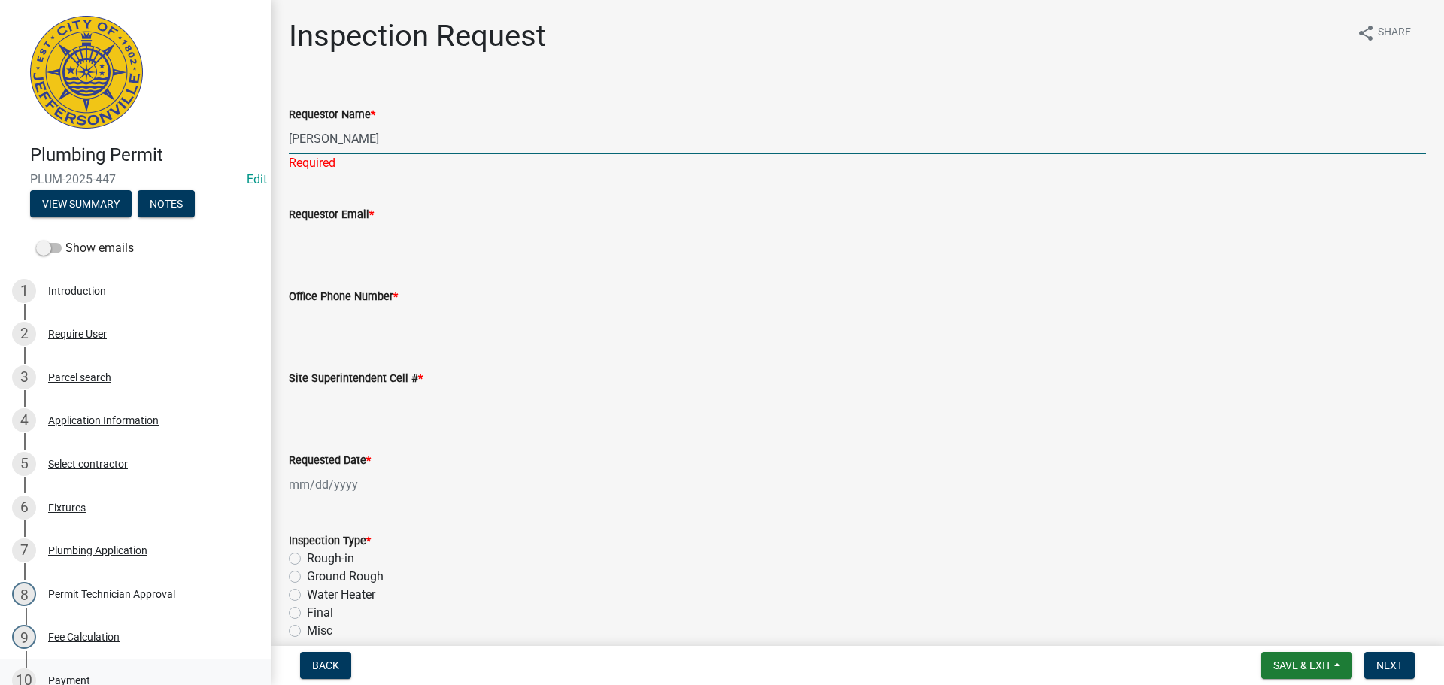
type input "[PERSON_NAME]"
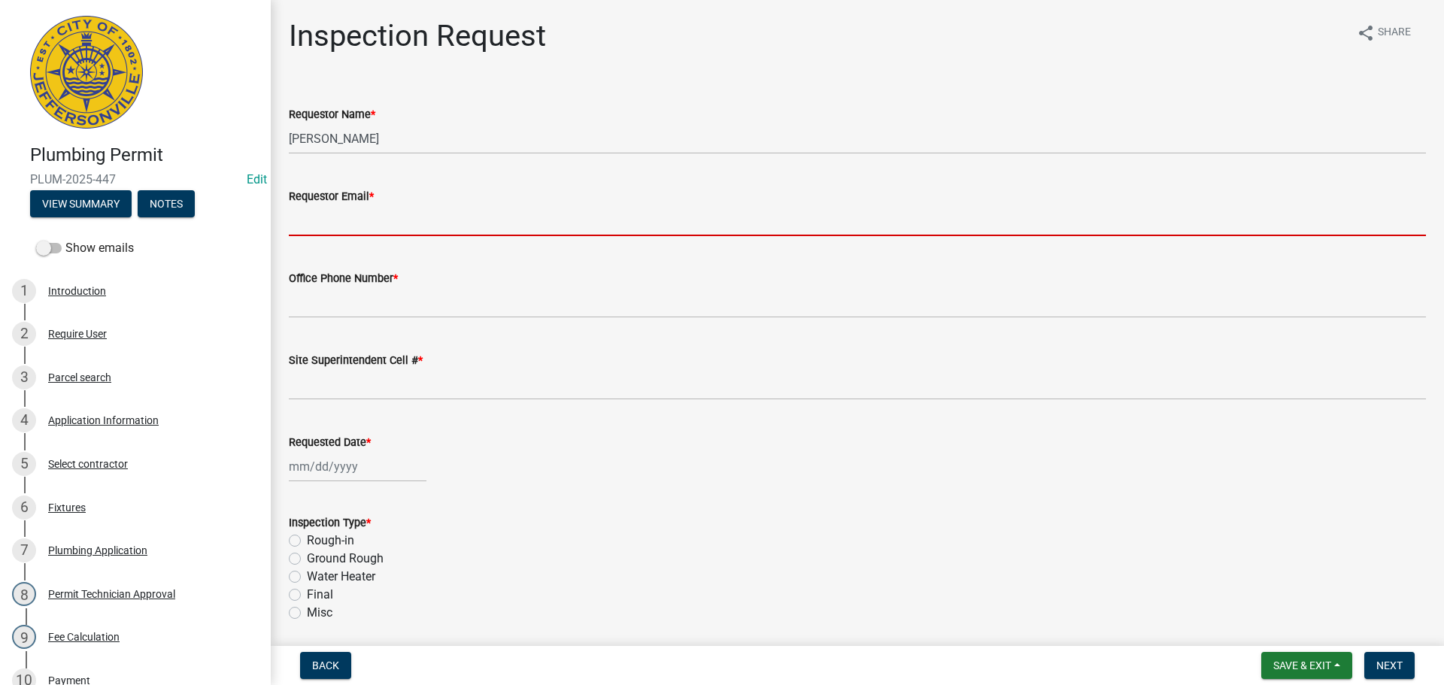
click at [314, 223] on input "Requestor Email *" at bounding box center [858, 220] width 1138 height 31
type input "[EMAIL_ADDRESS][DOMAIN_NAME]"
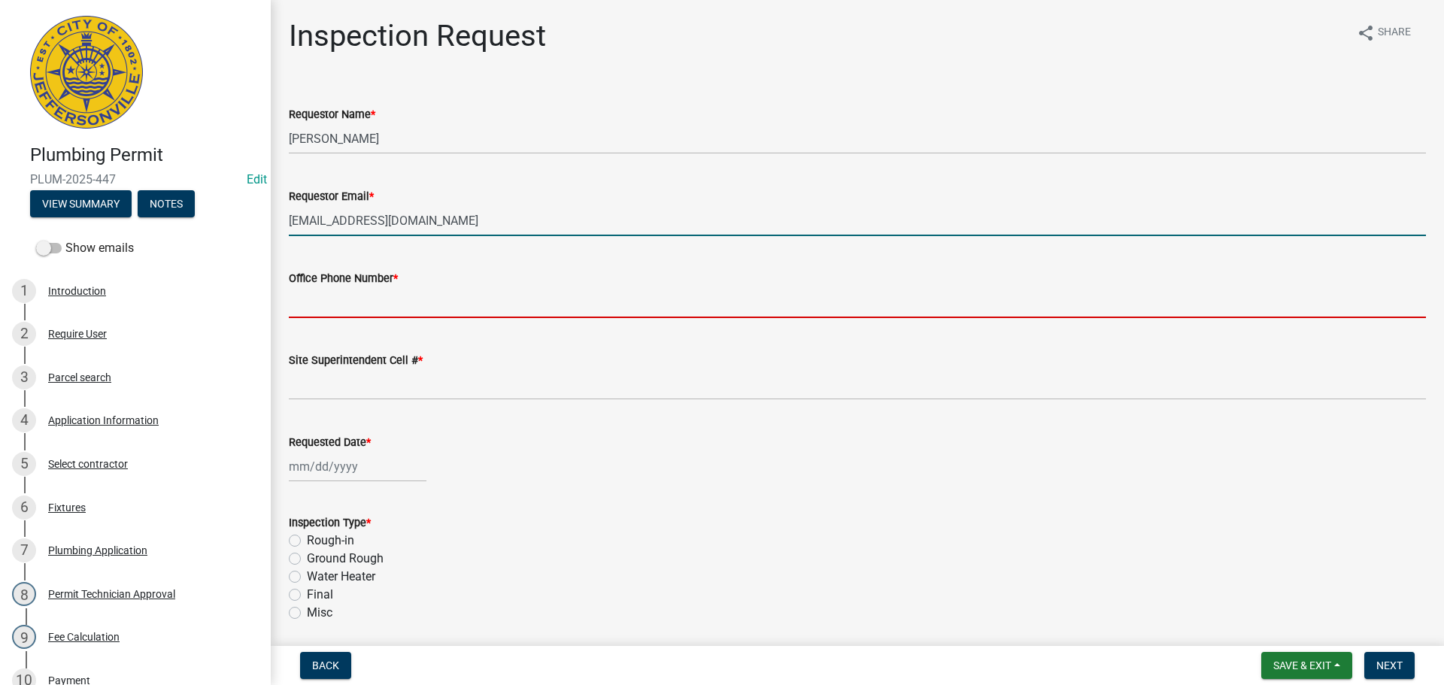
click at [338, 300] on input "Office Phone Number *" at bounding box center [858, 302] width 1138 height 31
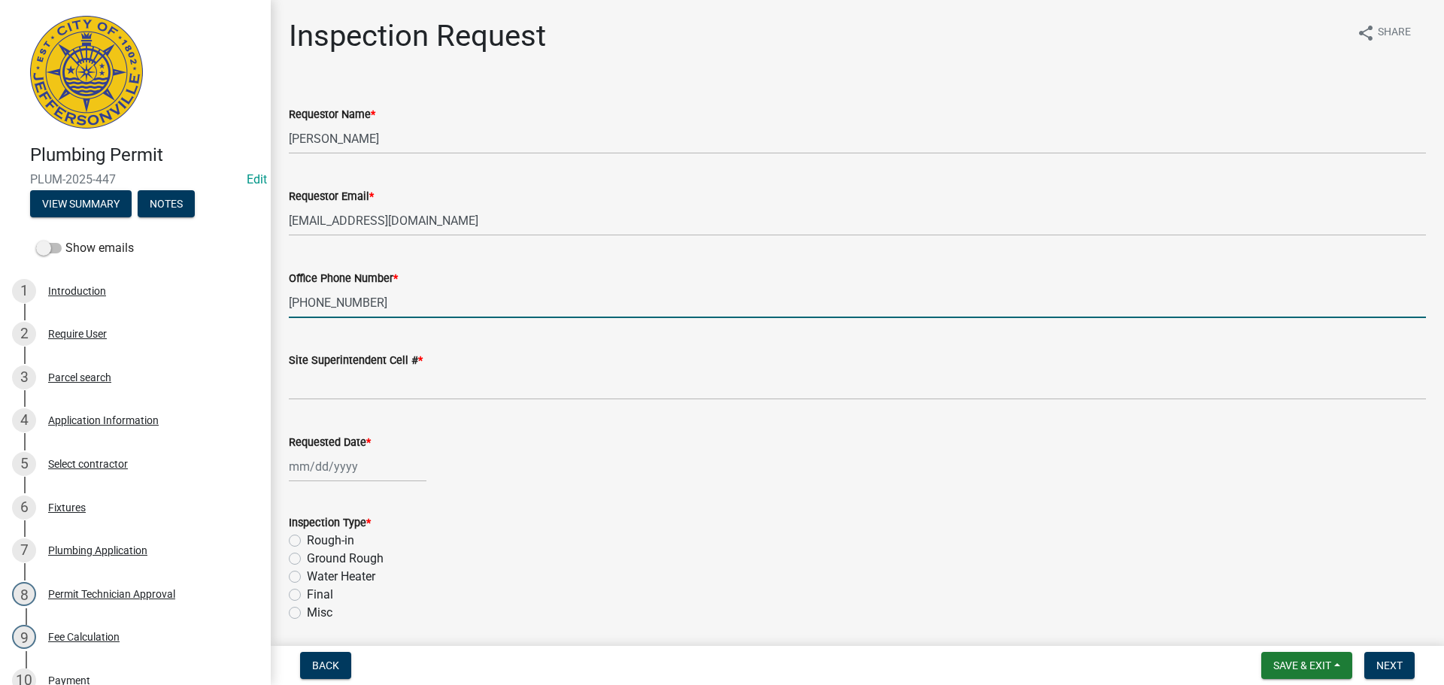
type input "[PHONE_NUMBER]"
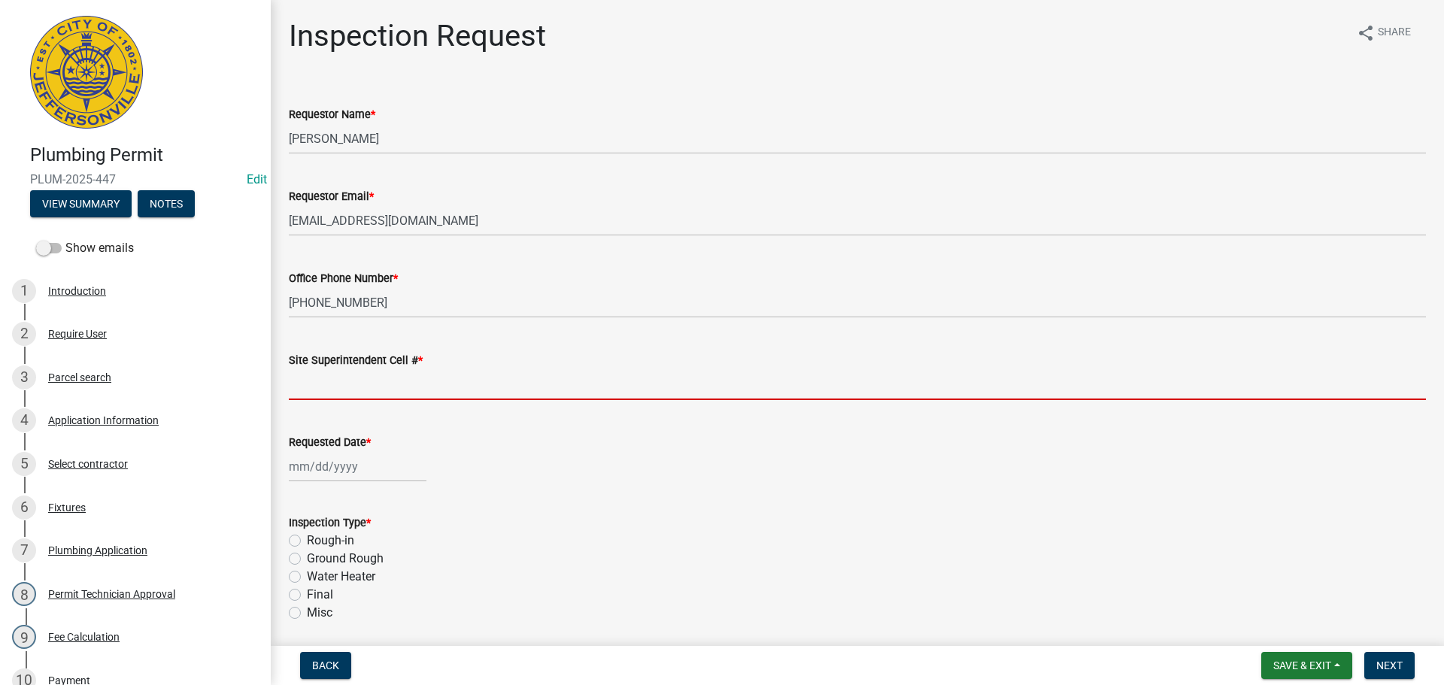
click at [370, 379] on input "Site Superintendent Cell # *" at bounding box center [858, 384] width 1138 height 31
type input "SAME"
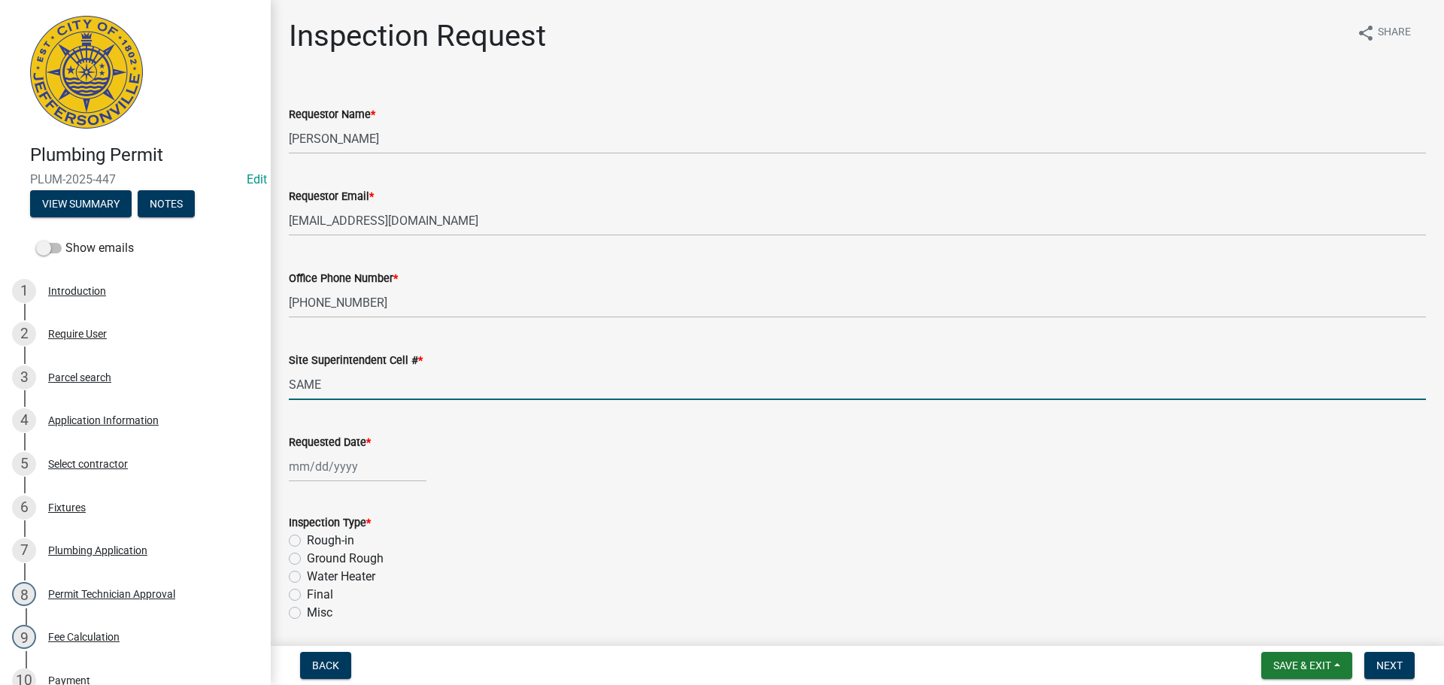
click at [311, 463] on div at bounding box center [358, 466] width 138 height 31
select select "9"
select select "2025"
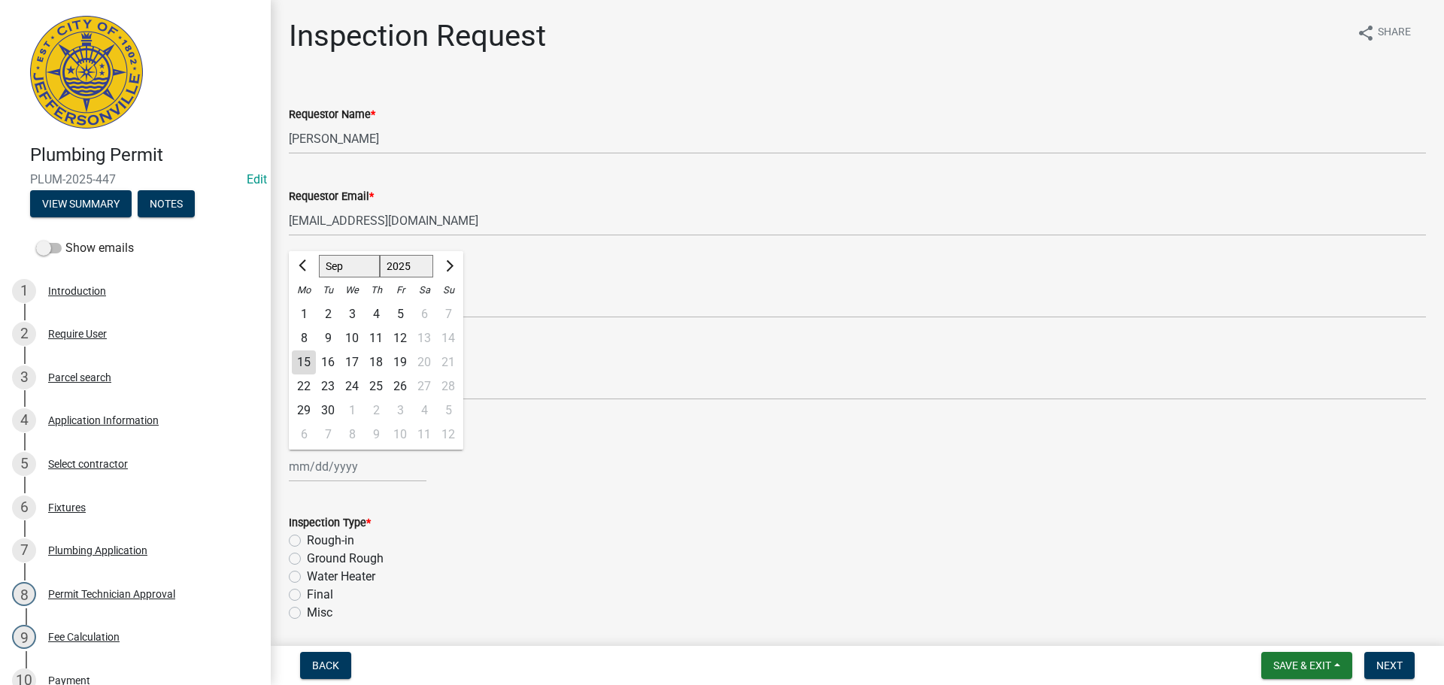
click at [323, 363] on div "16" at bounding box center [328, 363] width 24 height 24
type input "09/16/2025"
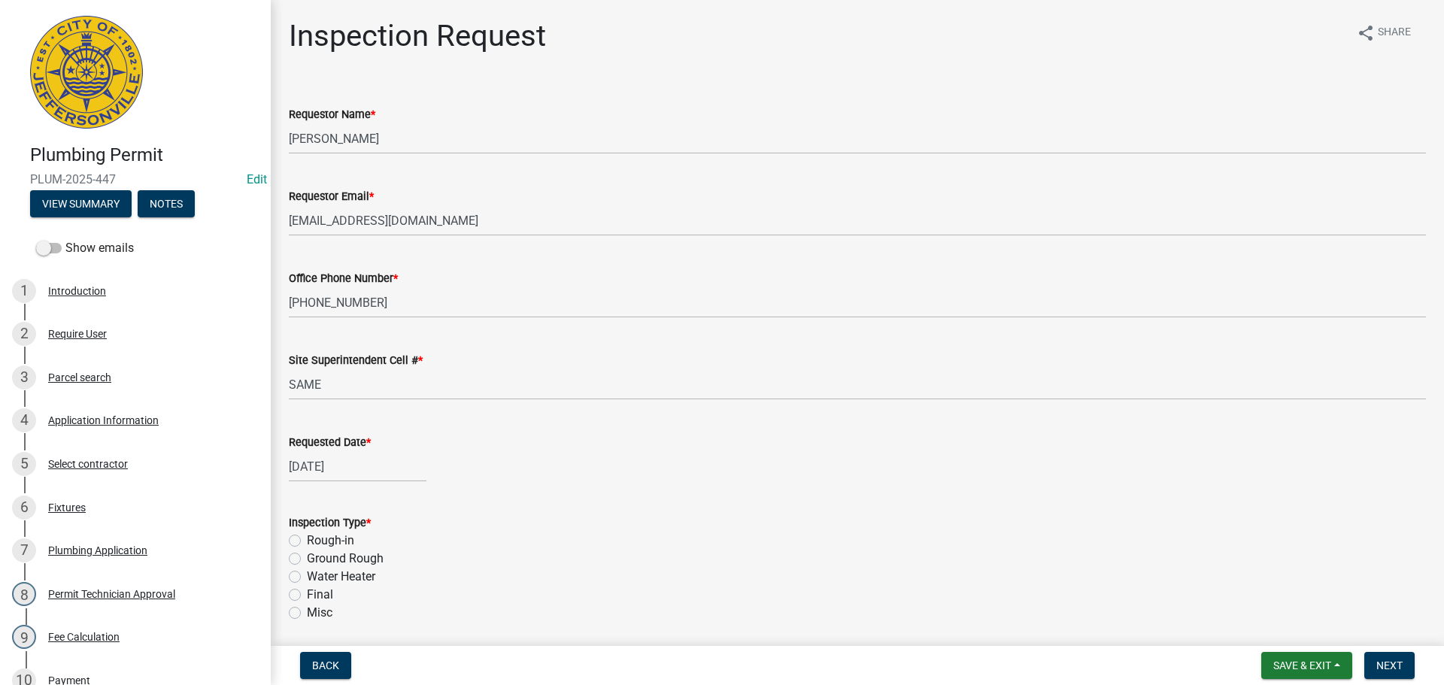
scroll to position [176, 0]
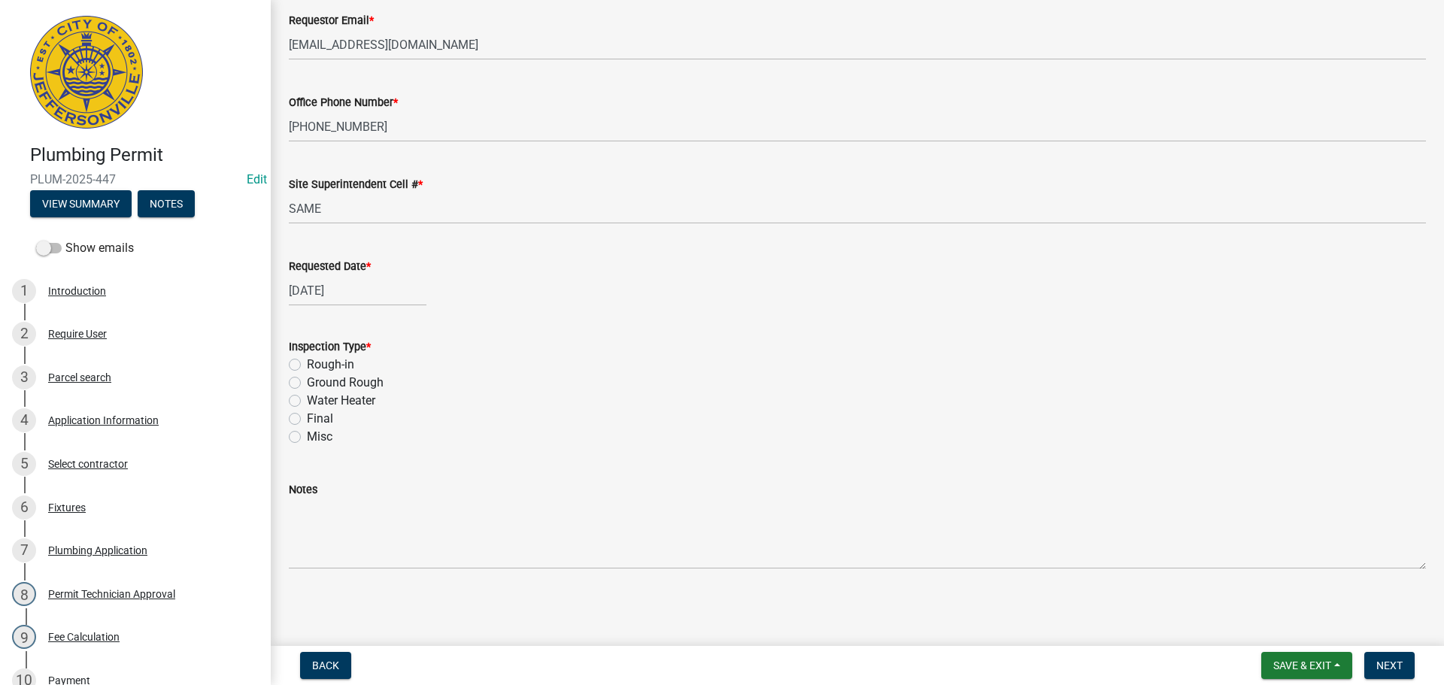
click at [286, 396] on div "Inspection Type * Rough-in Ground Rough Water Heater Final Misc" at bounding box center [858, 383] width 1160 height 126
click at [307, 400] on label "Water Heater" at bounding box center [341, 401] width 68 height 18
click at [307, 400] on input "Water Heater" at bounding box center [312, 397] width 10 height 10
radio input "true"
click at [1397, 663] on span "Next" at bounding box center [1390, 666] width 26 height 12
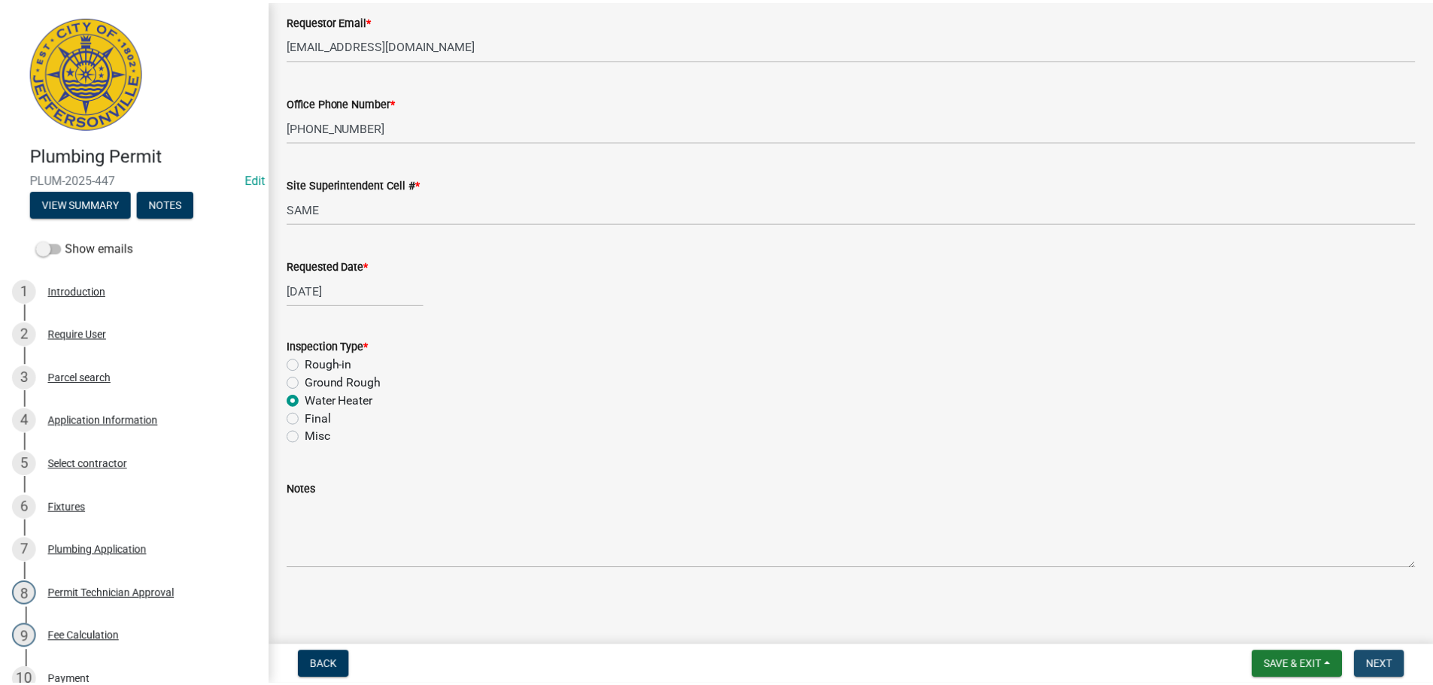
scroll to position [0, 0]
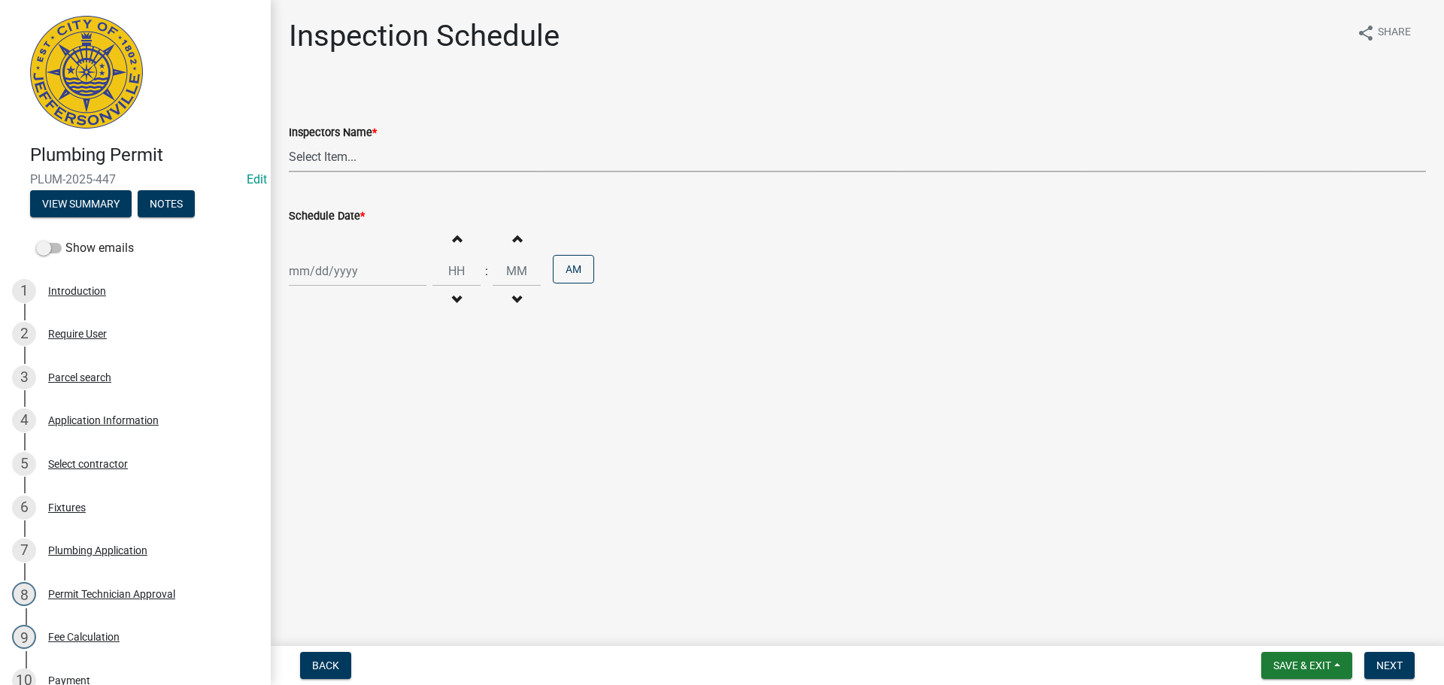
click at [329, 156] on select "Select Item... jramsey (Jeremy Ramsey) MaryFrey (Mary Frey) mkruer (Mike Kruer)…" at bounding box center [858, 156] width 1138 height 31
select select "13c97fbc-c819-4cee-844a-0db3d3c4db95"
click at [289, 141] on select "Select Item... [PERSON_NAME] ([PERSON_NAME]) [PERSON_NAME] ([PERSON_NAME]) mkru…" at bounding box center [858, 156] width 1138 height 31
select select "9"
select select "2025"
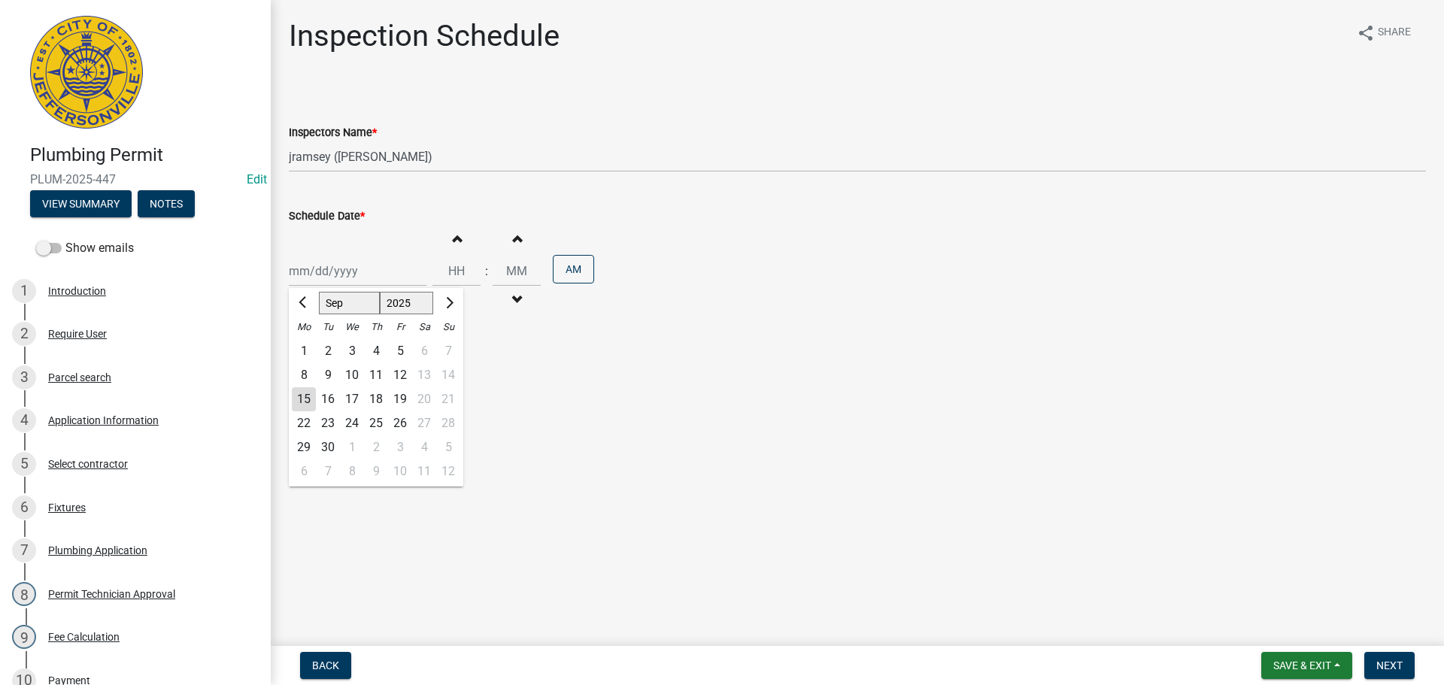
drag, startPoint x: 320, startPoint y: 268, endPoint x: 323, endPoint y: 279, distance: 11.5
click at [320, 268] on div "Jan Feb Mar Apr May Jun Jul Aug Sep Oct Nov Dec 1525 1526 1527 1528 1529 1530 1…" at bounding box center [358, 271] width 138 height 31
click at [333, 398] on div "16" at bounding box center [328, 399] width 24 height 24
type input "[DATE]"
click at [451, 275] on input "Hours" at bounding box center [457, 271] width 48 height 31
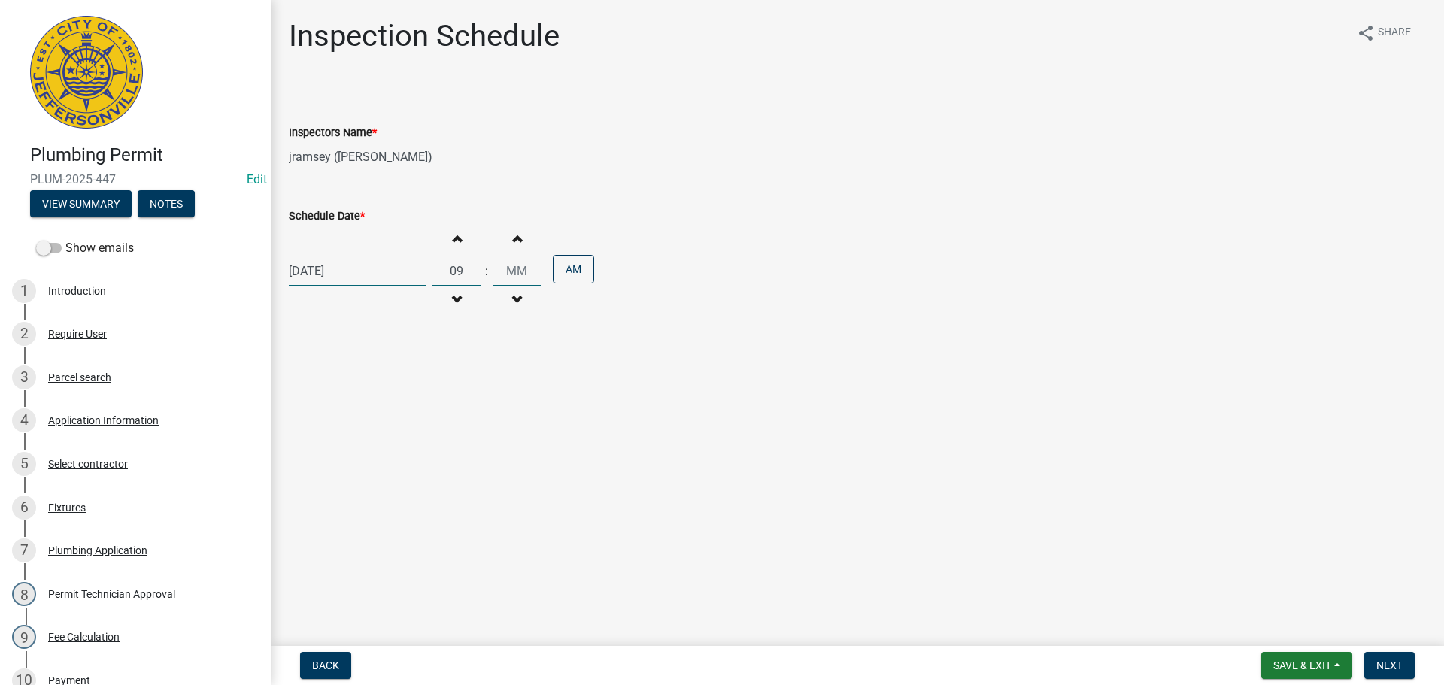
type input "09"
type input "30"
click at [1394, 664] on span "Next" at bounding box center [1390, 666] width 26 height 12
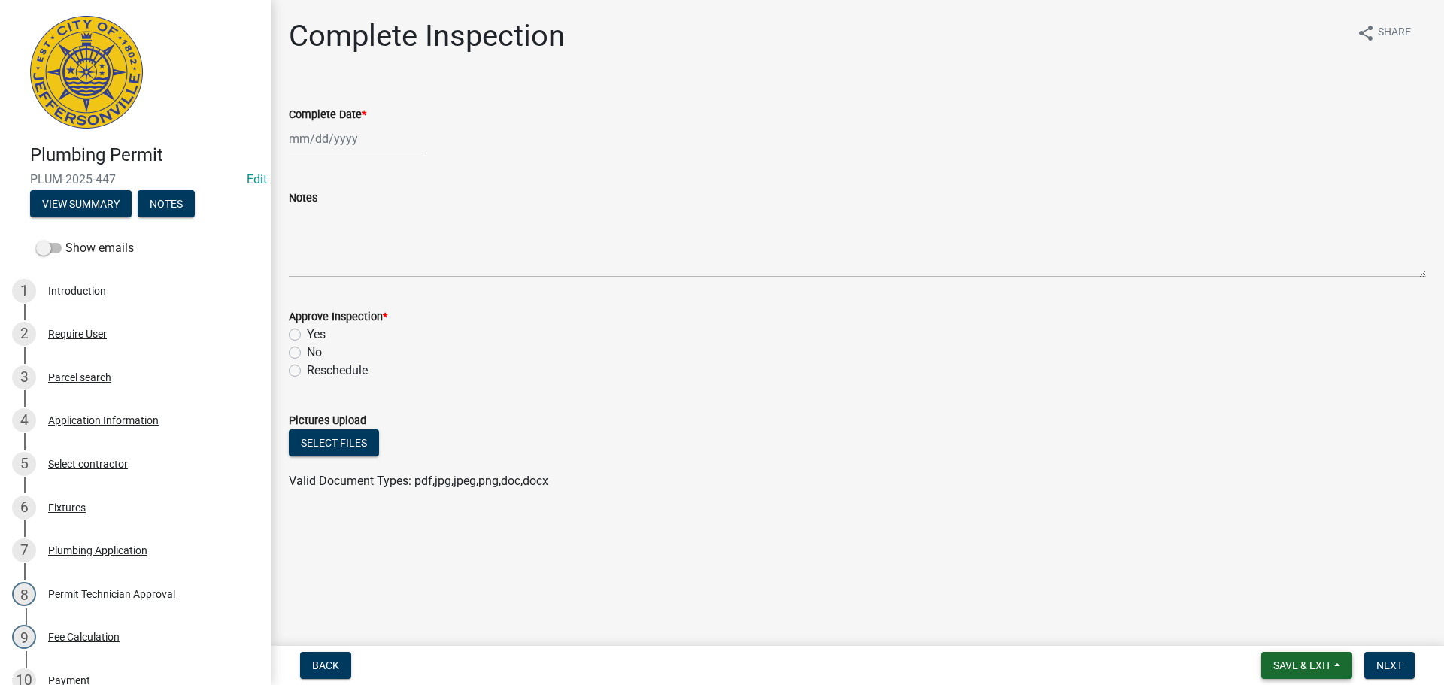
click at [1309, 664] on span "Save & Exit" at bounding box center [1303, 666] width 58 height 12
click at [1288, 627] on button "Save & Exit" at bounding box center [1292, 627] width 120 height 36
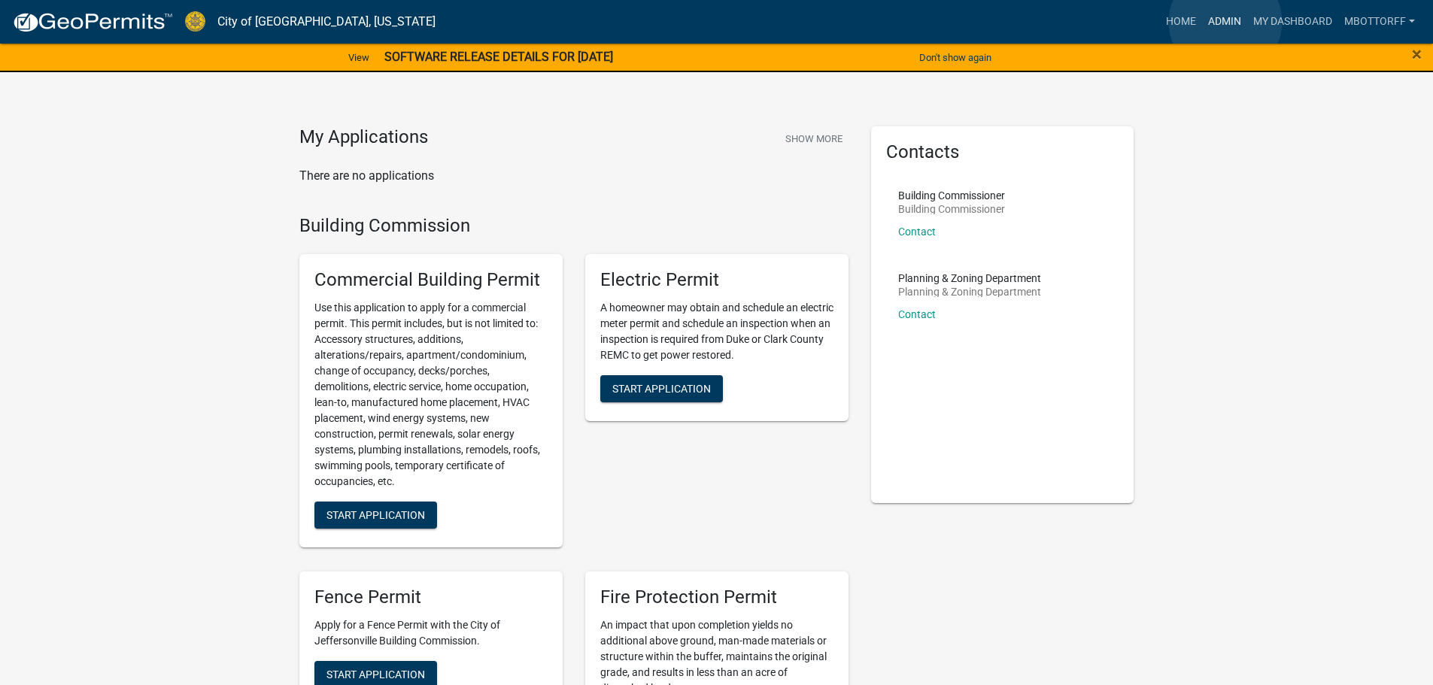
click at [1226, 22] on link "Admin" at bounding box center [1224, 22] width 45 height 29
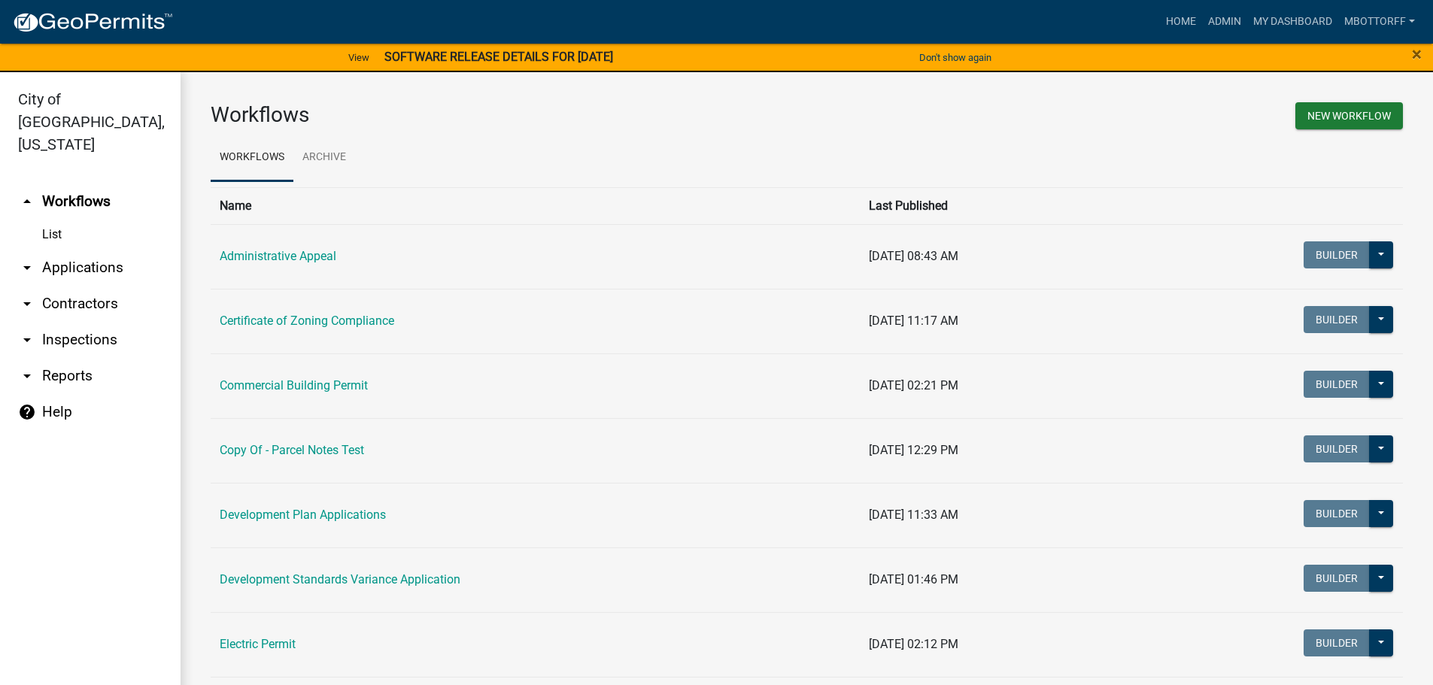
click at [71, 322] on link "arrow_drop_down Inspections" at bounding box center [90, 340] width 181 height 36
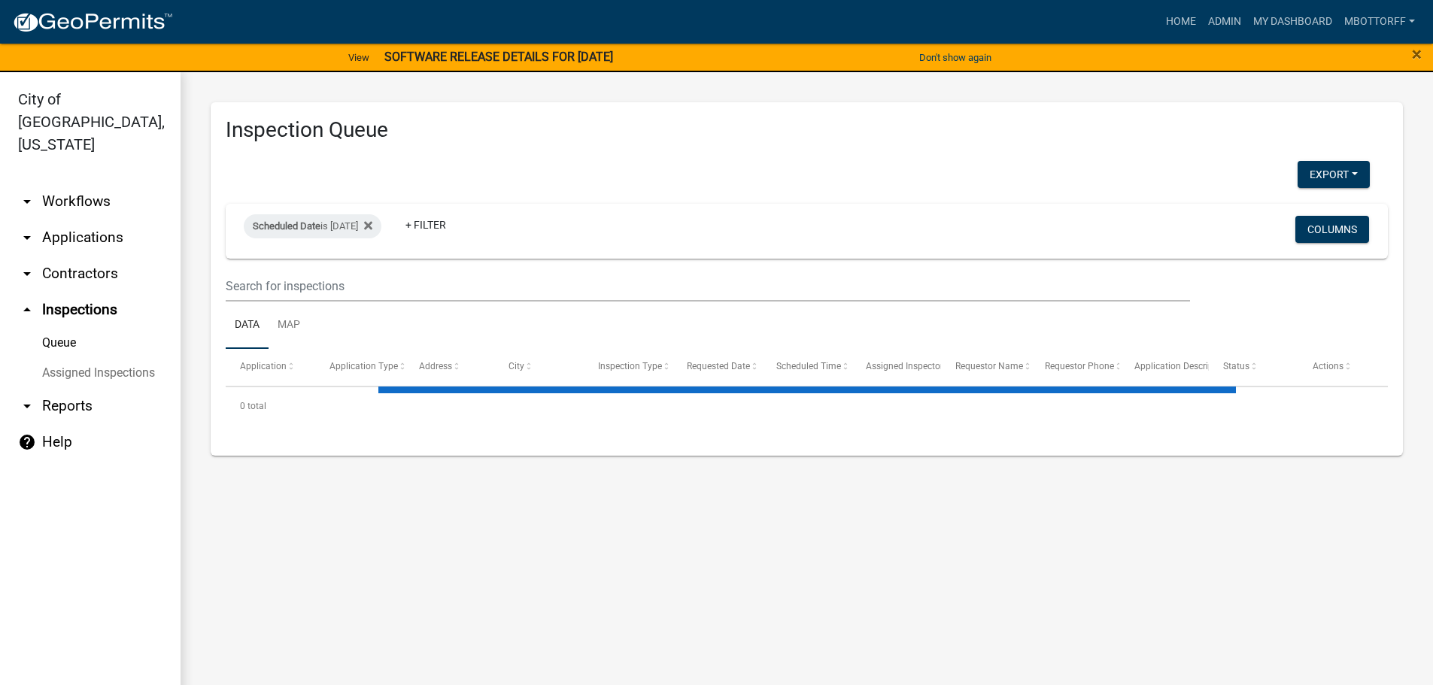
click at [48, 358] on link "Assigned Inspections" at bounding box center [90, 373] width 181 height 30
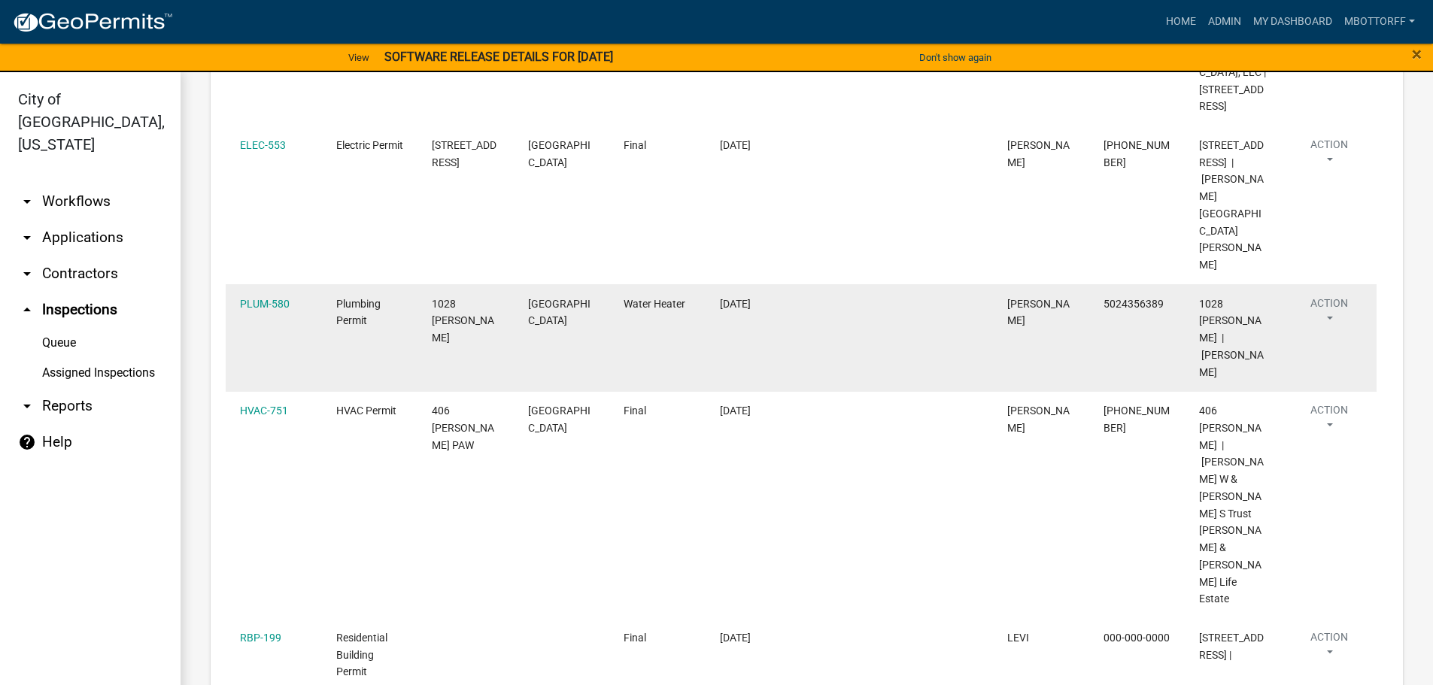
scroll to position [677, 0]
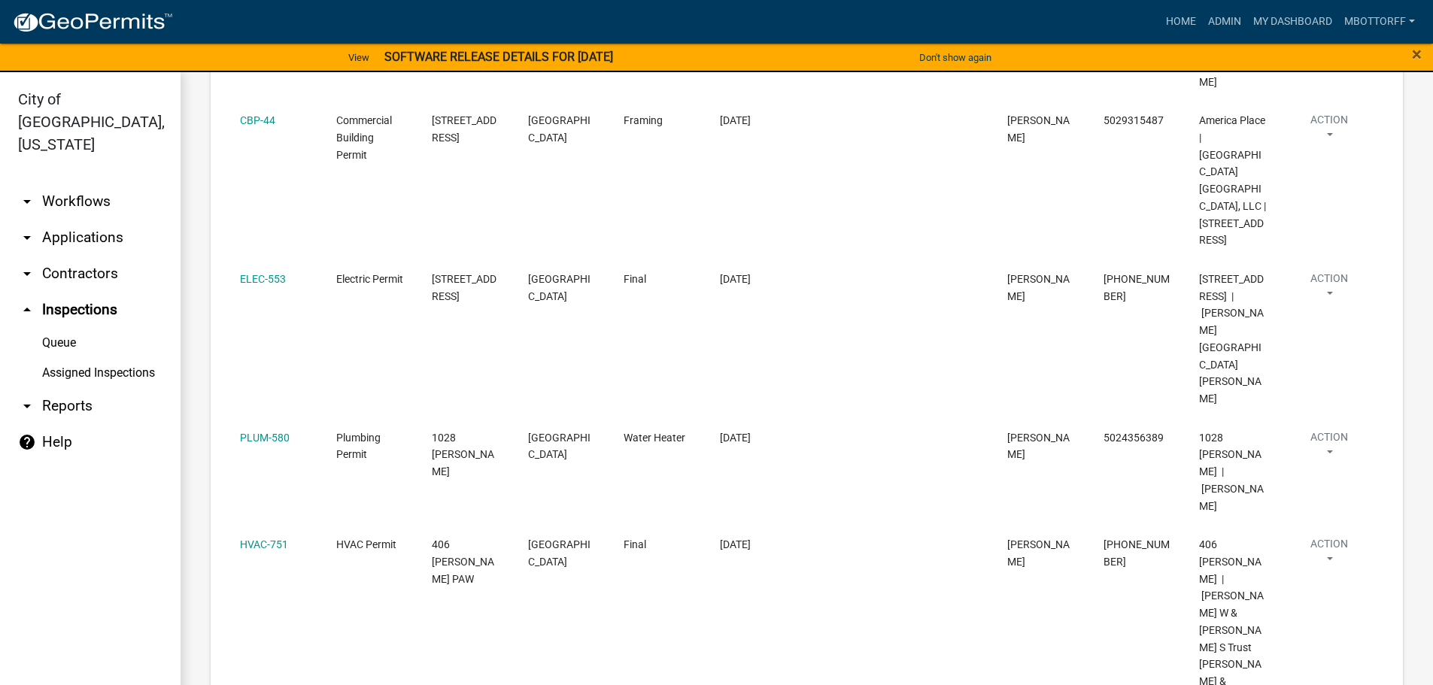
click at [83, 358] on link "Assigned Inspections" at bounding box center [90, 373] width 181 height 30
click at [119, 358] on link "Assigned Inspections" at bounding box center [90, 373] width 181 height 30
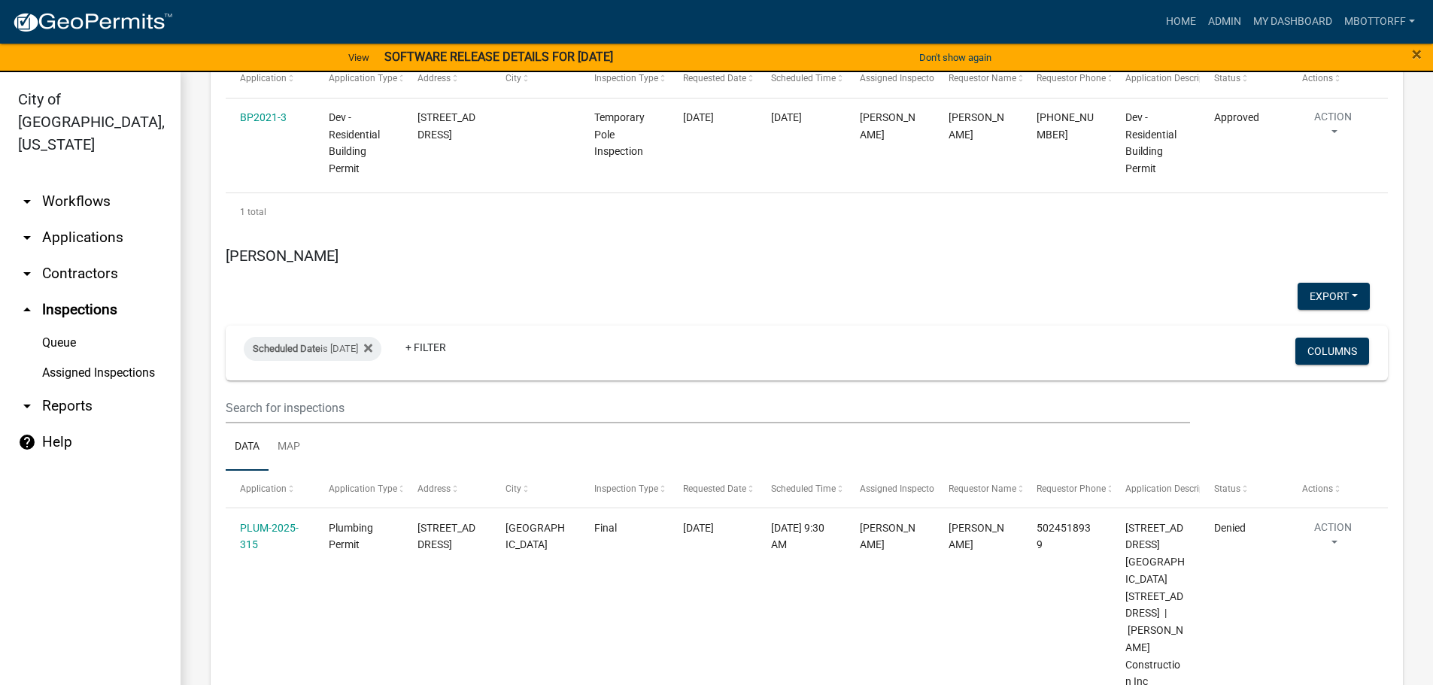
scroll to position [7072, 0]
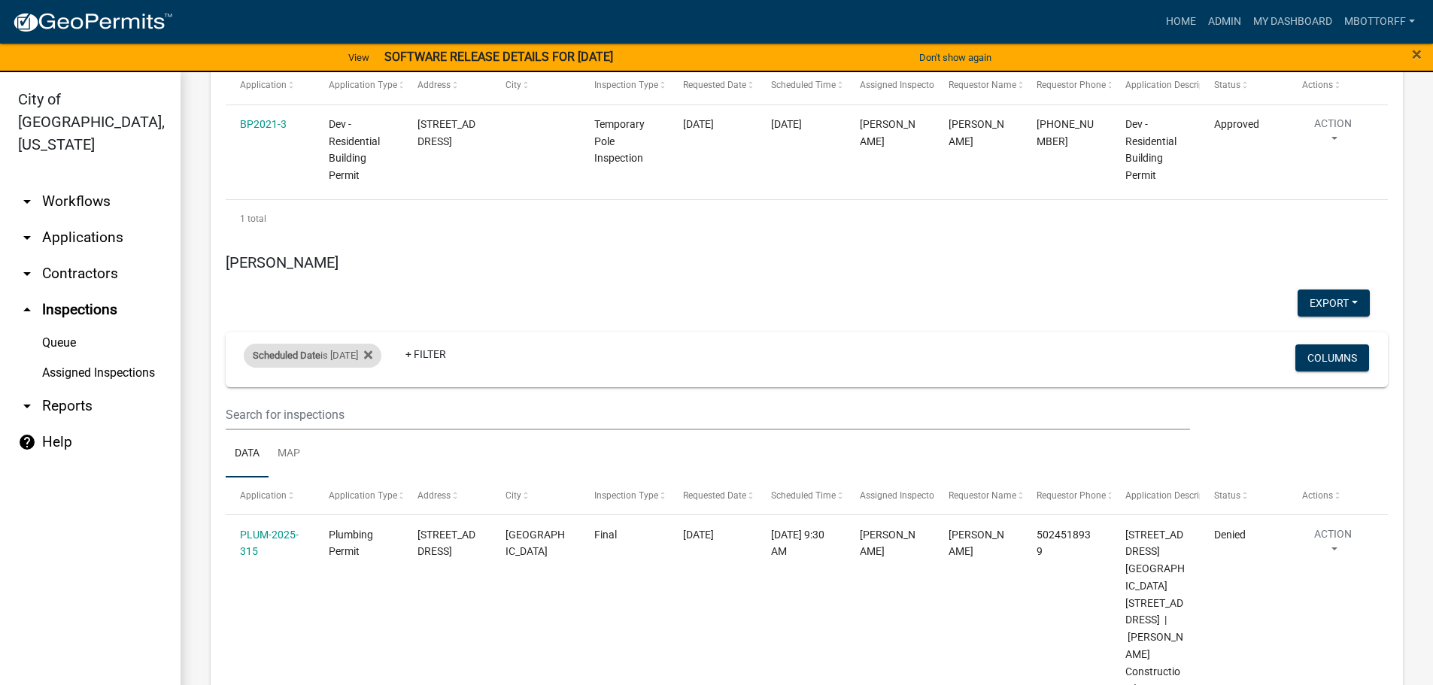
click at [355, 368] on div "Scheduled Date is [DATE]" at bounding box center [313, 356] width 138 height 24
click at [370, 426] on input "[DATE]" at bounding box center [325, 429] width 105 height 31
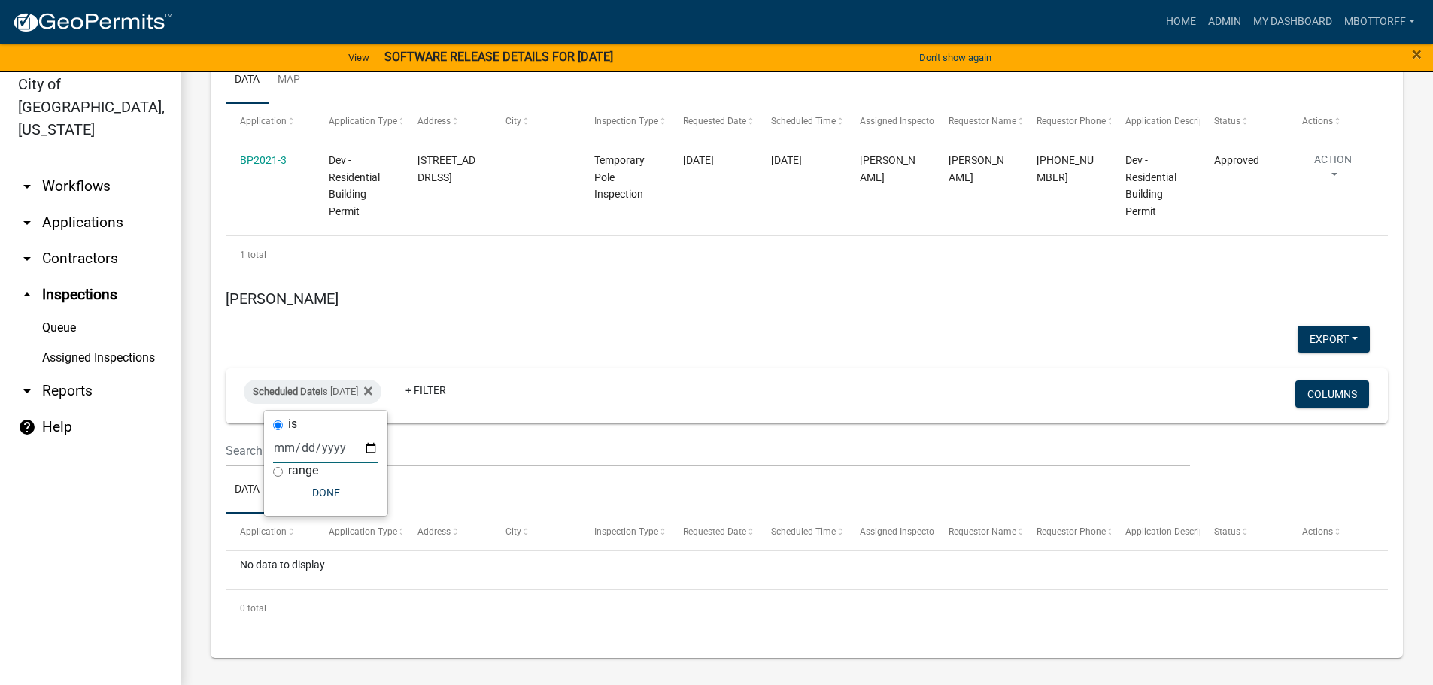
scroll to position [18, 0]
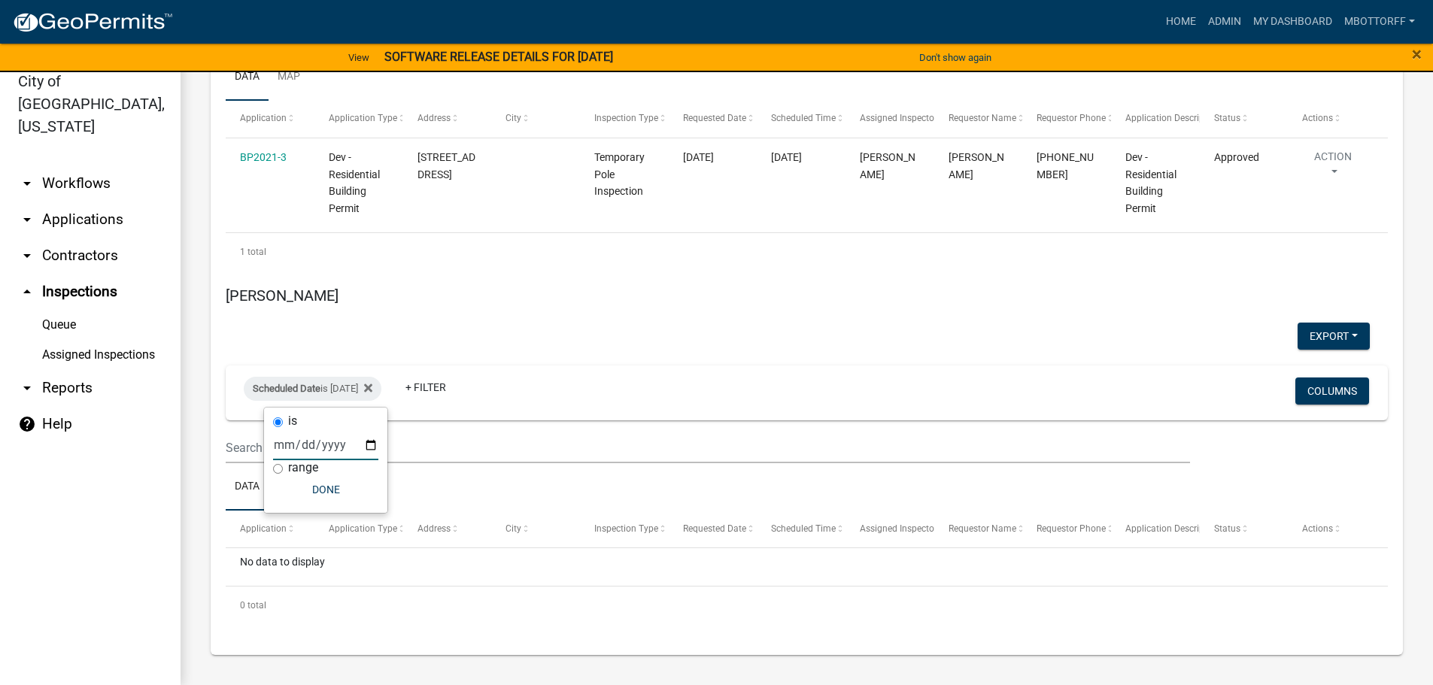
click at [372, 447] on input "[DATE]" at bounding box center [325, 445] width 105 height 31
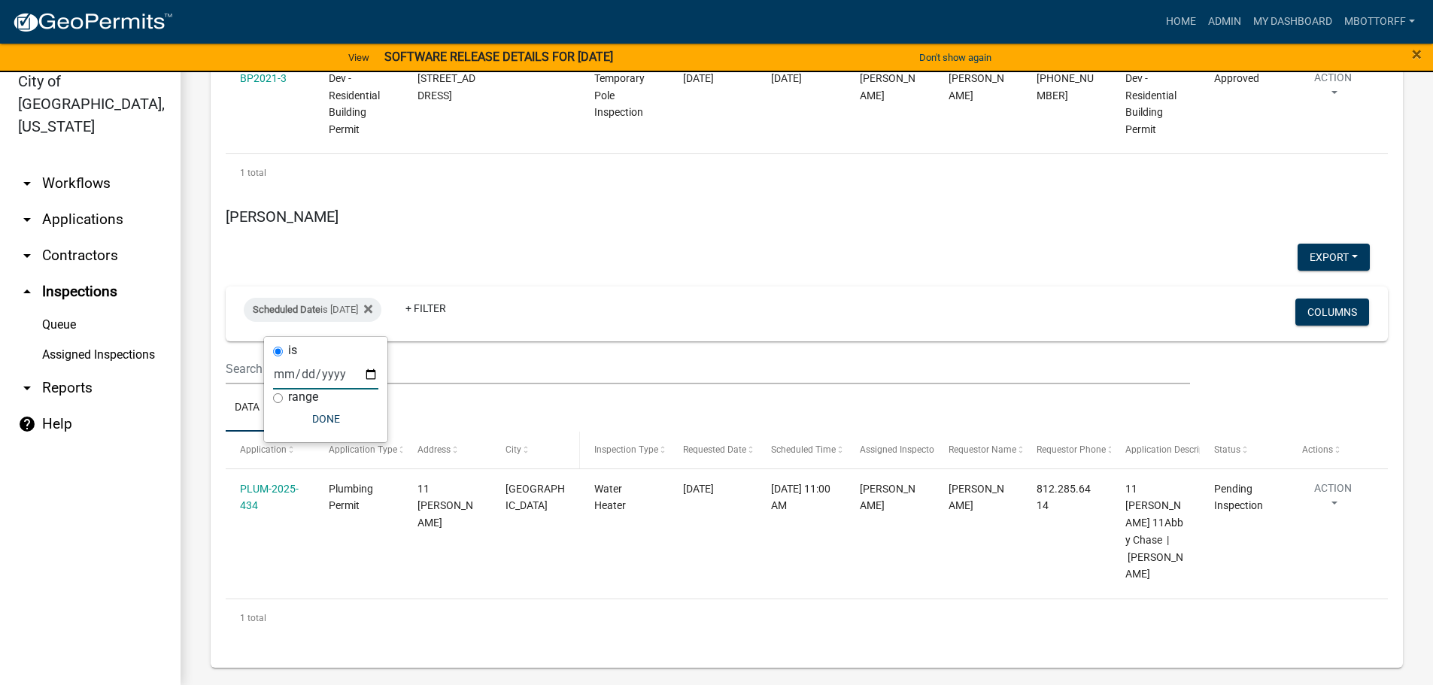
scroll to position [7113, 0]
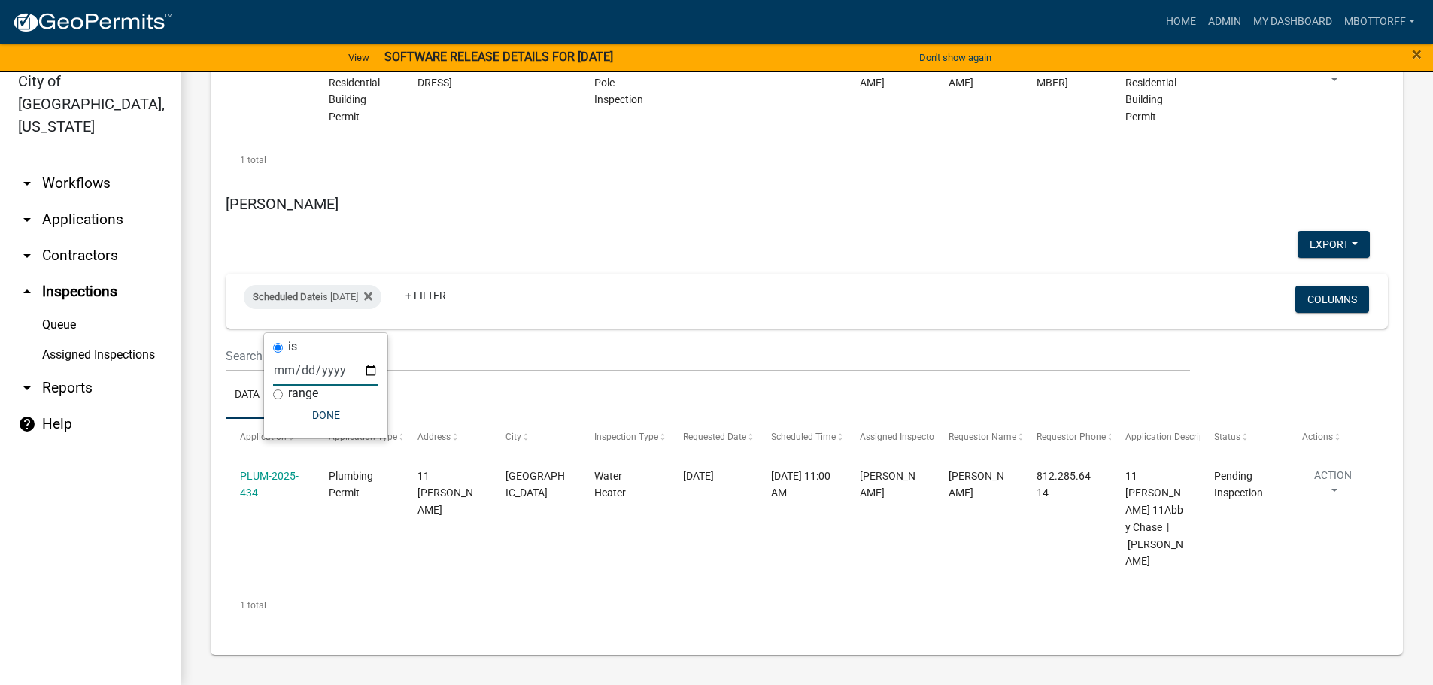
click at [370, 369] on input "[DATE]" at bounding box center [325, 370] width 105 height 31
type input "[DATE]"
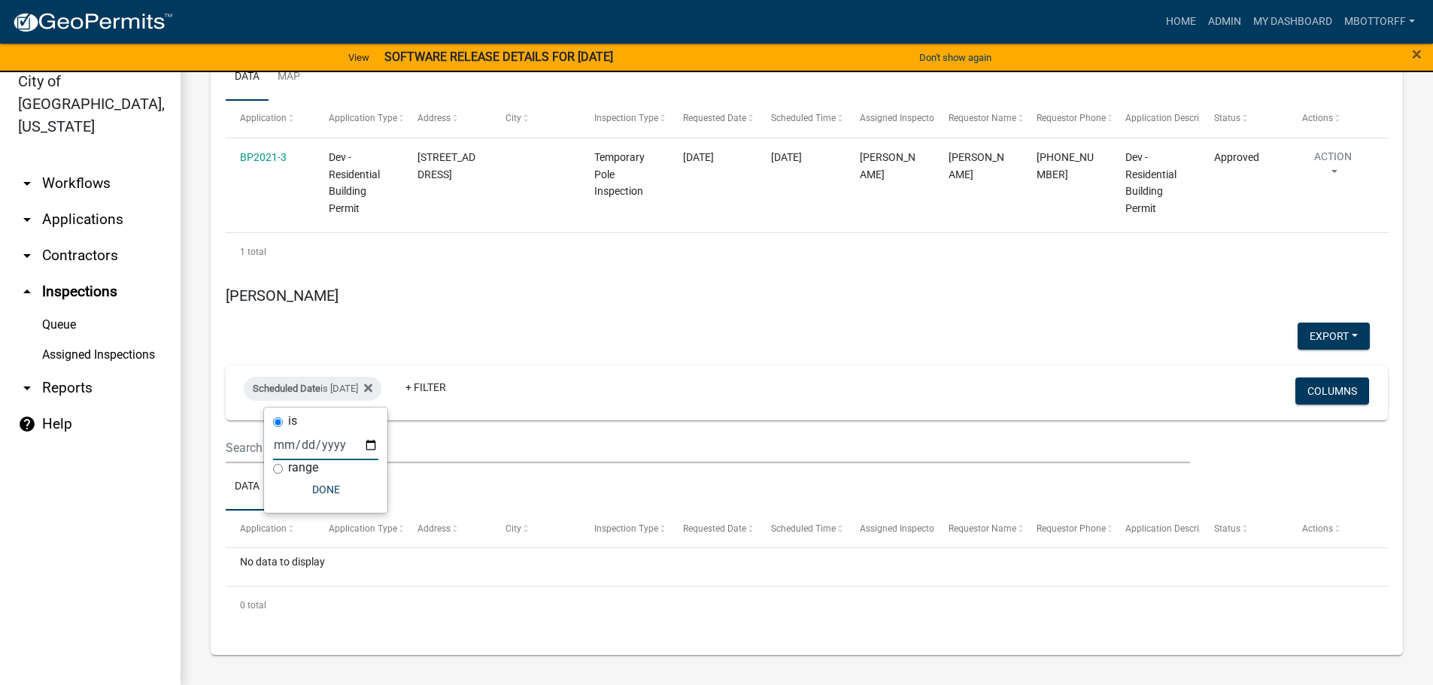
scroll to position [7038, 0]
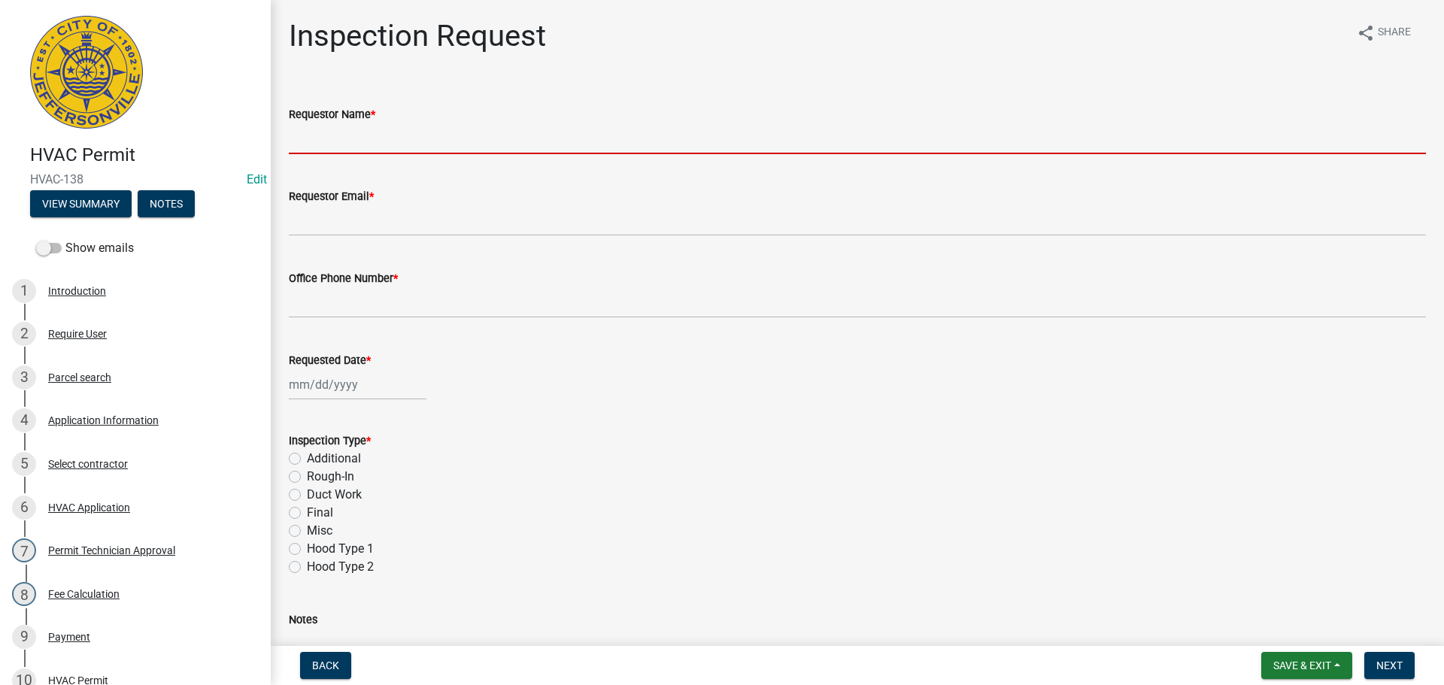
click at [360, 142] on input "Requestor Name *" at bounding box center [858, 138] width 1138 height 31
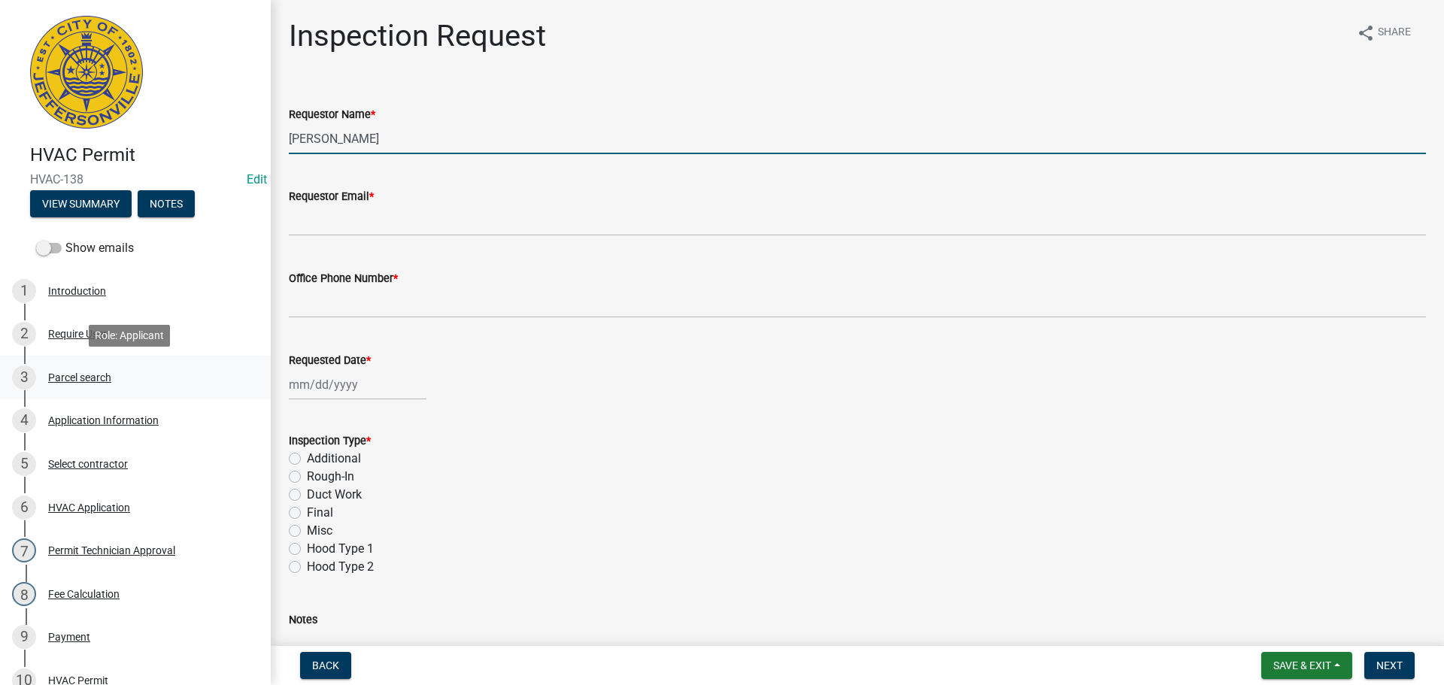
type input "[PERSON_NAME]"
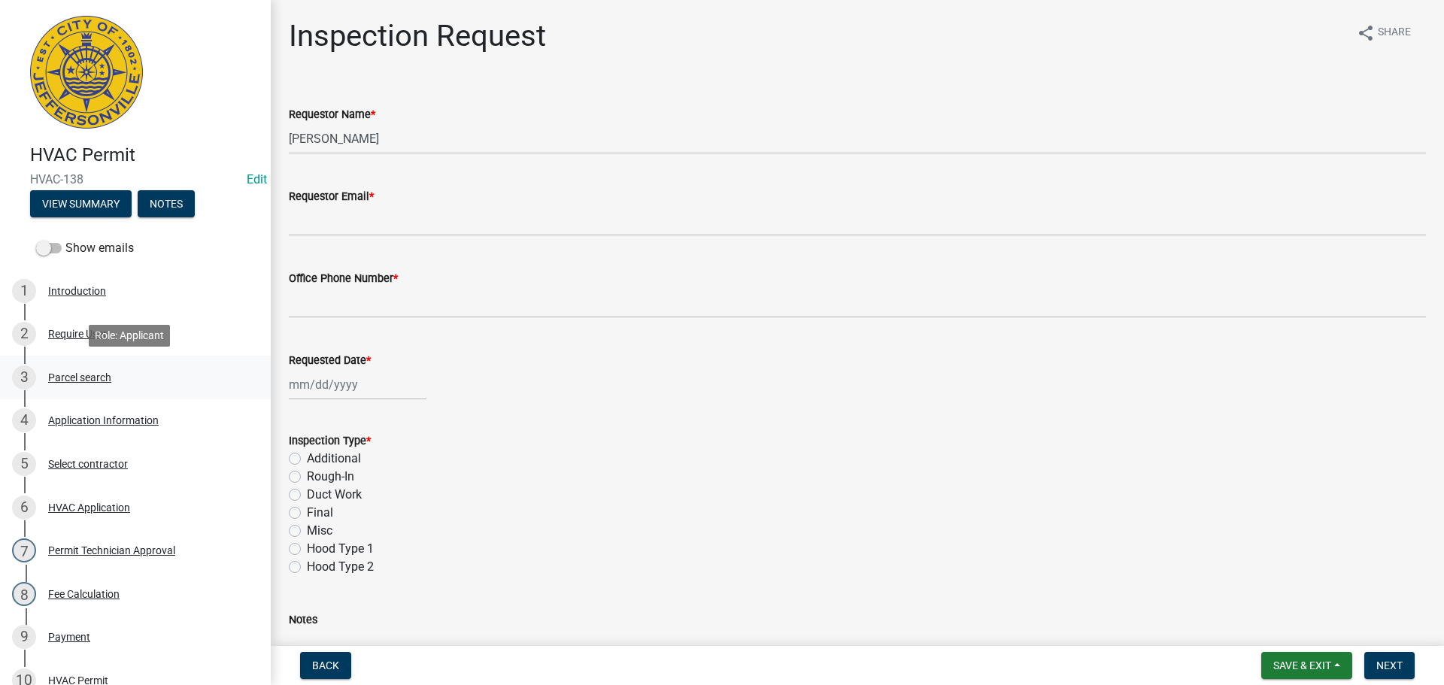
drag, startPoint x: 84, startPoint y: 378, endPoint x: 108, endPoint y: 378, distance: 23.3
click at [85, 378] on div "Parcel search" at bounding box center [79, 377] width 63 height 11
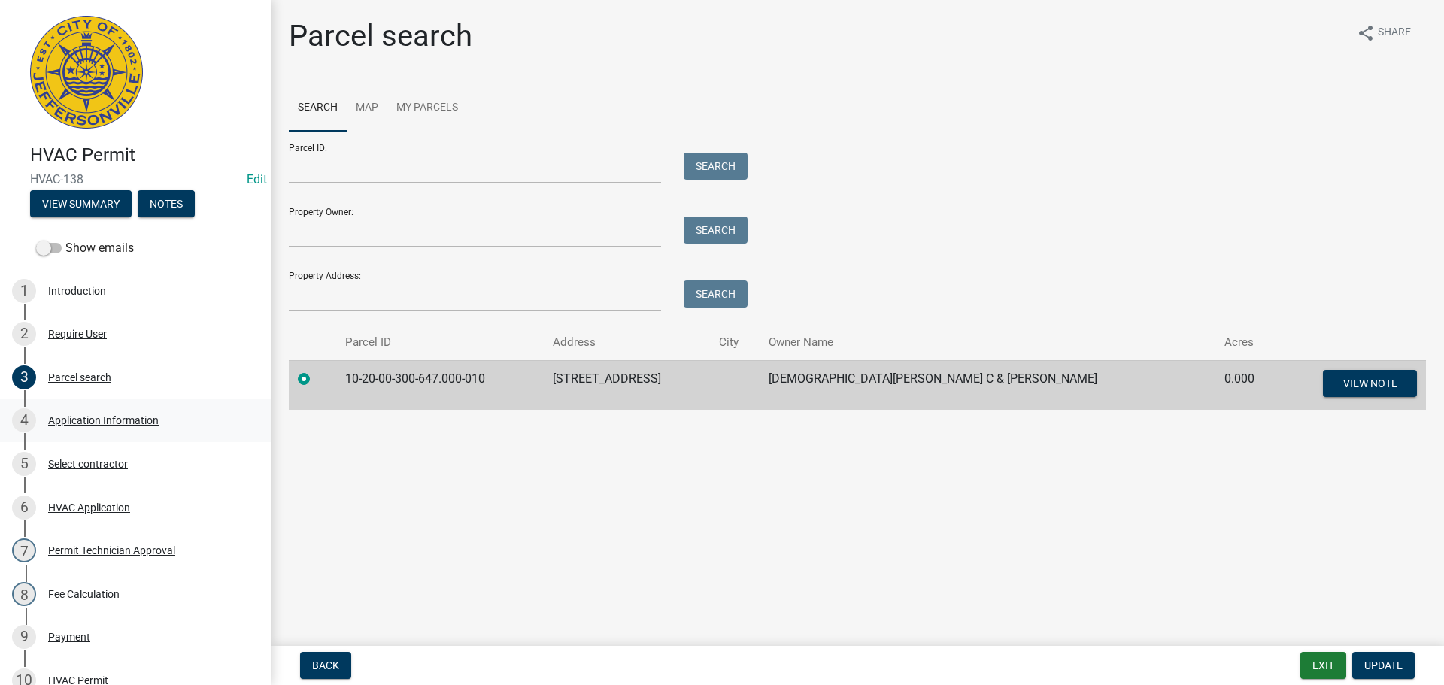
click at [84, 415] on div "Application Information" at bounding box center [103, 420] width 111 height 11
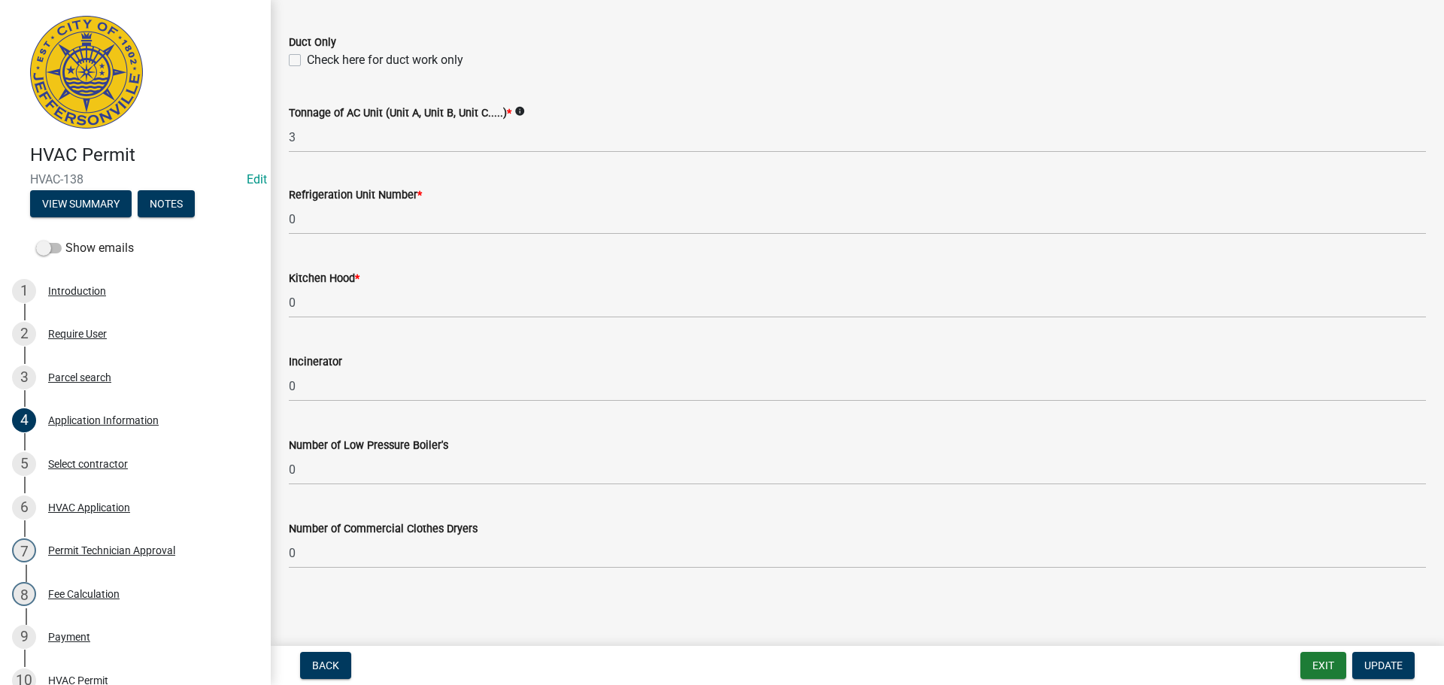
scroll to position [762, 0]
click at [69, 506] on div "HVAC Application" at bounding box center [89, 508] width 82 height 11
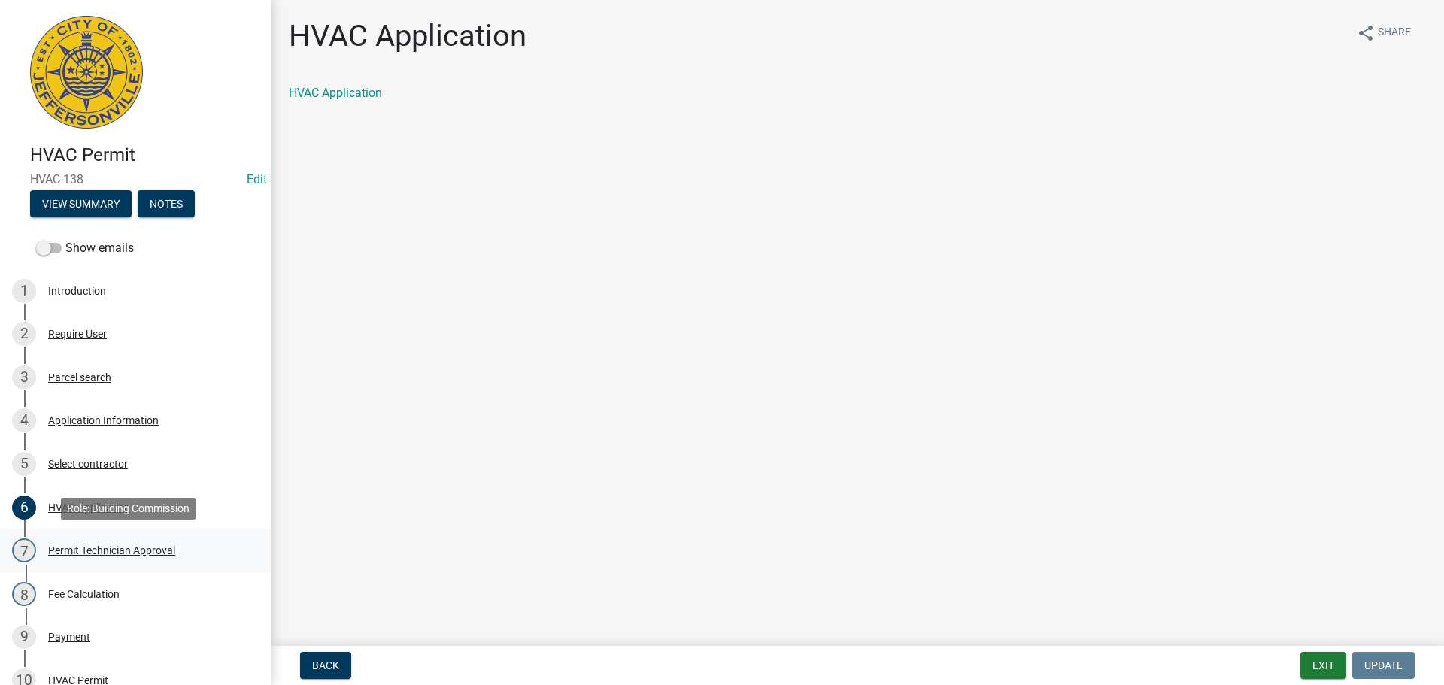
drag, startPoint x: 98, startPoint y: 548, endPoint x: 242, endPoint y: 550, distance: 144.5
click at [99, 547] on div "Permit Technician Approval" at bounding box center [111, 550] width 127 height 11
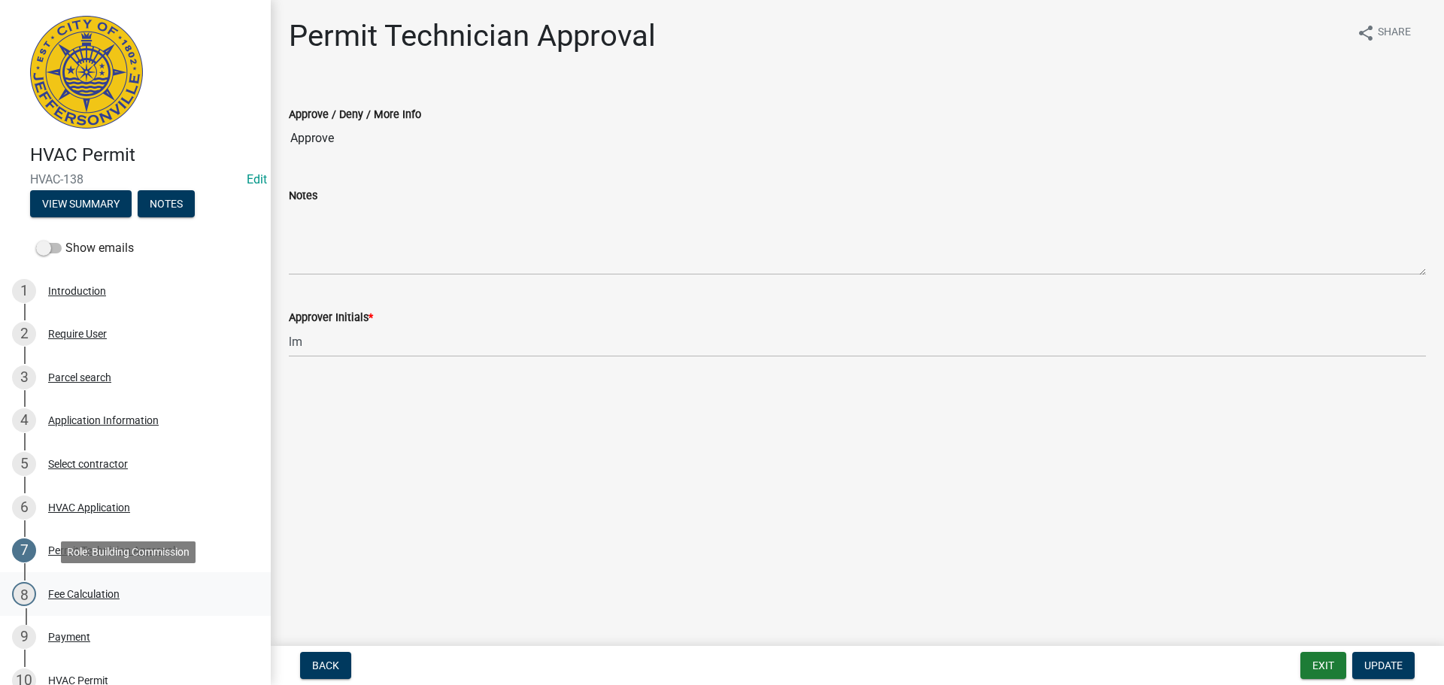
click at [93, 593] on div "Fee Calculation" at bounding box center [83, 594] width 71 height 11
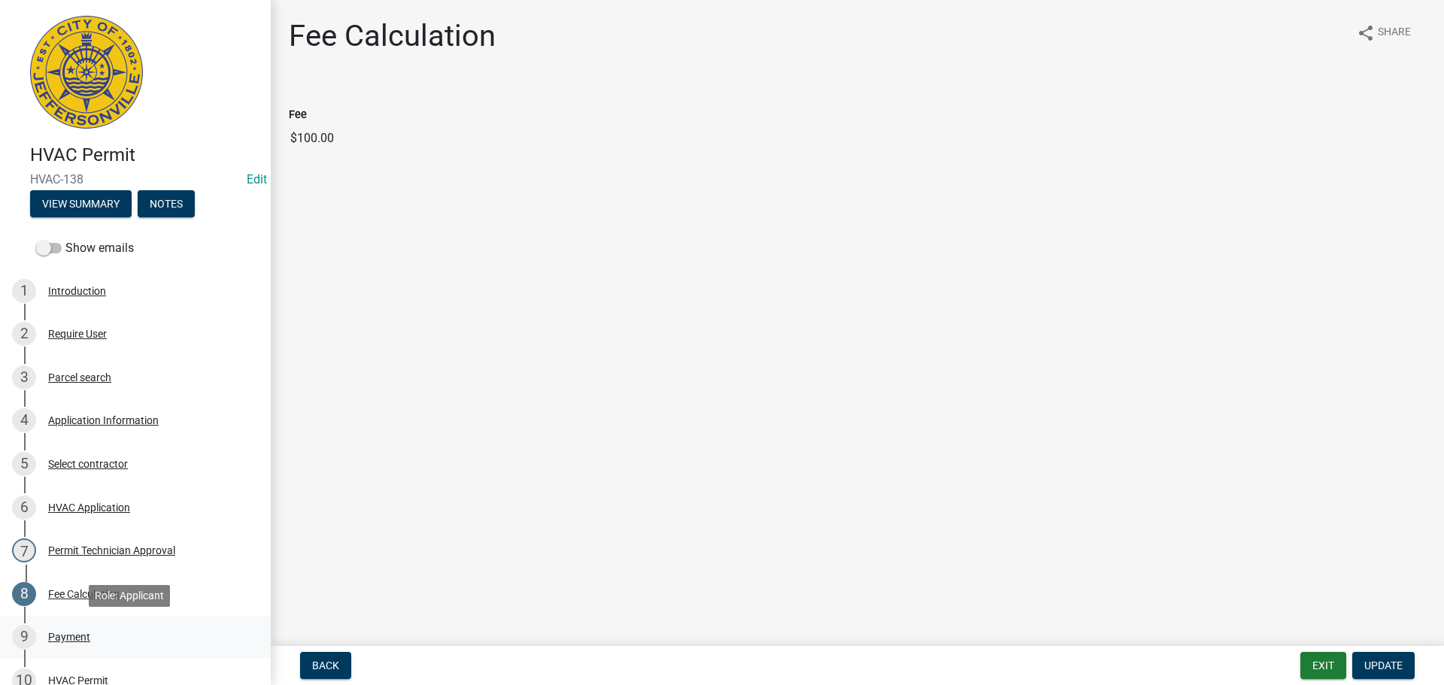
click at [71, 635] on div "Payment" at bounding box center [69, 637] width 42 height 11
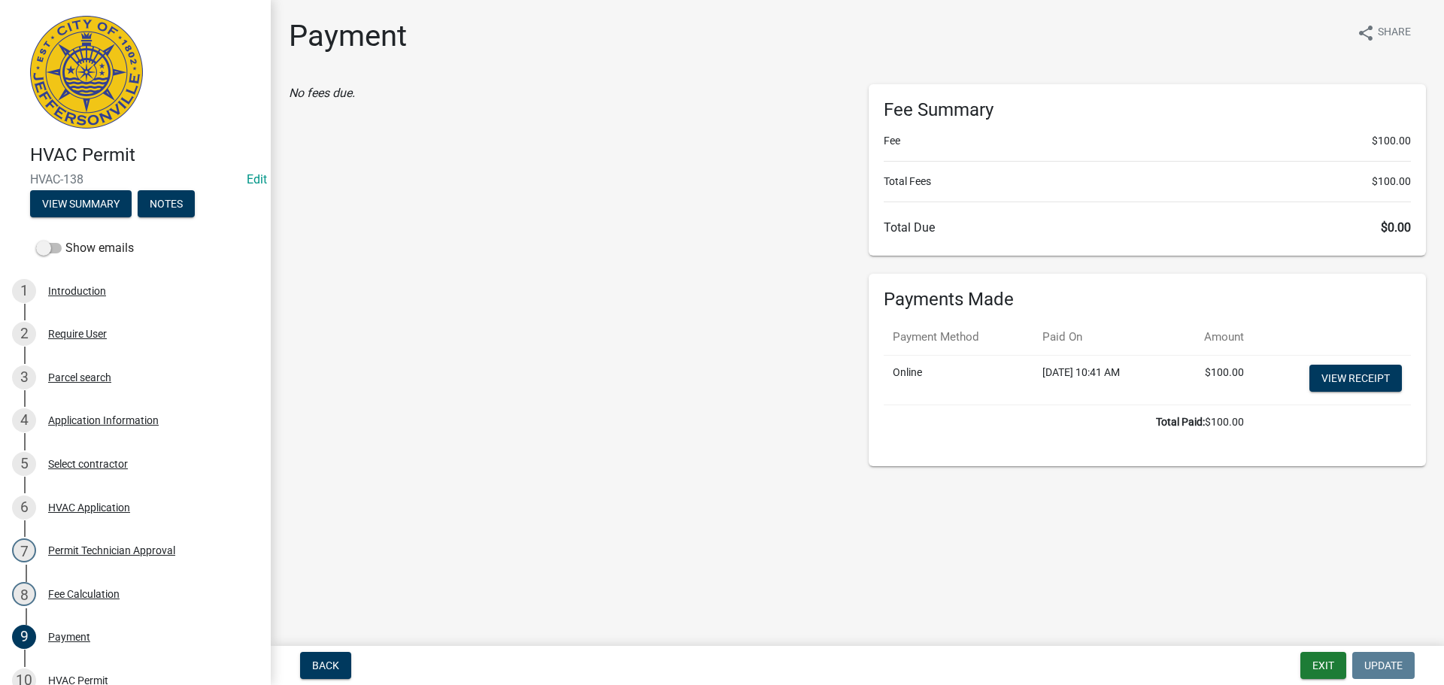
scroll to position [330, 0]
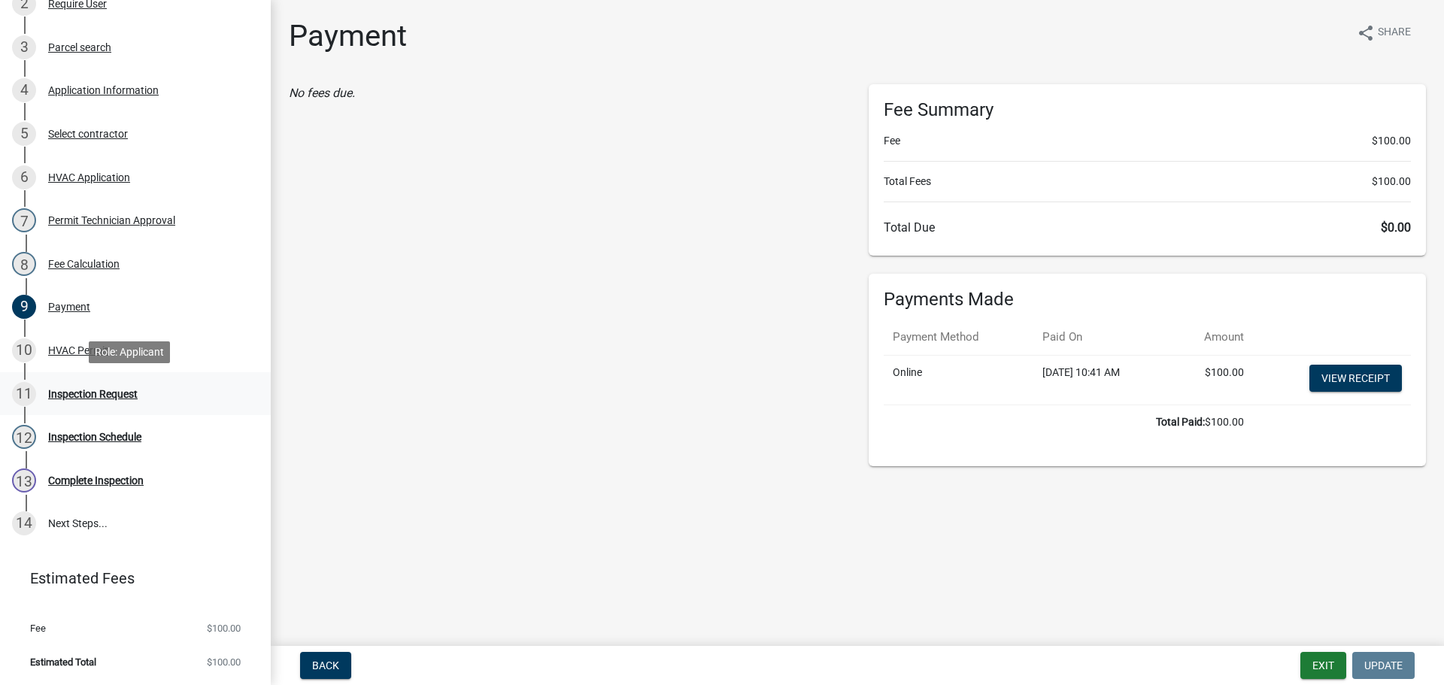
click at [79, 393] on div "Inspection Request" at bounding box center [93, 394] width 90 height 11
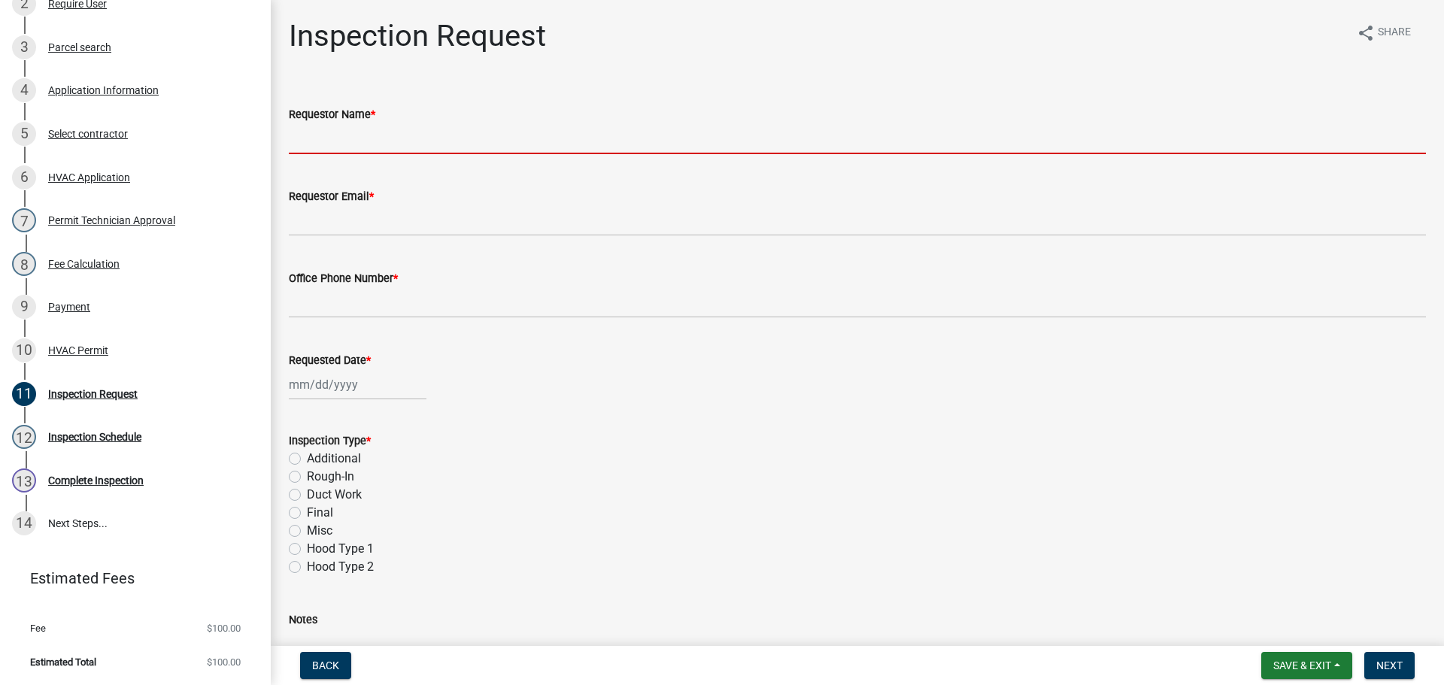
click at [352, 141] on input "Requestor Name *" at bounding box center [858, 138] width 1138 height 31
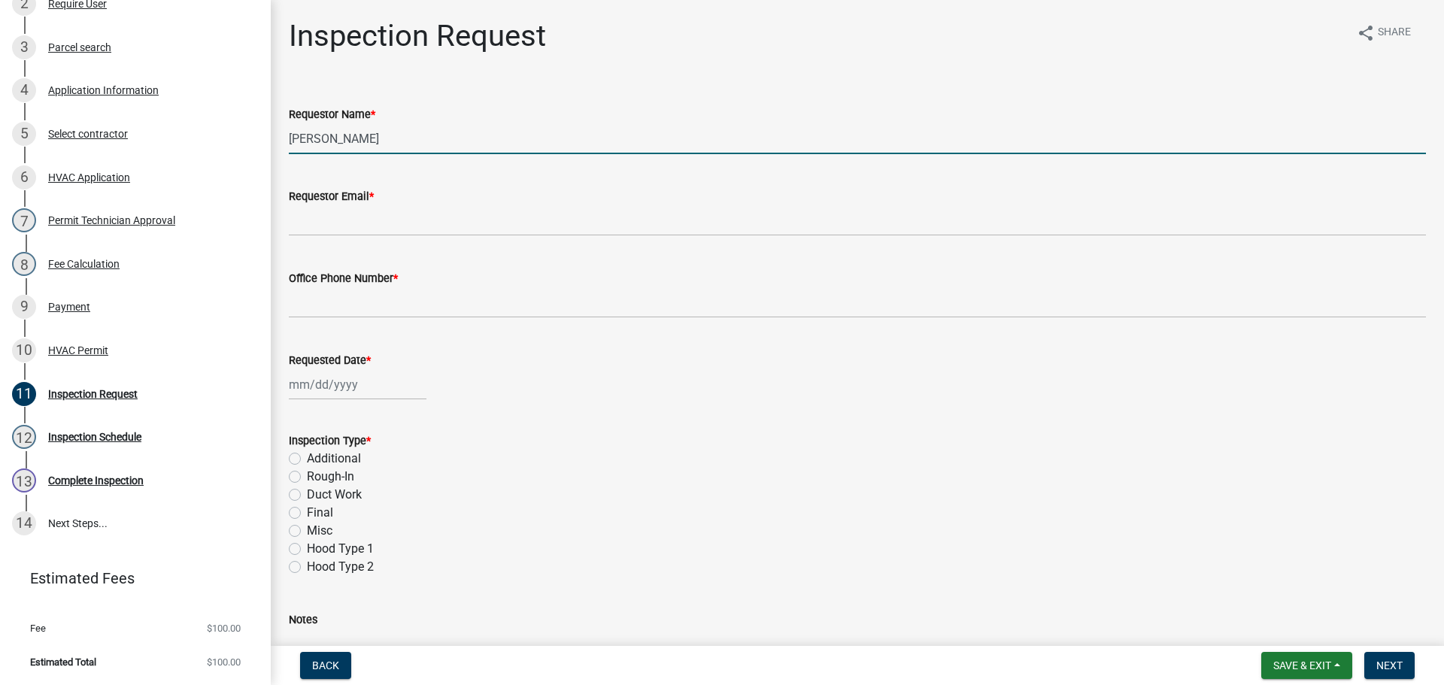
type input "[PERSON_NAME]"
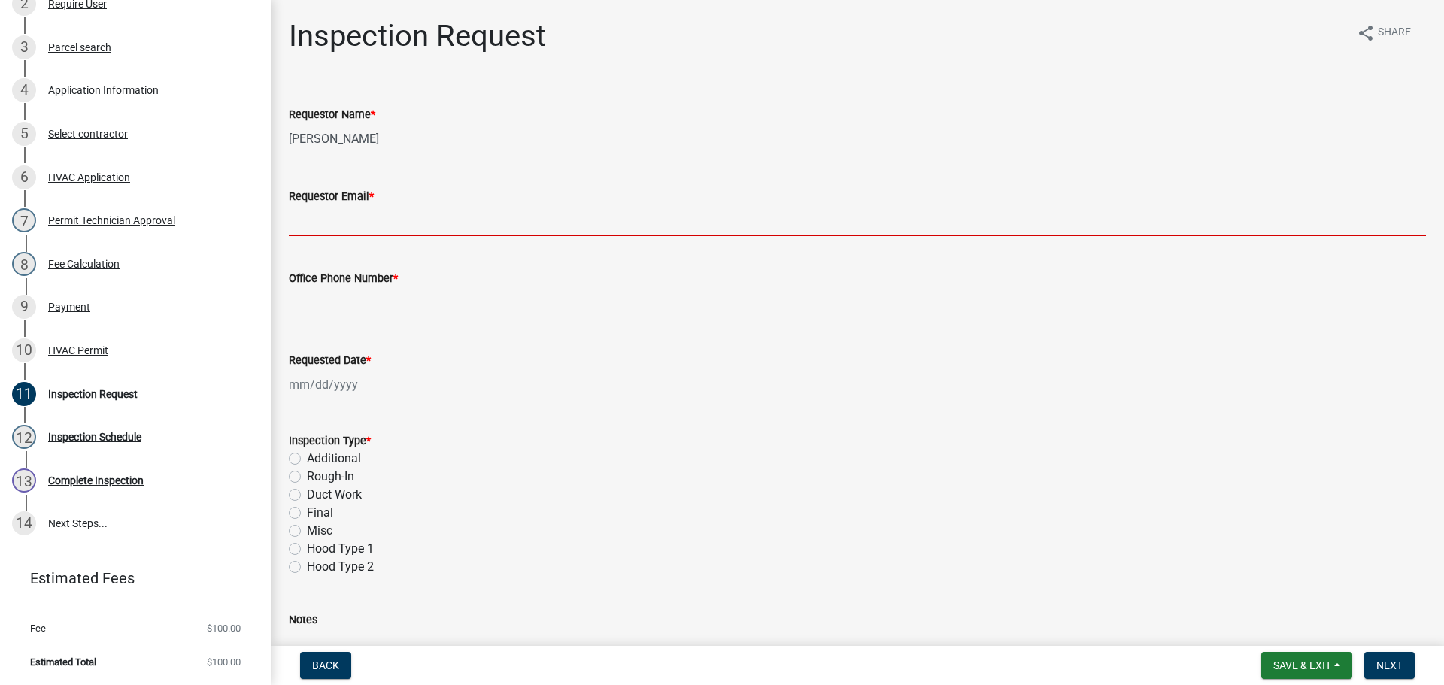
click at [339, 220] on input "Requestor Email *" at bounding box center [858, 220] width 1138 height 31
type input "[EMAIL_ADDRESS][DOMAIN_NAME]"
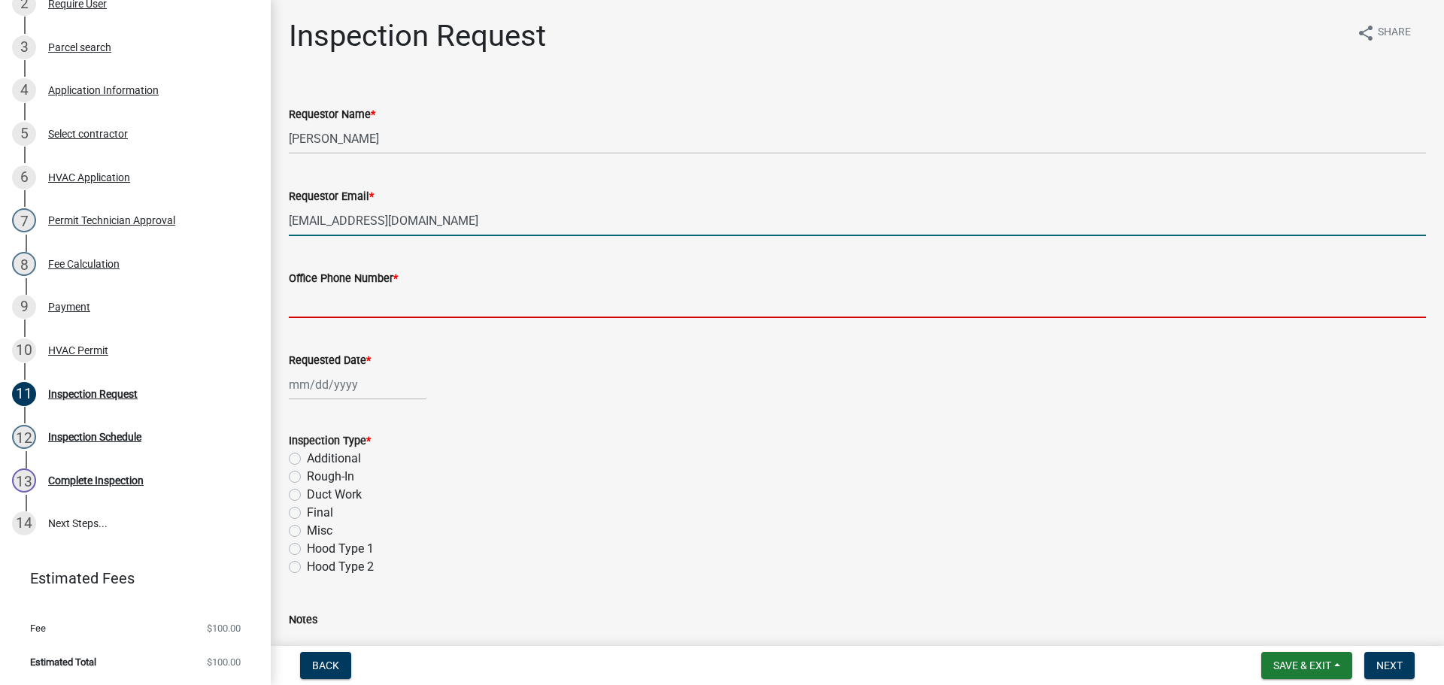
click at [339, 297] on input "Office Phone Number *" at bounding box center [858, 302] width 1138 height 31
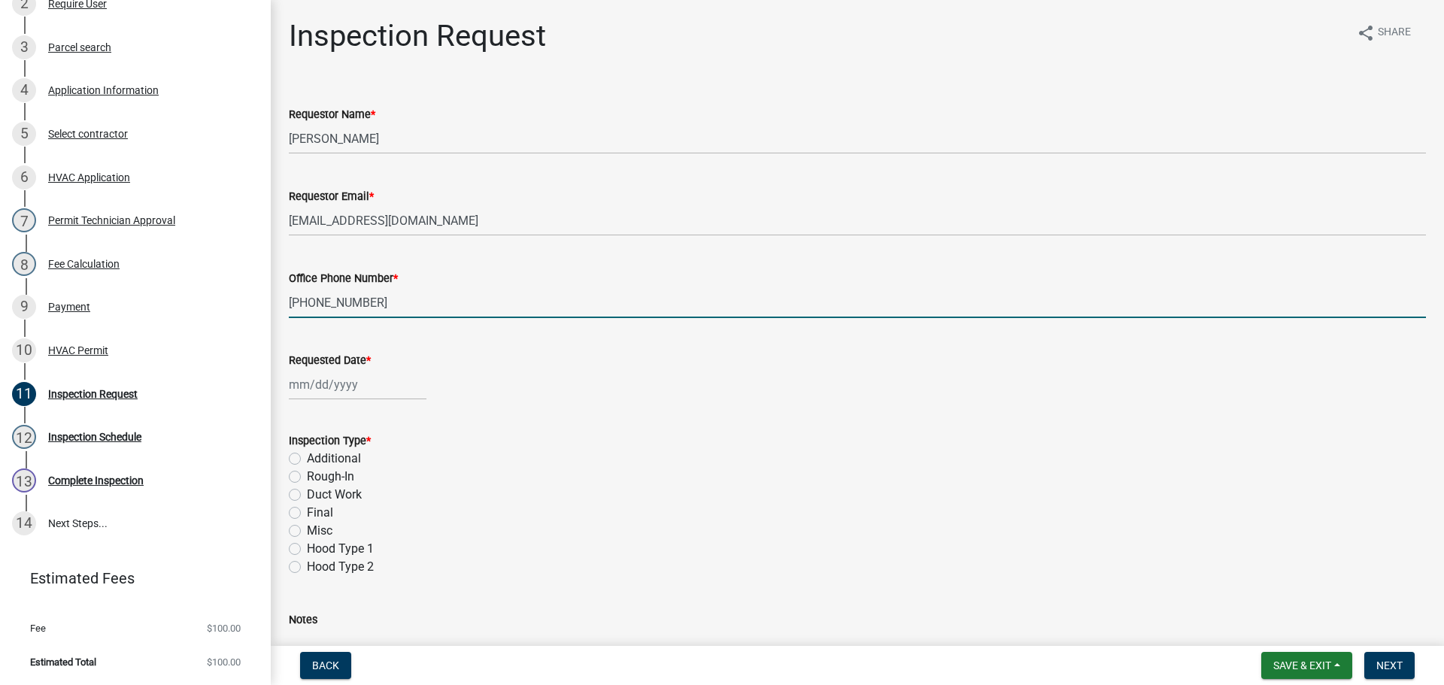
type input "[PHONE_NUMBER]"
click at [316, 389] on div at bounding box center [358, 384] width 138 height 31
select select "9"
select select "2025"
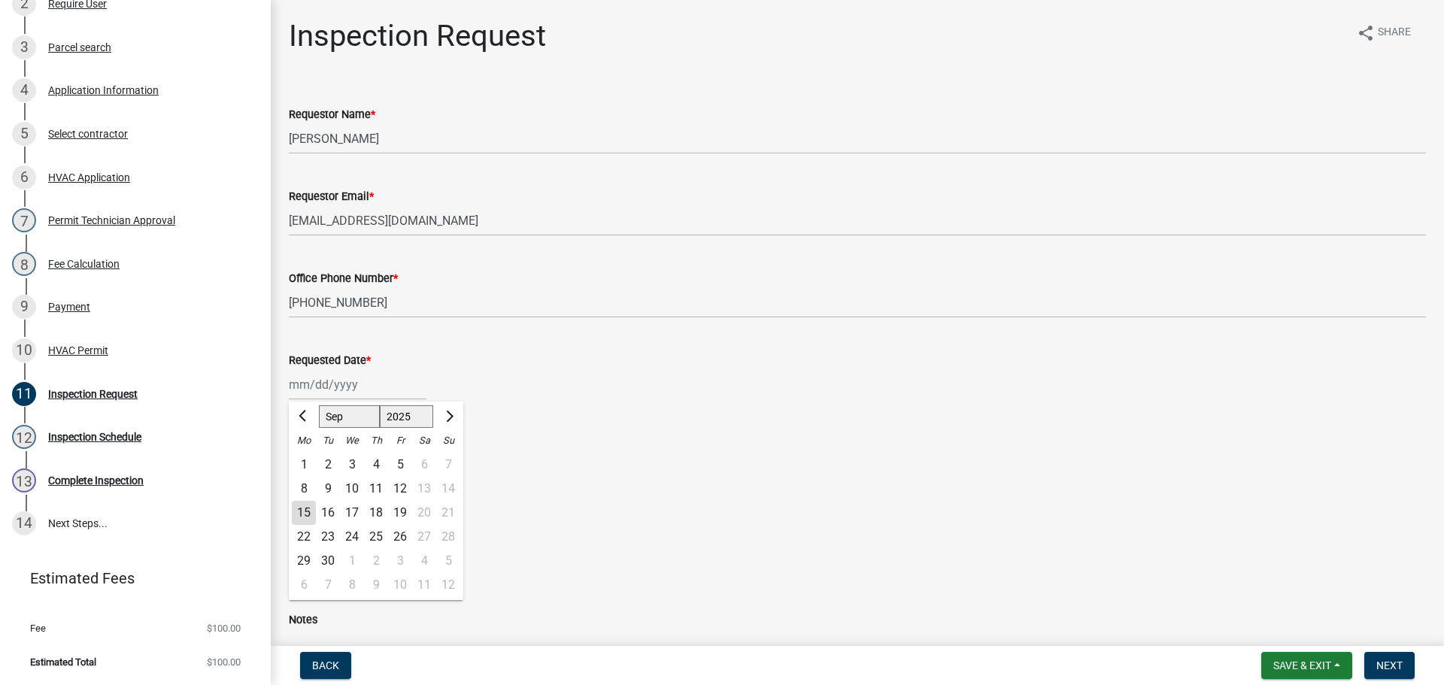
click at [330, 507] on div "16" at bounding box center [328, 513] width 24 height 24
type input "[DATE]"
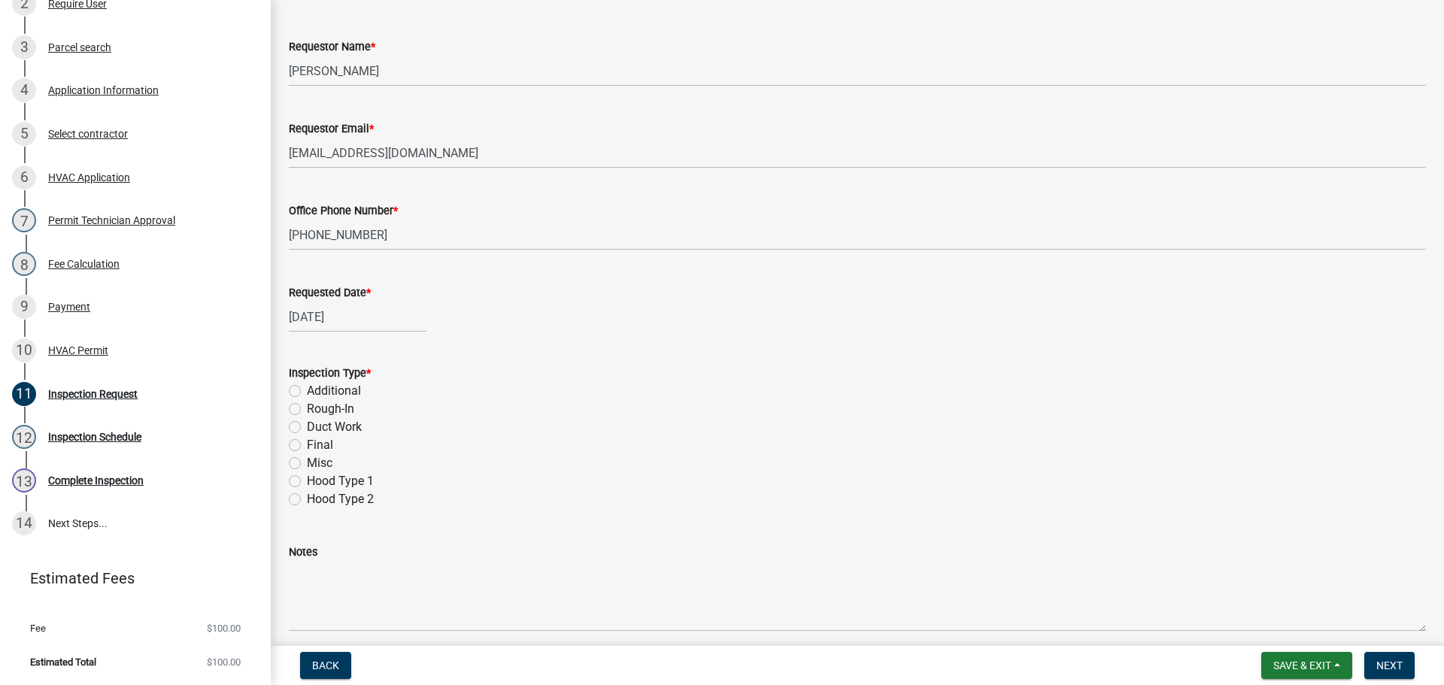
scroll to position [212, 0]
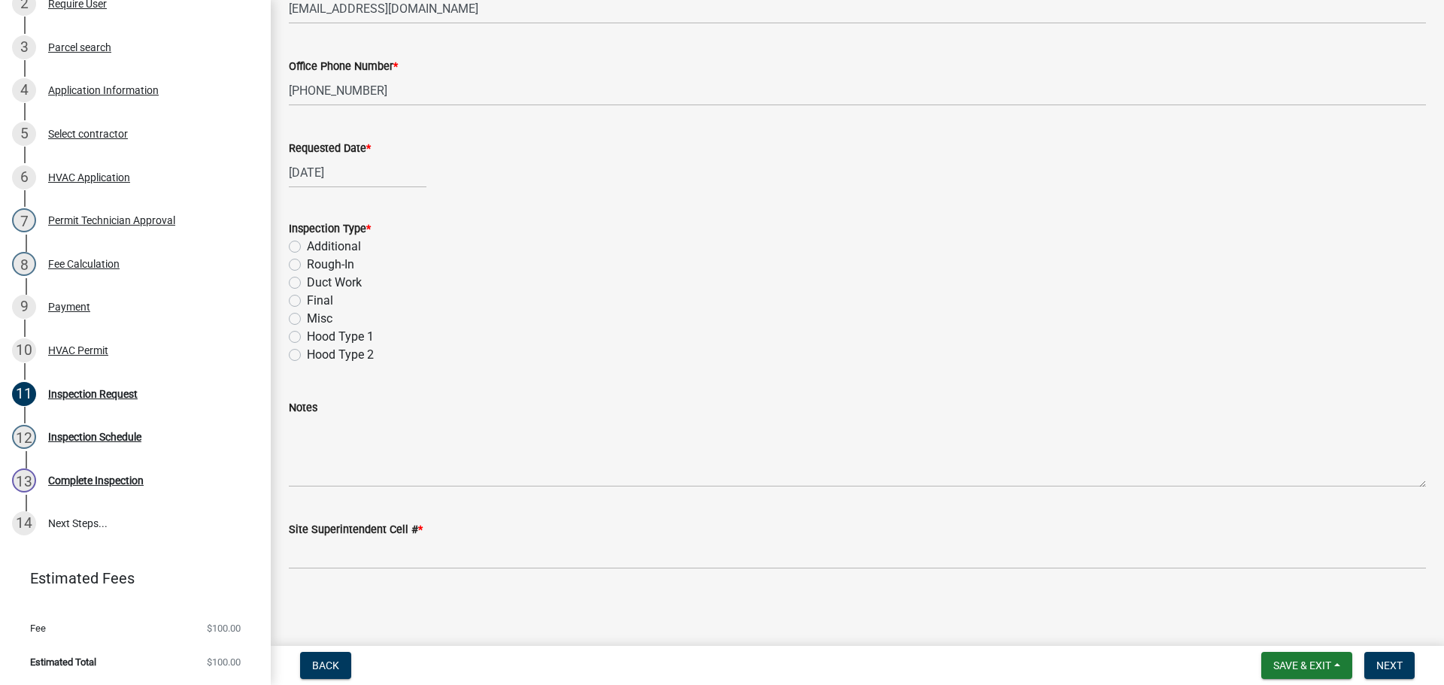
click at [307, 303] on label "Final" at bounding box center [320, 301] width 26 height 18
click at [307, 302] on input "Final" at bounding box center [312, 297] width 10 height 10
radio input "true"
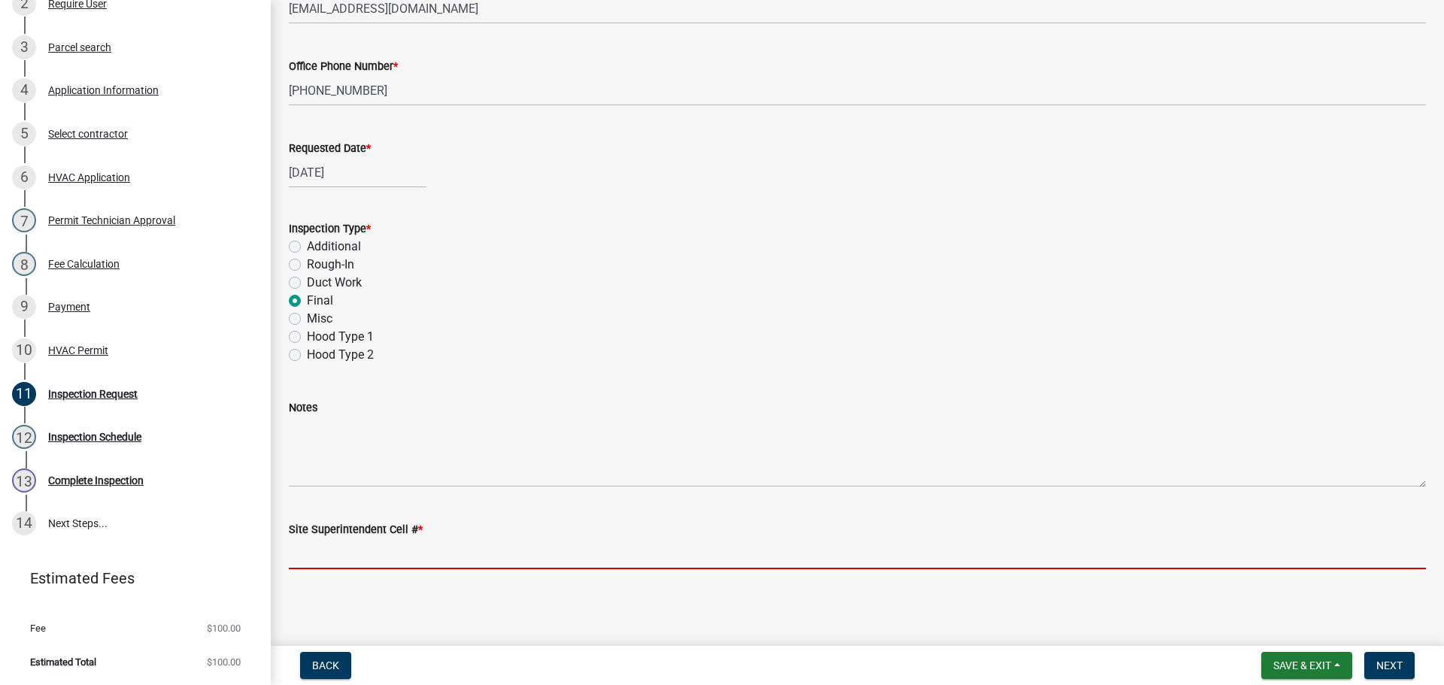
click at [331, 554] on input "Site Superintendent Cell # *" at bounding box center [858, 554] width 1138 height 31
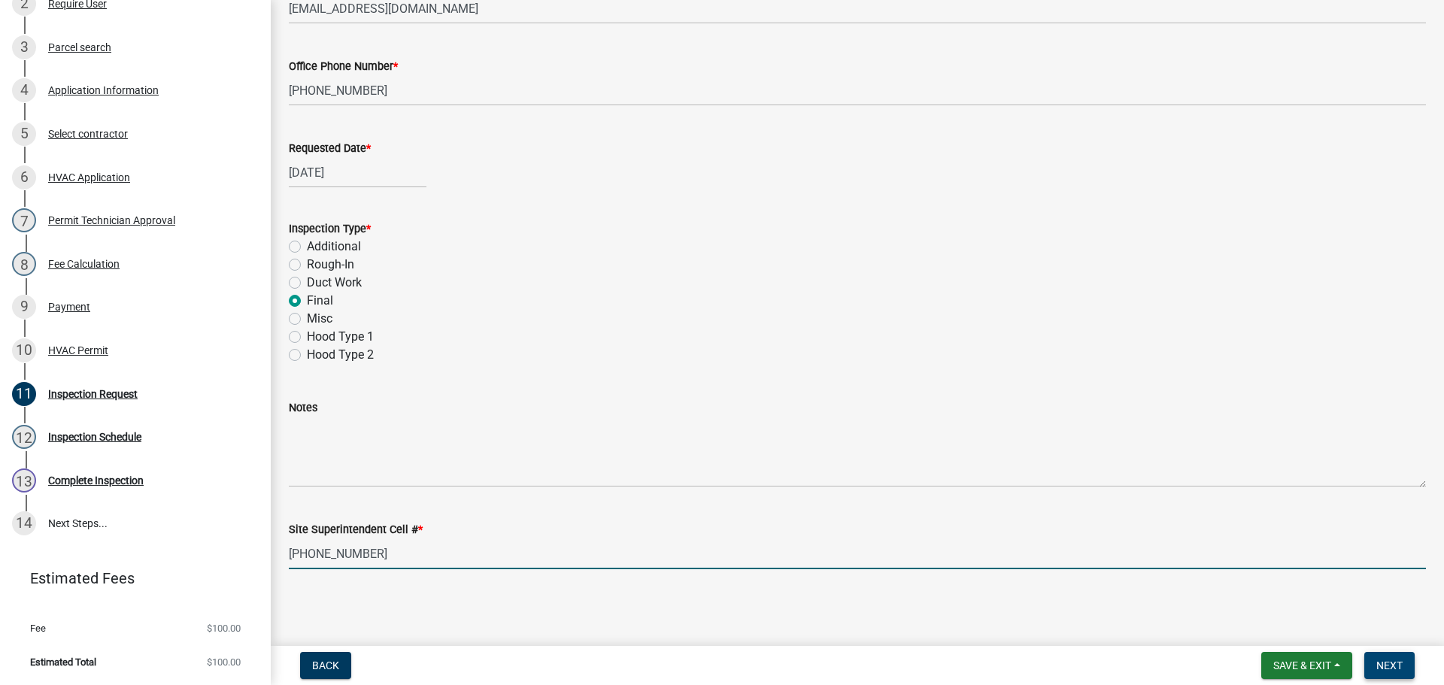
type input "[PHONE_NUMBER]"
click at [1393, 657] on button "Next" at bounding box center [1390, 665] width 50 height 27
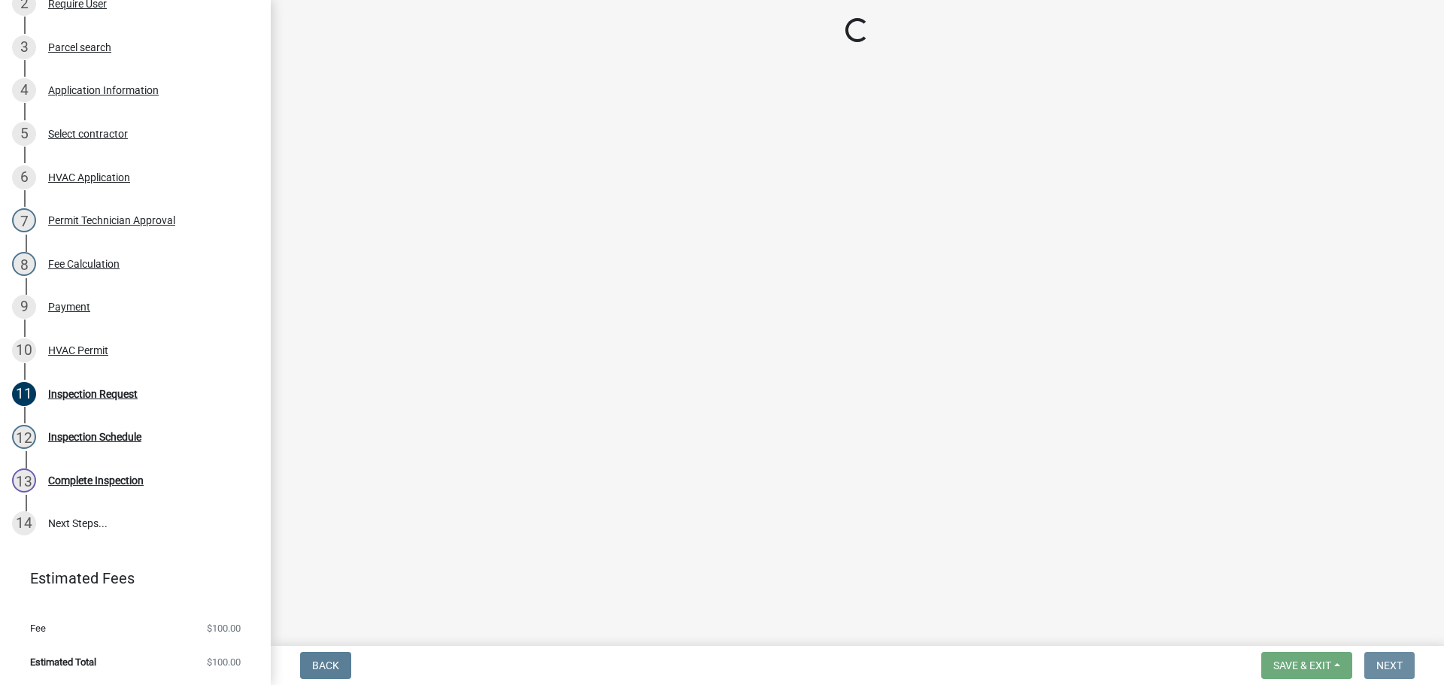
scroll to position [0, 0]
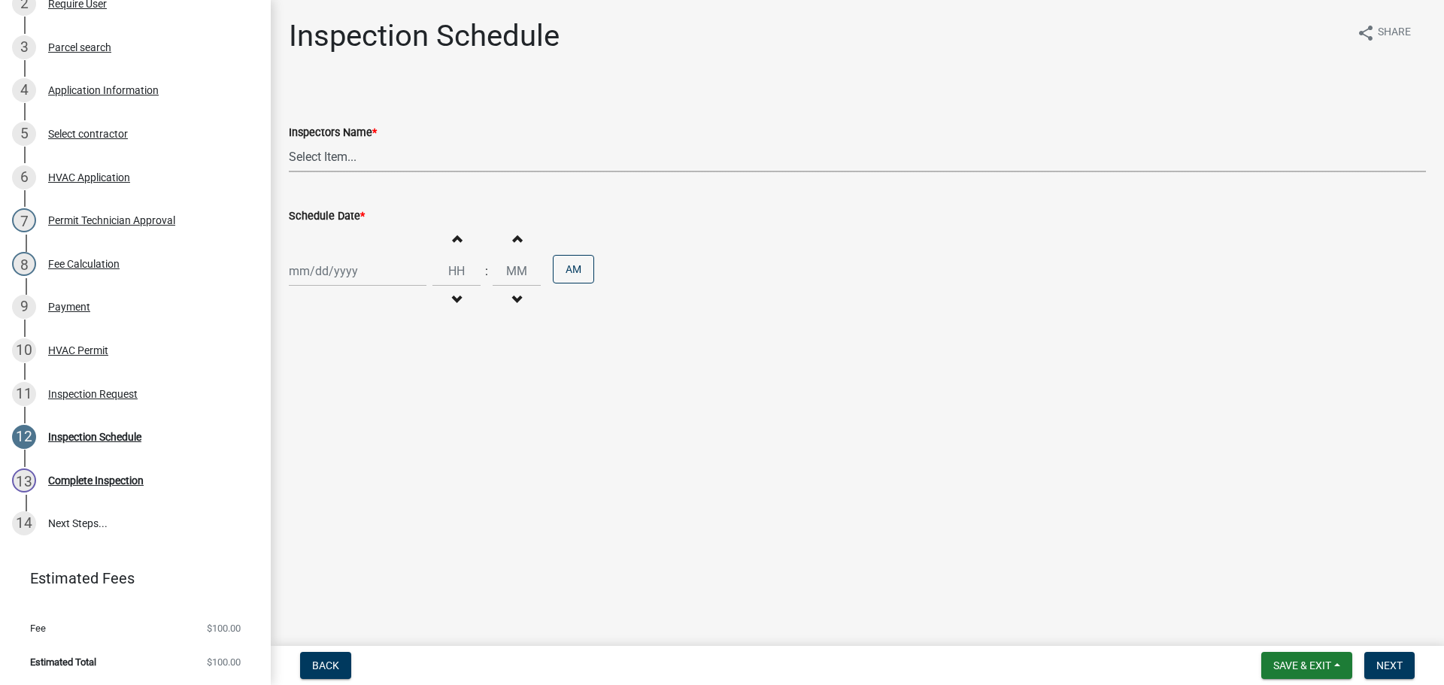
click at [312, 159] on select "Select Item... [PERSON_NAME] ([PERSON_NAME]) [PERSON_NAME] ([PERSON_NAME]) mkru…" at bounding box center [858, 156] width 1138 height 31
select select "13c97fbc-c819-4cee-844a-0db3d3c4db95"
click at [289, 141] on select "Select Item... [PERSON_NAME] ([PERSON_NAME]) [PERSON_NAME] ([PERSON_NAME]) mkru…" at bounding box center [858, 156] width 1138 height 31
click at [314, 275] on div at bounding box center [358, 271] width 138 height 31
select select "9"
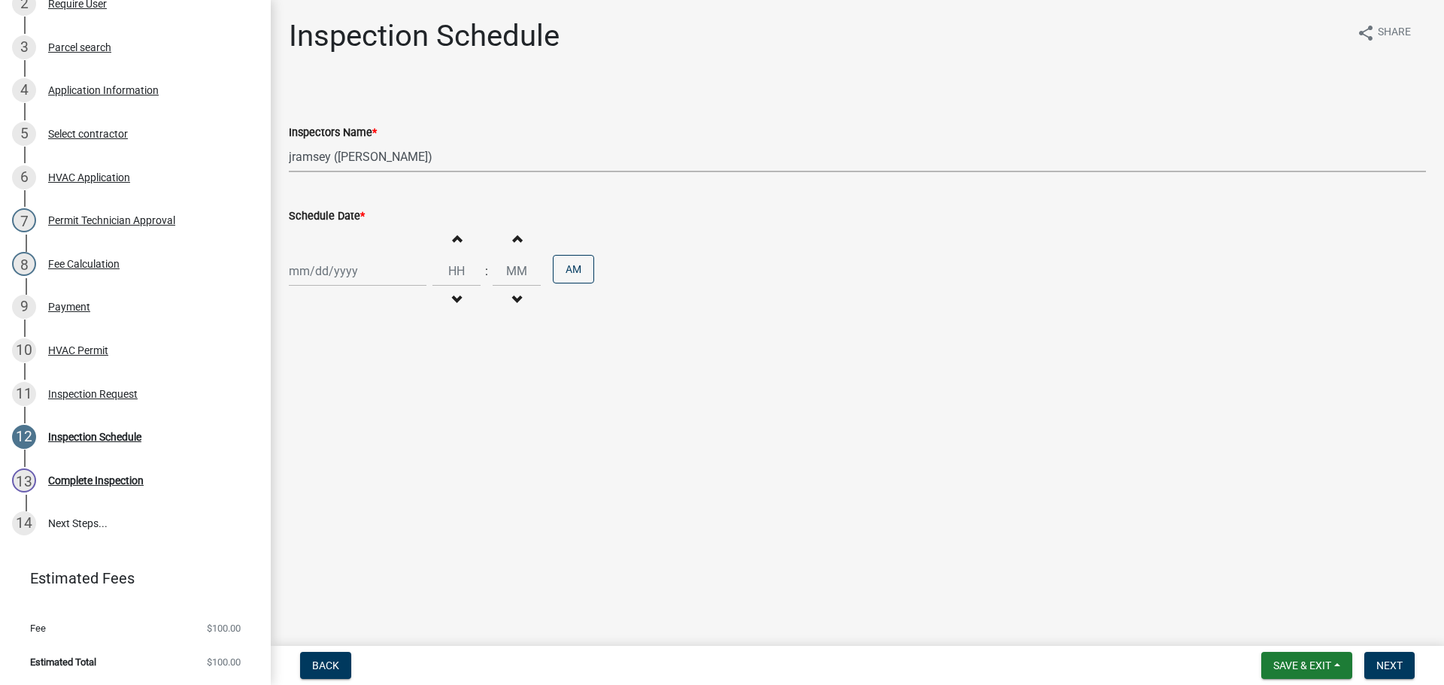
select select "2025"
click at [323, 398] on div "16" at bounding box center [328, 399] width 24 height 24
type input "[DATE]"
click at [454, 263] on input "Hours" at bounding box center [457, 271] width 48 height 31
type input "09"
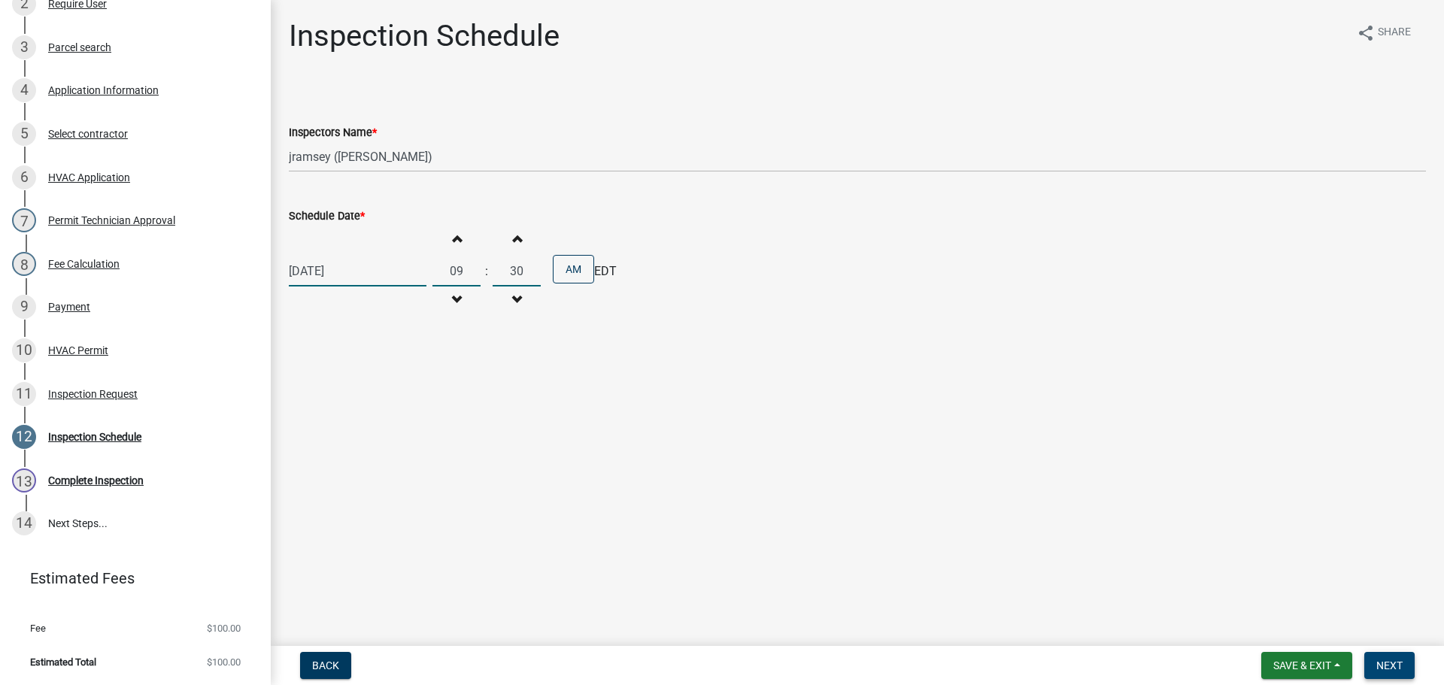
type input "30"
click at [1390, 660] on span "Next" at bounding box center [1390, 666] width 26 height 12
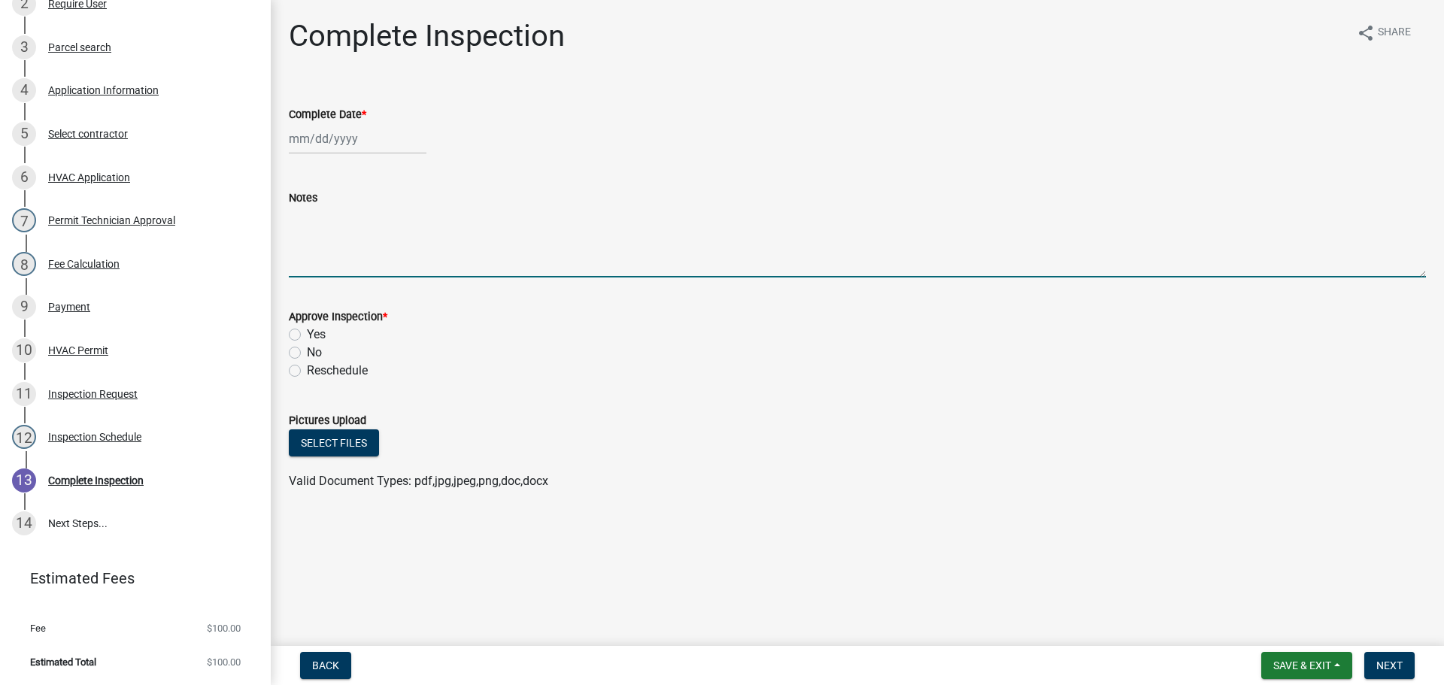
click at [315, 232] on textarea "Notes" at bounding box center [858, 242] width 1138 height 71
click at [74, 178] on div "HVAC Application" at bounding box center [89, 177] width 82 height 11
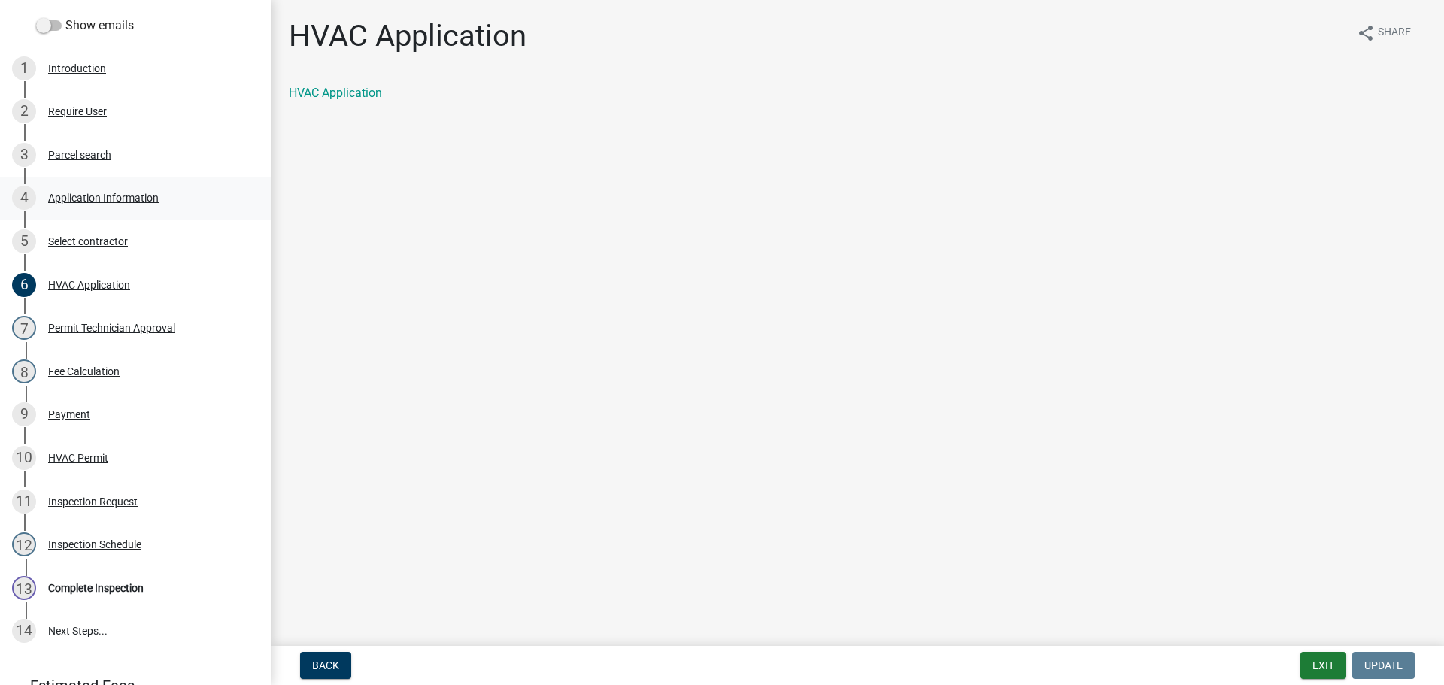
scroll to position [105, 0]
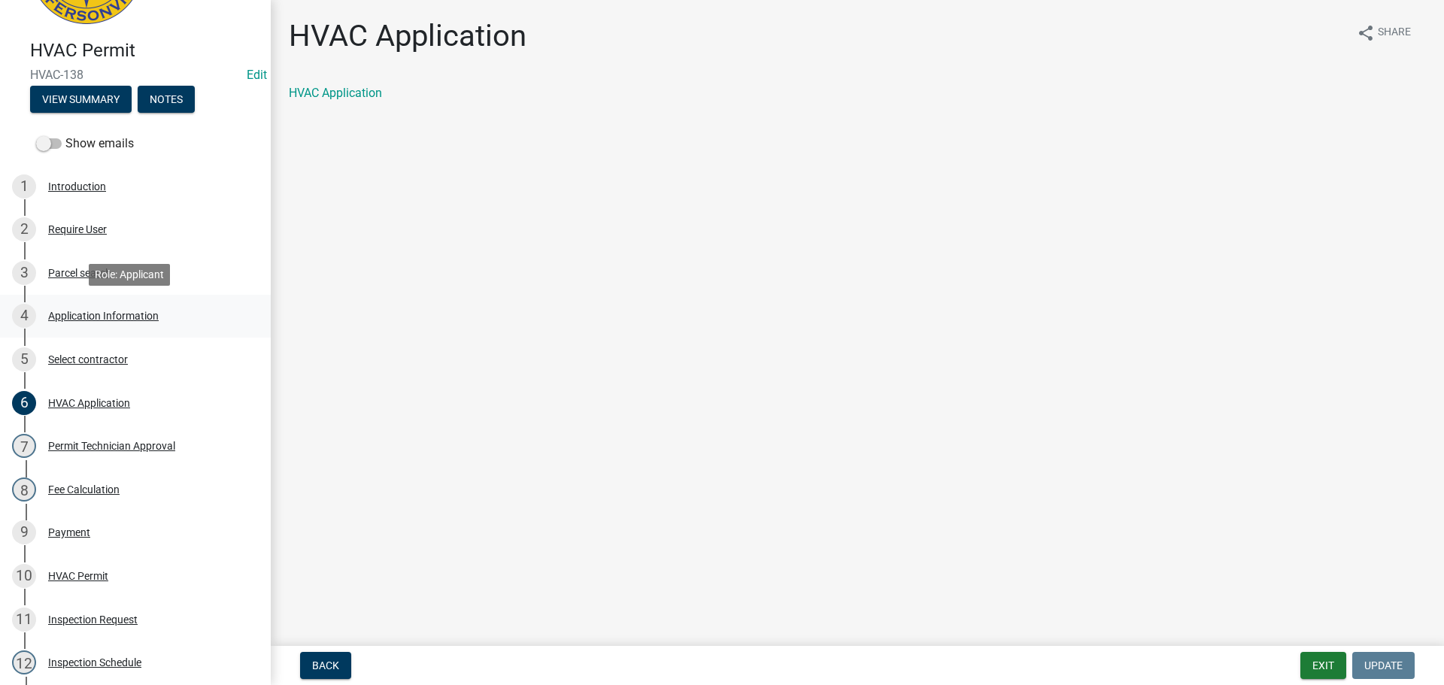
click at [90, 317] on div "Application Information" at bounding box center [103, 316] width 111 height 11
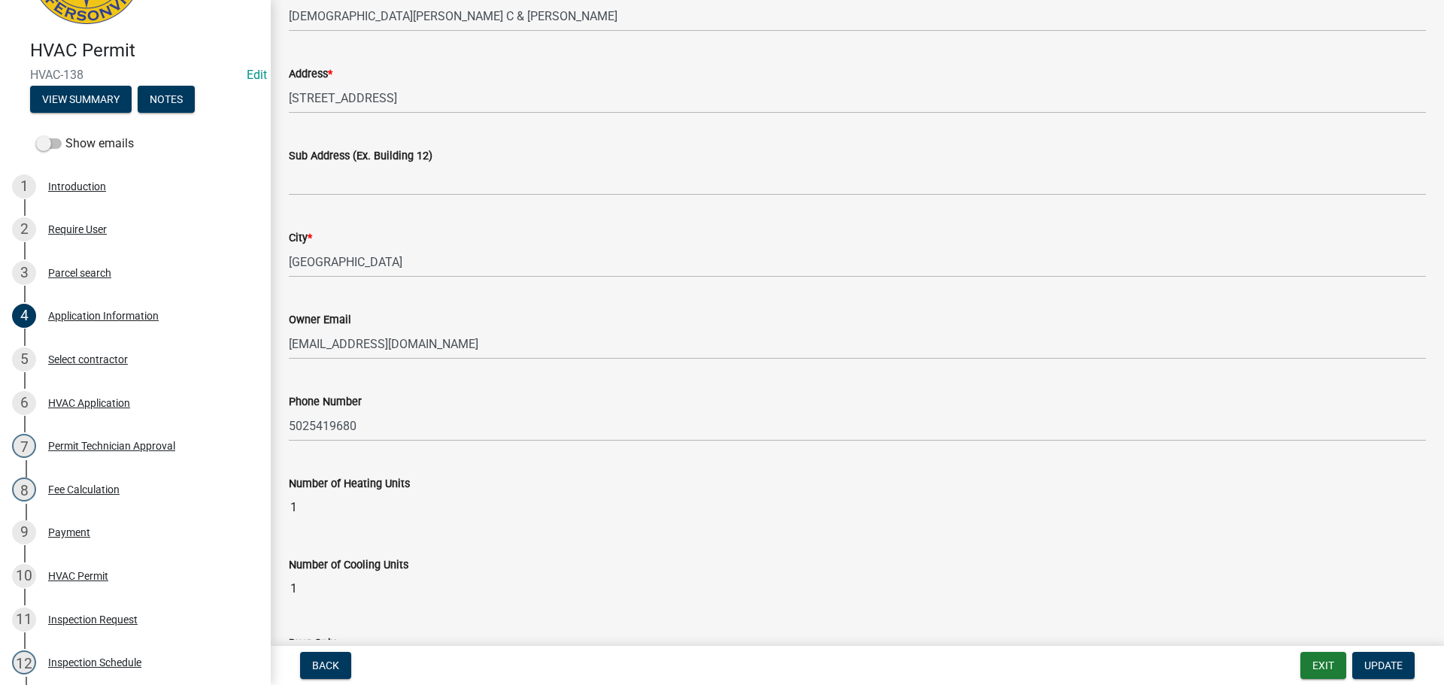
scroll to position [330, 0]
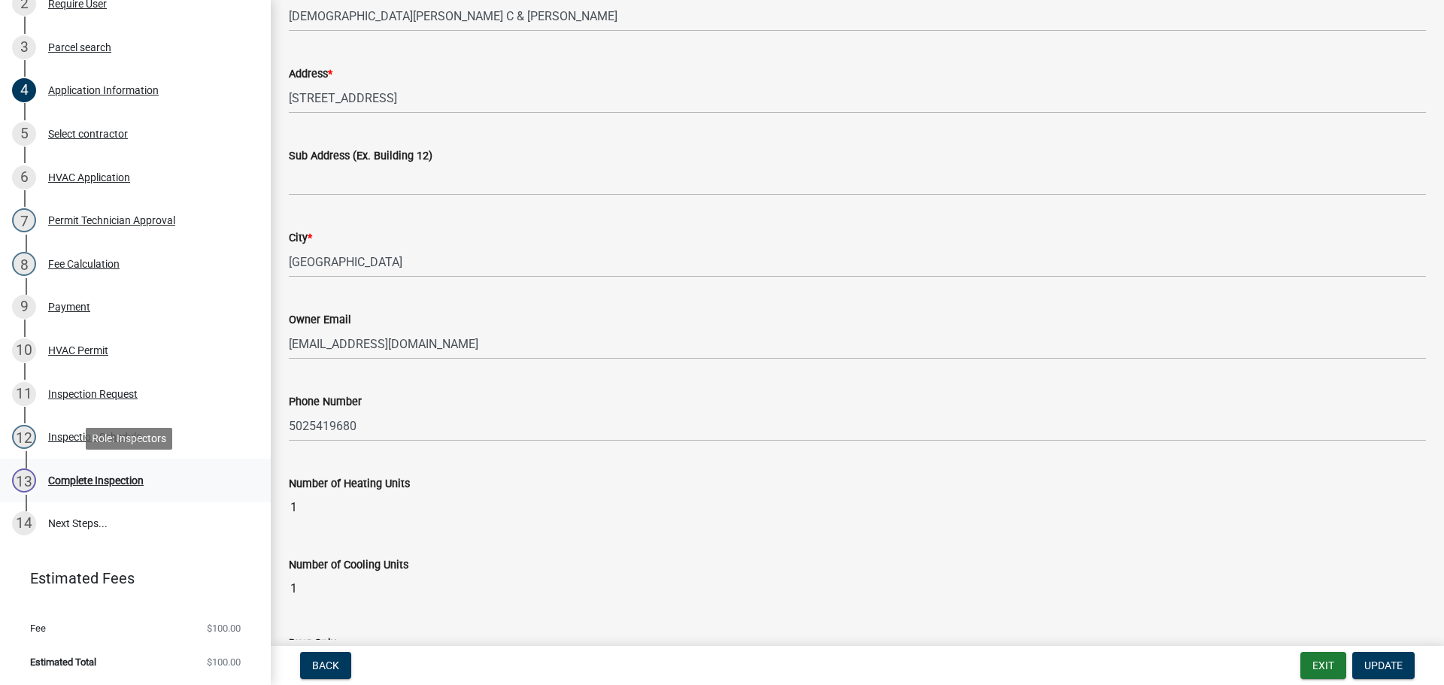
drag, startPoint x: 72, startPoint y: 479, endPoint x: 129, endPoint y: 458, distance: 60.9
click at [73, 479] on div "Complete Inspection" at bounding box center [96, 480] width 96 height 11
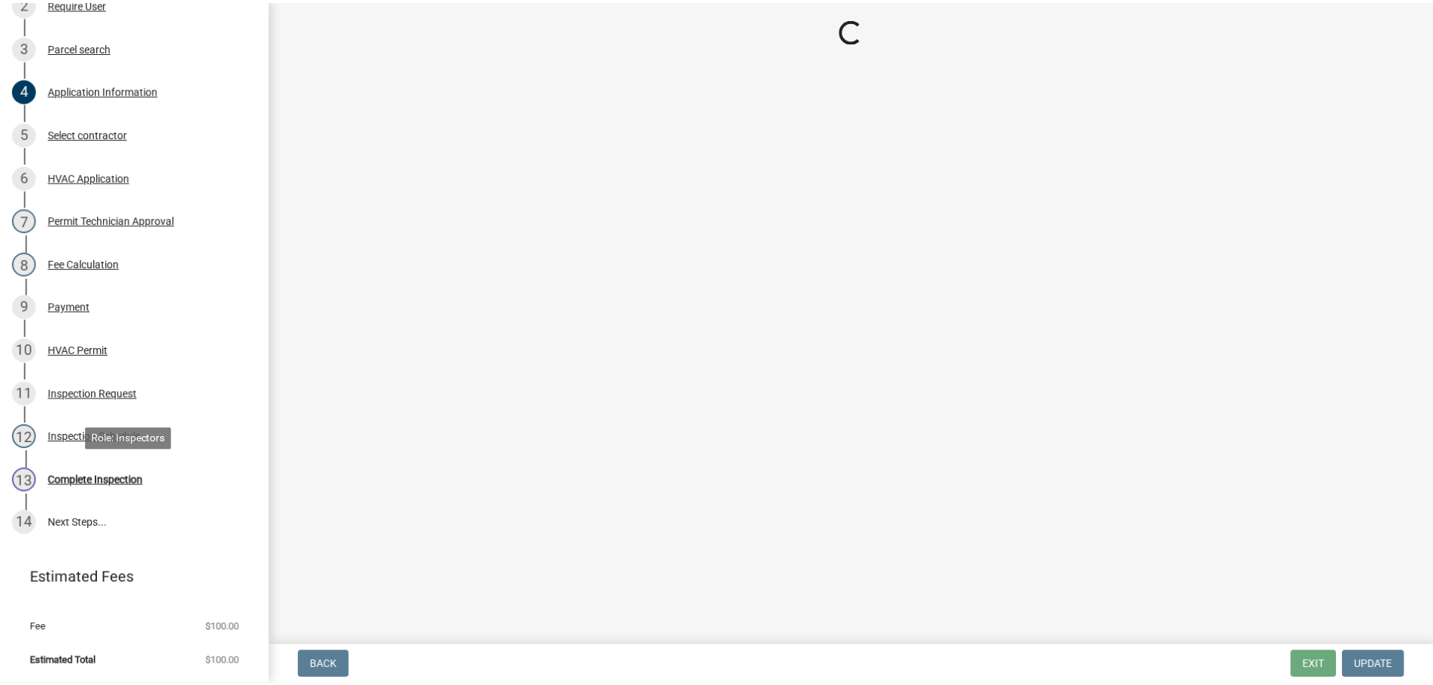
scroll to position [0, 0]
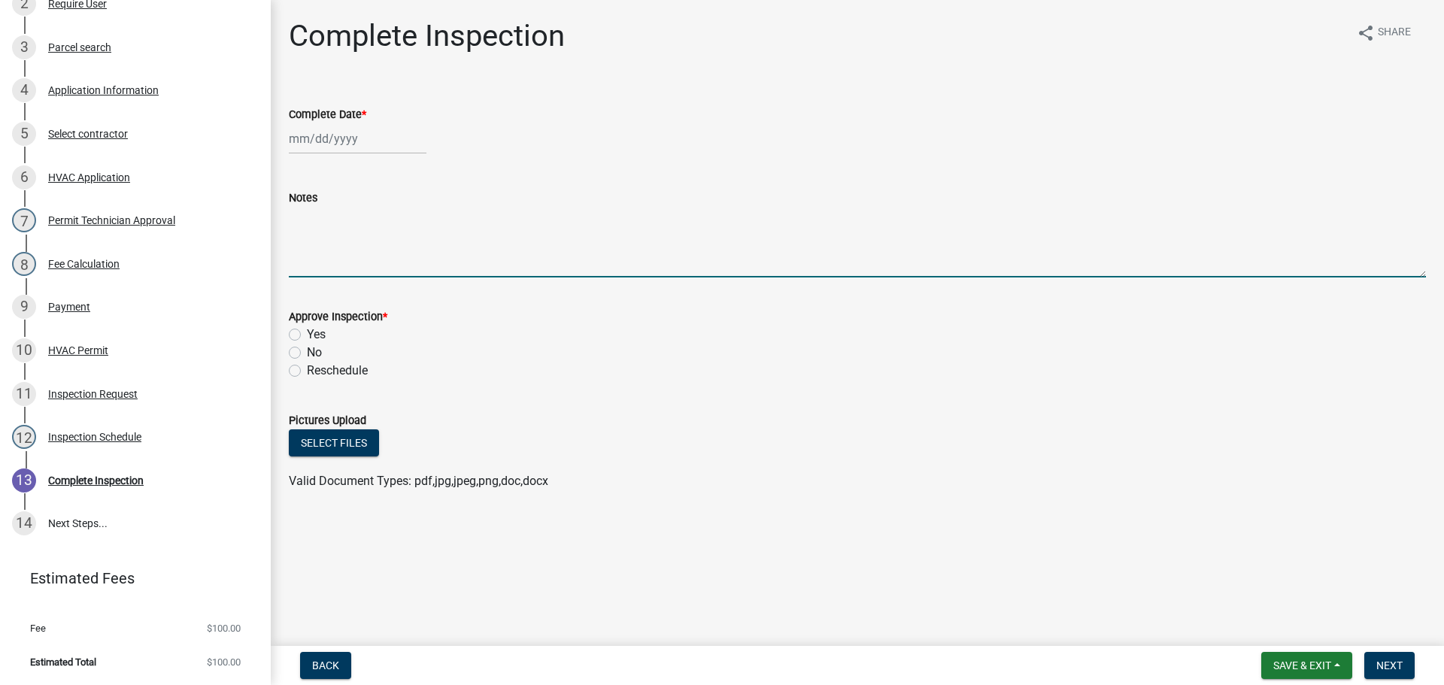
click at [324, 239] on textarea "Notes" at bounding box center [858, 242] width 1138 height 71
type textarea "SYSTEM WAS PUT IN [DATE]. PUT IT ON YOUR SCHEDULE TO CLOSE OUT PERMIT"
click at [1311, 664] on span "Save & Exit" at bounding box center [1303, 666] width 58 height 12
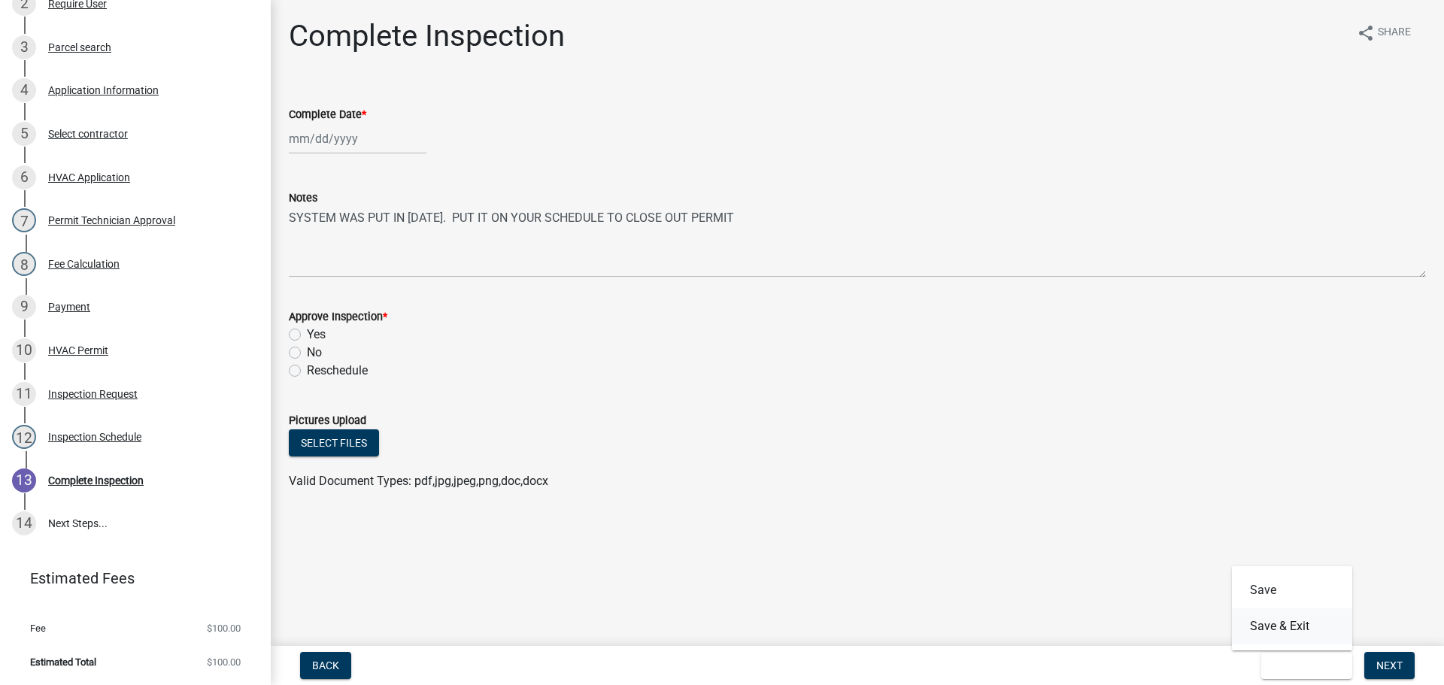
click at [1288, 630] on button "Save & Exit" at bounding box center [1292, 627] width 120 height 36
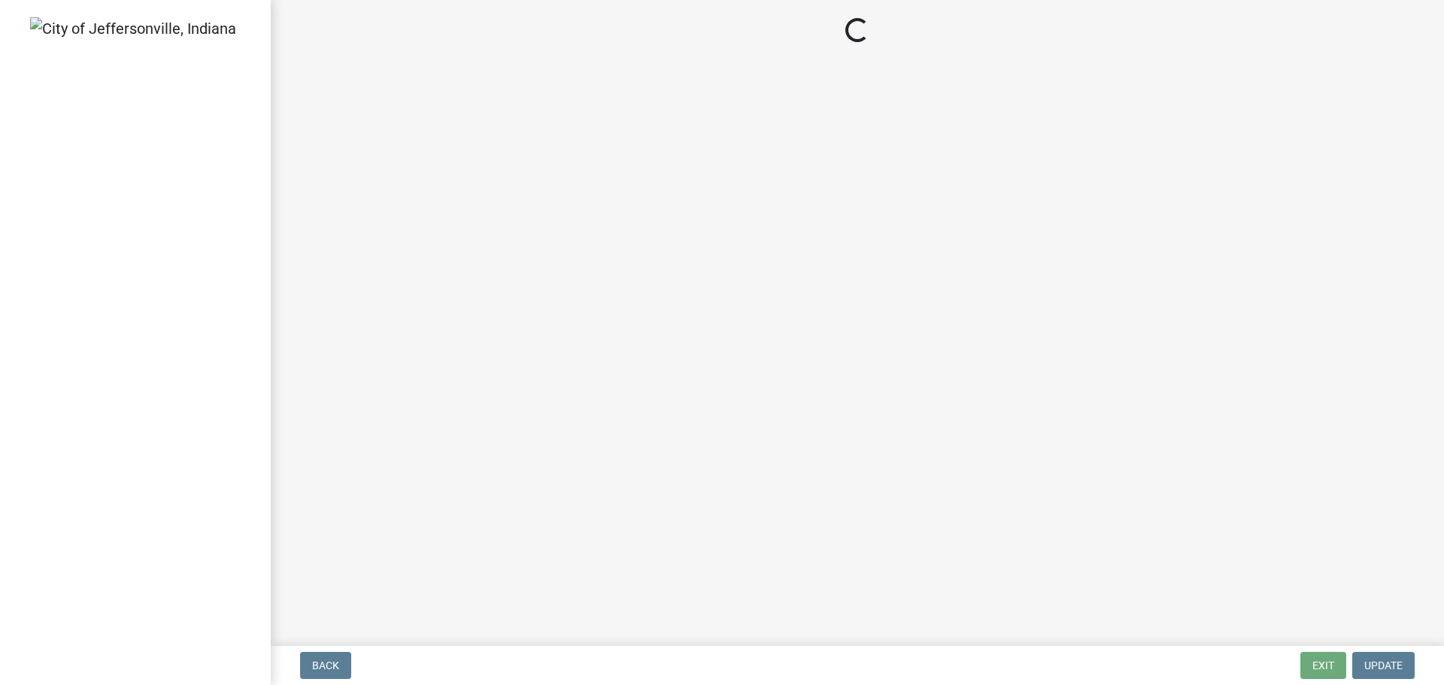
select select "3: 3"
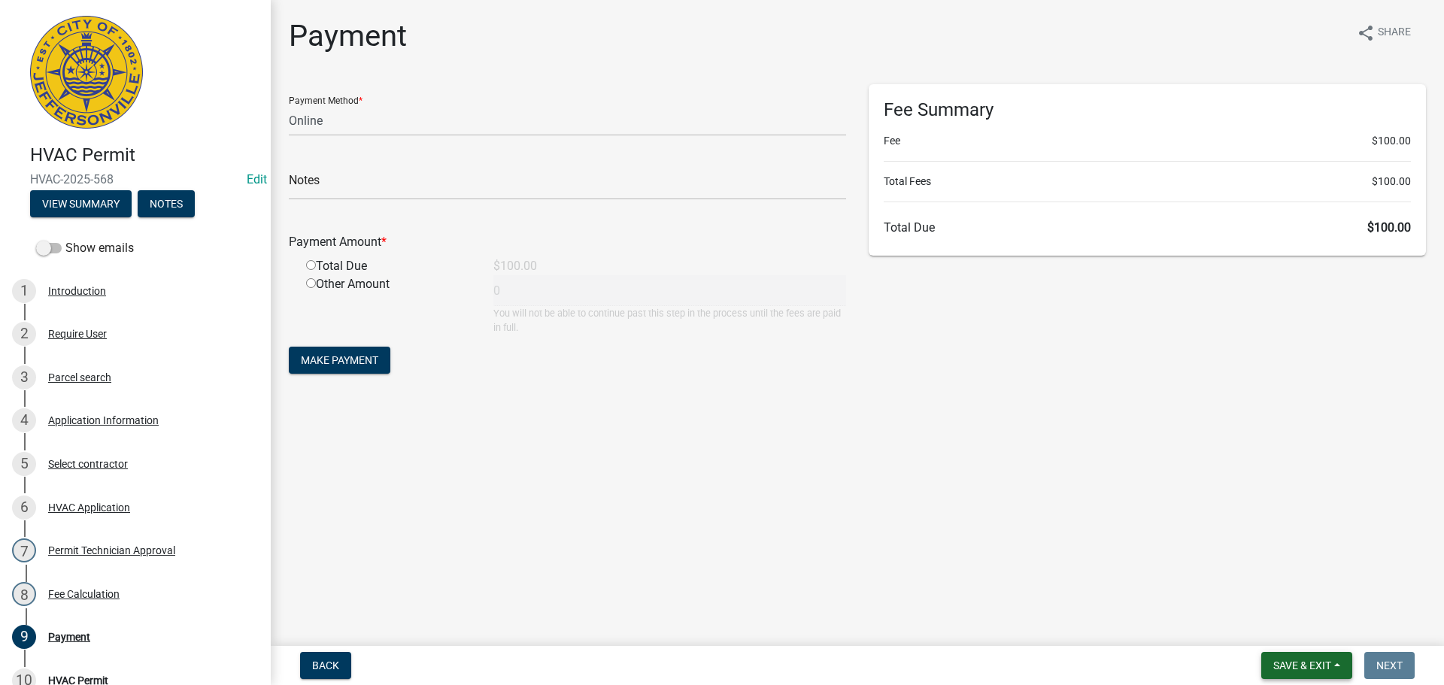
click at [1305, 658] on button "Save & Exit" at bounding box center [1307, 665] width 91 height 27
click at [1286, 625] on button "Save & Exit" at bounding box center [1292, 627] width 120 height 36
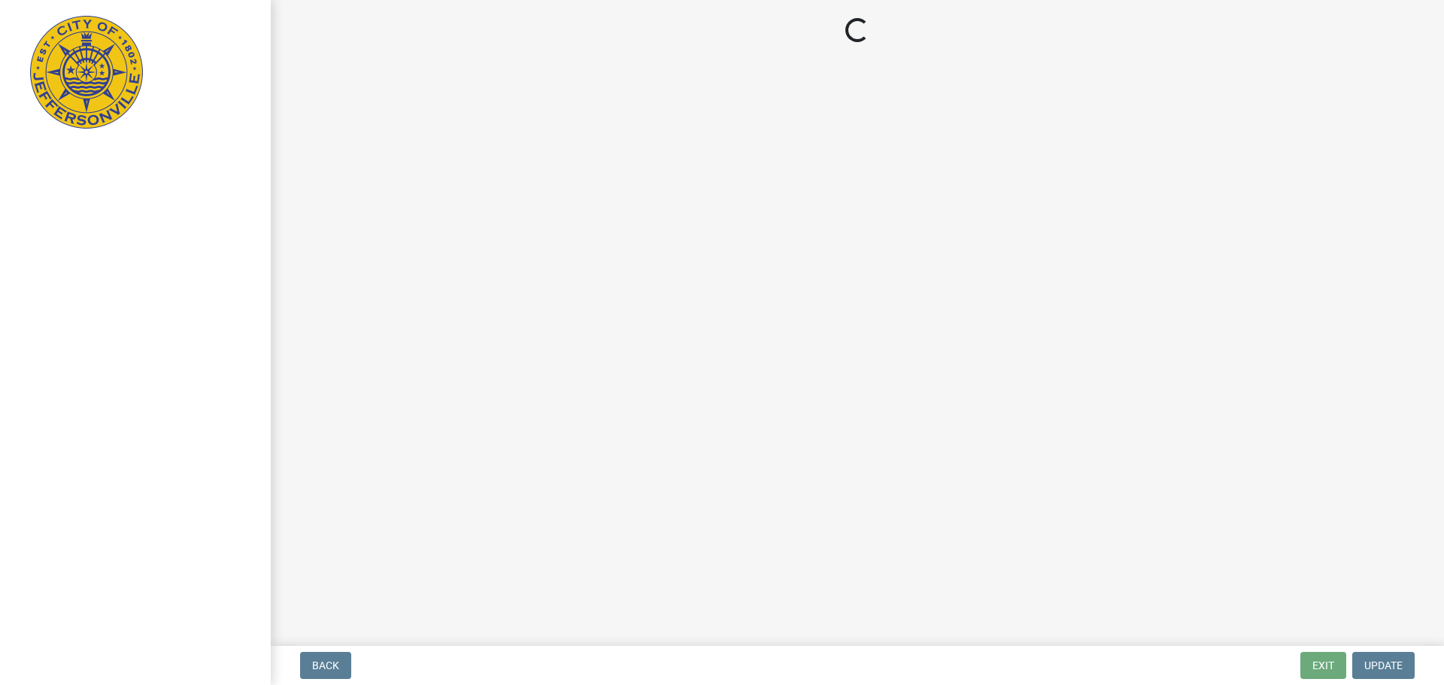
select select "3: 3"
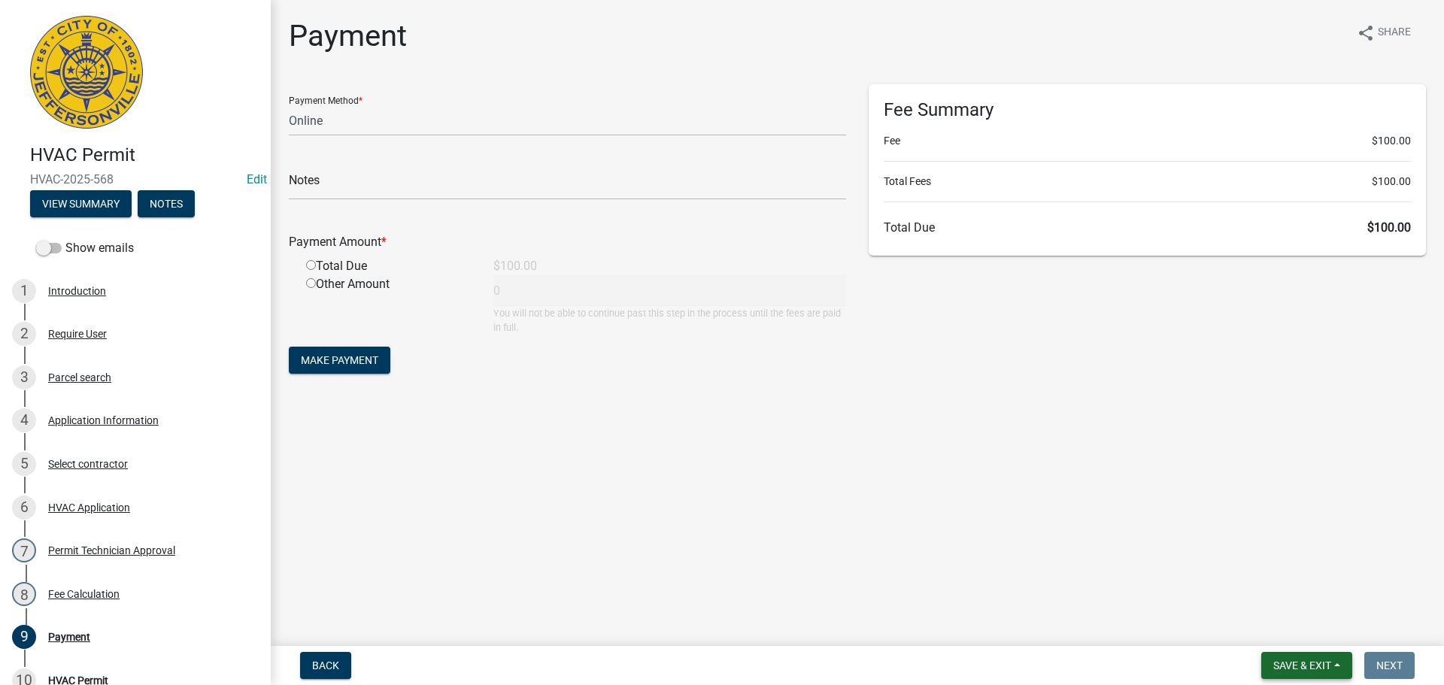
click at [1300, 661] on button "Save & Exit" at bounding box center [1307, 665] width 91 height 27
click at [1286, 632] on button "Save & Exit" at bounding box center [1292, 627] width 120 height 36
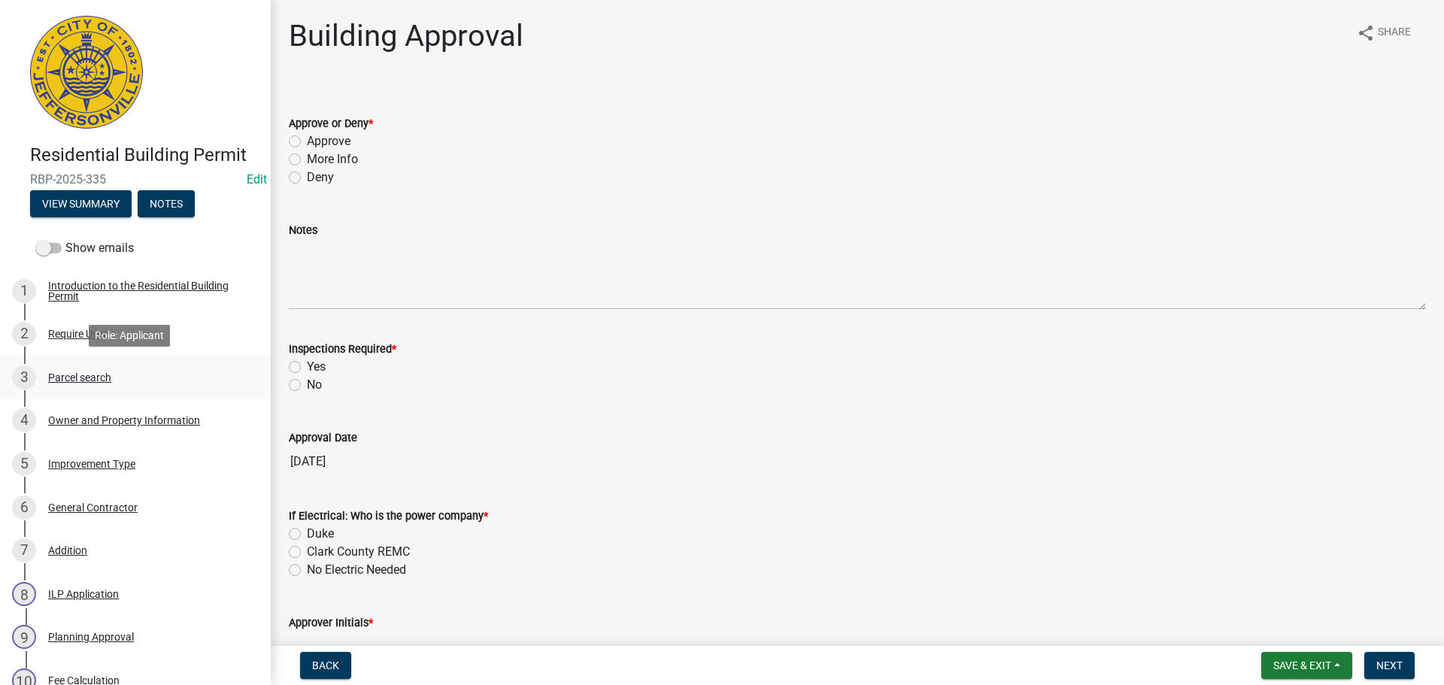
click at [71, 378] on div "Parcel search" at bounding box center [79, 377] width 63 height 11
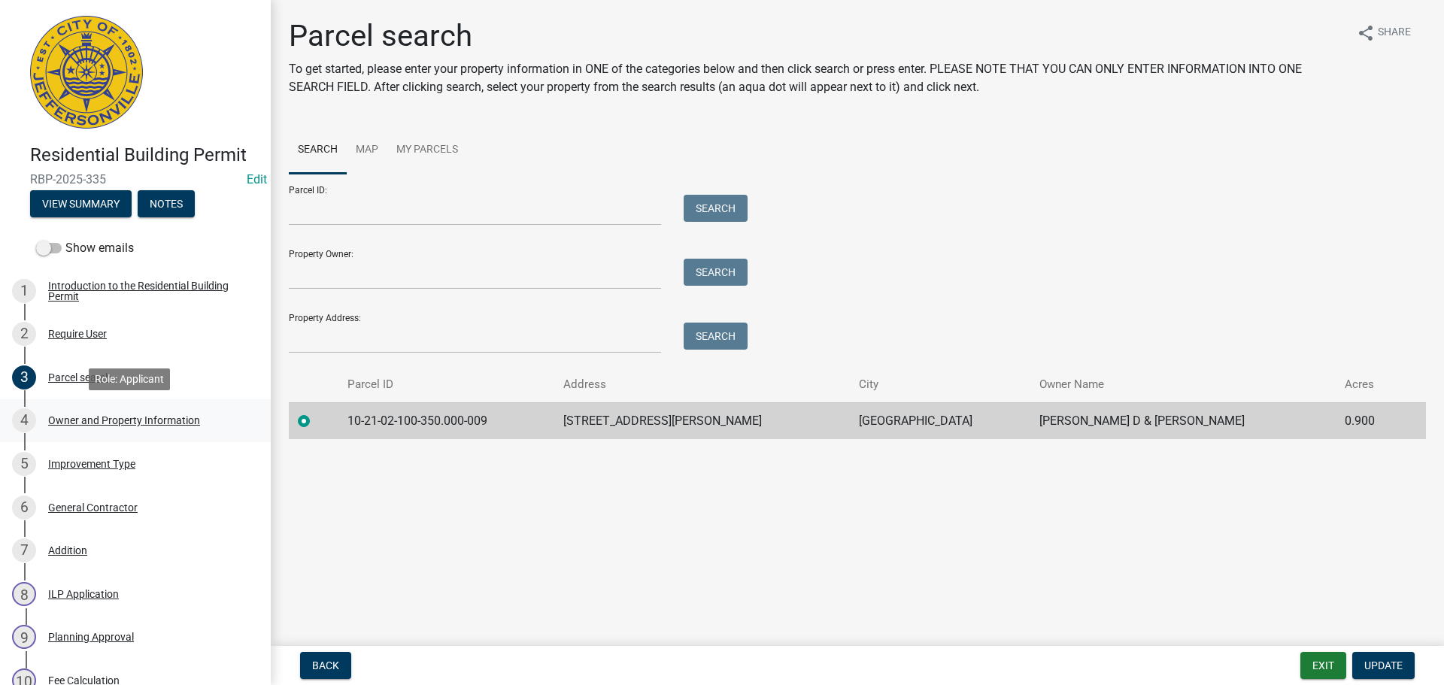
click at [86, 422] on div "Owner and Property Information" at bounding box center [124, 420] width 152 height 11
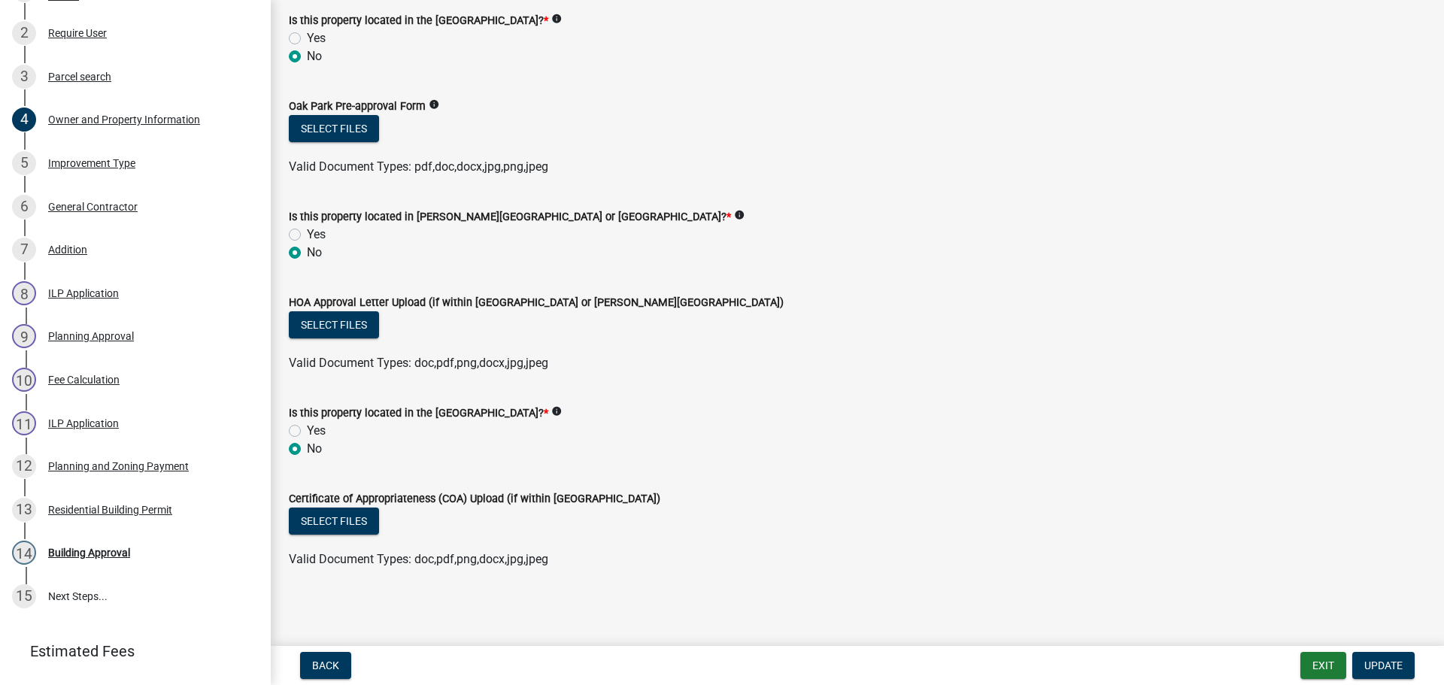
scroll to position [1265, 0]
click at [68, 207] on div "General Contractor" at bounding box center [93, 207] width 90 height 11
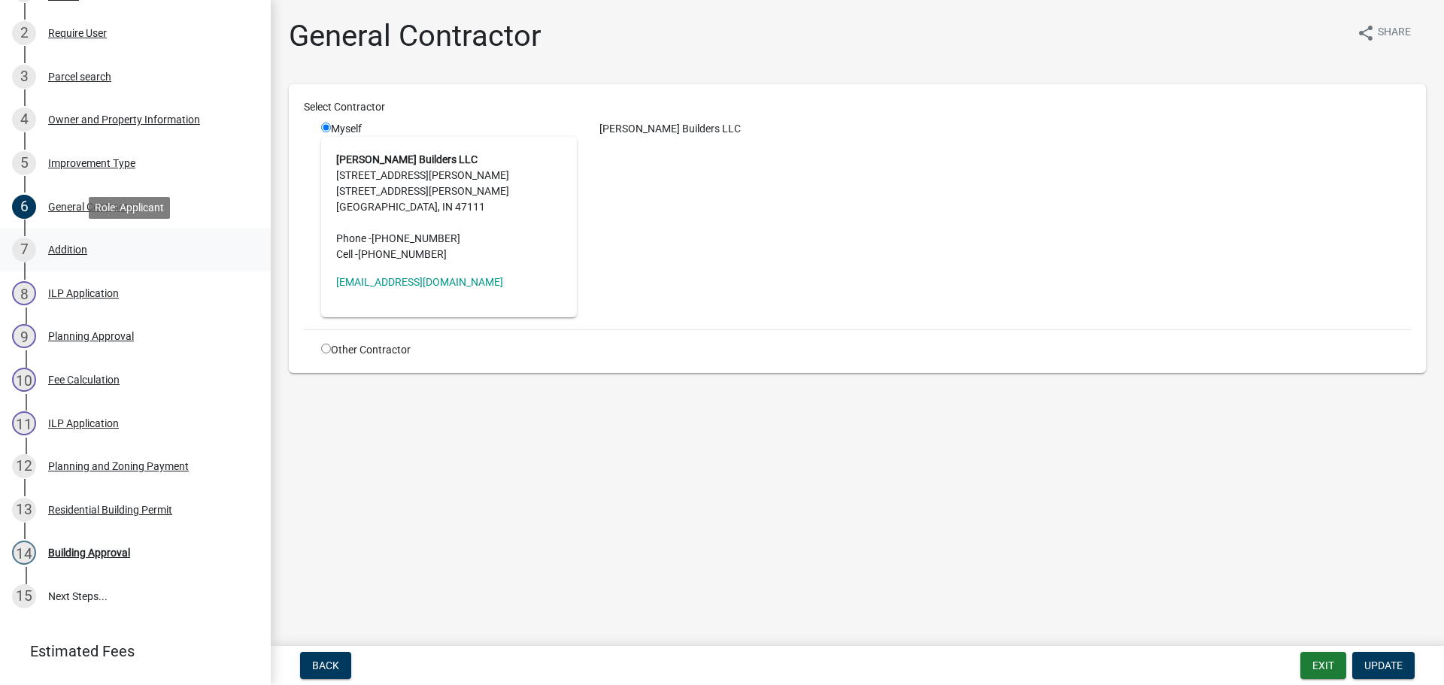
click at [73, 246] on div "Addition" at bounding box center [67, 250] width 39 height 11
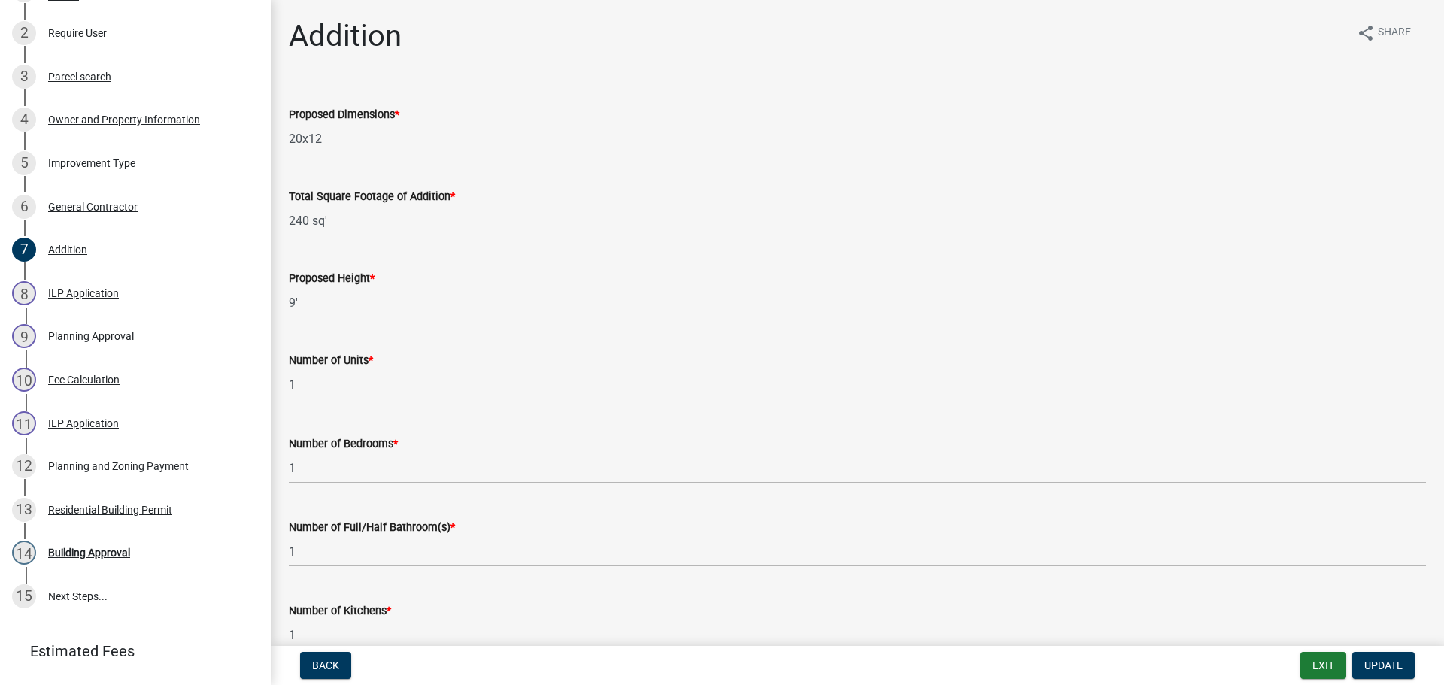
scroll to position [376, 0]
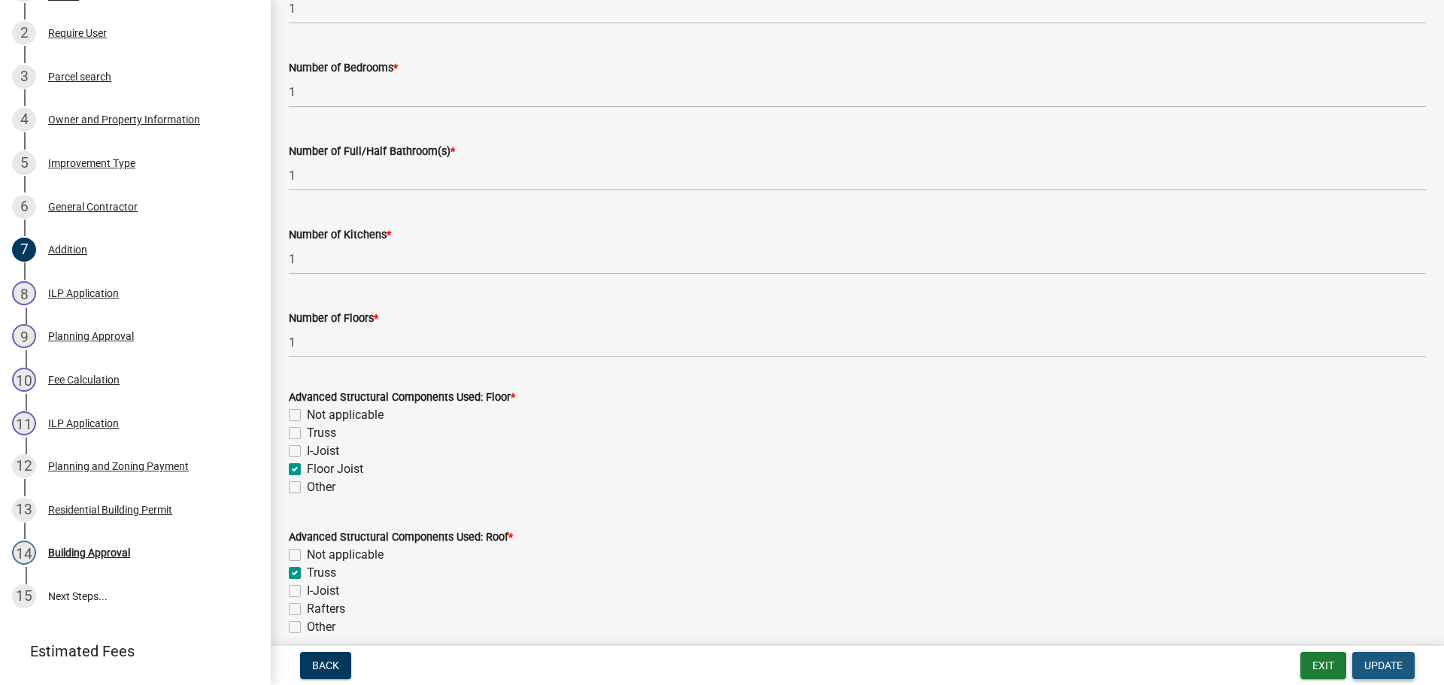
click at [1372, 658] on button "Update" at bounding box center [1384, 665] width 62 height 27
click at [1379, 667] on span "Update" at bounding box center [1384, 666] width 38 height 12
click at [90, 550] on div "Building Approval" at bounding box center [89, 553] width 82 height 11
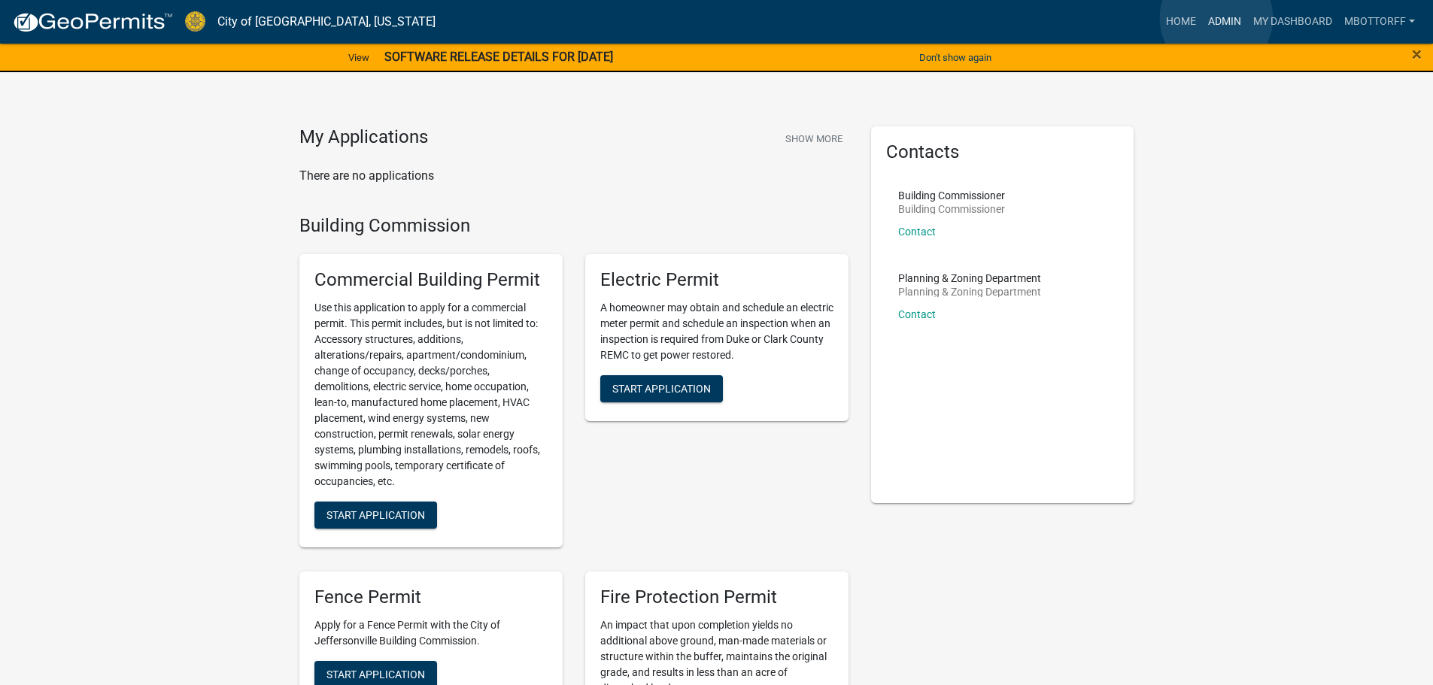
click at [1217, 18] on link "Admin" at bounding box center [1224, 22] width 45 height 29
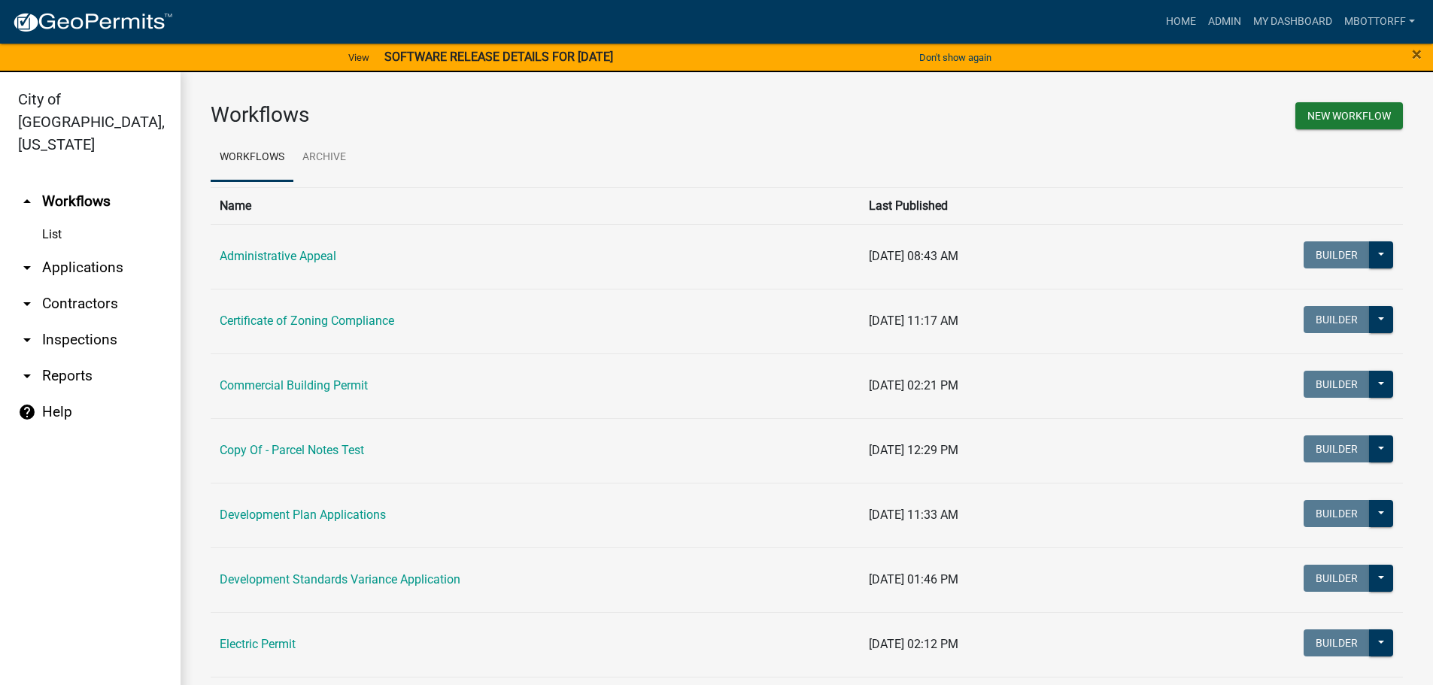
click at [68, 250] on link "arrow_drop_down Applications" at bounding box center [90, 268] width 181 height 36
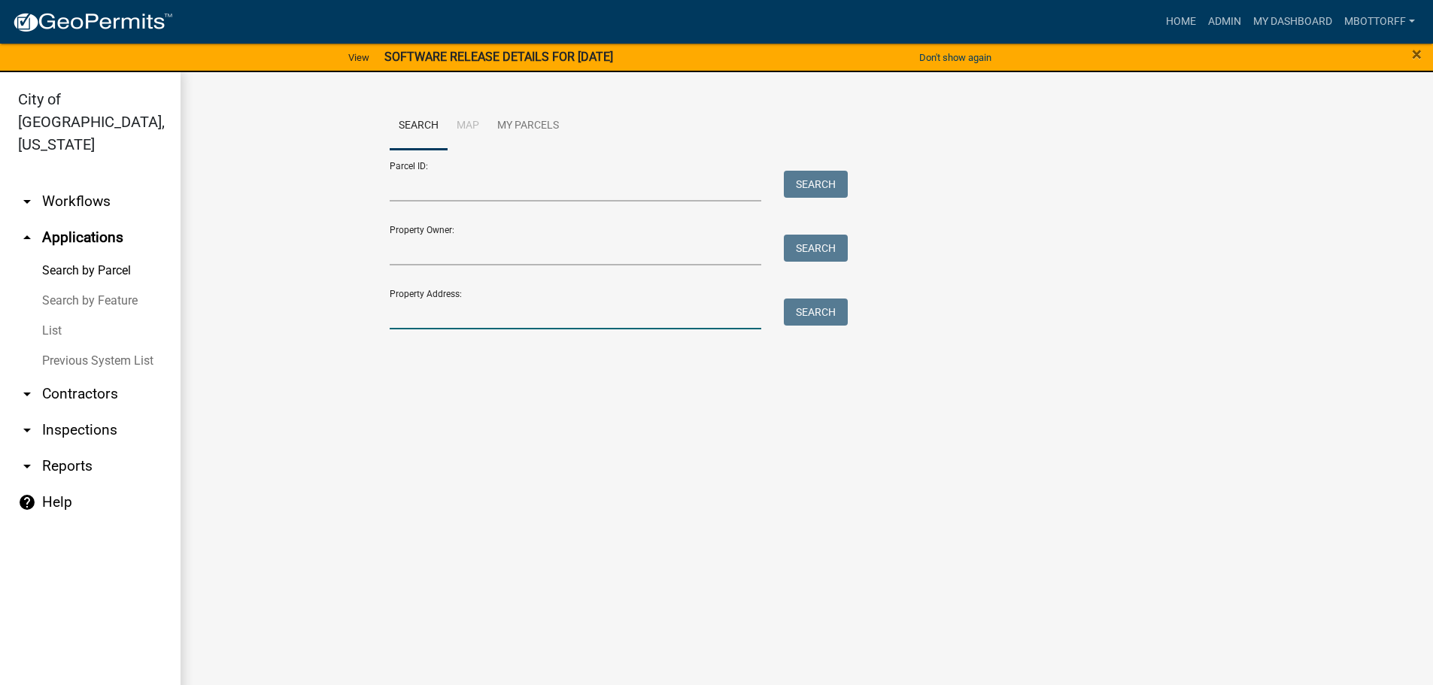
click at [464, 306] on input "Property Address:" at bounding box center [576, 314] width 372 height 31
type input "3001 golden"
click at [822, 313] on button "Search" at bounding box center [816, 312] width 64 height 27
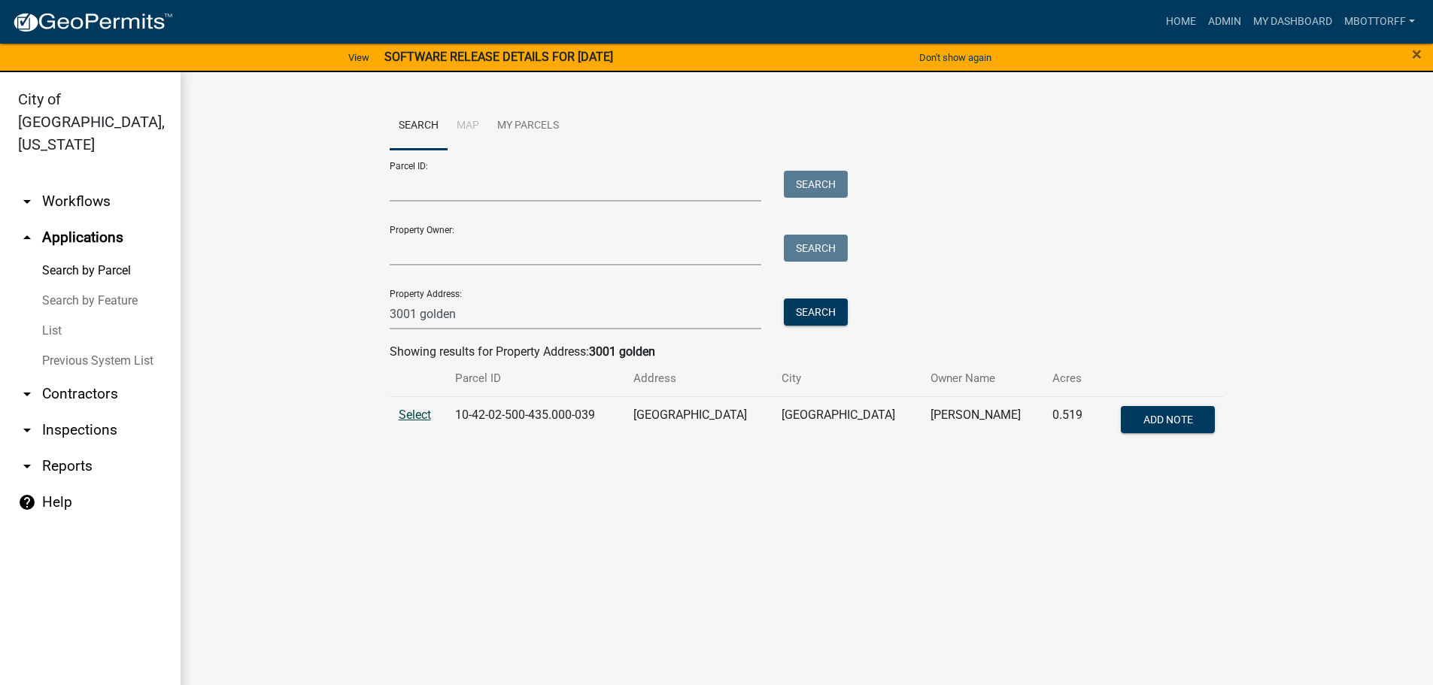
click at [415, 412] on span "Select" at bounding box center [415, 415] width 32 height 14
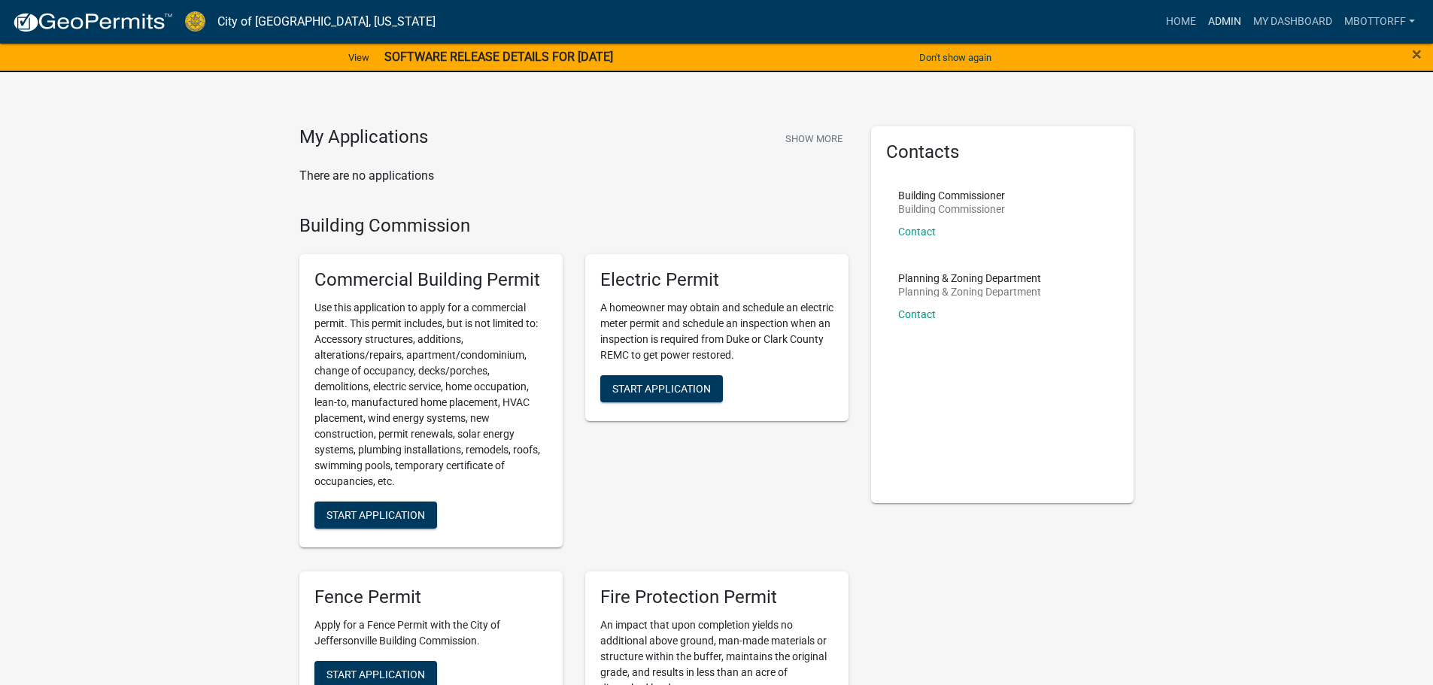
click at [1222, 21] on link "Admin" at bounding box center [1224, 22] width 45 height 29
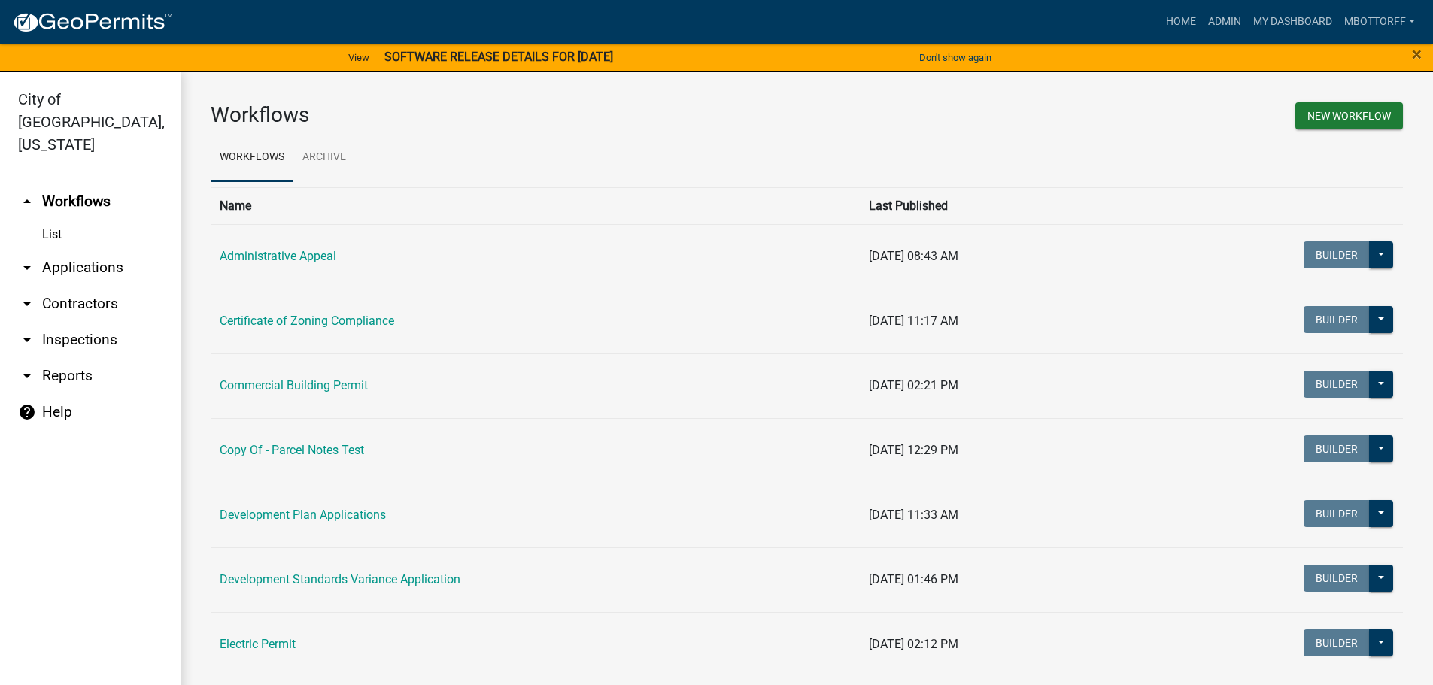
click at [96, 250] on link "arrow_drop_down Applications" at bounding box center [90, 268] width 181 height 36
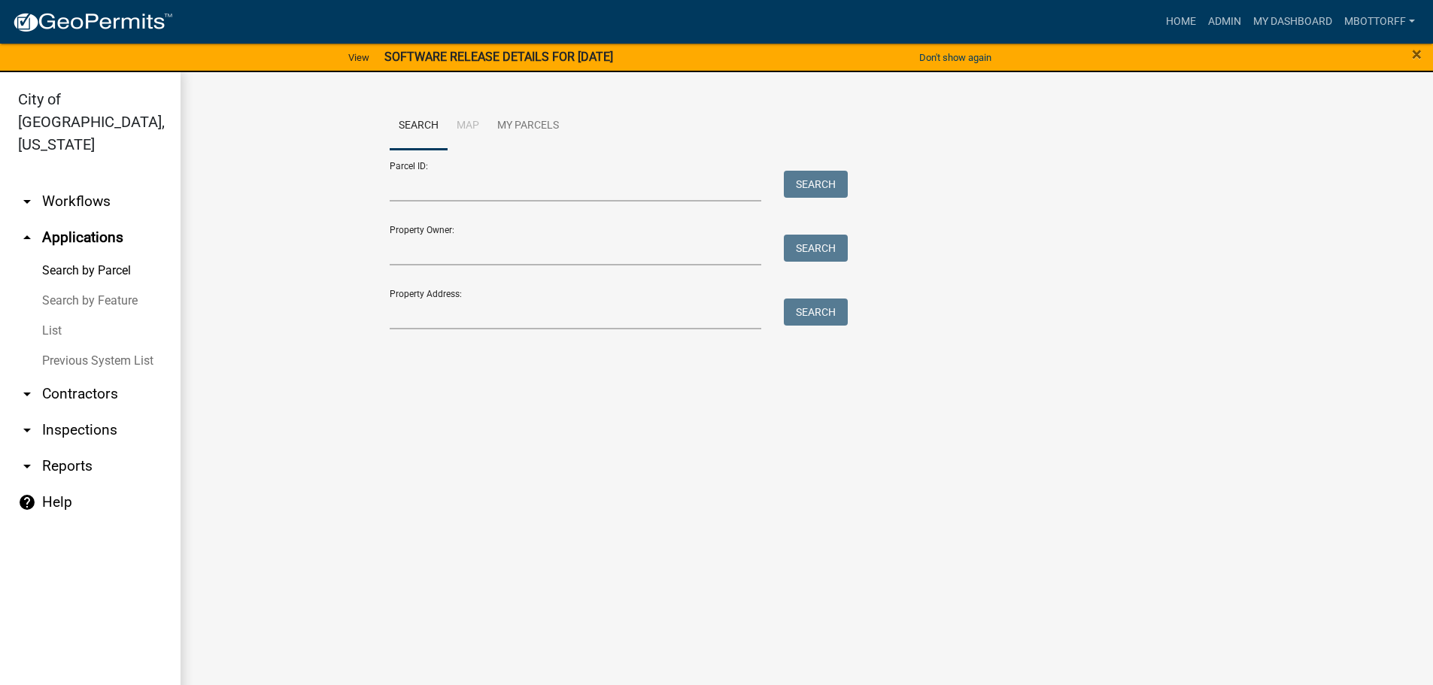
click at [76, 346] on link "Previous System List" at bounding box center [90, 361] width 181 height 30
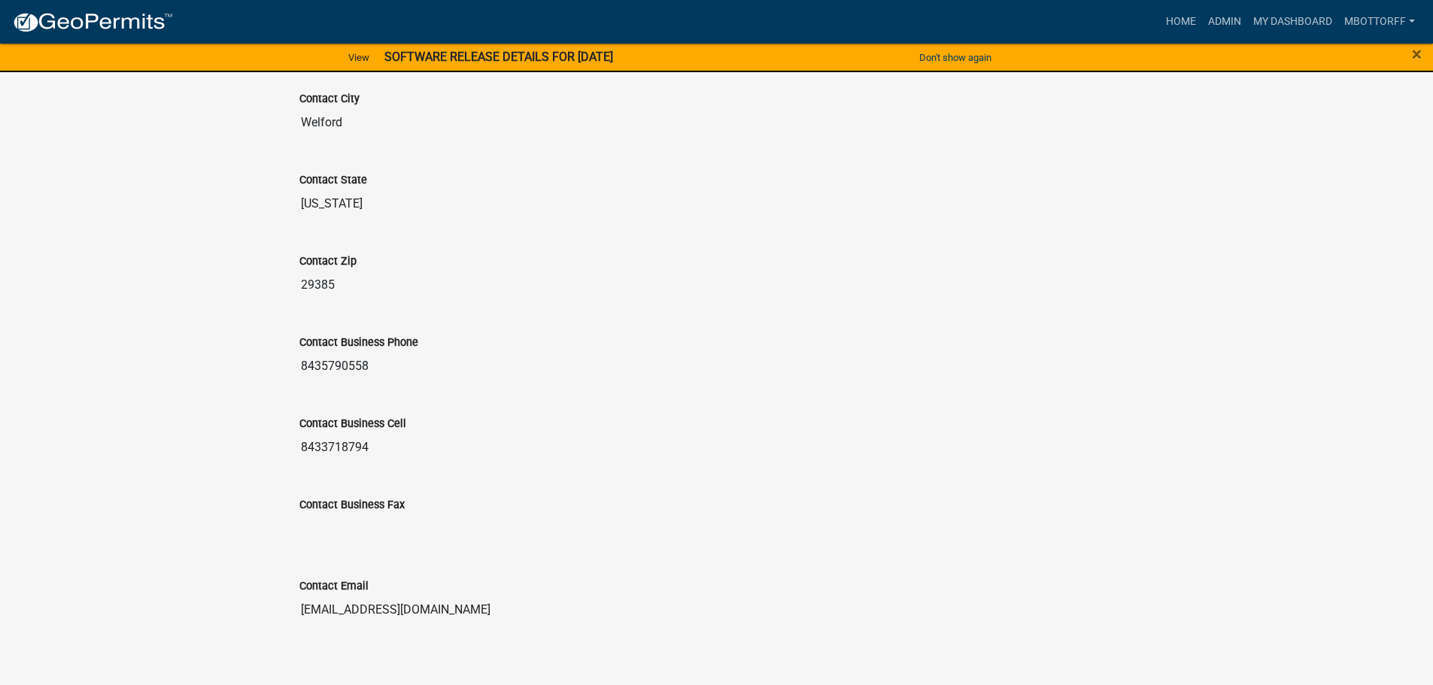
scroll to position [951, 0]
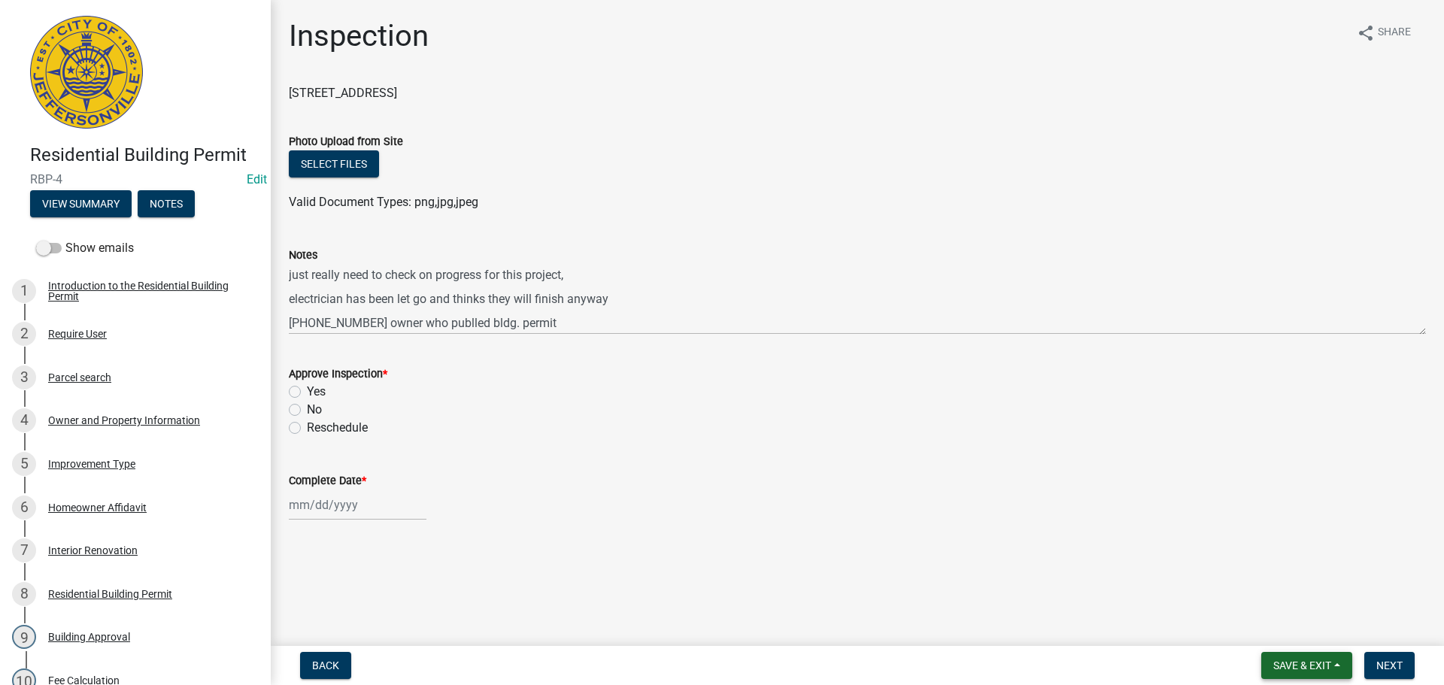
click at [1305, 660] on span "Save & Exit" at bounding box center [1303, 666] width 58 height 12
click at [1296, 633] on button "Save & Exit" at bounding box center [1292, 627] width 120 height 36
